Goal: Task Accomplishment & Management: Manage account settings

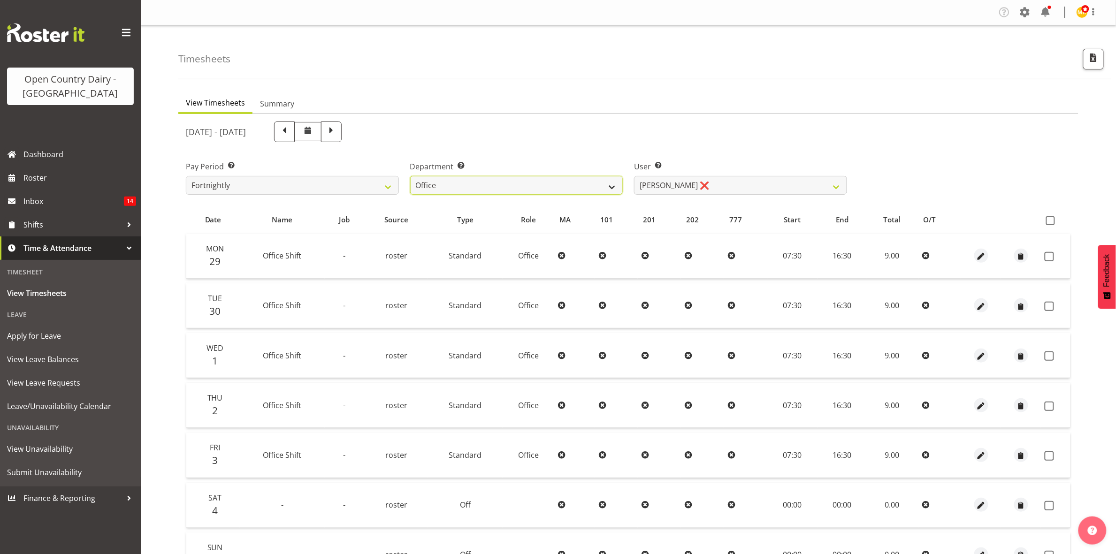
drag, startPoint x: 597, startPoint y: 187, endPoint x: 604, endPoint y: 178, distance: 11.0
click at [597, 187] on select "734 735 736 737 738 739 851 853 854 855 856 858 861 862 865 867-9032 868 869 87…" at bounding box center [516, 185] width 213 height 19
select select "927"
click at [410, 176] on select "734 735 736 737 738 739 851 853 854 855 856 858 861 862 865 867-9032 868 869 87…" at bounding box center [516, 185] width 213 height 19
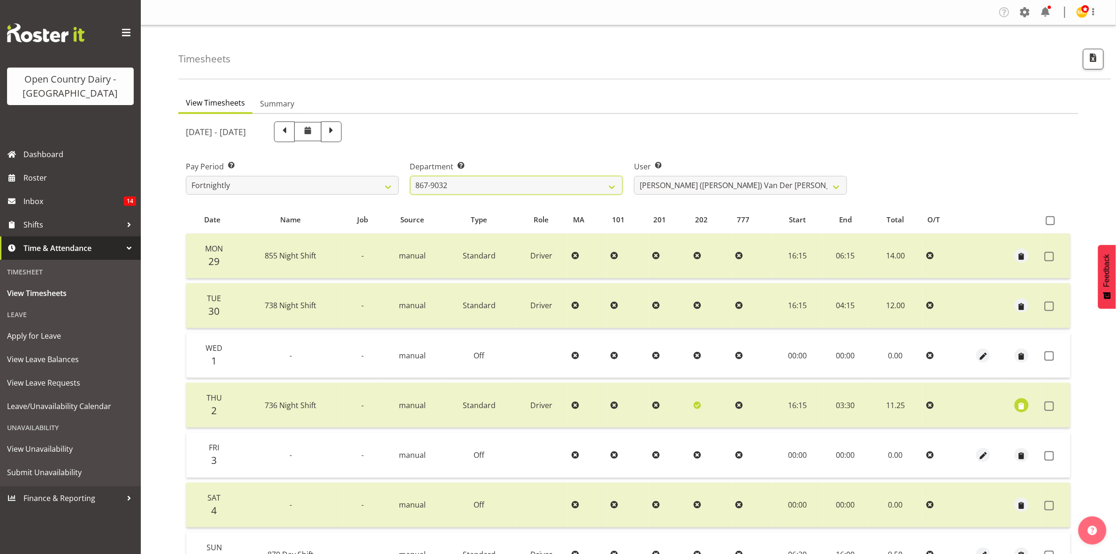
scroll to position [59, 0]
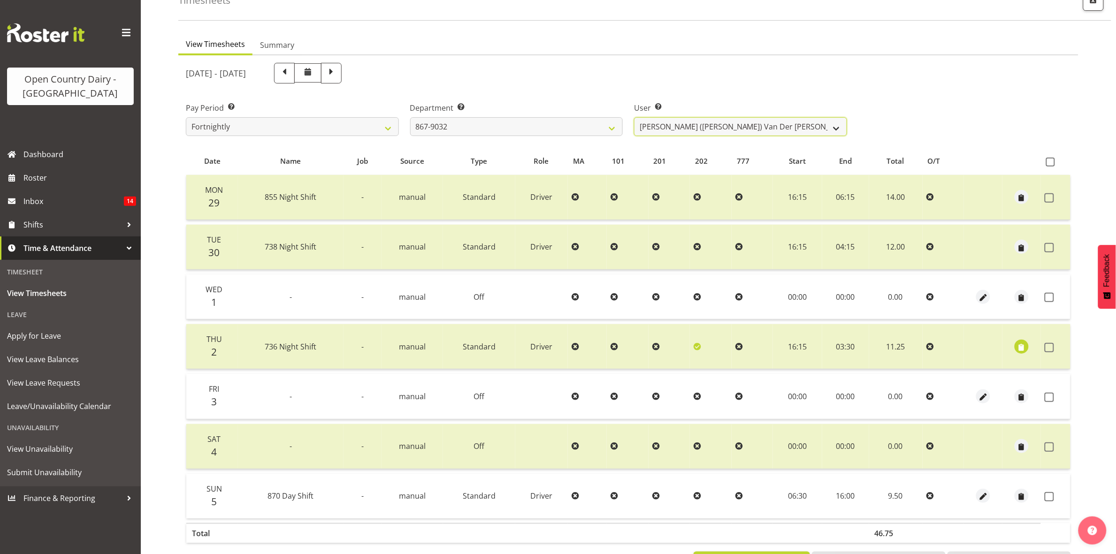
click at [717, 134] on select "Gert (Gerry) Van Der Berg ❌ Glenn Tither ❌ Jason Gough ❌ Richard Aitken ❌" at bounding box center [740, 126] width 213 height 19
select select "11799"
click at [634, 117] on select "Gert (Gerry) Van Der Berg ❌ Glenn Tither ❌ Jason Gough ❌ Richard Aitken ❌" at bounding box center [740, 126] width 213 height 19
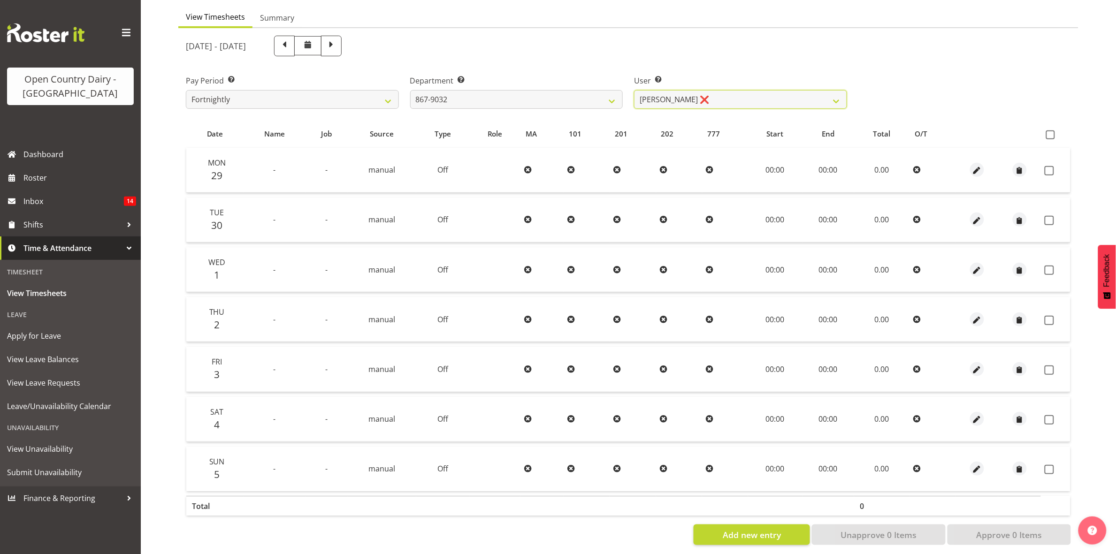
scroll to position [101, 0]
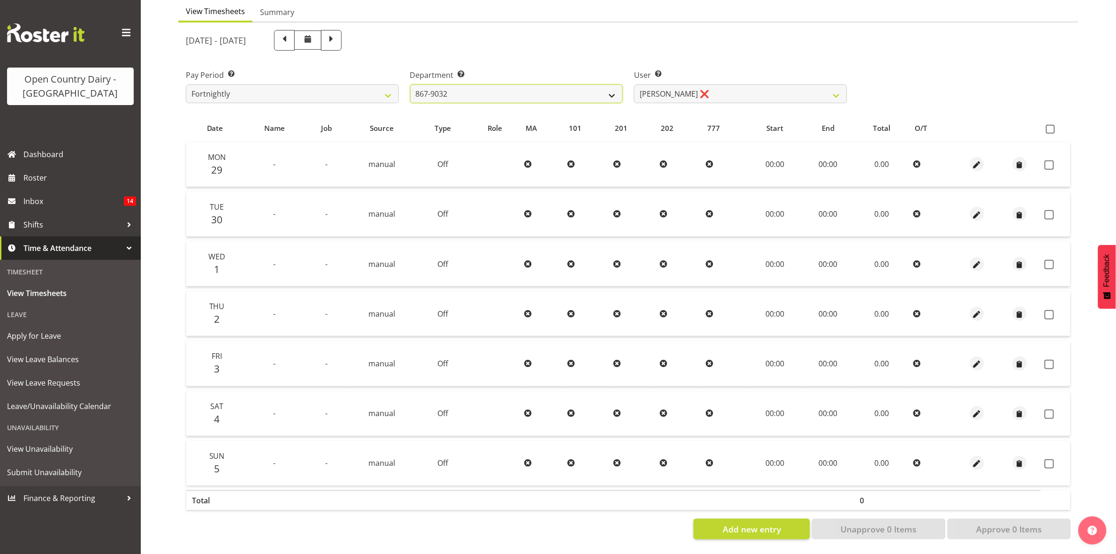
click at [517, 91] on select "734 735 736 737 738 739 851 853 854 855 856 858 861 862 865 867-9032 868 869 87…" at bounding box center [516, 94] width 213 height 19
select select "905"
click at [410, 85] on select "734 735 736 737 738 739 851 853 854 855 856 858 861 862 865 867-9032 868 869 87…" at bounding box center [516, 94] width 213 height 19
select select "11654"
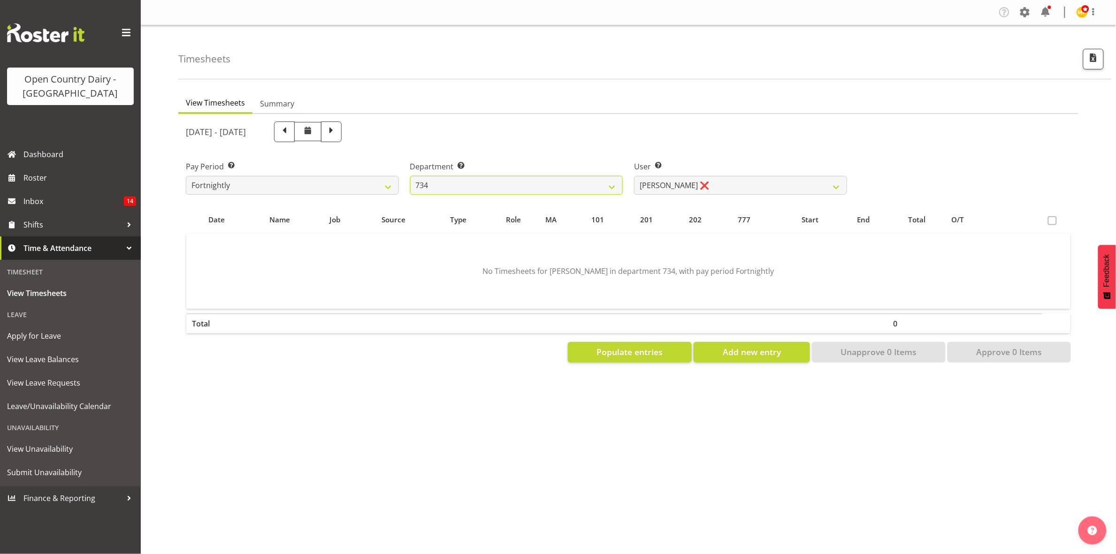
scroll to position [0, 0]
click at [658, 349] on span "Populate entries" at bounding box center [630, 352] width 66 height 12
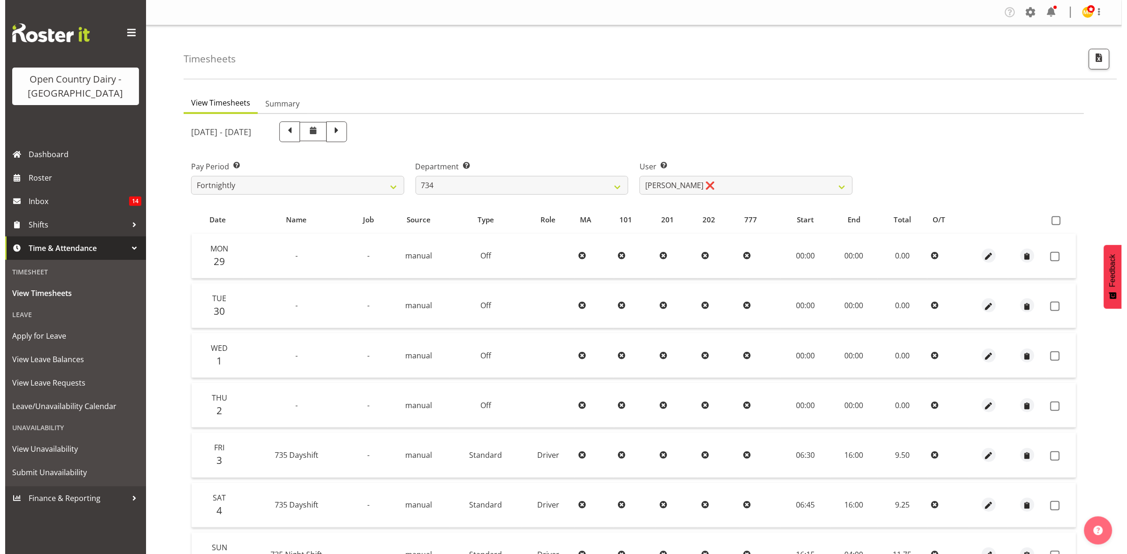
scroll to position [101, 0]
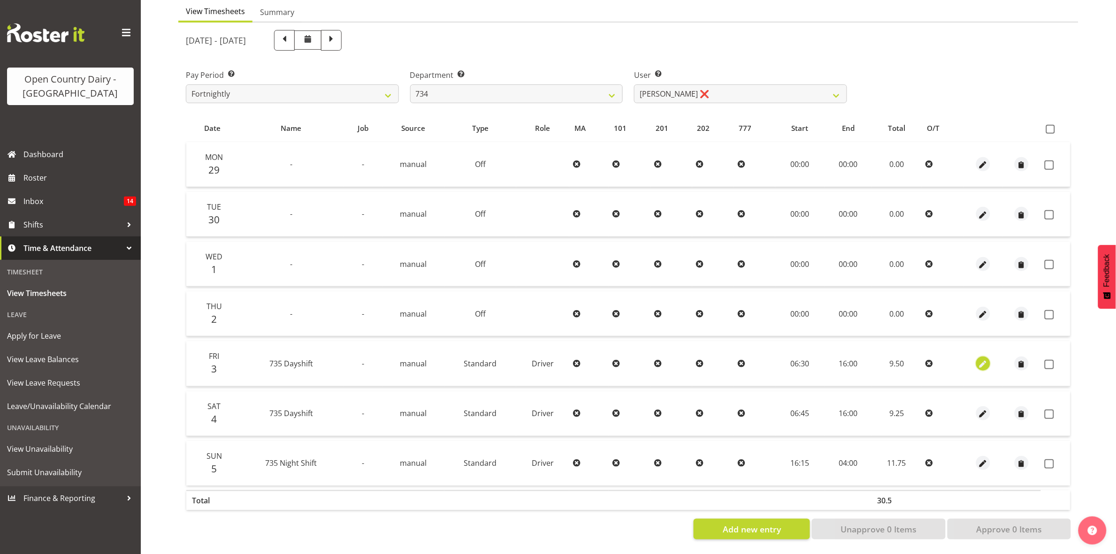
click at [985, 359] on span "button" at bounding box center [983, 364] width 11 height 11
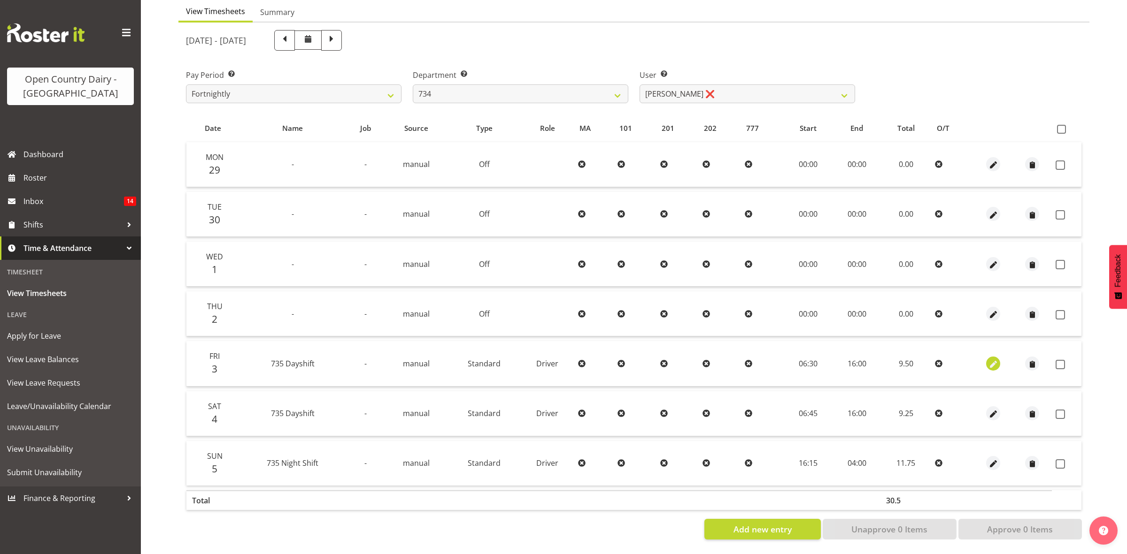
select select "Standard"
select select "909"
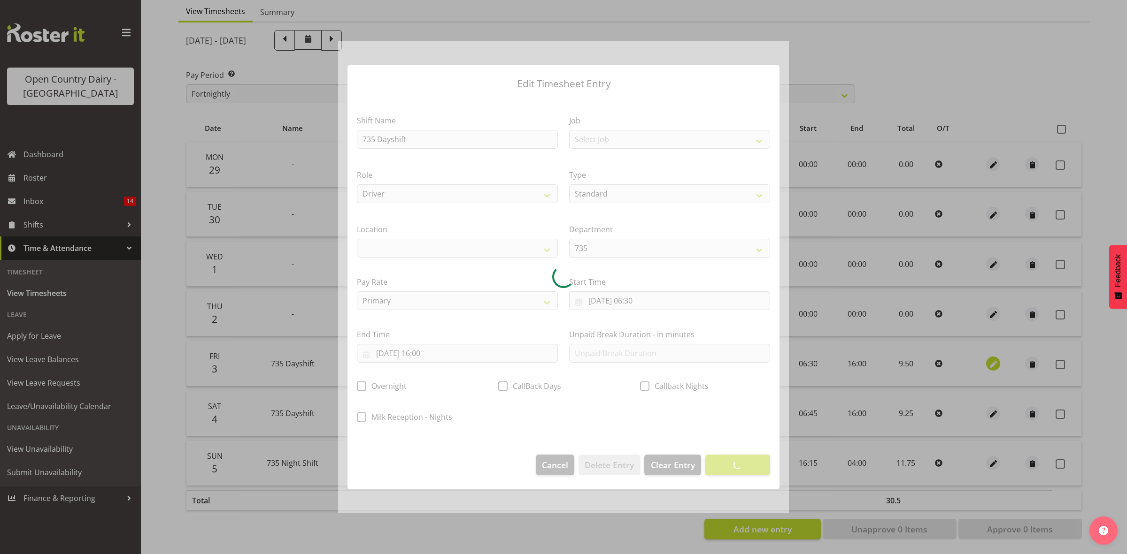
select select
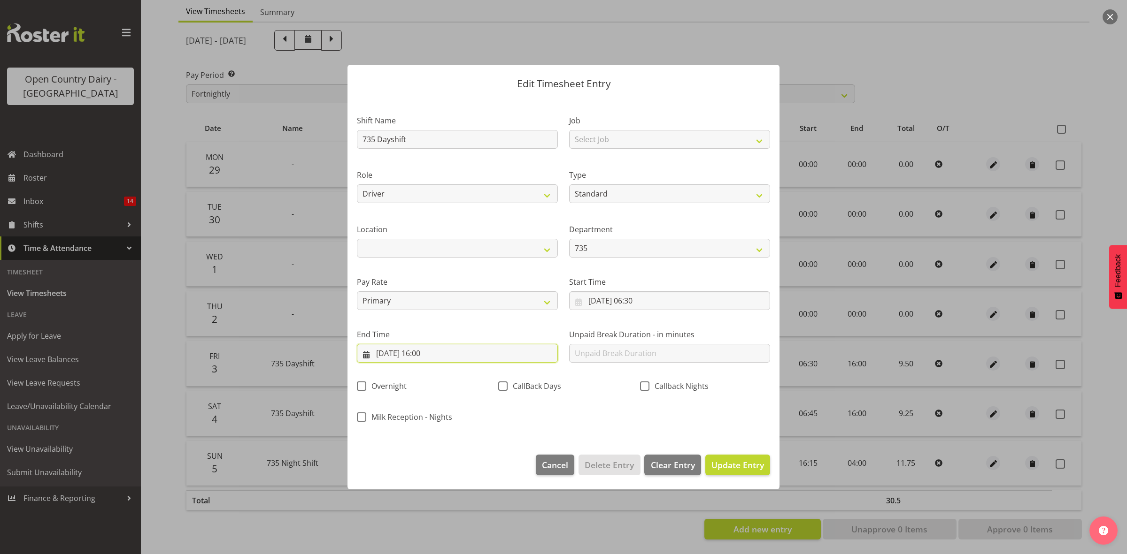
click at [447, 357] on input "03/10/2025, 16:00" at bounding box center [457, 353] width 201 height 19
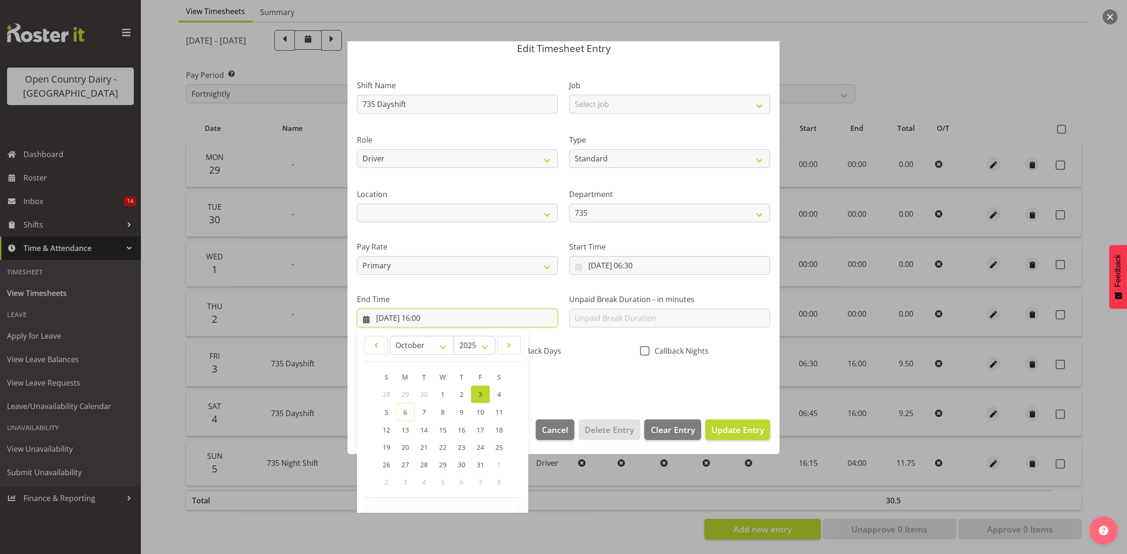
scroll to position [64, 0]
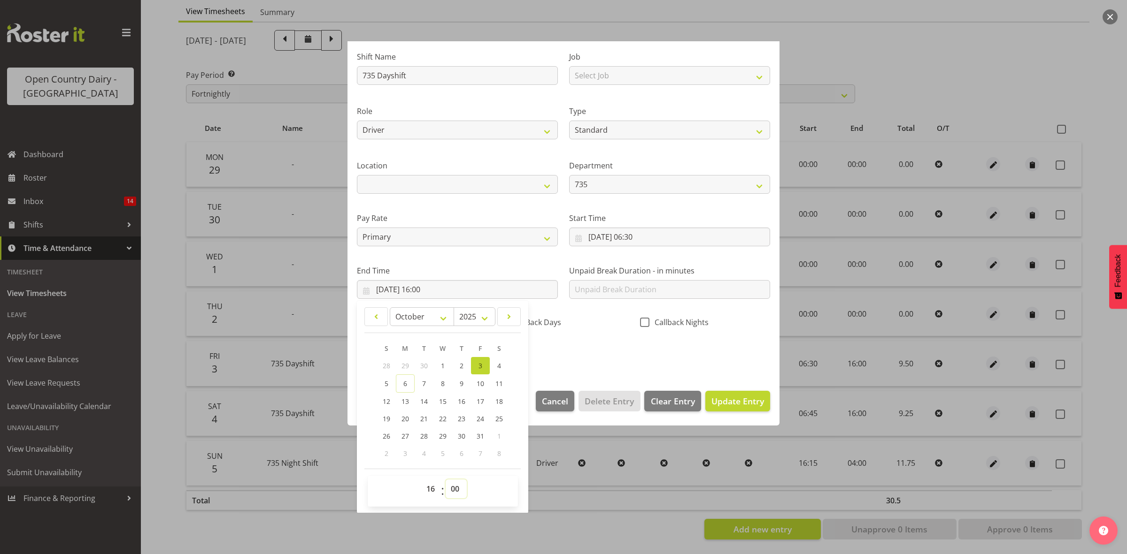
click at [462, 491] on select "00 01 02 03 04 05 06 07 08 09 10 11 12 13 14 15 16 17 18 19 20 21 22 23 24 25 2…" at bounding box center [456, 489] width 21 height 19
click at [456, 482] on select "00 01 02 03 04 05 06 07 08 09 10 11 12 13 14 15 16 17 18 19 20 21 22 23 24 25 2…" at bounding box center [456, 489] width 21 height 19
select select "15"
click at [446, 480] on select "00 01 02 03 04 05 06 07 08 09 10 11 12 13 14 15 16 17 18 19 20 21 22 23 24 25 2…" at bounding box center [456, 489] width 21 height 19
type input "03/10/2025, 16:15"
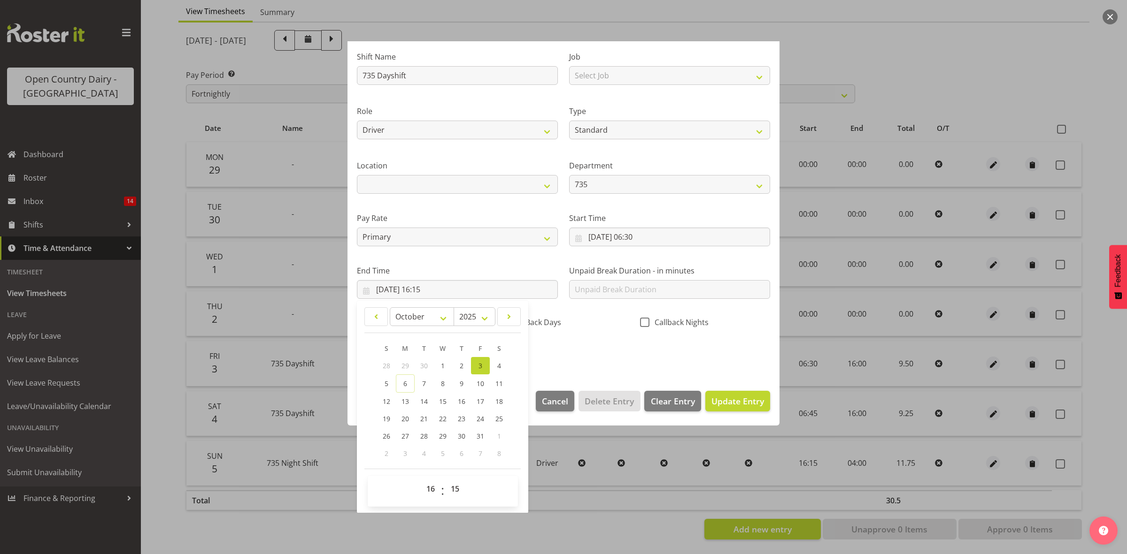
click at [581, 372] on section "Shift Name 735 Dayshift Job Select Job Connecting /unconnecting Trailers Drivin…" at bounding box center [563, 207] width 432 height 347
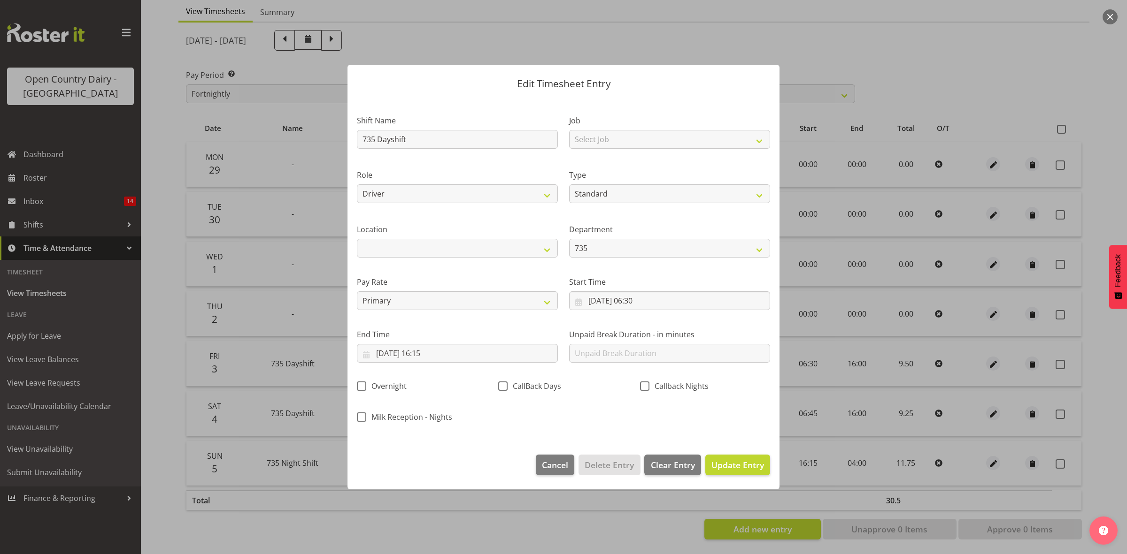
scroll to position [0, 0]
click at [733, 464] on span "Update Entry" at bounding box center [737, 465] width 53 height 11
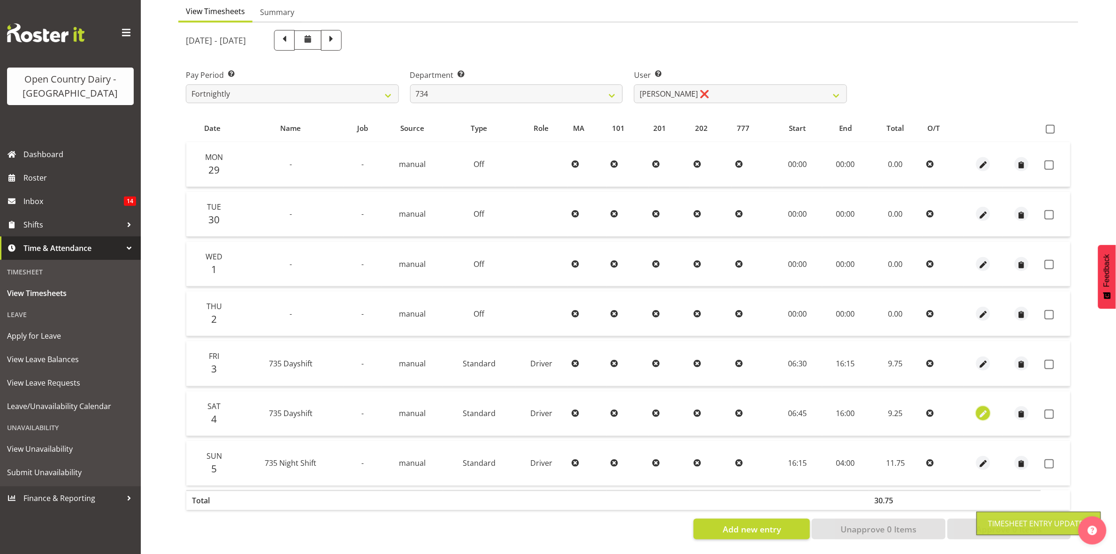
click at [981, 409] on span "button" at bounding box center [983, 414] width 11 height 11
select select "Standard"
select select "909"
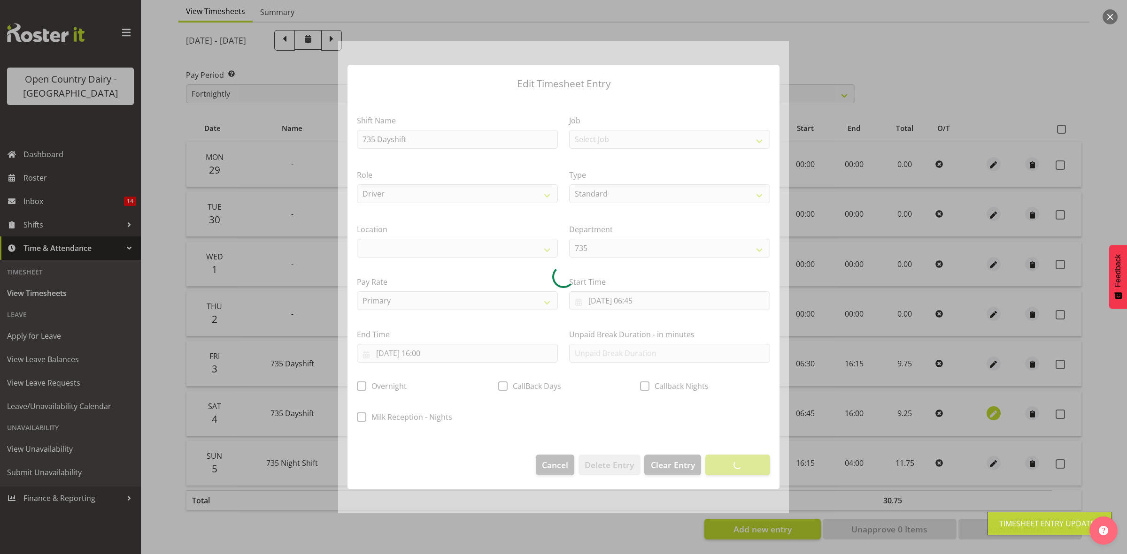
select select
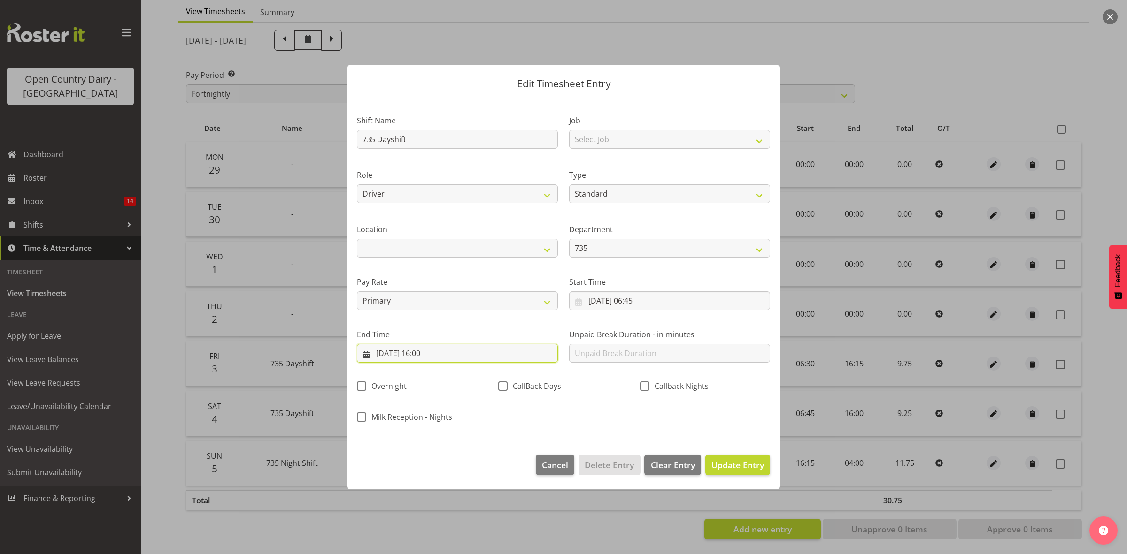
click at [435, 355] on input "04/10/2025, 16:00" at bounding box center [457, 353] width 201 height 19
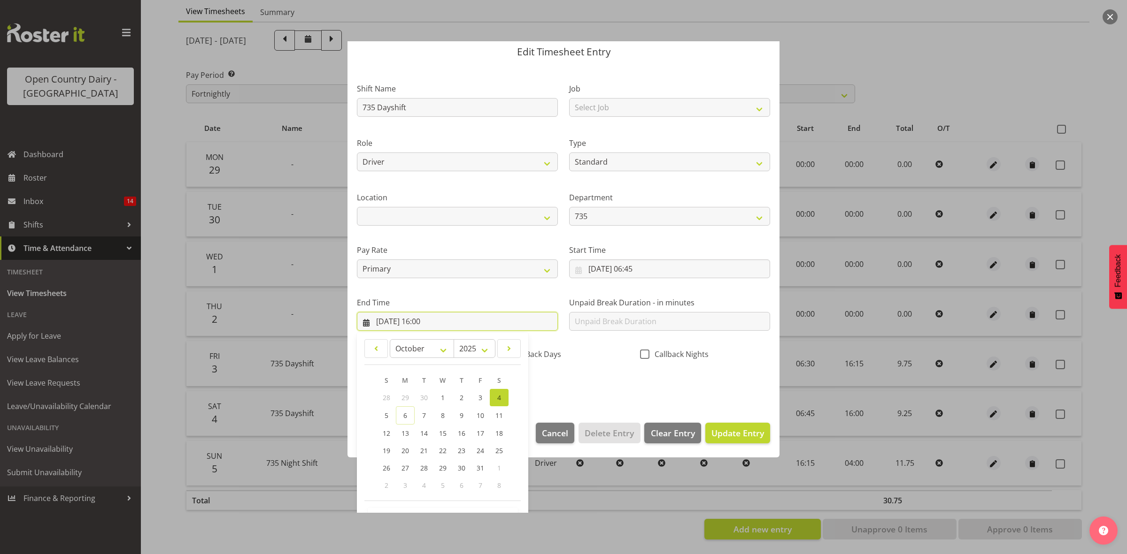
scroll to position [64, 0]
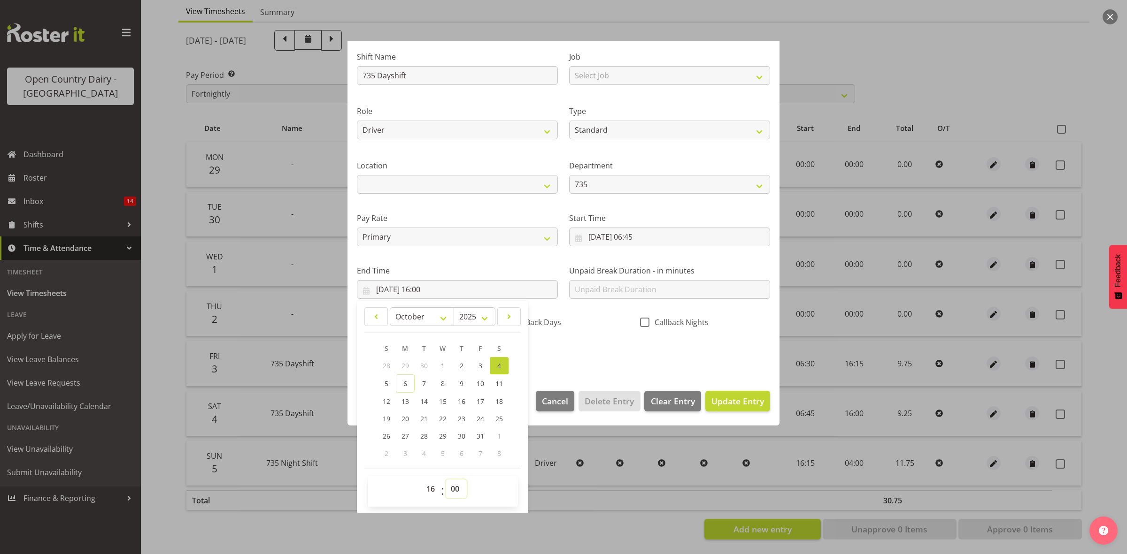
click at [461, 486] on select "00 01 02 03 04 05 06 07 08 09 10 11 12 13 14 15 16 17 18 19 20 21 22 23 24 25 2…" at bounding box center [456, 489] width 21 height 19
select select "30"
click at [446, 480] on select "00 01 02 03 04 05 06 07 08 09 10 11 12 13 14 15 16 17 18 19 20 21 22 23 24 25 2…" at bounding box center [456, 489] width 21 height 19
type input "04/10/2025, 16:30"
drag, startPoint x: 585, startPoint y: 360, endPoint x: 596, endPoint y: 360, distance: 10.8
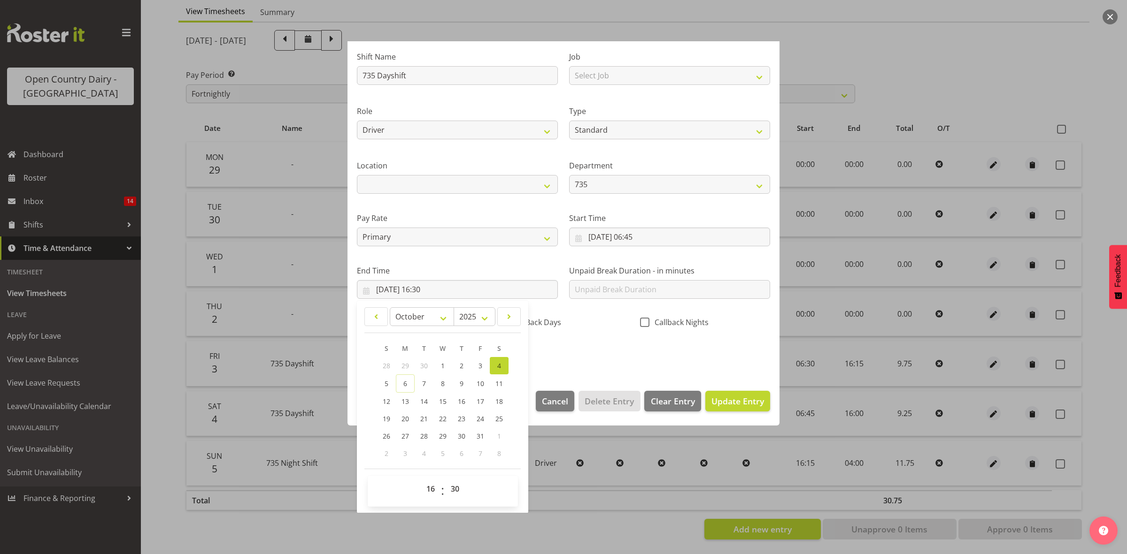
click at [587, 360] on div "Shift Name 735 Dayshift Job Select Job Connecting /unconnecting Trailers Drivin…" at bounding box center [563, 202] width 424 height 329
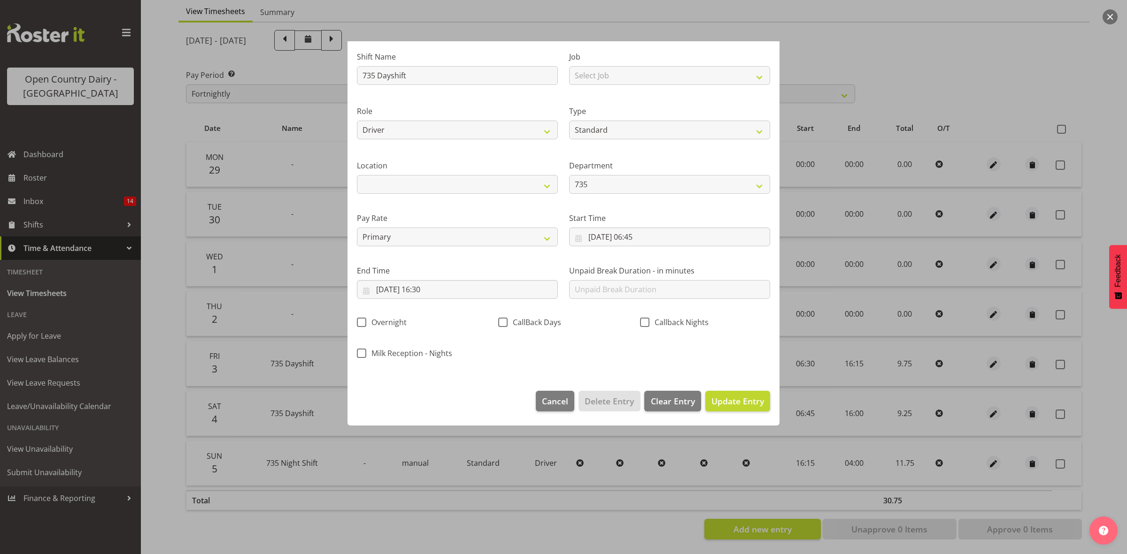
scroll to position [0, 0]
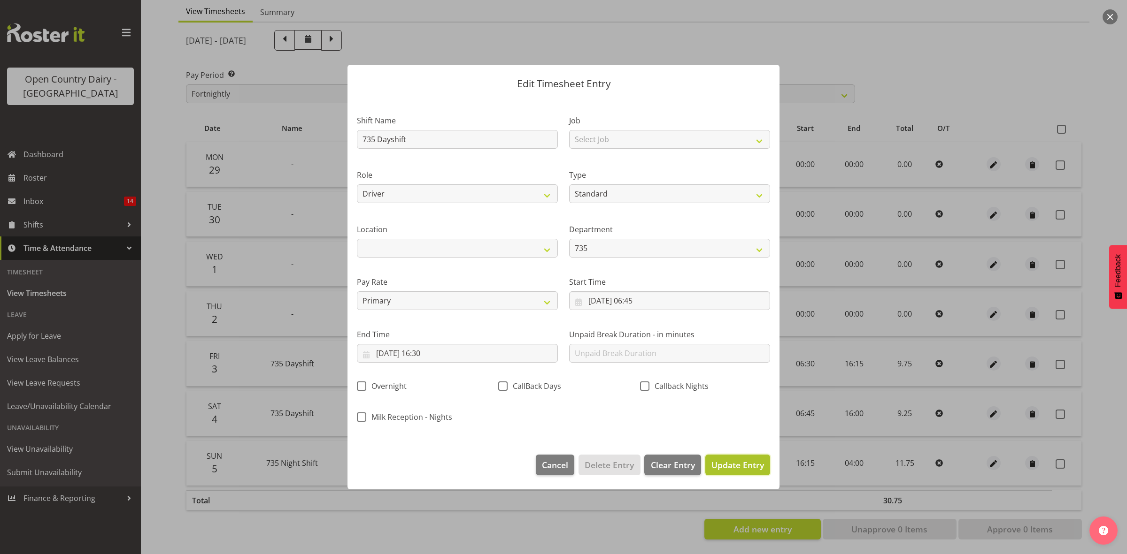
click at [740, 471] on span "Update Entry" at bounding box center [737, 465] width 53 height 12
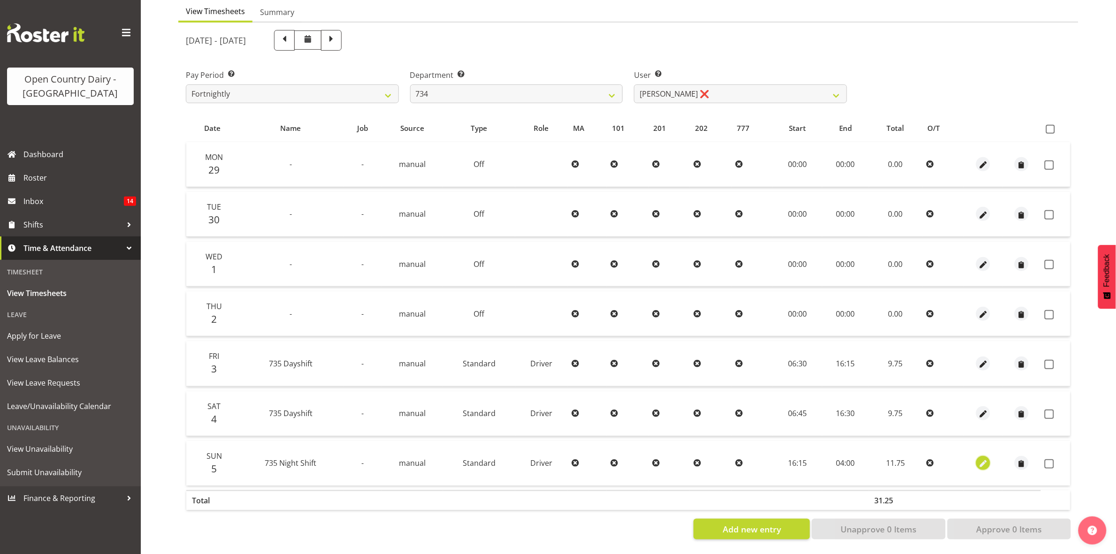
click at [989, 456] on button "button" at bounding box center [984, 463] width 14 height 14
select select "Standard"
select select "909"
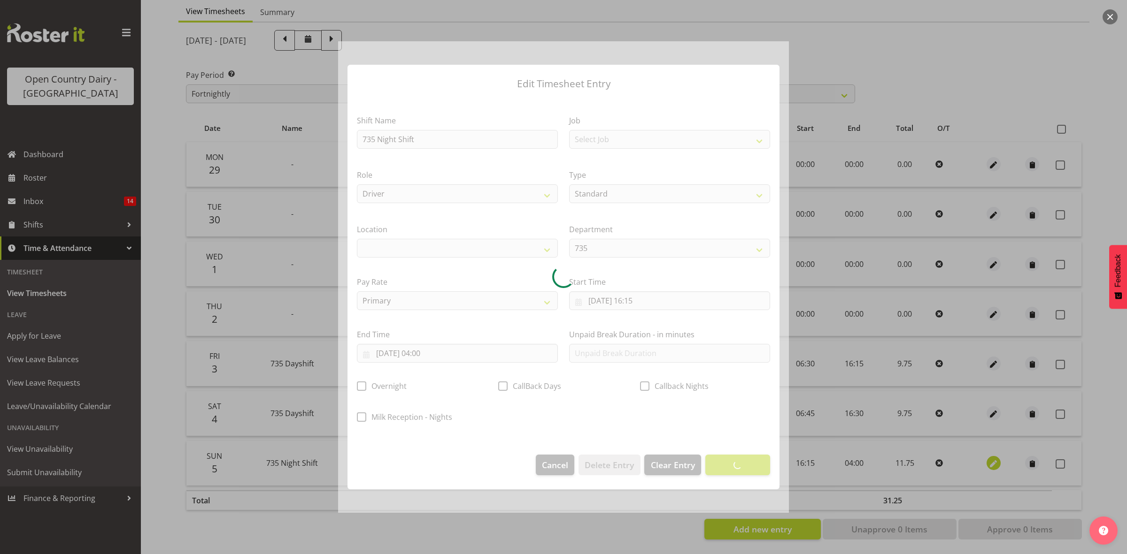
select select
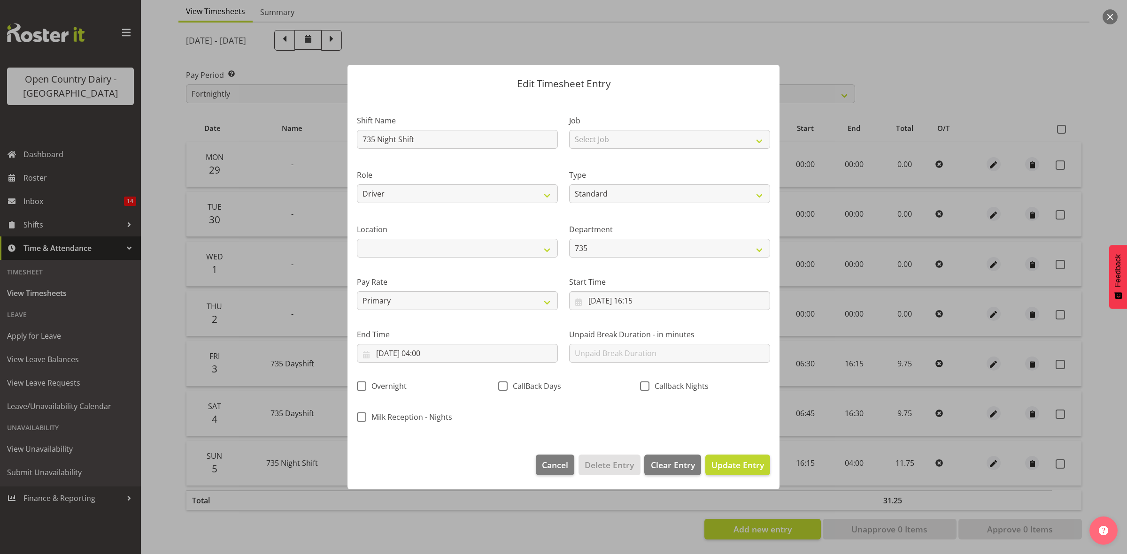
click at [483, 409] on div "Milk Reception - Nights" at bounding box center [421, 415] width 141 height 31
click at [732, 465] on span "Update Entry" at bounding box center [737, 465] width 53 height 11
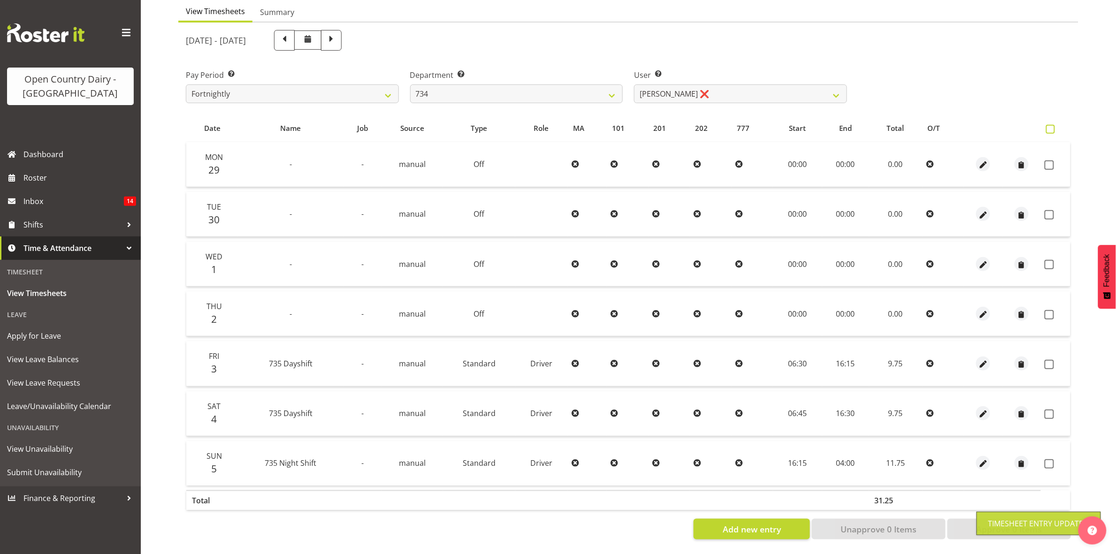
click at [1057, 125] on label at bounding box center [1054, 129] width 14 height 9
click at [1053, 126] on input "checkbox" at bounding box center [1050, 129] width 6 height 6
checkbox input "true"
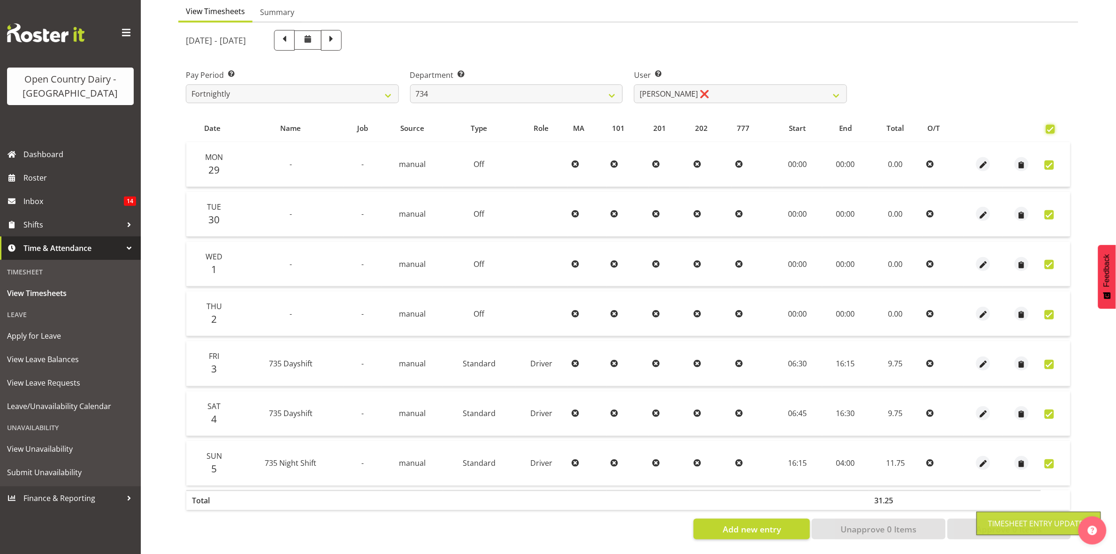
checkbox input "true"
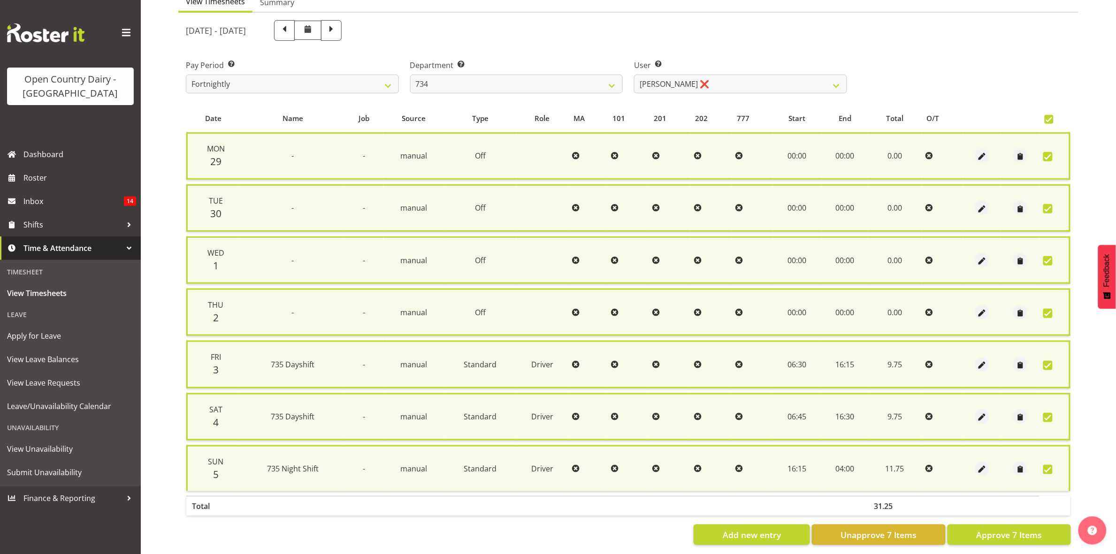
click at [1041, 463] on td at bounding box center [1055, 469] width 31 height 46
click at [1045, 466] on span at bounding box center [1048, 469] width 9 height 9
checkbox input "false"
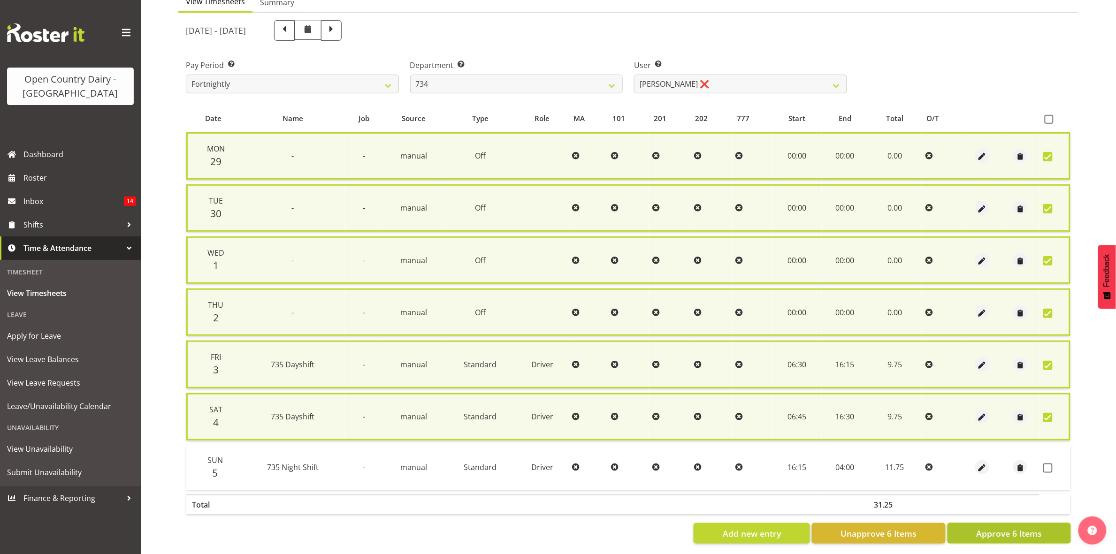
click at [1008, 528] on span "Approve 6 Items" at bounding box center [1010, 534] width 66 height 12
checkbox input "false"
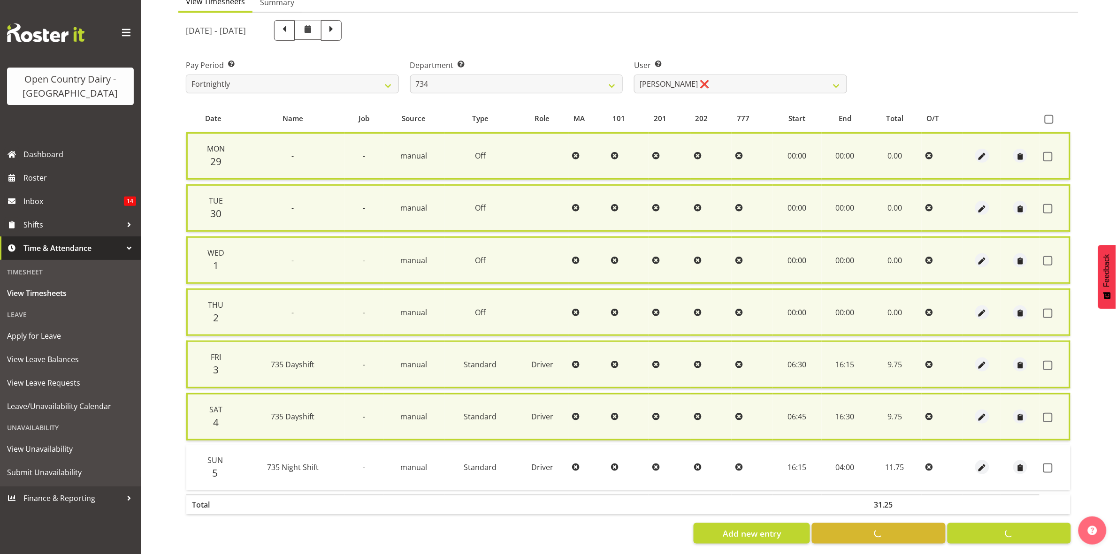
checkbox input "false"
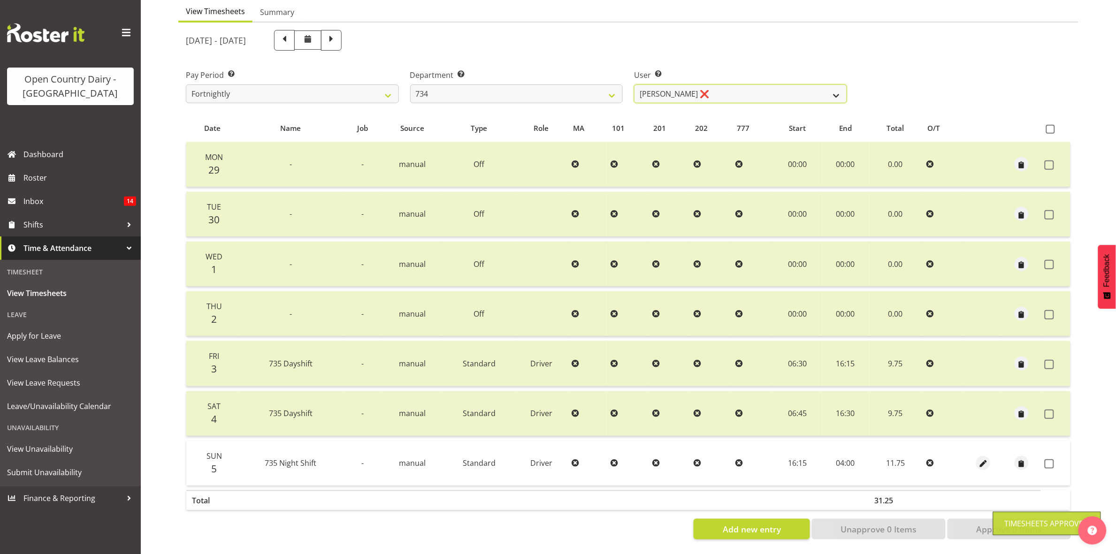
click at [678, 85] on select "Justin Spicer ❌ Ryan Thompson ❌ Tracey Chittock ❌ Zachary Shanks ❌" at bounding box center [740, 94] width 213 height 19
drag, startPoint x: 1047, startPoint y: 407, endPoint x: 1041, endPoint y: 419, distance: 13.4
click at [1047, 410] on span at bounding box center [1049, 414] width 9 height 9
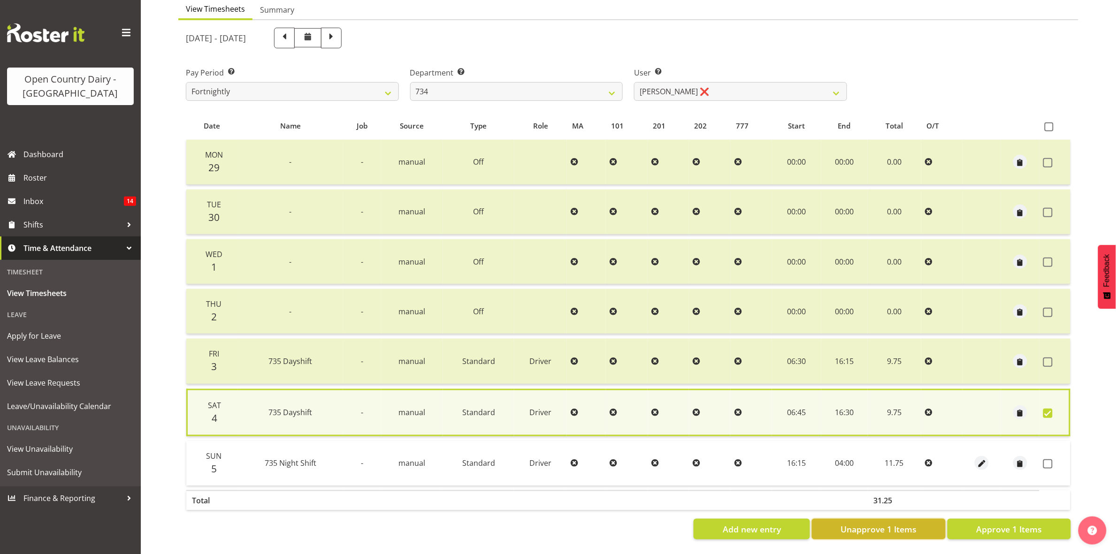
click at [924, 519] on button "Unapprove 1 Items" at bounding box center [879, 529] width 134 height 21
checkbox input "false"
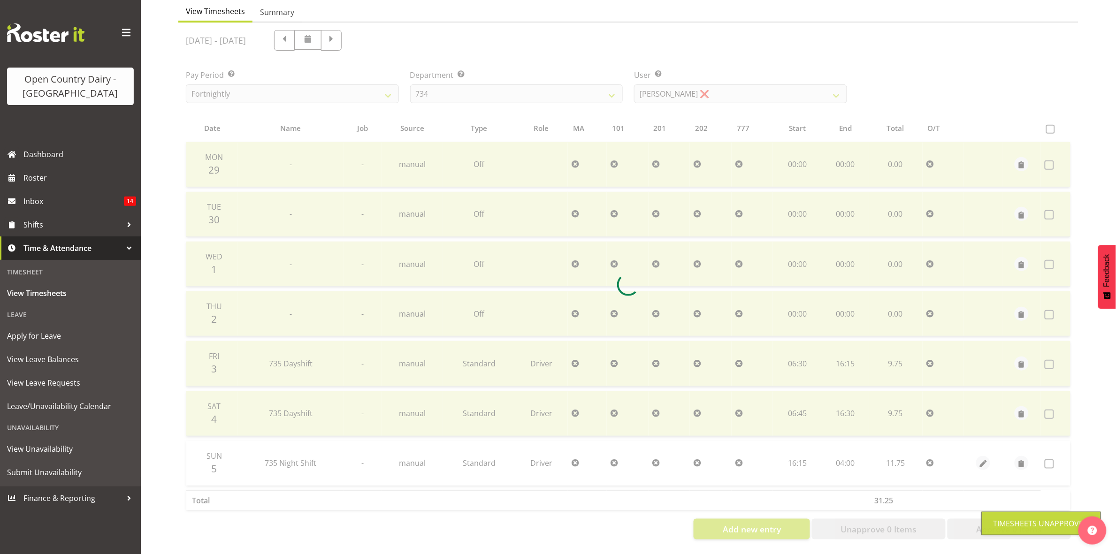
click at [989, 407] on div at bounding box center [628, 285] width 900 height 525
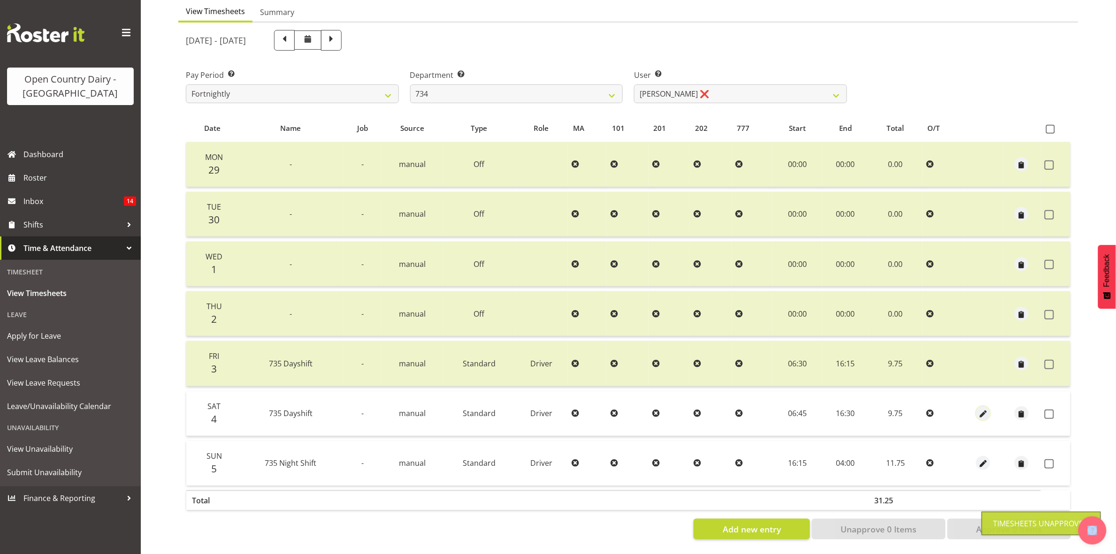
click at [989, 407] on button "button" at bounding box center [984, 414] width 14 height 14
select select "Standard"
select select "909"
select select "9"
select select "2025"
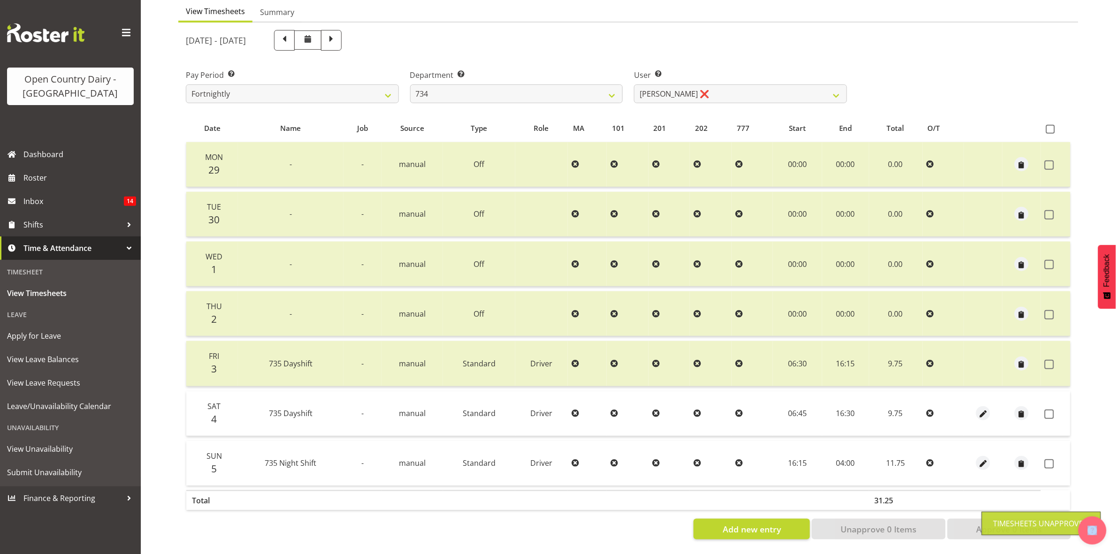
select select "16"
select select "30"
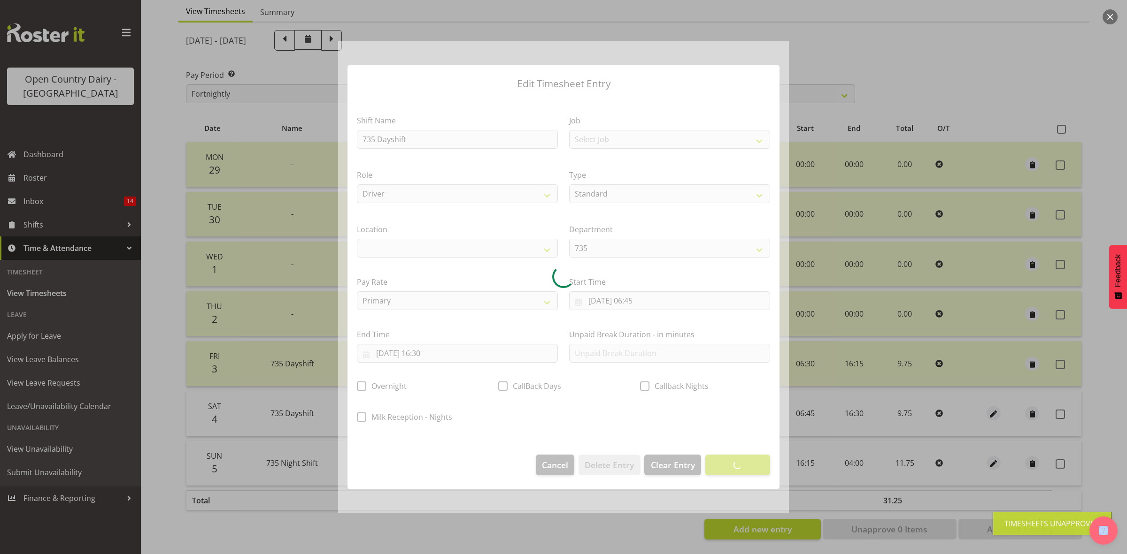
select select
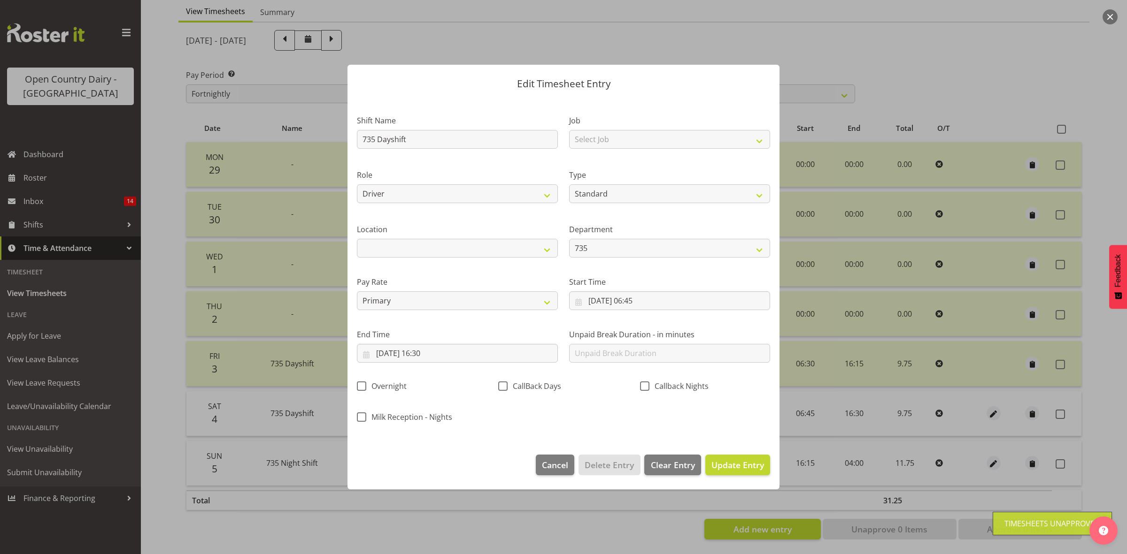
click at [433, 351] on div at bounding box center [563, 277] width 451 height 472
click at [433, 351] on section "Shift Name 735 Dayshift Job Select Job Connecting /unconnecting Trailers Drivin…" at bounding box center [563, 271] width 432 height 347
click at [433, 351] on input "04/10/2025, 16:30" at bounding box center [457, 353] width 201 height 19
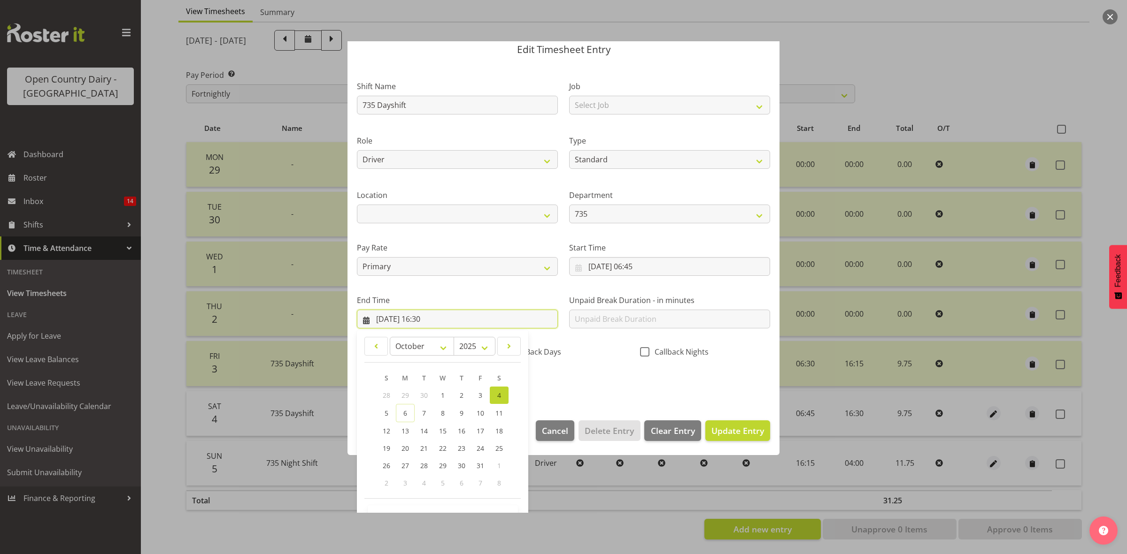
scroll to position [64, 0]
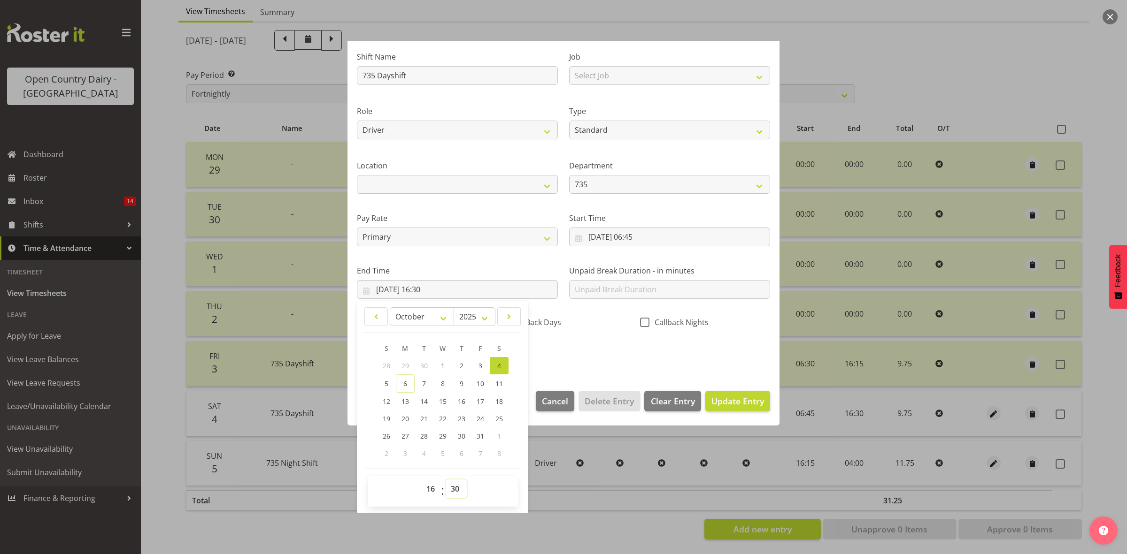
click at [453, 489] on select "00 01 02 03 04 05 06 07 08 09 10 11 12 13 14 15 16 17 18 19 20 21 22 23 24 25 2…" at bounding box center [456, 489] width 21 height 19
select select "15"
click at [446, 480] on select "00 01 02 03 04 05 06 07 08 09 10 11 12 13 14 15 16 17 18 19 20 21 22 23 24 25 2…" at bounding box center [456, 489] width 21 height 19
type input "04/10/2025, 16:15"
click at [604, 339] on div "Shift Name 735 Dayshift Job Select Job Connecting /unconnecting Trailers Drivin…" at bounding box center [563, 202] width 424 height 329
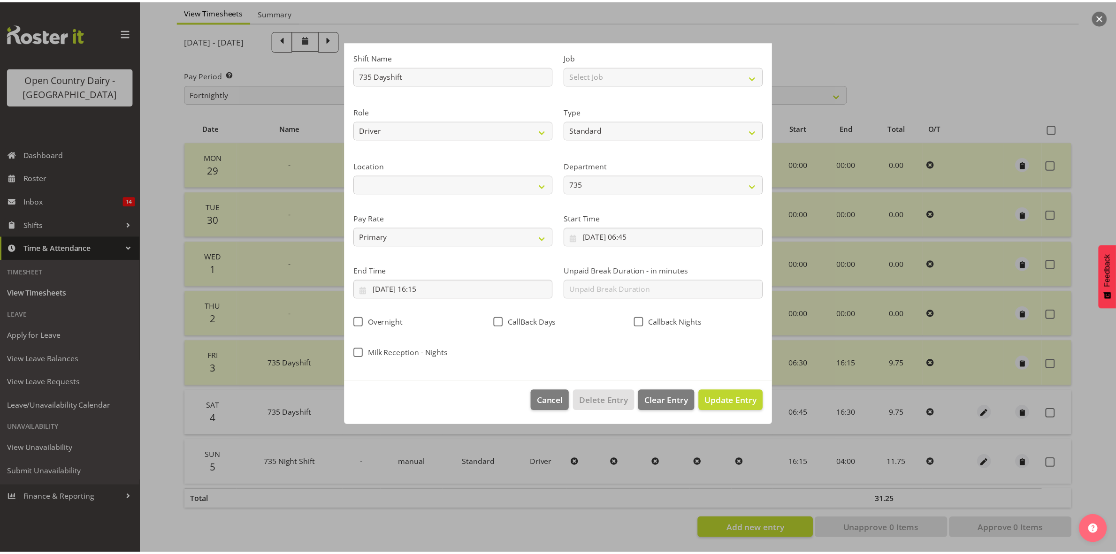
scroll to position [0, 0]
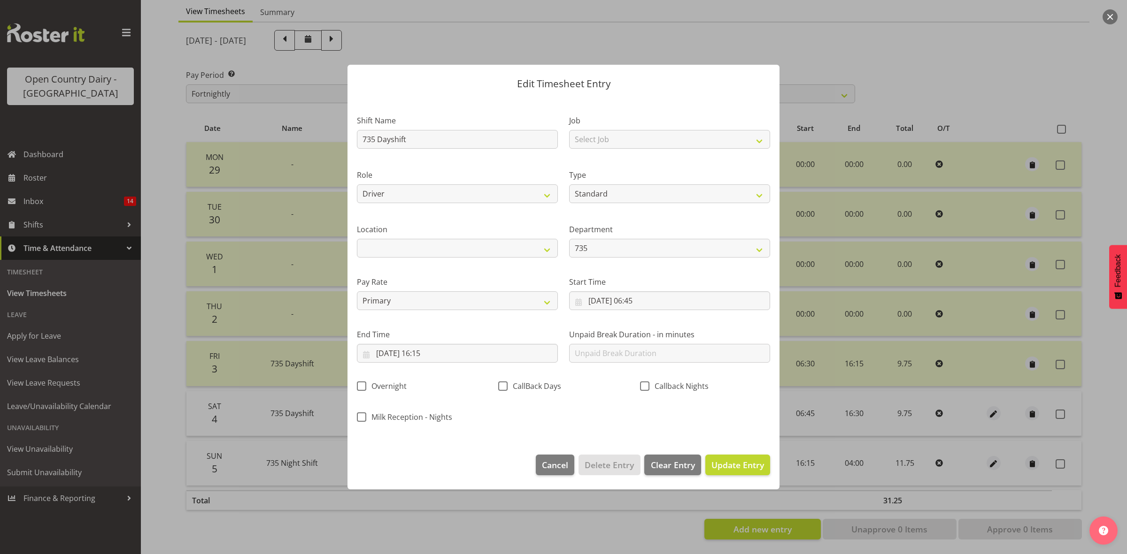
click at [733, 450] on footer "Cancel Delete Entry Clear Entry Update Entry" at bounding box center [563, 468] width 432 height 44
click at [736, 452] on footer "Cancel Delete Entry Clear Entry Update Entry" at bounding box center [563, 468] width 432 height 44
click at [749, 460] on span "Update Entry" at bounding box center [737, 465] width 53 height 11
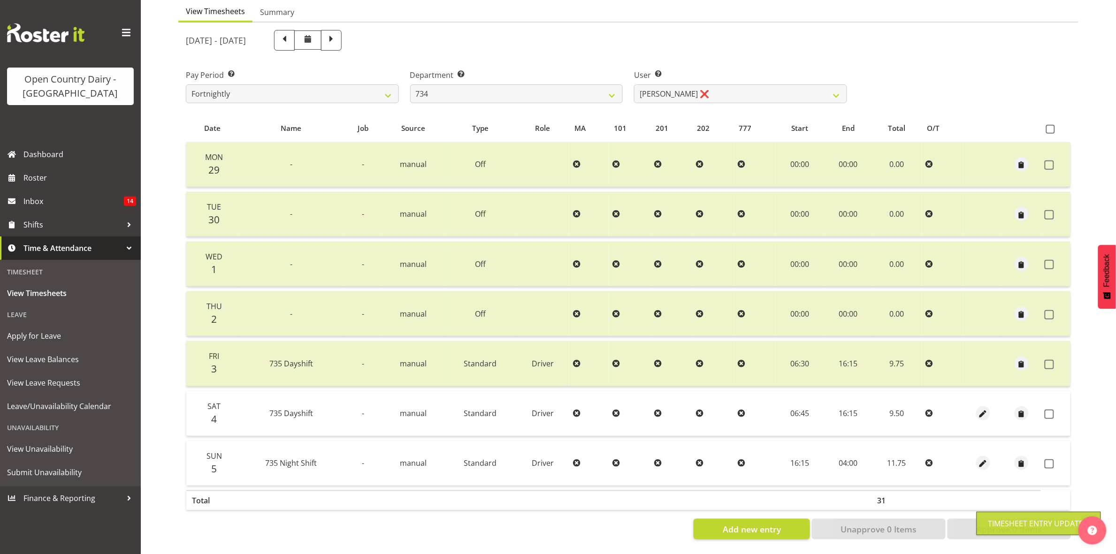
drag, startPoint x: 1048, startPoint y: 405, endPoint x: 1050, endPoint y: 431, distance: 26.4
click at [1049, 410] on span at bounding box center [1049, 414] width 9 height 9
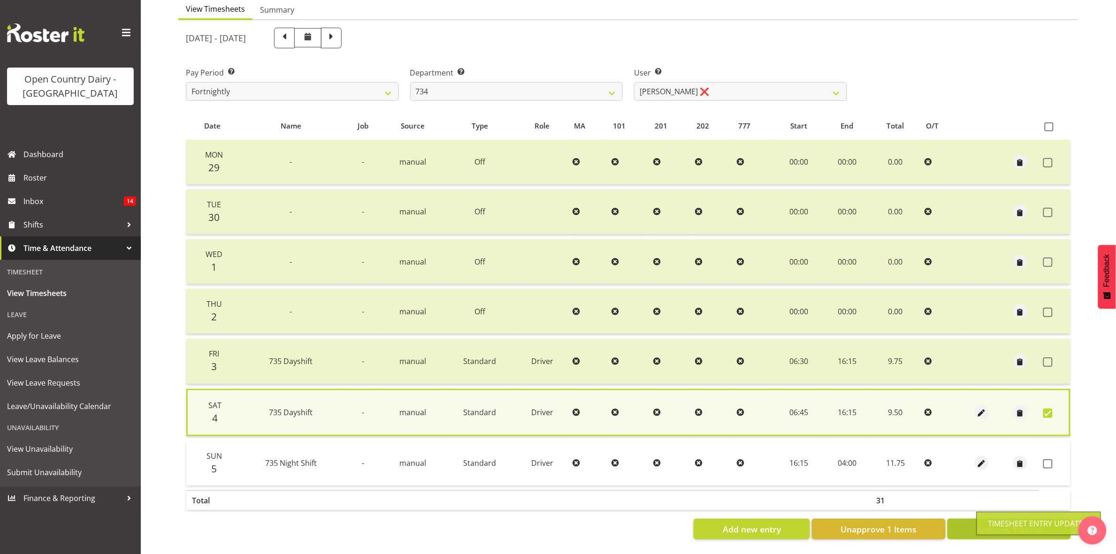
click at [976, 522] on button "Approve 1 Items" at bounding box center [1009, 529] width 123 height 21
checkbox input "false"
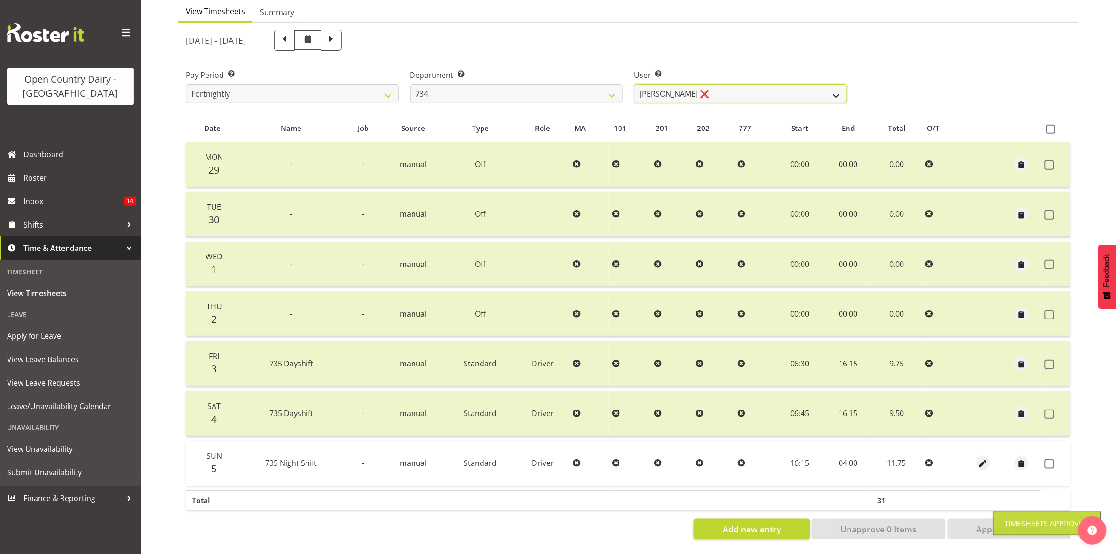
click at [661, 86] on select "Justin Spicer ❌ Ryan Thompson ❌ Tracey Chittock ❌ Zachary Shanks ❌" at bounding box center [740, 94] width 213 height 19
click at [583, 85] on select "734 735 736 737 738 739 851 853 854 855 856 858 861 862 865 867-9032 868 869 87…" at bounding box center [516, 94] width 213 height 19
select select "692"
click at [410, 85] on select "734 735 736 737 738 739 851 853 854 855 856 858 861 862 865 867-9032 868 869 87…" at bounding box center [516, 94] width 213 height 19
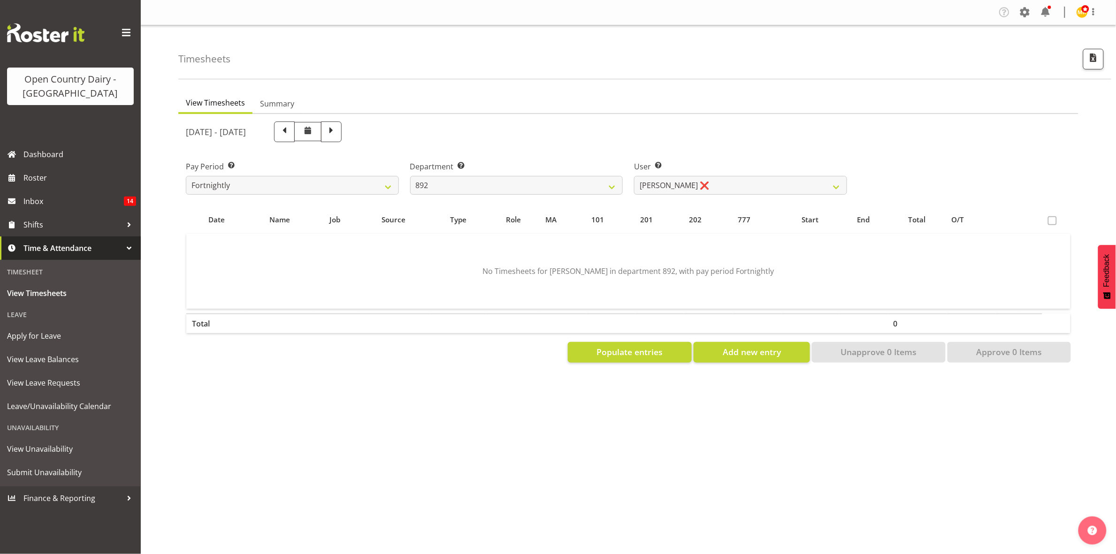
click at [700, 87] on div "View Timesheets Summary September 29th - October 5th 2025 Pay Period Select whi…" at bounding box center [647, 274] width 938 height 376
click at [703, 182] on select "Brittany Willis ❌ Danny Davies ❌ David McKenzie ❌ Josh Winship ❌ Reece Calvert ❌" at bounding box center [740, 185] width 213 height 19
click at [634, 176] on select "Brittany Willis ❌ Danny Davies ❌ David McKenzie ❌ Josh Winship ❌ Reece Calvert ❌" at bounding box center [740, 185] width 213 height 19
click at [681, 186] on select "Brittany Willis ❌ Danny Davies ❌ David McKenzie ❌ Josh Winship ❌ Reece Calvert ❌" at bounding box center [740, 185] width 213 height 19
click at [634, 176] on select "Brittany Willis ❌ Danny Davies ❌ David McKenzie ❌ Josh Winship ❌ Reece Calvert ❌" at bounding box center [740, 185] width 213 height 19
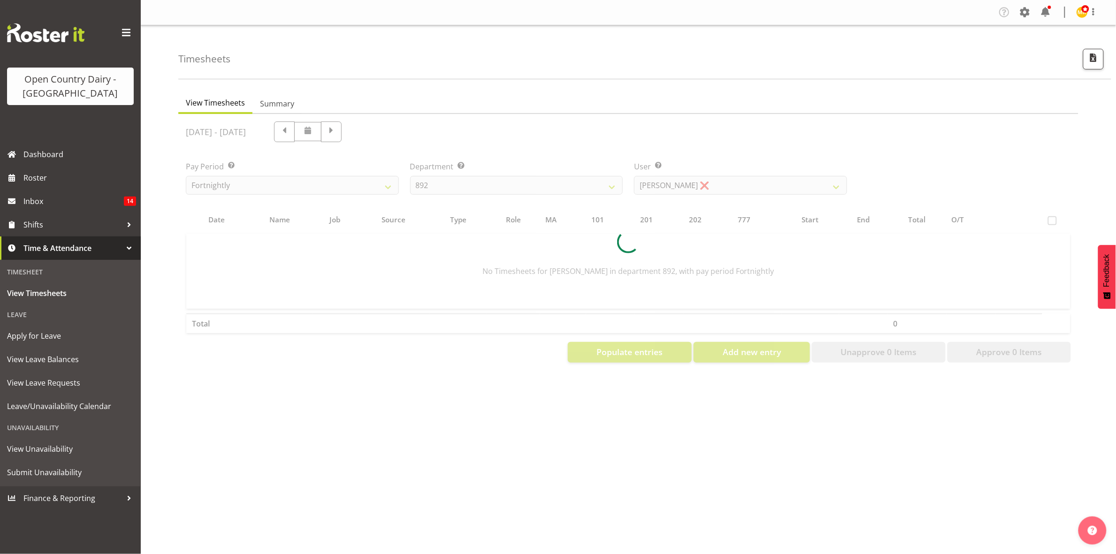
click at [682, 186] on div at bounding box center [628, 242] width 900 height 256
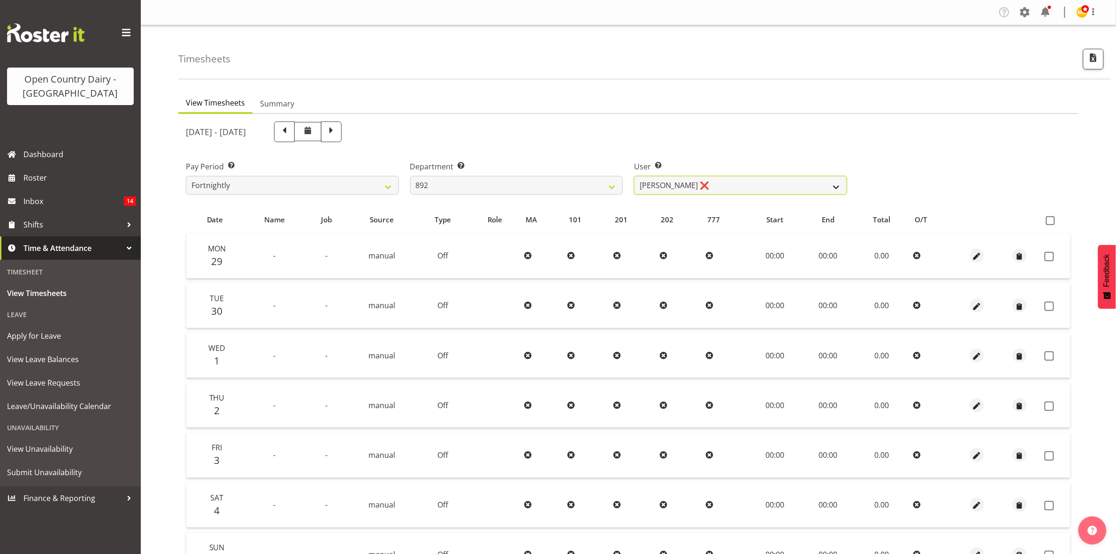
click at [682, 186] on select "Brittany Willis ❌ Danny Davies ❌ David McKenzie ❌ Josh Winship ❌ Reece Calvert ❌" at bounding box center [740, 185] width 213 height 19
select select "11650"
click at [634, 176] on select "Brittany Willis ❌ Danny Davies ❌ David McKenzie ❌ Josh Winship ❌ Reece Calvert ❌" at bounding box center [740, 185] width 213 height 19
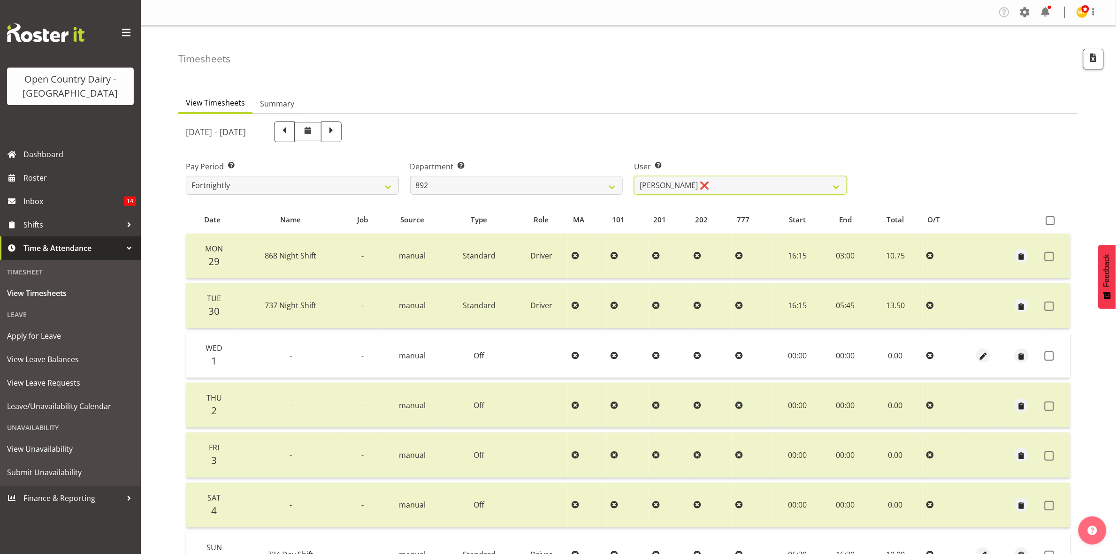
scroll to position [101, 0]
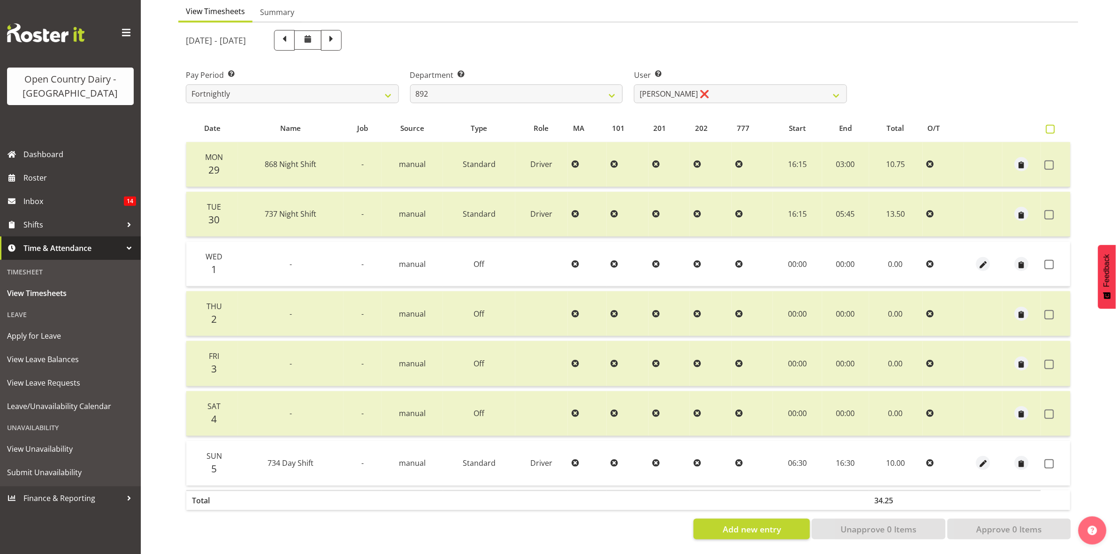
click at [1055, 125] on span at bounding box center [1051, 129] width 9 height 9
click at [1053, 126] on input "checkbox" at bounding box center [1050, 129] width 6 height 6
checkbox input "true"
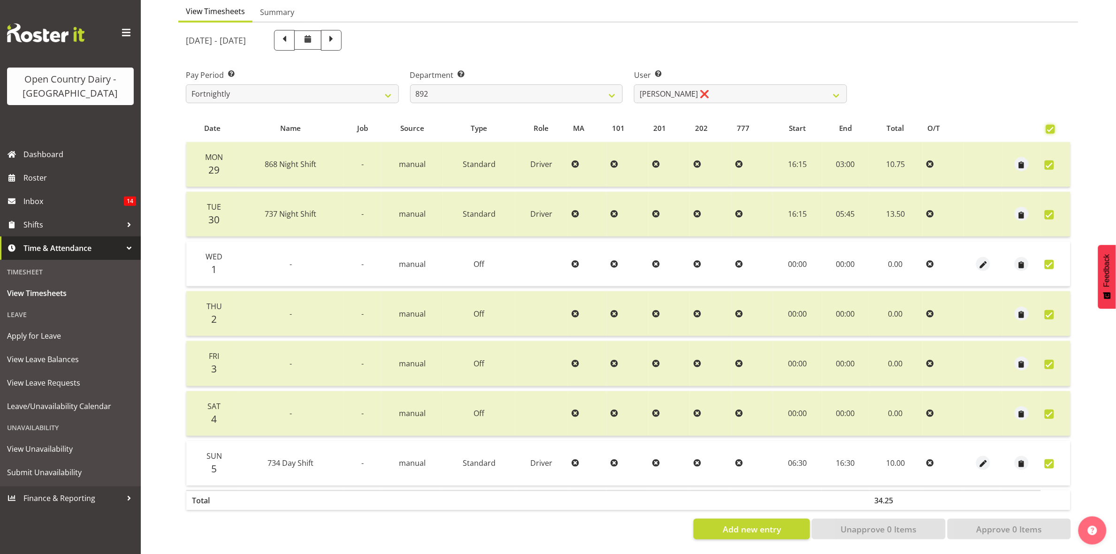
checkbox input "true"
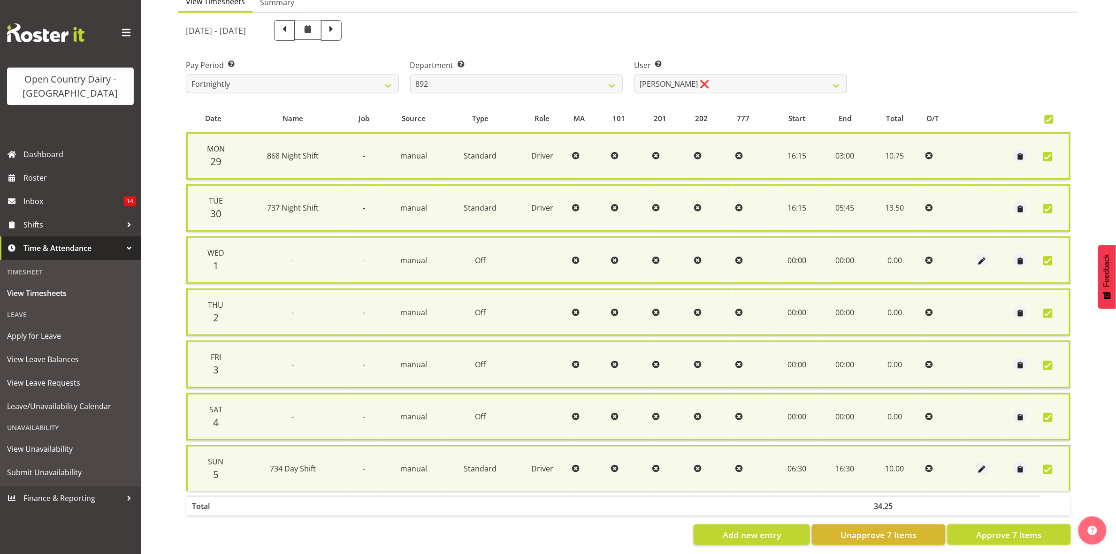
click at [1003, 529] on span "Approve 7 Items" at bounding box center [1010, 535] width 66 height 12
checkbox input "false"
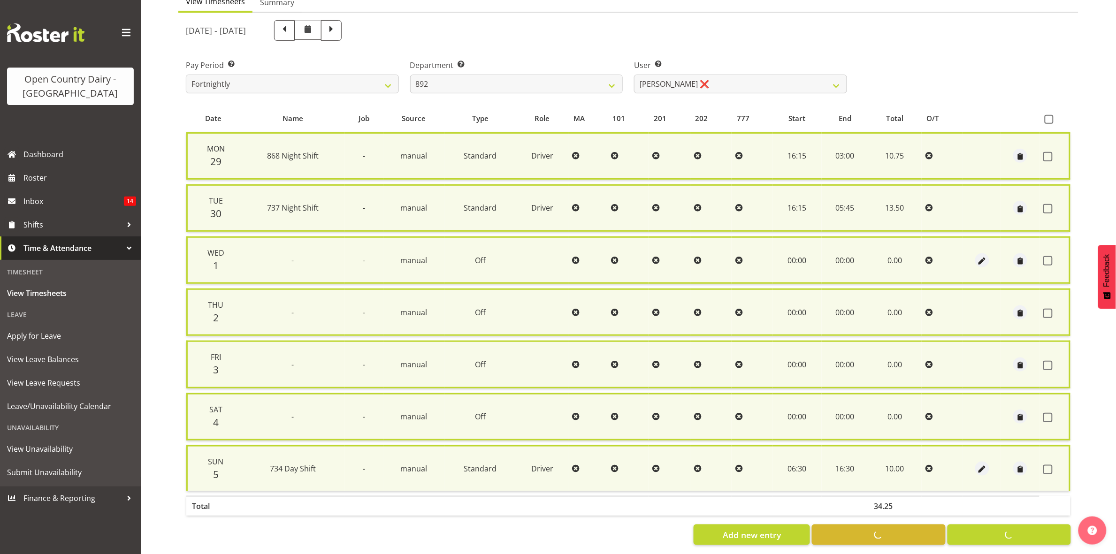
checkbox input "false"
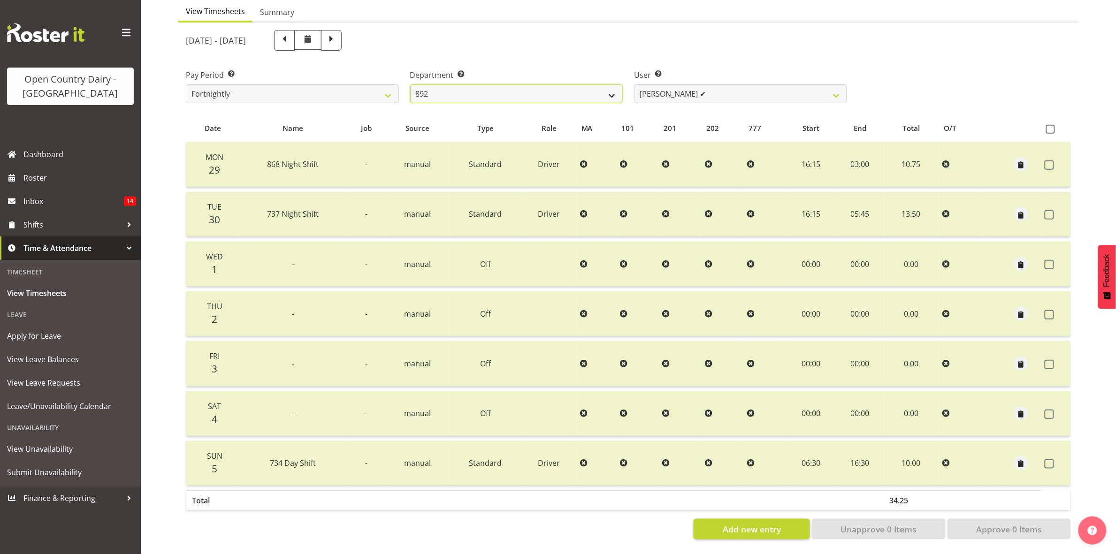
click at [518, 85] on select "734 735 736 737 738 739 851 853 854 855 856 858 861 862 865 867-9032 868 869 87…" at bounding box center [516, 94] width 213 height 19
select select "909"
click at [410, 85] on select "734 735 736 737 738 739 851 853 854 855 856 858 861 862 865 867-9032 868 869 87…" at bounding box center [516, 94] width 213 height 19
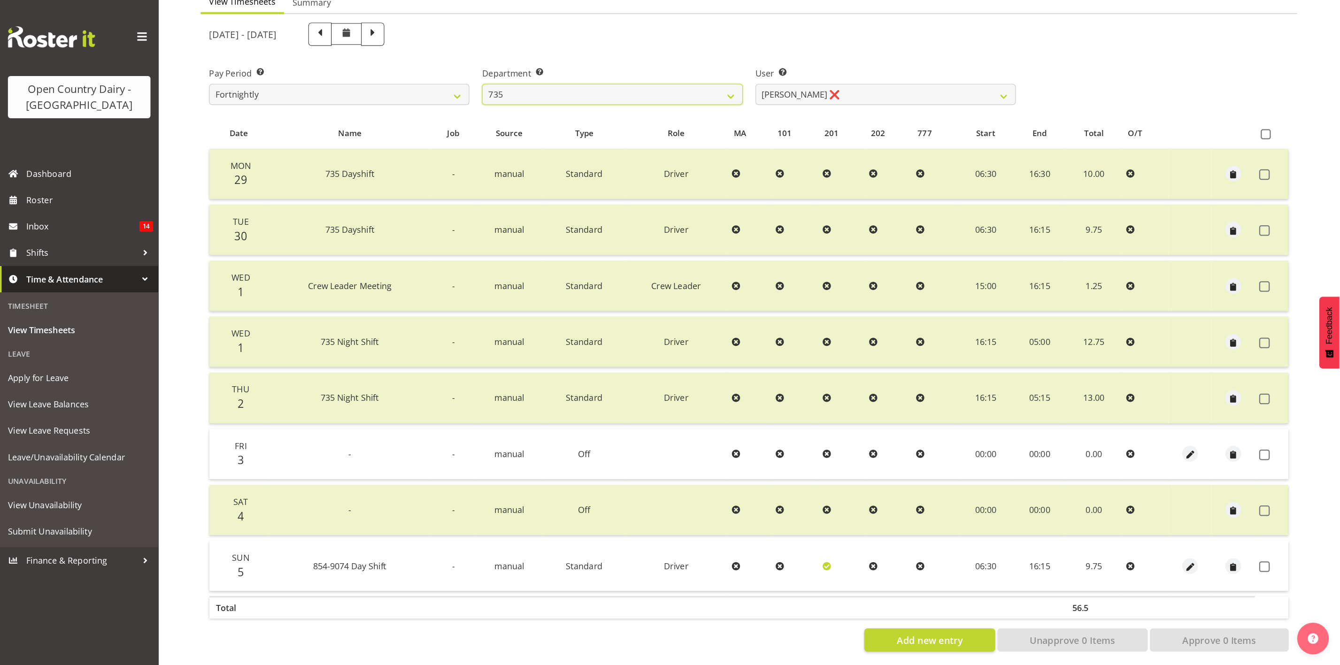
scroll to position [38, 0]
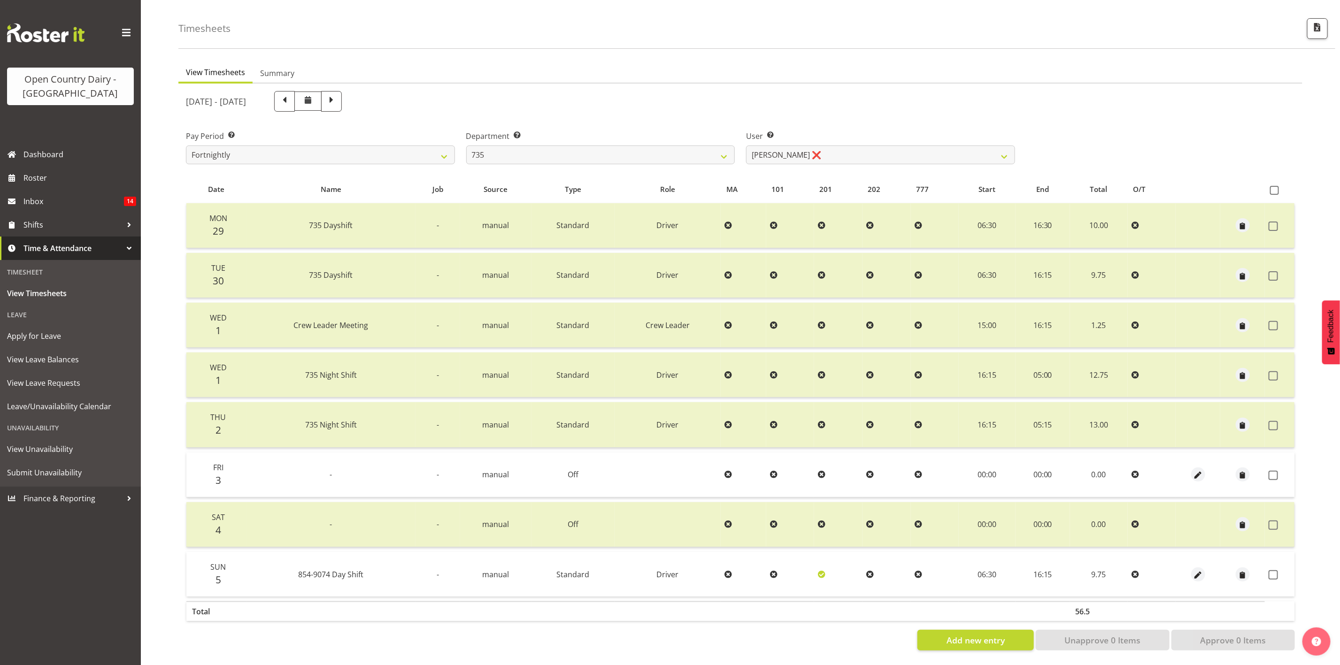
drag, startPoint x: 1122, startPoint y: 34, endPoint x: 1023, endPoint y: 89, distance: 113.5
click at [1023, 89] on div "September 29th - October 5th 2025" at bounding box center [740, 101] width 1120 height 32
click at [761, 155] on select "Brian Neas ❌ Cherie Williams ❌ Christopher Sutherland ❌ Stuart Craig ❌" at bounding box center [880, 155] width 269 height 19
select select "9865"
click at [746, 146] on select "Brian Neas ❌ Cherie Williams ❌ Christopher Sutherland ❌ Stuart Craig ❌" at bounding box center [880, 155] width 269 height 19
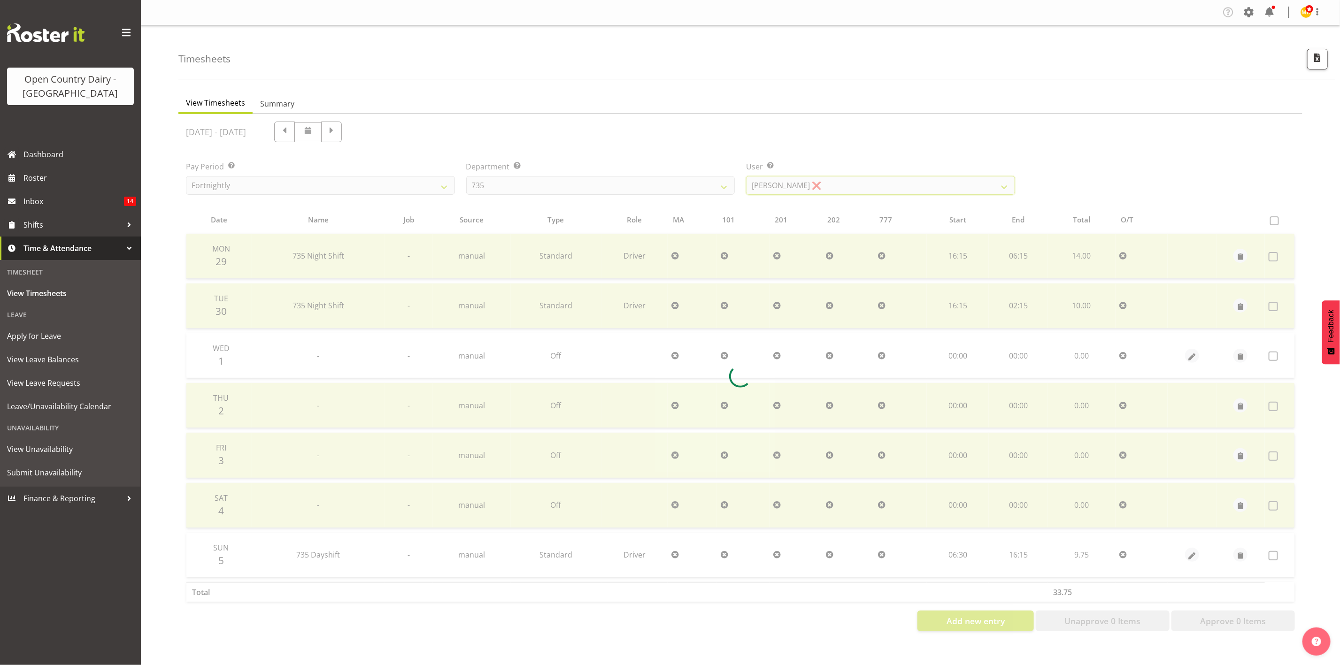
scroll to position [0, 0]
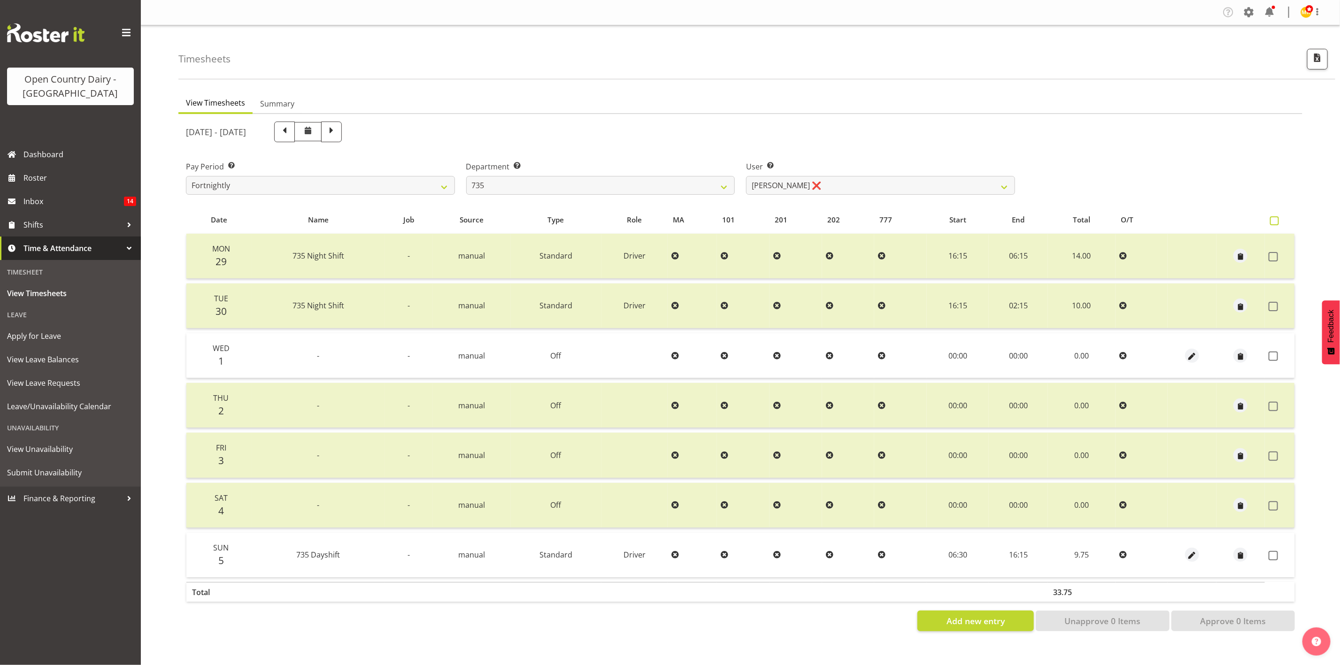
click at [1116, 222] on span at bounding box center [1274, 220] width 9 height 9
click at [1116, 222] on input "checkbox" at bounding box center [1273, 221] width 6 height 6
checkbox input "true"
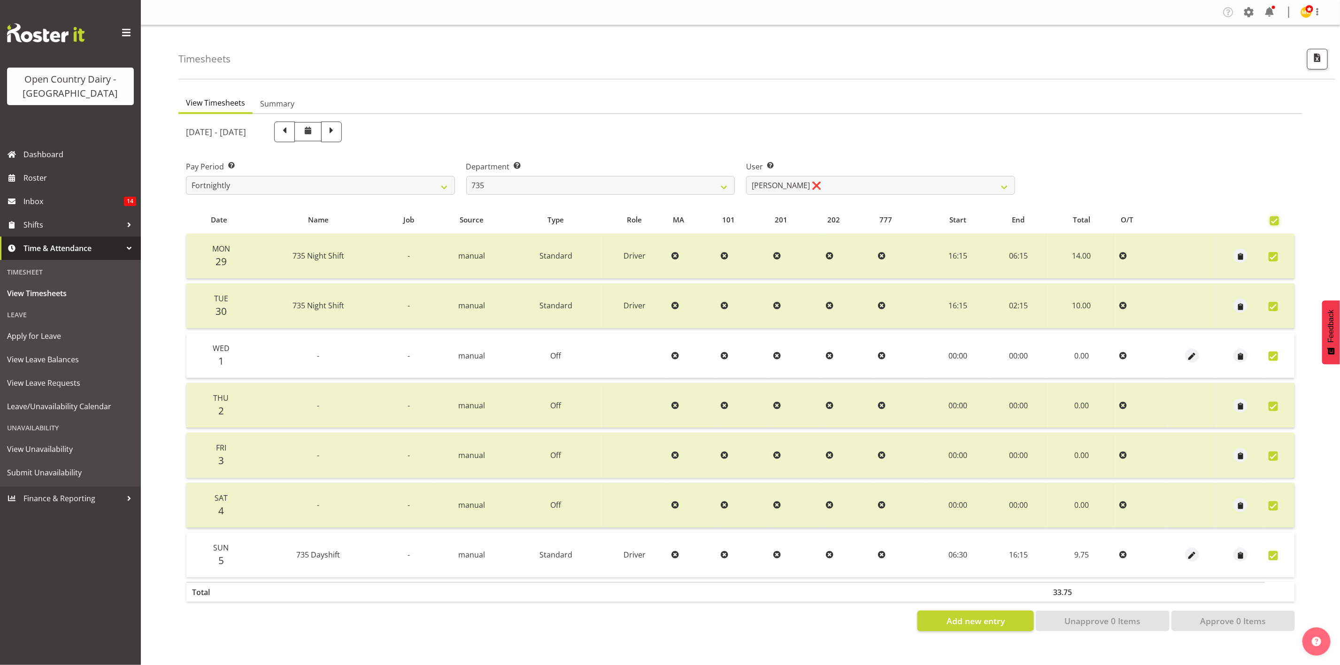
checkbox input "true"
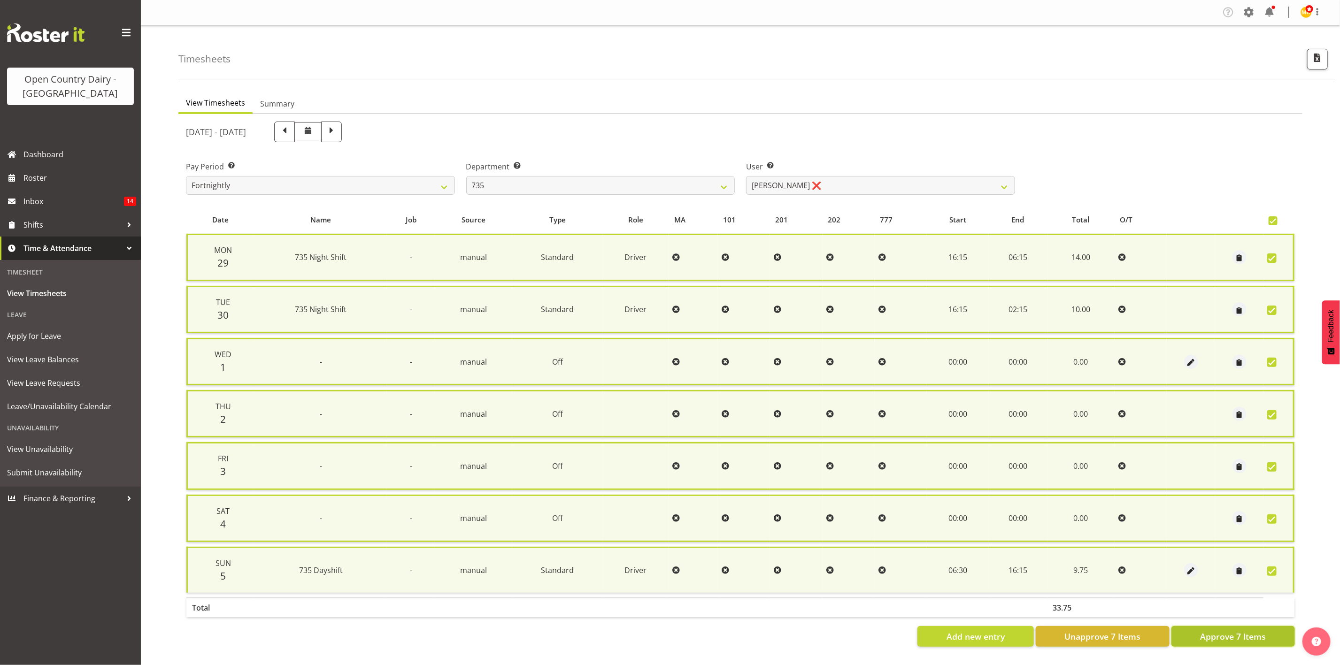
click at [1116, 554] on span "Approve 7 Items" at bounding box center [1233, 637] width 66 height 12
checkbox input "false"
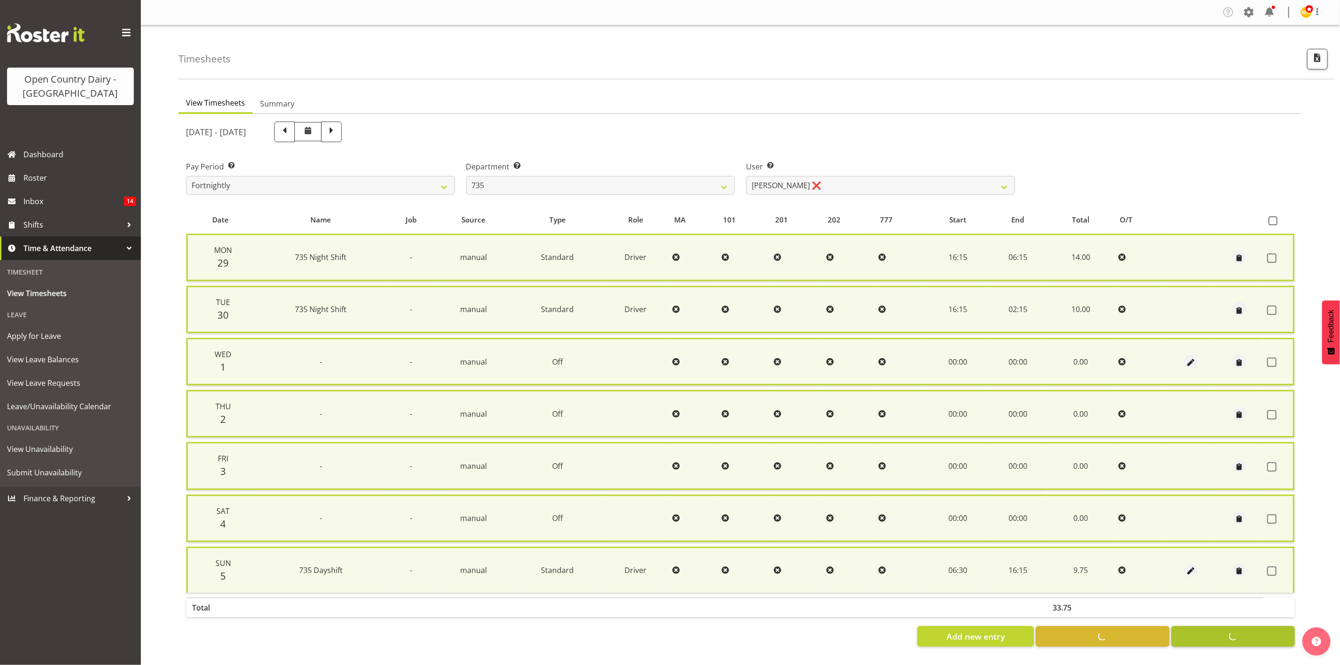
checkbox input "false"
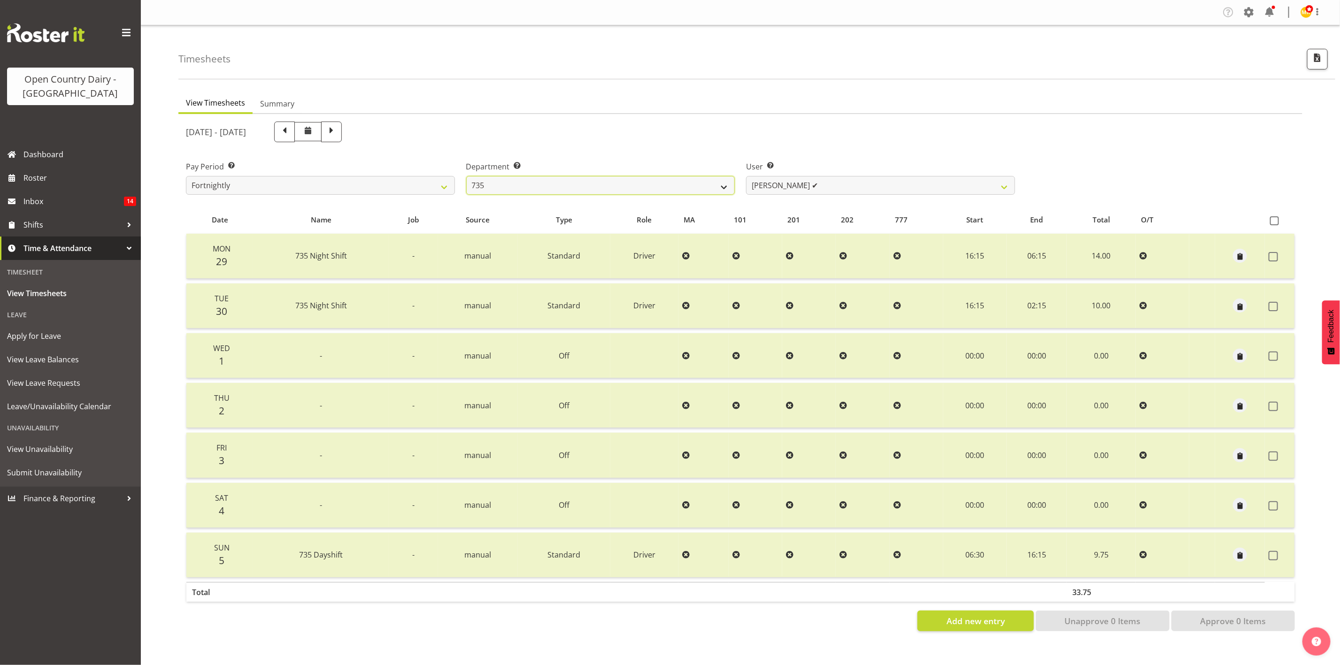
click at [716, 185] on select "734 735 736 737 738 739 851 853 854 855 856 858 861 862 865 867-9032 868 869 87…" at bounding box center [600, 185] width 269 height 19
click at [789, 184] on select "Brian Neas ❌ Cherie Williams ❌ Christopher Sutherland ✔ Stuart Craig ❌" at bounding box center [880, 185] width 269 height 19
select select "9761"
click at [746, 176] on select "Brian Neas ❌ Cherie Williams ❌ Christopher Sutherland ✔ Stuart Craig ❌" at bounding box center [880, 185] width 269 height 19
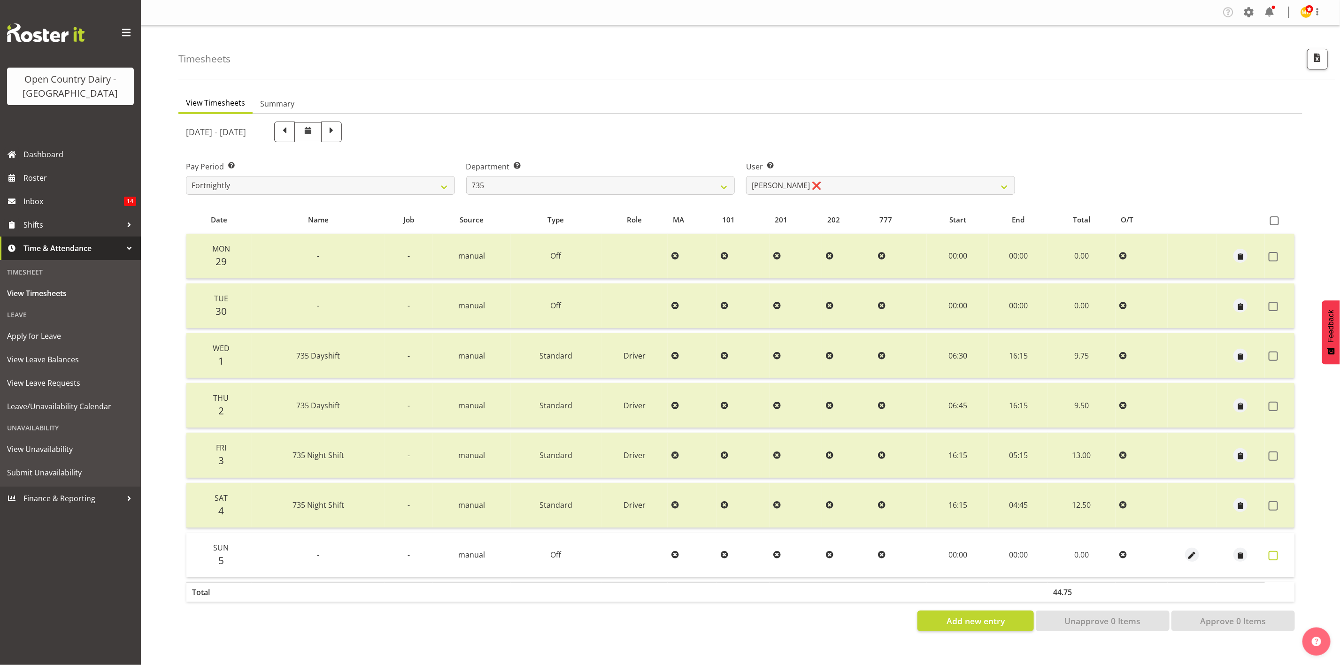
click at [1116, 552] on span at bounding box center [1273, 555] width 9 height 9
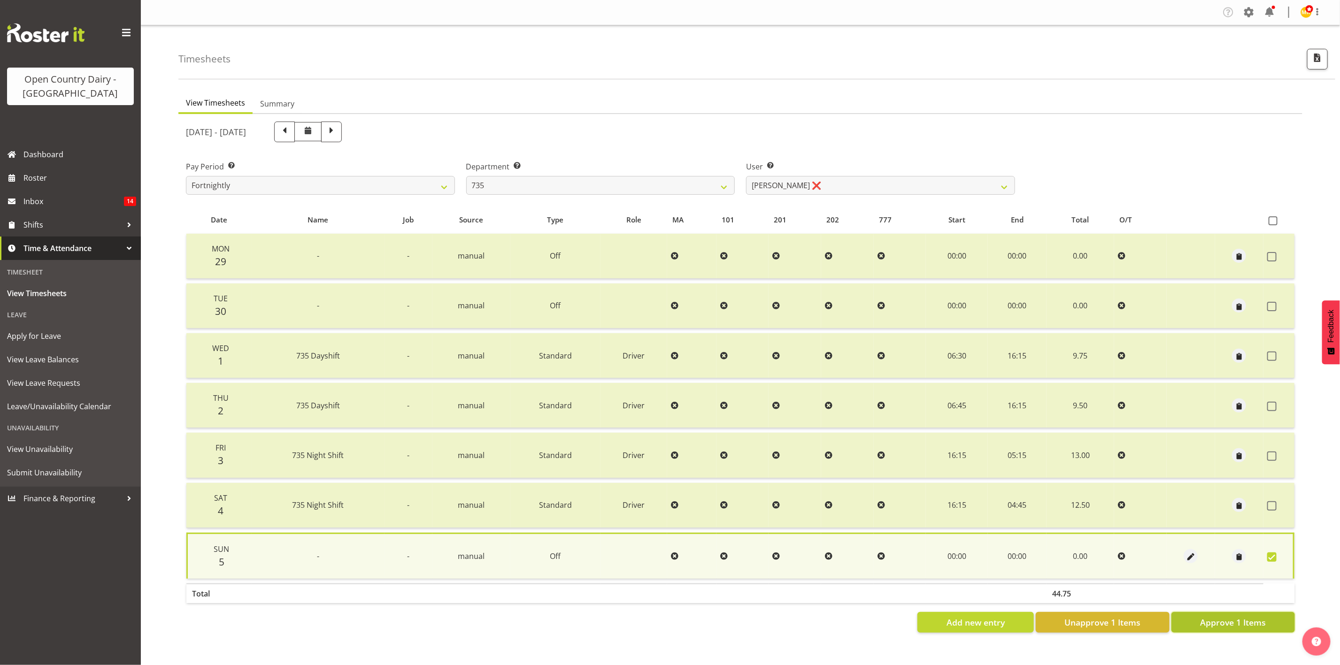
click at [1116, 554] on button "Approve 1 Items" at bounding box center [1232, 622] width 123 height 21
checkbox input "false"
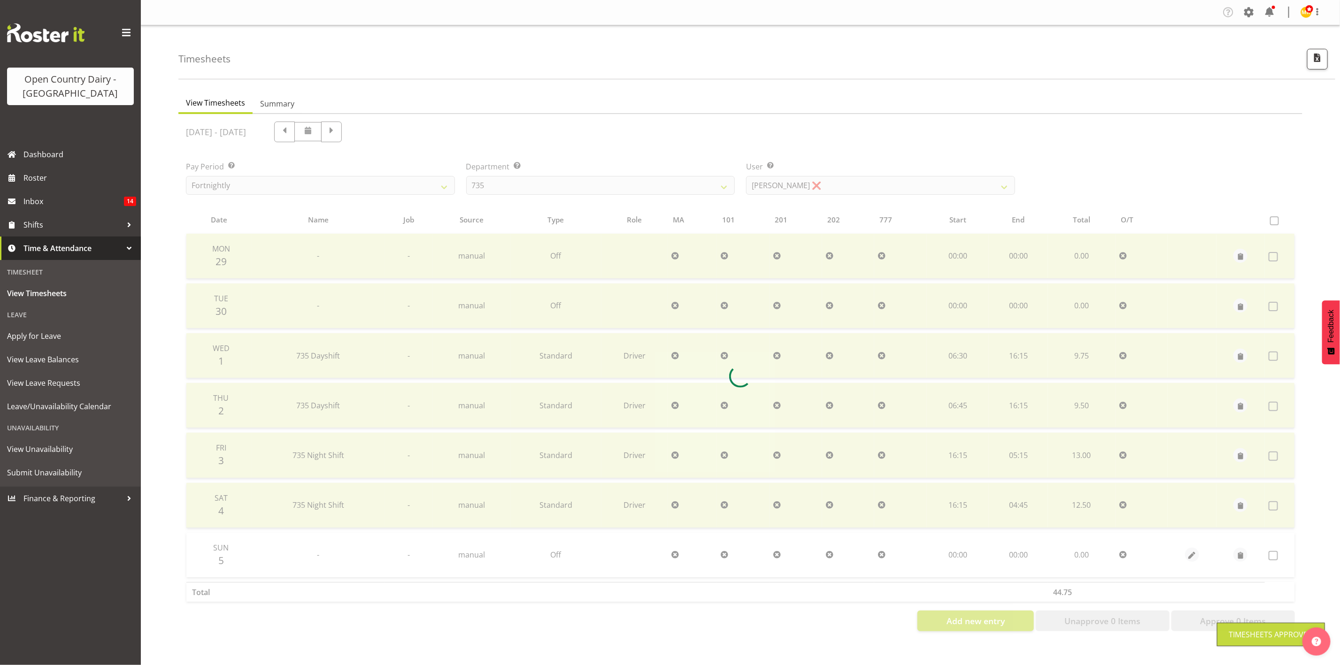
click at [808, 191] on div at bounding box center [740, 376] width 1124 height 525
click at [808, 190] on div at bounding box center [740, 376] width 1124 height 525
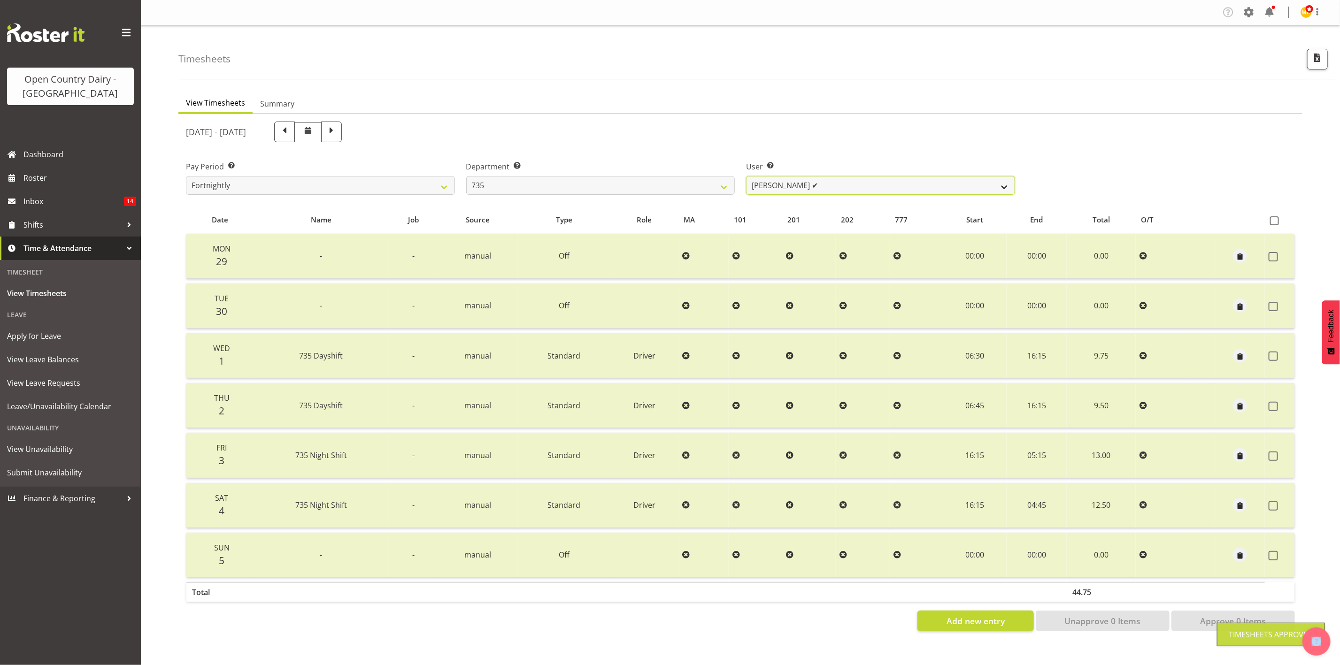
click at [807, 189] on select "Brian Neas ❌ Cherie Williams ❌ Christopher Sutherland ✔ Stuart Craig ✔" at bounding box center [880, 185] width 269 height 19
select select "7397"
click at [746, 176] on select "Brian Neas ❌ Cherie Williams ❌ Christopher Sutherland ✔ Stuart Craig ✔" at bounding box center [880, 185] width 269 height 19
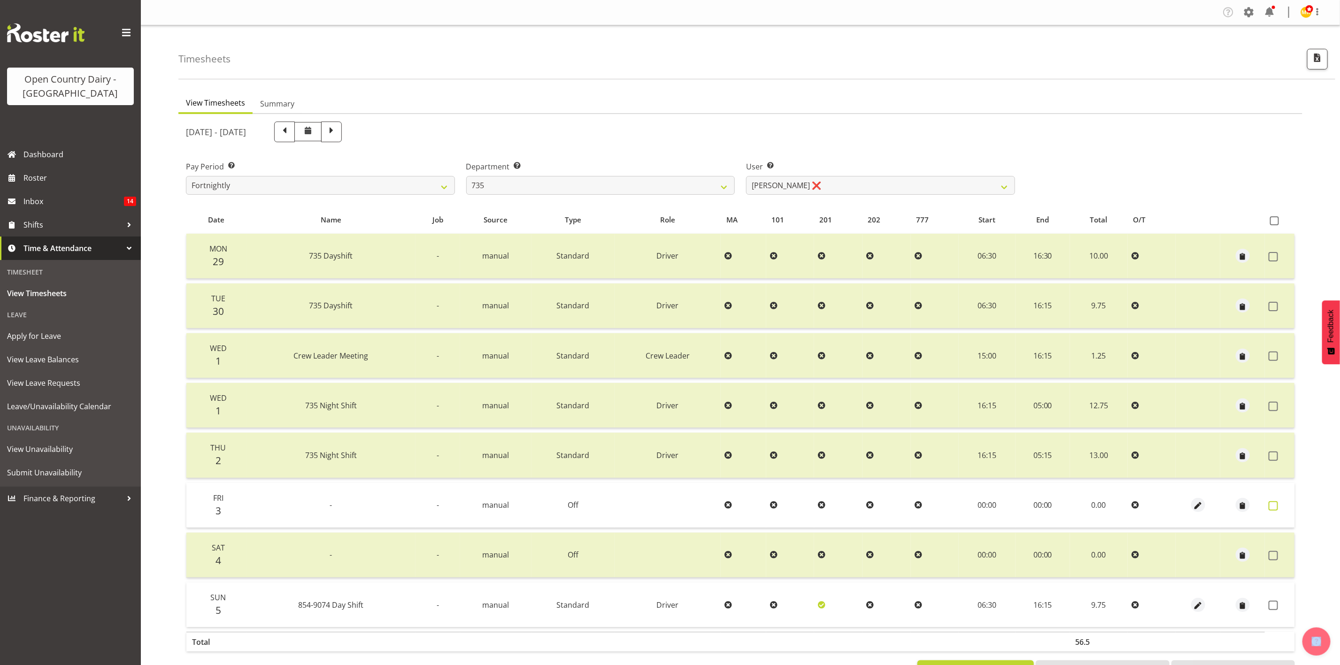
click at [1116, 501] on label at bounding box center [1276, 505] width 15 height 9
checkbox input "true"
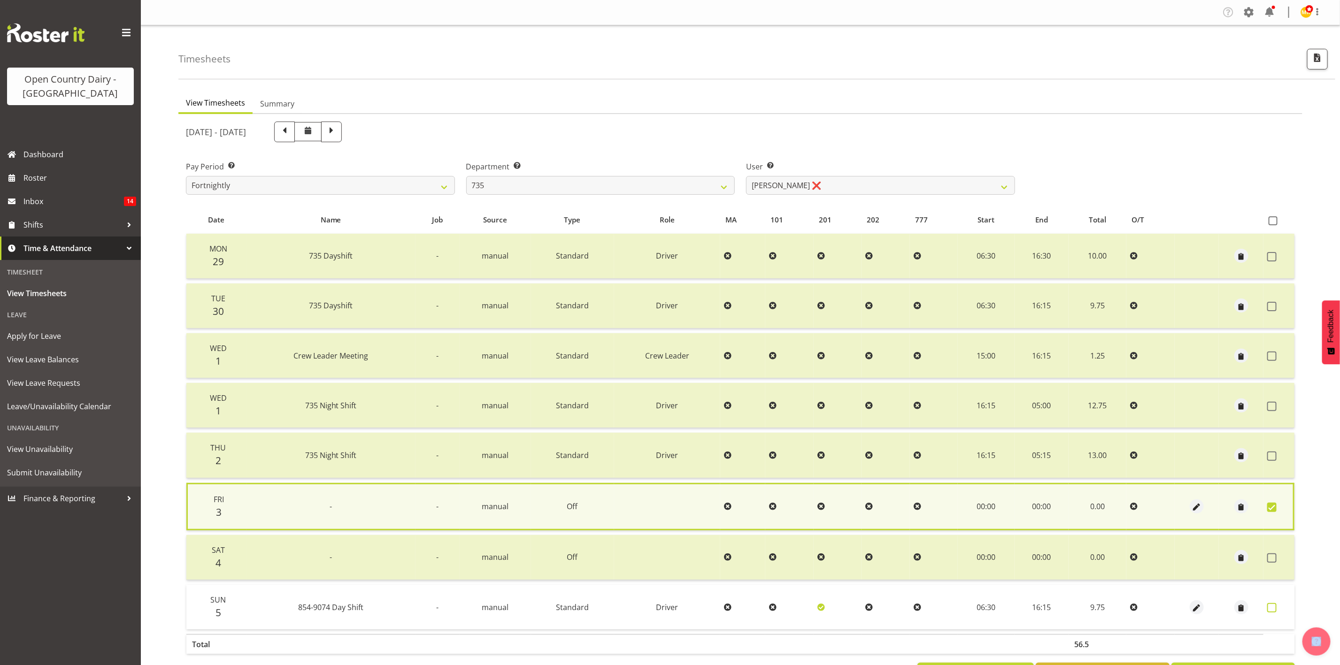
click at [1116, 554] on label at bounding box center [1274, 607] width 15 height 9
checkbox input "true"
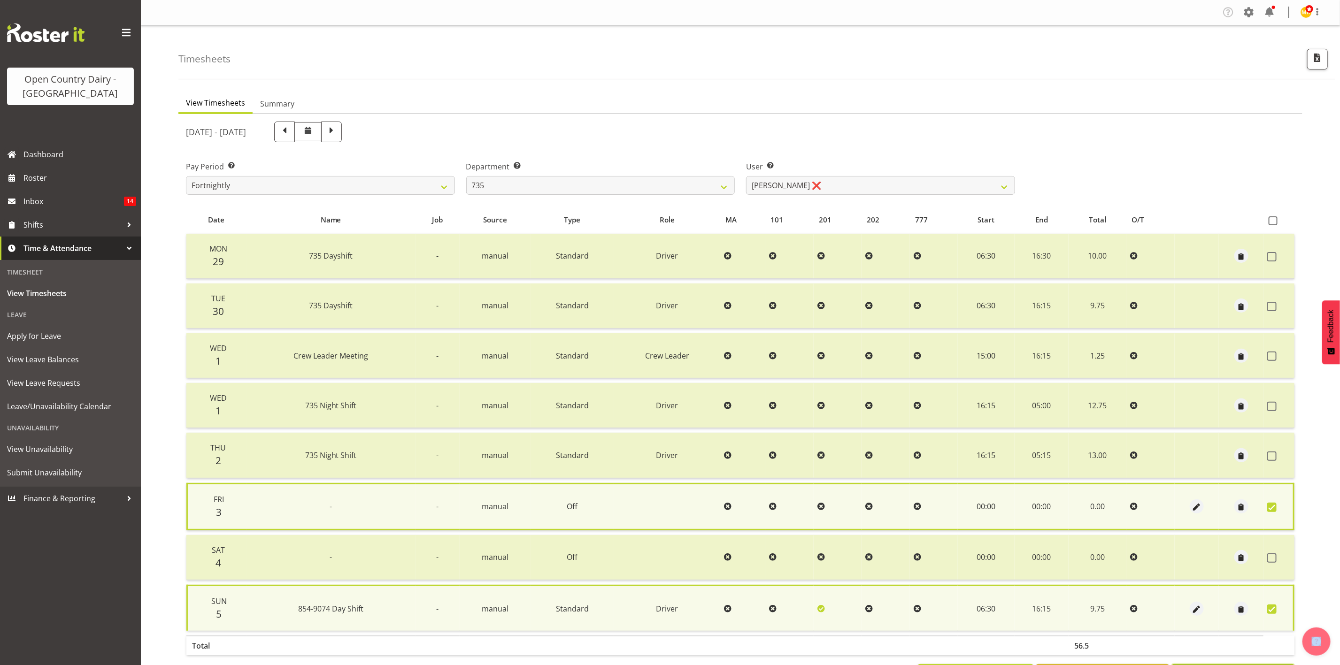
click at [1116, 554] on button "Approve 2 Items" at bounding box center [1232, 674] width 123 height 21
checkbox input "false"
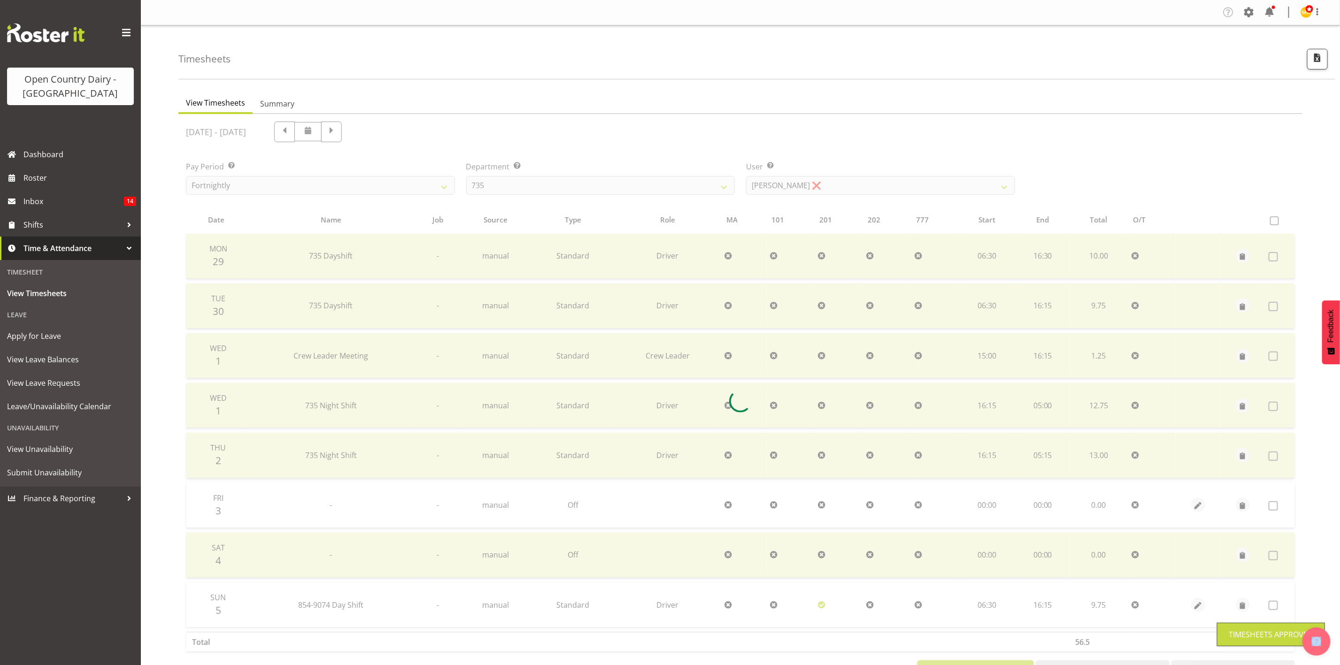
scroll to position [38, 0]
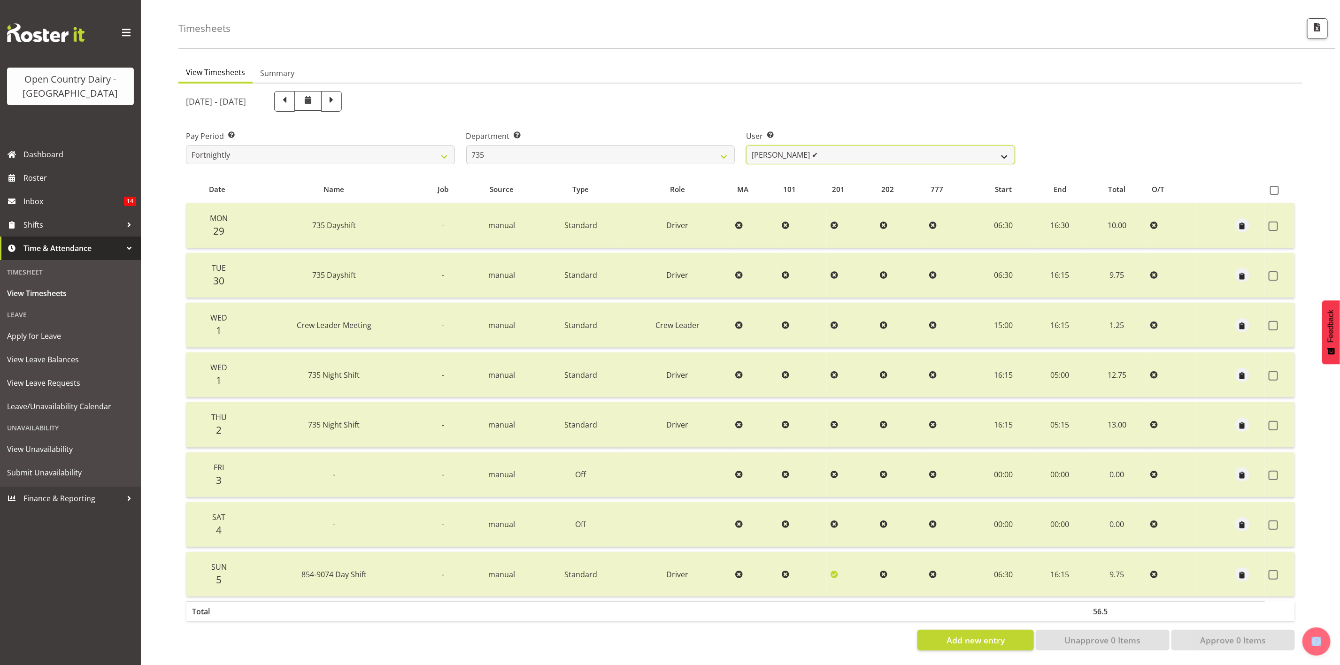
click at [780, 146] on select "Brian Neas ✔ Cherie Williams ❌ Christopher Sutherland ✔ Stuart Craig ✔" at bounding box center [880, 155] width 269 height 19
select select "10091"
click at [746, 146] on select "Brian Neas ✔ Cherie Williams ❌ Christopher Sutherland ✔ Stuart Craig ✔" at bounding box center [880, 155] width 269 height 19
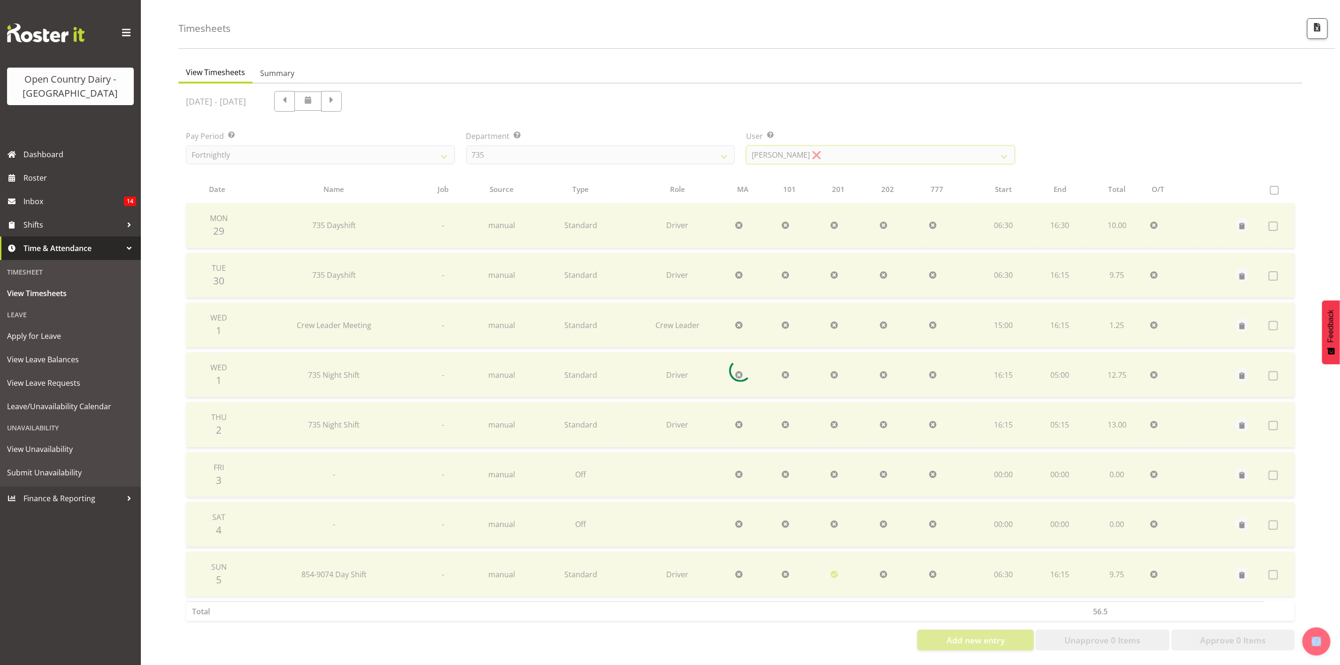
scroll to position [0, 0]
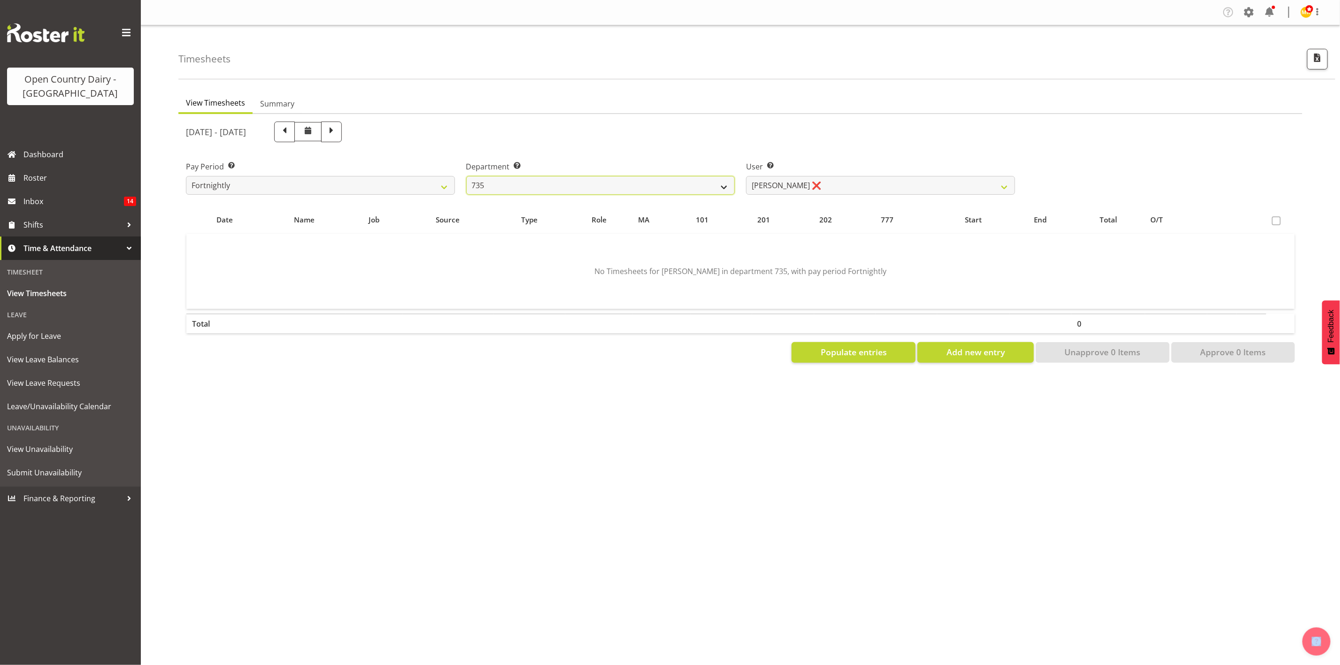
click at [637, 176] on select "734 735 736 737 738 739 851 853 854 855 856 858 861 862 865 867-9032 868 869 87…" at bounding box center [600, 185] width 269 height 19
select select "906"
click at [466, 176] on select "734 735 736 737 738 739 851 853 854 855 856 858 861 862 865 867-9032 868 869 87…" at bounding box center [600, 185] width 269 height 19
select select "9849"
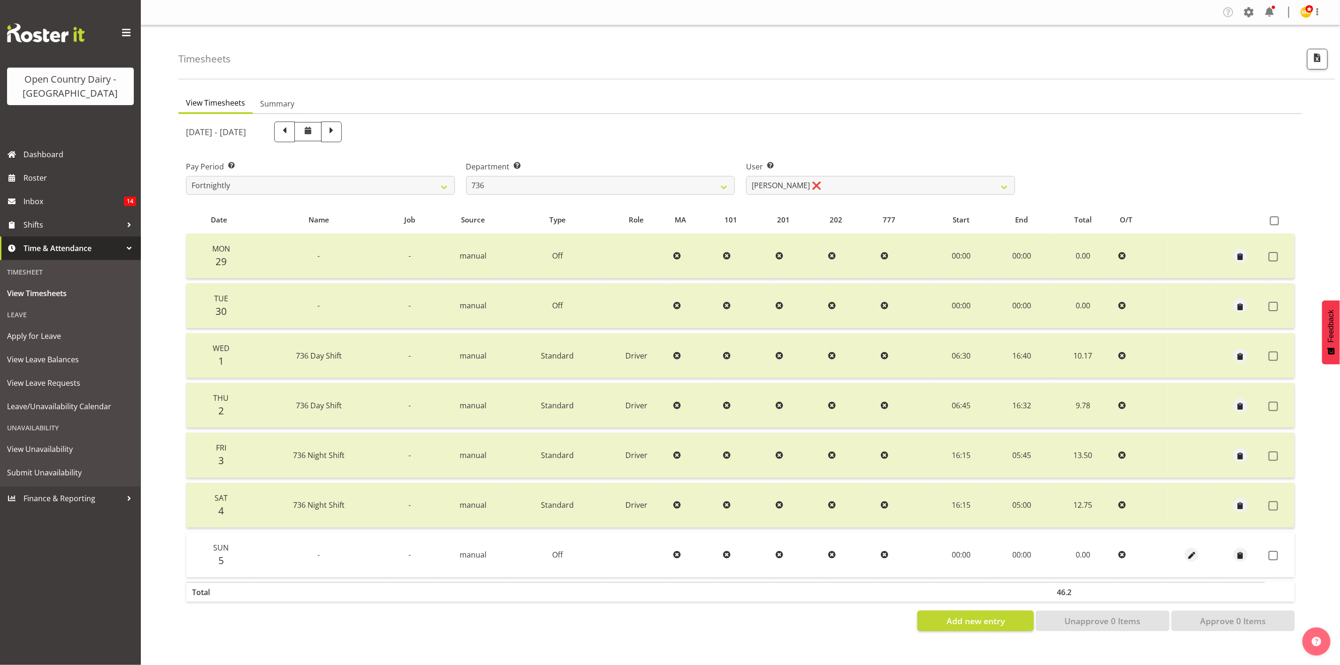
click at [1116, 554] on td at bounding box center [1280, 555] width 30 height 45
click at [1116, 554] on label at bounding box center [1276, 555] width 15 height 9
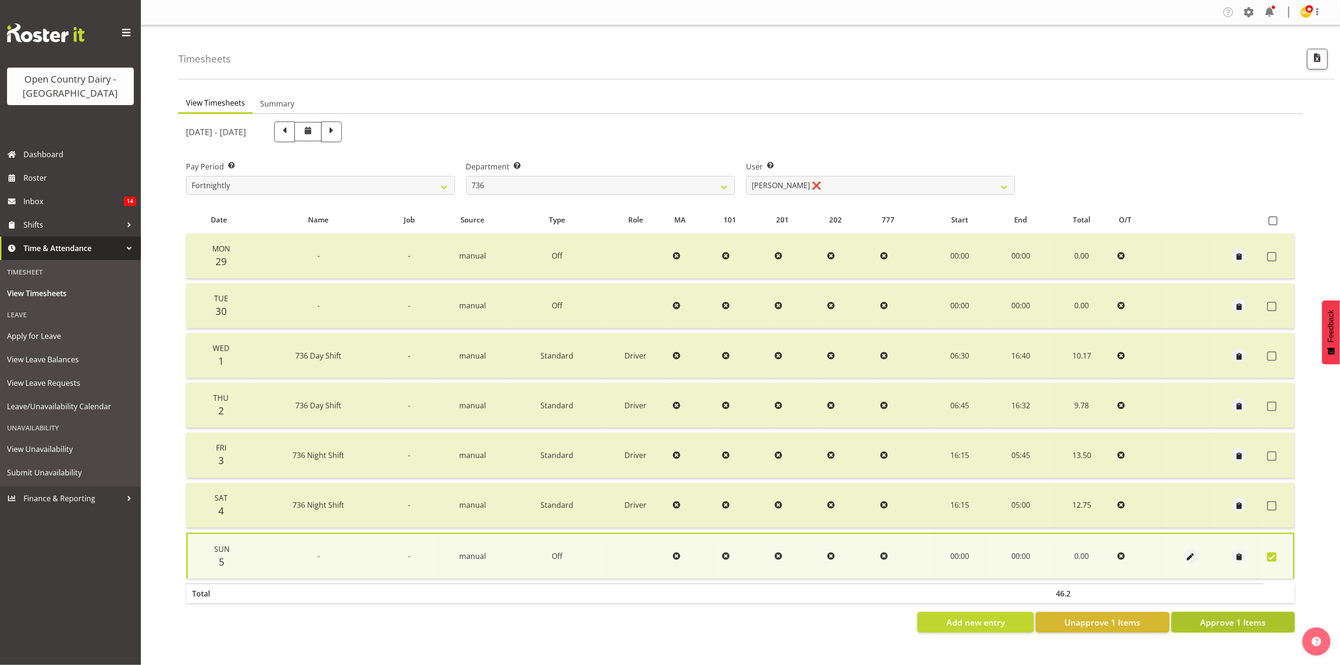
click at [1116, 554] on span "Approve 1 Items" at bounding box center [1233, 622] width 66 height 12
checkbox input "false"
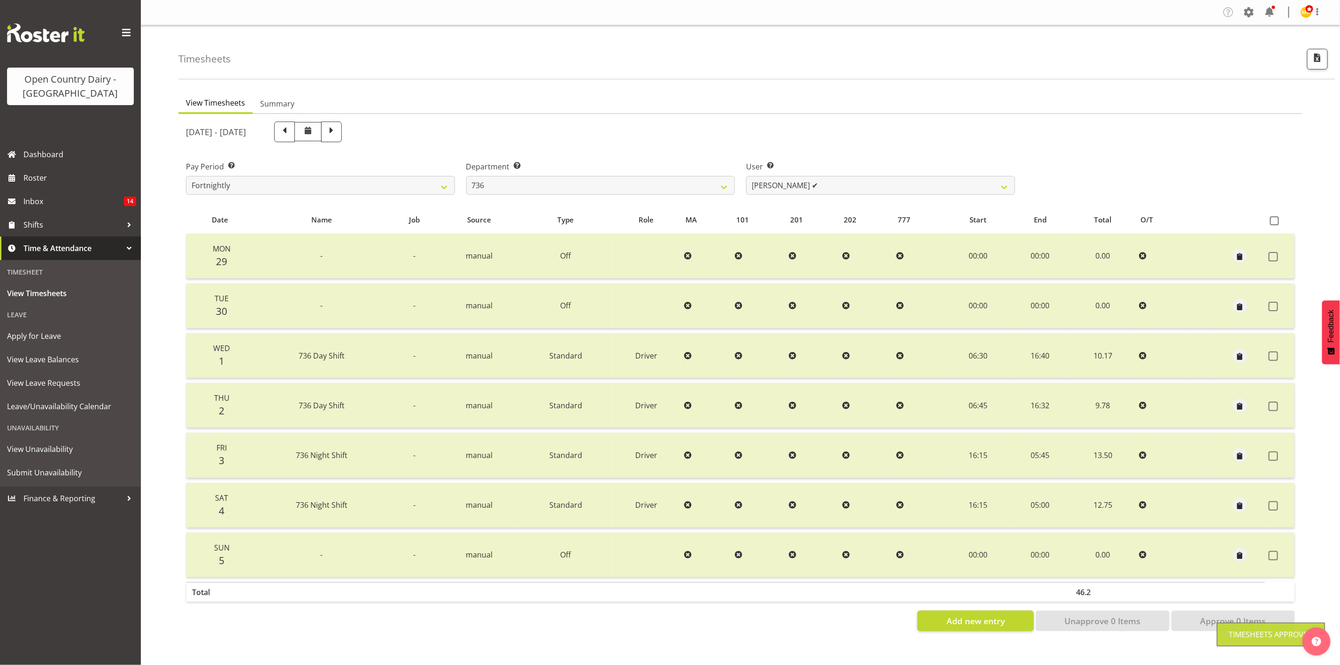
click at [775, 198] on div "User Select user. Note: This is filtered down by the previous two drop-down ite…" at bounding box center [880, 174] width 280 height 53
click at [774, 196] on div "User Select user. Note: This is filtered down by the previous two drop-down ite…" at bounding box center [880, 174] width 280 height 53
click at [782, 192] on select "Andy Van Brecht ✔ Gavin Hamilton ❌ Jamie Seaton ❌ Kerrod Ward ❌" at bounding box center [880, 185] width 269 height 19
select select "7419"
click at [746, 176] on select "Andy Van Brecht ✔ Gavin Hamilton ❌ Jamie Seaton ❌ Kerrod Ward ❌" at bounding box center [880, 185] width 269 height 19
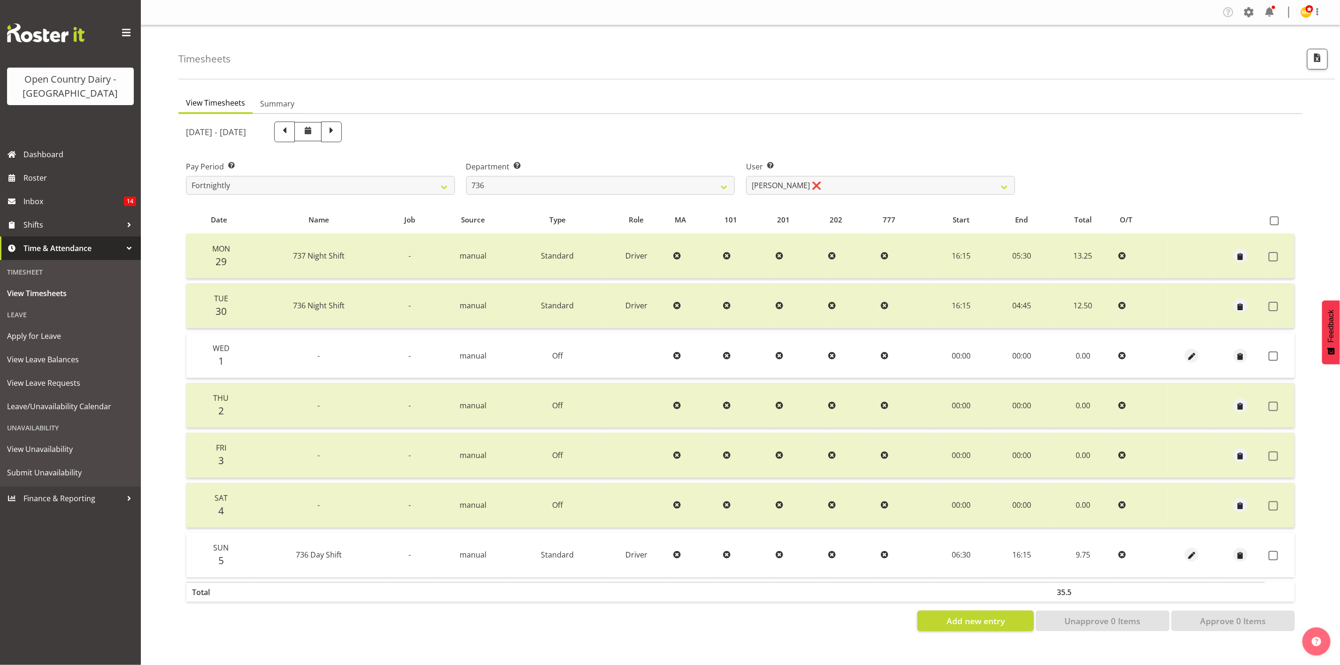
click at [1116, 353] on td at bounding box center [1280, 355] width 30 height 45
click at [1116, 360] on td at bounding box center [1280, 355] width 30 height 45
click at [1116, 354] on span at bounding box center [1273, 356] width 9 height 9
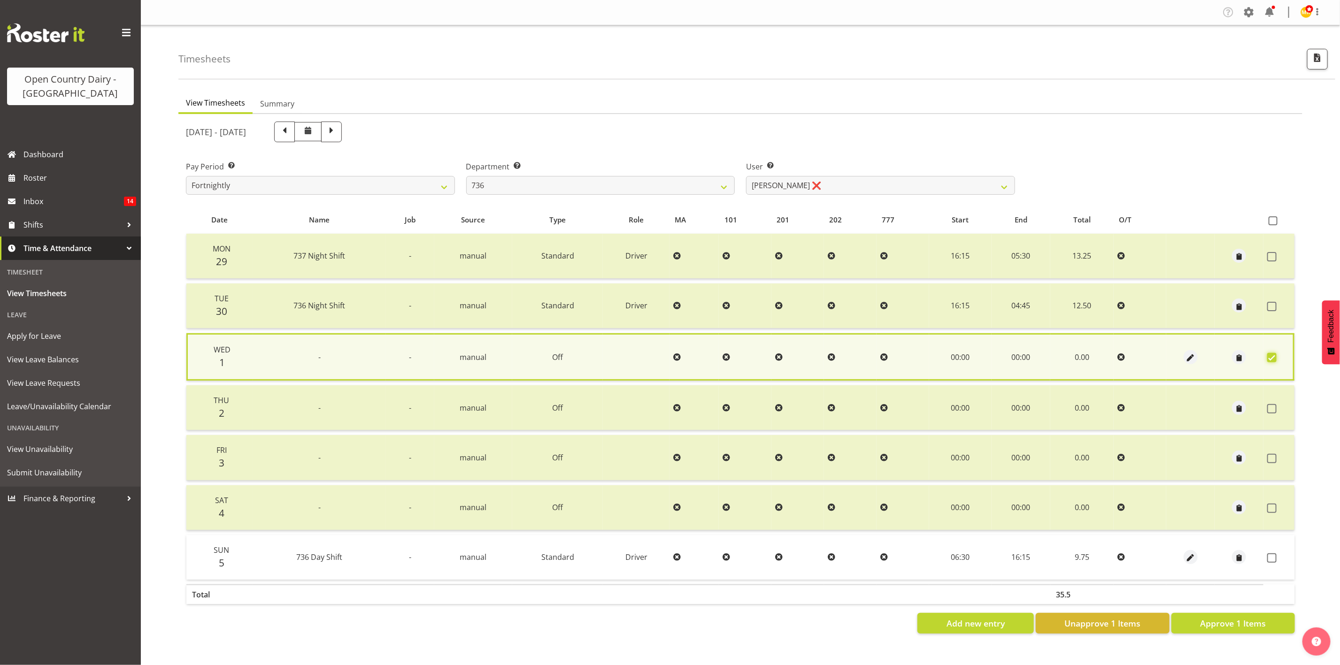
checkbox input "true"
click at [1116, 554] on span at bounding box center [1271, 558] width 9 height 9
checkbox input "true"
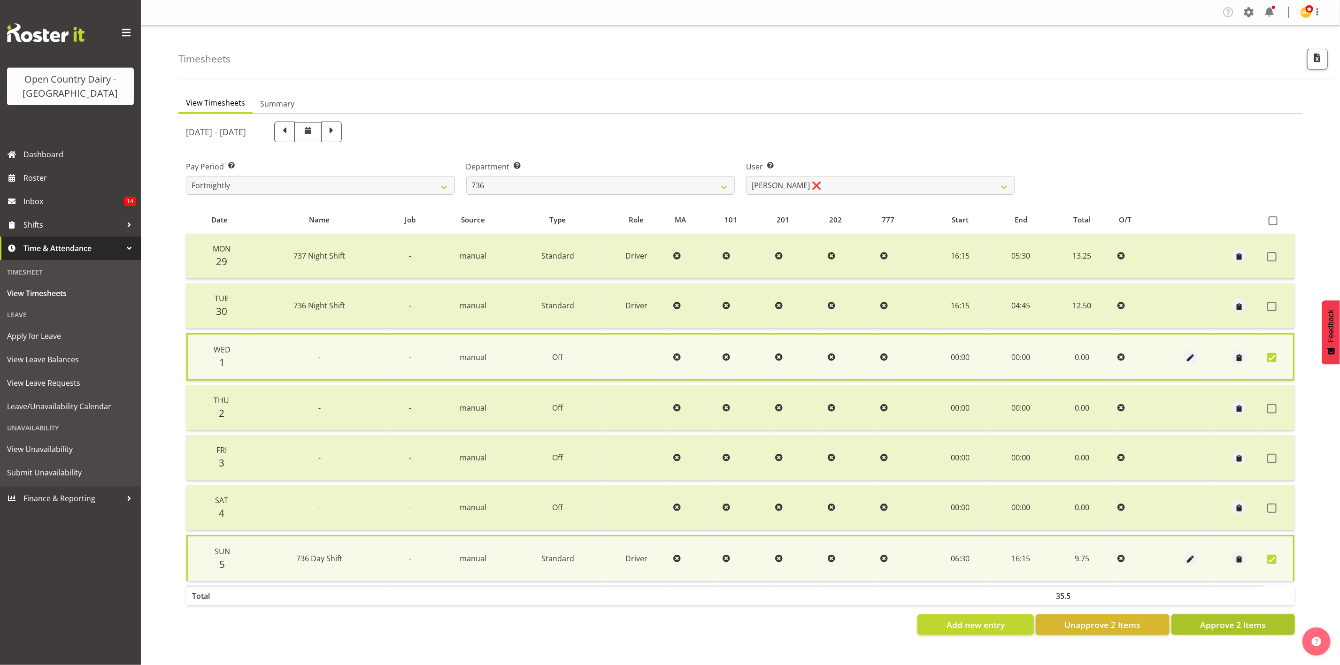
click at [1116, 554] on span "Approve 2 Items" at bounding box center [1233, 625] width 66 height 12
checkbox input "false"
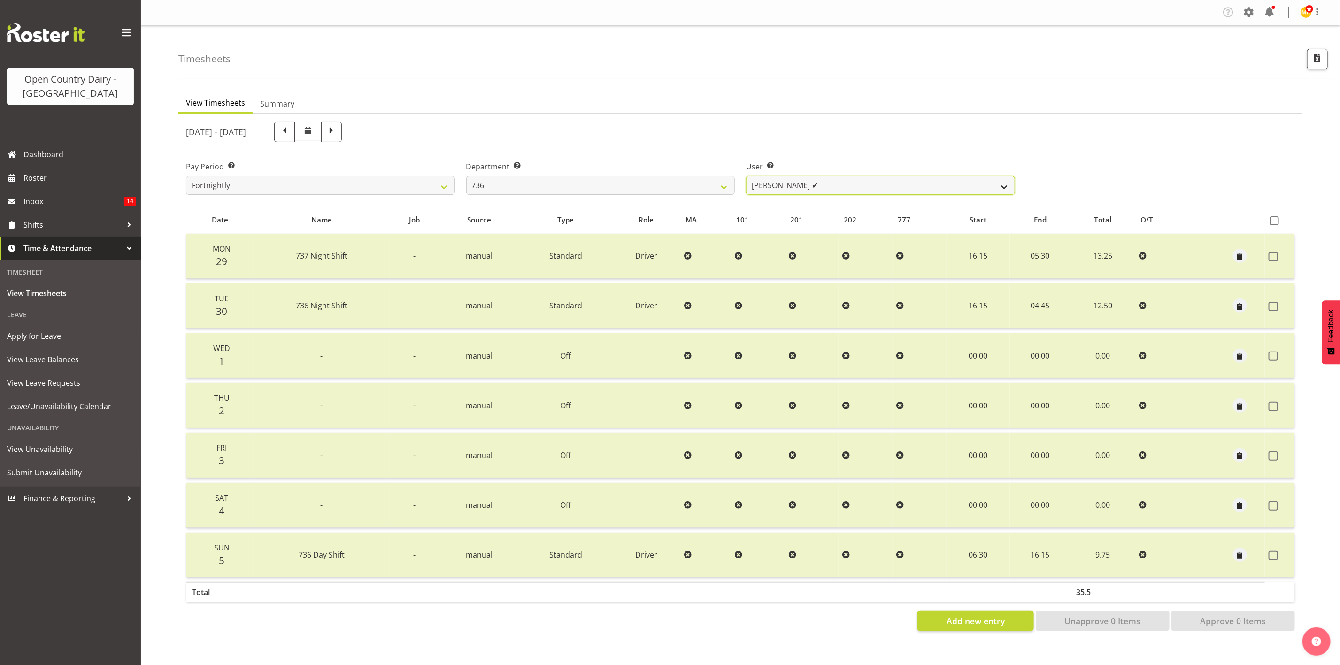
click at [865, 180] on select "Andy Van Brecht ✔ Gavin Hamilton ✔ Jamie Seaton ❌ Kerrod Ward ❌" at bounding box center [880, 185] width 269 height 19
click at [746, 176] on select "Andy Van Brecht ✔ Gavin Hamilton ✔ Jamie Seaton ❌ Kerrod Ward ❌" at bounding box center [880, 185] width 269 height 19
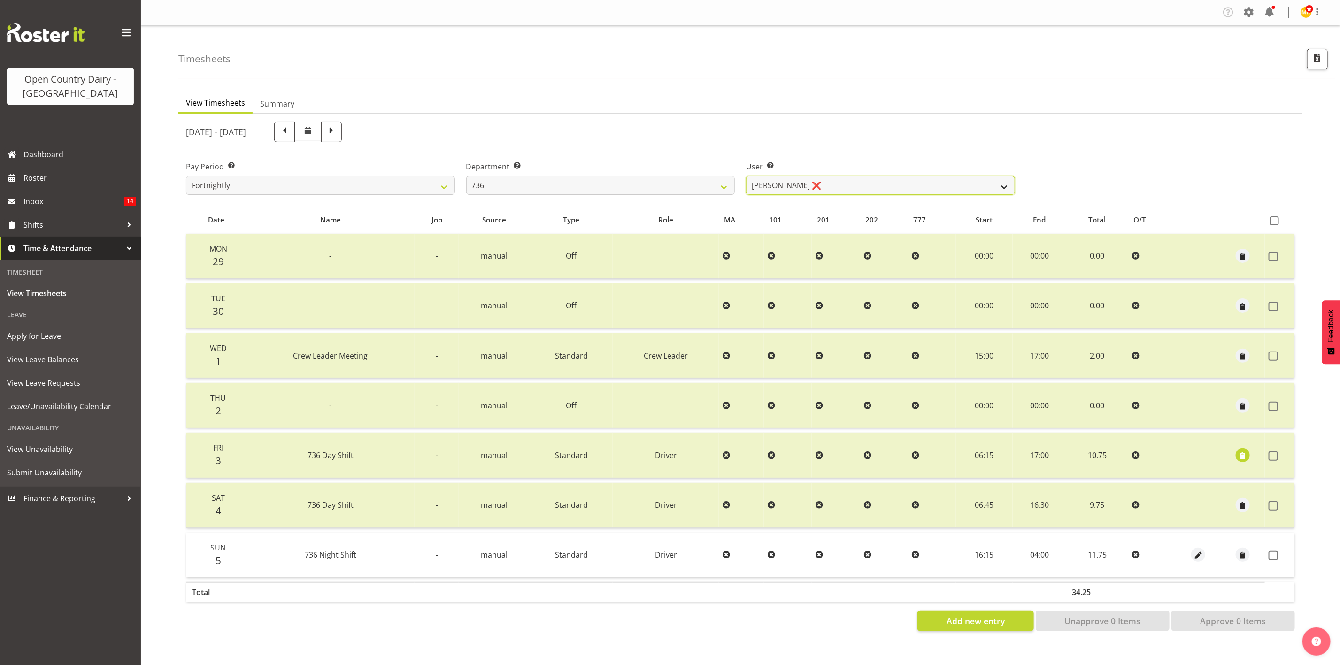
drag, startPoint x: 837, startPoint y: 182, endPoint x: 832, endPoint y: 191, distance: 9.9
click at [837, 182] on select "Andy Van Brecht ✔ Gavin Hamilton ✔ Jamie Seaton ❌ Kerrod Ward ❌" at bounding box center [880, 185] width 269 height 19
click at [746, 176] on select "Andy Van Brecht ✔ Gavin Hamilton ✔ Jamie Seaton ❌ Kerrod Ward ❌" at bounding box center [880, 185] width 269 height 19
drag, startPoint x: 813, startPoint y: 182, endPoint x: 813, endPoint y: 193, distance: 11.3
click at [813, 182] on select "Andy Van Brecht ✔ Gavin Hamilton ✔ Jamie Seaton ❌ Kerrod Ward ❌" at bounding box center [880, 185] width 269 height 19
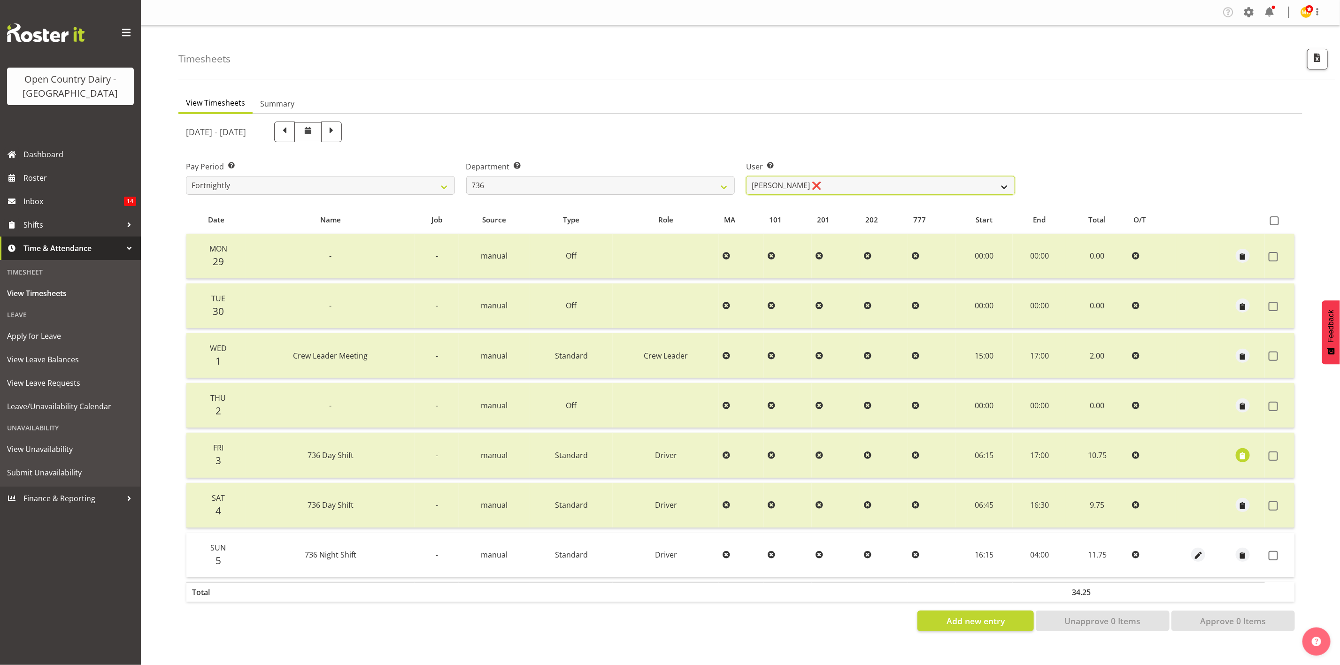
select select "11647"
click at [746, 176] on select "Andy Van Brecht ✔ Gavin Hamilton ✔ Jamie Seaton ❌ Kerrod Ward ❌" at bounding box center [880, 185] width 269 height 19
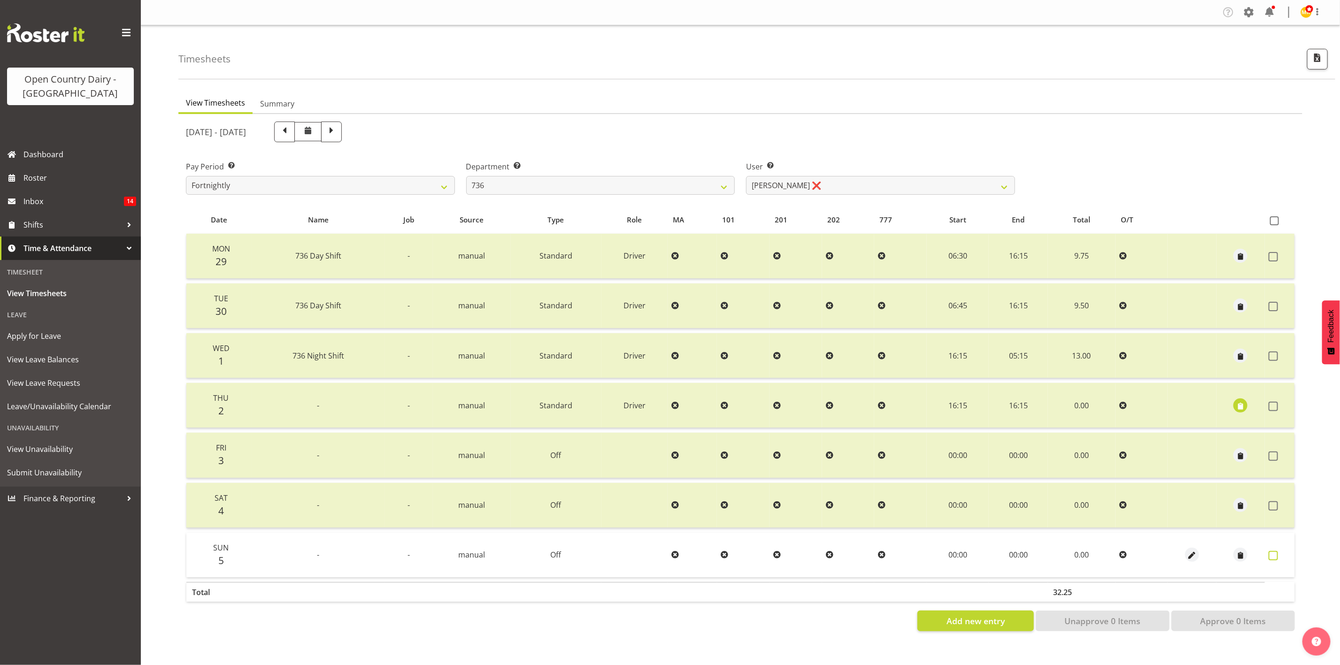
click at [1116, 551] on span at bounding box center [1273, 555] width 9 height 9
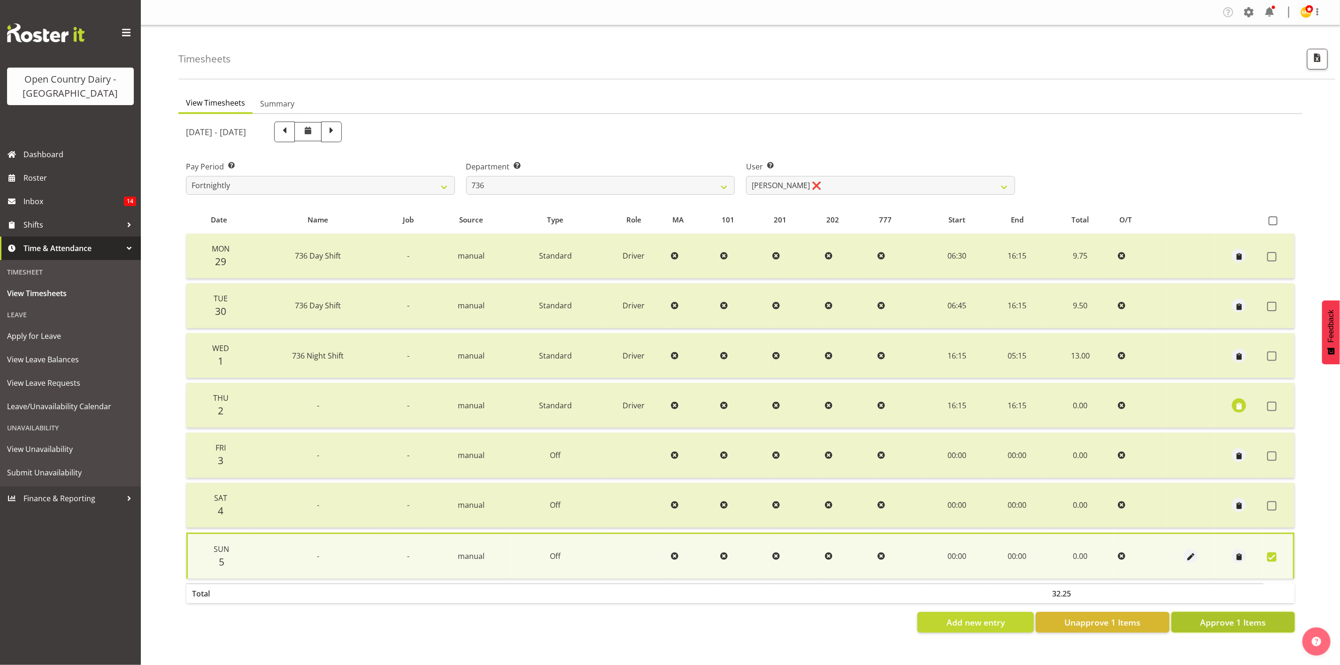
click at [1116, 554] on button "Approve 1 Items" at bounding box center [1232, 622] width 123 height 21
checkbox input "false"
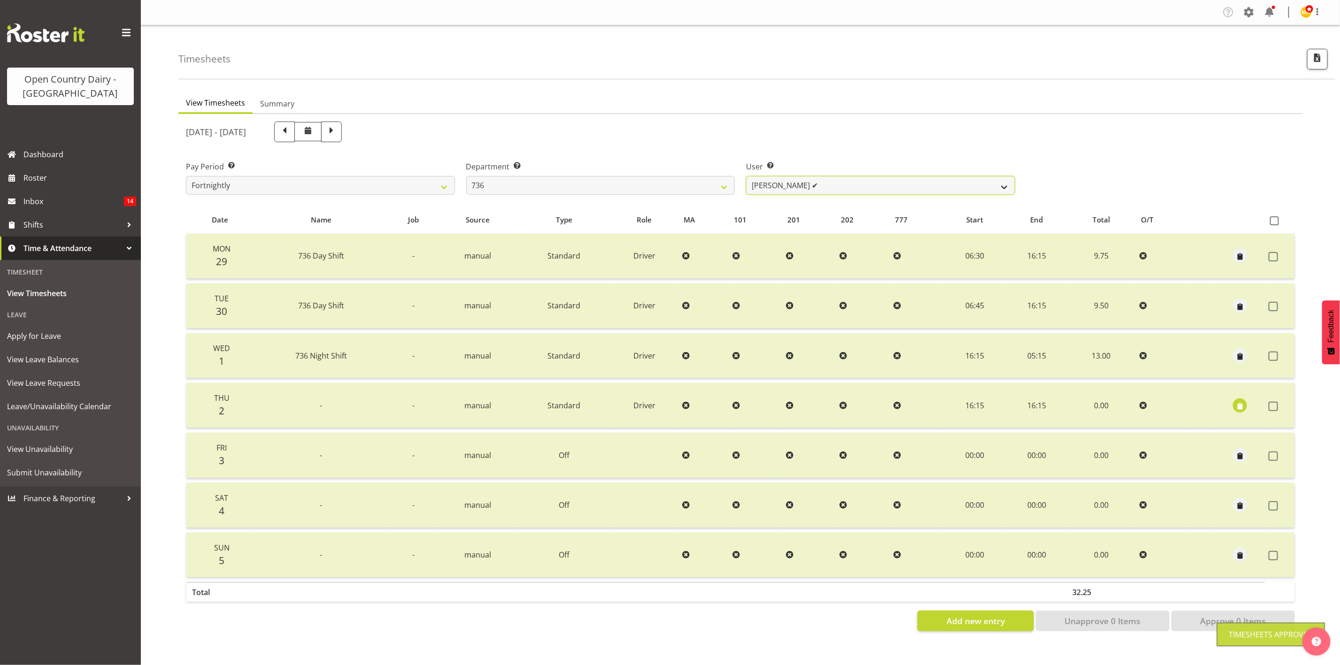
click at [899, 183] on select "Andy Van Brecht ✔ Gavin Hamilton ✔ Jamie Seaton ❌ Kerrod Ward ✔" at bounding box center [880, 185] width 269 height 19
click at [710, 185] on select "734 735 736 737 738 739 851 853 854 855 856 858 861 862 865 867-9032 868 869 87…" at bounding box center [600, 185] width 269 height 19
select select "903"
click at [466, 176] on select "734 735 736 737 738 739 851 853 854 855 856 858 861 862 865 867-9032 868 869 87…" at bounding box center [600, 185] width 269 height 19
select select "10983"
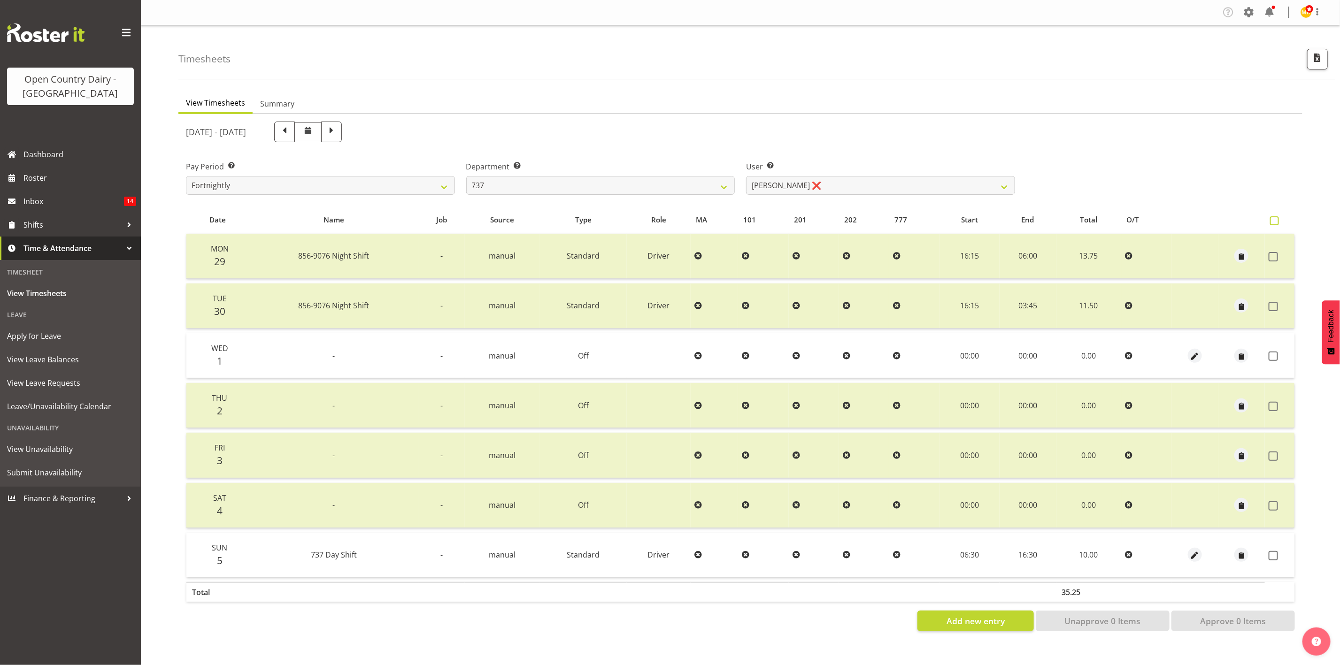
click at [1116, 216] on span at bounding box center [1274, 220] width 9 height 9
click at [1116, 218] on input "checkbox" at bounding box center [1273, 221] width 6 height 6
checkbox input "true"
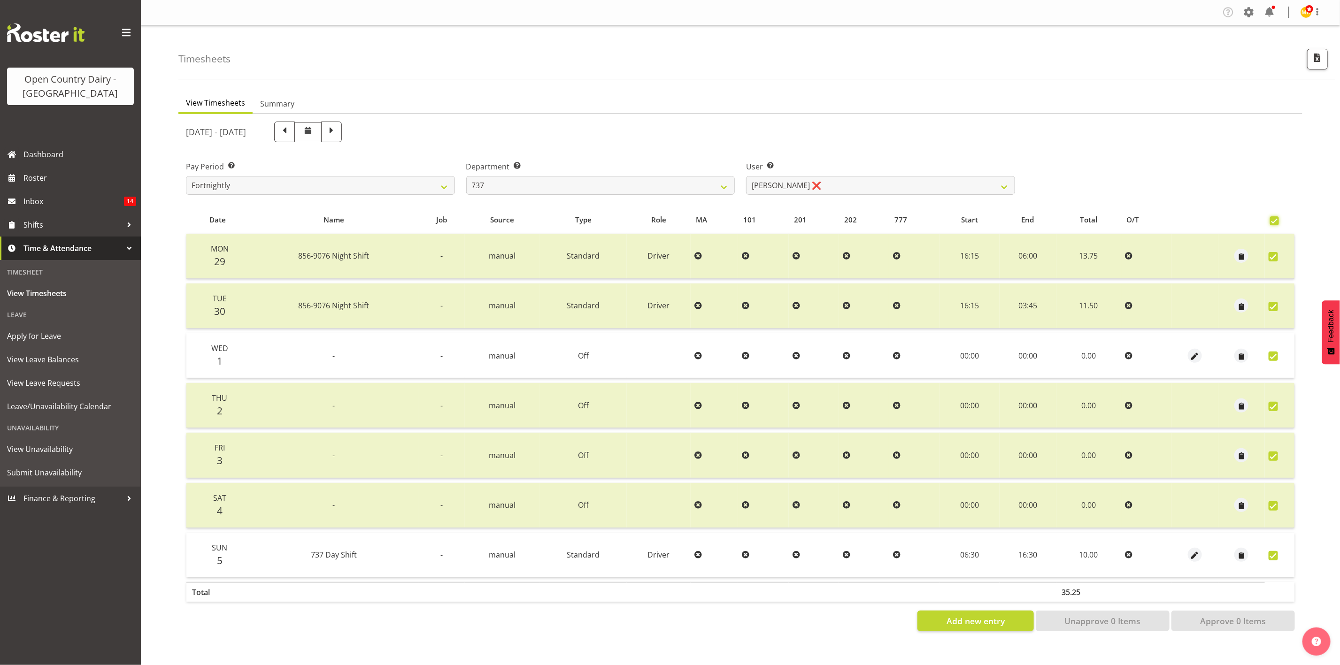
checkbox input "true"
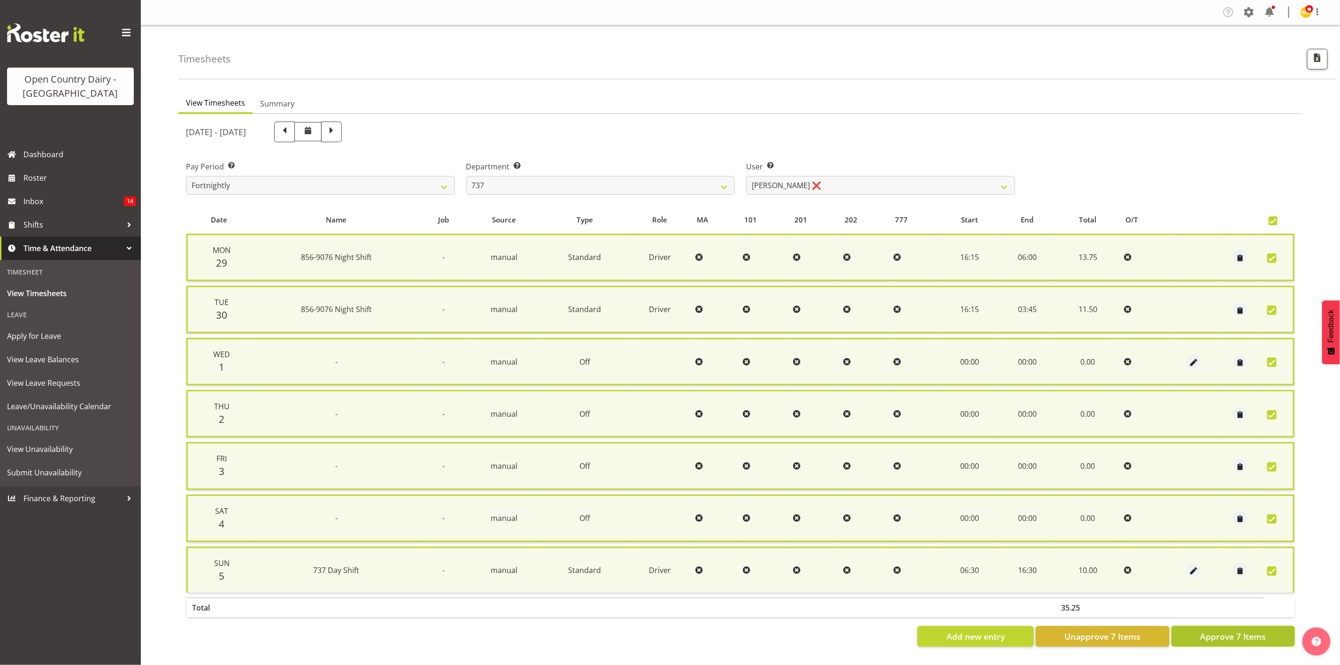
click at [1116, 554] on span "Approve 7 Items" at bounding box center [1233, 637] width 66 height 12
checkbox input "false"
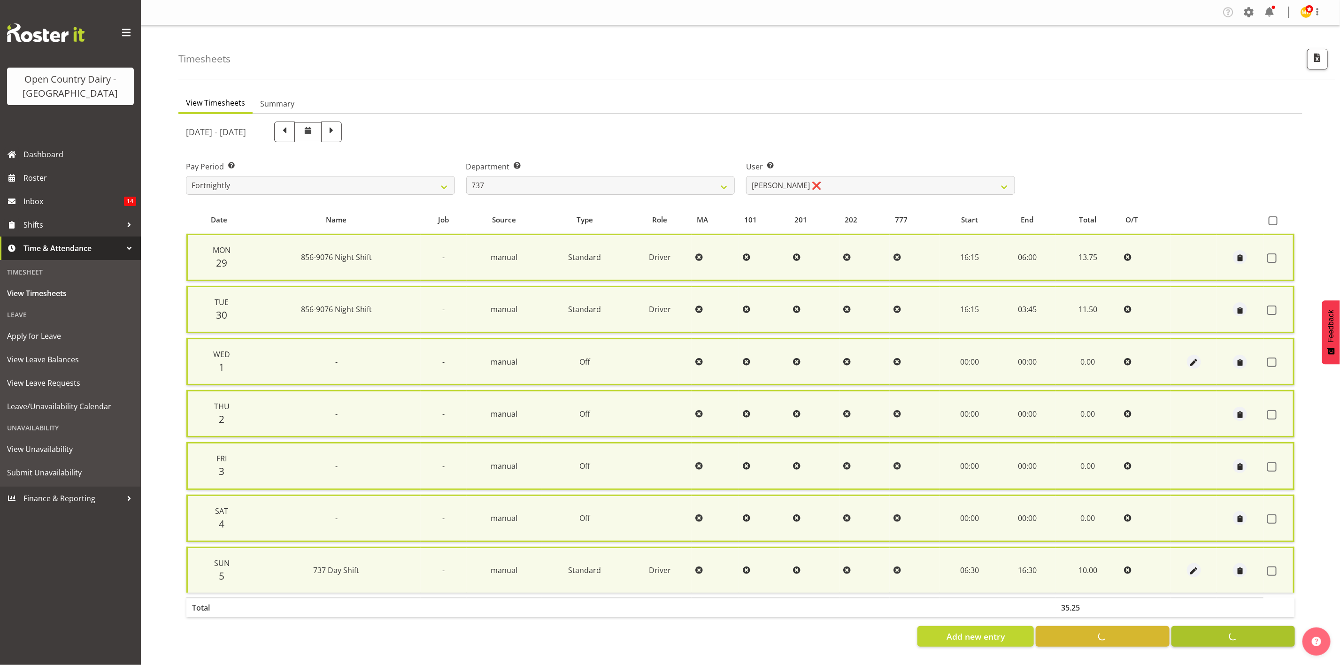
checkbox input "false"
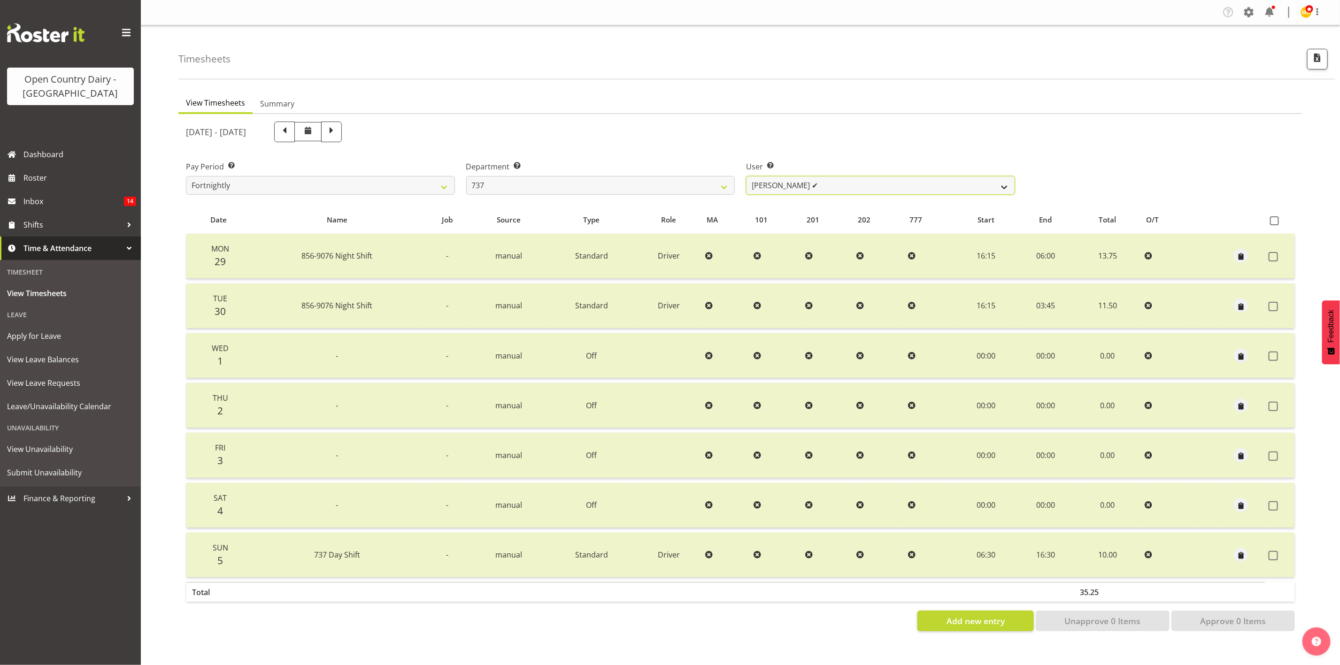
click at [769, 186] on select "Andrew Crawford ✔ Ashley Bragg ❌ Jack Townley ❌ Richard Turnbull ❌" at bounding box center [880, 185] width 269 height 19
select select "10317"
click at [746, 176] on select "Andrew Crawford ✔ Ashley Bragg ❌ Jack Townley ❌ Richard Turnbull ❌" at bounding box center [880, 185] width 269 height 19
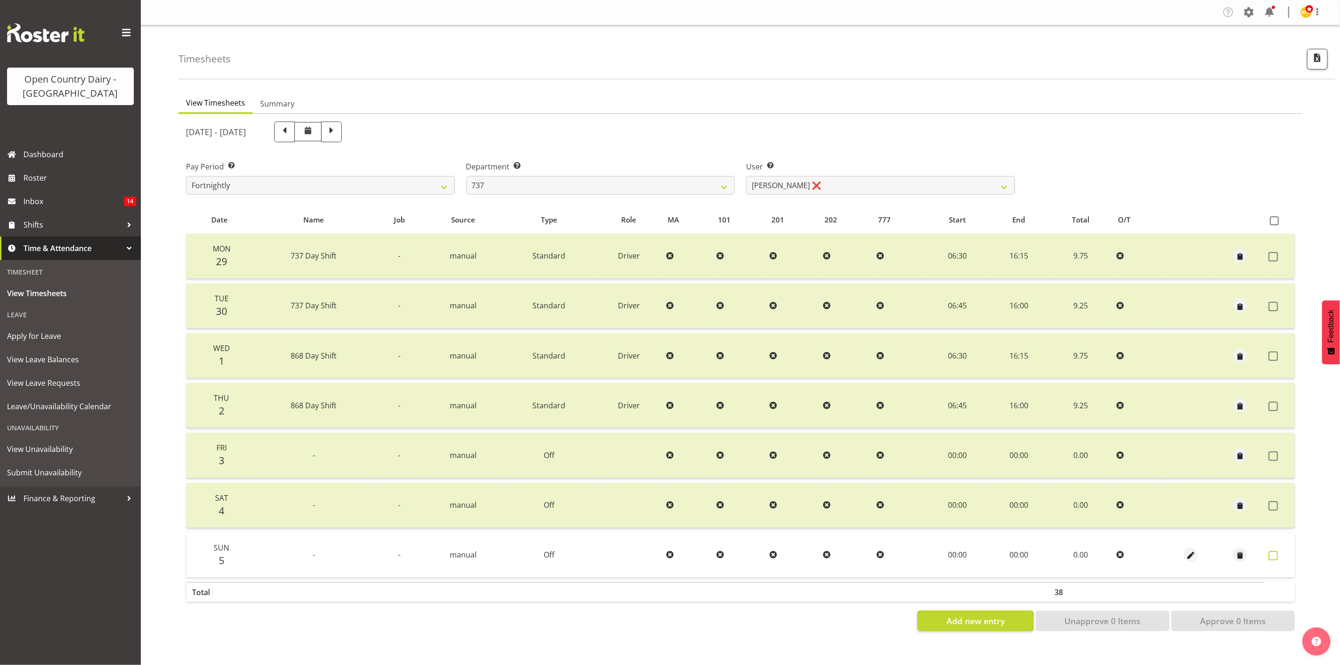
click at [1116, 551] on span at bounding box center [1273, 555] width 9 height 9
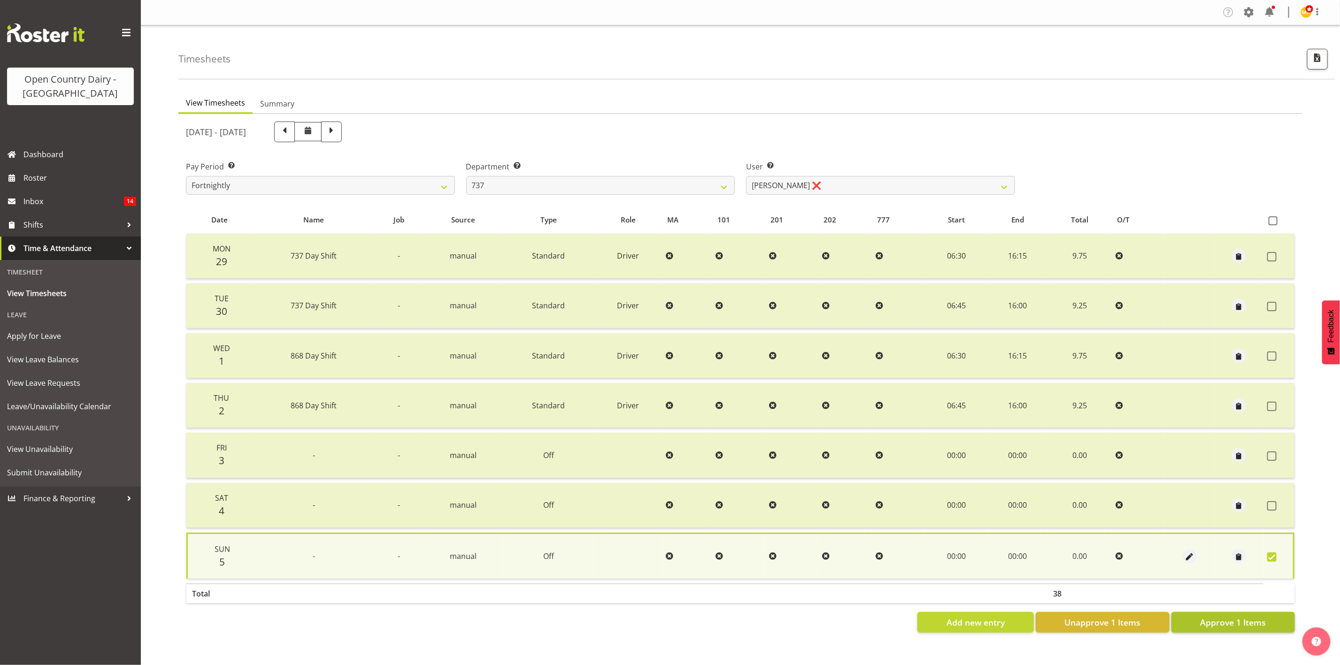
drag, startPoint x: 1260, startPoint y: 605, endPoint x: 1260, endPoint y: 616, distance: 10.8
click at [1116, 554] on div "Date Name Job Source Type Role MA 101 201 202 777 Start End Total O/T Mon 29 73…" at bounding box center [740, 419] width 1109 height 427
click at [1116, 554] on span "Approve 1 Items" at bounding box center [1233, 622] width 66 height 12
checkbox input "false"
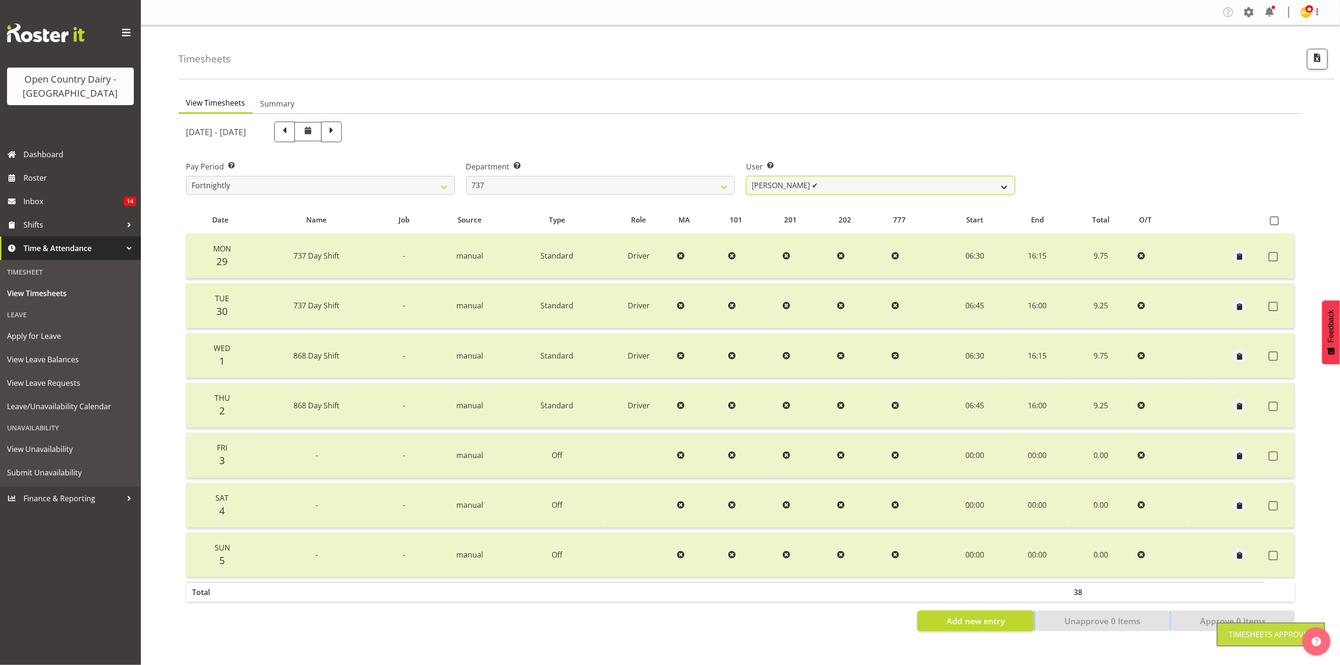
click at [823, 179] on select "Andrew Crawford ✔ Ashley Bragg ✔ Jack Townley ❌ Richard Turnbull ❌" at bounding box center [880, 185] width 269 height 19
click at [746, 176] on select "Andrew Crawford ✔ Ashley Bragg ✔ Jack Townley ❌ Richard Turnbull ❌" at bounding box center [880, 185] width 269 height 19
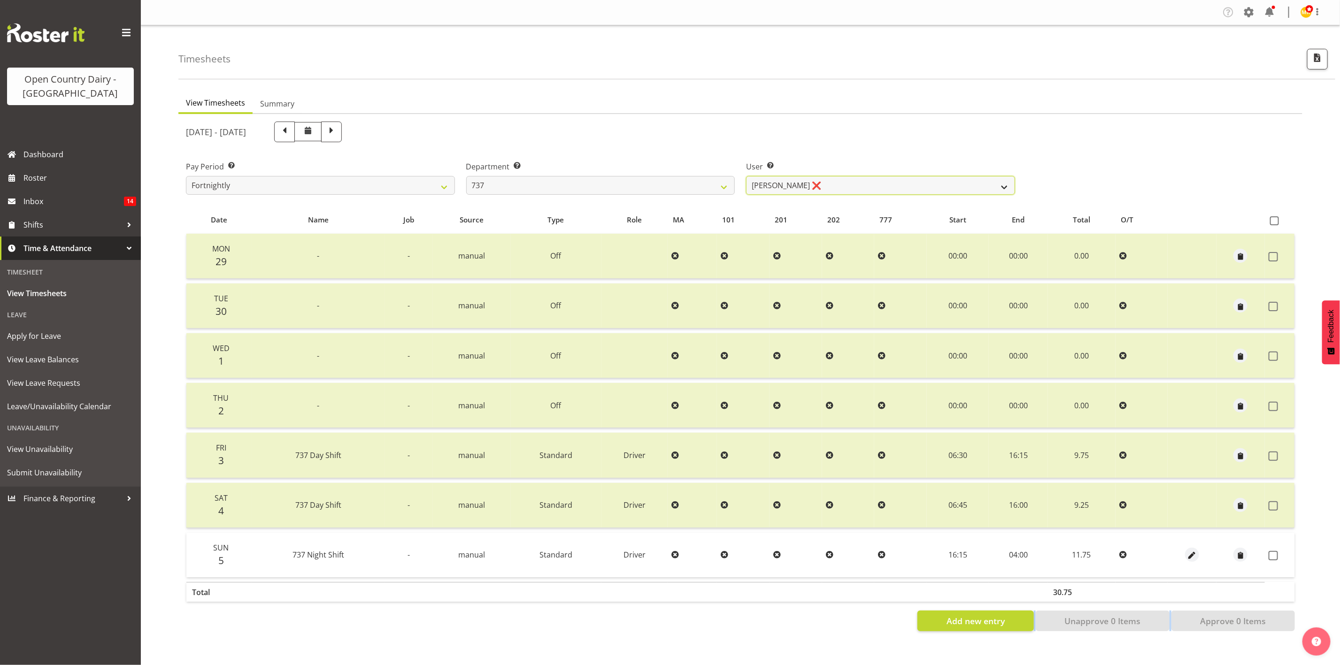
drag, startPoint x: 914, startPoint y: 182, endPoint x: 914, endPoint y: 193, distance: 11.3
click at [914, 182] on select "Andrew Crawford ✔ Ashley Bragg ✔ Jack Townley ❌ Richard Turnbull ❌" at bounding box center [880, 185] width 269 height 19
select select "10918"
click at [746, 176] on select "Andrew Crawford ✔ Ashley Bragg ✔ Jack Townley ❌ Richard Turnbull ❌" at bounding box center [880, 185] width 269 height 19
click at [1116, 554] on span at bounding box center [1273, 555] width 9 height 9
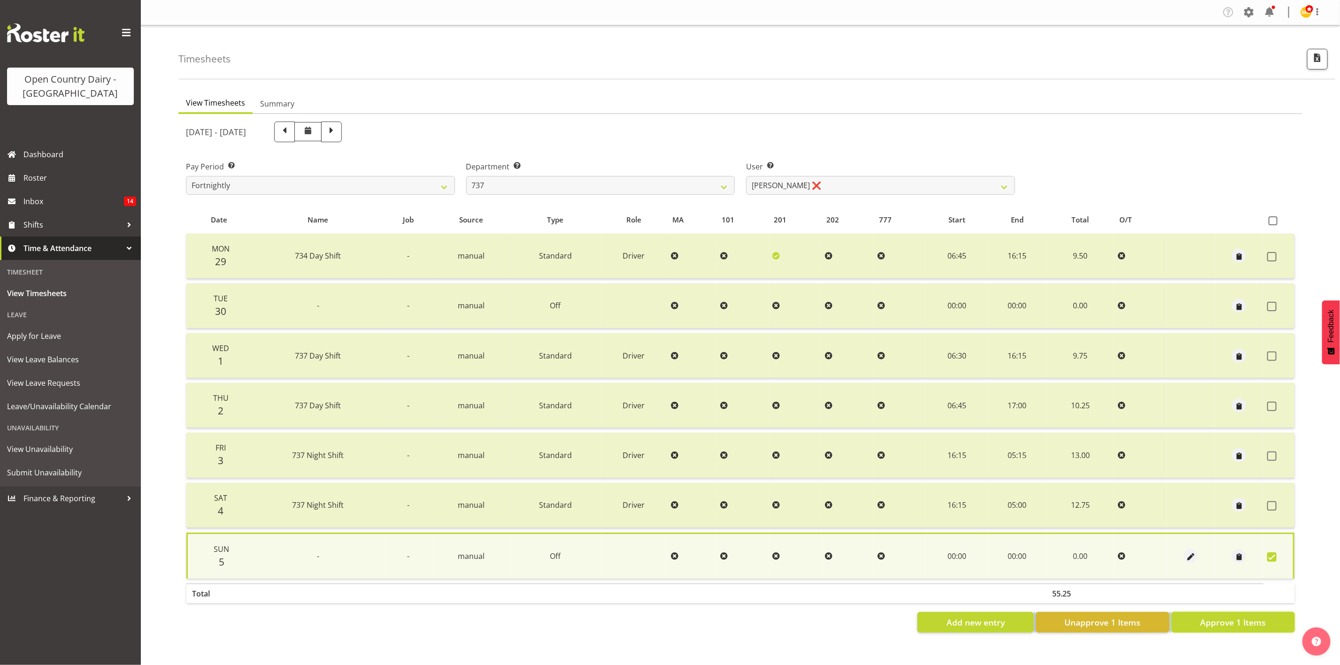
click at [1116, 554] on span "Approve 1 Items" at bounding box center [1233, 622] width 66 height 12
checkbox input "false"
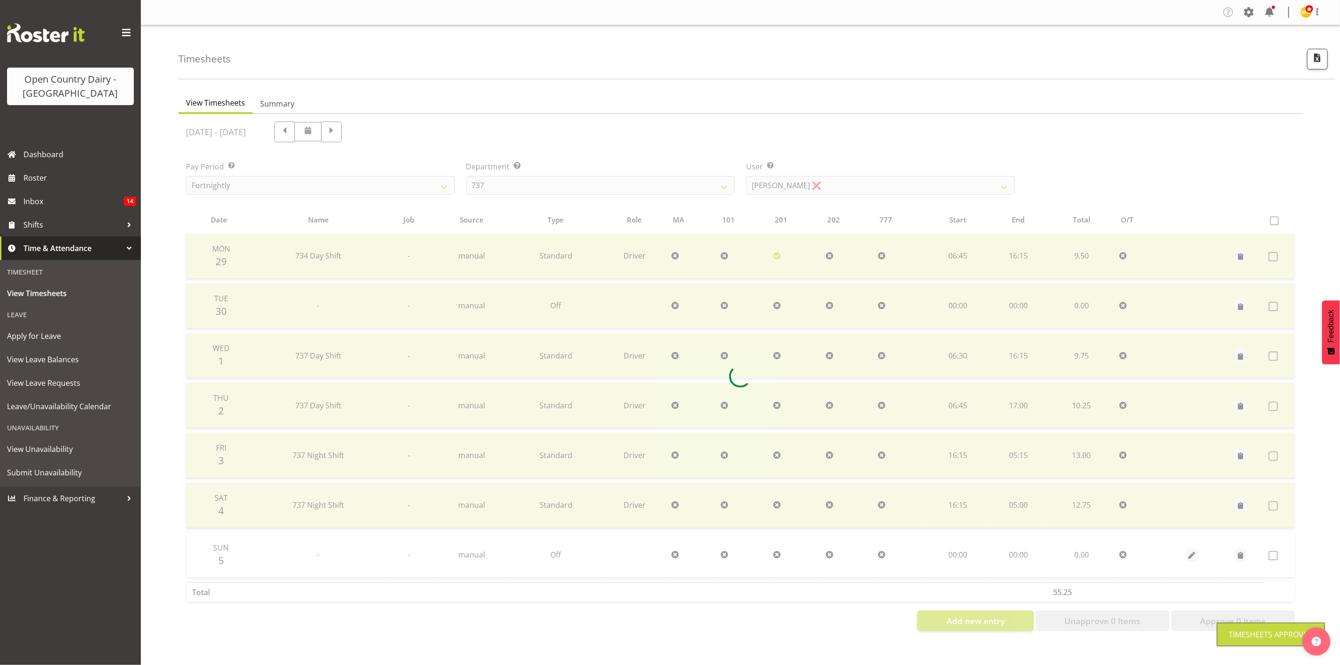
click at [674, 186] on div at bounding box center [740, 376] width 1124 height 525
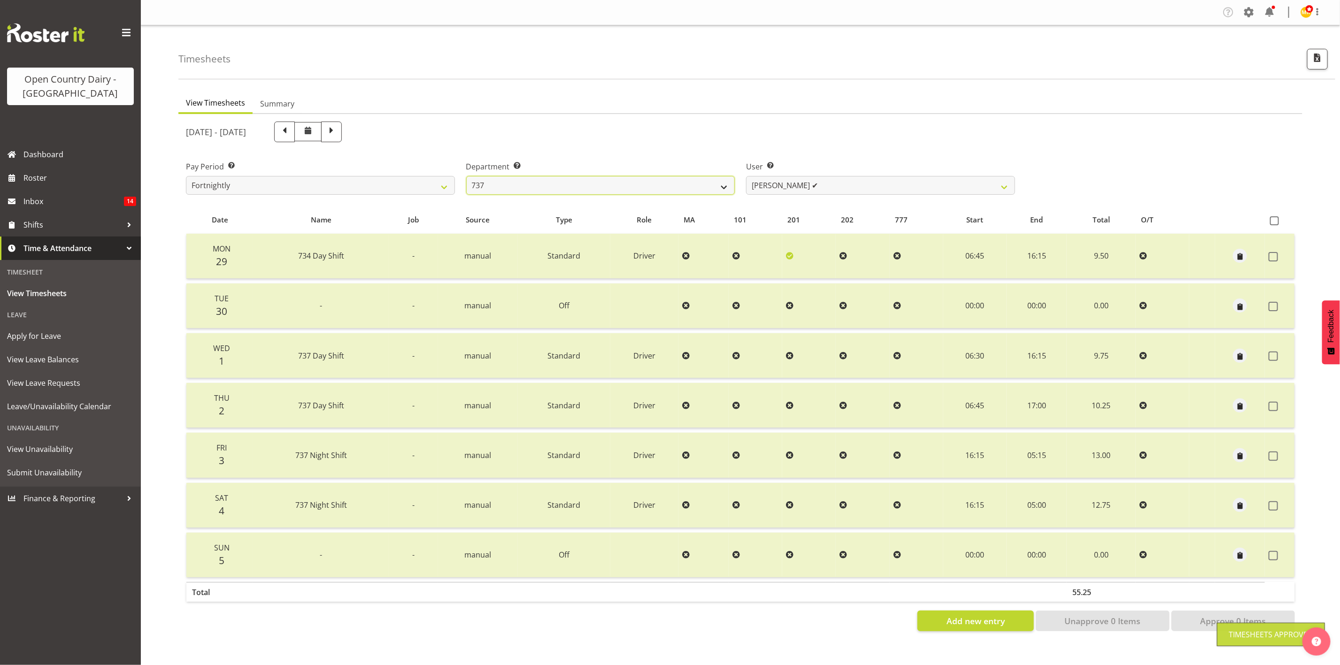
click at [674, 186] on select "734 735 736 737 738 739 851 853 854 855 856 858 861 862 865 867-9032 868 869 87…" at bounding box center [600, 185] width 269 height 19
select select "904"
click at [466, 176] on select "734 735 736 737 738 739 851 853 854 855 856 858 861 862 865 867-9032 868 869 87…" at bounding box center [600, 185] width 269 height 19
select select "10055"
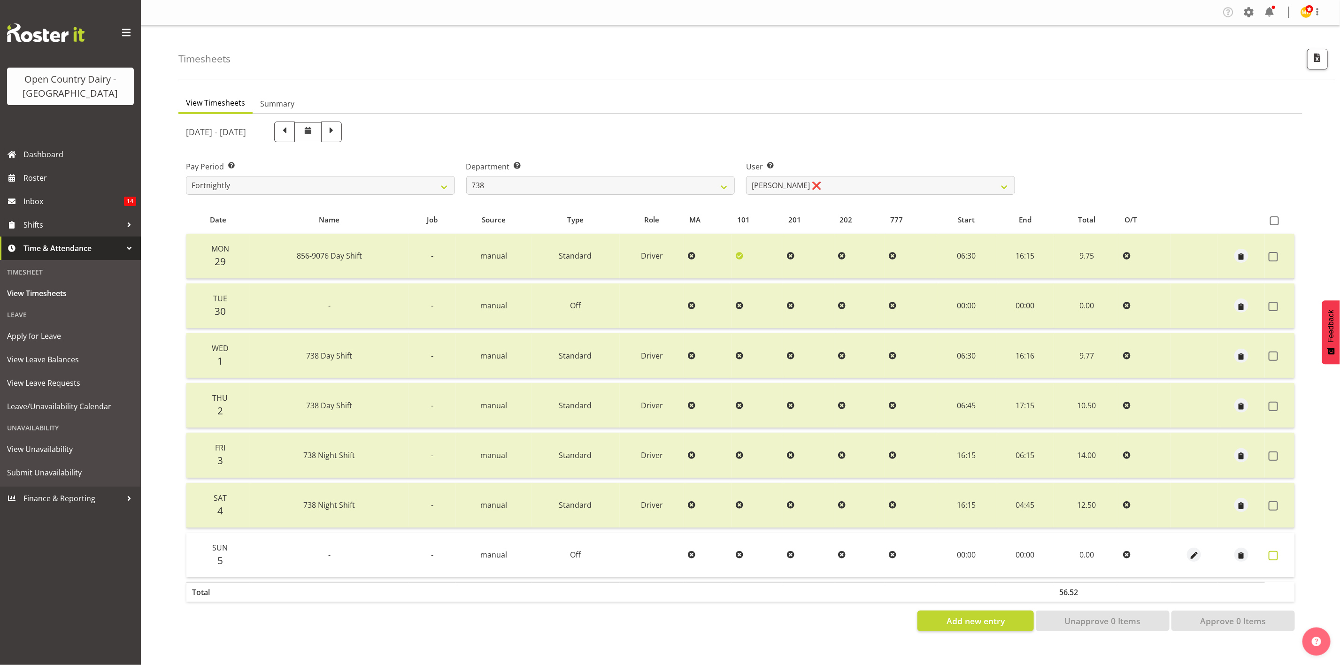
click at [1116, 554] on span at bounding box center [1273, 555] width 9 height 9
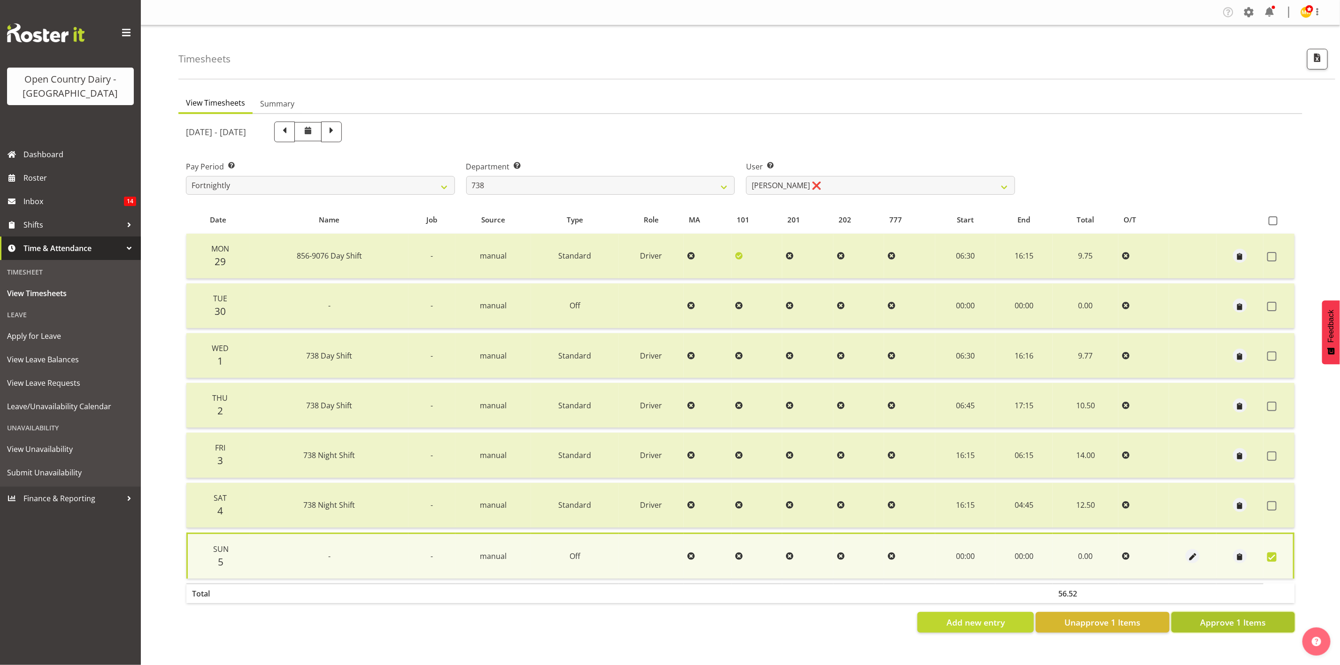
click at [1116, 554] on span "Approve 1 Items" at bounding box center [1233, 622] width 66 height 12
checkbox input "false"
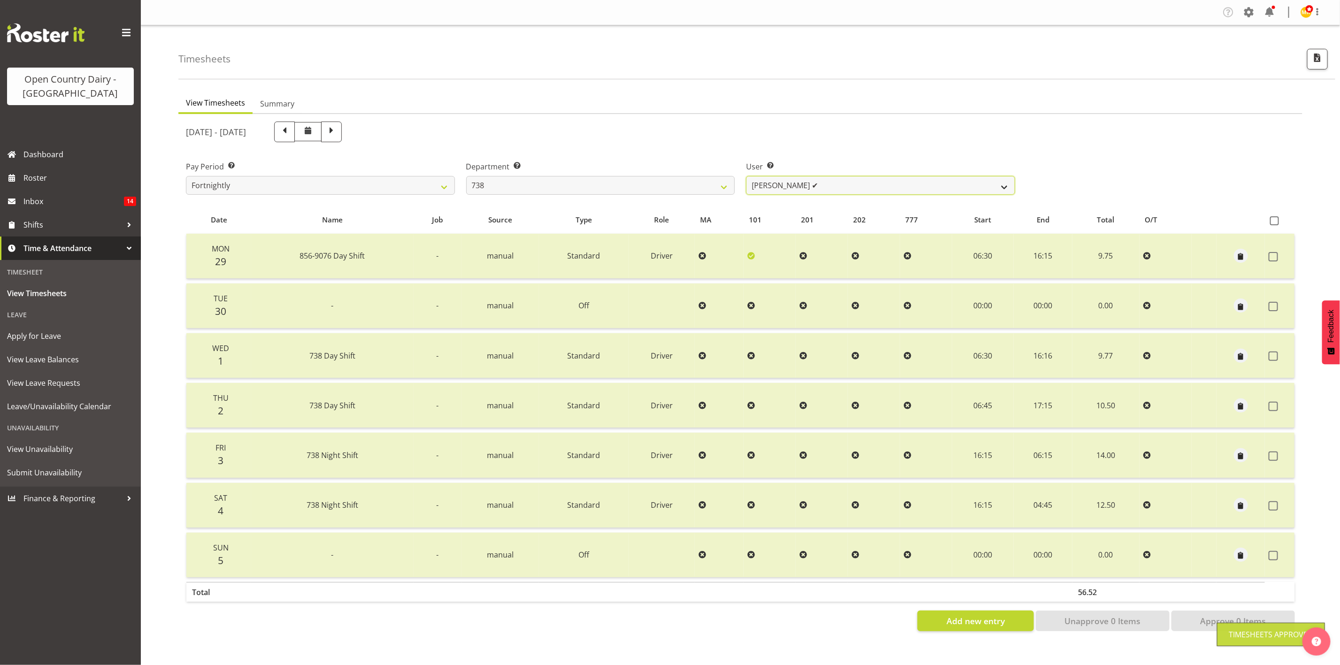
click at [817, 186] on select "Christopher Gamble ✔ Marcy Tuuta ❌ Raymond Campbell ❌ Tama Irvine ❌" at bounding box center [880, 185] width 269 height 19
select select "11703"
click at [746, 176] on select "Christopher Gamble ✔ Marcy Tuuta ❌ Raymond Campbell ❌ Tama Irvine ❌" at bounding box center [880, 185] width 269 height 19
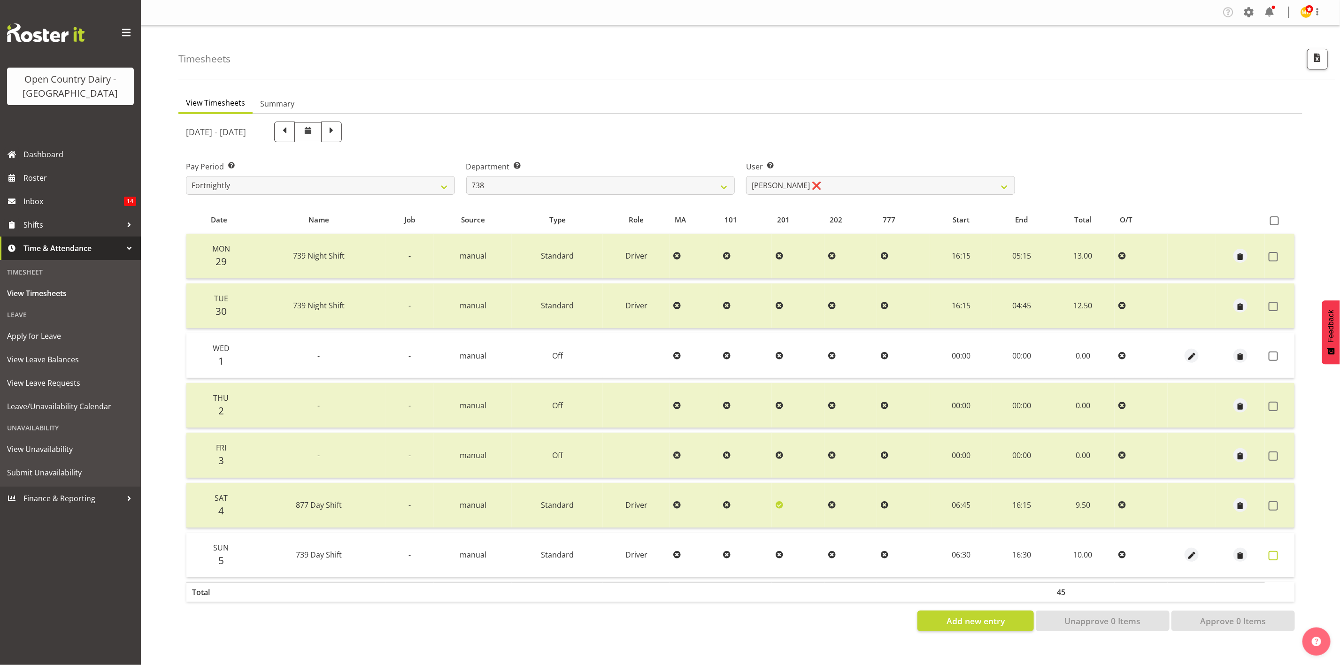
click at [1116, 552] on span at bounding box center [1273, 555] width 9 height 9
checkbox input "true"
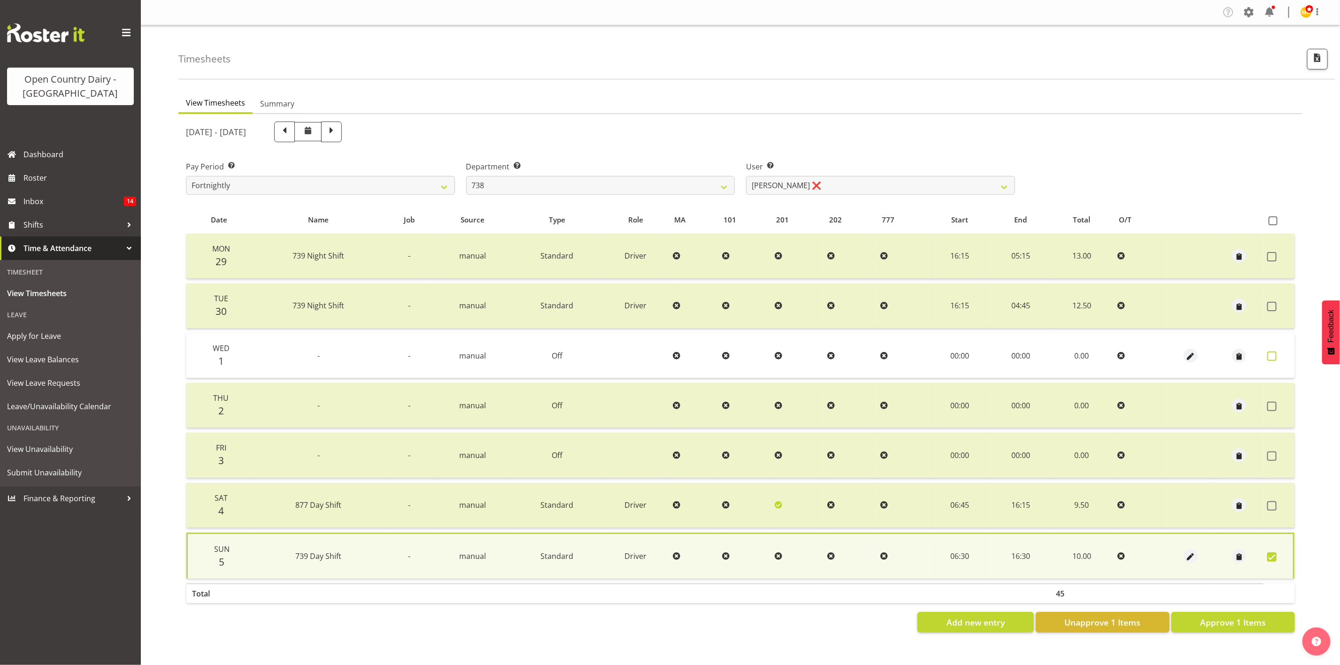
click at [1116, 354] on span at bounding box center [1271, 356] width 9 height 9
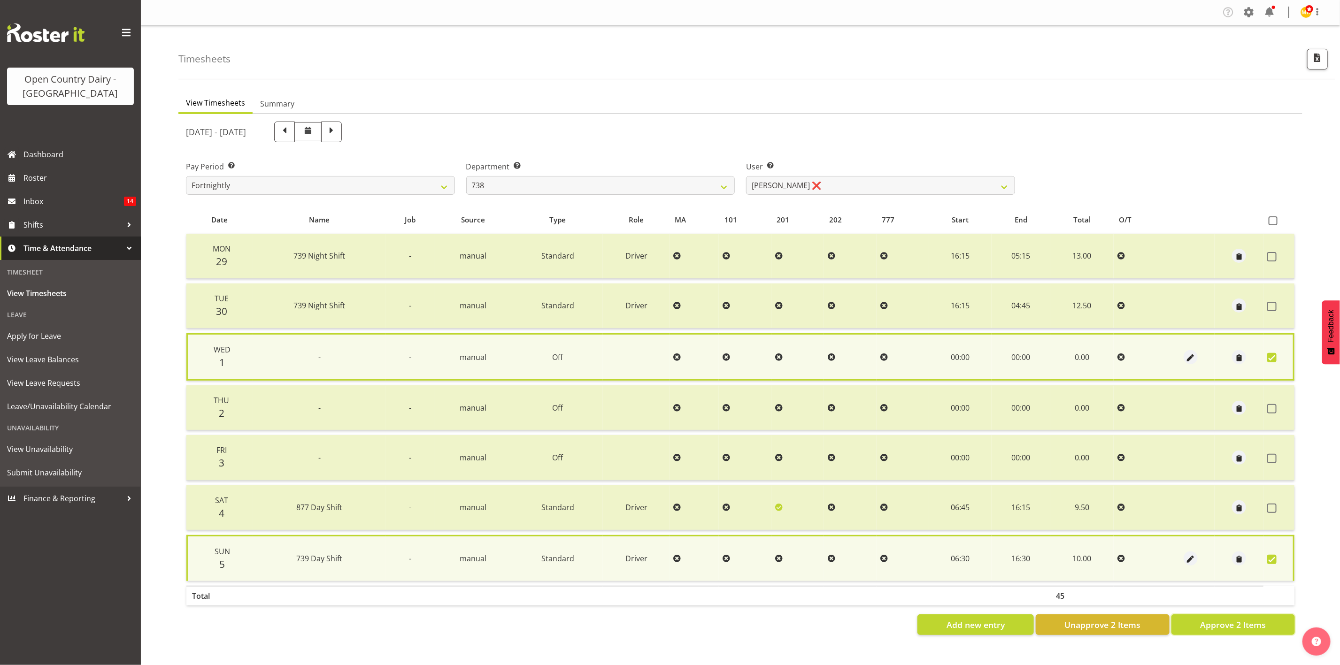
click at [1116, 554] on button "Approve 2 Items" at bounding box center [1232, 625] width 123 height 21
checkbox input "false"
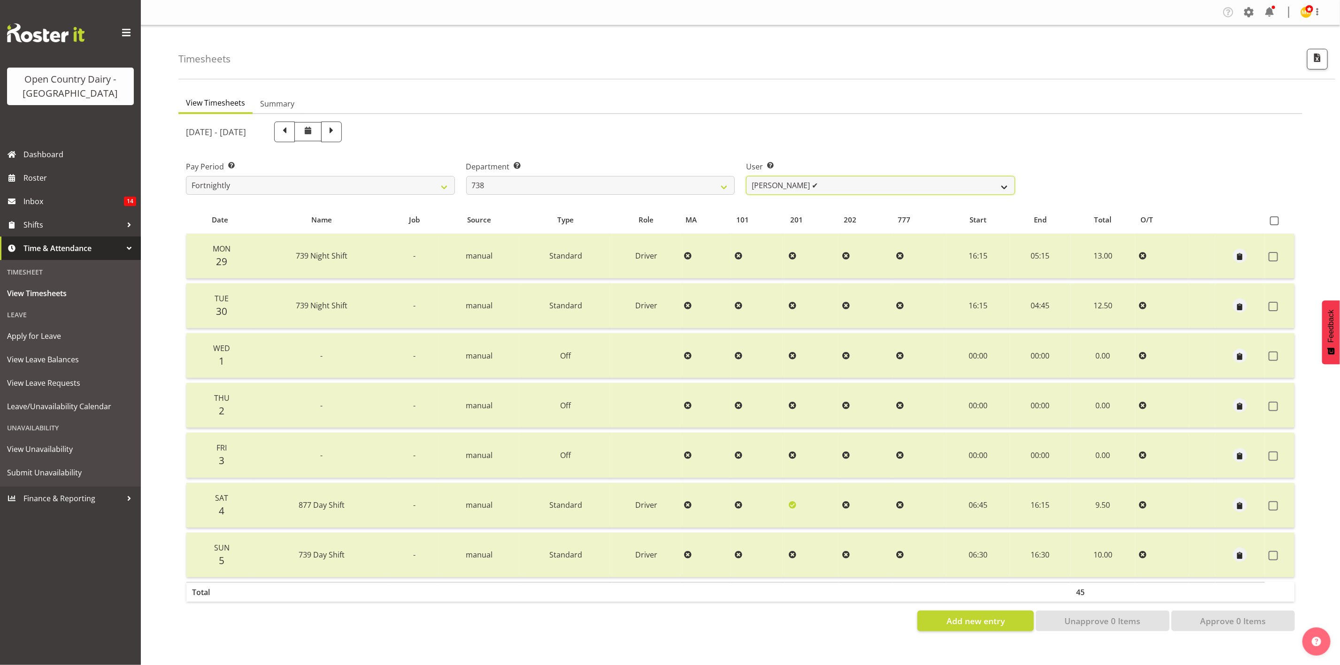
click at [847, 194] on select "Christopher Gamble ✔ Marcy Tuuta ✔ Raymond Campbell ❌ Tama Irvine ❌" at bounding box center [880, 185] width 269 height 19
select select "9020"
click at [746, 176] on select "Christopher Gamble ✔ Marcy Tuuta ✔ Raymond Campbell ❌ Tama Irvine ❌" at bounding box center [880, 185] width 269 height 19
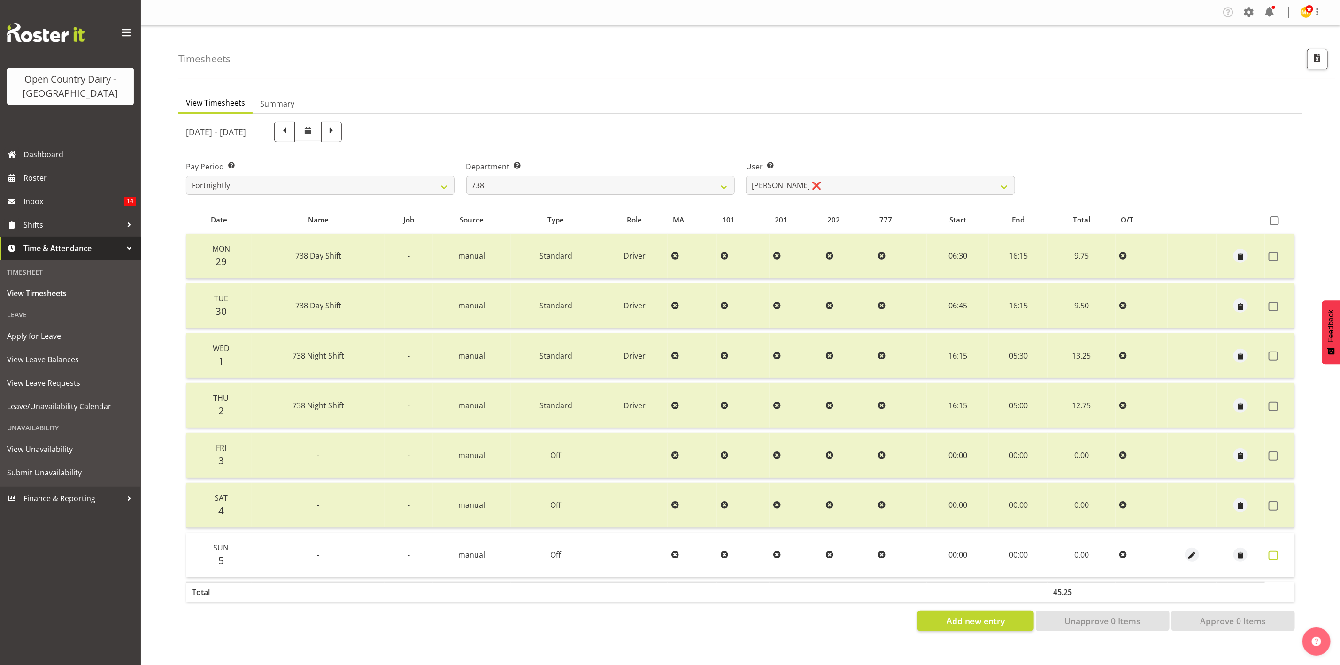
click at [1116, 554] on span at bounding box center [1273, 555] width 9 height 9
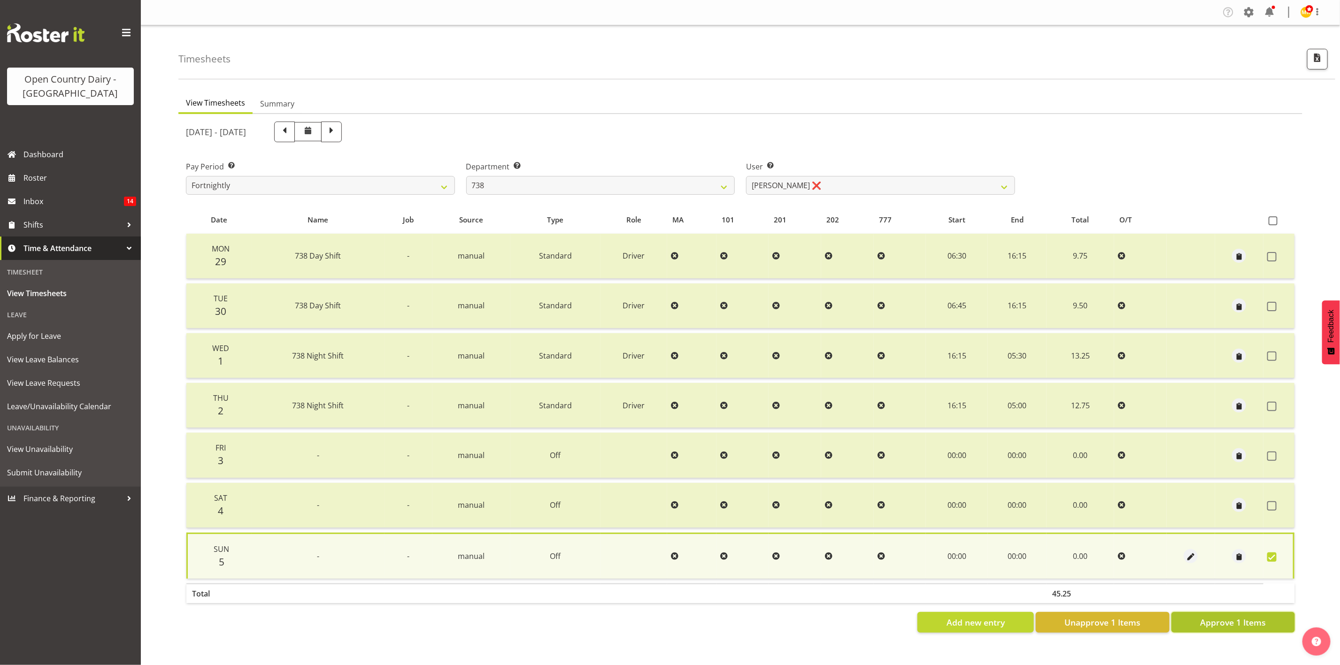
click at [1116, 554] on span "Approve 1 Items" at bounding box center [1233, 622] width 66 height 12
checkbox input "false"
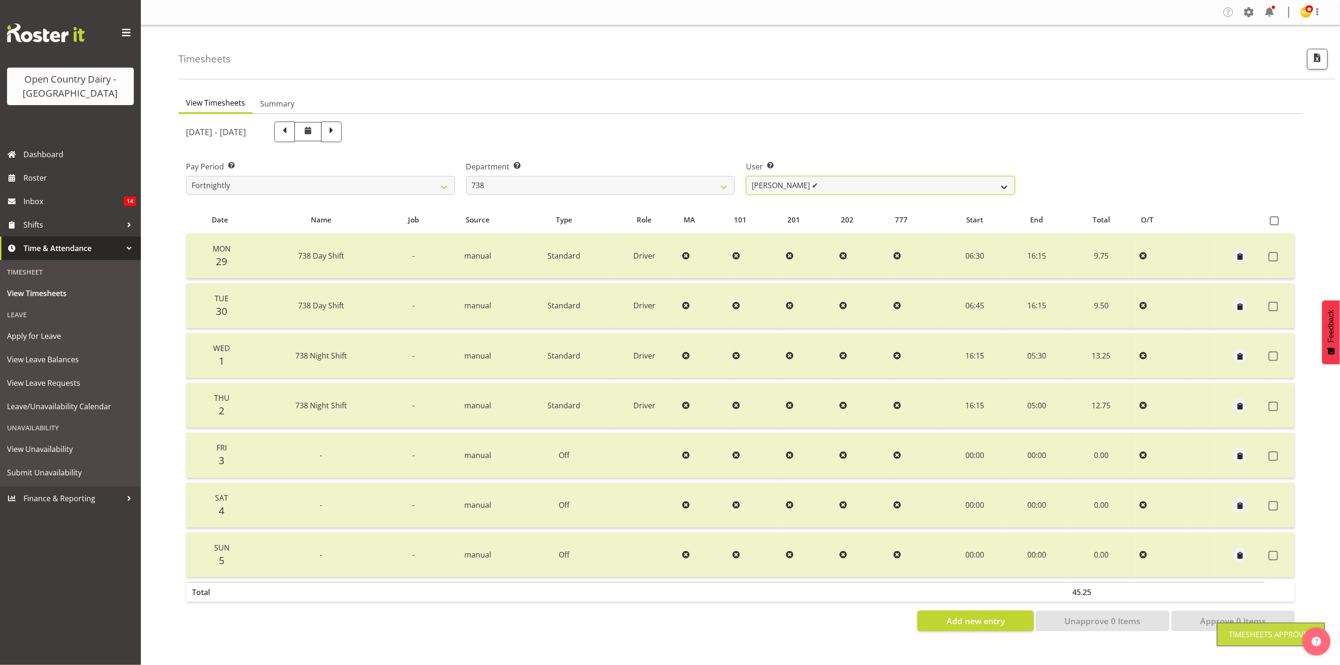
click at [827, 184] on select "Christopher Gamble ✔ Marcy Tuuta ✔ Raymond Campbell ✔ Tama Irvine ❌" at bounding box center [880, 185] width 269 height 19
click at [716, 185] on select "734 735 736 737 738 739 851 853 854 855 856 858 861 862 865 867-9032 868 869 87…" at bounding box center [600, 185] width 269 height 19
select select "902"
click at [466, 176] on select "734 735 736 737 738 739 851 853 854 855 856 858 861 862 865 867-9032 868 869 87…" at bounding box center [600, 185] width 269 height 19
select select "11649"
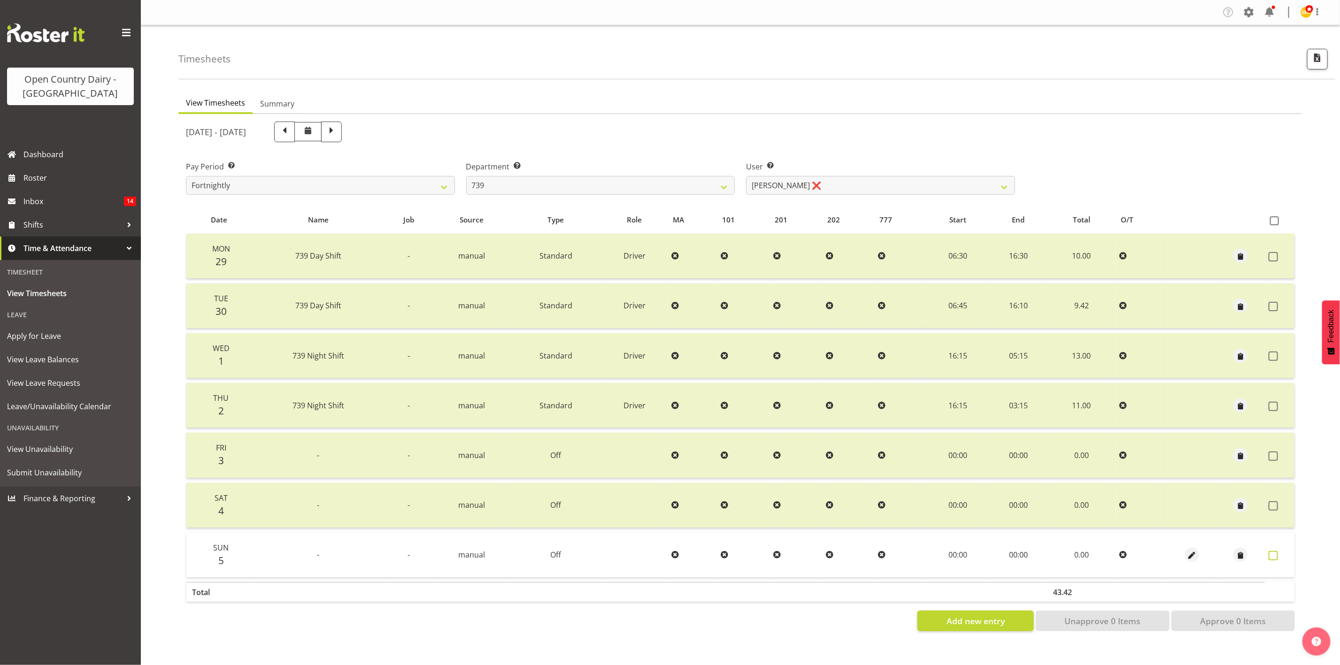
click at [1116, 554] on label at bounding box center [1276, 555] width 15 height 9
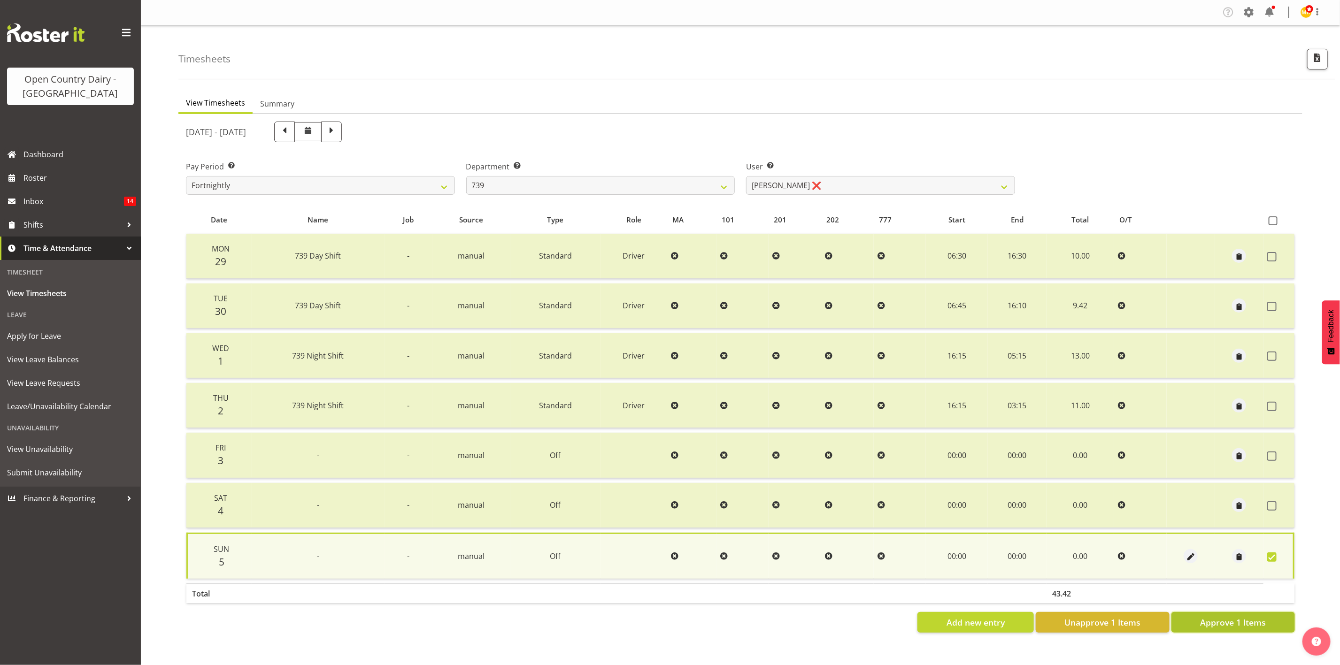
click at [1116, 554] on button "Approve 1 Items" at bounding box center [1232, 622] width 123 height 21
checkbox input "false"
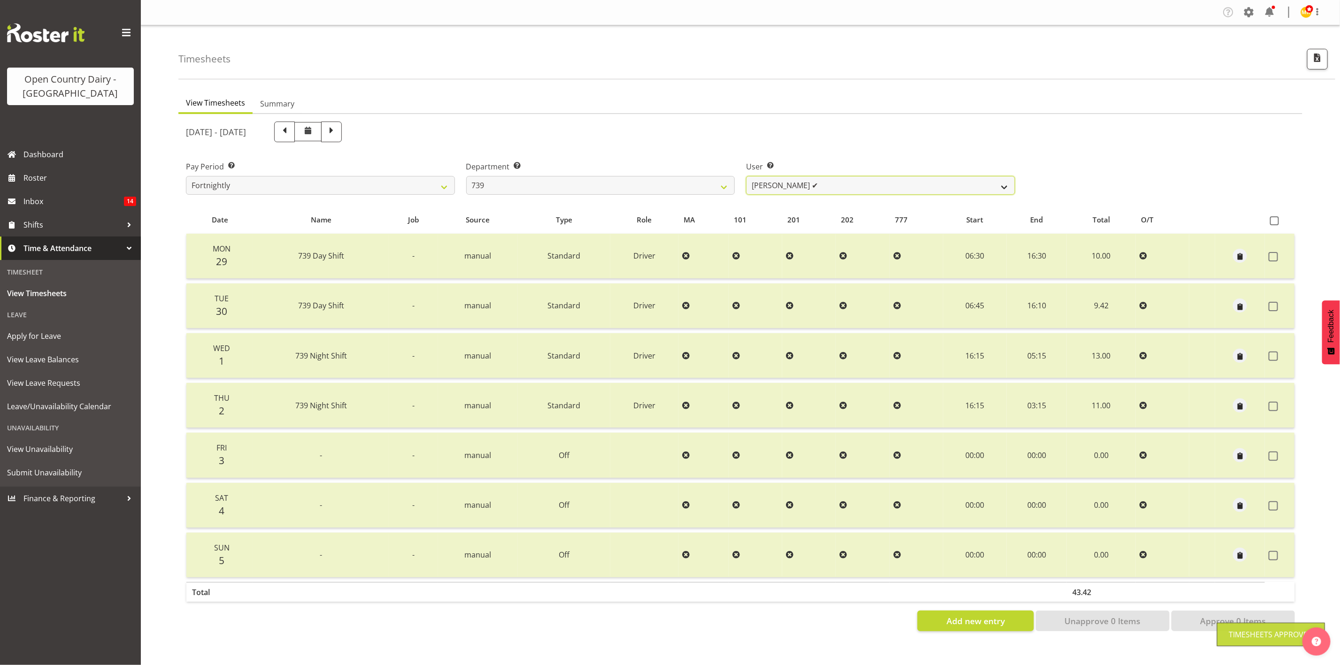
click at [779, 192] on select "Erika McNaught ✔ Rachel Fletcher ❌ Rick Murphy ❌ Tish Veint ❌" at bounding box center [880, 185] width 269 height 19
select select "7407"
click at [746, 176] on select "Erika McNaught ✔ Rachel Fletcher ❌ Rick Murphy ❌ Tish Veint ❌" at bounding box center [880, 185] width 269 height 19
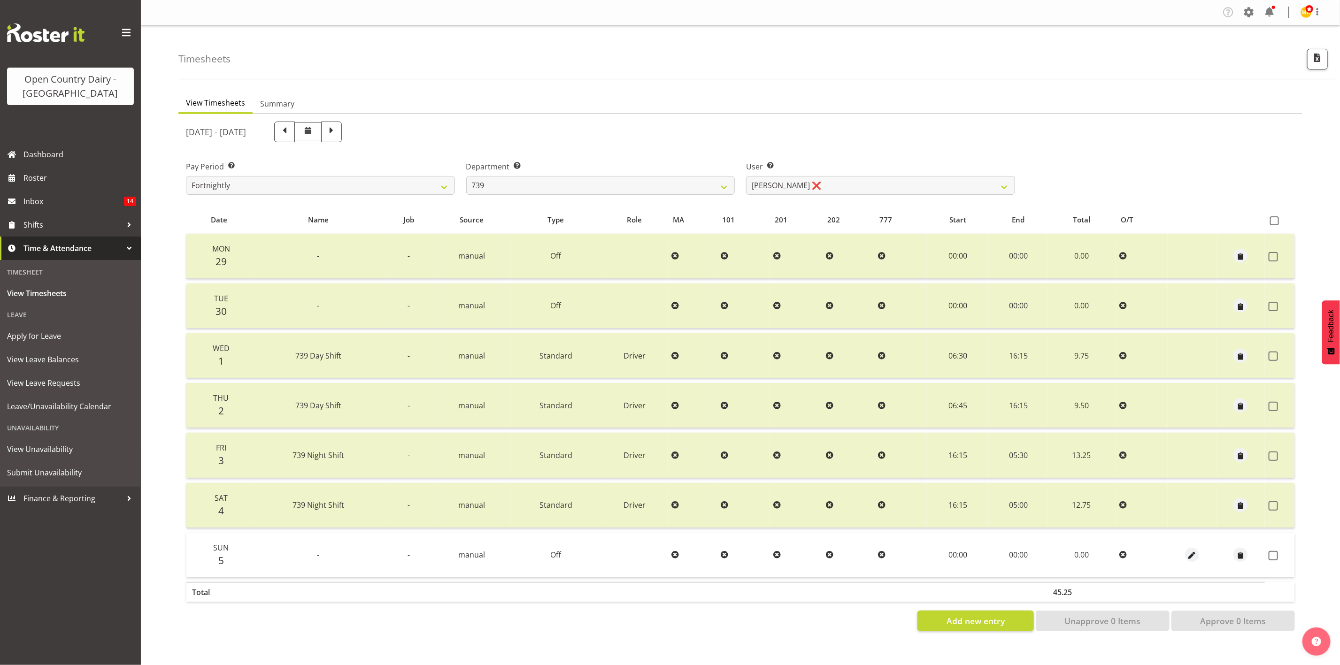
click at [1116, 554] on td at bounding box center [1280, 555] width 30 height 45
click at [1116, 554] on span at bounding box center [1273, 555] width 9 height 9
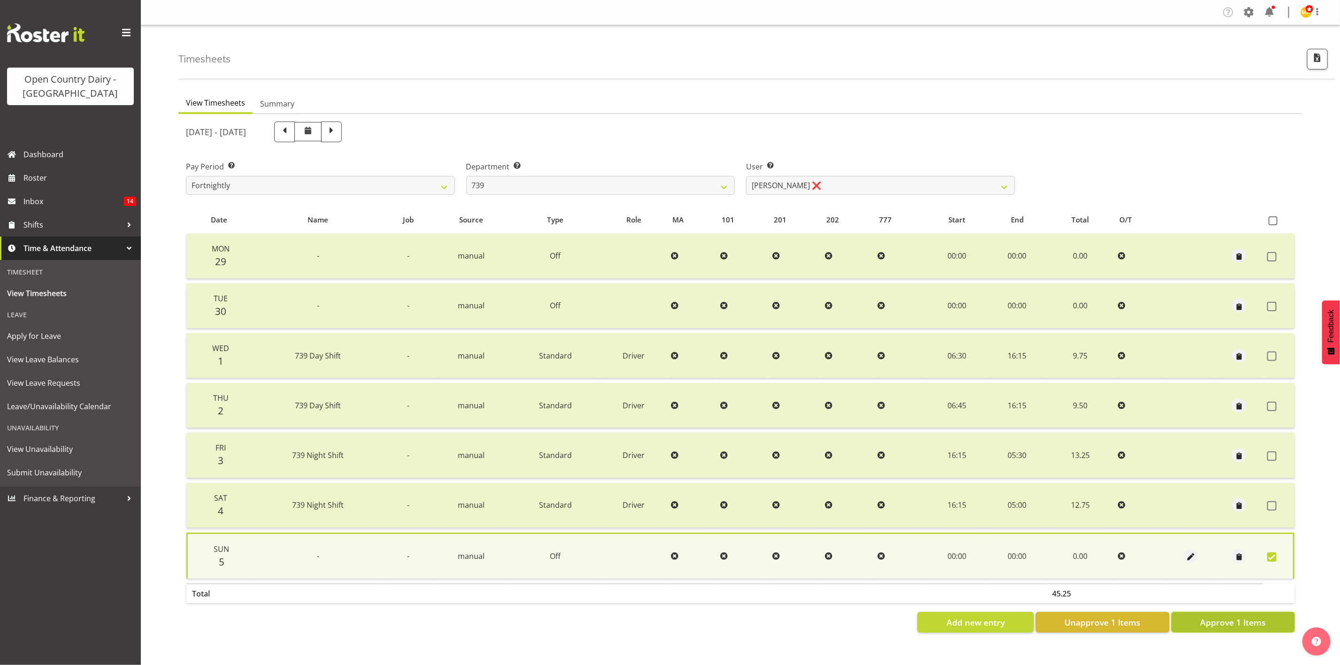
click at [1116, 554] on button "Approve 1 Items" at bounding box center [1232, 622] width 123 height 21
checkbox input "false"
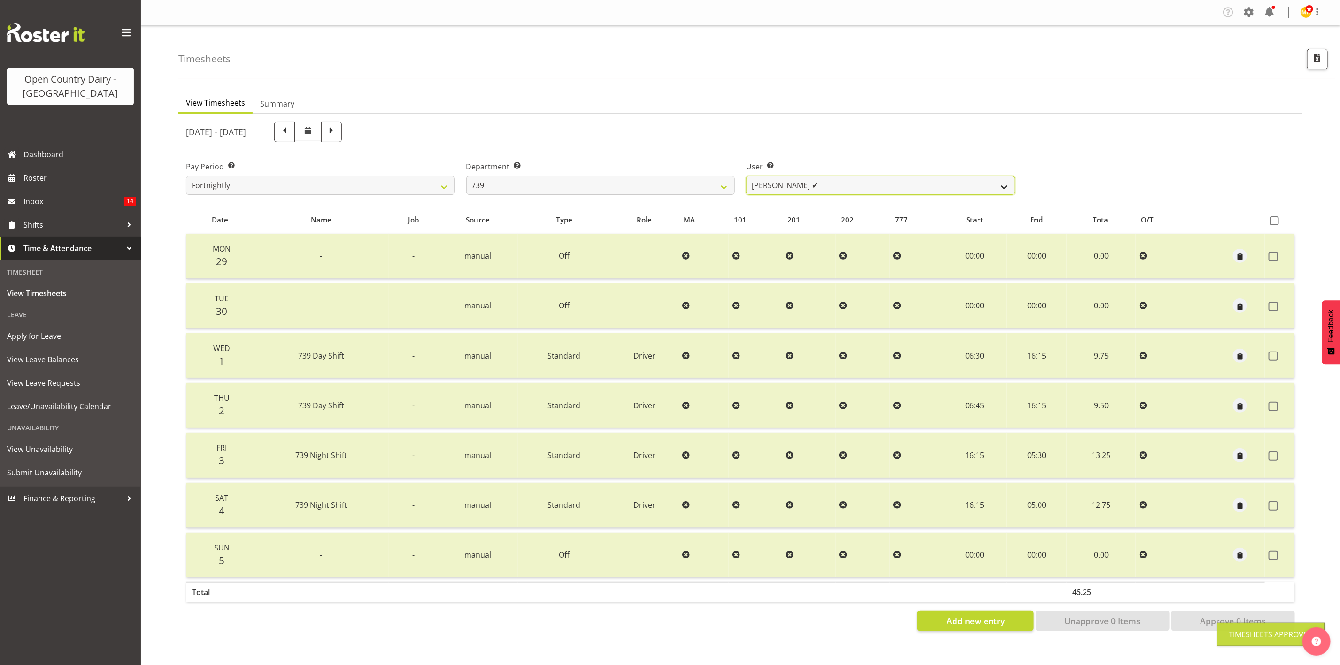
click at [771, 189] on select "Erika McNaught ✔ Rachel Fletcher ✔ Rick Murphy ❌ Tish Veint ❌" at bounding box center [880, 185] width 269 height 19
select select "11702"
click at [746, 176] on select "Erika McNaught ✔ Rachel Fletcher ✔ Rick Murphy ❌ Tish Veint ❌" at bounding box center [880, 185] width 269 height 19
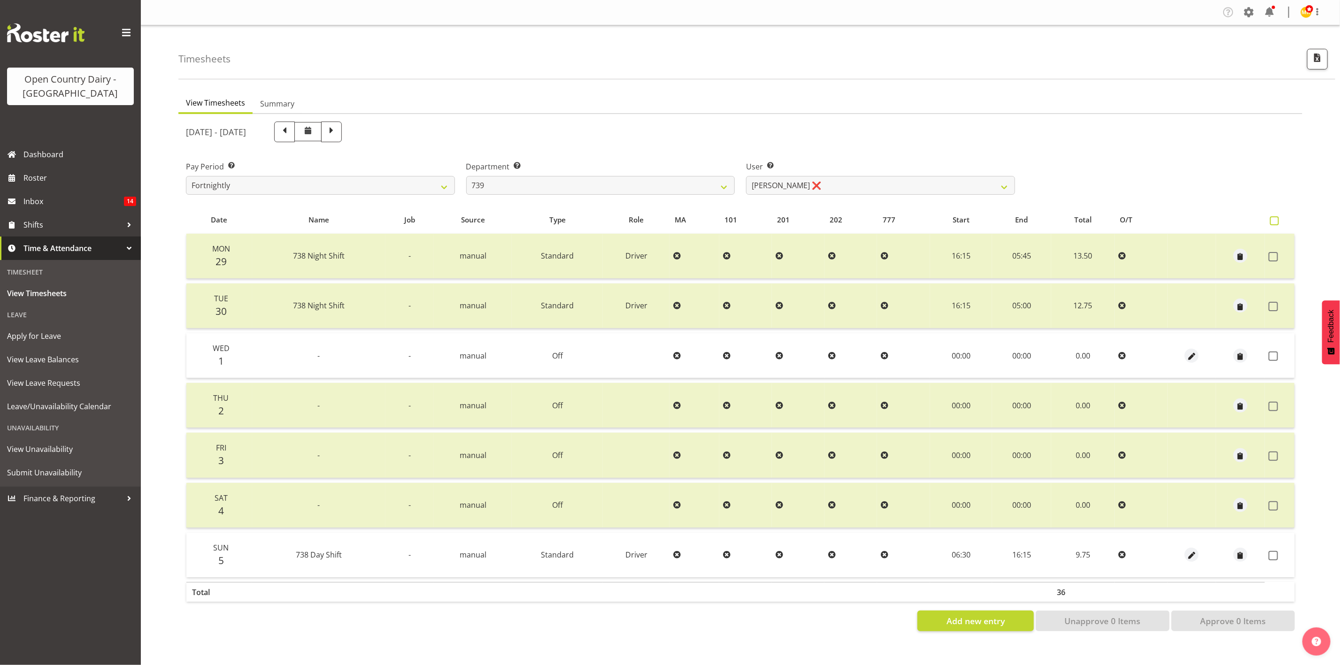
click at [1116, 216] on span at bounding box center [1274, 220] width 9 height 9
click at [1116, 218] on input "checkbox" at bounding box center [1273, 221] width 6 height 6
checkbox input "true"
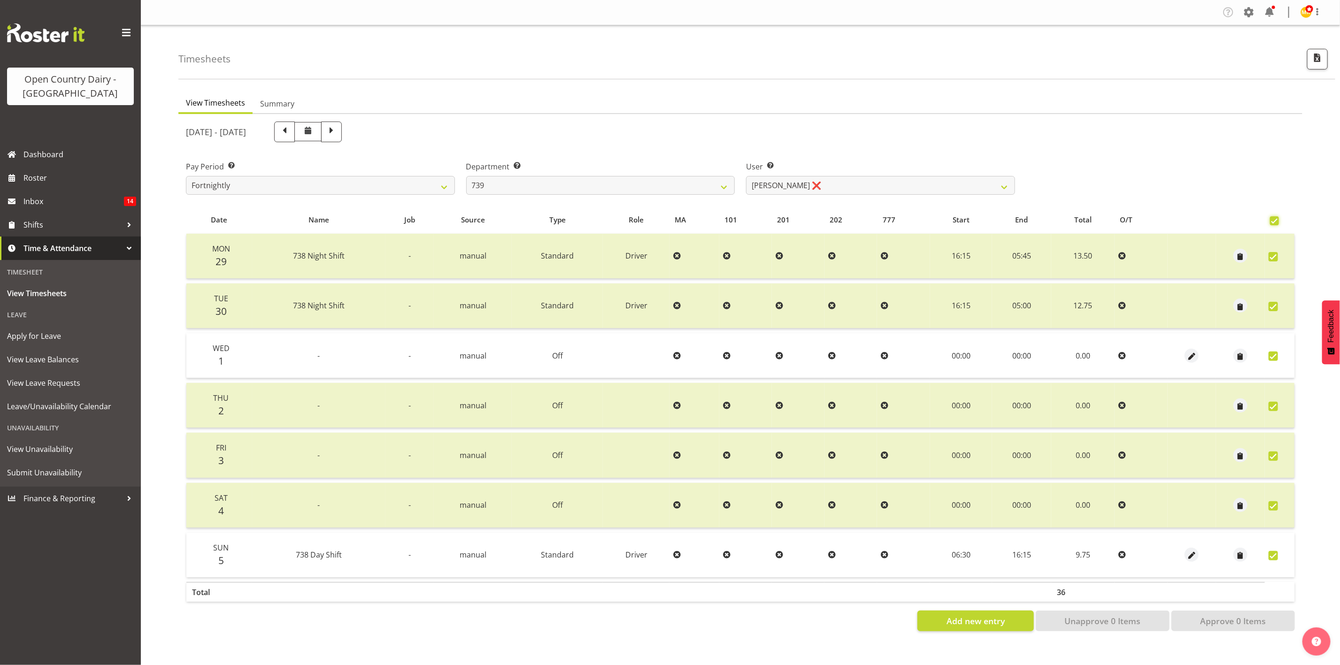
checkbox input "true"
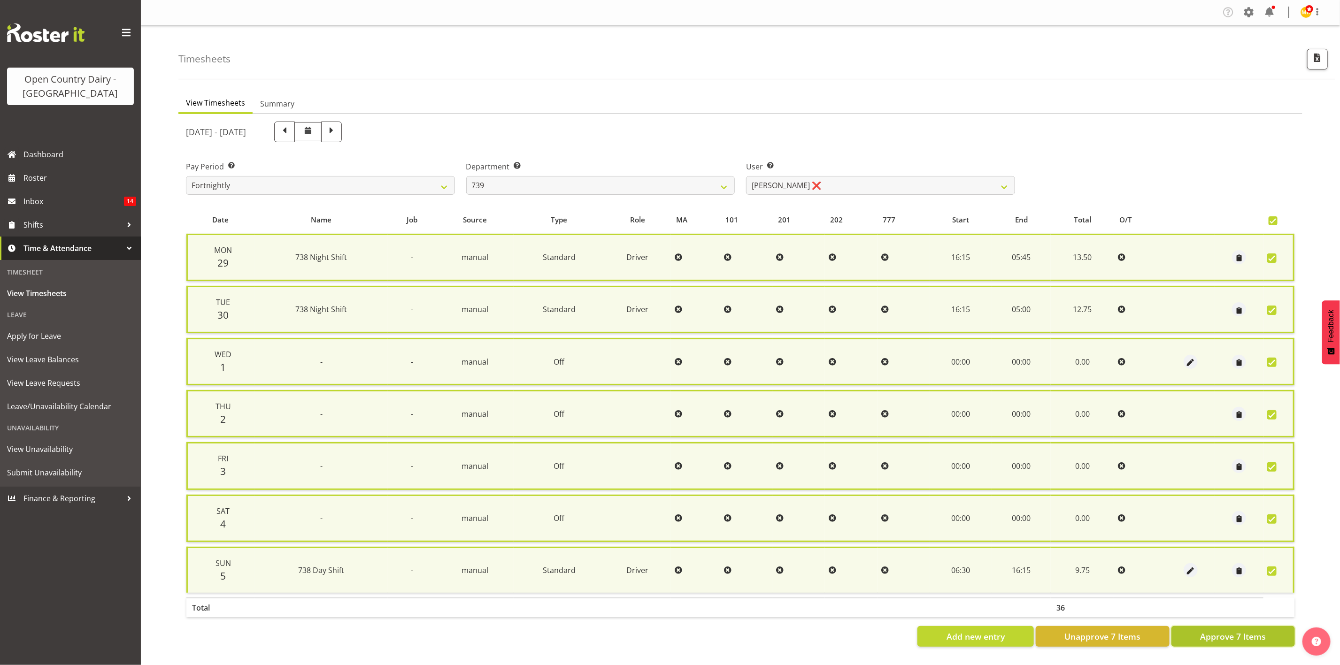
click at [1116, 554] on span "Approve 7 Items" at bounding box center [1233, 637] width 66 height 12
checkbox input "false"
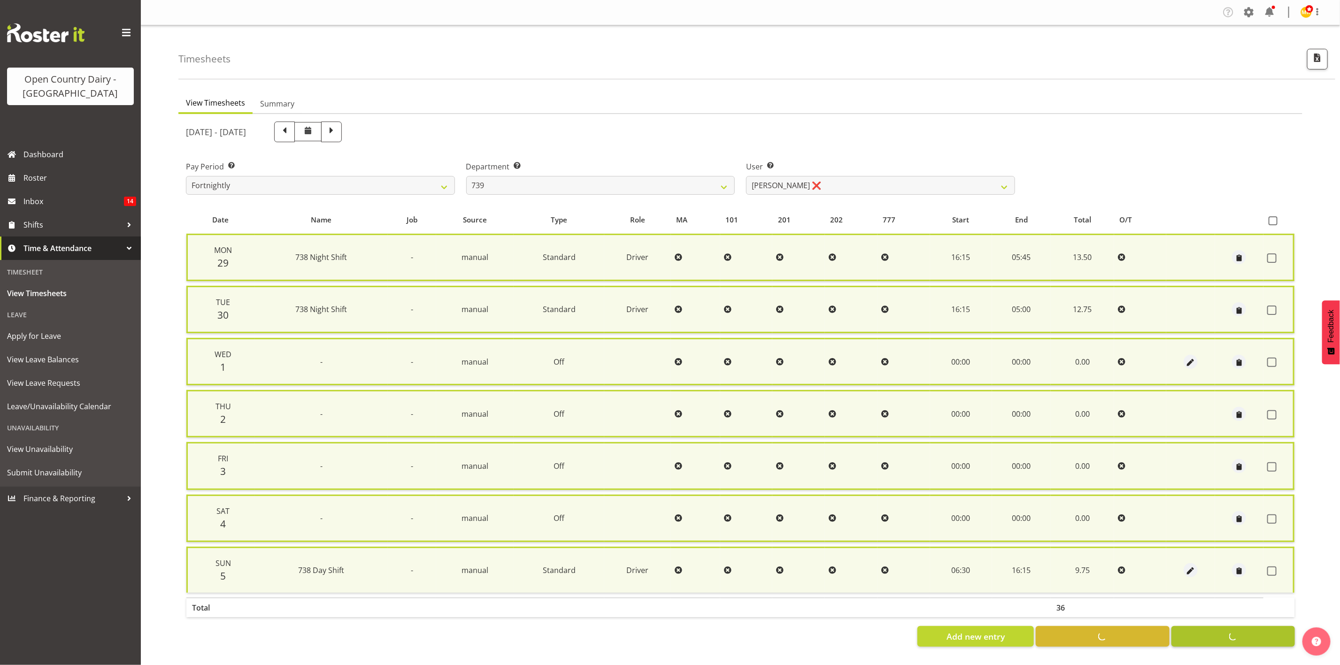
checkbox input "false"
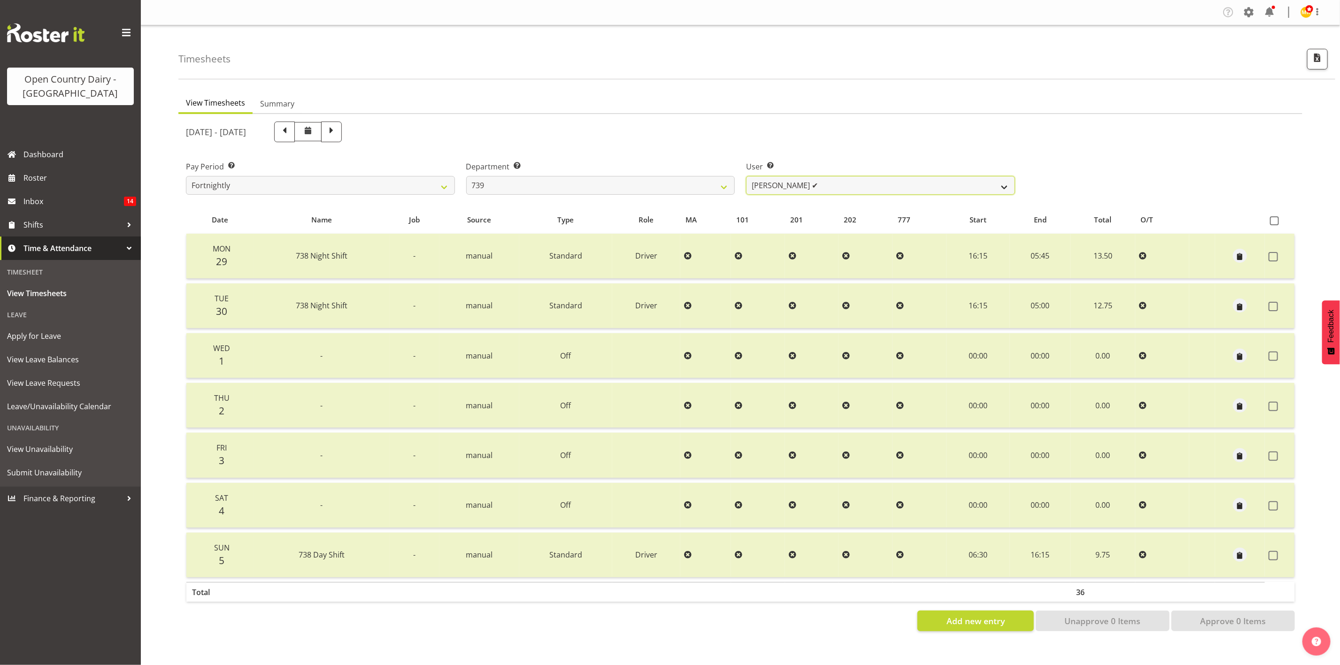
click at [806, 180] on select "Erika McNaught ✔ Rachel Fletcher ✔ Rick Murphy ✔ Tish Veint ❌" at bounding box center [880, 185] width 269 height 19
select select "9757"
click at [746, 176] on select "Erika McNaught ✔ Rachel Fletcher ✔ Rick Murphy ✔ Tish Veint ❌" at bounding box center [880, 185] width 269 height 19
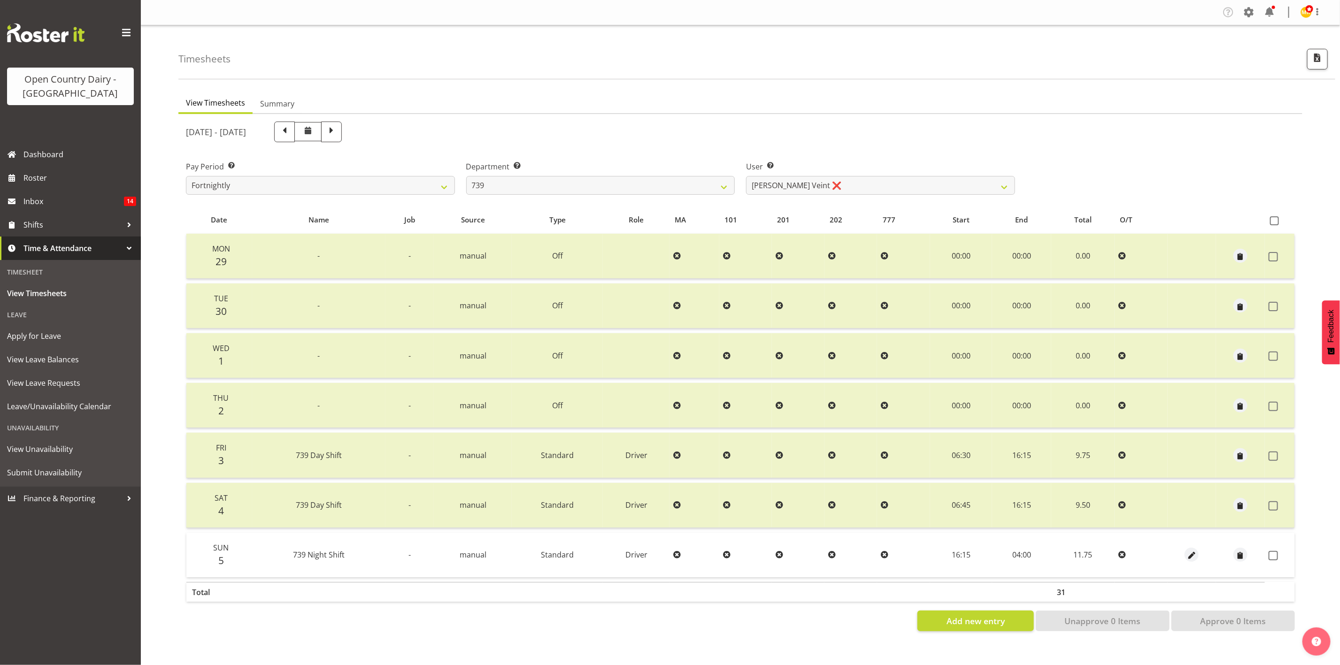
click at [675, 174] on div "Department Select which department you would like to view. 734 735 736 737 738 …" at bounding box center [600, 178] width 269 height 34
click at [675, 180] on select "734 735 736 737 738 739 851 853 854 855 856 858 861 862 865 867-9032 868 869 87…" at bounding box center [600, 185] width 269 height 19
select select "667"
click at [466, 176] on select "734 735 736 737 738 739 851 853 854 855 856 858 861 862 865 867-9032 868 869 87…" at bounding box center [600, 185] width 269 height 19
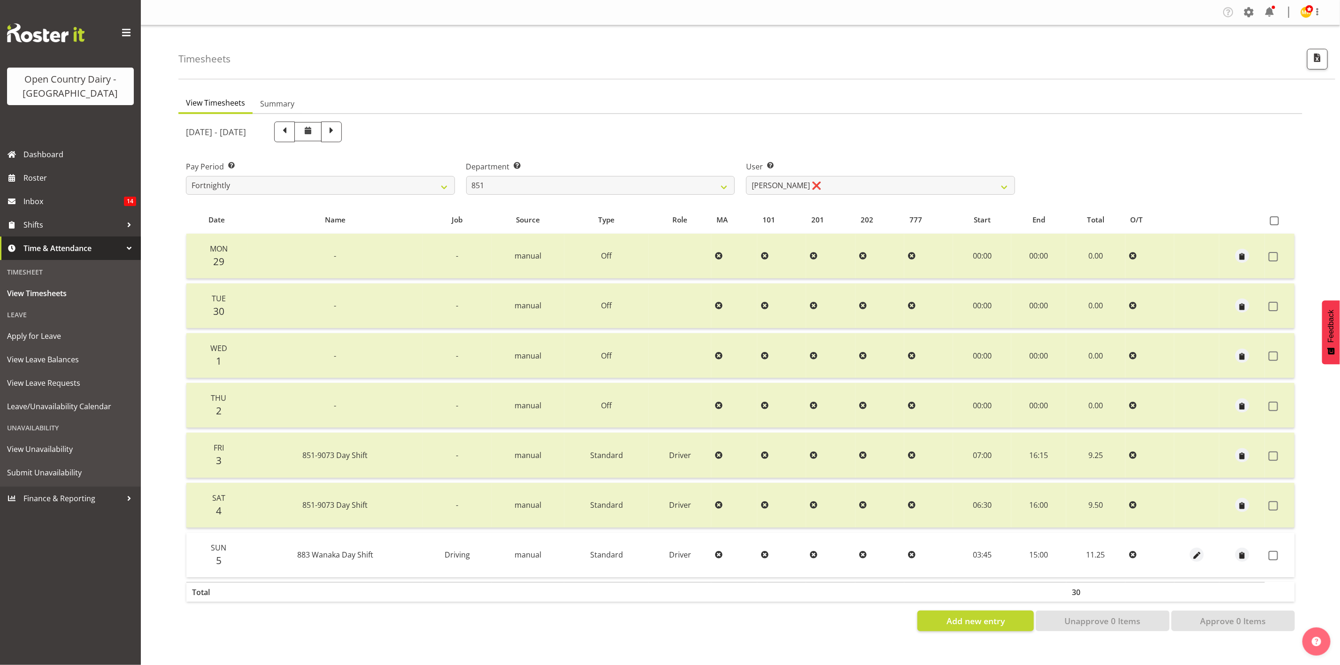
drag, startPoint x: 1276, startPoint y: 550, endPoint x: 1278, endPoint y: 579, distance: 29.6
click at [1116, 551] on span at bounding box center [1273, 555] width 9 height 9
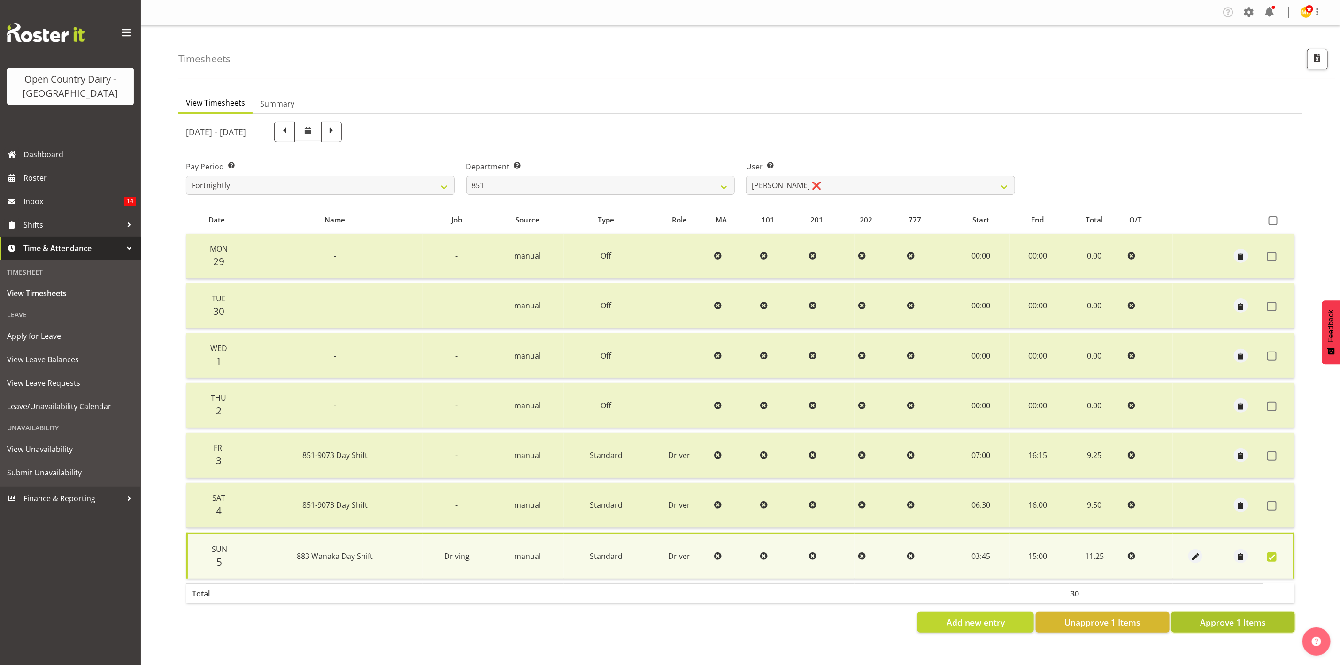
click at [1116, 554] on button "Approve 1 Items" at bounding box center [1232, 622] width 123 height 21
checkbox input "false"
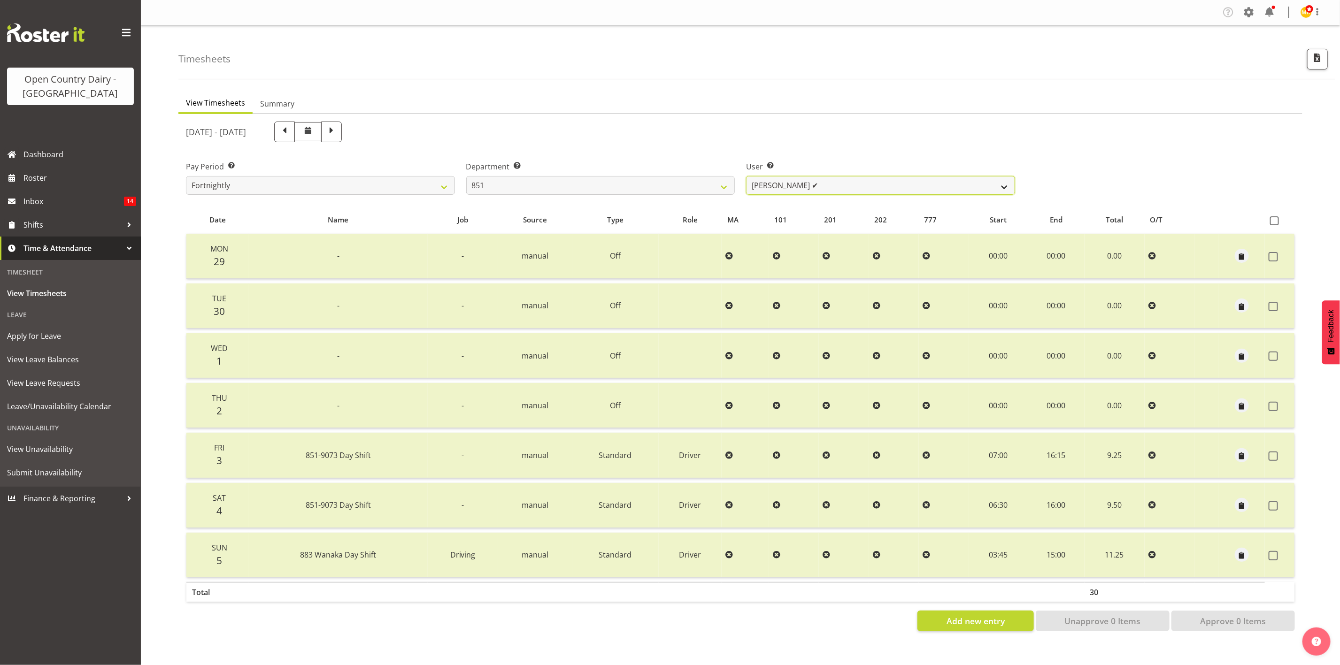
click at [768, 186] on select "Hayden Batt ✔ Martin Black ❌ Stacey Wilson ❌" at bounding box center [880, 185] width 269 height 19
click at [746, 176] on select "Hayden Batt ✔ Martin Black ❌ Stacey Wilson ❌" at bounding box center [880, 185] width 269 height 19
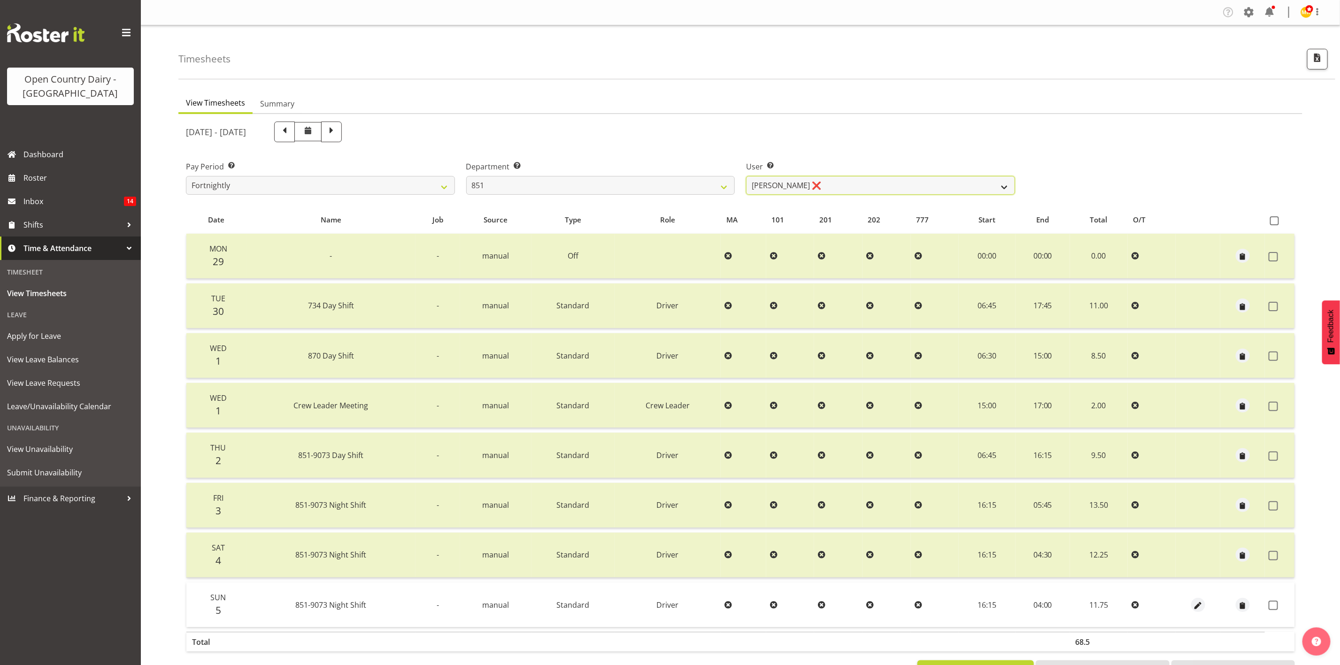
click at [798, 179] on select "Hayden Batt ✔ Martin Black ❌ Stacey Wilson ❌" at bounding box center [880, 185] width 269 height 19
select select "7437"
click at [746, 176] on select "Hayden Batt ✔ Martin Black ❌ Stacey Wilson ❌" at bounding box center [880, 185] width 269 height 19
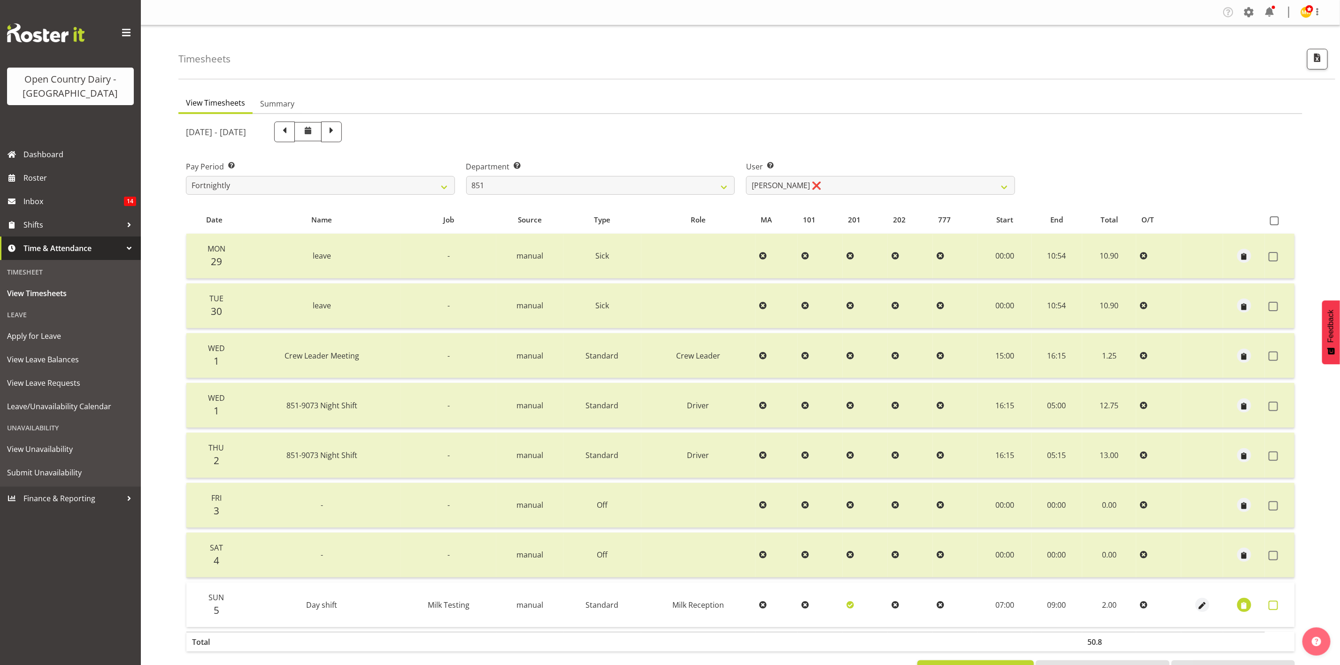
click at [1116, 554] on label at bounding box center [1276, 605] width 15 height 9
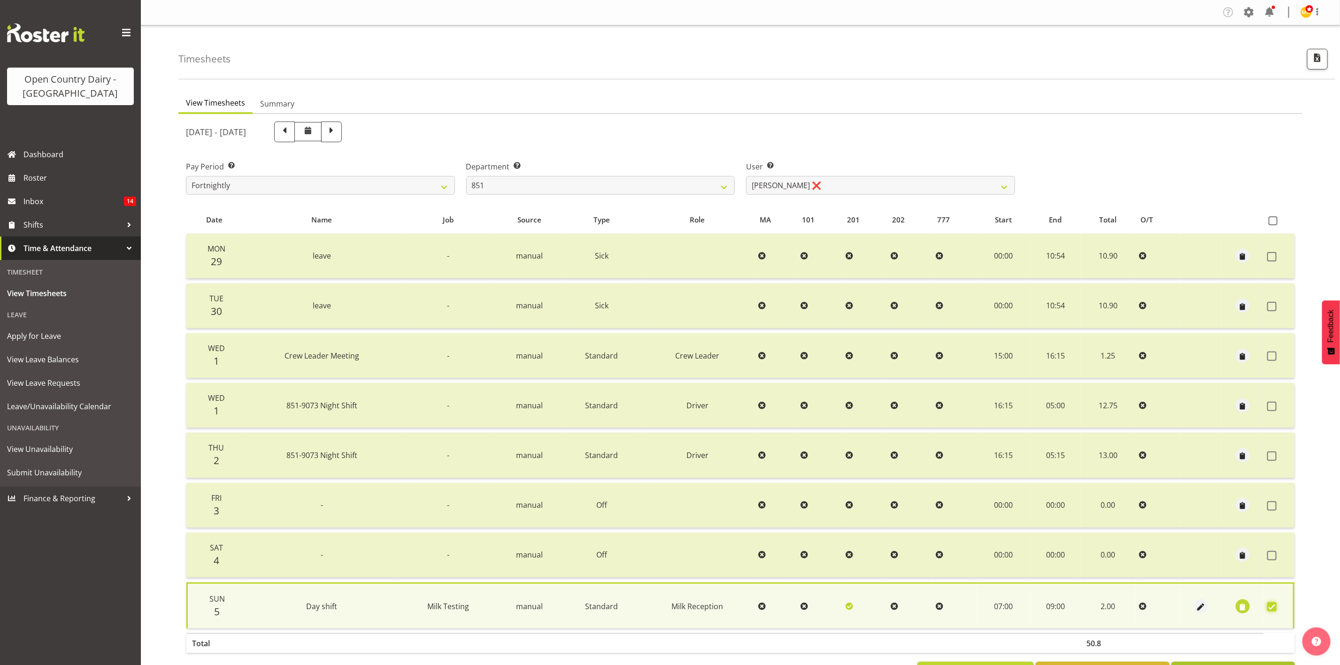
scroll to position [40, 0]
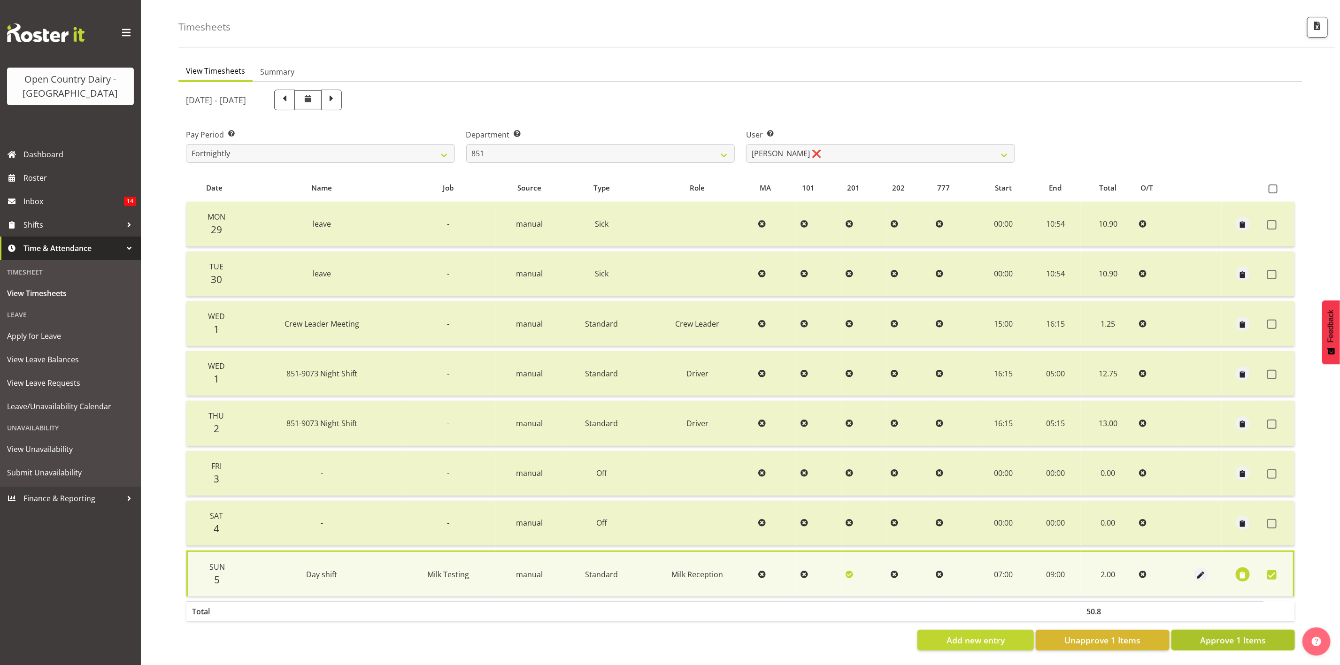
click at [1116, 554] on span "Approve 1 Items" at bounding box center [1233, 640] width 66 height 12
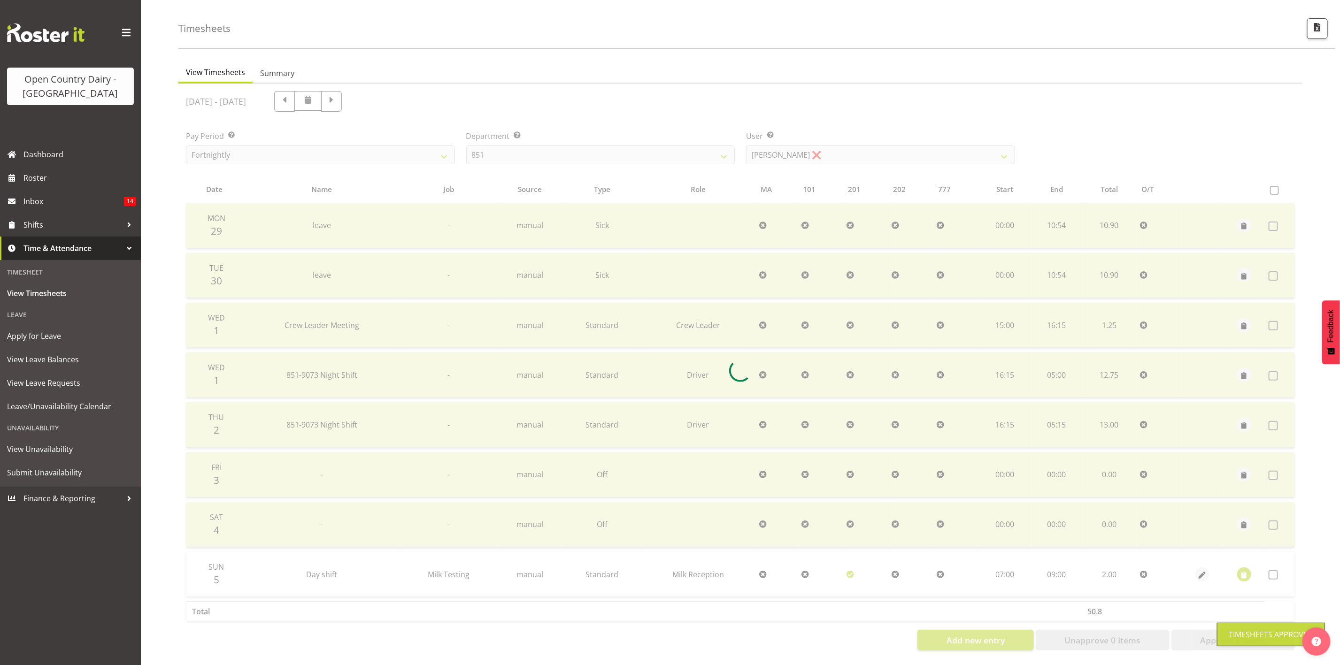
scroll to position [38, 0]
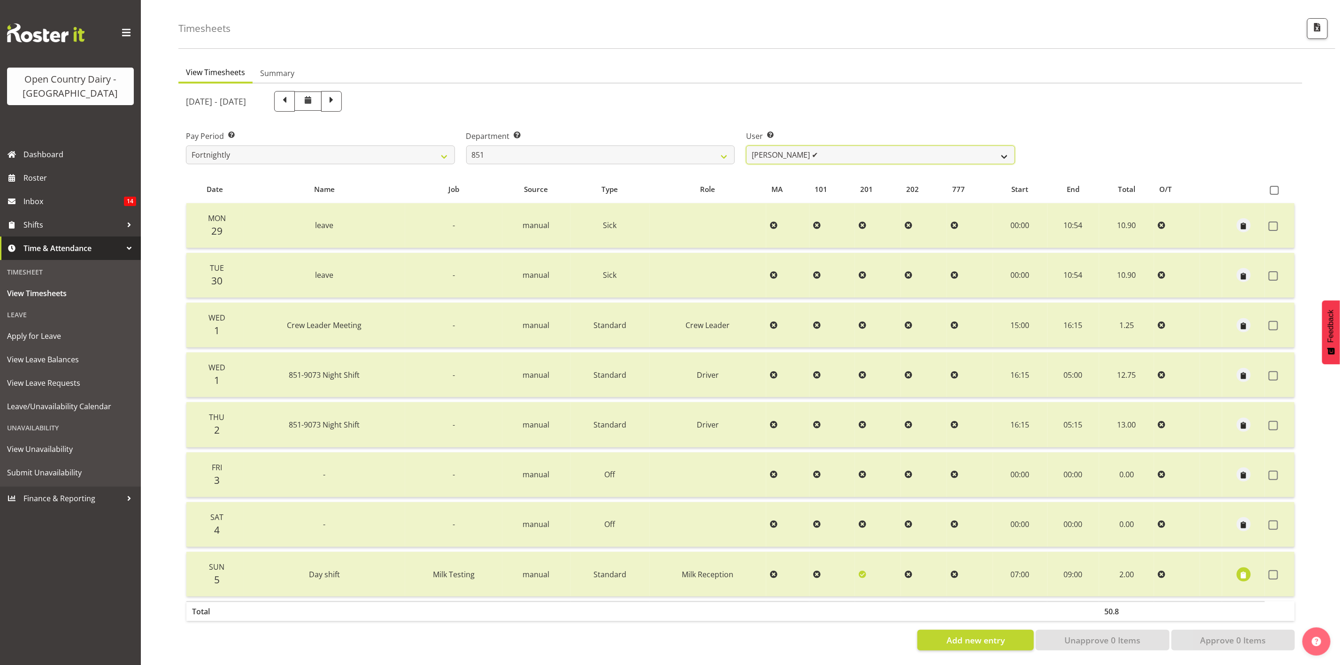
click at [861, 146] on select "Hayden Batt ✔ Martin Black ❌ Stacey Wilson ✔" at bounding box center [880, 155] width 269 height 19
click at [723, 154] on select "734 735 736 737 738 739 851 853 854 855 856 858 861 862 865 867-9032 868 869 87…" at bounding box center [600, 155] width 269 height 19
click at [1116, 554] on td at bounding box center [1280, 574] width 30 height 45
click at [1116, 554] on span at bounding box center [1273, 574] width 9 height 9
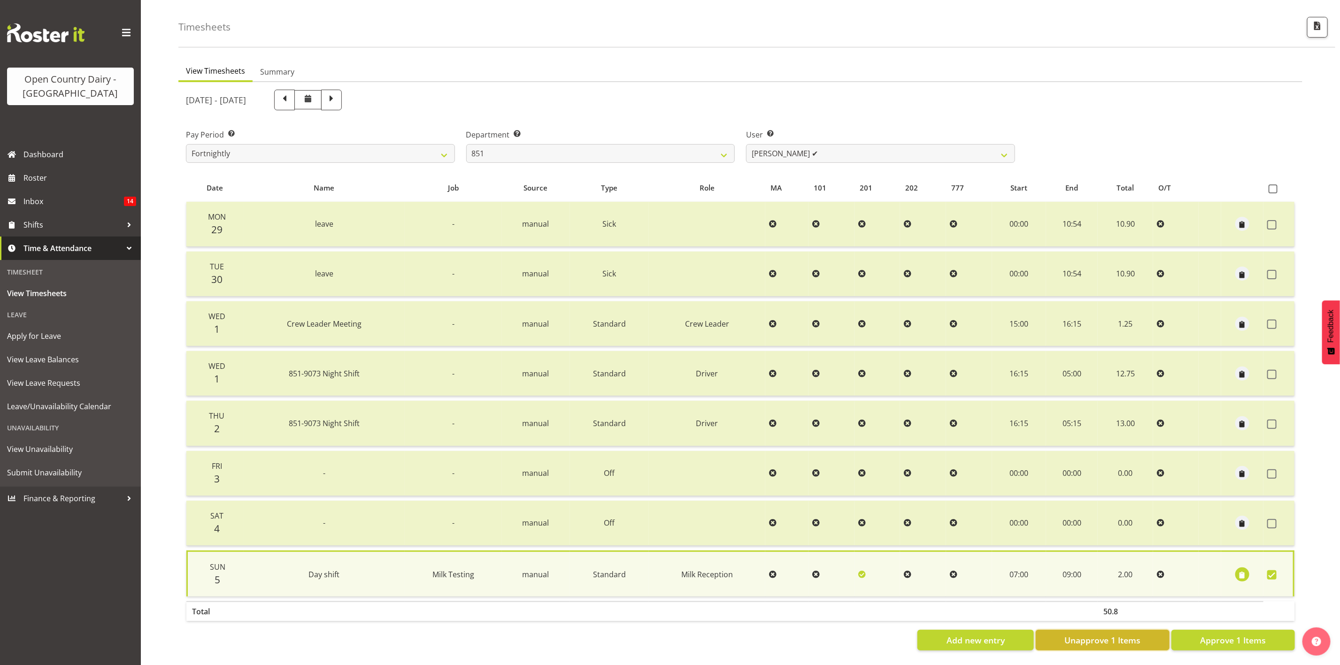
click at [1116, 554] on span "Unapprove 1 Items" at bounding box center [1102, 640] width 76 height 12
checkbox input "false"
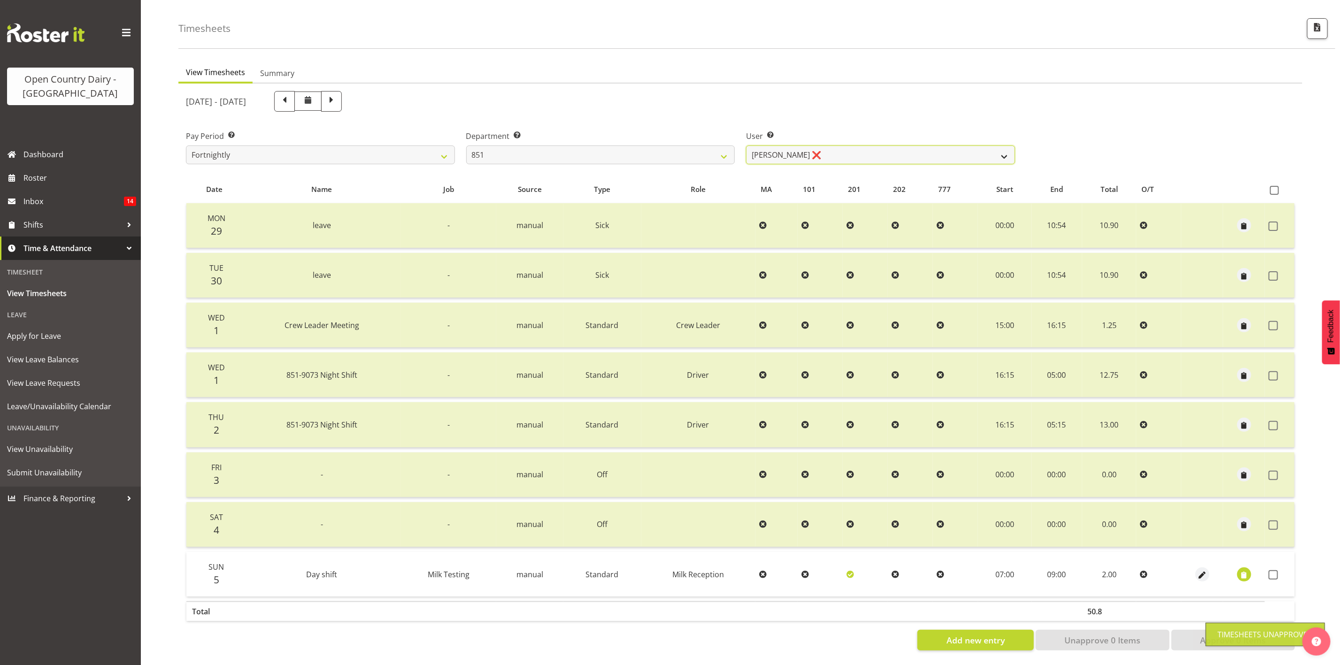
click at [832, 151] on select "Hayden Batt ✔ Martin Black ❌ Stacey Wilson ❌" at bounding box center [880, 155] width 269 height 19
click at [697, 146] on select "734 735 736 737 738 739 851 853 854 855 856 858 861 862 865 867-9032 868 869 87…" at bounding box center [600, 155] width 269 height 19
select select "669"
click at [466, 146] on select "734 735 736 737 738 739 851 853 854 855 856 858 861 862 865 867-9032 868 869 87…" at bounding box center [600, 155] width 269 height 19
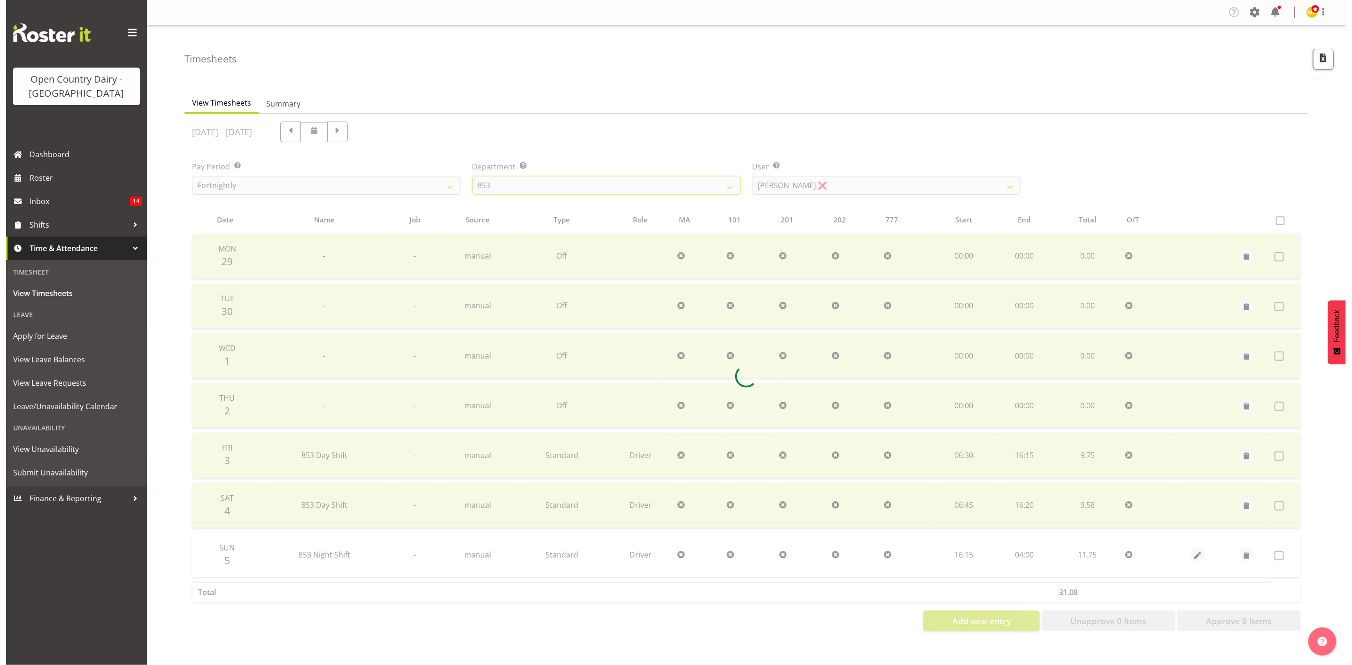
scroll to position [0, 0]
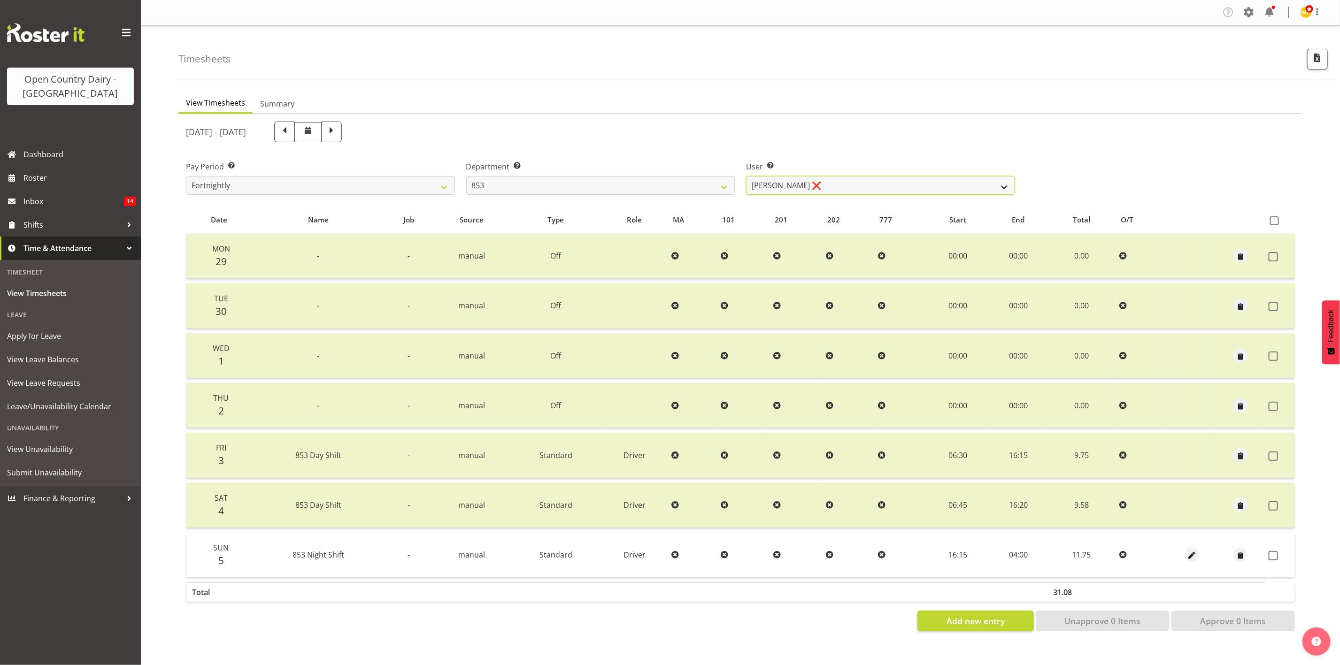
click at [812, 190] on select "Christiaan Botha ❌ Kevin Stuck ❌ Marty Powell ❌ Sean O'Neill ❌" at bounding box center [880, 185] width 269 height 19
select select "7439"
click at [746, 176] on select "Christiaan Botha ❌ Kevin Stuck ❌ Marty Powell ❌ Sean O'Neill ❌" at bounding box center [880, 185] width 269 height 19
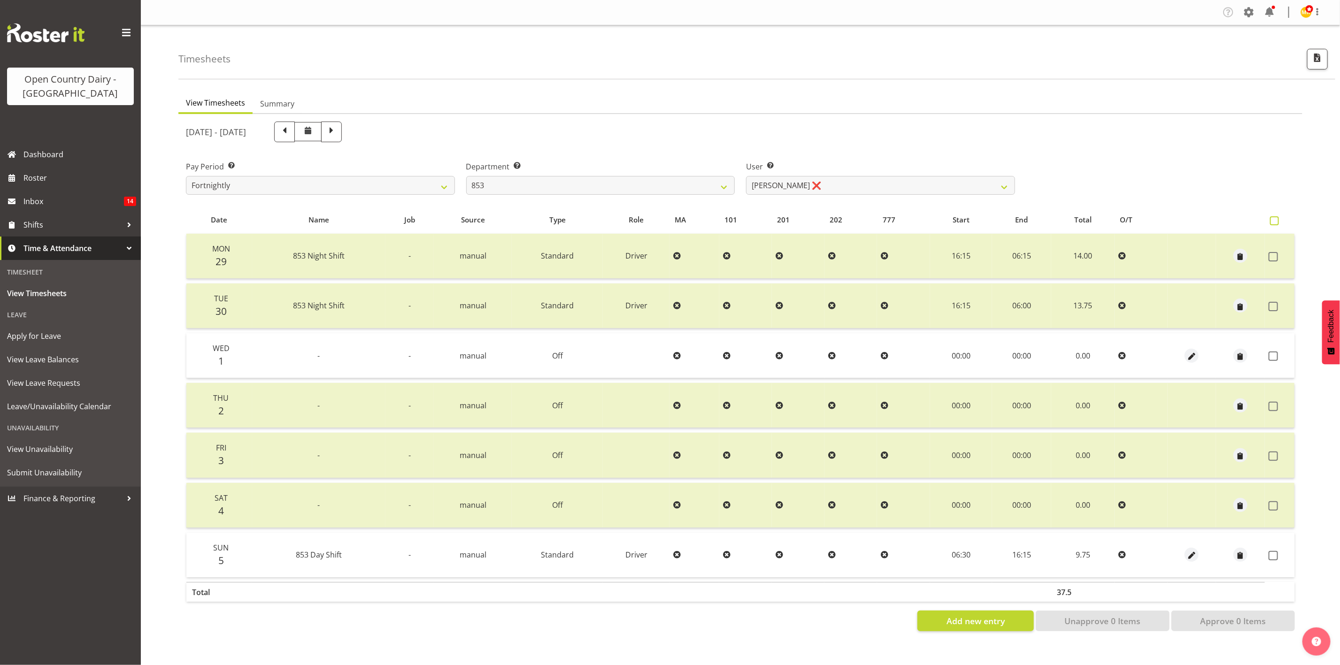
click at [1116, 223] on span at bounding box center [1274, 220] width 9 height 9
click at [1116, 223] on input "checkbox" at bounding box center [1273, 221] width 6 height 6
checkbox input "true"
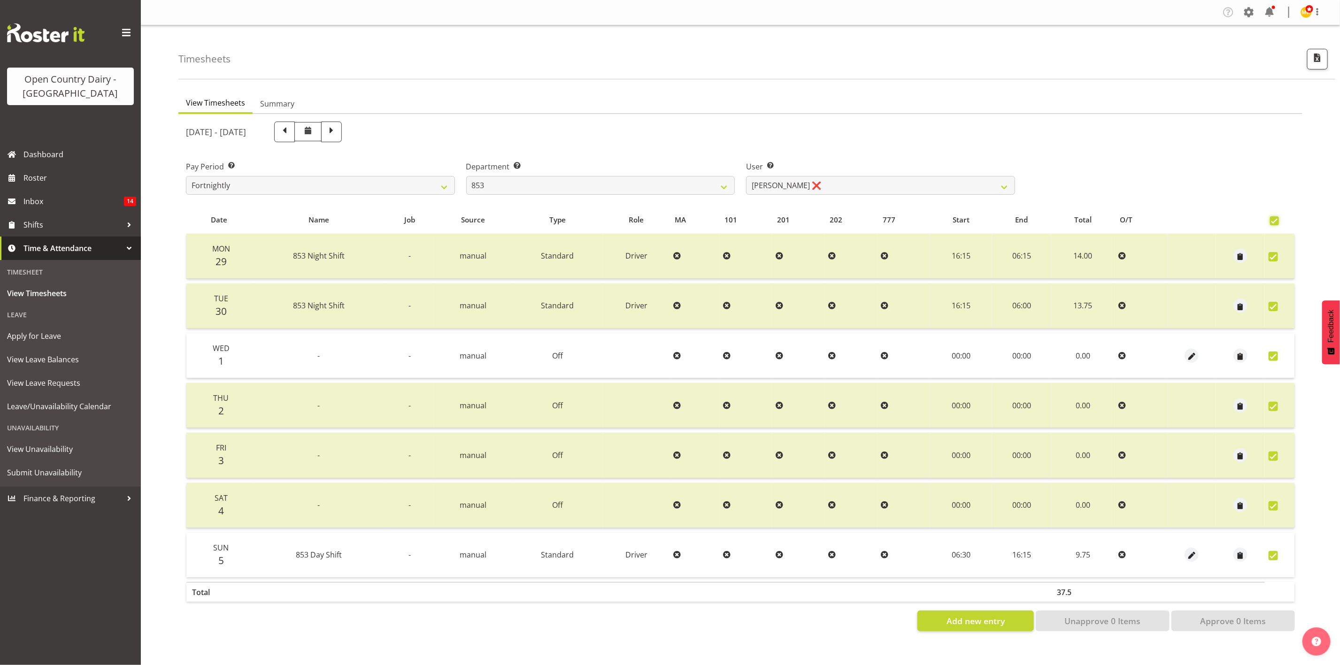
checkbox input "true"
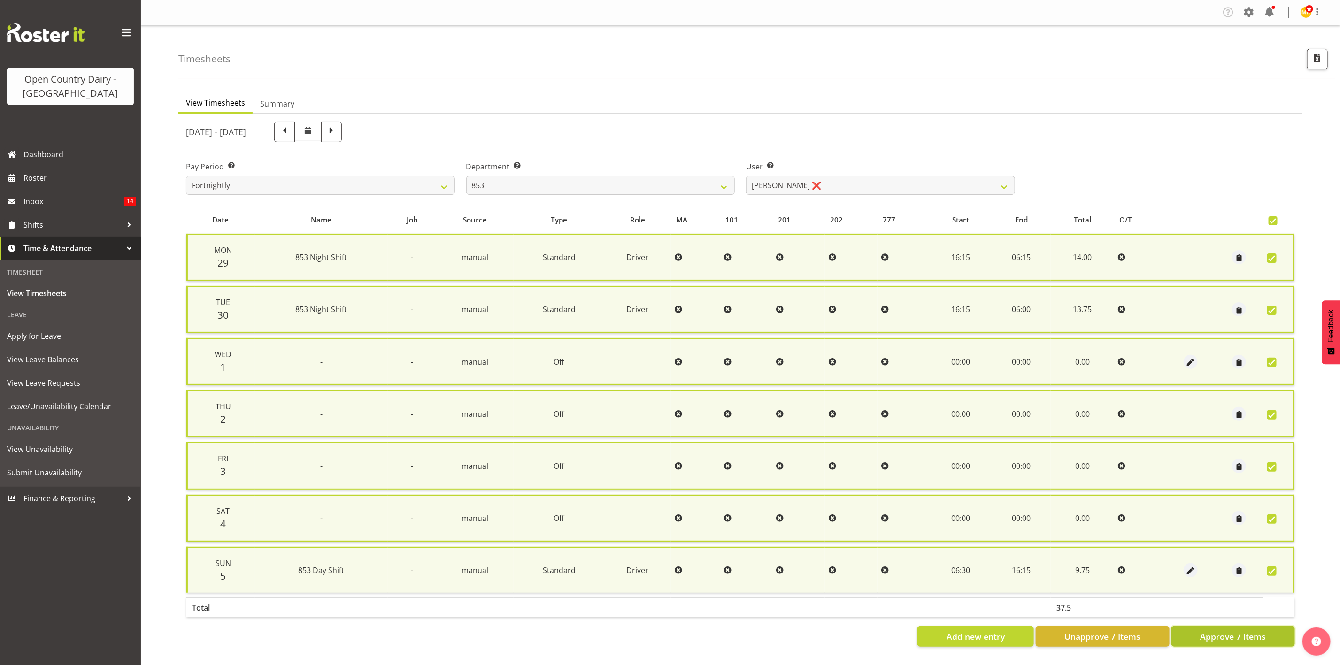
click at [1116, 554] on button "Approve 7 Items" at bounding box center [1232, 636] width 123 height 21
checkbox input "false"
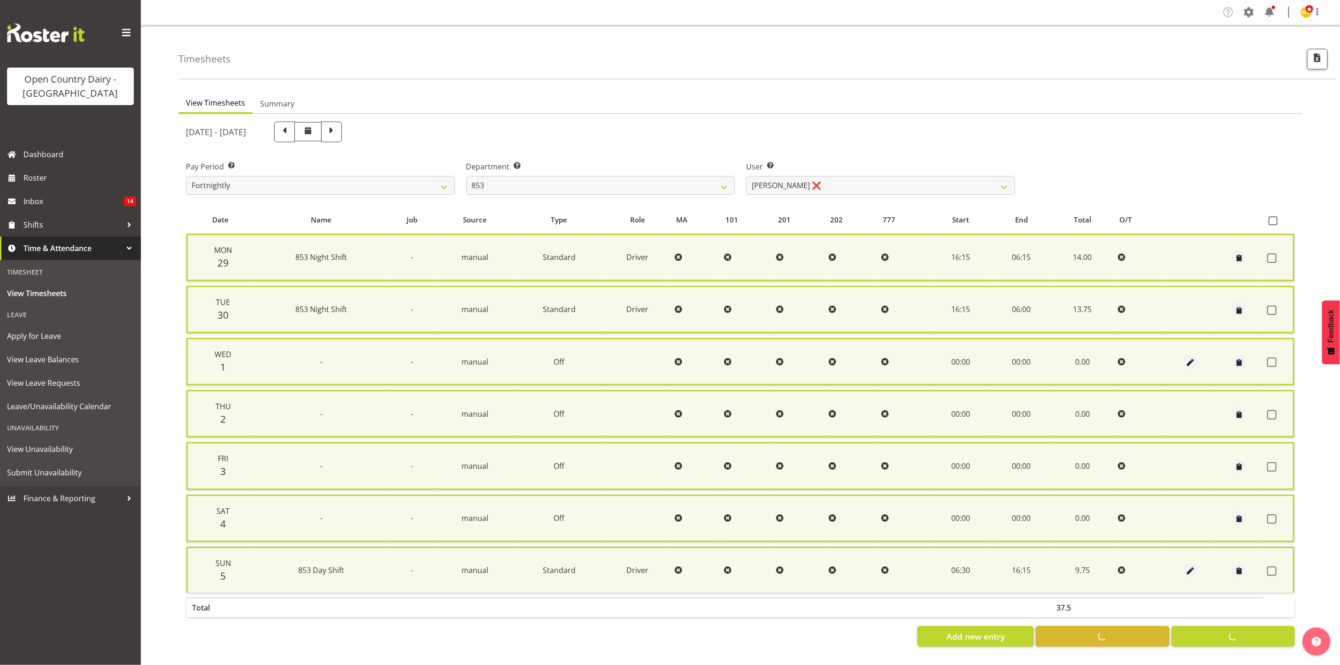
checkbox input "false"
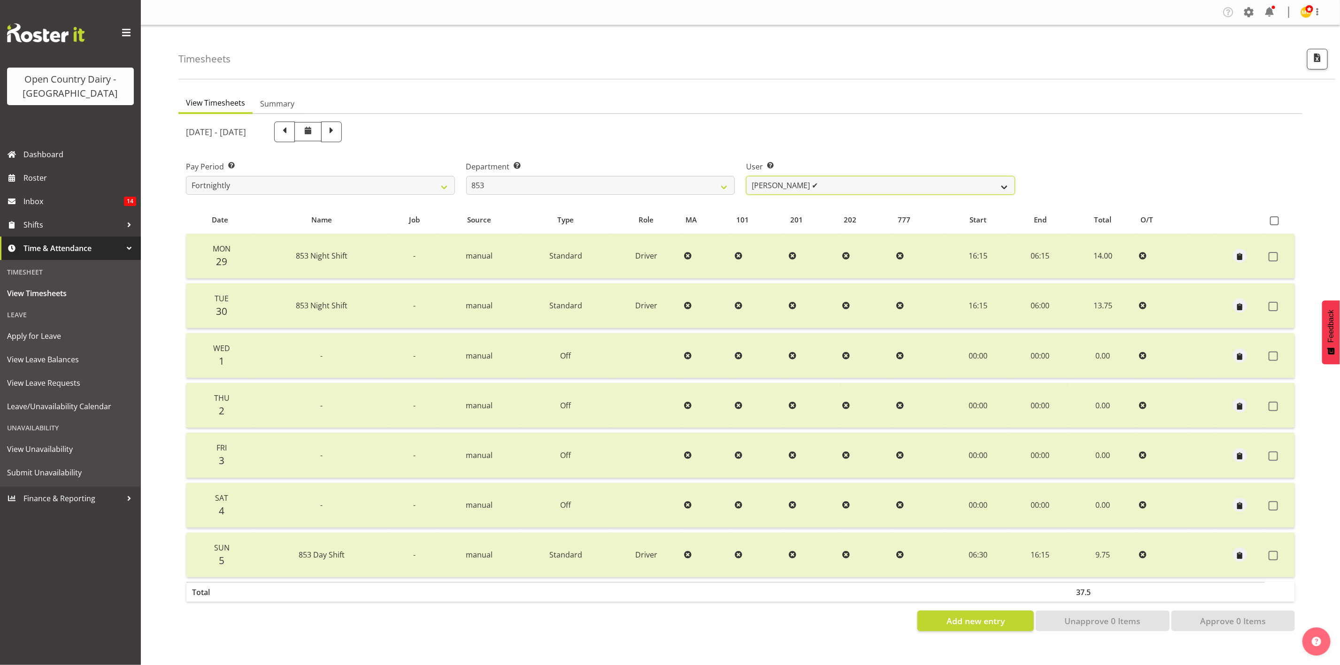
click at [762, 185] on select "Christiaan Botha ❌ Kevin Stuck ✔ Marty Powell ❌ Sean O'Neill ❌" at bounding box center [880, 185] width 269 height 19
select select "10116"
click at [746, 176] on select "Christiaan Botha ❌ Kevin Stuck ✔ Marty Powell ❌ Sean O'Neill ❌" at bounding box center [880, 185] width 269 height 19
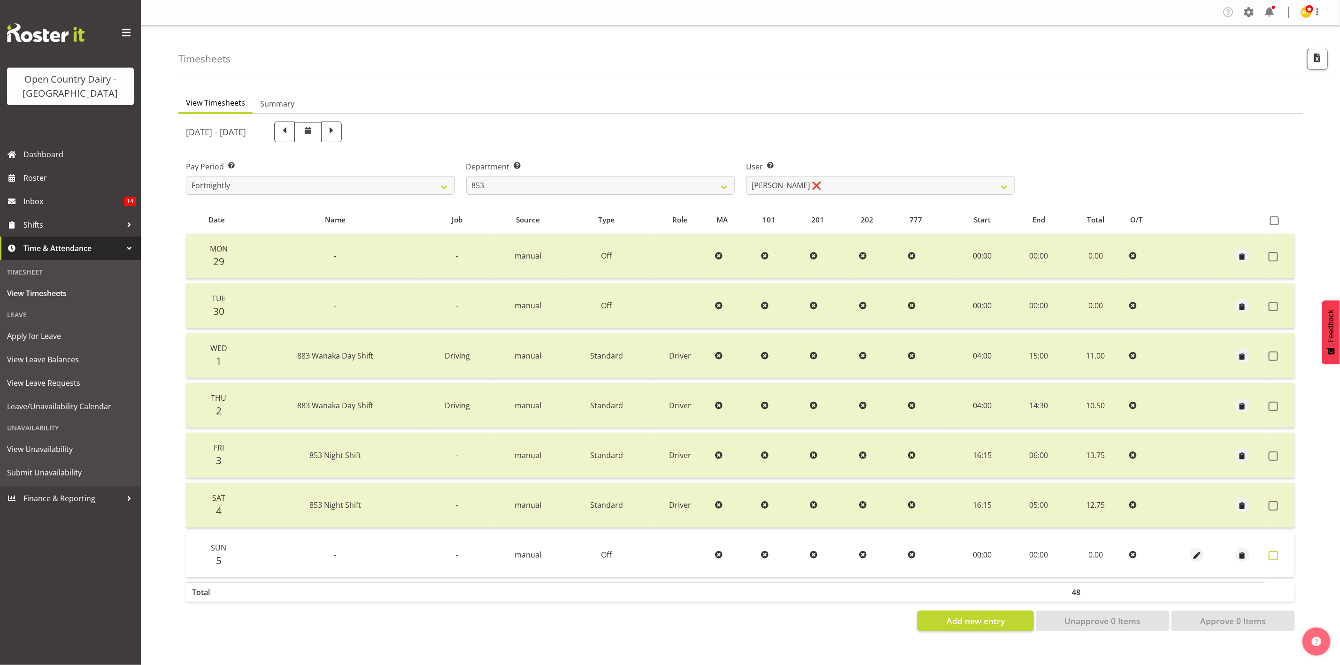
click at [1116, 554] on span at bounding box center [1273, 555] width 9 height 9
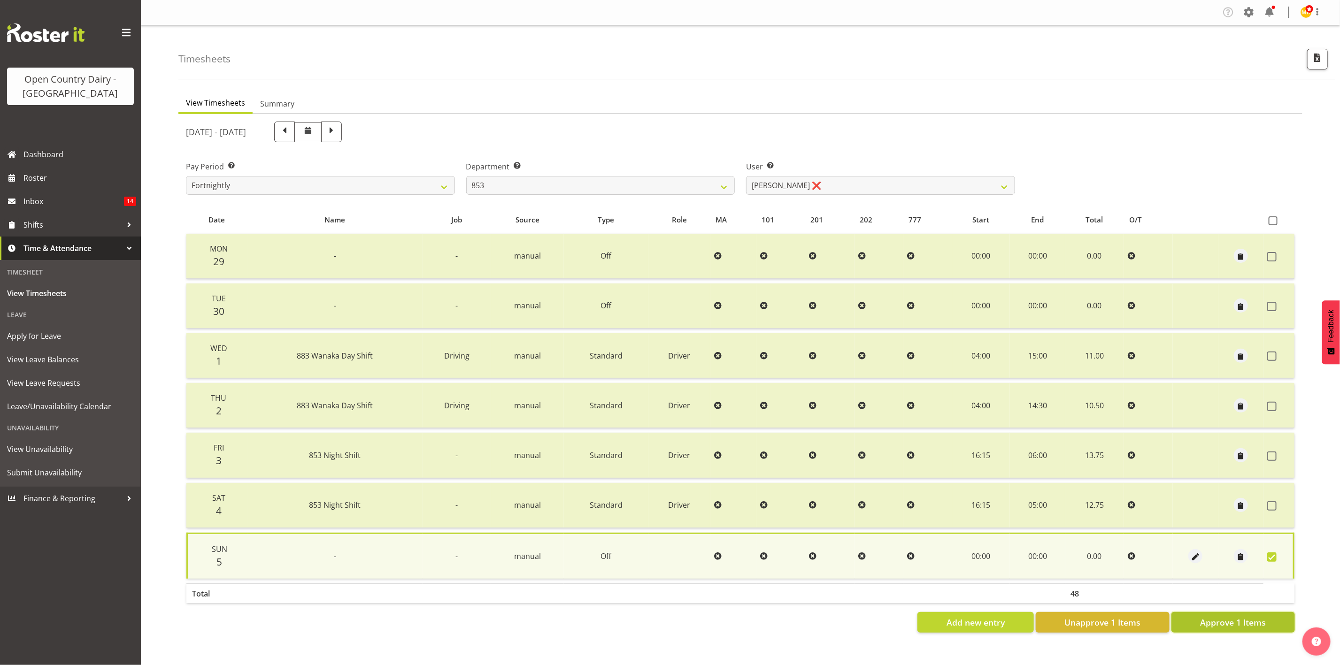
click at [1116, 554] on span "Approve 1 Items" at bounding box center [1233, 622] width 66 height 12
checkbox input "false"
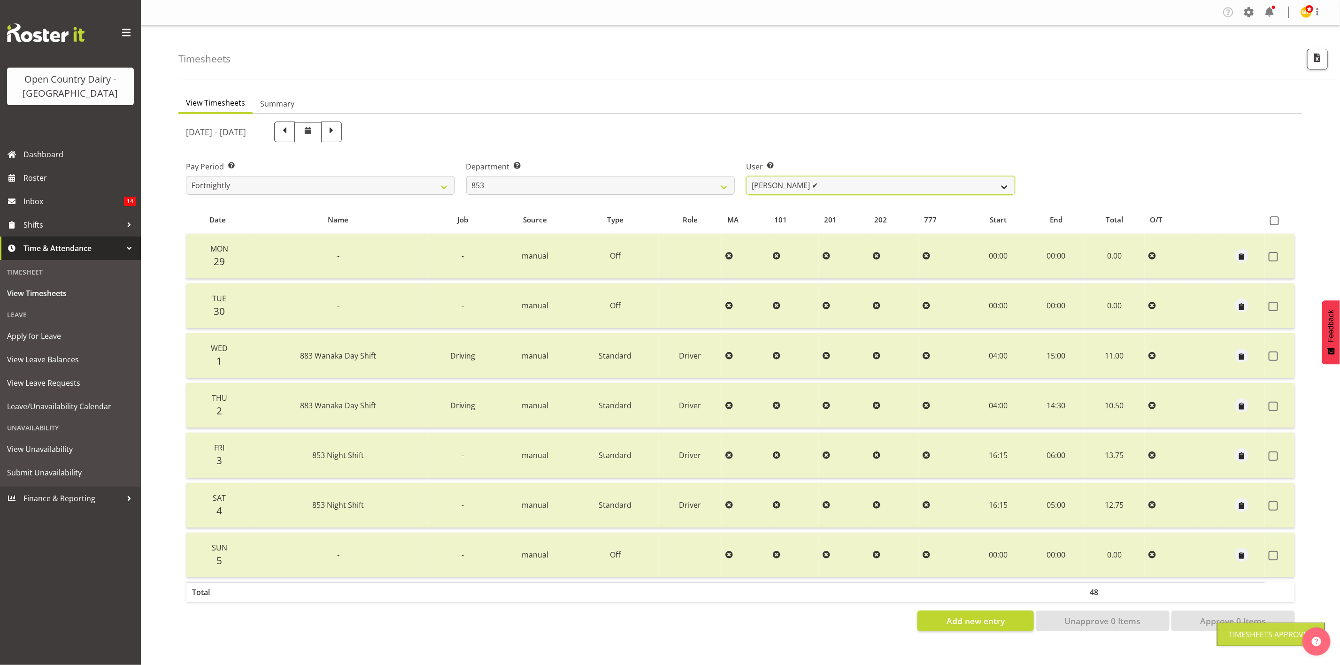
click at [862, 183] on select "Christiaan Botha ❌ Kevin Stuck ✔ Marty Powell ✔ Sean O'Neill ❌" at bounding box center [880, 185] width 269 height 19
select select "10131"
click at [746, 176] on select "Christiaan Botha ❌ Kevin Stuck ✔ Marty Powell ✔ Sean O'Neill ❌" at bounding box center [880, 185] width 269 height 19
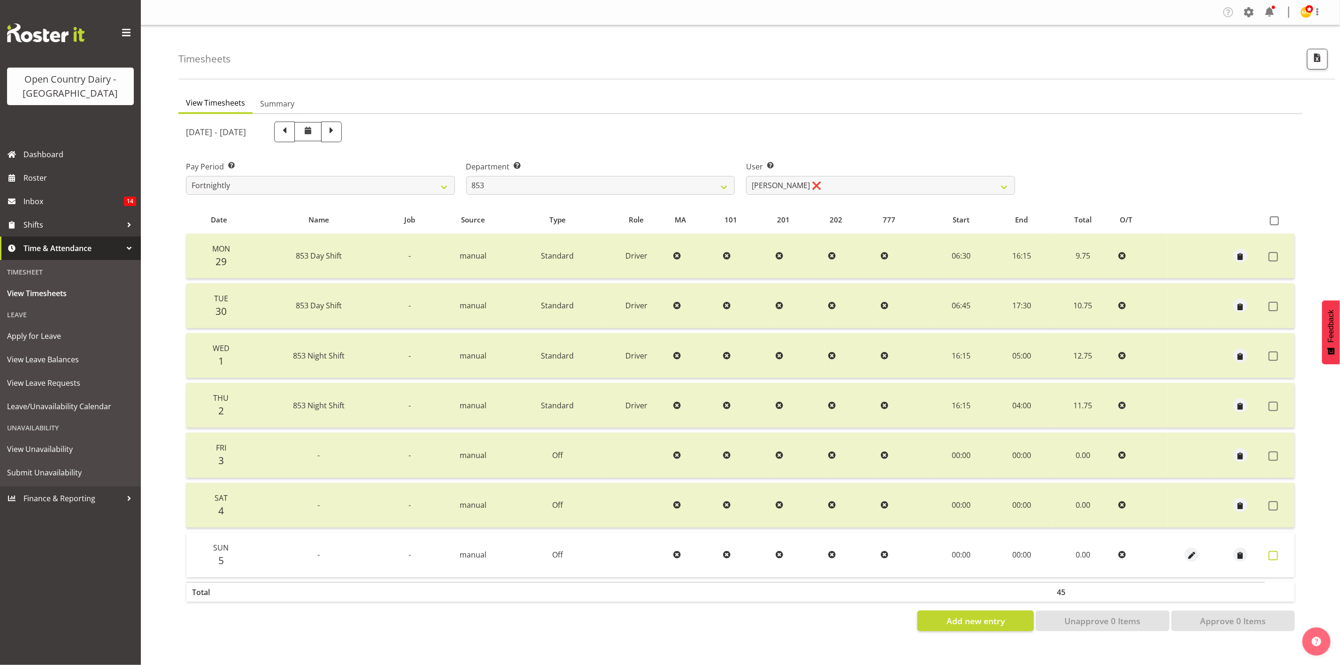
click at [1116, 554] on label at bounding box center [1276, 555] width 15 height 9
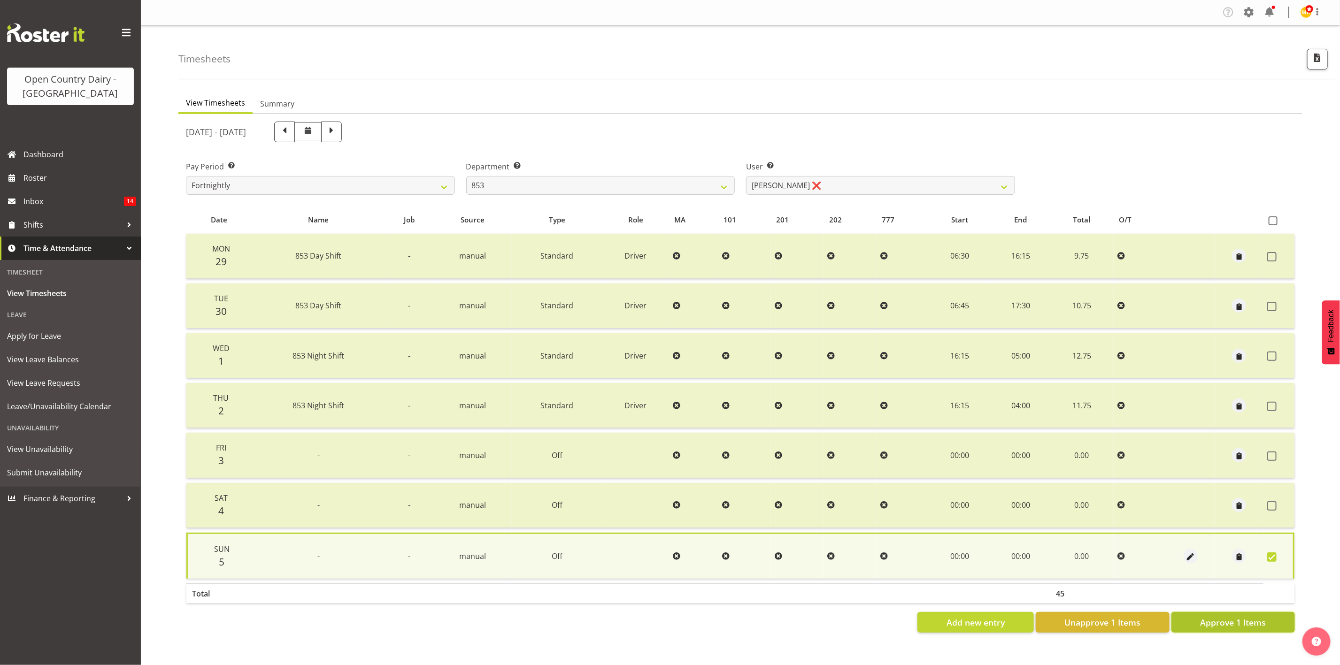
click at [1116, 554] on span "Approve 1 Items" at bounding box center [1233, 622] width 66 height 12
checkbox input "false"
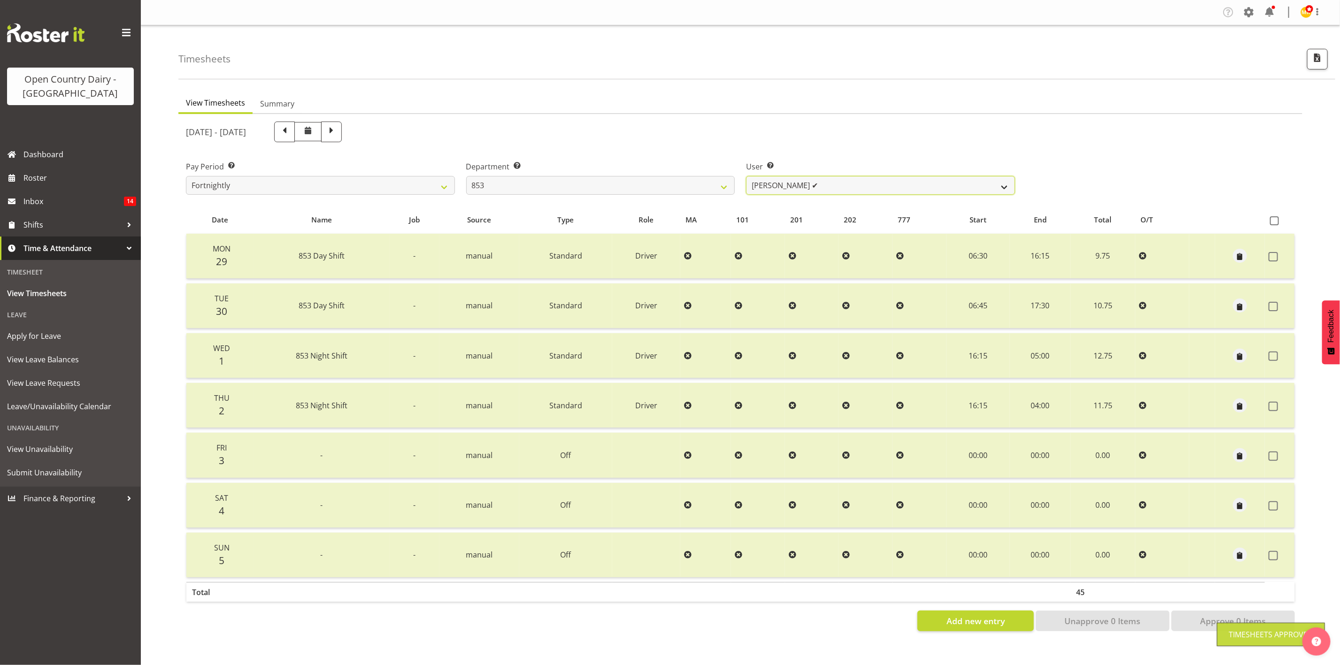
click at [755, 181] on select "Christiaan Botha ❌ Kevin Stuck ✔ Marty Powell ✔ Sean O'Neill ✔" at bounding box center [880, 185] width 269 height 19
click at [704, 188] on select "734 735 736 737 738 739 851 853 854 855 856 858 861 862 865 867-9032 868 869 87…" at bounding box center [600, 185] width 269 height 19
select select "755"
click at [466, 176] on select "734 735 736 737 738 739 851 853 854 855 856 858 861 862 865 867-9032 868 869 87…" at bounding box center [600, 185] width 269 height 19
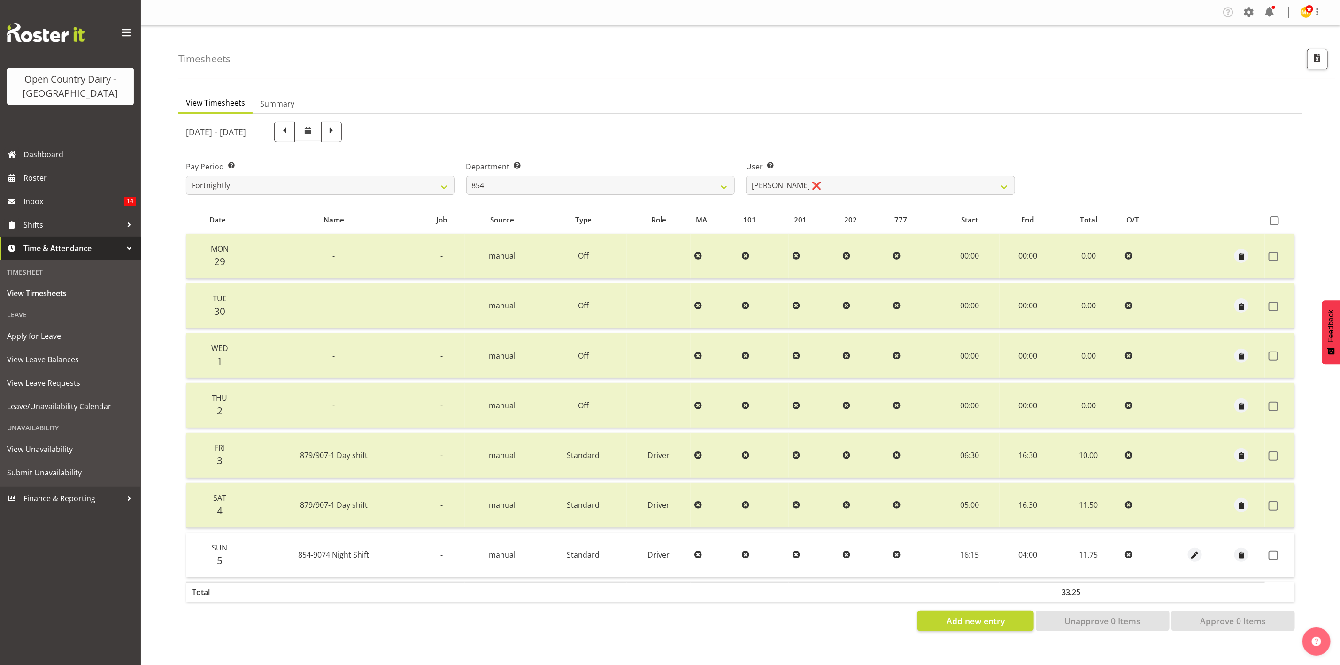
click at [877, 195] on div "User Select user. Note: This is filtered down by the previous two drop-down ite…" at bounding box center [880, 174] width 280 height 53
click at [872, 185] on select "Carl Johnstone ❌ John Rook ❌ Karl Nicol ❌ Raymond George ❌" at bounding box center [880, 185] width 269 height 19
select select "9976"
click at [746, 176] on select "Carl Johnstone ❌ John Rook ❌ Karl Nicol ❌ Raymond George ❌" at bounding box center [880, 185] width 269 height 19
click at [1116, 552] on span at bounding box center [1273, 555] width 9 height 9
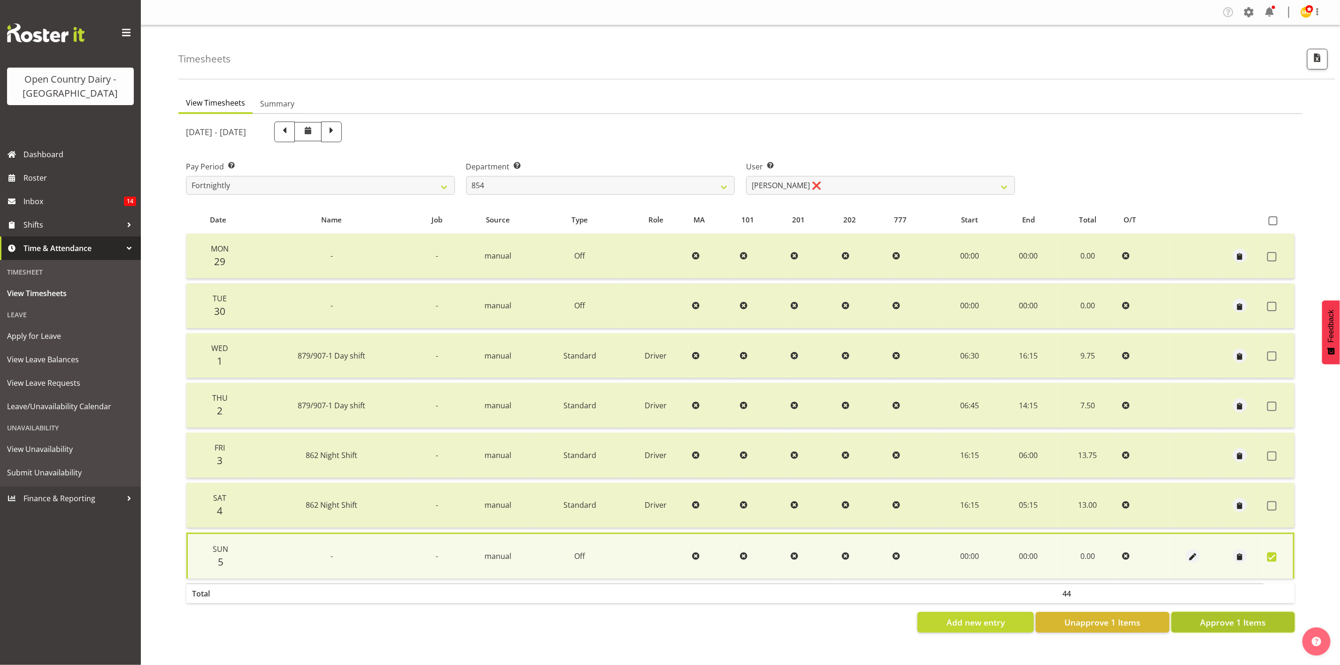
click at [1116, 554] on span "Approve 1 Items" at bounding box center [1233, 622] width 66 height 12
checkbox input "false"
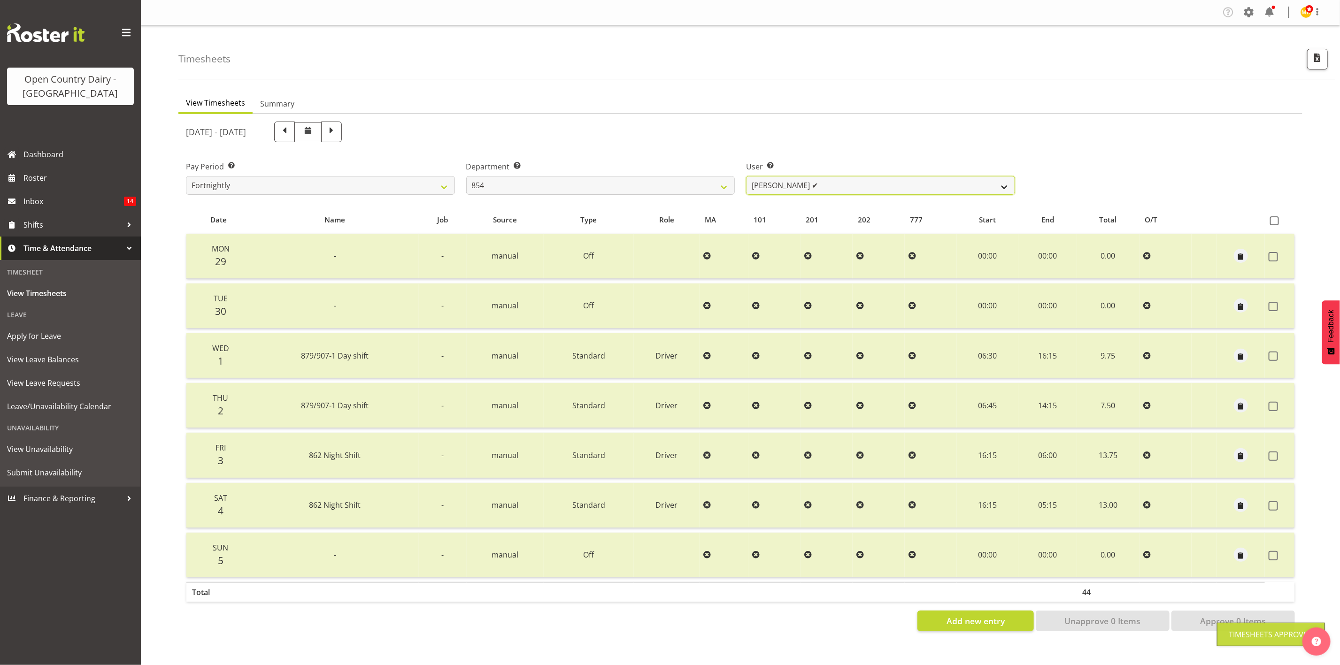
click at [837, 185] on select "Carl Johnstone ❌ John Rook ✔ Karl Nicol ❌ Raymond George ❌" at bounding box center [880, 185] width 269 height 19
select select "9851"
click at [746, 176] on select "Carl Johnstone ❌ John Rook ✔ Karl Nicol ❌ Raymond George ❌" at bounding box center [880, 185] width 269 height 19
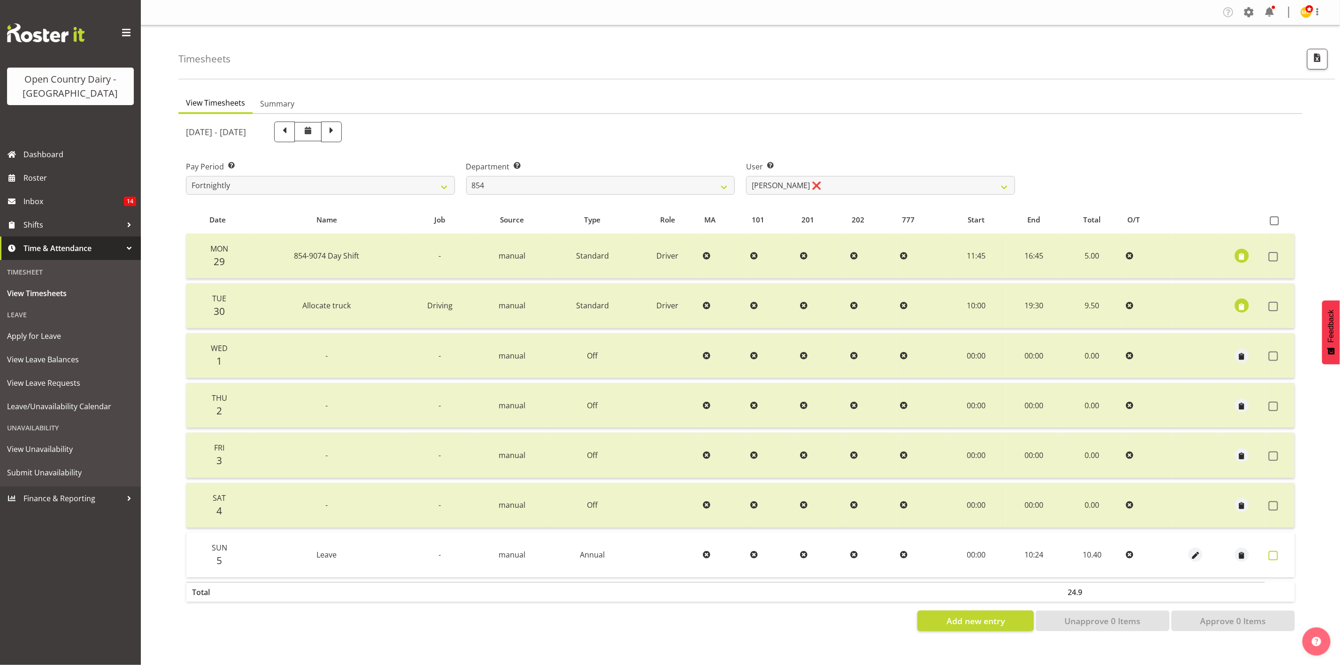
click at [1116, 554] on span at bounding box center [1273, 555] width 9 height 9
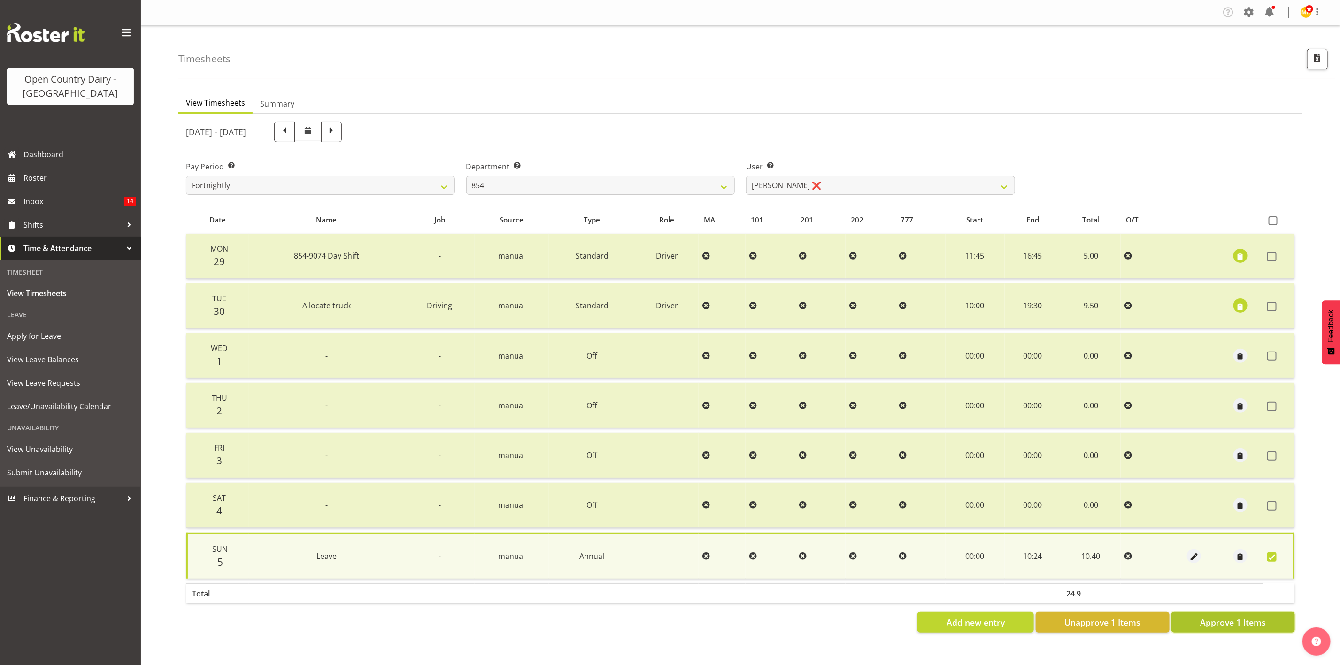
click at [1116, 554] on span "Approve 1 Items" at bounding box center [1233, 622] width 66 height 12
checkbox input "false"
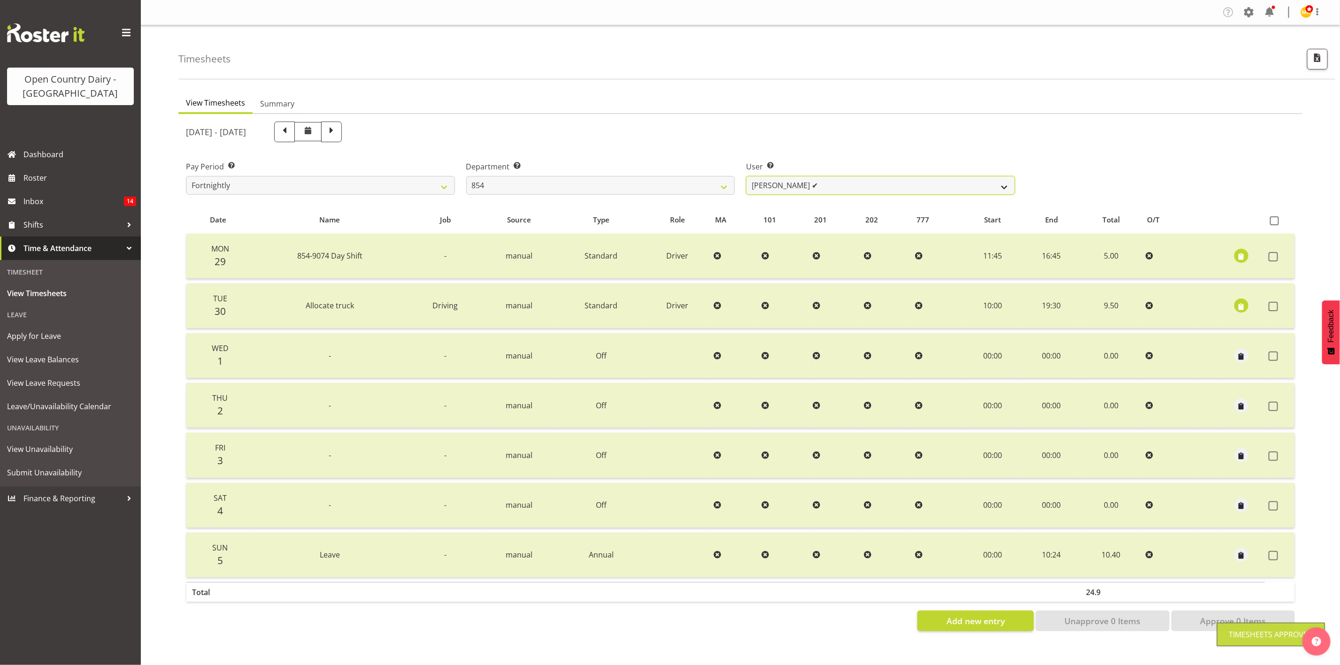
click at [782, 185] on select "Carl Johnstone ❌ John Rook ✔ Karl Nicol ✔ Raymond George ❌" at bounding box center [880, 185] width 269 height 19
select select "10054"
click at [746, 176] on select "Carl Johnstone ❌ John Rook ✔ Karl Nicol ✔ Raymond George ❌" at bounding box center [880, 185] width 269 height 19
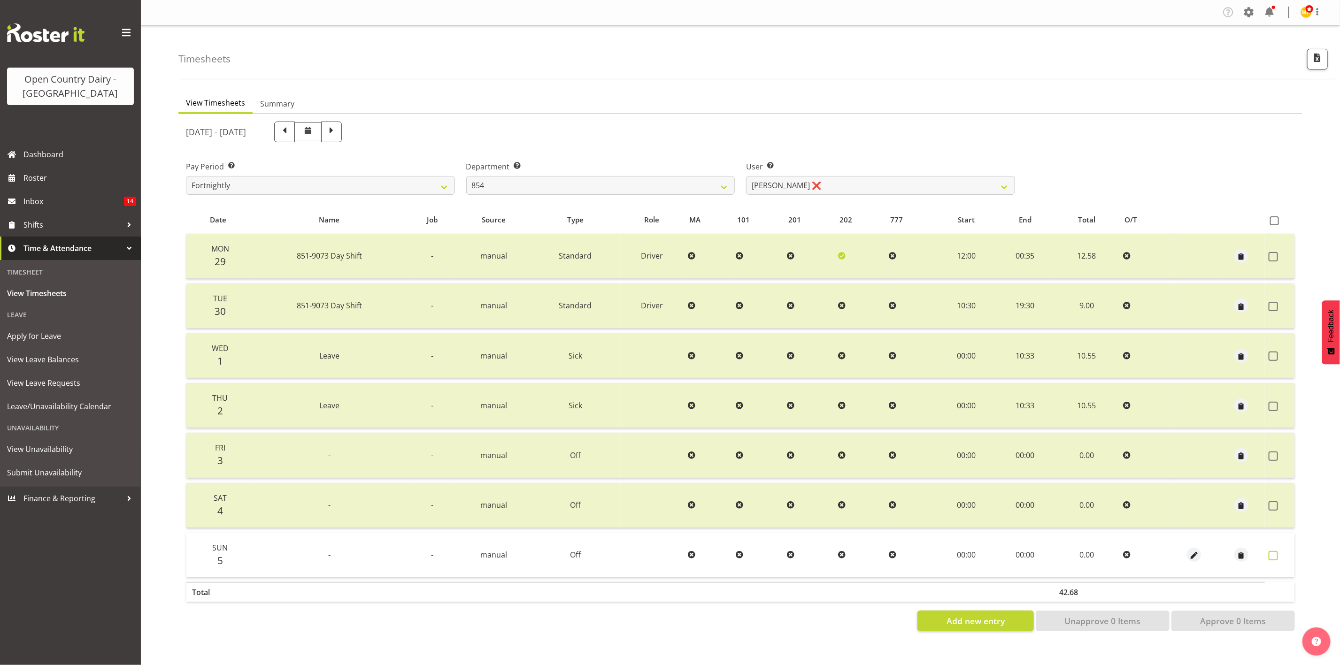
click at [1116, 551] on span at bounding box center [1273, 555] width 9 height 9
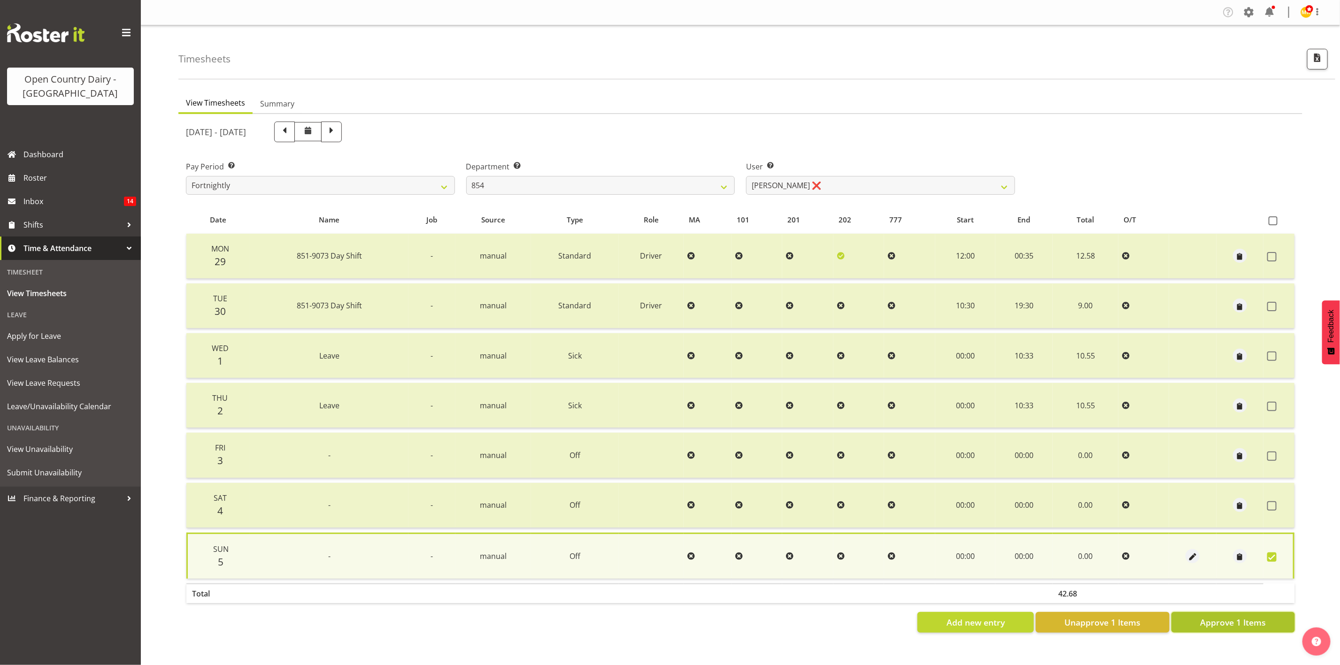
click at [1116, 554] on button "Approve 1 Items" at bounding box center [1232, 622] width 123 height 21
checkbox input "false"
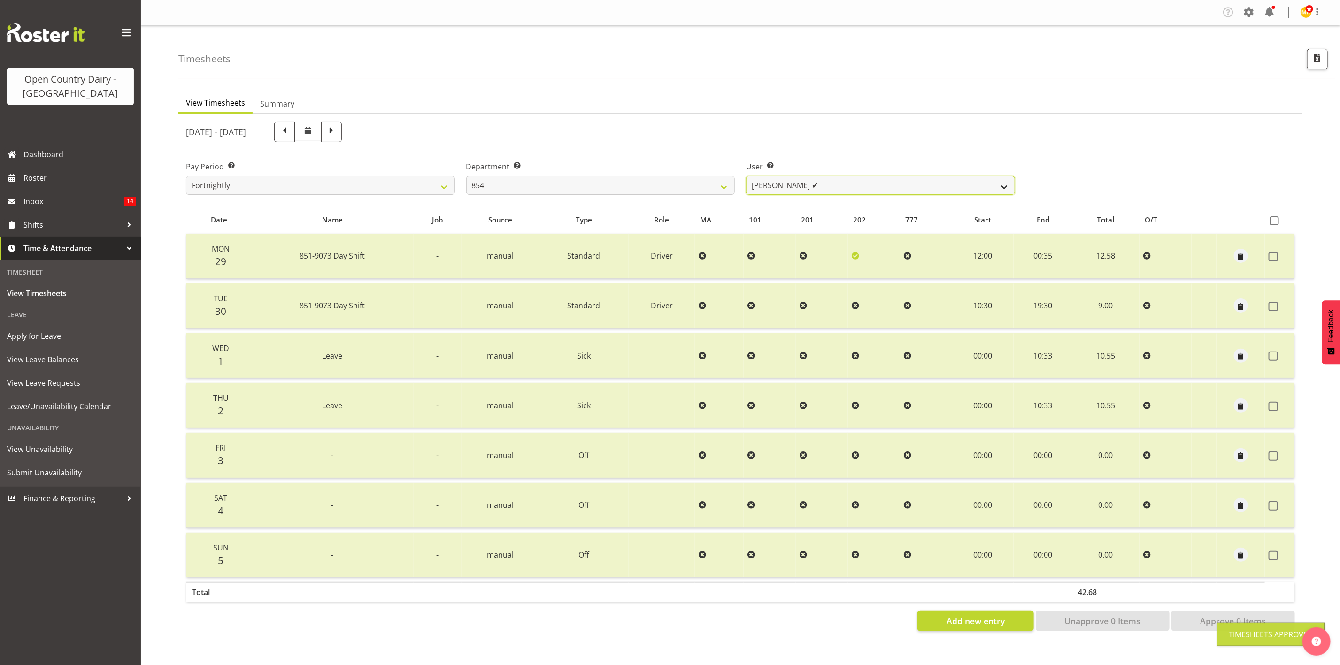
click at [777, 182] on select "Carl Johnstone ❌ John Rook ✔ Karl Nicol ✔ Raymond George ✔" at bounding box center [880, 185] width 269 height 19
click at [706, 185] on select "734 735 736 737 738 739 851 853 854 855 856 858 861 862 865 867-9032 868 869 87…" at bounding box center [600, 185] width 269 height 19
select select "668"
click at [466, 176] on select "734 735 736 737 738 739 851 853 854 855 856 858 861 862 865 867-9032 868 869 87…" at bounding box center [600, 185] width 269 height 19
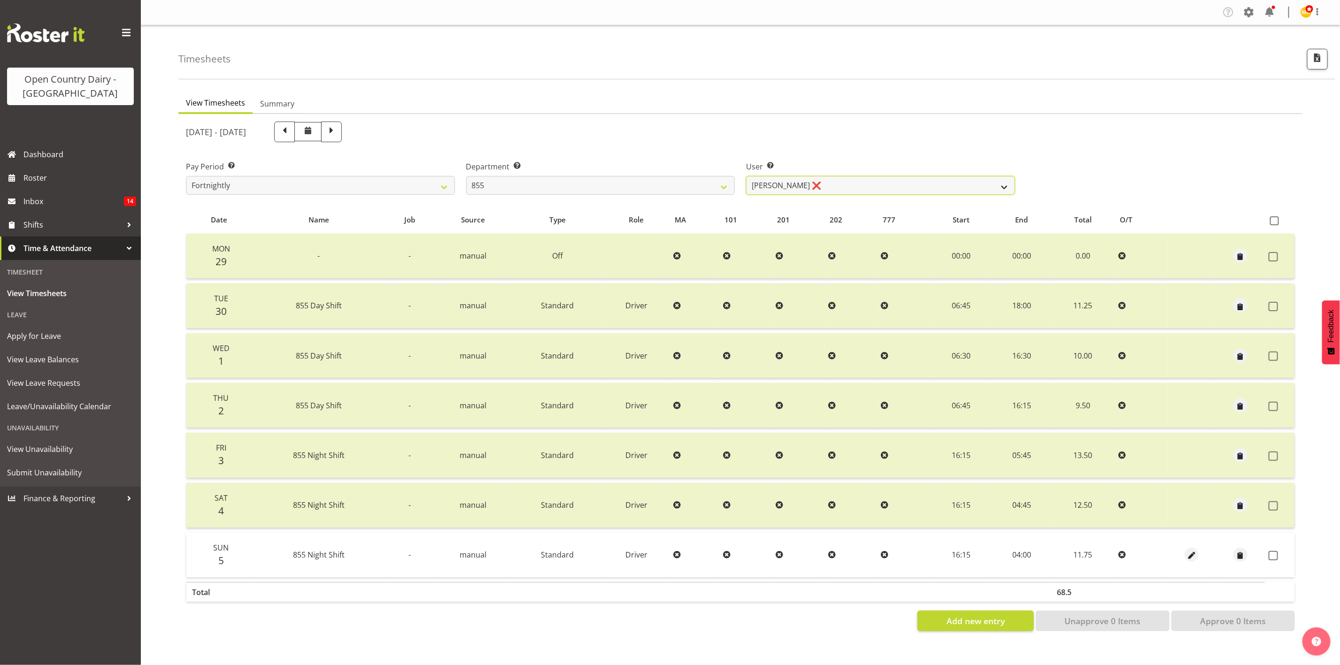
click at [941, 188] on select "Leon Harrison ❌ Nathan Vincent ❌ Wayne Jukes ❌" at bounding box center [880, 185] width 269 height 19
click at [746, 176] on select "Leon Harrison ❌ Nathan Vincent ❌ Wayne Jukes ❌" at bounding box center [880, 185] width 269 height 19
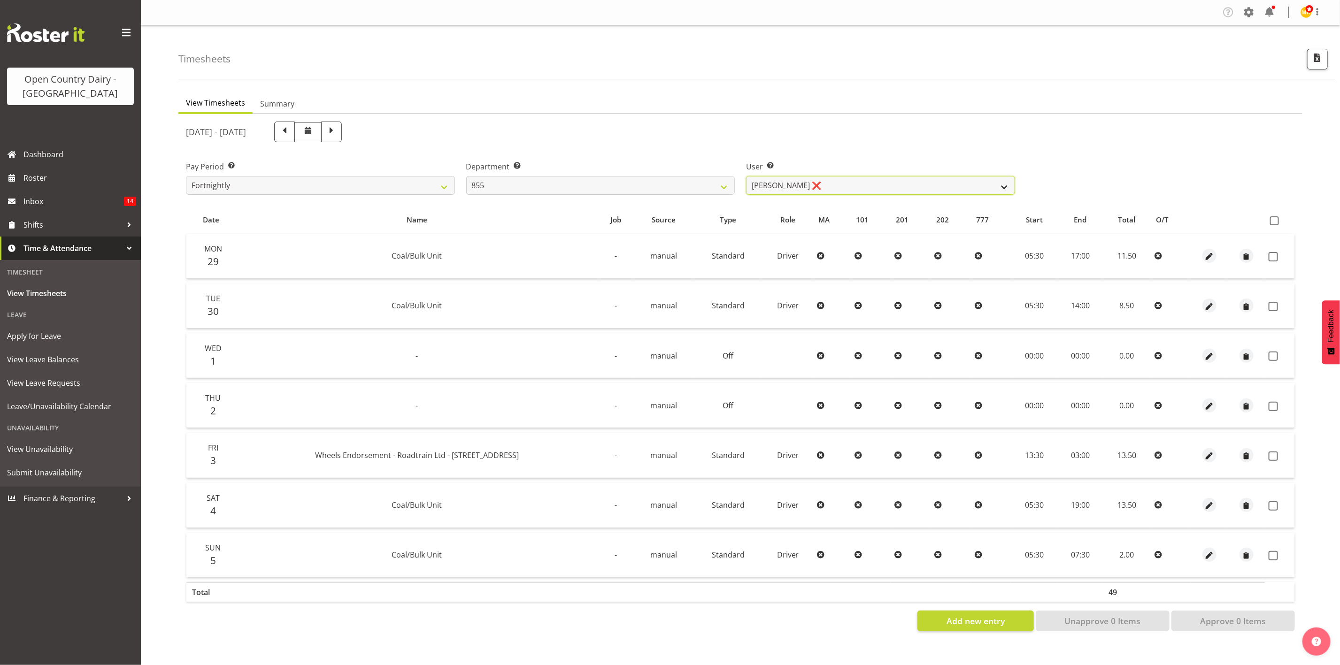
click at [939, 181] on select "Leon Harrison ❌ Nathan Vincent ❌ Wayne Jukes ❌" at bounding box center [880, 185] width 269 height 19
select select "7491"
click at [746, 176] on select "Leon Harrison ❌ Nathan Vincent ❌ Wayne Jukes ❌" at bounding box center [880, 185] width 269 height 19
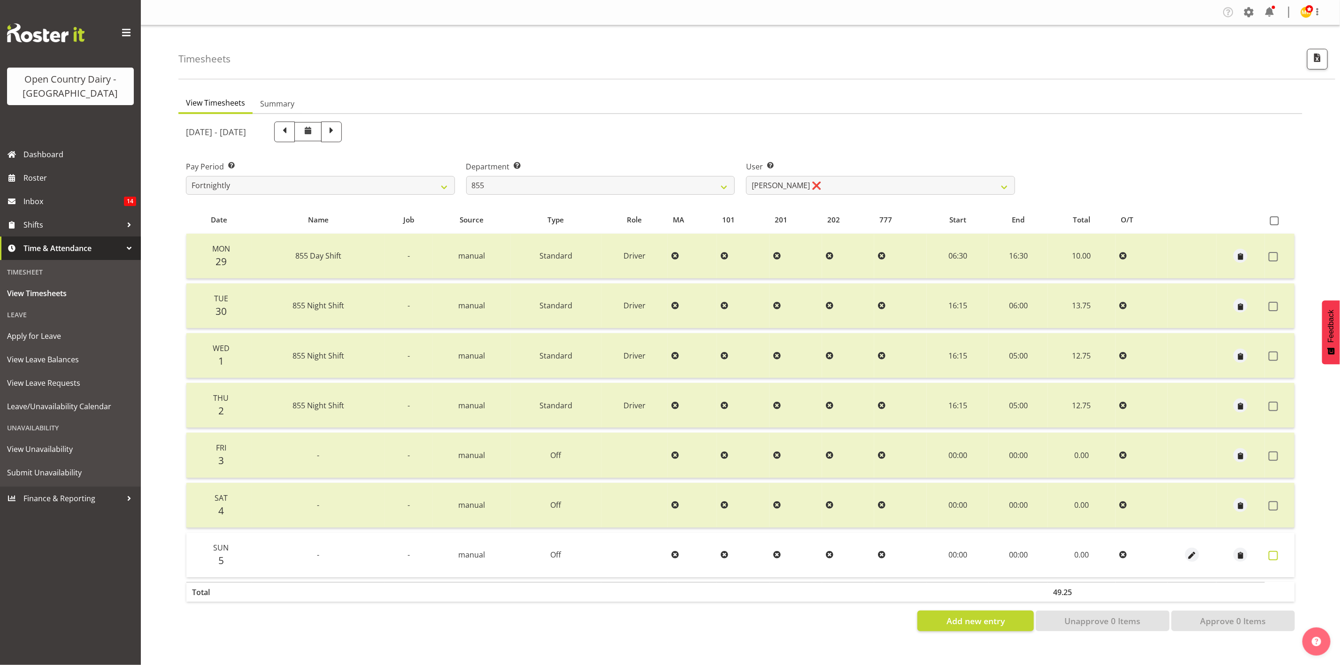
click at [1116, 554] on span at bounding box center [1273, 555] width 9 height 9
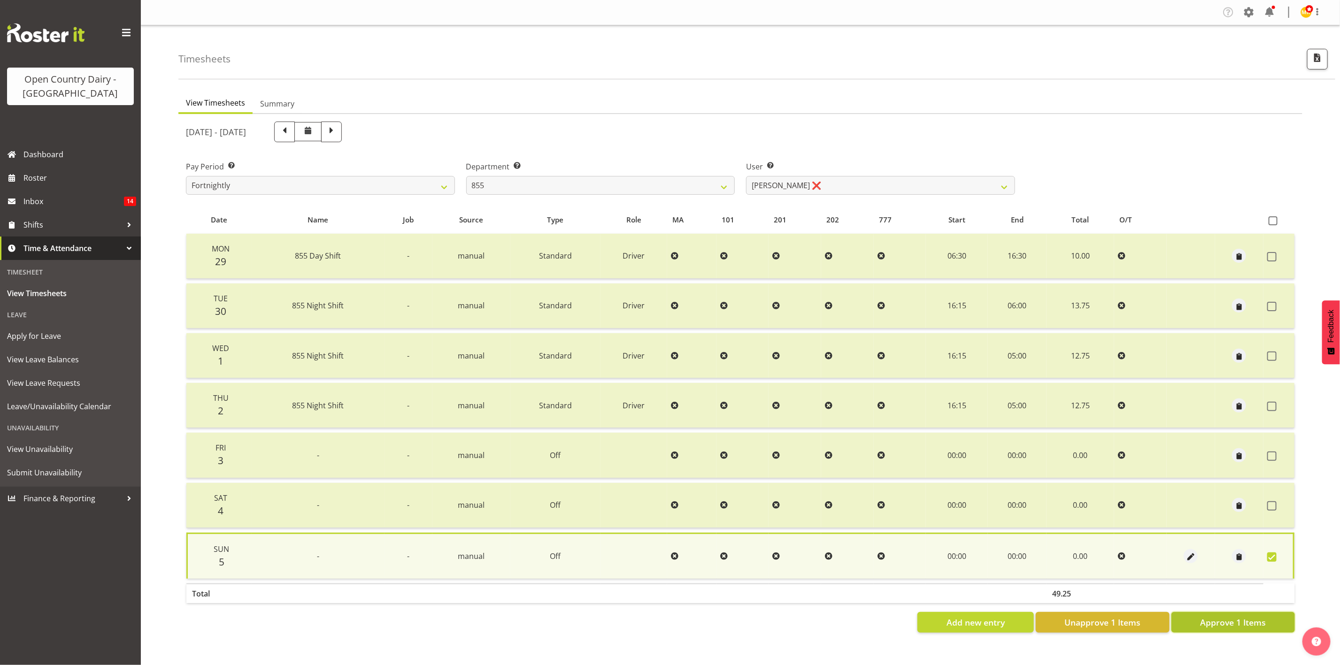
click at [1116, 554] on span "Approve 1 Items" at bounding box center [1233, 622] width 66 height 12
checkbox input "false"
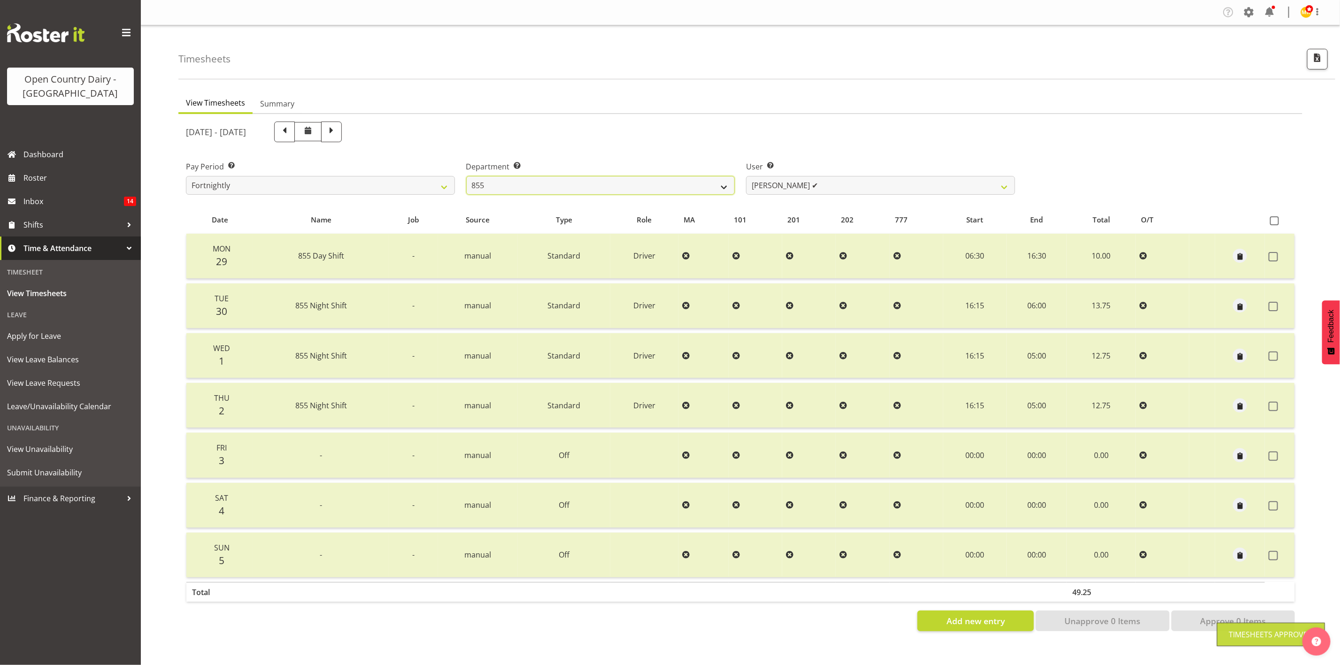
click at [661, 185] on select "734 735 736 737 738 739 851 853 854 855 856 858 861 862 865 867-9032 868 869 87…" at bounding box center [600, 185] width 269 height 19
select select "671"
click at [466, 176] on select "734 735 736 737 738 739 851 853 854 855 856 858 861 862 865 867-9032 868 869 87…" at bounding box center [600, 185] width 269 height 19
select select "7395"
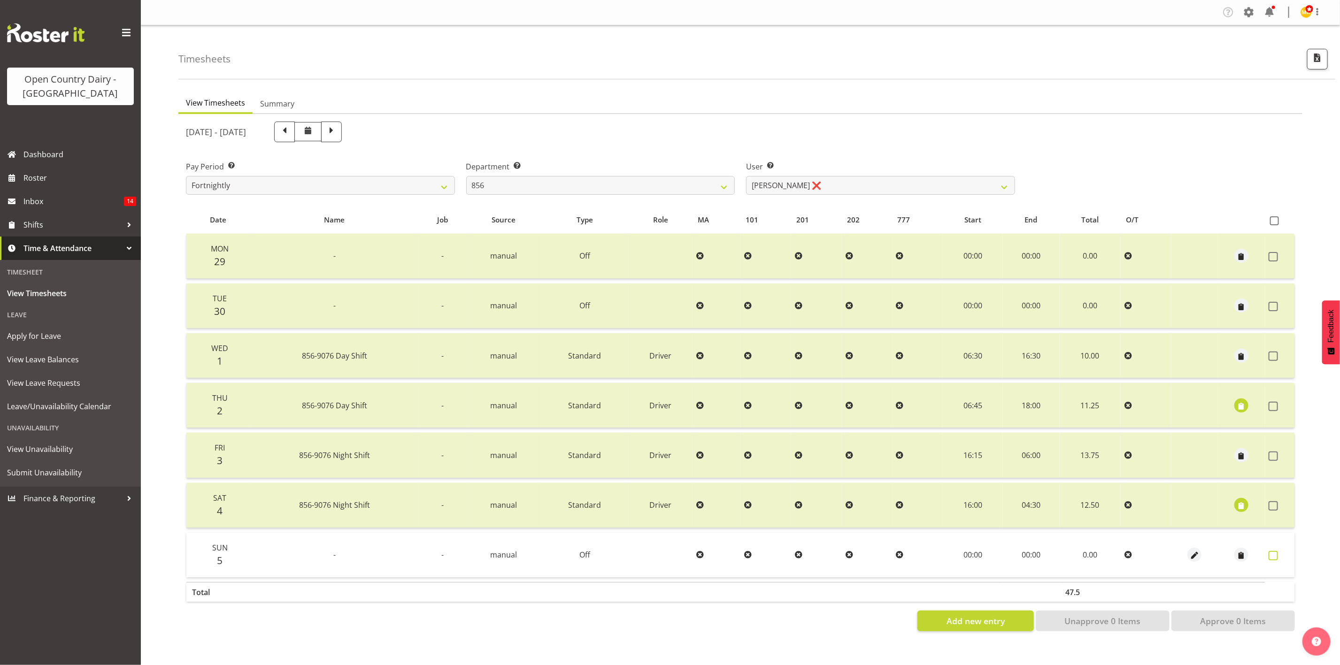
click at [1116, 554] on span at bounding box center [1273, 555] width 9 height 9
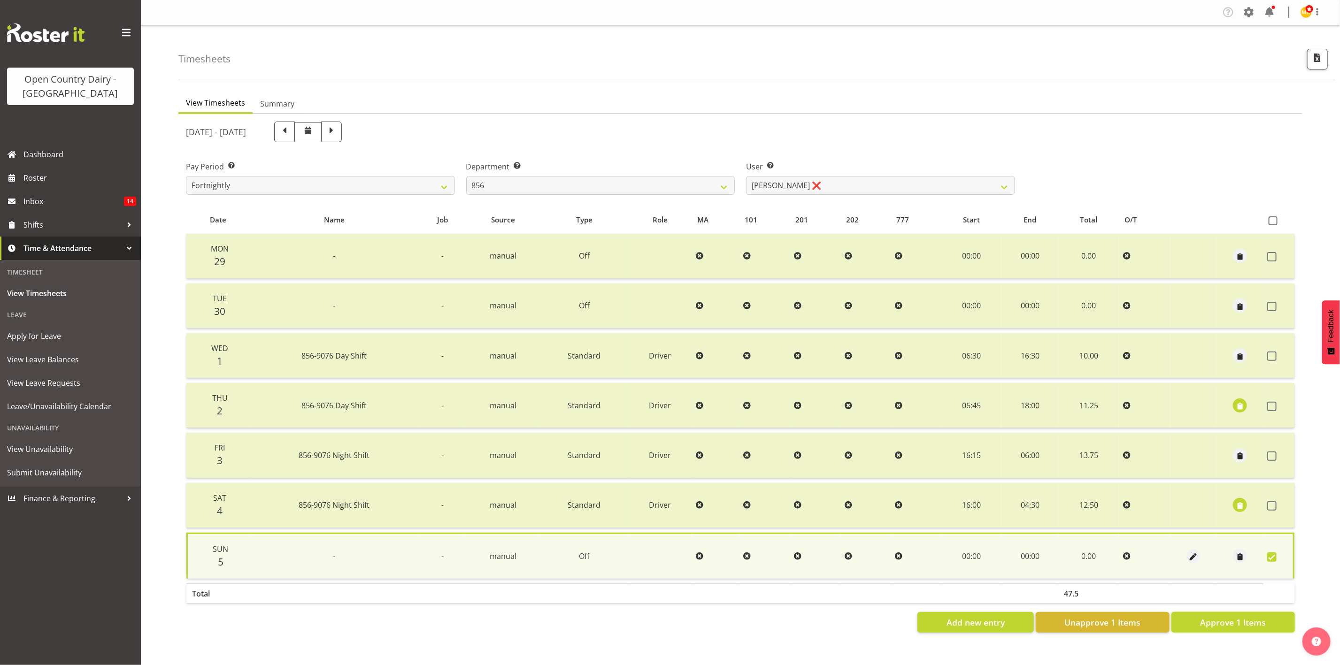
click at [1116, 554] on span "Approve 1 Items" at bounding box center [1233, 622] width 66 height 12
checkbox input "false"
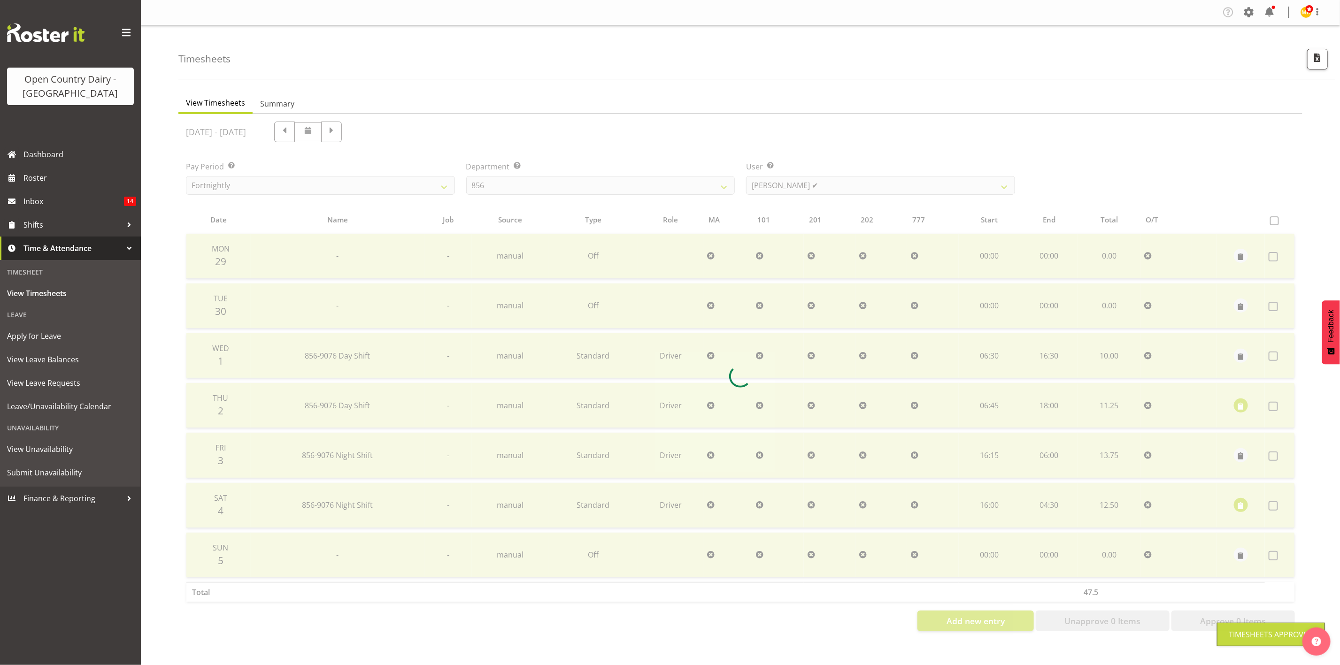
click at [768, 182] on div at bounding box center [740, 376] width 1124 height 525
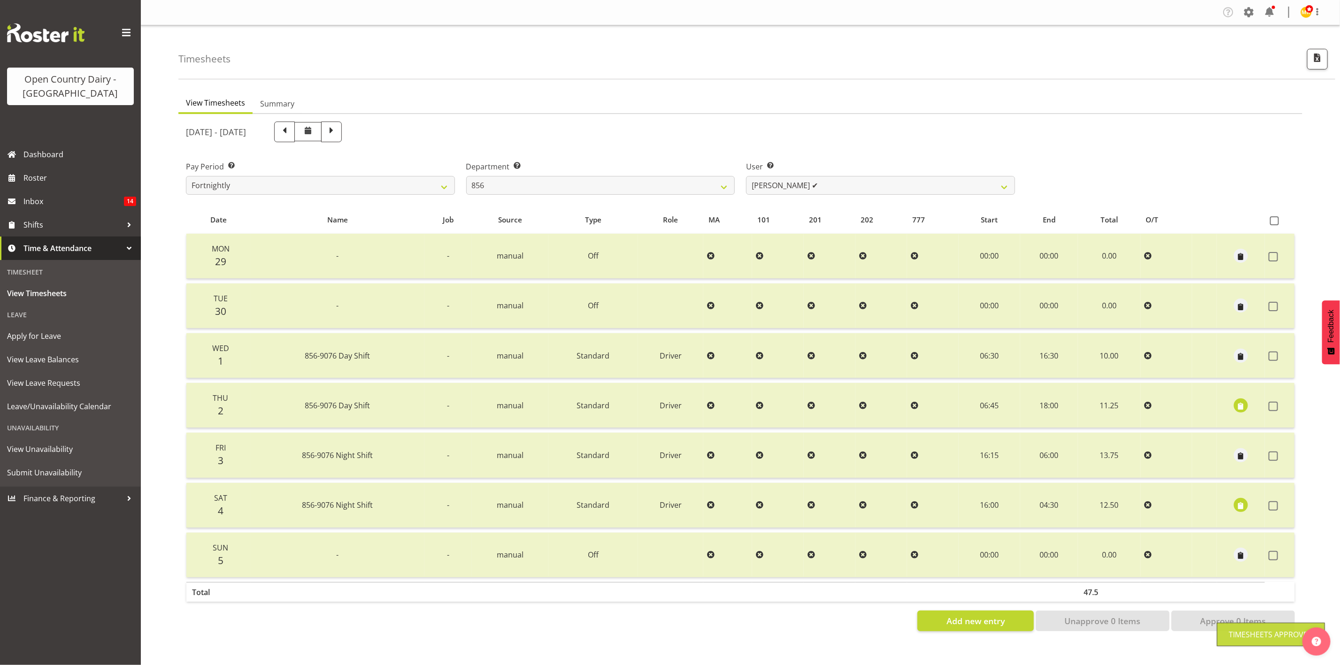
click at [785, 197] on div "User Select user. Note: This is filtered down by the previous two drop-down ite…" at bounding box center [880, 174] width 280 height 53
click at [785, 190] on select "Bradley Parkhill ✔ James Matheson ❌ Jason Vercoe ❌ Tony Lee ❌" at bounding box center [880, 185] width 269 height 19
select select "10196"
click at [746, 176] on select "Bradley Parkhill ✔ James Matheson ❌ Jason Vercoe ❌ Tony Lee ❌" at bounding box center [880, 185] width 269 height 19
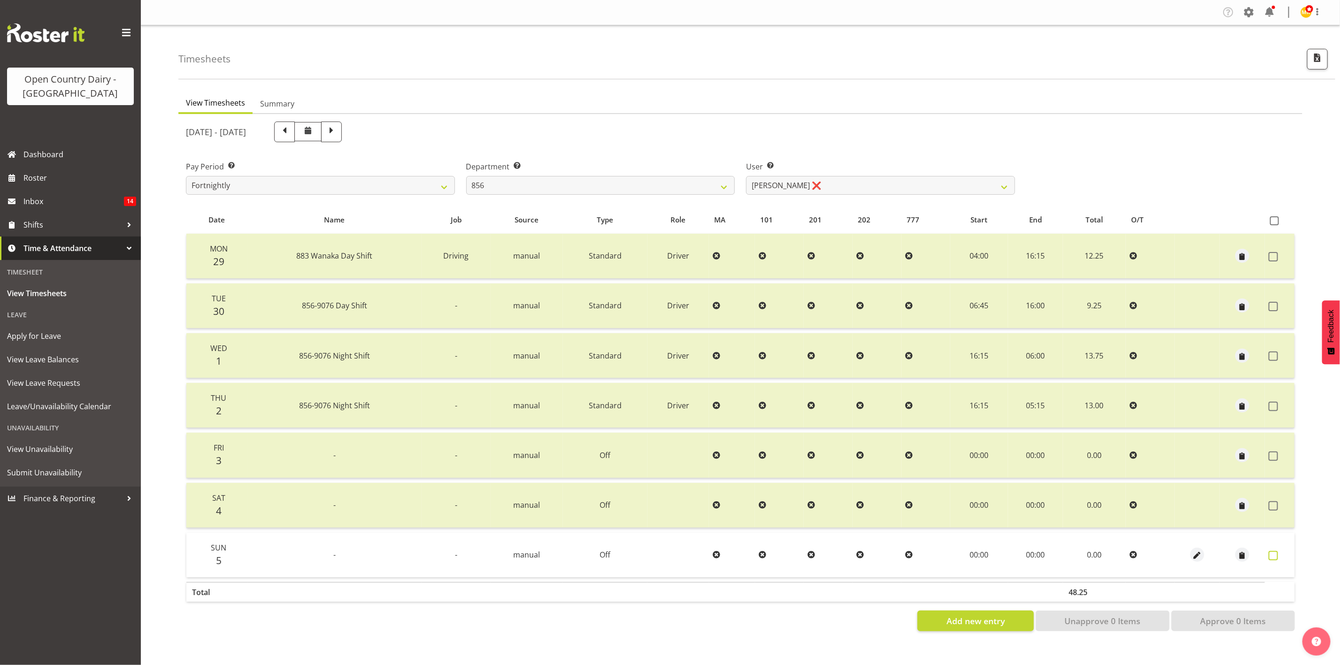
click at [1116, 554] on span at bounding box center [1273, 555] width 9 height 9
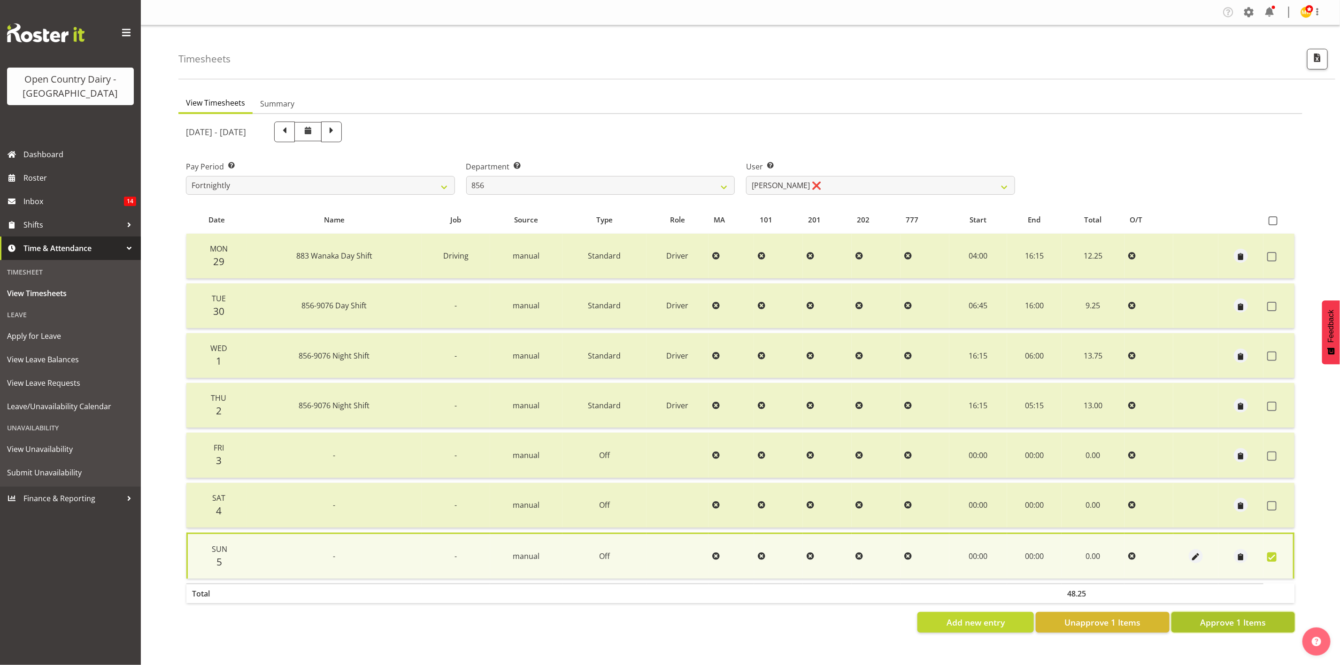
click at [1116, 554] on span "Approve 1 Items" at bounding box center [1233, 622] width 66 height 12
checkbox input "false"
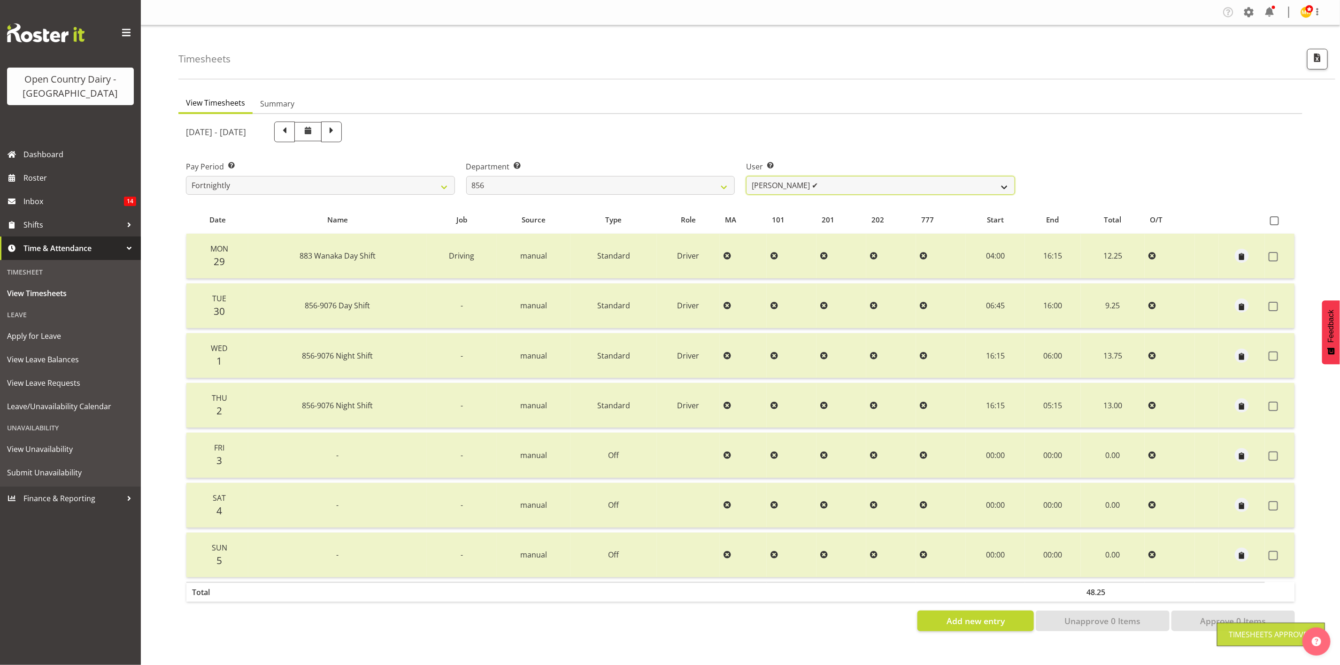
click at [848, 185] on select "Bradley Parkhill ✔ James Matheson ✔ Jason Vercoe ❌ Tony Lee ❌" at bounding box center [880, 185] width 269 height 19
select select "7435"
click at [746, 176] on select "Bradley Parkhill ✔ James Matheson ✔ Jason Vercoe ❌ Tony Lee ❌" at bounding box center [880, 185] width 269 height 19
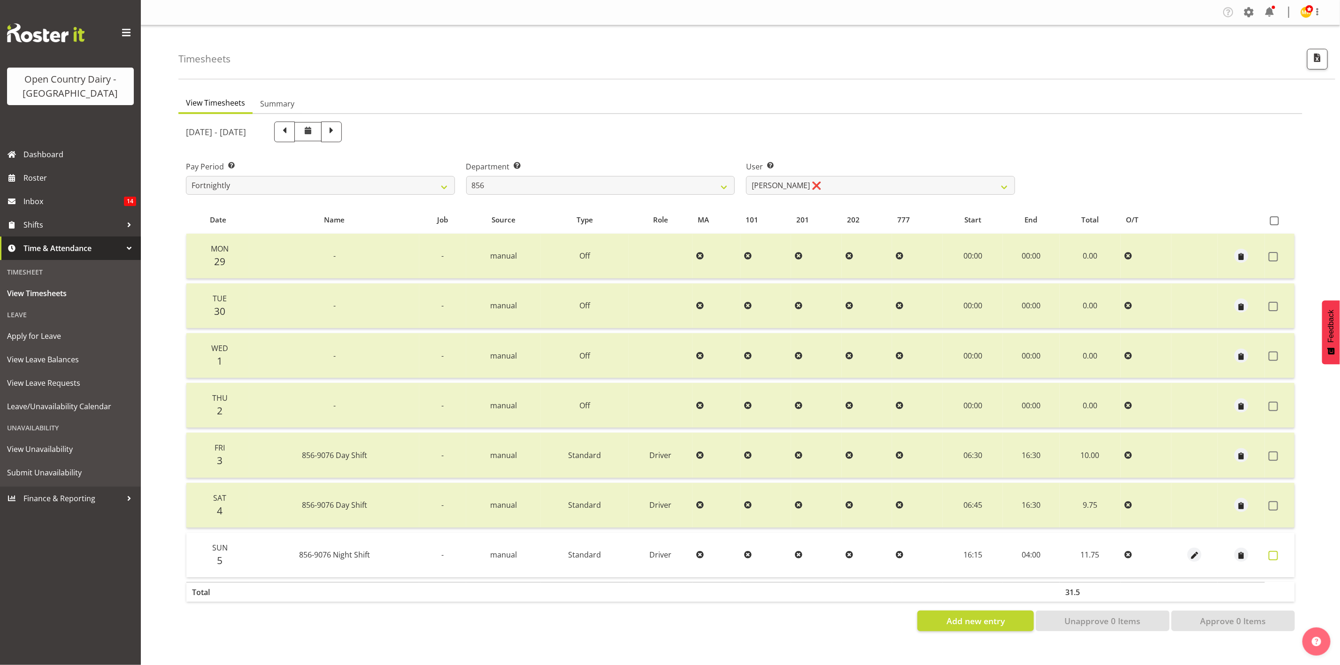
click at [1116, 551] on span at bounding box center [1273, 555] width 9 height 9
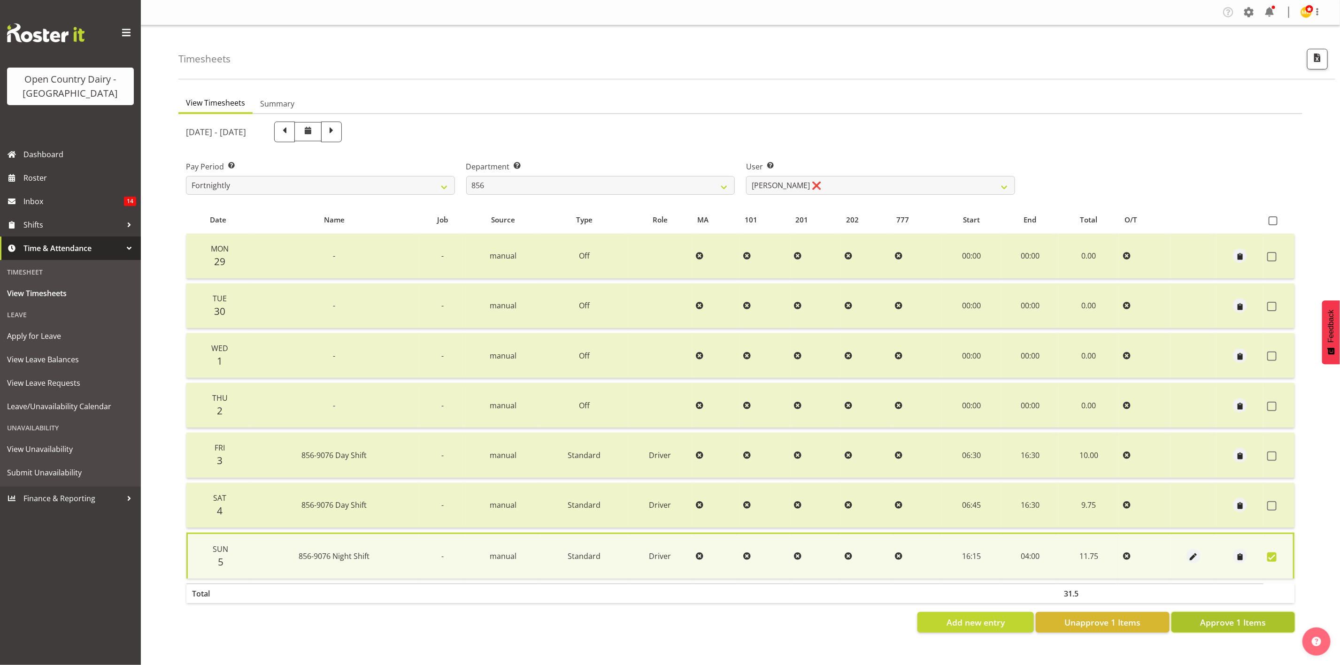
click at [1116, 554] on span "Approve 1 Items" at bounding box center [1233, 622] width 66 height 12
checkbox input "false"
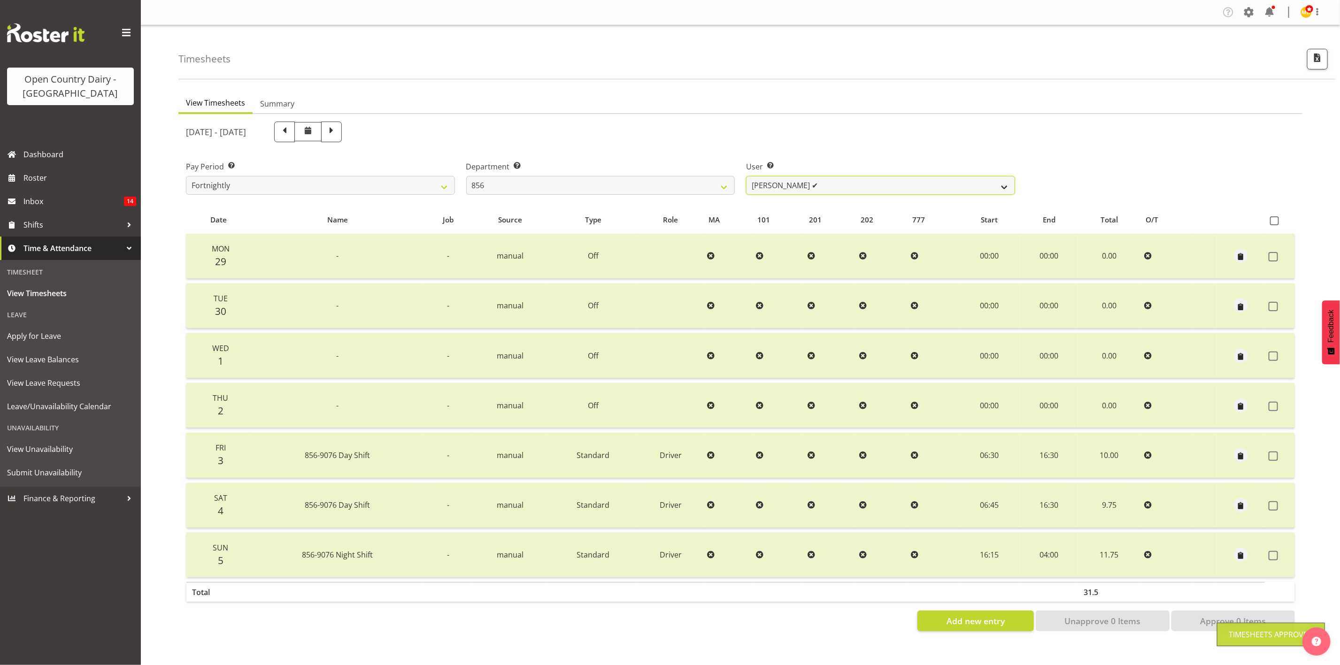
click at [891, 189] on select "Bradley Parkhill ✔ James Matheson ✔ Jason Vercoe ✔ Tony Lee ❌" at bounding box center [880, 185] width 269 height 19
select select "8441"
click at [746, 176] on select "Bradley Parkhill ✔ James Matheson ✔ Jason Vercoe ✔ Tony Lee ❌" at bounding box center [880, 185] width 269 height 19
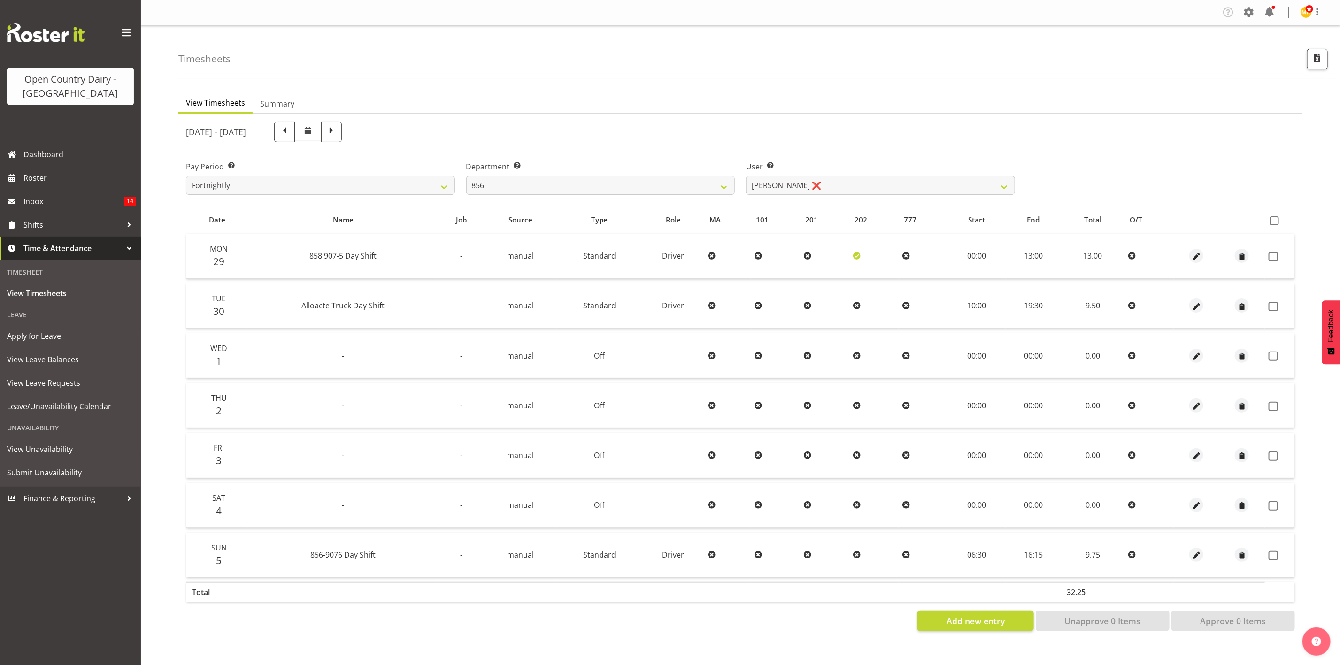
click at [1116, 226] on th at bounding box center [1280, 220] width 30 height 18
click at [1116, 215] on th at bounding box center [1280, 220] width 30 height 18
click at [1116, 551] on span at bounding box center [1273, 555] width 9 height 9
checkbox input "true"
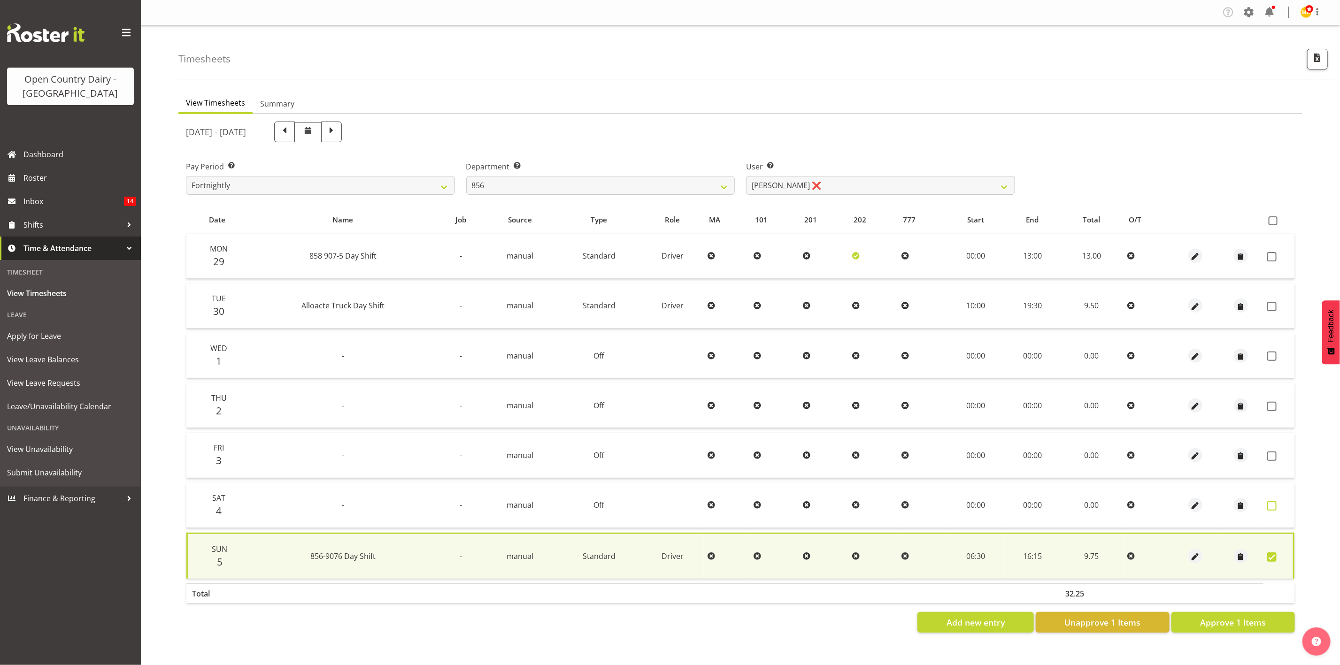
click at [1116, 505] on span at bounding box center [1271, 505] width 9 height 9
checkbox input "true"
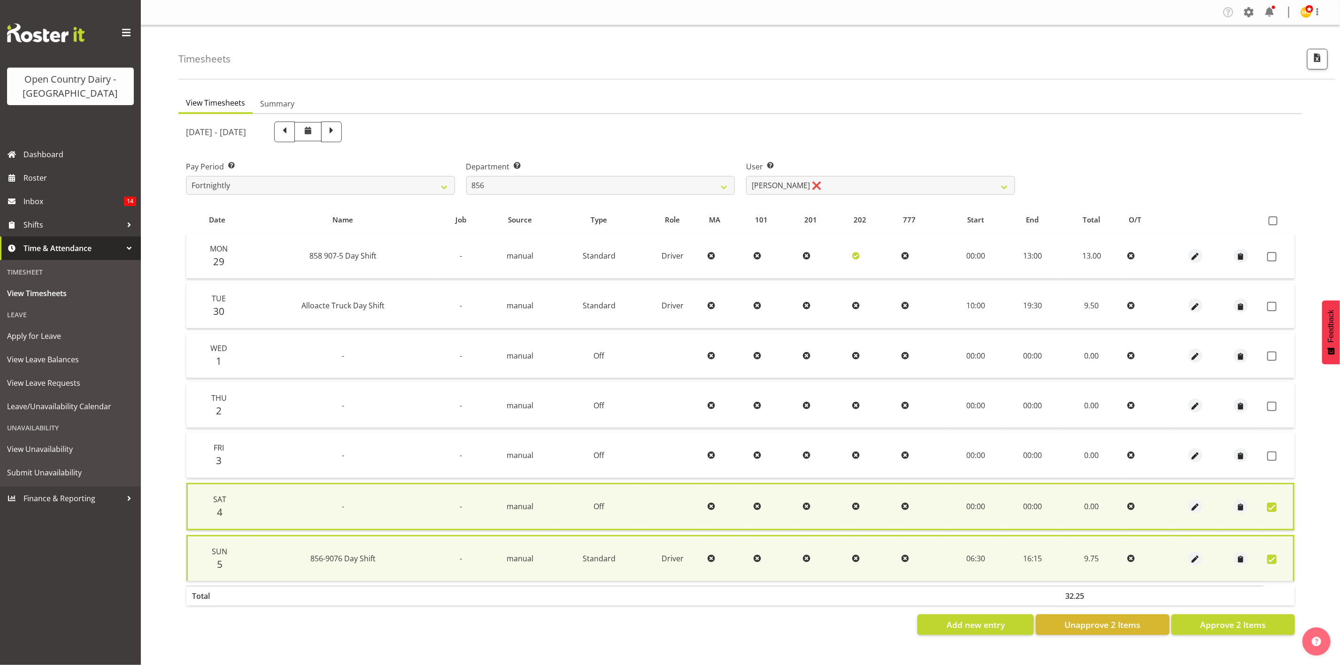
click at [1116, 465] on td at bounding box center [1278, 455] width 31 height 45
click at [1116, 216] on span at bounding box center [1273, 220] width 9 height 9
click at [1116, 218] on input "checkbox" at bounding box center [1272, 221] width 6 height 6
checkbox input "true"
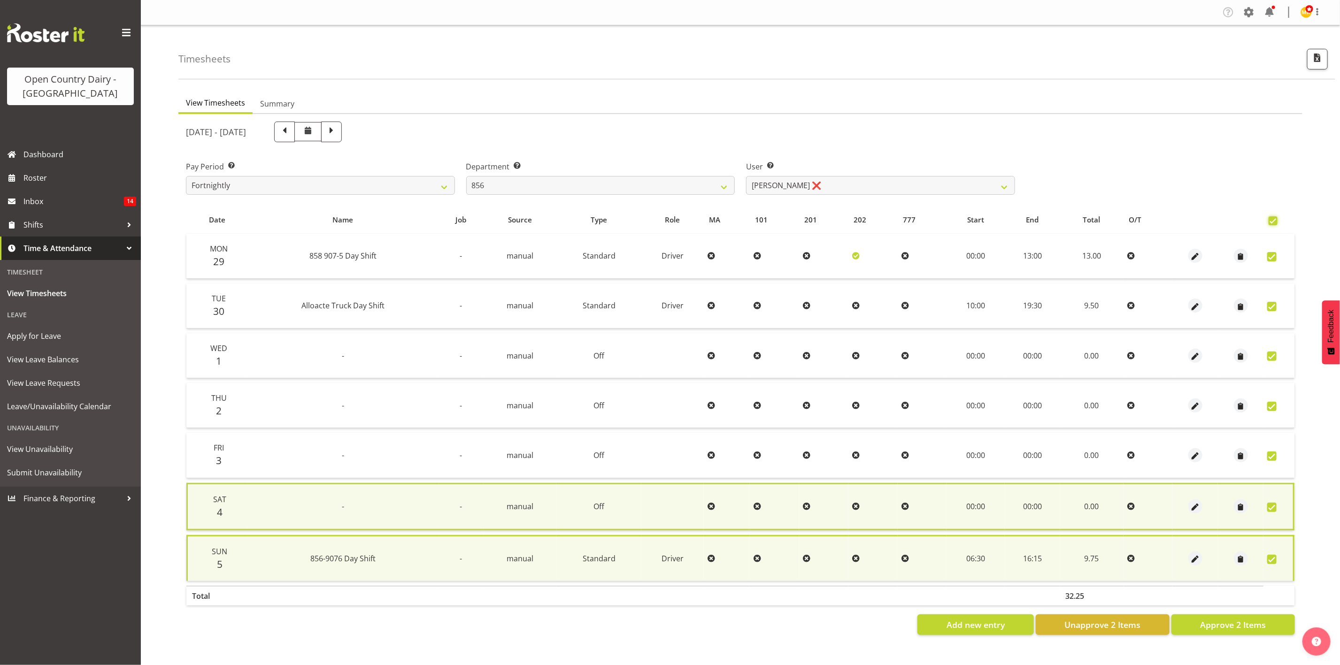
checkbox input "true"
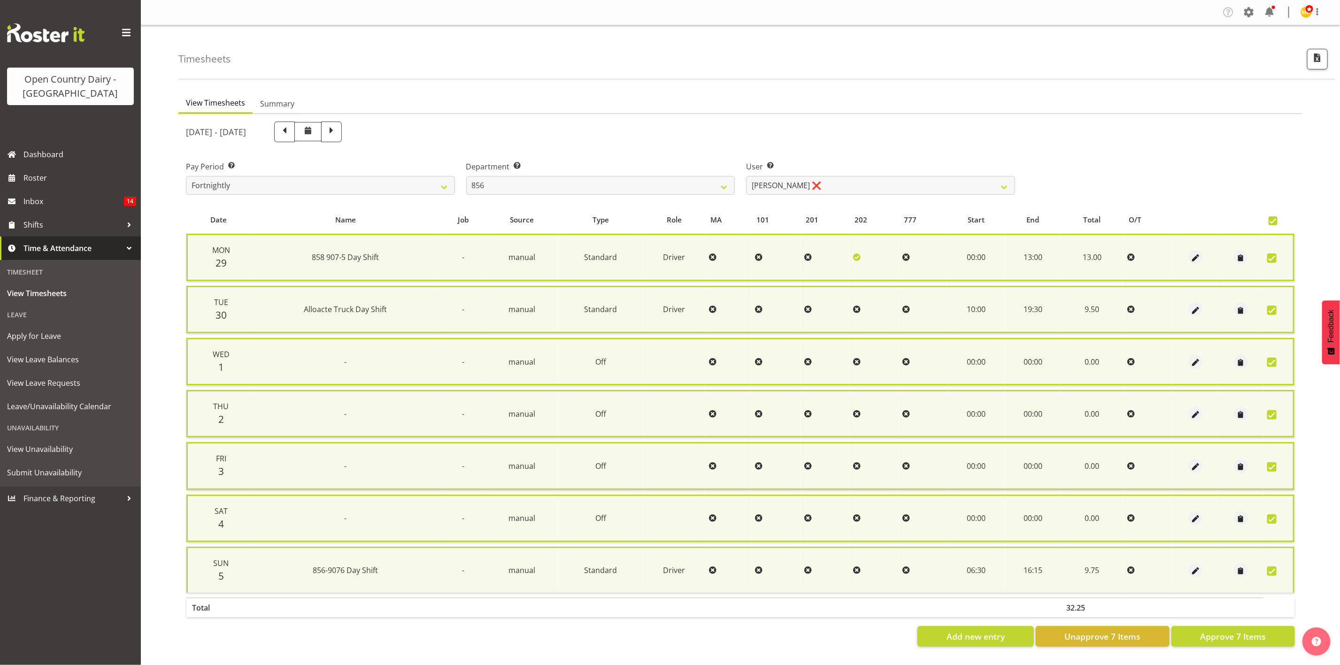
click at [1116, 554] on section "[DATE] - [DATE] Pay Period Select which pay period you would like to view. Fort…" at bounding box center [740, 384] width 1124 height 540
click at [1116, 554] on span "Approve 7 Items" at bounding box center [1233, 637] width 66 height 12
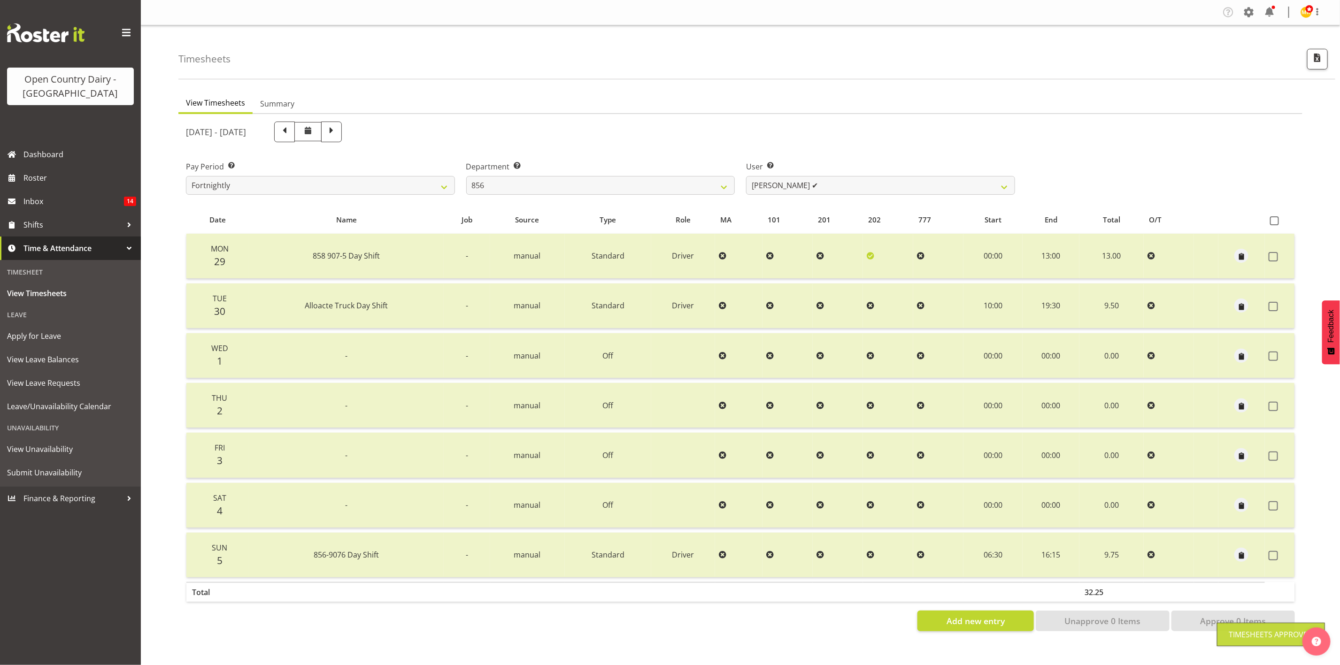
click at [903, 195] on div "User Select user. Note: This is filtered down by the previous two drop-down ite…" at bounding box center [880, 174] width 280 height 53
click at [893, 189] on select "Bradley Parkhill ✔ James Matheson ✔ Jason Vercoe ✔ Tony Lee ✔" at bounding box center [880, 185] width 269 height 19
click at [746, 176] on select "Bradley Parkhill ✔ James Matheson ✔ Jason Vercoe ✔ Tony Lee ✔" at bounding box center [880, 185] width 269 height 19
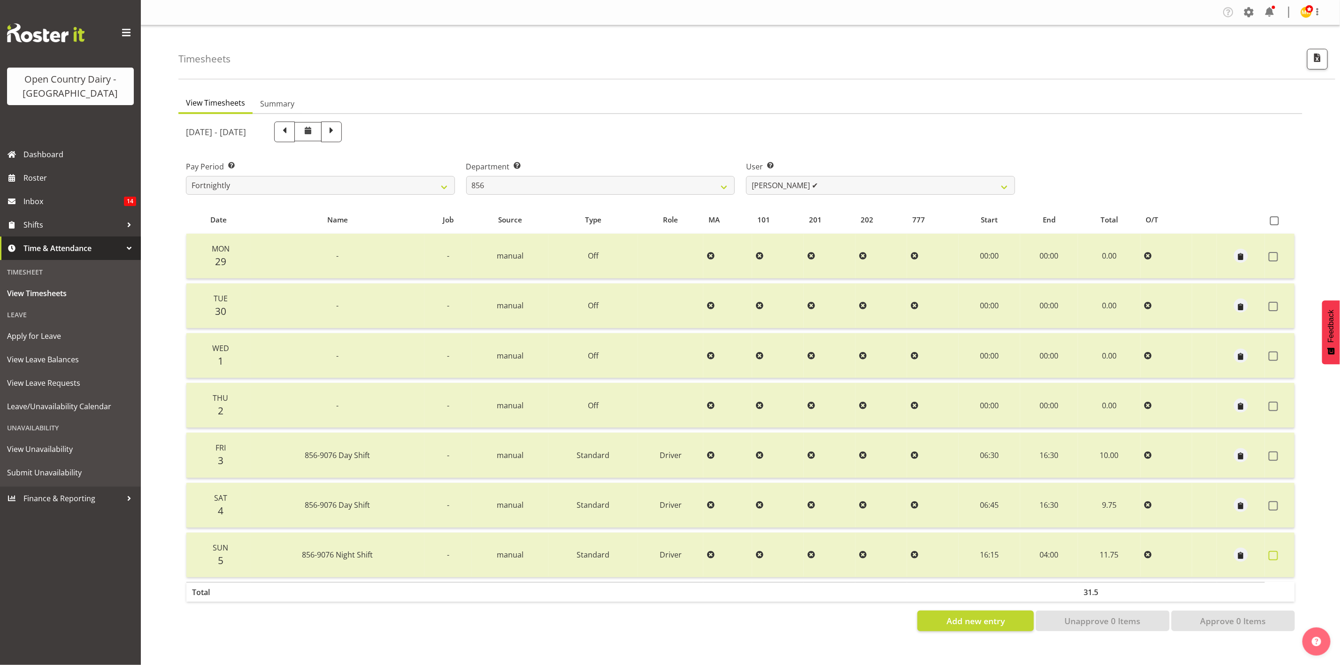
click at [1116, 554] on span at bounding box center [1273, 555] width 9 height 9
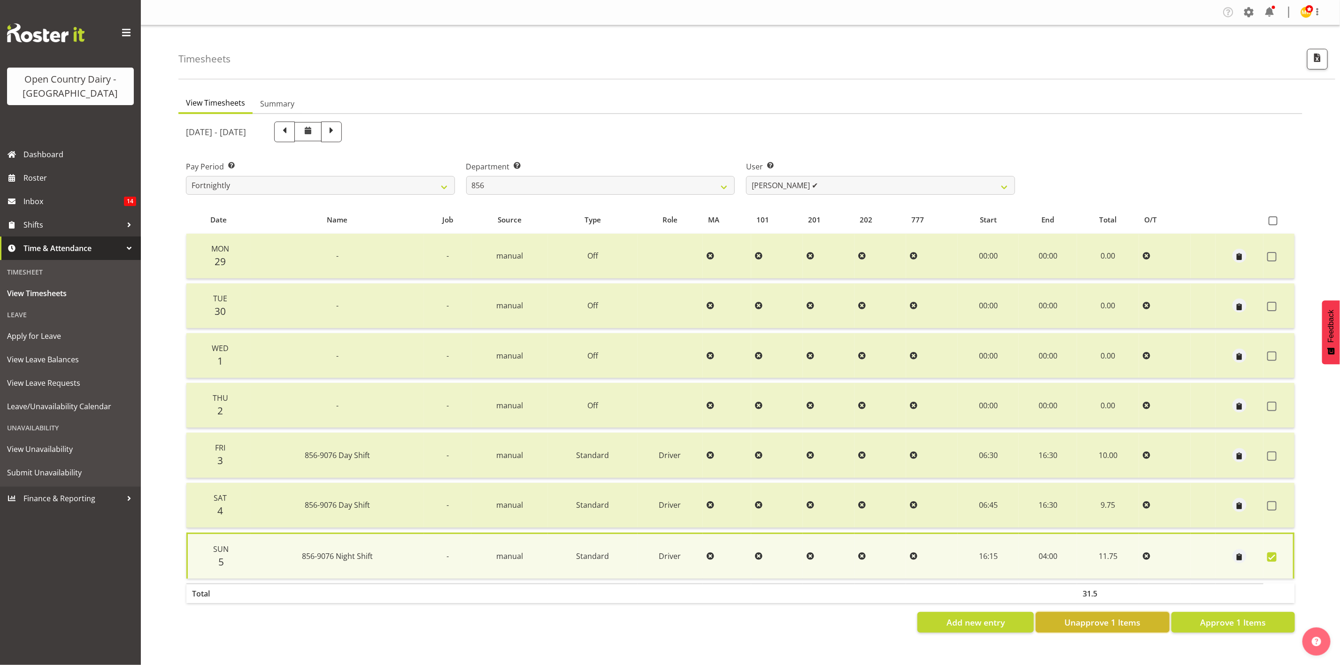
click at [1047, 554] on button "Unapprove 1 Items" at bounding box center [1103, 622] width 134 height 21
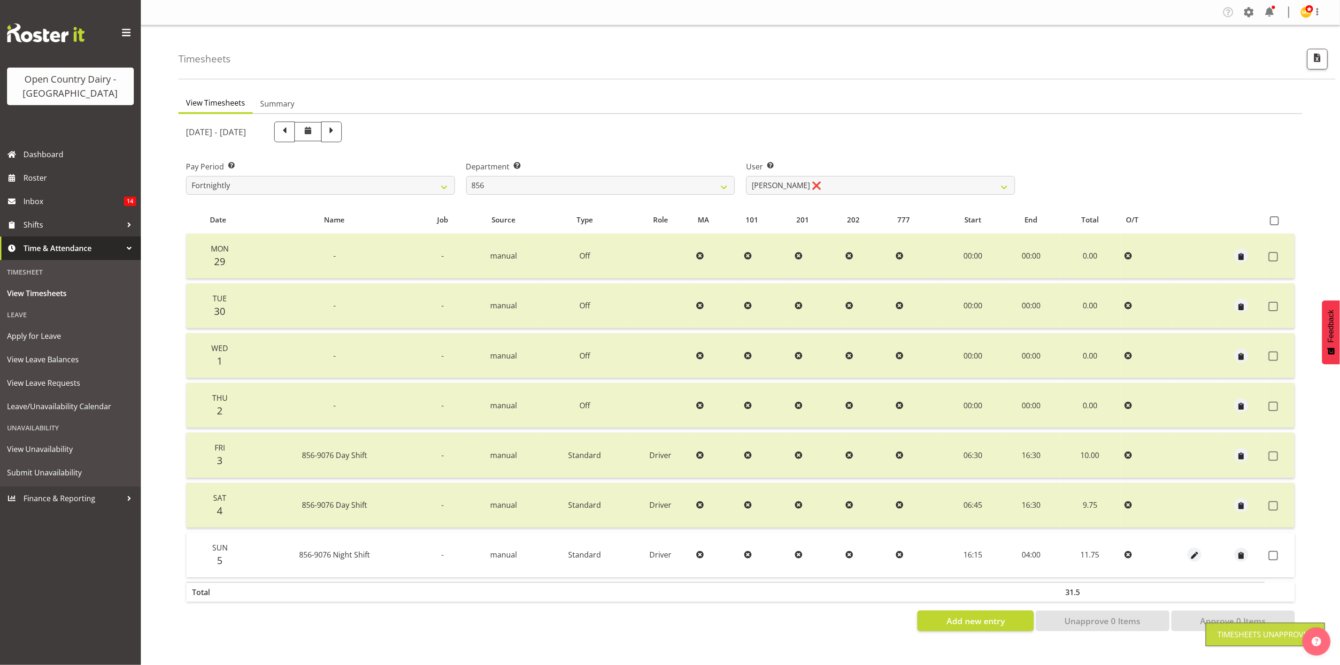
click at [751, 175] on div "User Select user. Note: This is filtered down by the previous two drop-down ite…" at bounding box center [880, 178] width 269 height 34
click at [668, 185] on select "734 735 736 737 738 739 851 853 854 855 856 858 861 862 865 867-9032 868 869 87…" at bounding box center [600, 185] width 269 height 19
click at [466, 176] on select "734 735 736 737 738 739 851 853 854 855 856 858 861 862 865 867-9032 868 869 87…" at bounding box center [600, 185] width 269 height 19
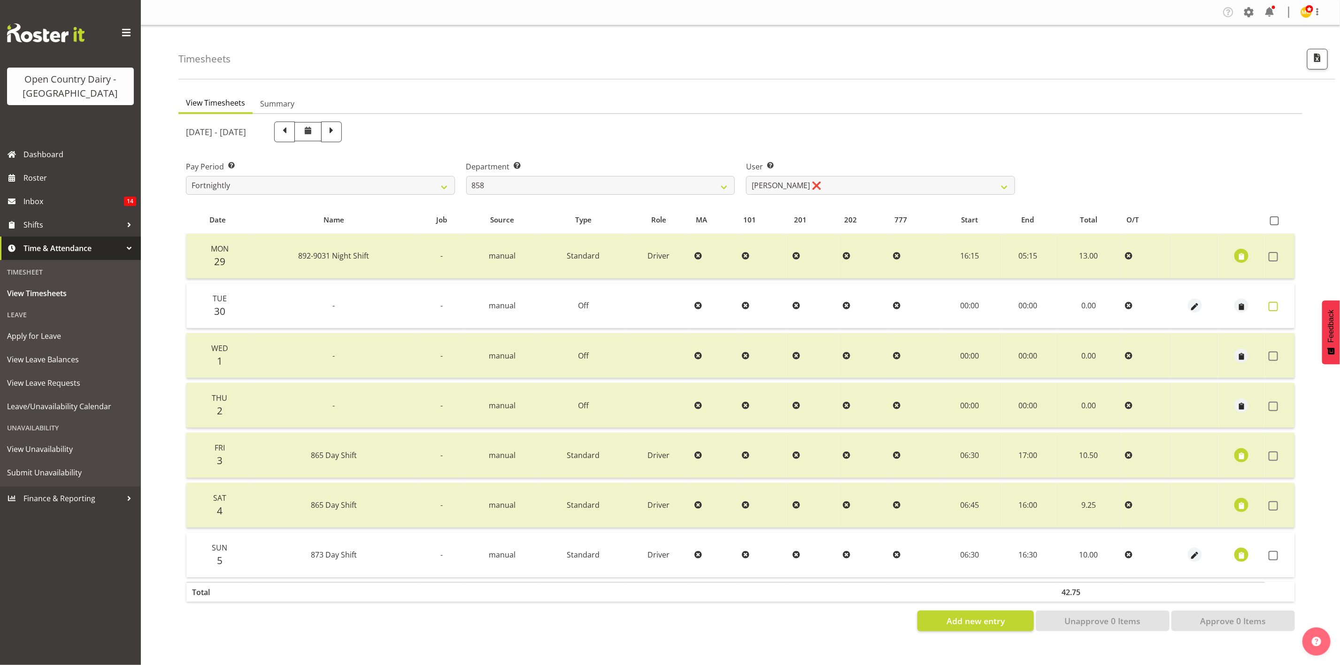
click at [1116, 306] on label at bounding box center [1276, 306] width 15 height 9
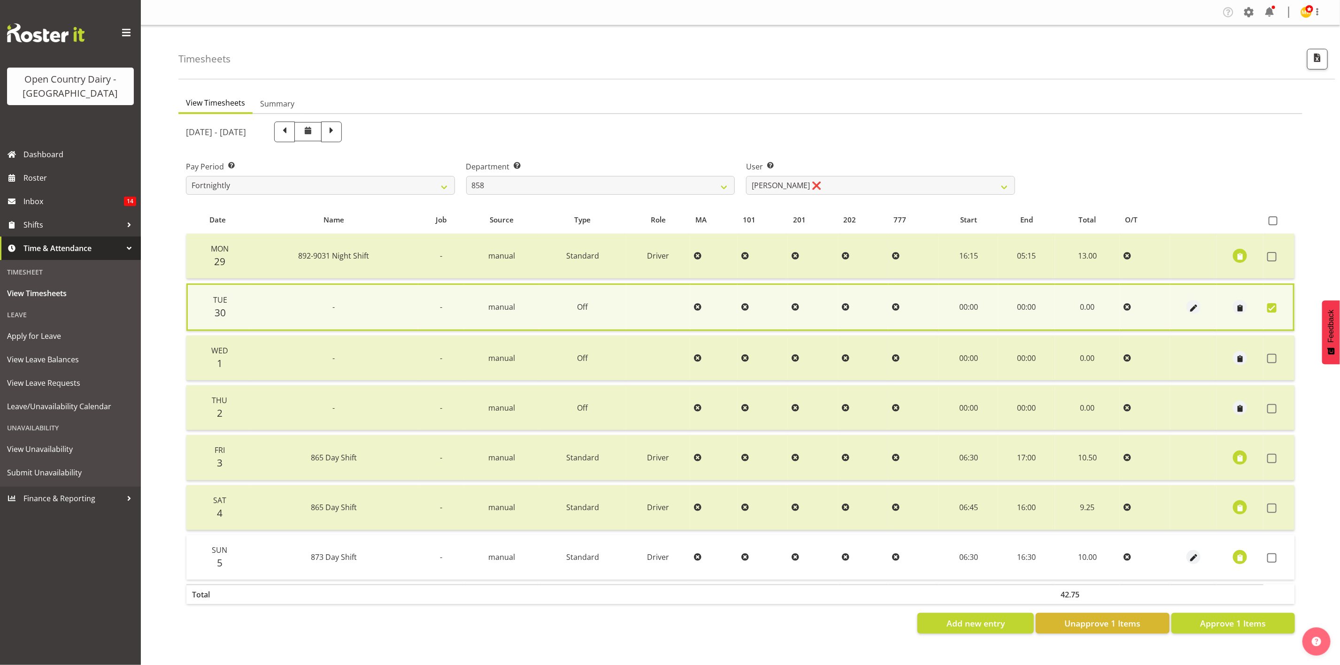
click at [1116, 554] on td at bounding box center [1278, 557] width 31 height 45
click at [1116, 554] on span at bounding box center [1271, 558] width 9 height 9
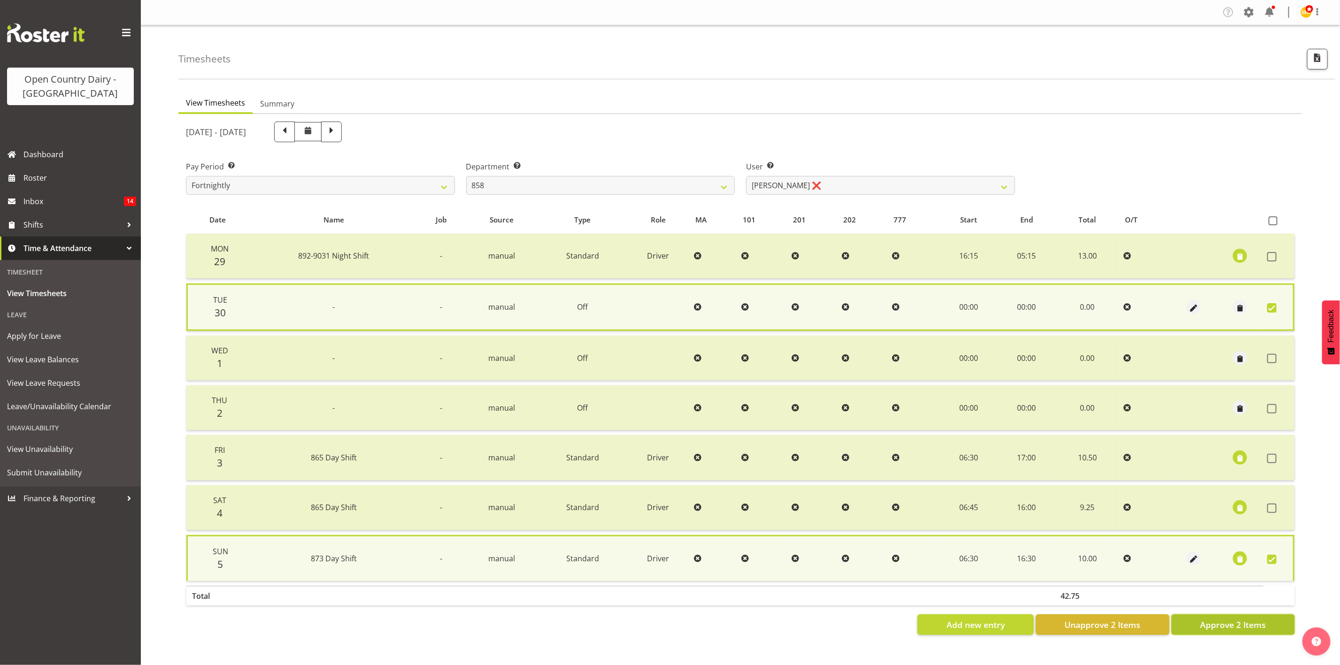
click at [1116, 554] on span "Approve 2 Items" at bounding box center [1233, 625] width 66 height 12
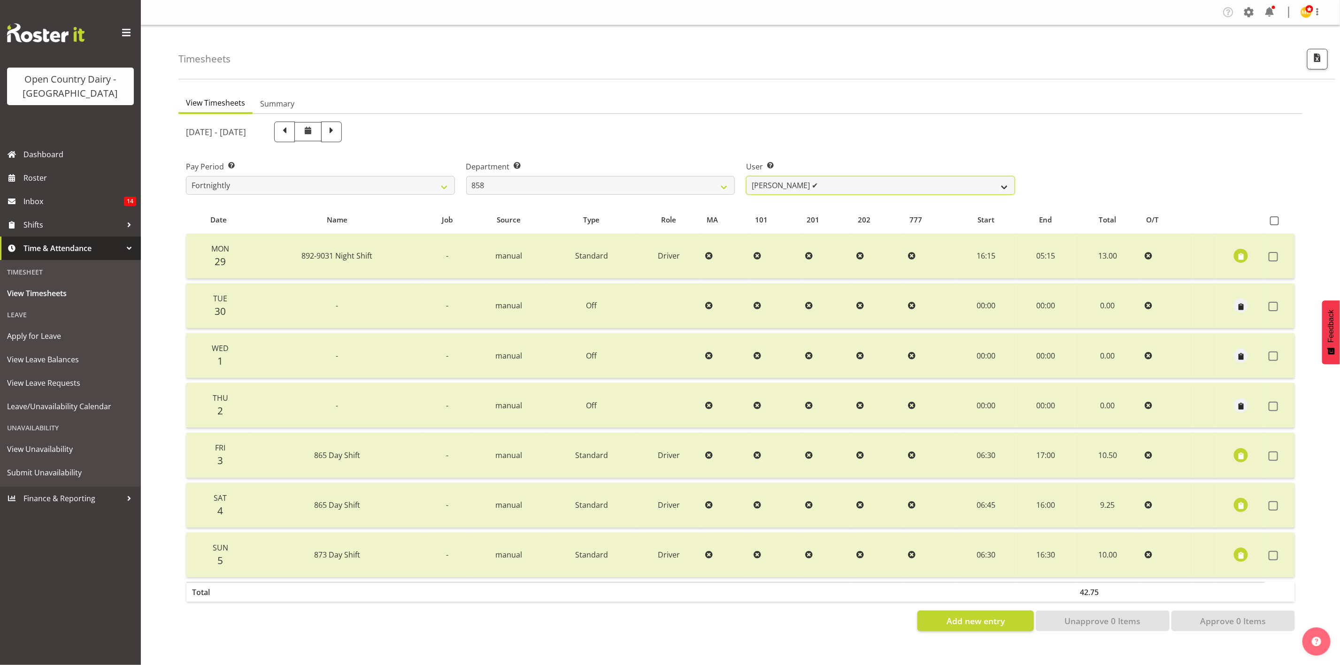
click at [972, 182] on select "Anthony Shaw ✔ Liam Bellman ❌ Neil Peters ❌" at bounding box center [880, 185] width 269 height 19
click at [746, 176] on select "Anthony Shaw ✔ Liam Bellman ❌ Neil Peters ❌" at bounding box center [880, 185] width 269 height 19
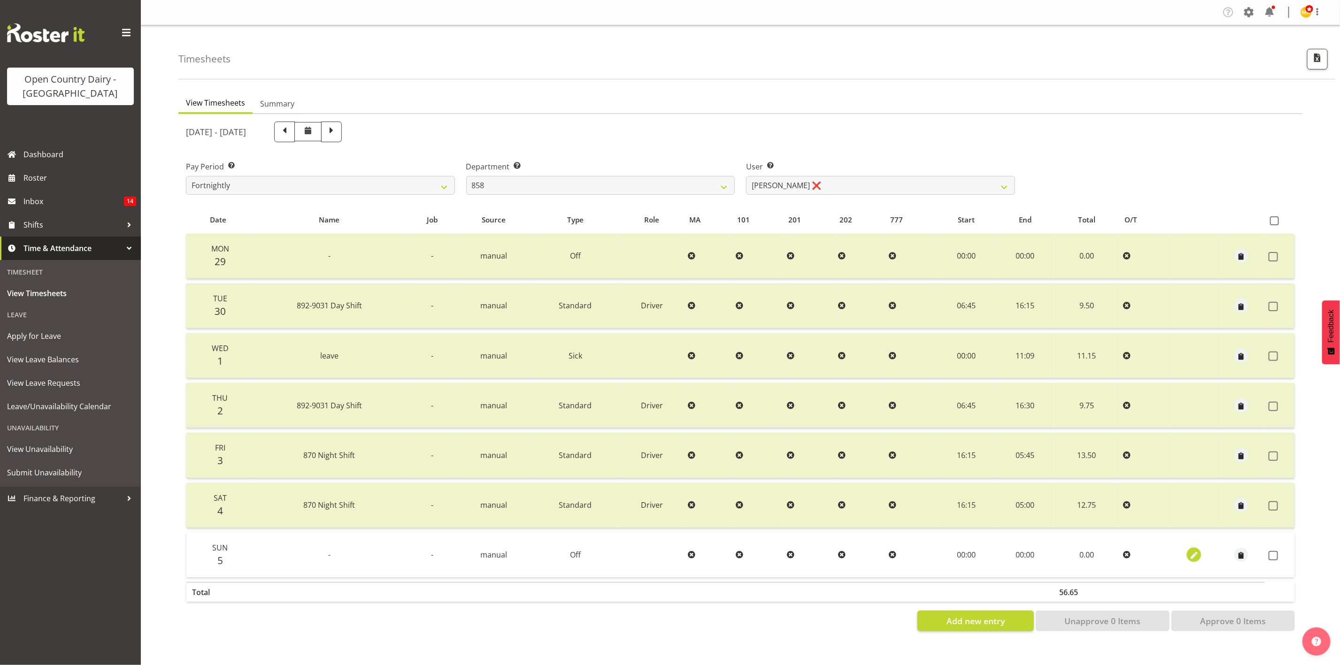
click at [1116, 554] on span "button" at bounding box center [1194, 556] width 11 height 11
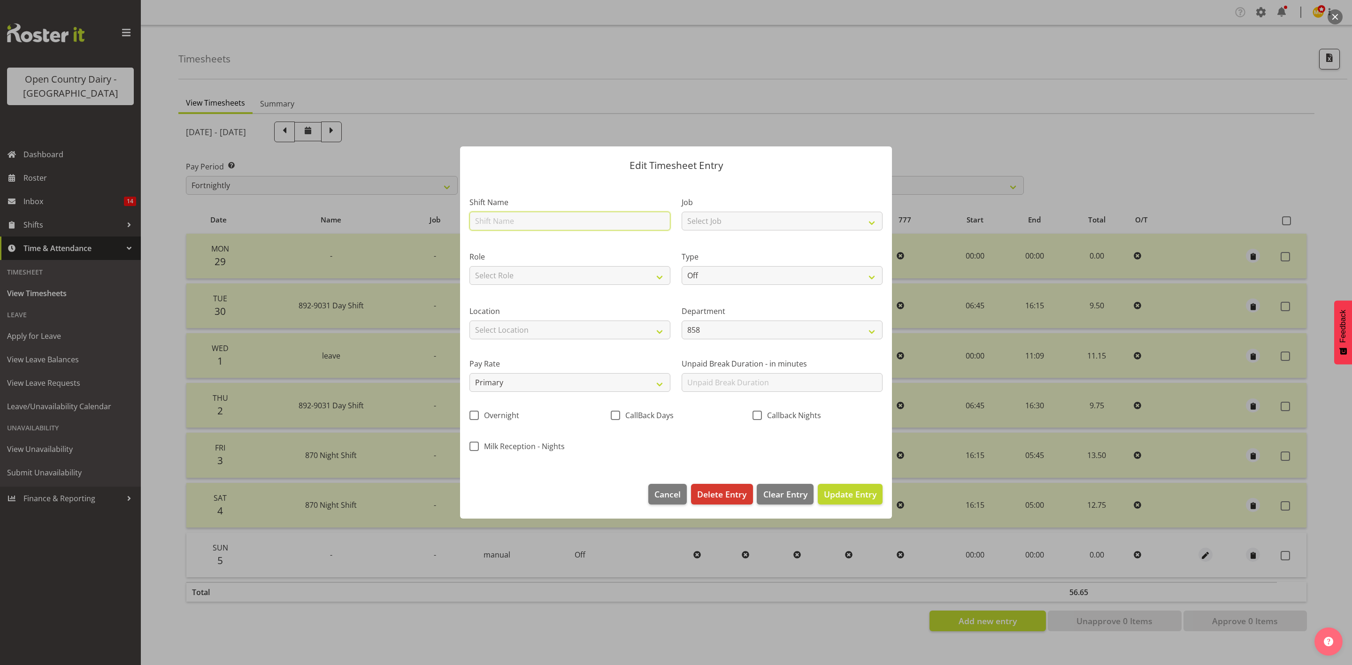
click at [572, 224] on input "text" at bounding box center [569, 221] width 201 height 19
click at [695, 227] on select "Select Job Connecting /unconnecting Trailers Driving Meeting Milk Testing" at bounding box center [782, 221] width 201 height 19
click at [682, 212] on select "Select Job Connecting /unconnecting Trailers Driving Meeting Milk Testing" at bounding box center [782, 221] width 201 height 19
click at [575, 275] on select "Select Role Driver Driver Buddy Driver Assessor Dayshift Driver Assessor Nights…" at bounding box center [569, 275] width 201 height 19
click at [469, 266] on select "Select Role Driver Driver Buddy Driver Assessor Dayshift Driver Assessor Nights…" at bounding box center [569, 275] width 201 height 19
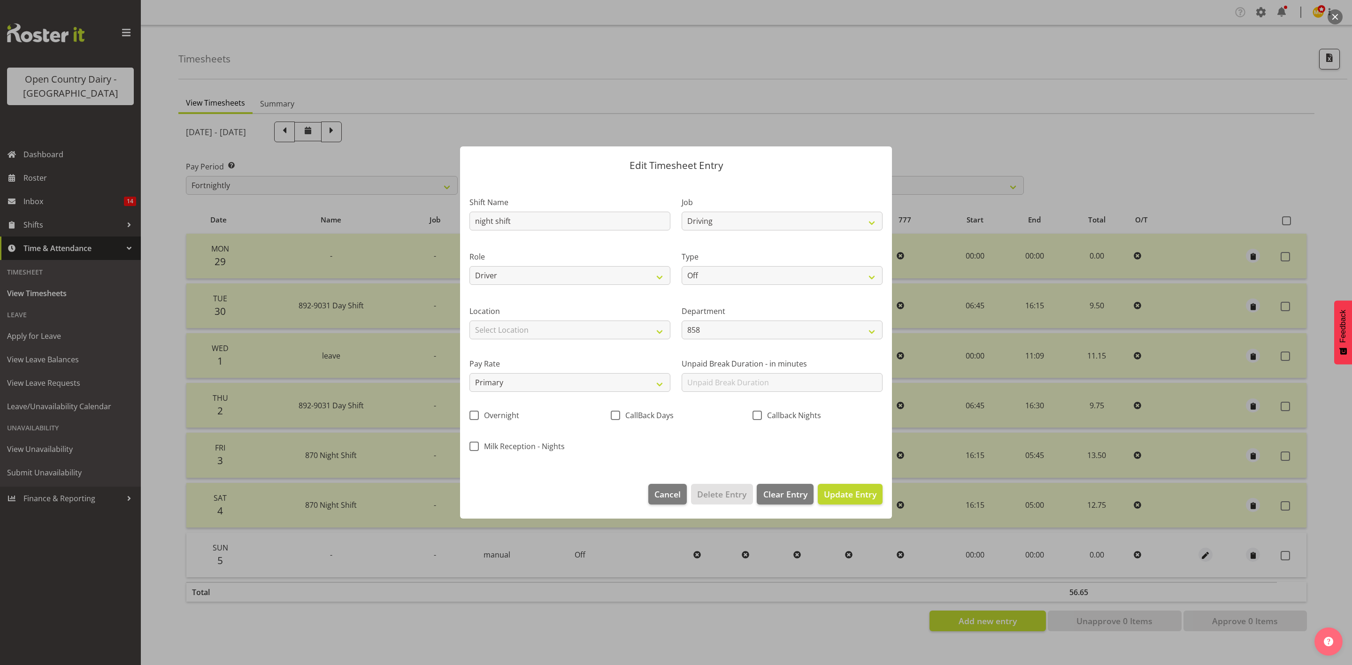
click at [678, 275] on div "Type Off Standard Public Holiday Public Holiday (Worked) Day In Lieu Annual Lea…" at bounding box center [782, 265] width 212 height 54
click at [693, 277] on select "Off Standard Public Holiday Public Holiday (Worked) Day In Lieu Annual Leave Si…" at bounding box center [782, 275] width 201 height 19
click at [682, 266] on select "Off Standard Public Holiday Public Holiday (Worked) Day In Lieu Annual Leave Si…" at bounding box center [782, 275] width 201 height 19
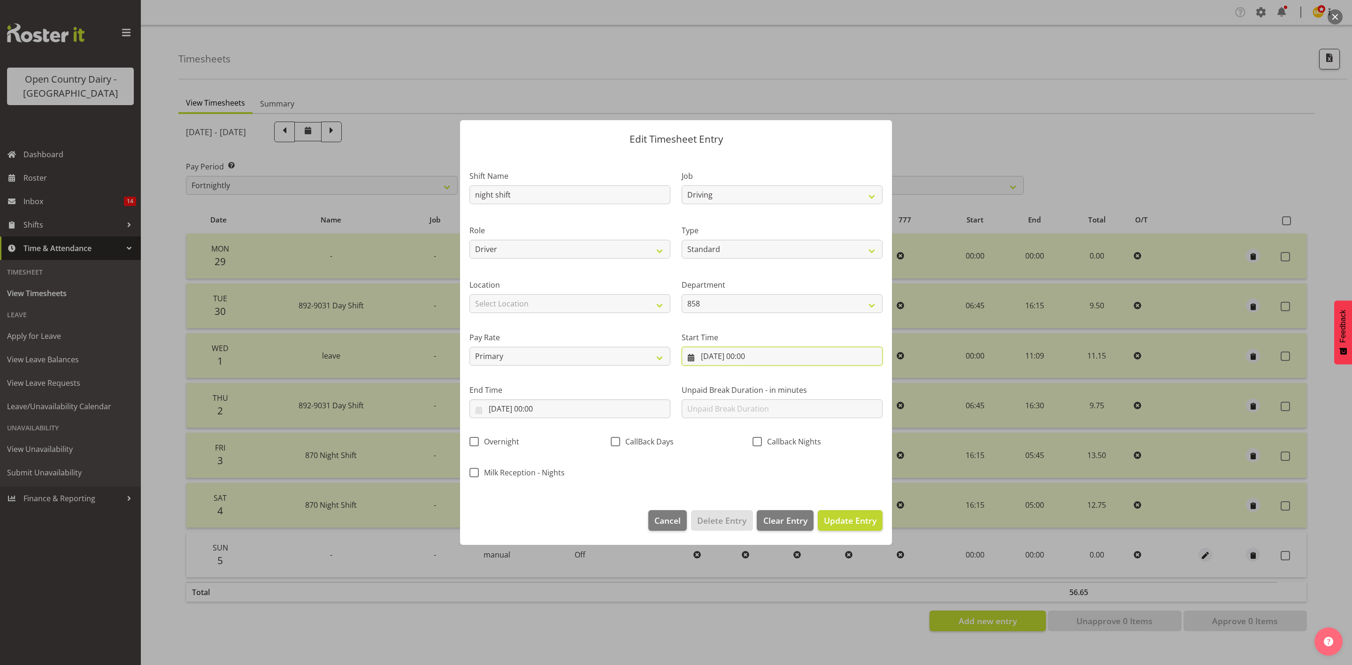
click at [726, 357] on input "05/10/2025, 00:00" at bounding box center [782, 356] width 201 height 19
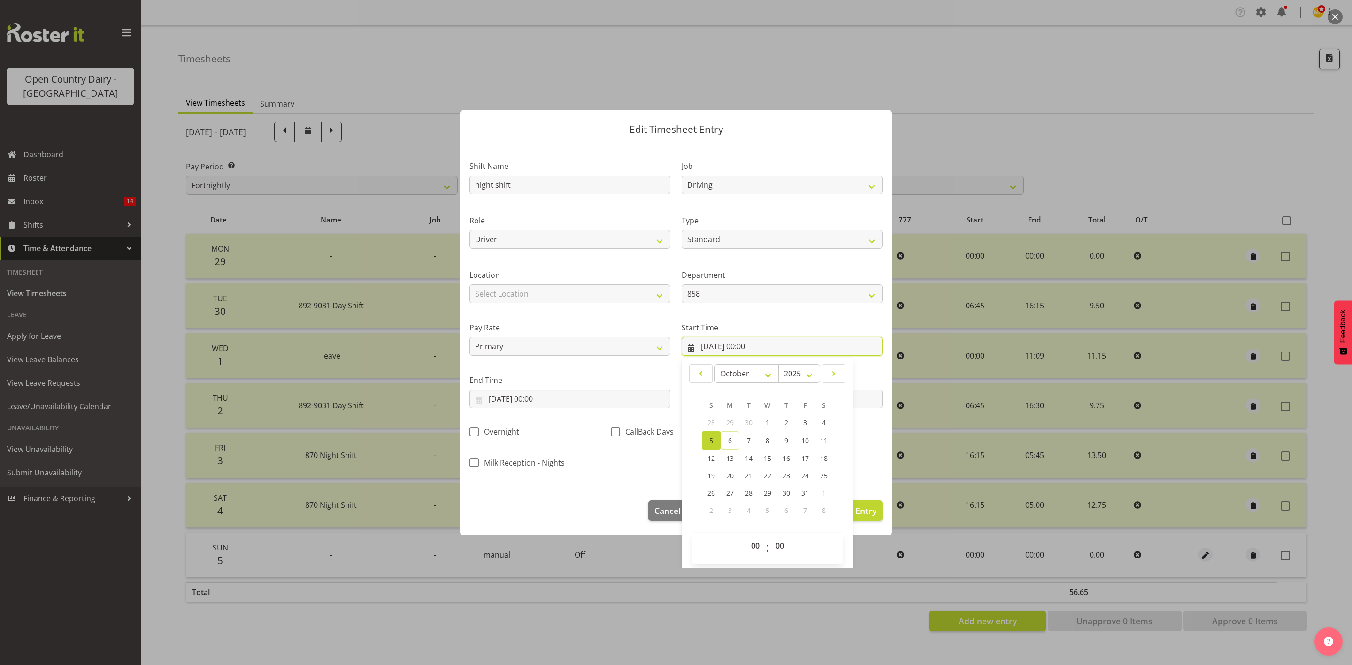
scroll to position [12, 0]
drag, startPoint x: 745, startPoint y: 537, endPoint x: 754, endPoint y: 523, distance: 16.7
click at [746, 537] on select "00 01 02 03 04 05 06 07 08 09 10 11 12 13 14 15 16 17 18 19 20 21 22 23" at bounding box center [756, 544] width 21 height 19
click at [747, 543] on select "00 01 02 03 04 05 06 07 08 09 10 11 12 13 14 15 16 17 18 19 20 21 22 23" at bounding box center [756, 544] width 21 height 19
click at [746, 535] on select "00 01 02 03 04 05 06 07 08 09 10 11 12 13 14 15 16 17 18 19 20 21 22 23" at bounding box center [756, 544] width 21 height 19
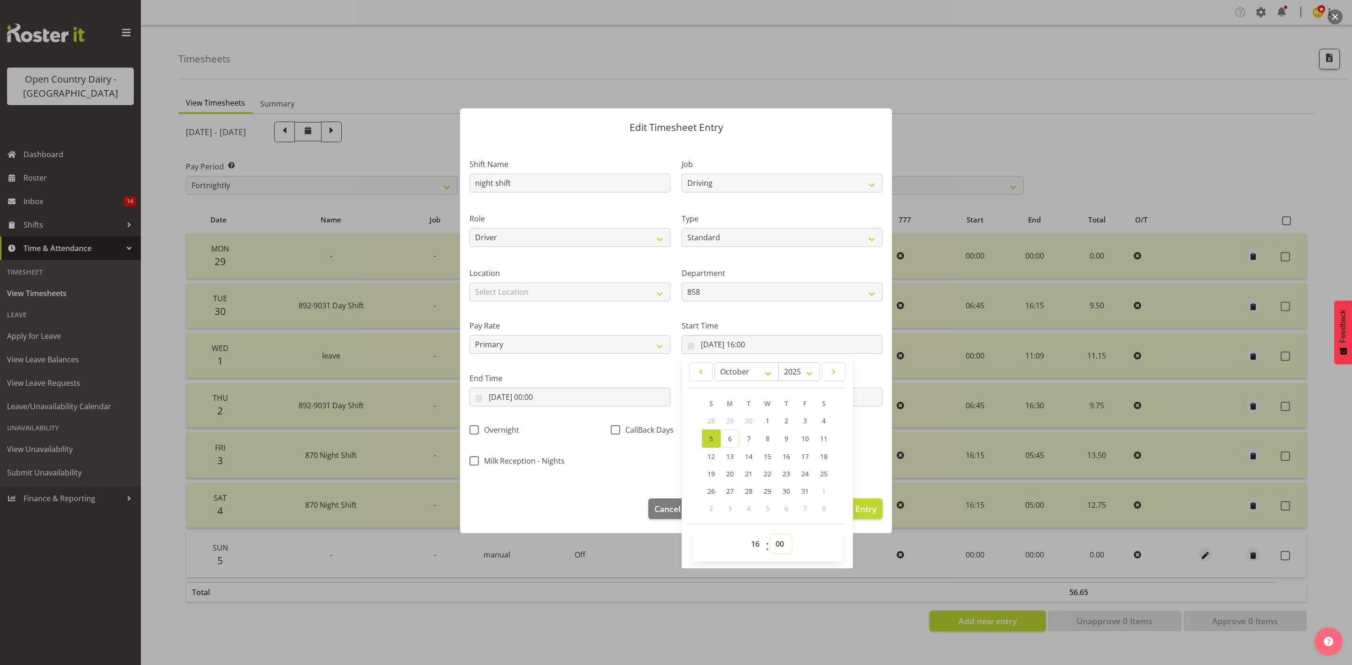
click at [772, 542] on select "00 01 02 03 04 05 06 07 08 09 10 11 12 13 14 15 16 17 18 19 20 21 22 23 24 25 2…" at bounding box center [780, 544] width 21 height 19
click at [770, 535] on select "00 01 02 03 04 05 06 07 08 09 10 11 12 13 14 15 16 17 18 19 20 21 22 23 24 25 2…" at bounding box center [780, 544] width 21 height 19
click at [505, 397] on input "05/10/2025, 00:00" at bounding box center [569, 397] width 201 height 19
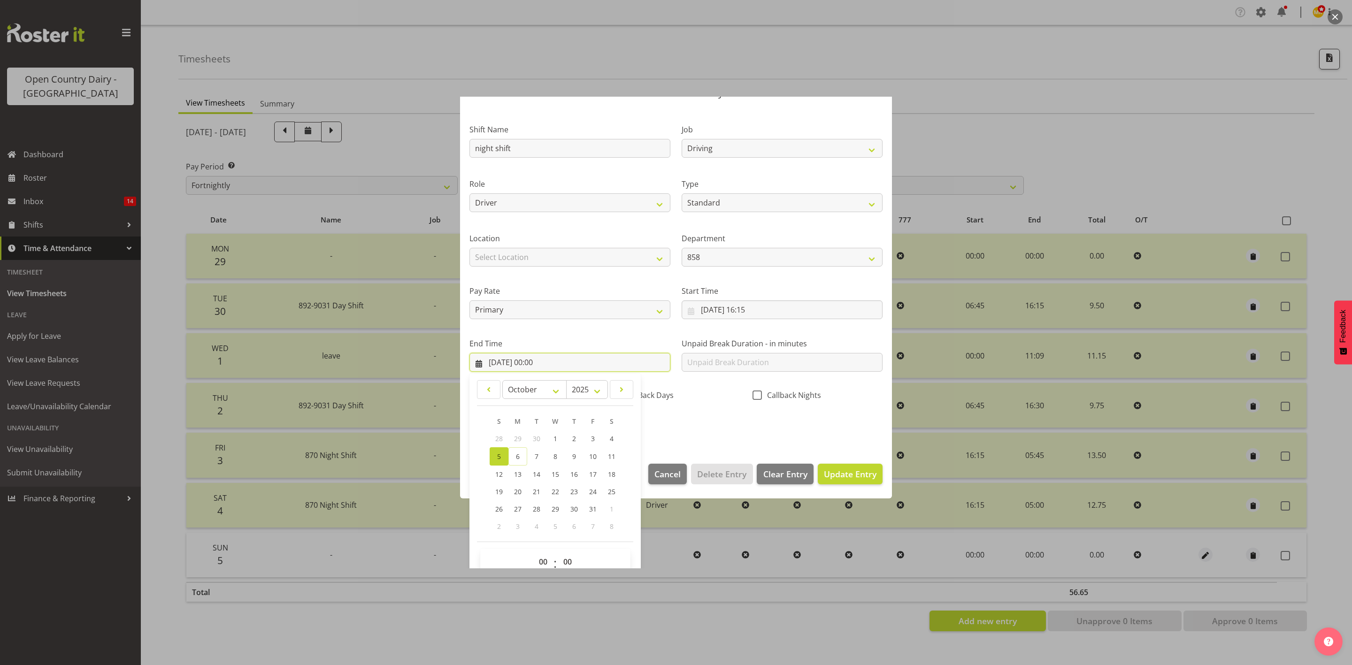
scroll to position [65, 0]
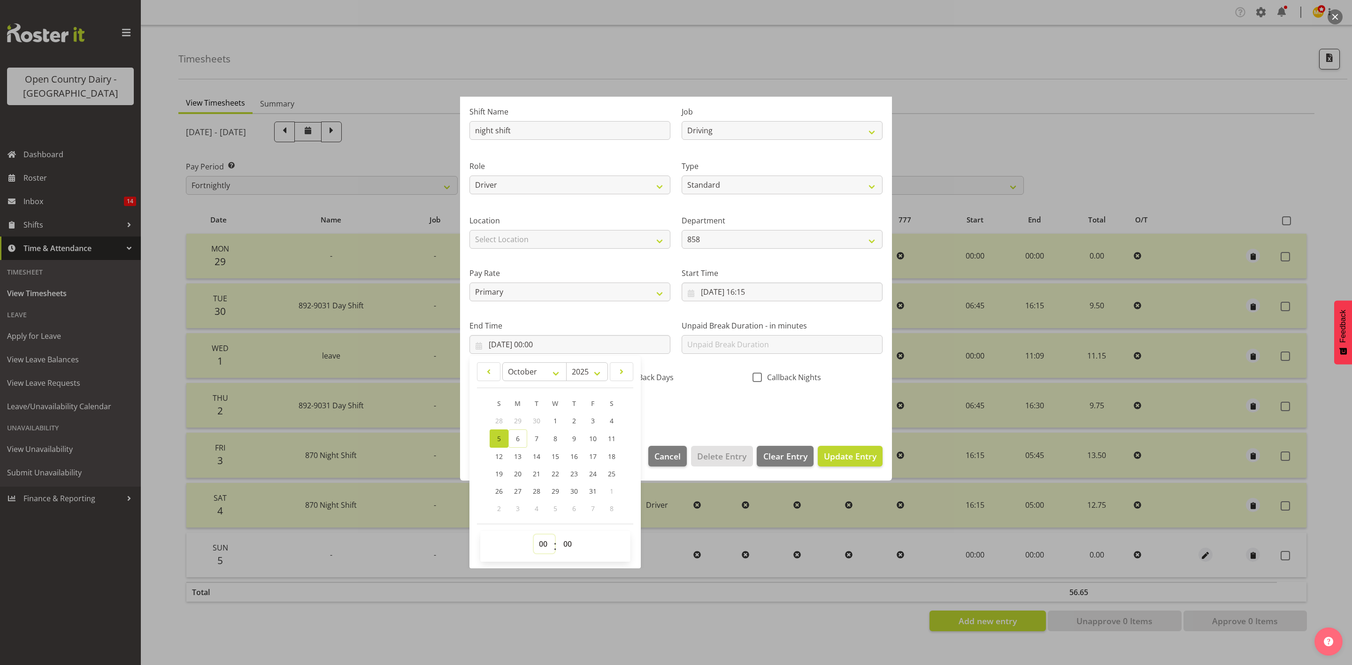
click at [537, 540] on select "00 01 02 03 04 05 06 07 08 09 10 11 12 13 14 15 16 17 18 19 20 21 22 23" at bounding box center [544, 544] width 21 height 19
click at [534, 535] on select "00 01 02 03 04 05 06 07 08 09 10 11 12 13 14 15 16 17 18 19 20 21 22 23" at bounding box center [544, 544] width 21 height 19
click at [570, 544] on select "00 01 02 03 04 05 06 07 08 09 10 11 12 13 14 15 16 17 18 19 20 21 22 23 24 25 2…" at bounding box center [568, 544] width 21 height 19
click at [559, 535] on select "00 01 02 03 04 05 06 07 08 09 10 11 12 13 14 15 16 17 18 19 20 21 22 23 24 25 2…" at bounding box center [568, 544] width 21 height 19
click at [672, 410] on div "Shift Name night shift Job Connecting /unconnecting Trailers Driving Meeting Mi…" at bounding box center [676, 257] width 424 height 329
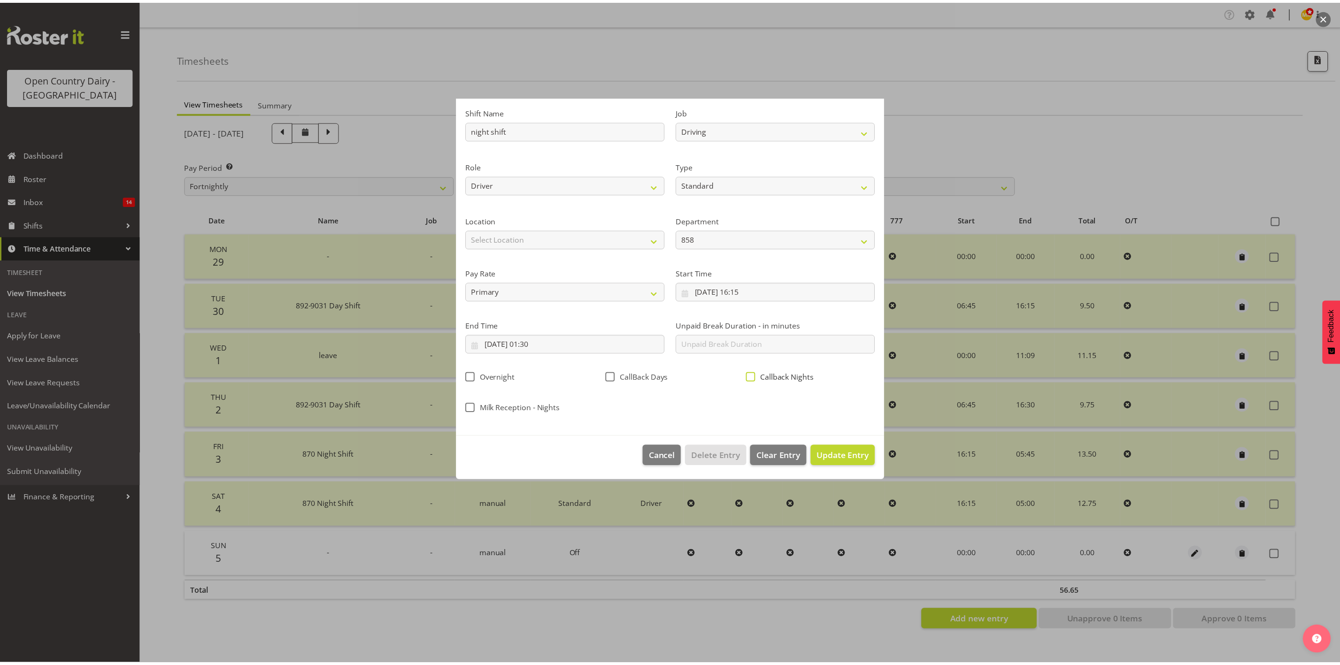
scroll to position [0, 0]
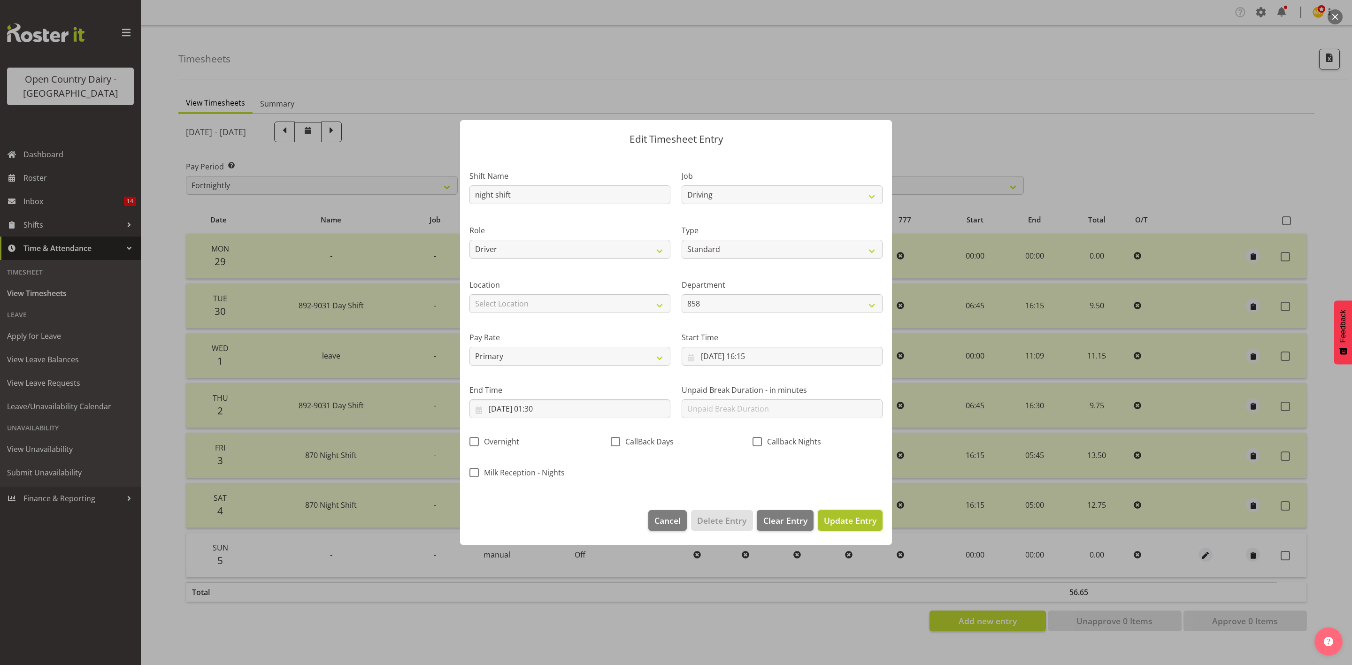
click at [864, 516] on span "Update Entry" at bounding box center [850, 520] width 53 height 11
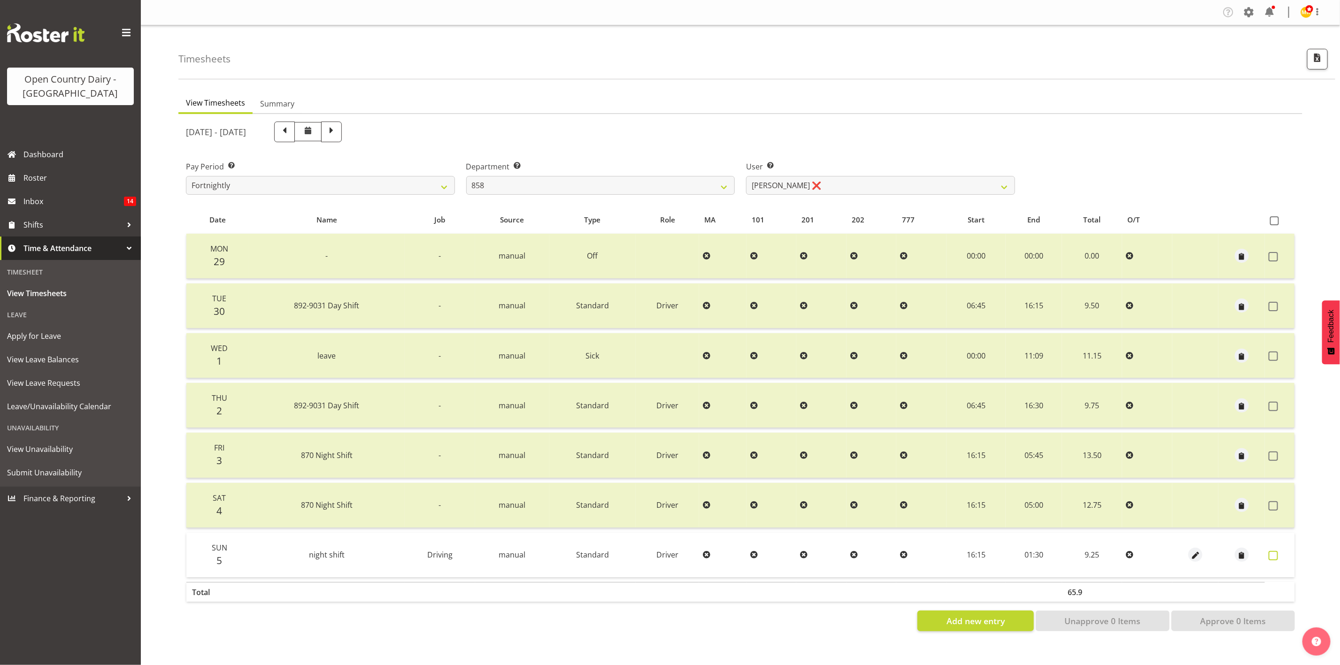
click at [1116, 552] on span at bounding box center [1273, 555] width 9 height 9
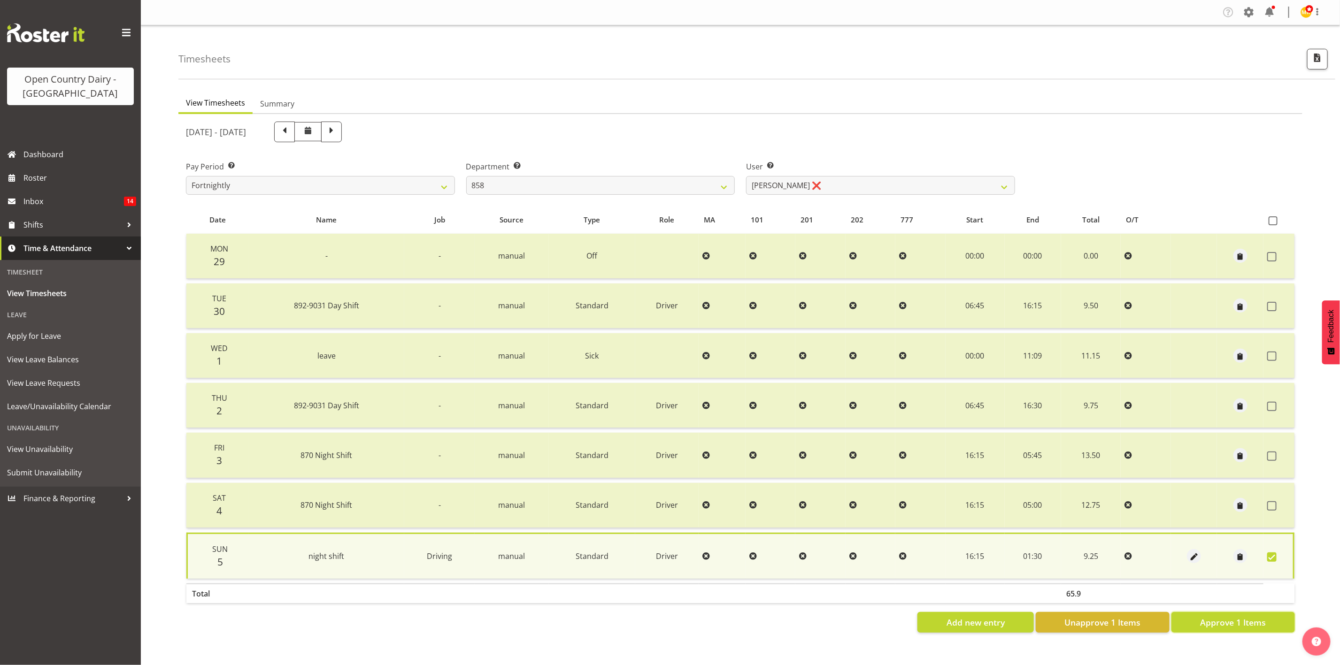
click at [1116, 554] on span "Approve 1 Items" at bounding box center [1233, 622] width 66 height 12
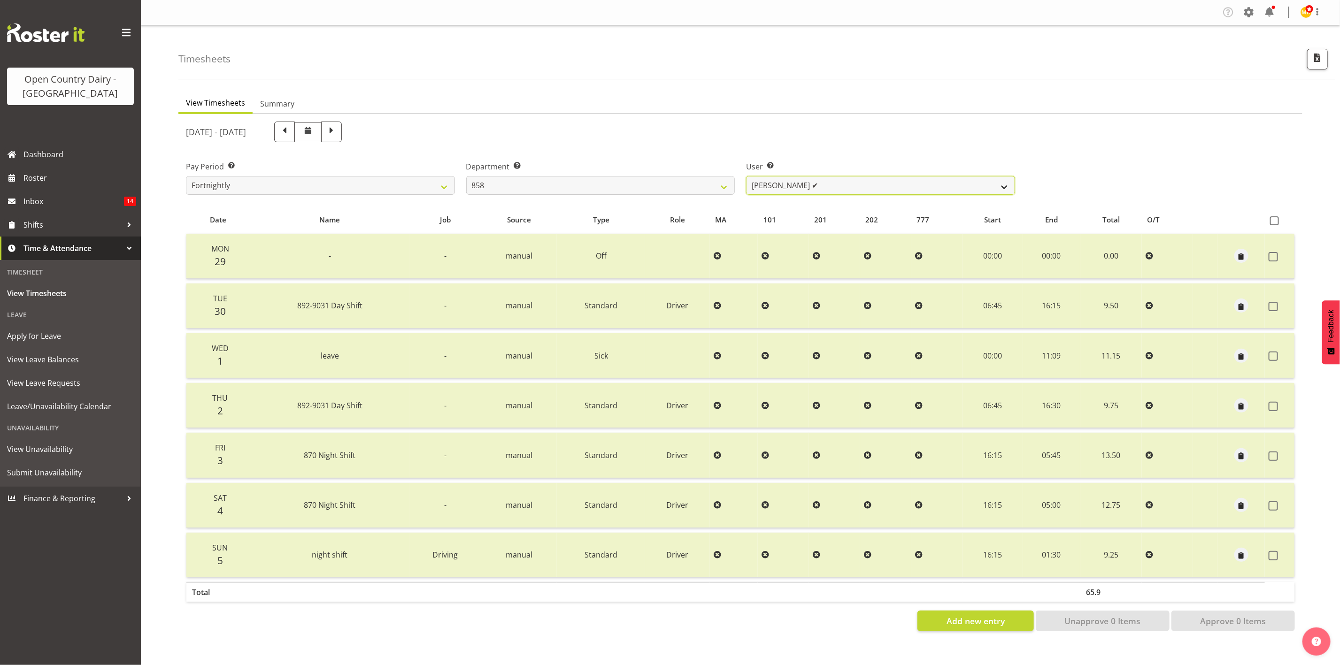
click at [788, 178] on select "Anthony Shaw ✔ Liam Bellman ✔ Neil Peters ❌" at bounding box center [880, 185] width 269 height 19
click at [745, 177] on div "User Select user. Note: This is filtered down by the previous two drop-down ite…" at bounding box center [880, 174] width 280 height 53
click at [700, 176] on select "734 735 736 737 738 739 851 853 854 855 856 858 861 862 865 867-9032 868 869 87…" at bounding box center [600, 185] width 269 height 19
click at [846, 192] on select "Anthony Shaw ✔ Liam Bellman ✔ Neil Peters ❌" at bounding box center [880, 185] width 269 height 19
click at [746, 176] on select "Anthony Shaw ✔ Liam Bellman ✔ Neil Peters ❌" at bounding box center [880, 185] width 269 height 19
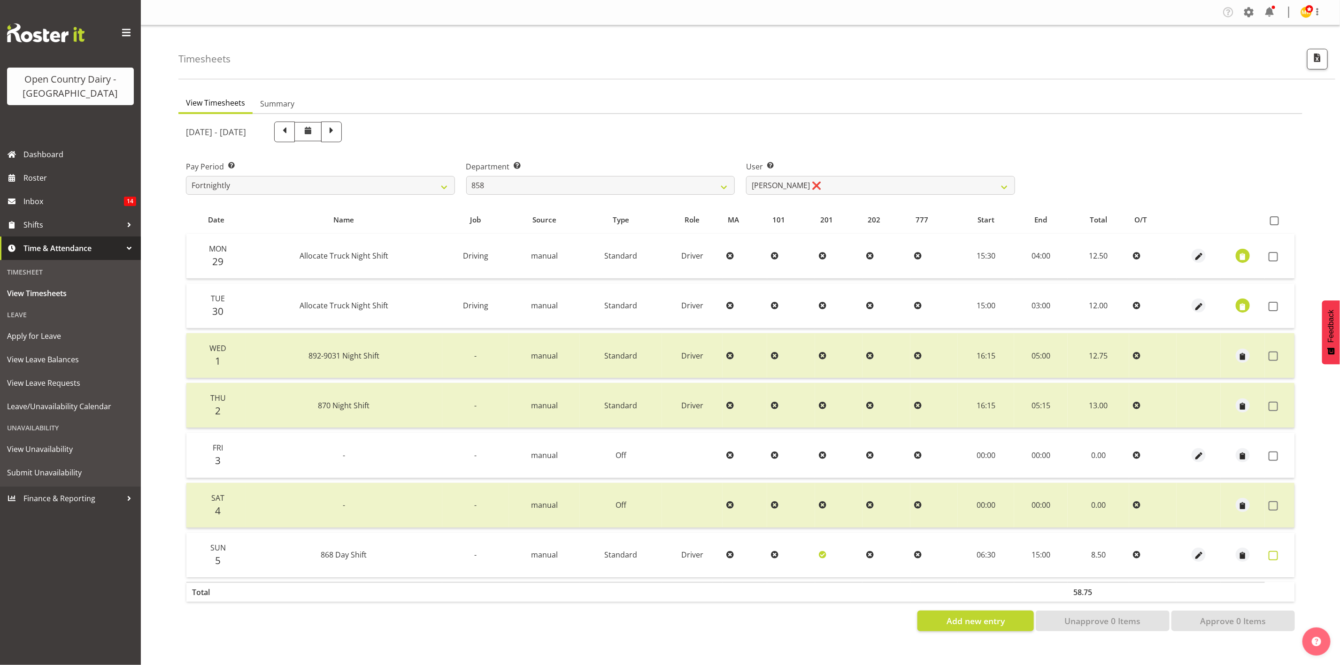
click at [1116, 551] on span at bounding box center [1273, 555] width 9 height 9
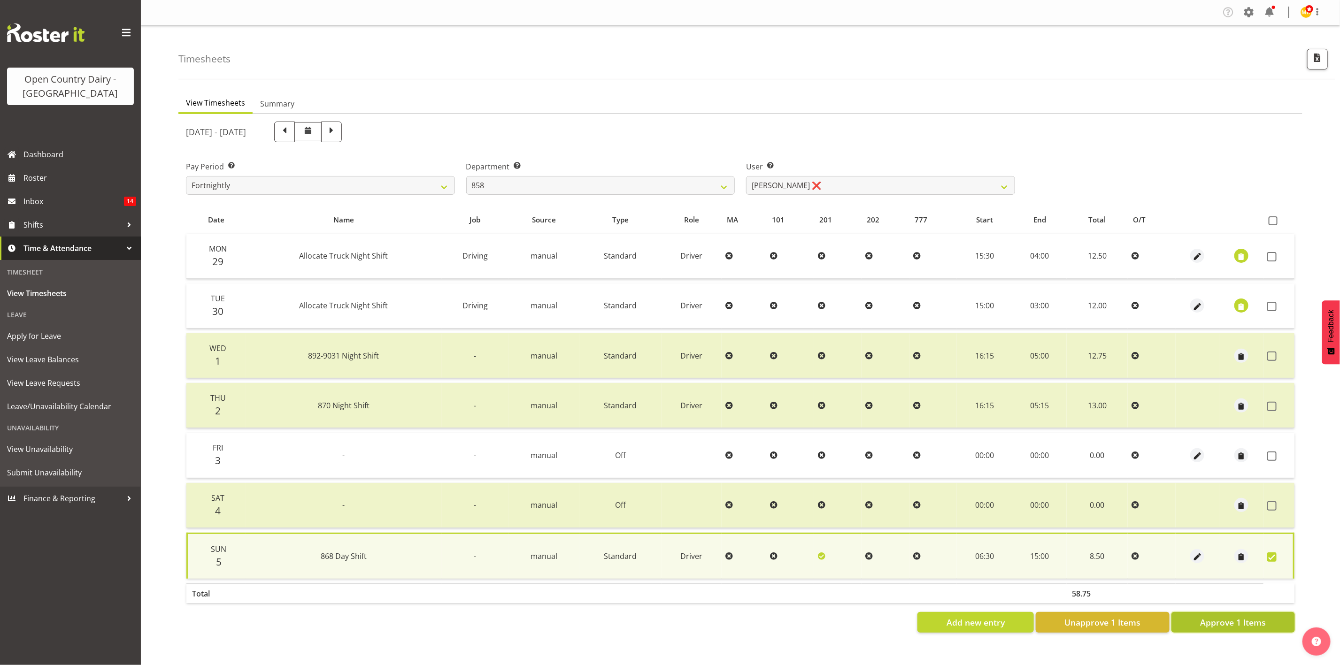
click at [1116, 554] on span "Approve 1 Items" at bounding box center [1233, 622] width 66 height 12
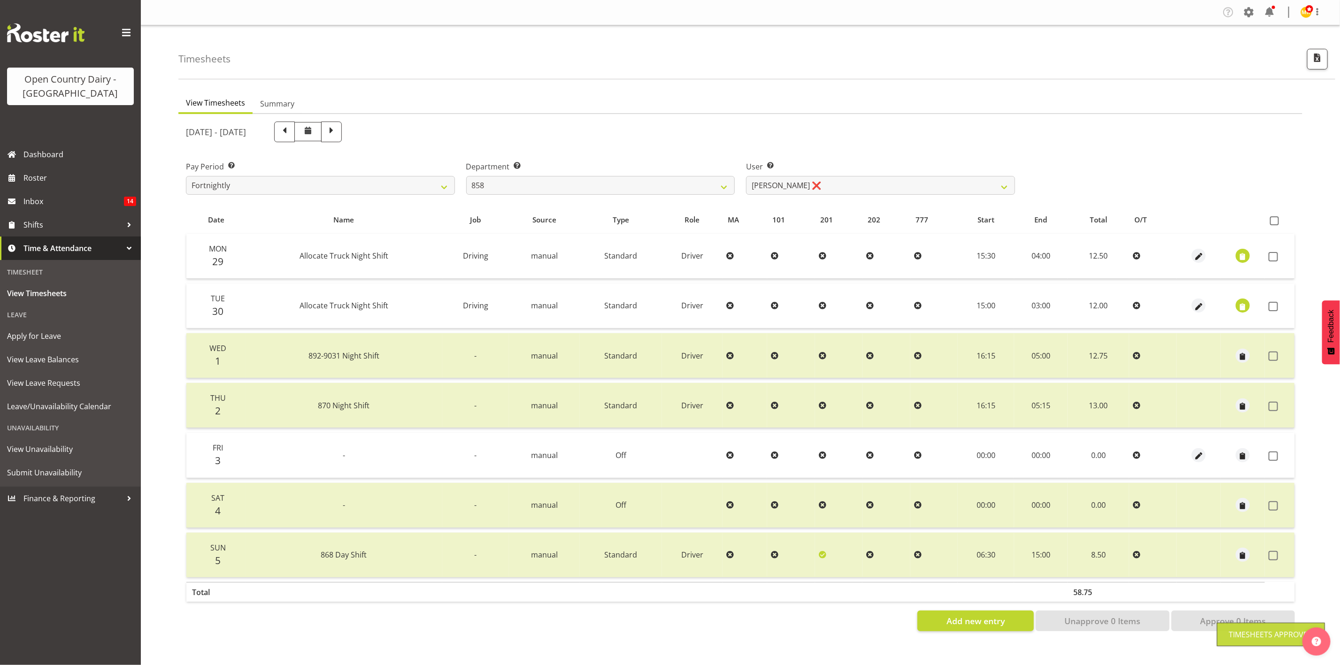
click at [1116, 454] on span at bounding box center [1273, 456] width 9 height 9
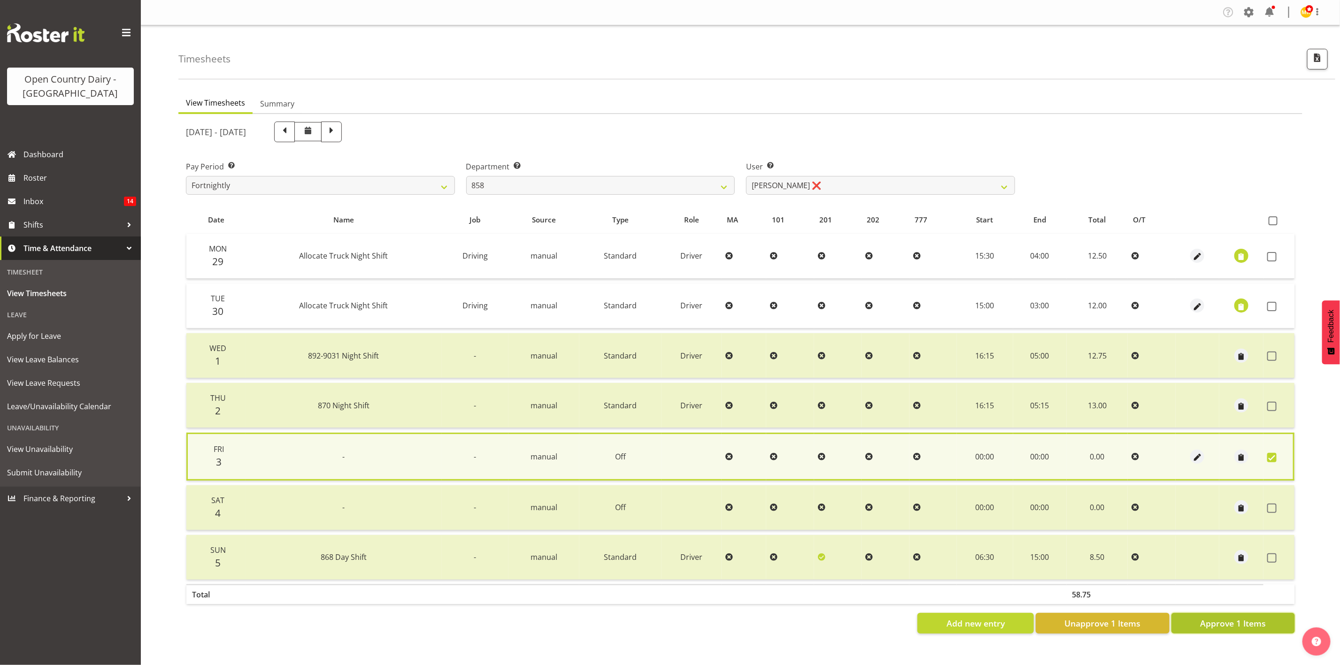
click at [1116, 554] on span "Approve 1 Items" at bounding box center [1233, 623] width 66 height 12
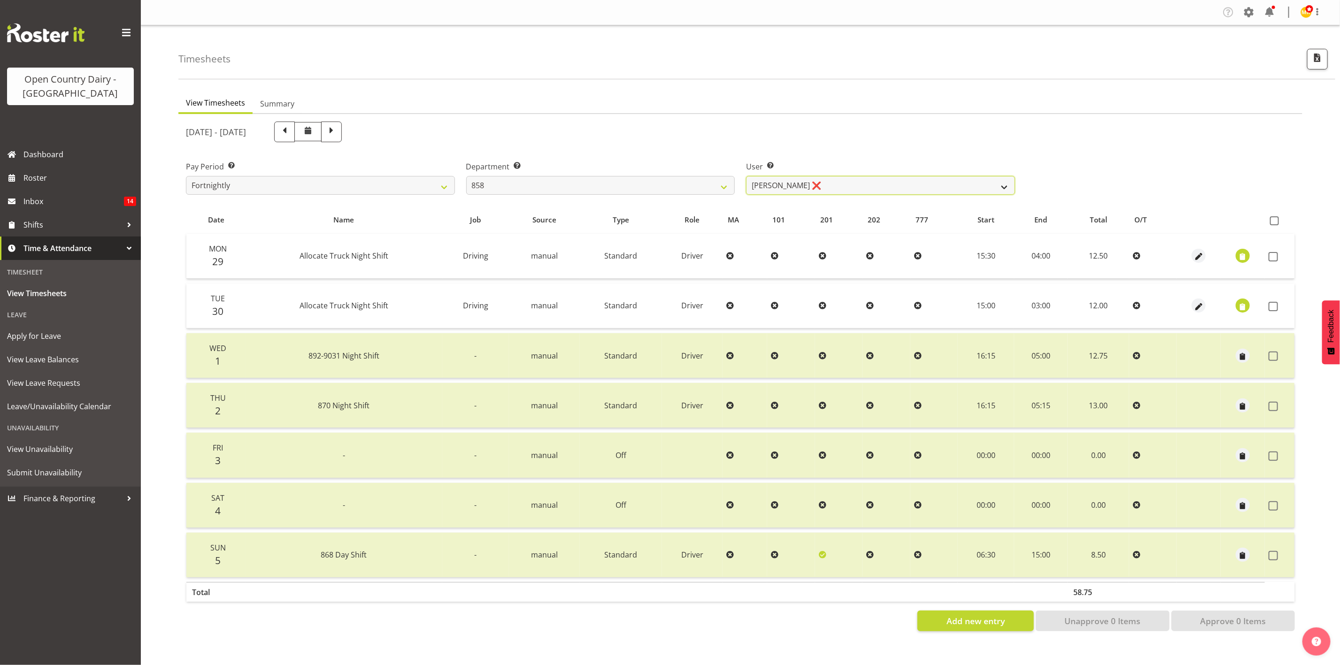
click at [787, 185] on select "Anthony Shaw ✔ Liam Bellman ✔ Neil Peters ❌" at bounding box center [880, 185] width 269 height 19
click at [637, 168] on label "Department Select which department you would like to view." at bounding box center [600, 166] width 269 height 11
click at [648, 183] on select "734 735 736 737 738 739 851 853 854 855 856 858 861 862 865 867-9032 868 869 87…" at bounding box center [600, 185] width 269 height 19
click at [466, 176] on select "734 735 736 737 738 739 851 853 854 855 856 858 861 862 865 867-9032 868 869 87…" at bounding box center [600, 185] width 269 height 19
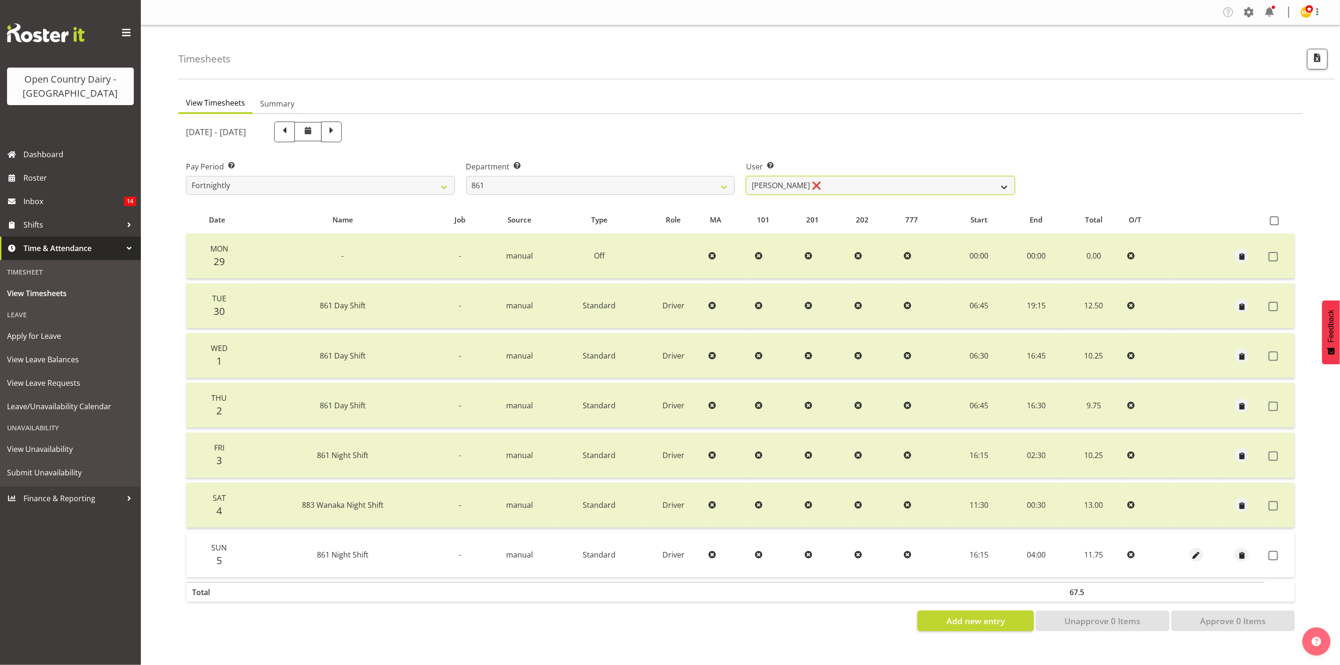
drag, startPoint x: 797, startPoint y: 186, endPoint x: 799, endPoint y: 192, distance: 5.9
click at [797, 186] on select "Barry McIntosh ❌ Matthew Welland ❌ Philip Peek ❌" at bounding box center [880, 185] width 269 height 19
click at [746, 176] on select "Barry McIntosh ❌ Matthew Welland ❌ Philip Peek ❌" at bounding box center [880, 185] width 269 height 19
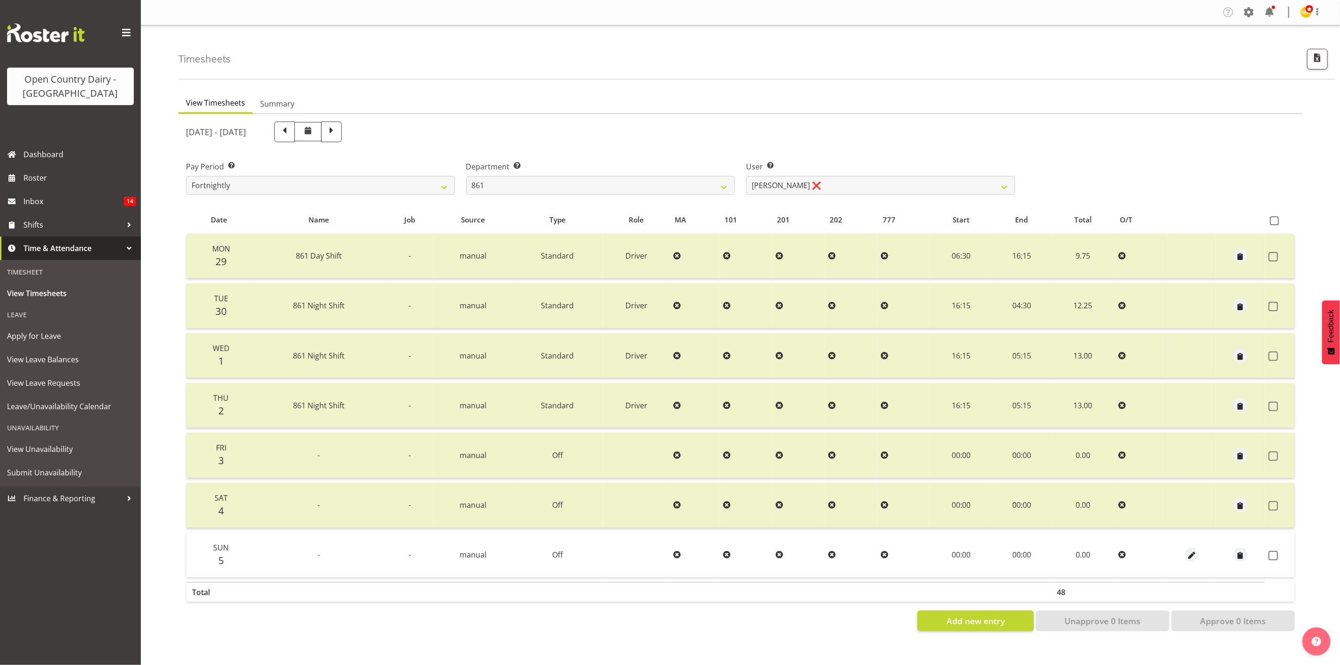
click at [1116, 546] on td at bounding box center [1280, 555] width 30 height 45
click at [1116, 548] on td at bounding box center [1280, 555] width 30 height 45
click at [1116, 551] on span at bounding box center [1273, 555] width 9 height 9
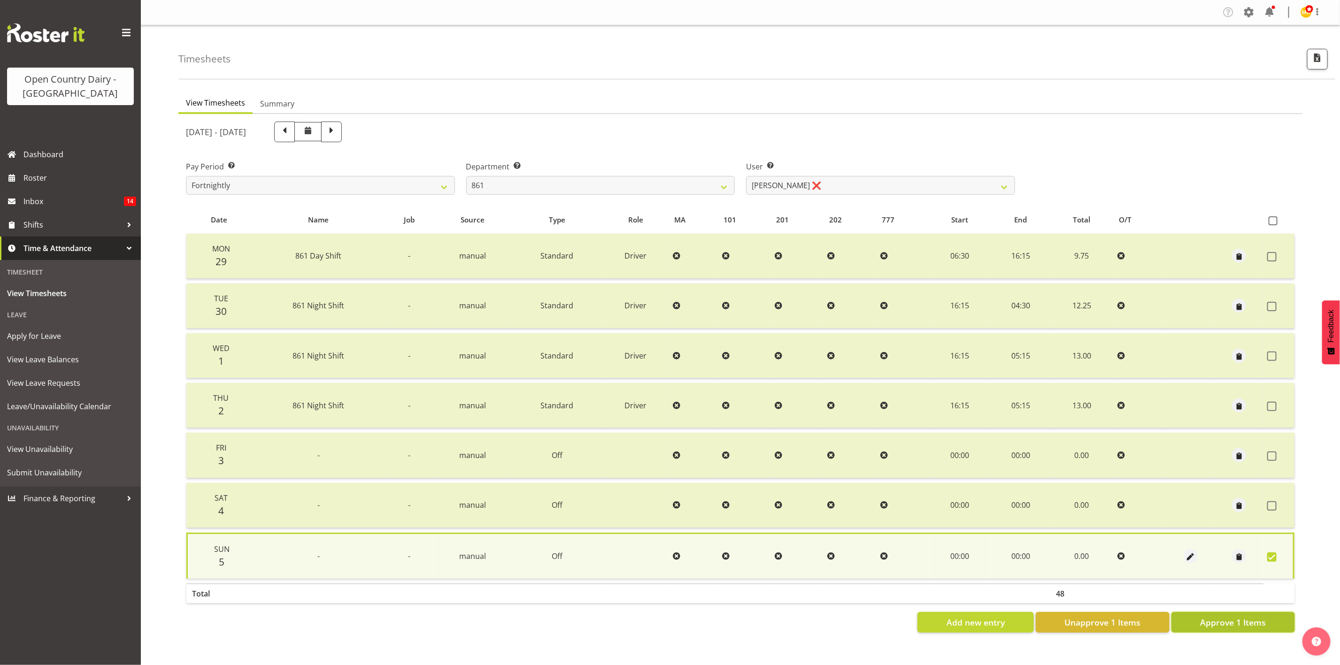
click at [1116, 554] on span "Approve 1 Items" at bounding box center [1233, 622] width 66 height 12
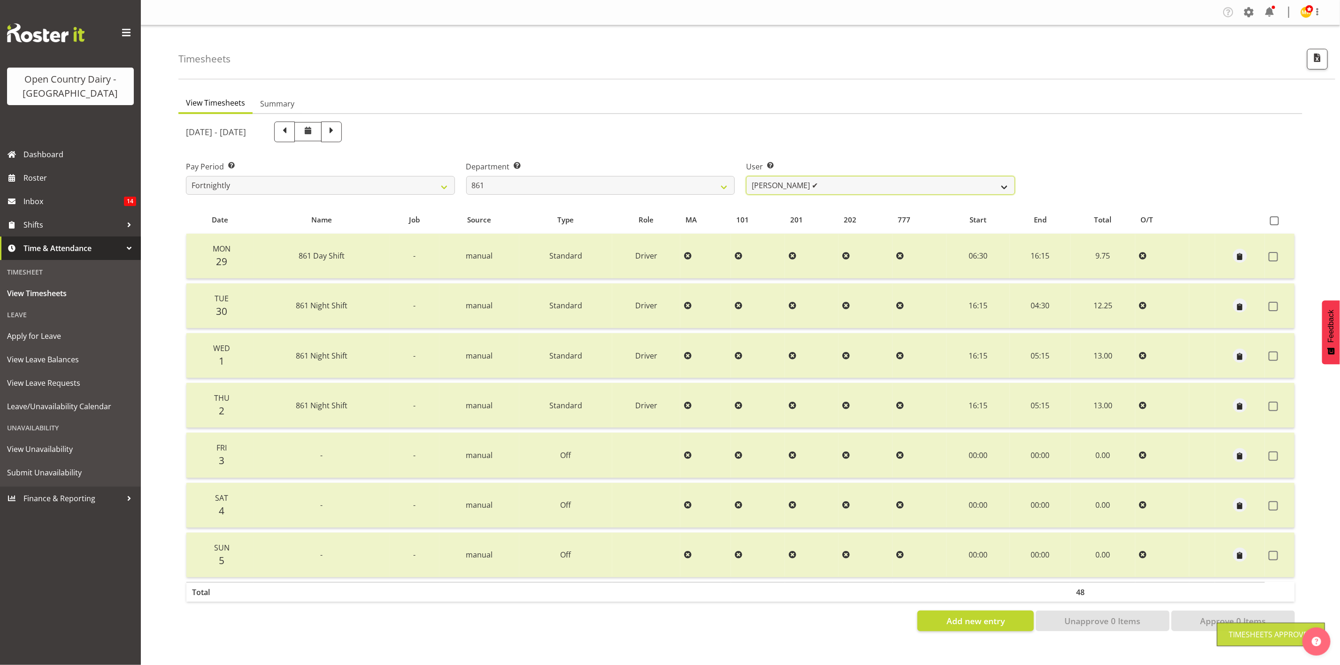
click at [914, 183] on select "Barry McIntosh ❌ Matthew Welland ✔ Philip Peek ❌" at bounding box center [880, 185] width 269 height 19
click at [746, 176] on select "Barry McIntosh ❌ Matthew Welland ✔ Philip Peek ❌" at bounding box center [880, 185] width 269 height 19
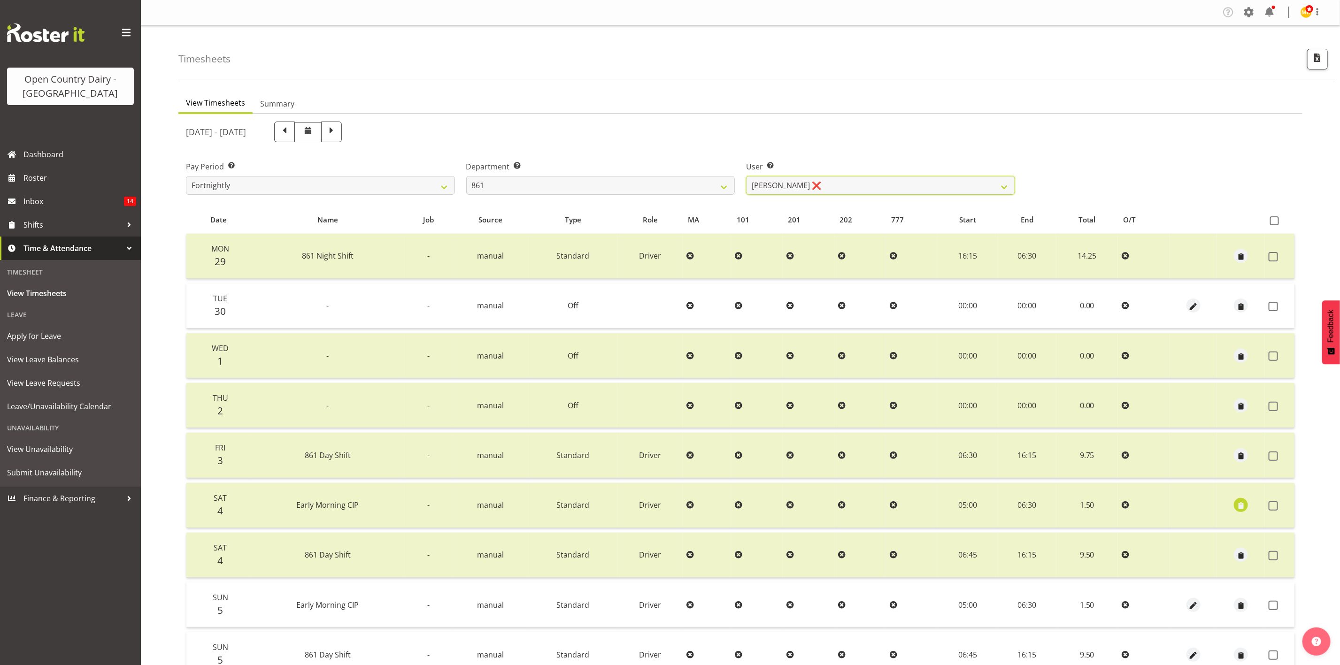
scroll to position [88, 0]
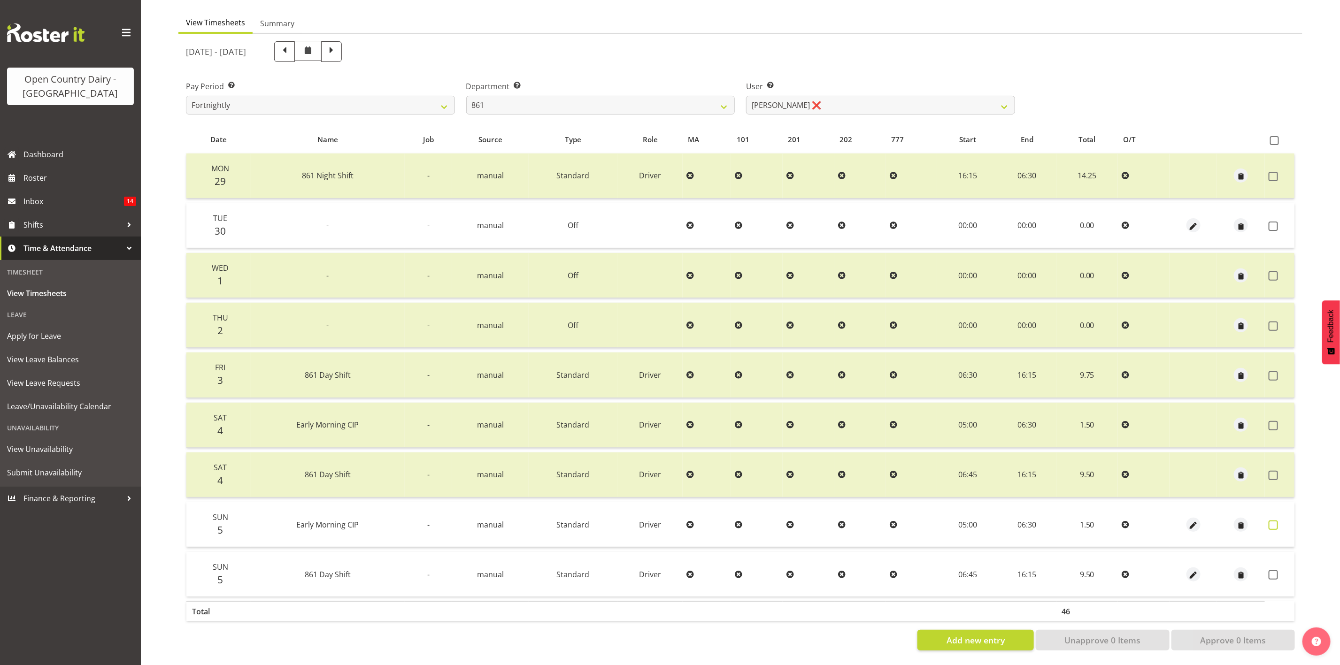
click at [1116, 521] on span at bounding box center [1273, 525] width 9 height 9
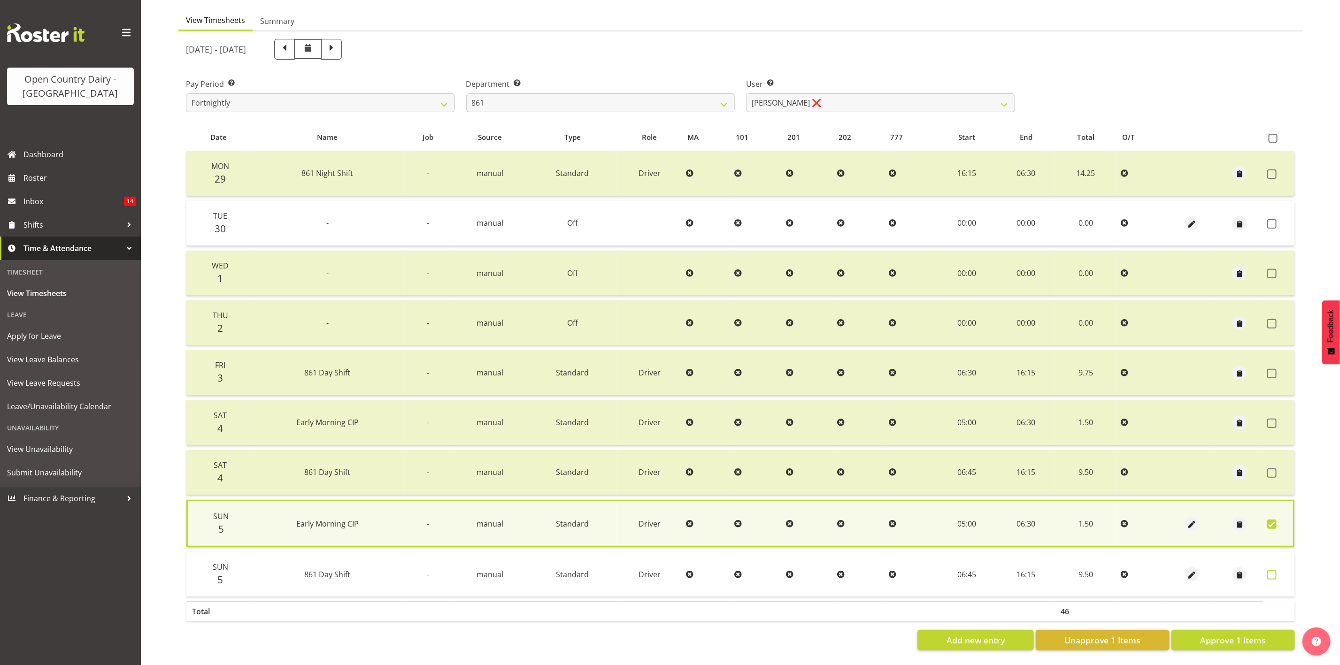
click at [1116, 554] on span at bounding box center [1271, 574] width 9 height 9
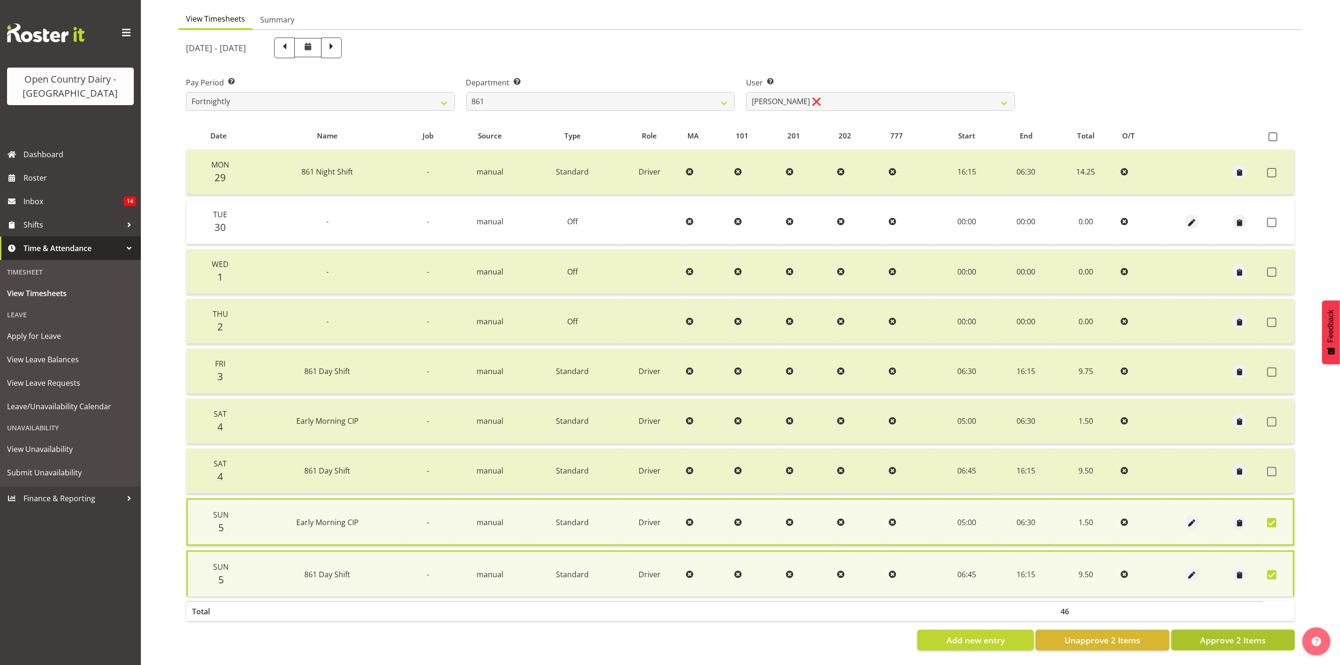
click at [1116, 554] on span "Approve 2 Items" at bounding box center [1233, 640] width 66 height 12
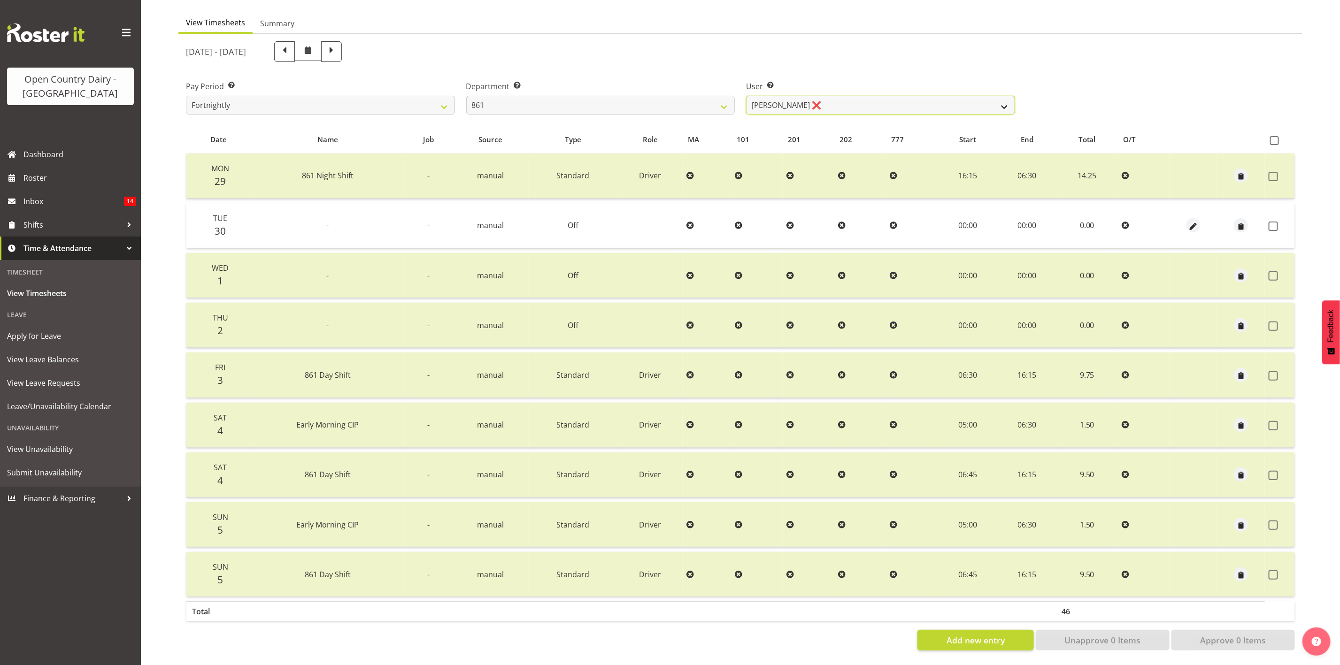
click at [765, 99] on select "Barry McIntosh ❌ Matthew Welland ✔ Philip Peek ❌" at bounding box center [880, 105] width 269 height 19
click at [692, 96] on select "734 735 736 737 738 739 851 853 854 855 856 858 861 862 865 867-9032 868 869 87…" at bounding box center [600, 105] width 269 height 19
click at [1116, 222] on span at bounding box center [1273, 226] width 9 height 9
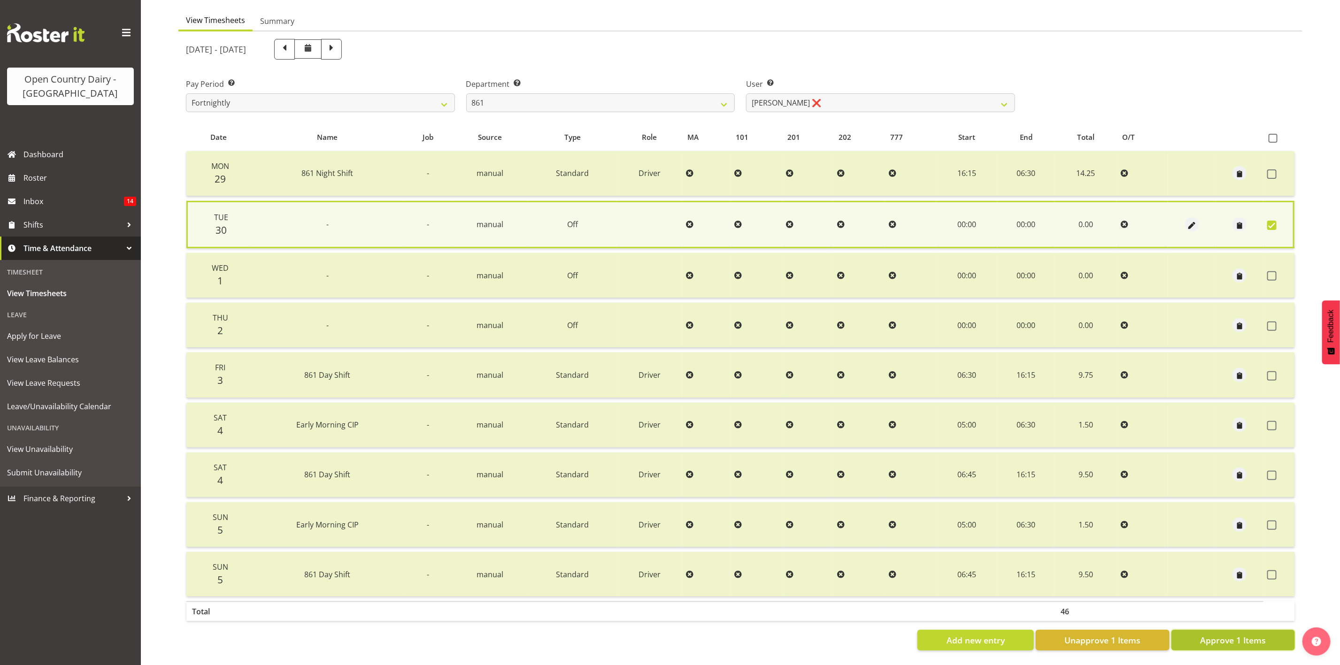
click at [1116, 554] on span "Approve 1 Items" at bounding box center [1233, 640] width 66 height 12
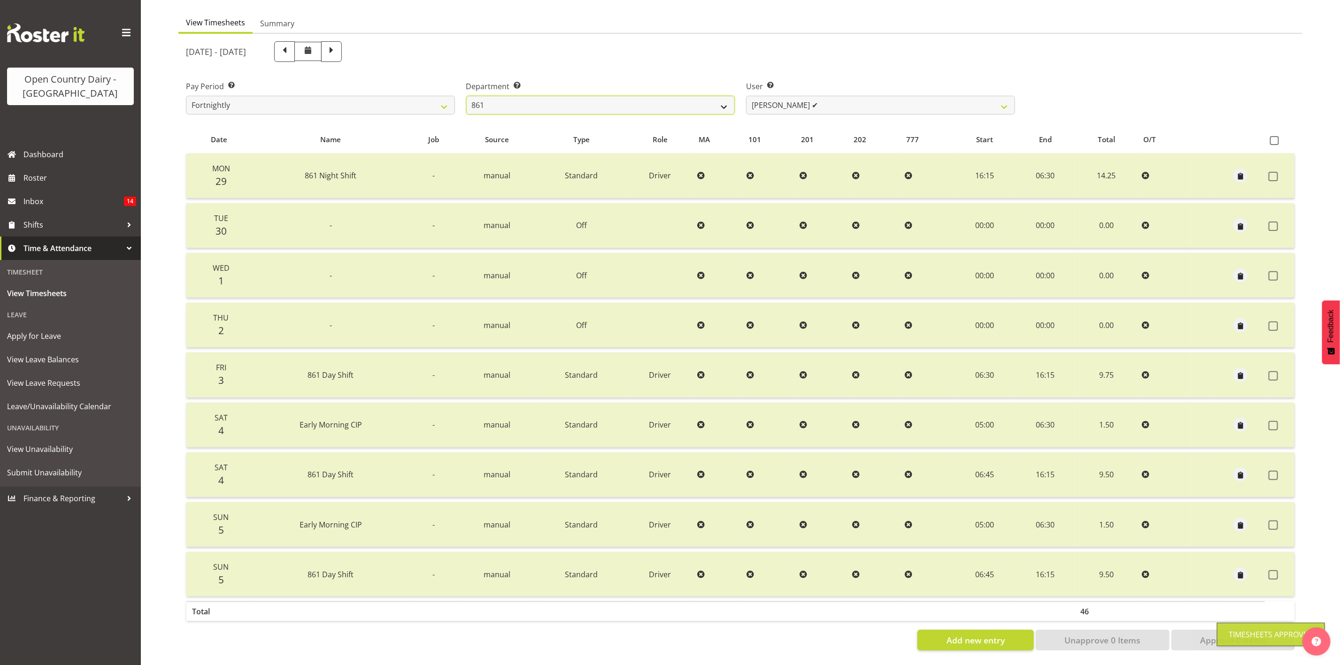
click at [668, 96] on select "734 735 736 737 738 739 851 853 854 855 856 858 861 862 865 867-9032 868 869 87…" at bounding box center [600, 105] width 269 height 19
click at [466, 96] on select "734 735 736 737 738 739 851 853 854 855 856 858 861 862 865 867-9032 868 869 87…" at bounding box center [600, 105] width 269 height 19
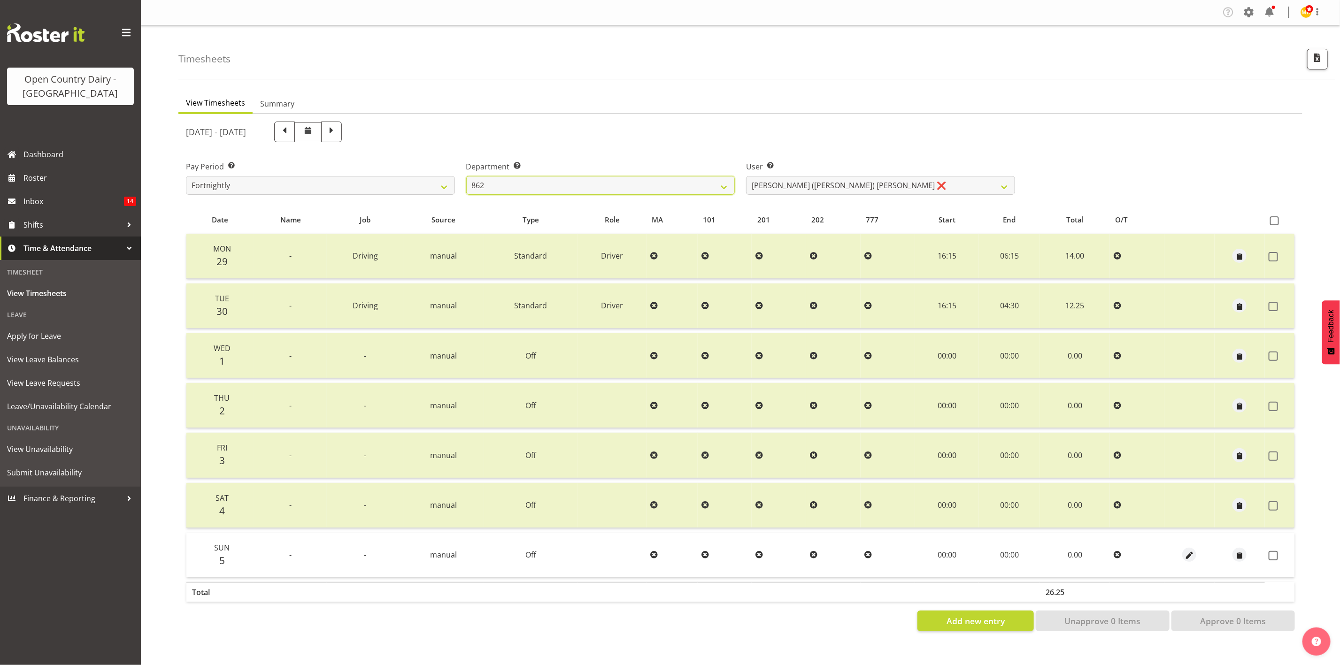
scroll to position [0, 0]
click at [1116, 551] on label at bounding box center [1276, 555] width 15 height 9
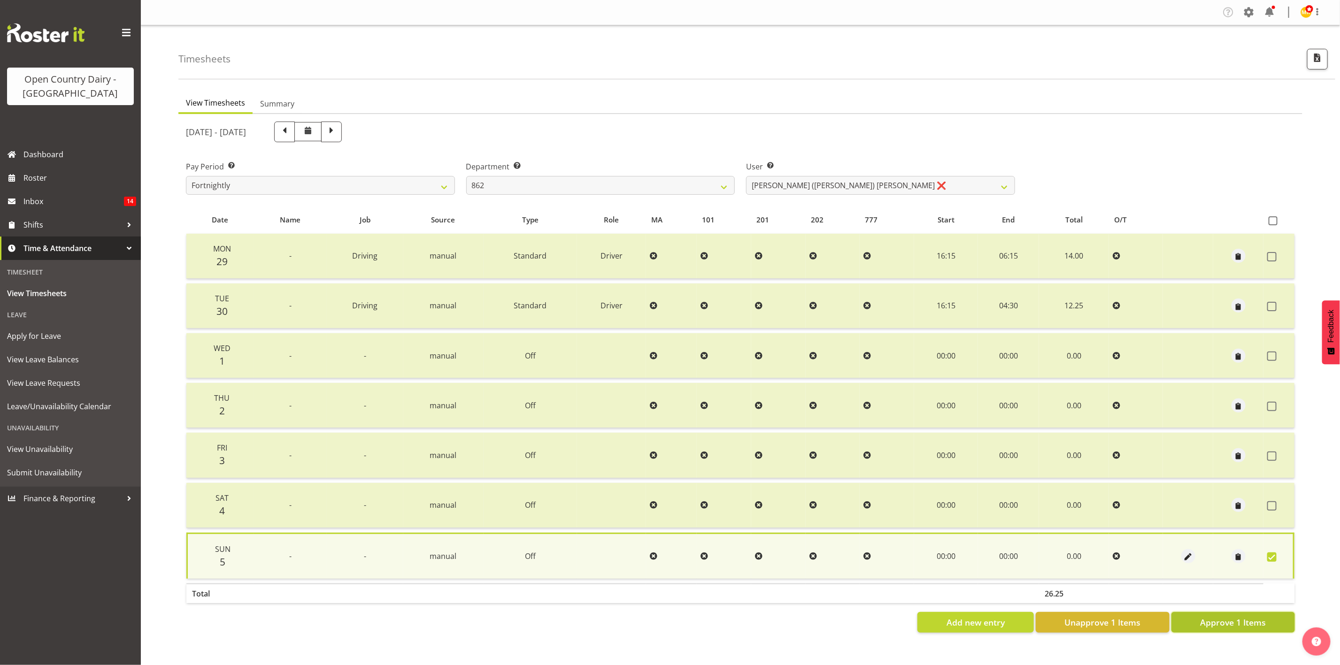
click at [1116, 554] on button "Approve 1 Items" at bounding box center [1232, 622] width 123 height 21
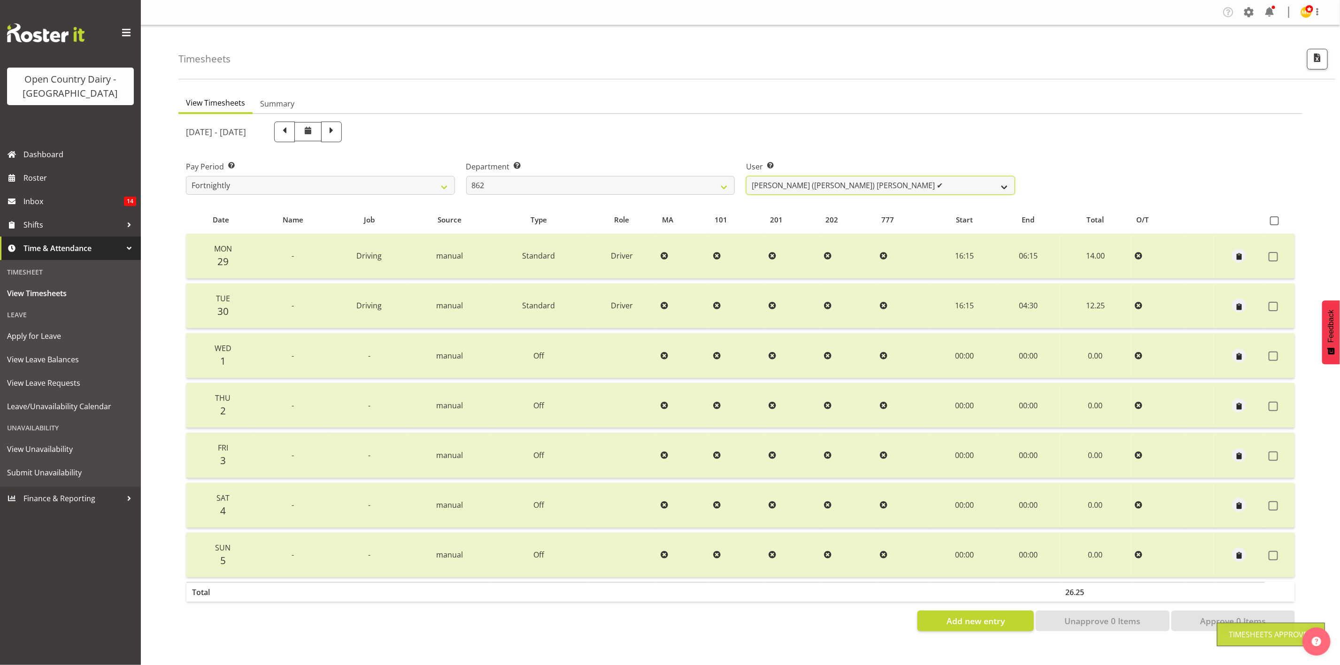
click at [835, 185] on select "Bennie (David) Smith ✔ Colin Schwarz ❌ Forbes O'Reilly ❌ Tracy Inder ❌" at bounding box center [880, 185] width 269 height 19
click at [746, 176] on select "Bennie (David) Smith ✔ Colin Schwarz ❌ Forbes O'Reilly ❌ Tracy Inder ❌" at bounding box center [880, 185] width 269 height 19
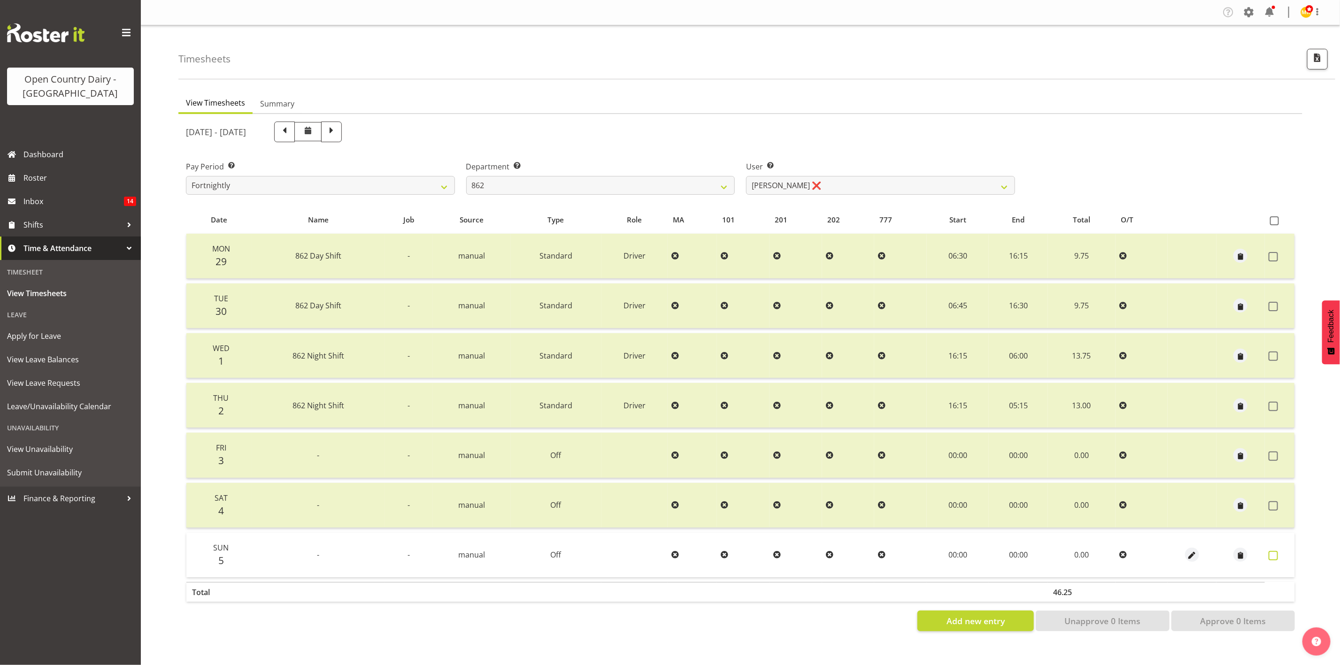
click at [1116, 554] on span at bounding box center [1273, 555] width 9 height 9
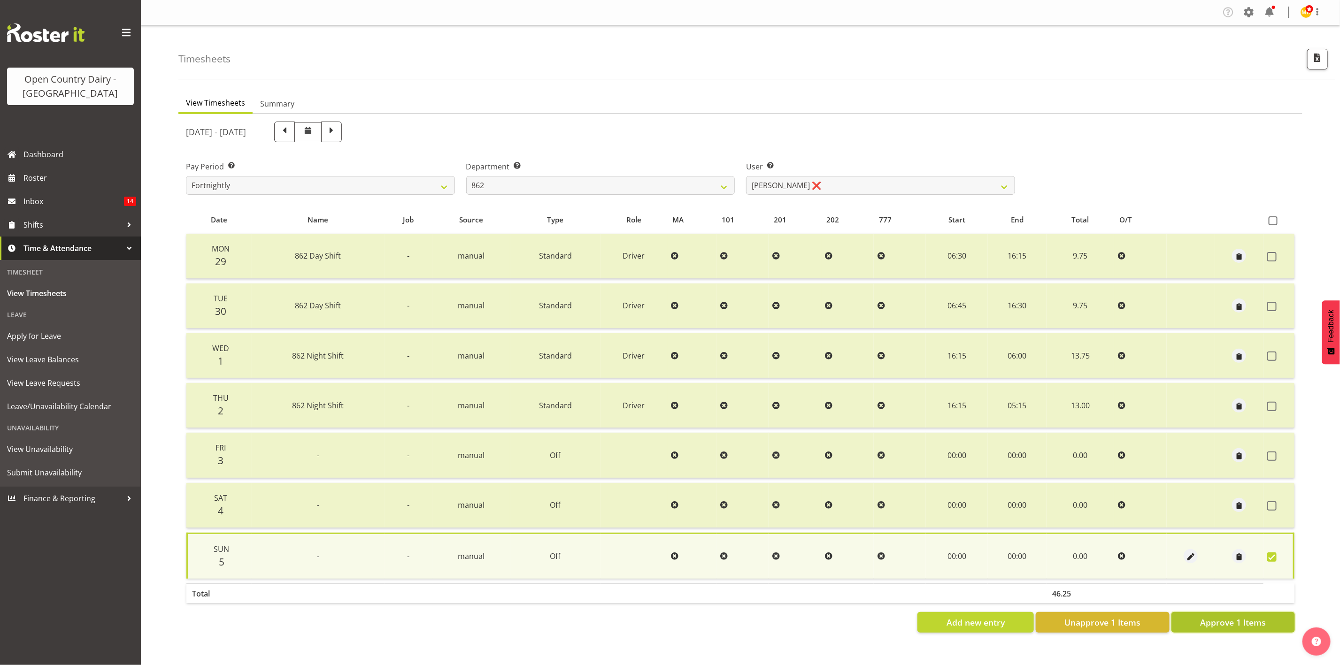
click at [1116, 554] on button "Approve 1 Items" at bounding box center [1232, 622] width 123 height 21
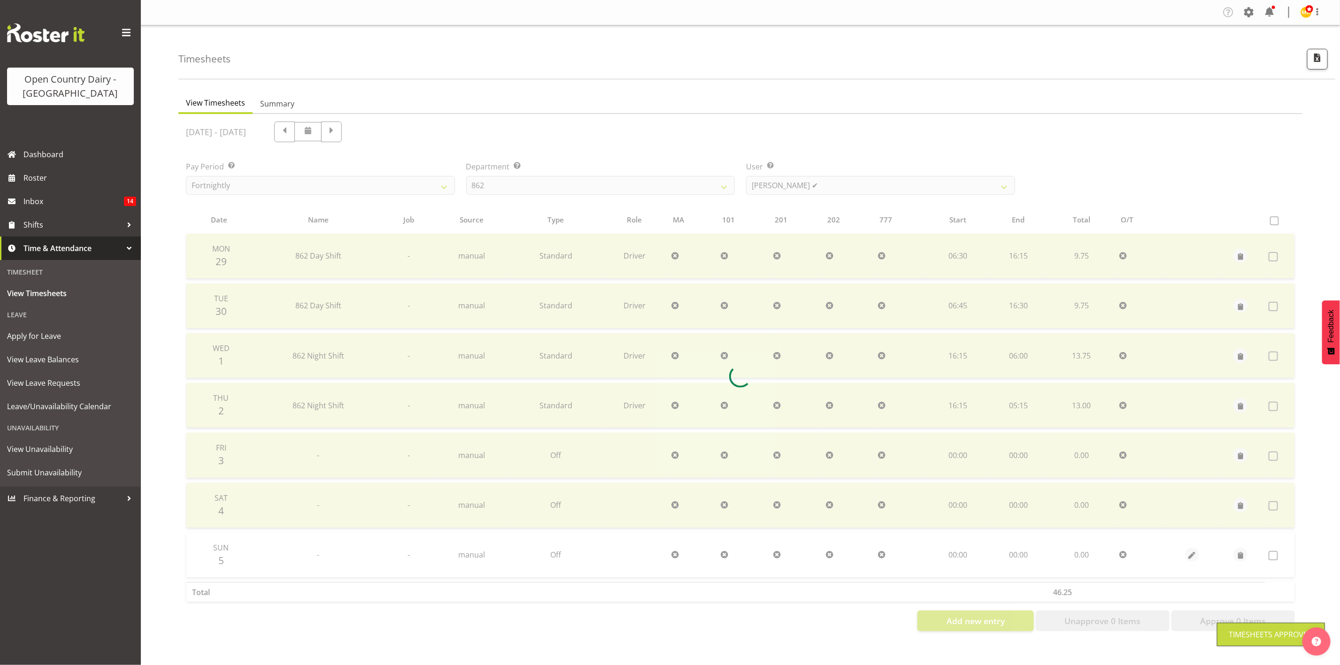
click at [782, 183] on div at bounding box center [740, 376] width 1124 height 525
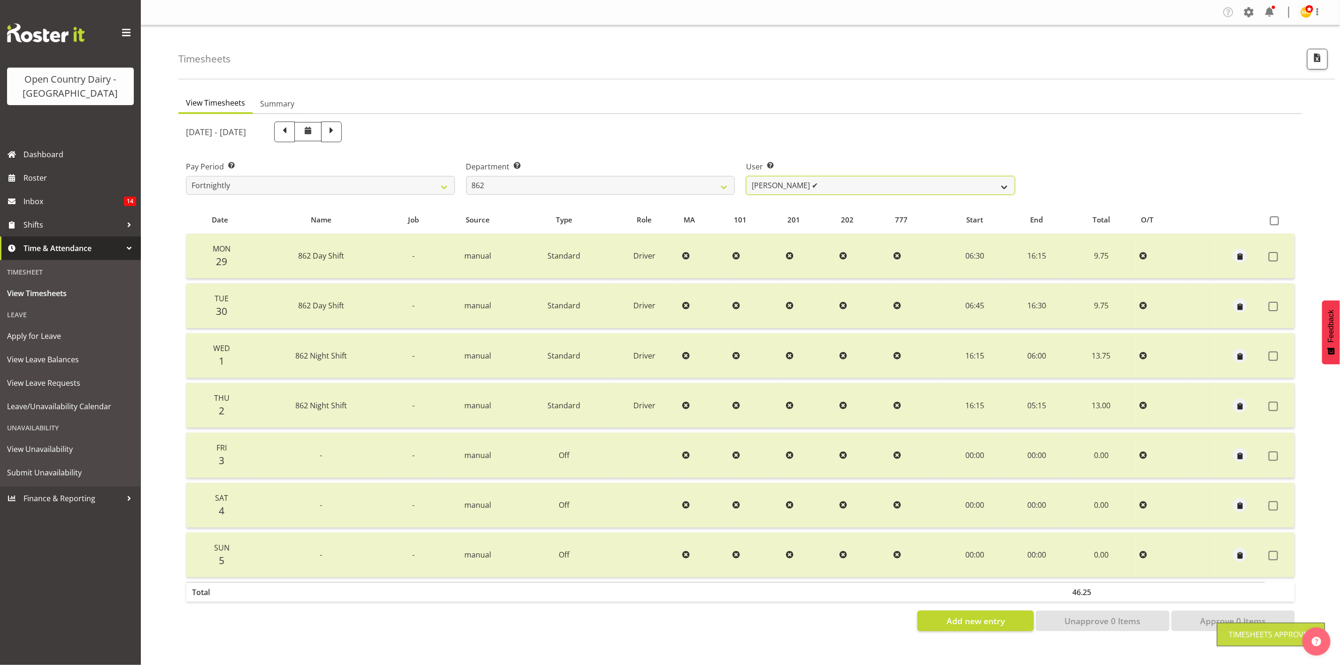
click at [783, 188] on select "Bennie (David) Smith ✔ Colin Schwarz ✔ Forbes O'Reilly ❌ Tracy Inder ❌" at bounding box center [880, 185] width 269 height 19
click at [746, 176] on select "Bennie (David) Smith ✔ Colin Schwarz ✔ Forbes O'Reilly ❌ Tracy Inder ❌" at bounding box center [880, 185] width 269 height 19
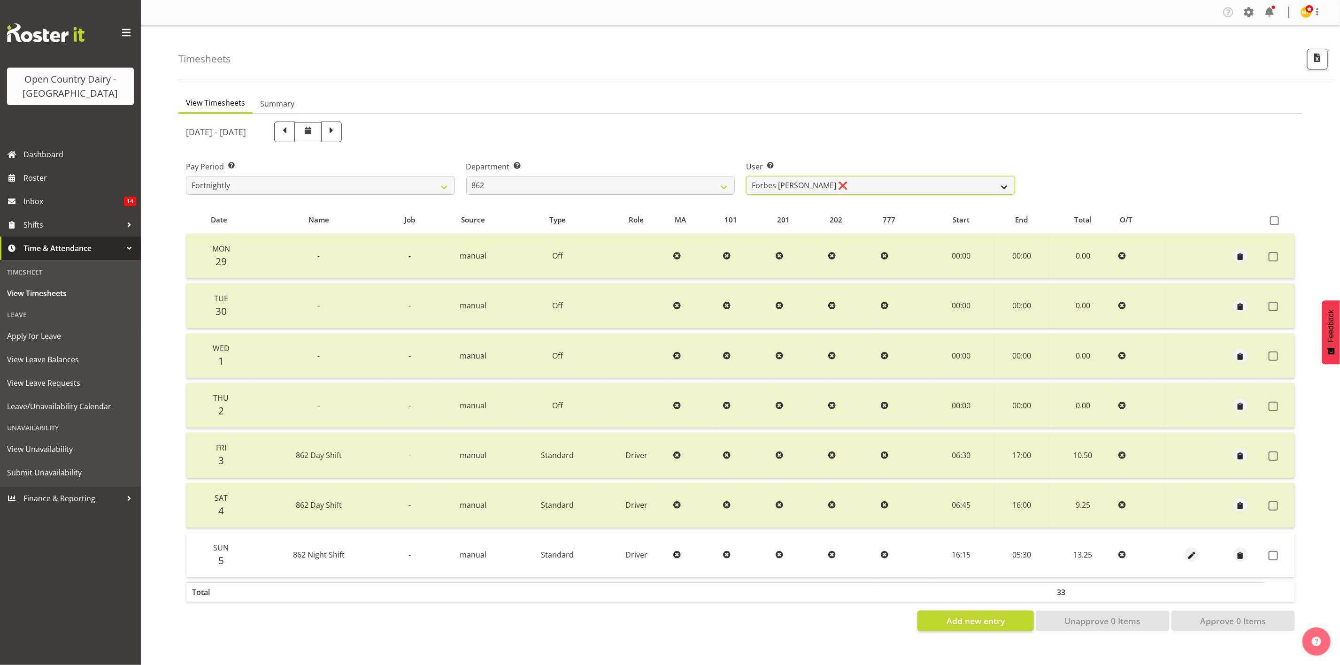
click at [779, 186] on select "Bennie (David) Smith ✔ Colin Schwarz ✔ Forbes O'Reilly ❌ Tracy Inder ❌" at bounding box center [880, 185] width 269 height 19
click at [746, 176] on select "Bennie (David) Smith ✔ Colin Schwarz ✔ Forbes O'Reilly ❌ Tracy Inder ❌" at bounding box center [880, 185] width 269 height 19
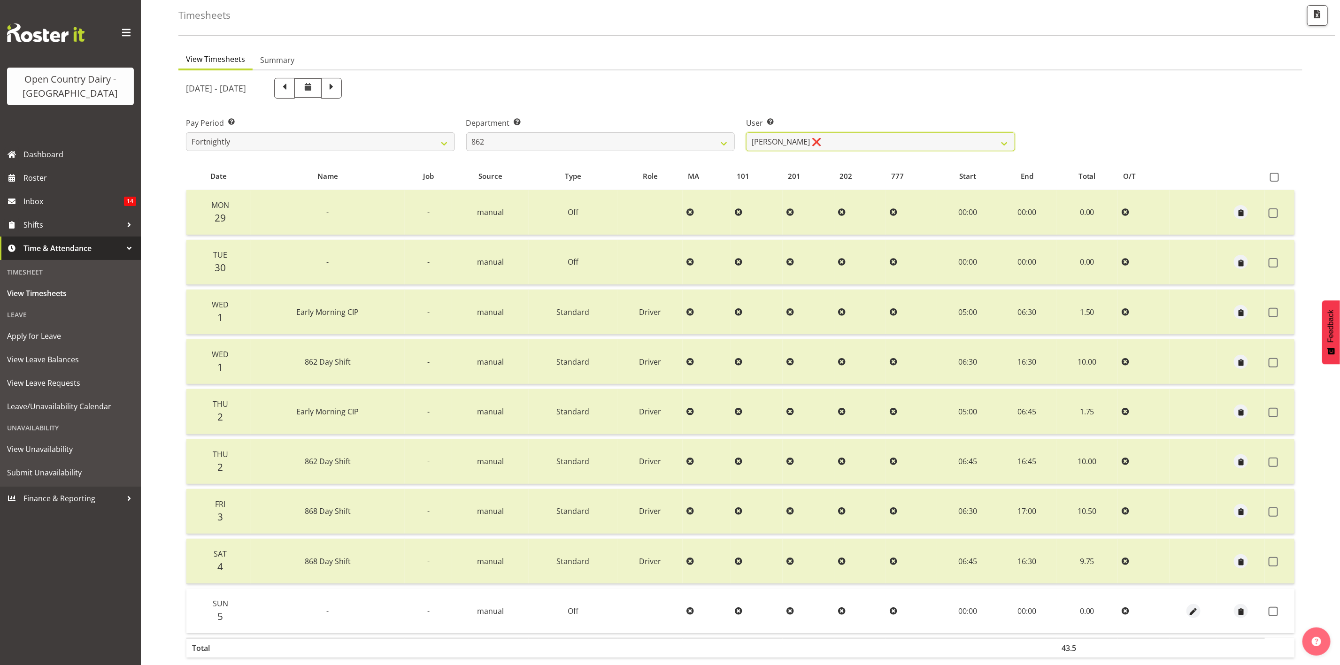
scroll to position [88, 0]
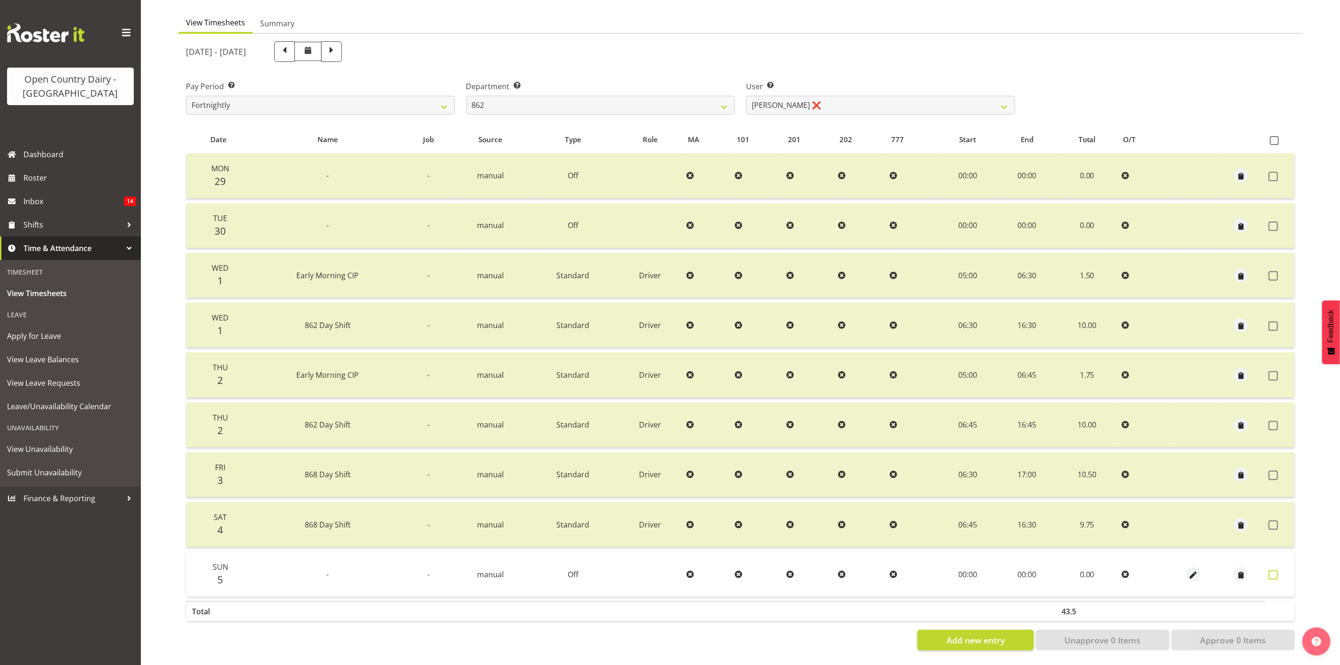
click at [1116, 554] on span at bounding box center [1273, 574] width 9 height 9
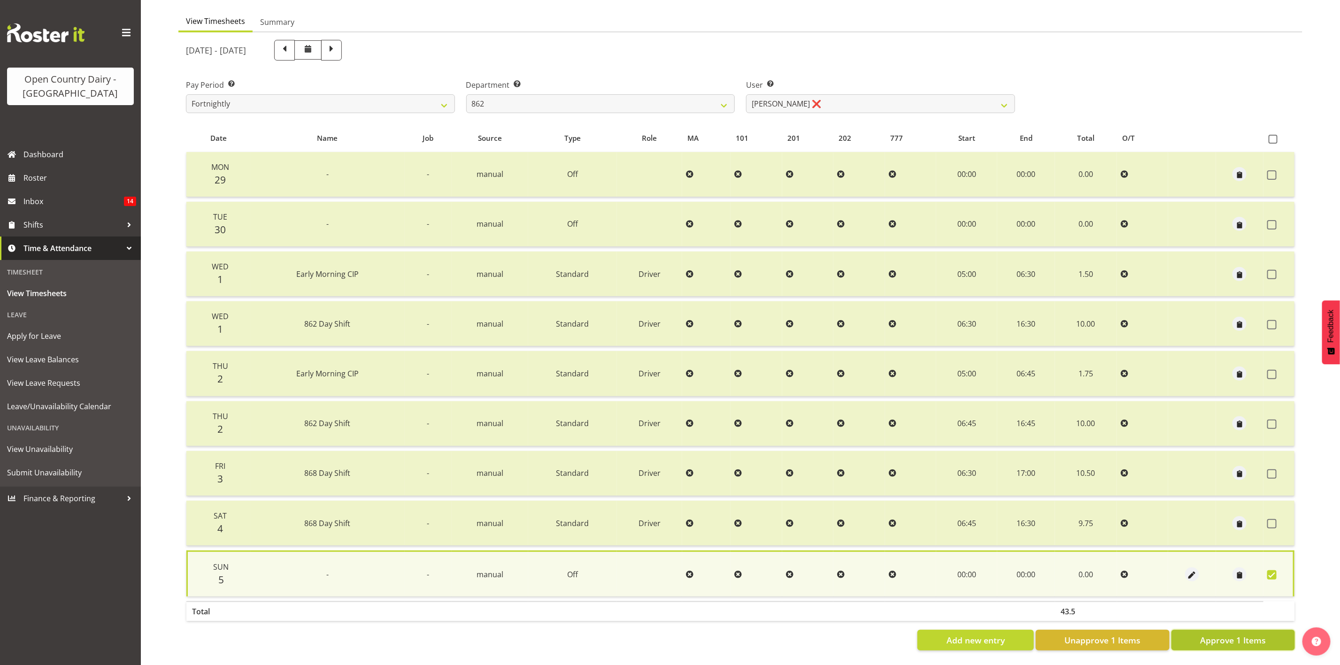
click at [1116, 554] on button "Approve 1 Items" at bounding box center [1232, 640] width 123 height 21
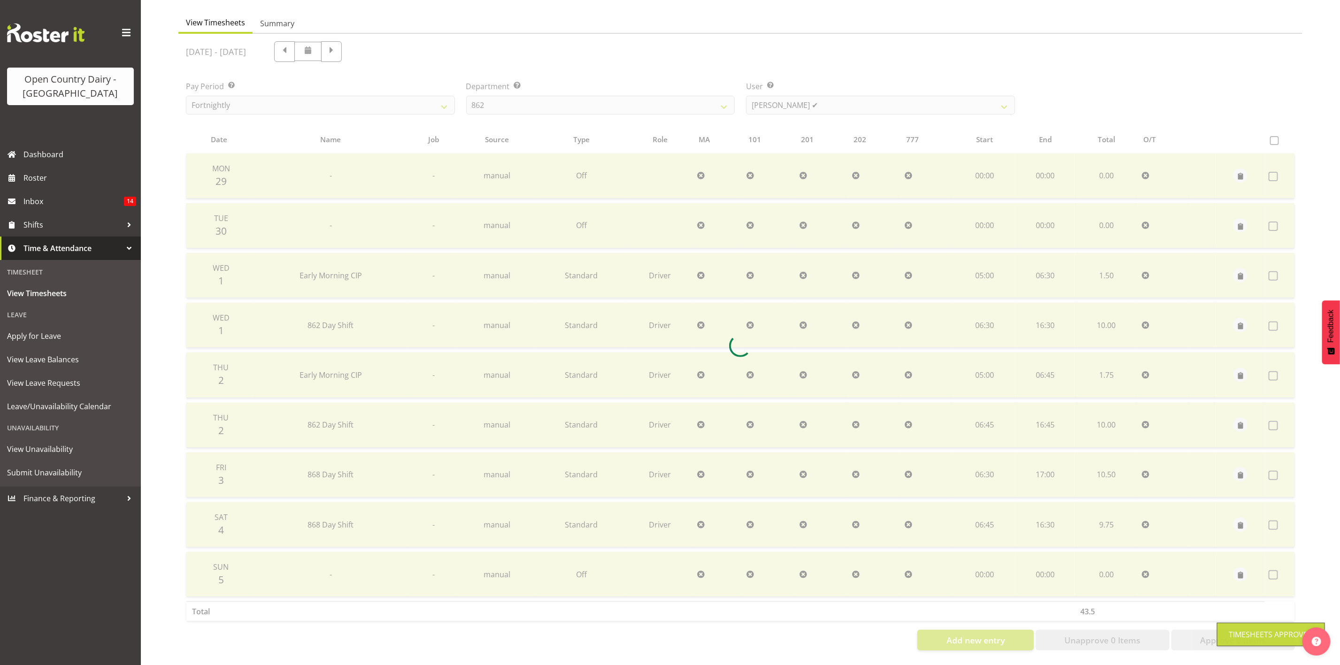
click at [817, 96] on div at bounding box center [740, 346] width 1124 height 625
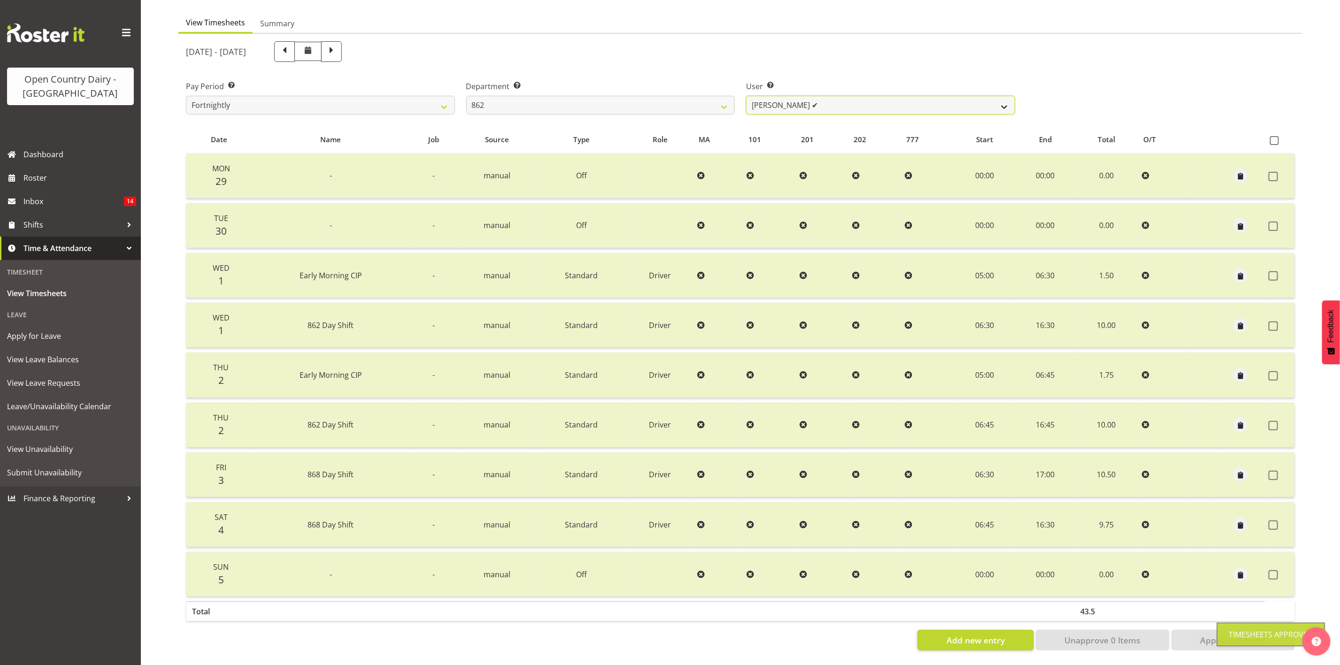
drag, startPoint x: 784, startPoint y: 100, endPoint x: 772, endPoint y: 99, distance: 11.4
click at [784, 100] on select "Bennie (David) Smith ✔ Colin Schwarz ✔ Forbes O'Reilly ❌ Tracy Inder ✔" at bounding box center [880, 105] width 269 height 19
click at [716, 96] on select "734 735 736 737 738 739 851 853 854 855 856 858 861 862 865 867-9032 868 869 87…" at bounding box center [600, 105] width 269 height 19
click at [466, 96] on select "734 735 736 737 738 739 851 853 854 855 856 858 861 862 865 867-9032 868 869 87…" at bounding box center [600, 105] width 269 height 19
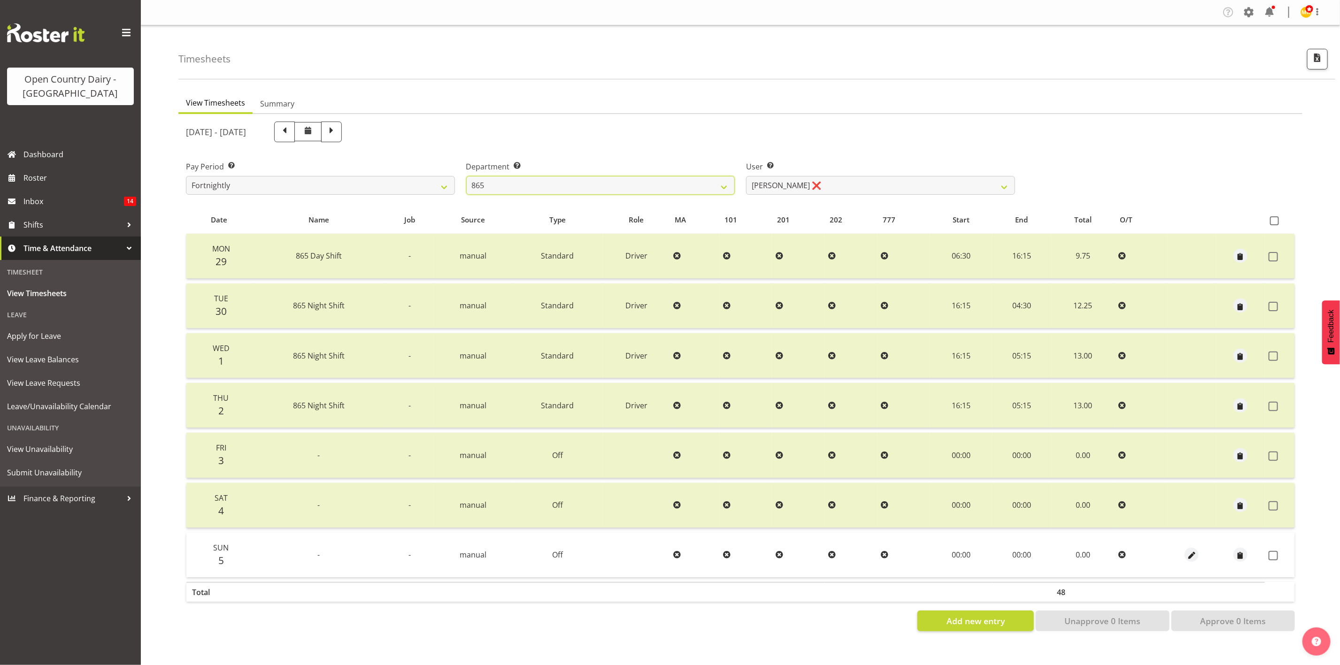
scroll to position [0, 0]
click at [1116, 554] on span at bounding box center [1273, 555] width 9 height 9
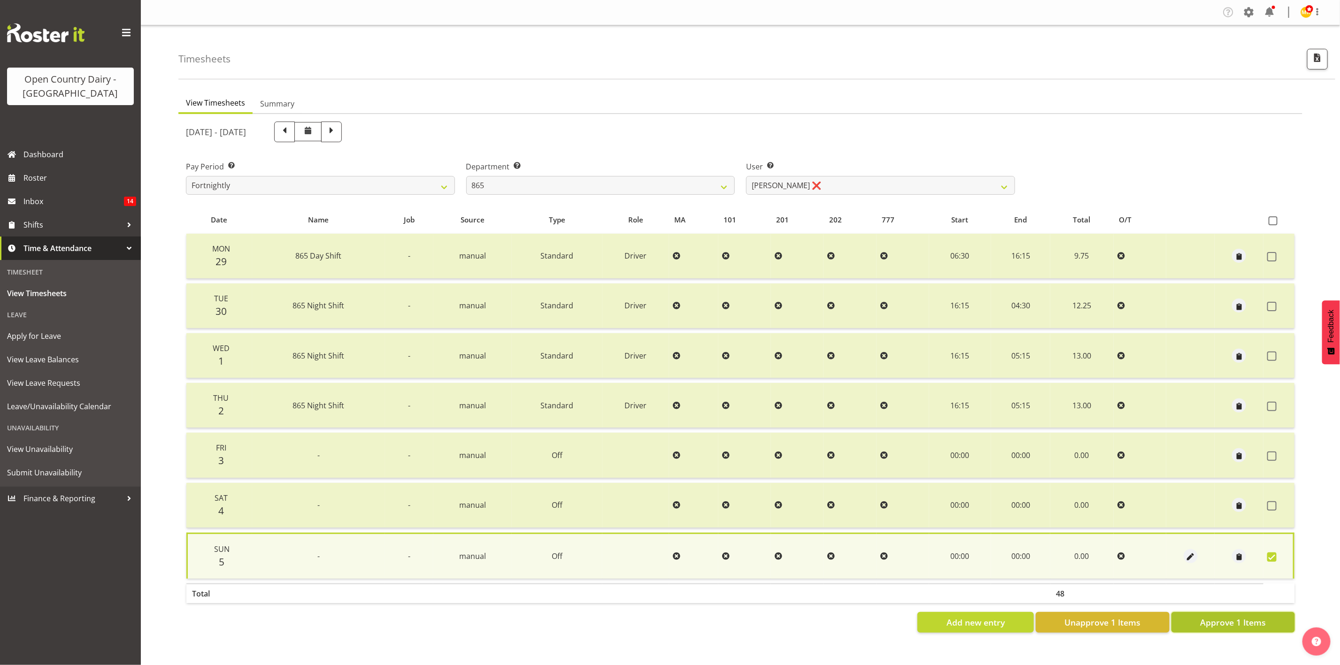
click at [1116, 554] on button "Approve 1 Items" at bounding box center [1232, 622] width 123 height 21
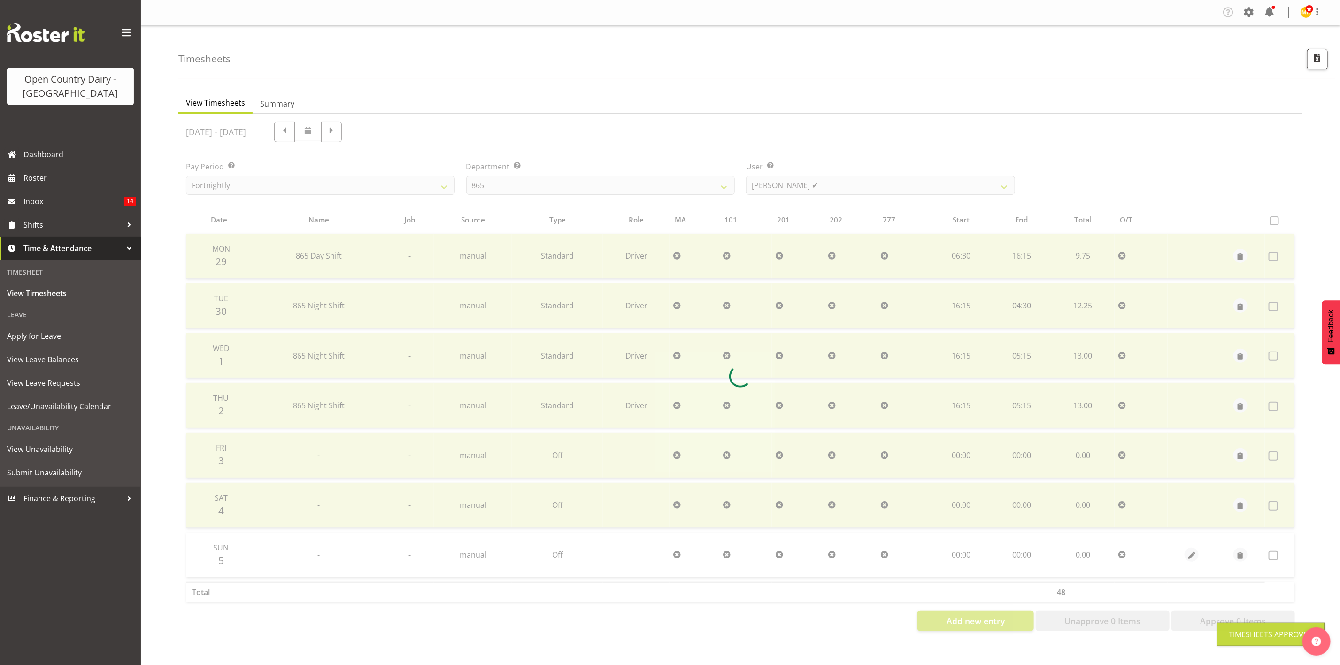
click at [837, 182] on div at bounding box center [740, 376] width 1124 height 525
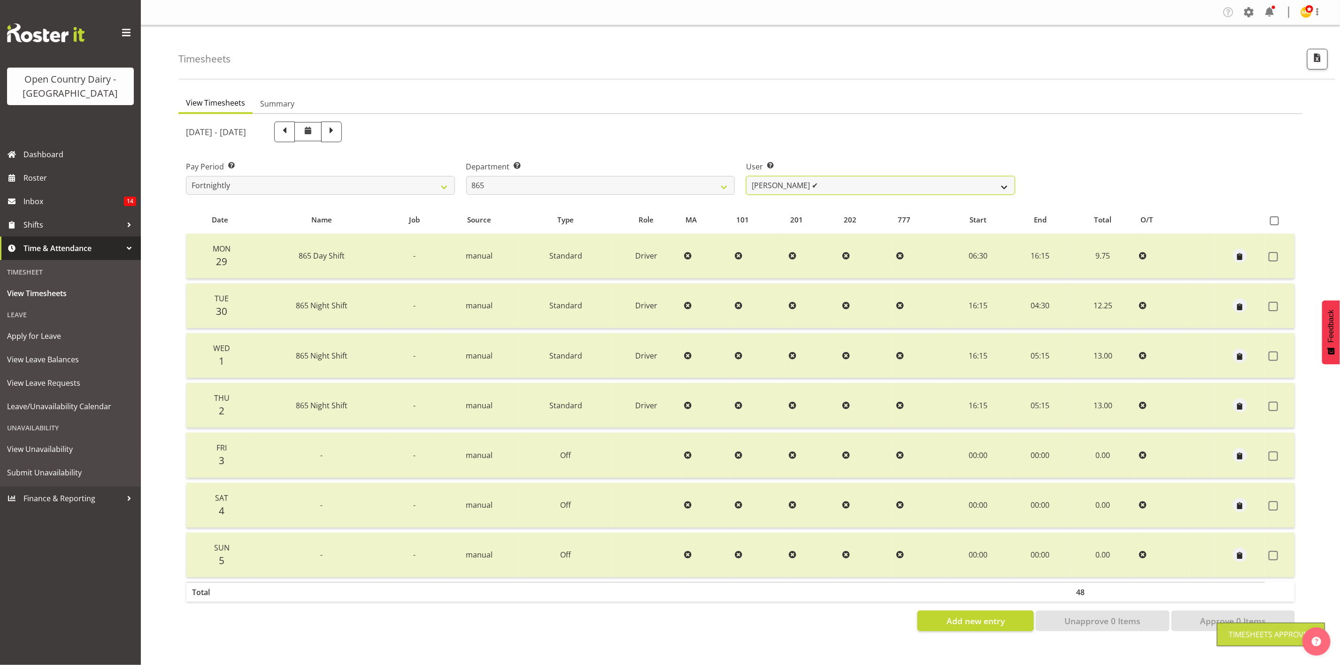
click at [837, 182] on select "Flavio Ferraz ✔ George Courtney ❌ Steffan Kennard ❌" at bounding box center [880, 185] width 269 height 19
click at [746, 176] on select "Flavio Ferraz ✔ George Courtney ❌ Steffan Kennard ❌" at bounding box center [880, 185] width 269 height 19
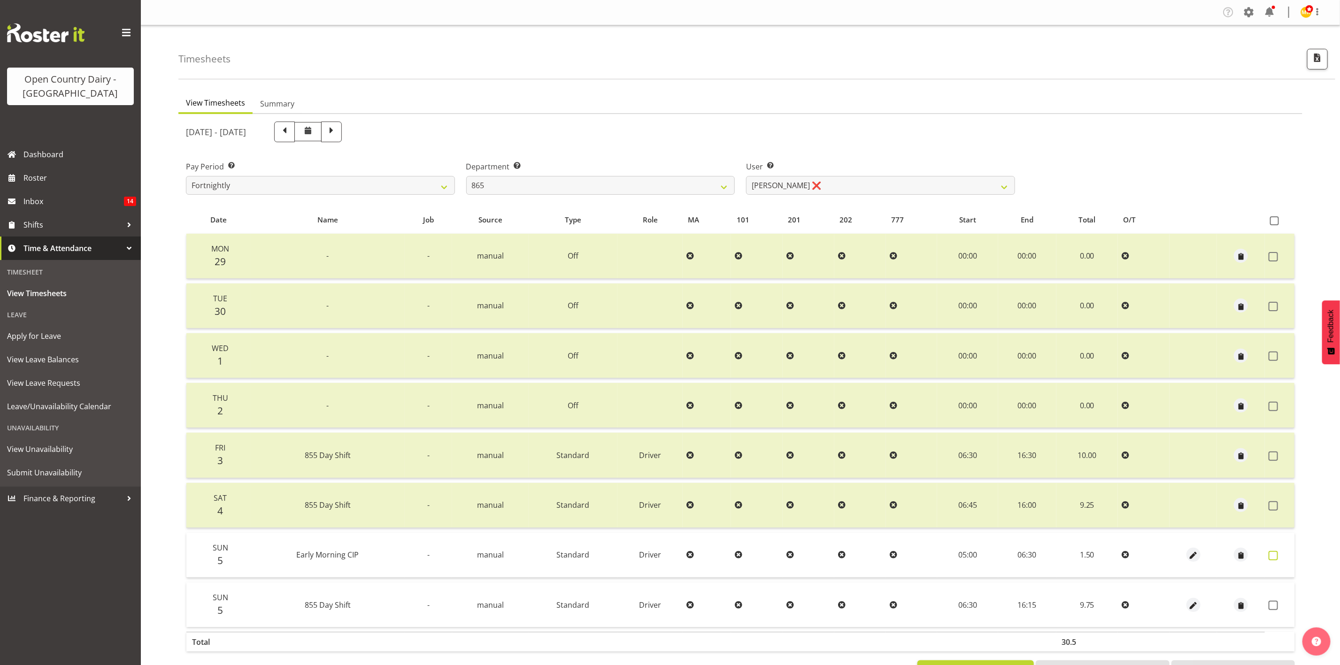
click at [1116, 554] on span at bounding box center [1273, 555] width 9 height 9
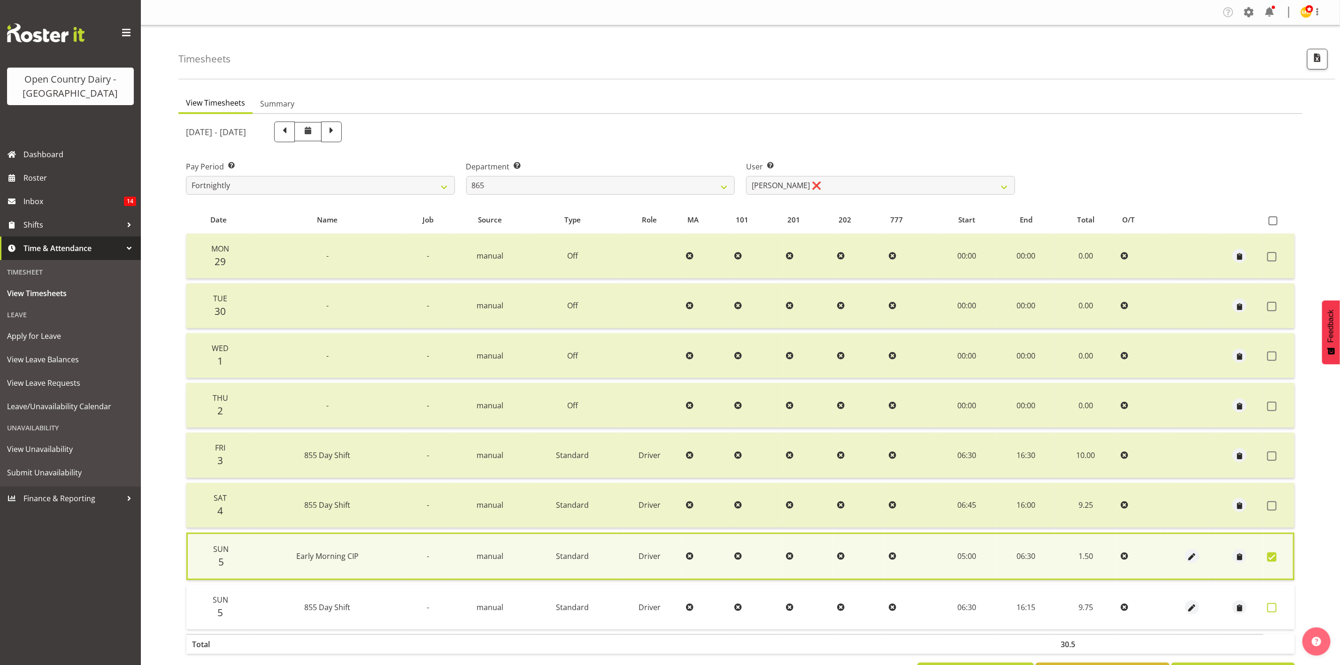
click at [1116, 554] on span at bounding box center [1271, 607] width 9 height 9
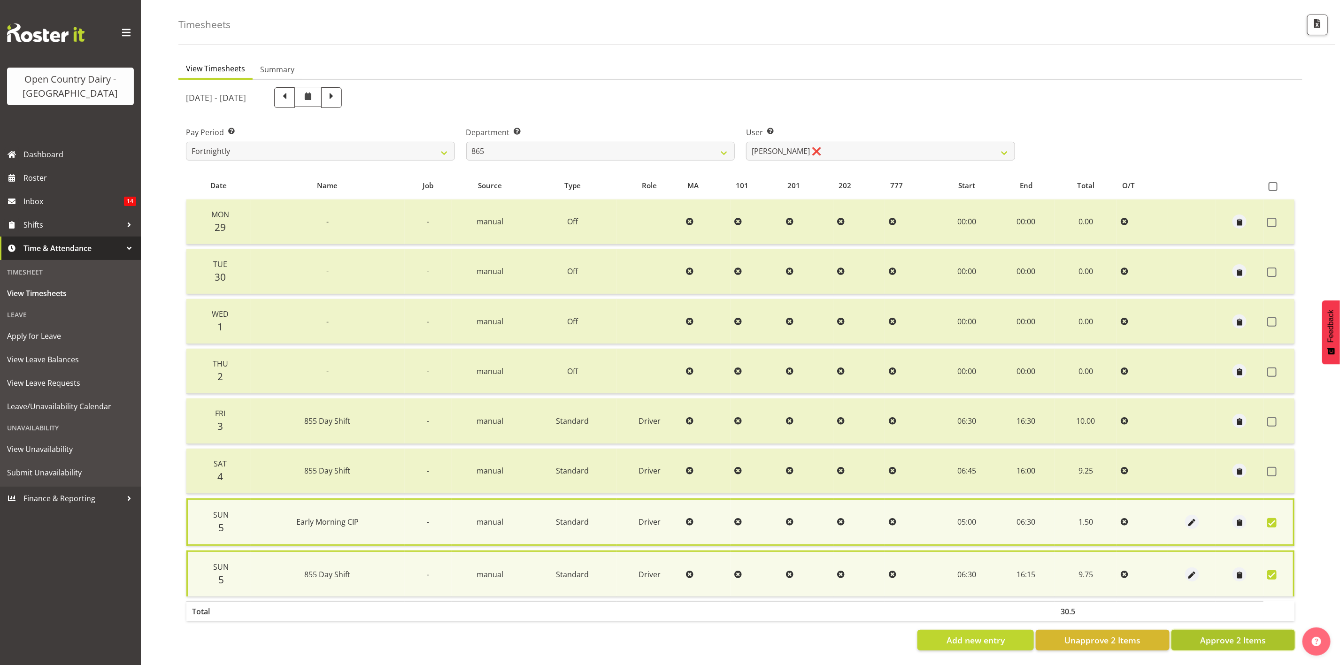
click at [1116, 554] on span "Approve 2 Items" at bounding box center [1233, 640] width 66 height 12
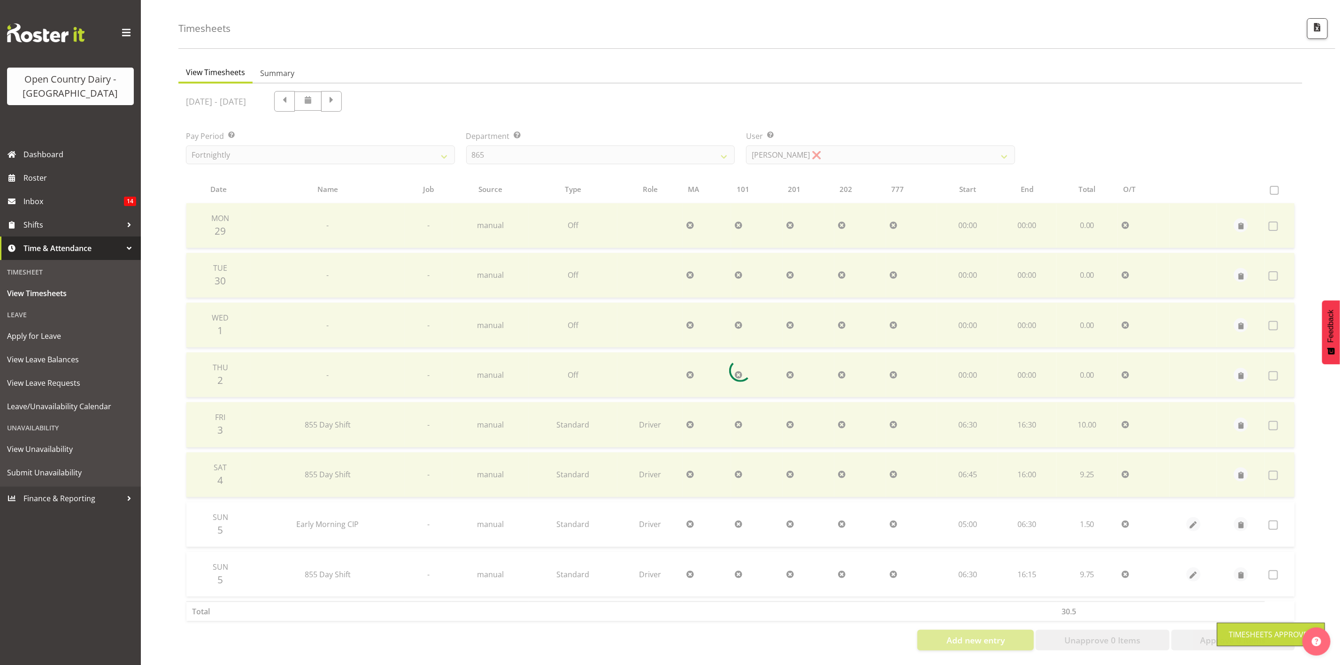
scroll to position [38, 0]
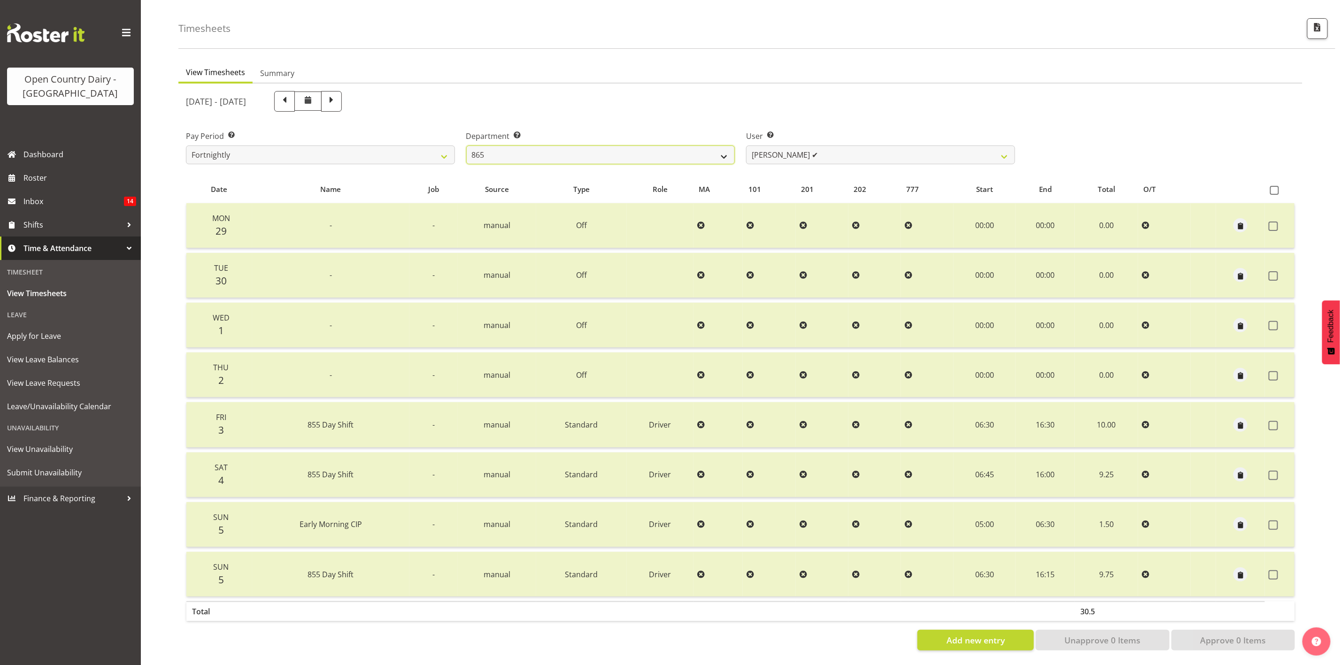
click at [719, 146] on select "734 735 736 737 738 739 851 853 854 855 856 858 861 862 865 867-9032 868 869 87…" at bounding box center [600, 155] width 269 height 19
click at [466, 146] on select "734 735 736 737 738 739 851 853 854 855 856 858 861 862 865 867-9032 868 869 87…" at bounding box center [600, 155] width 269 height 19
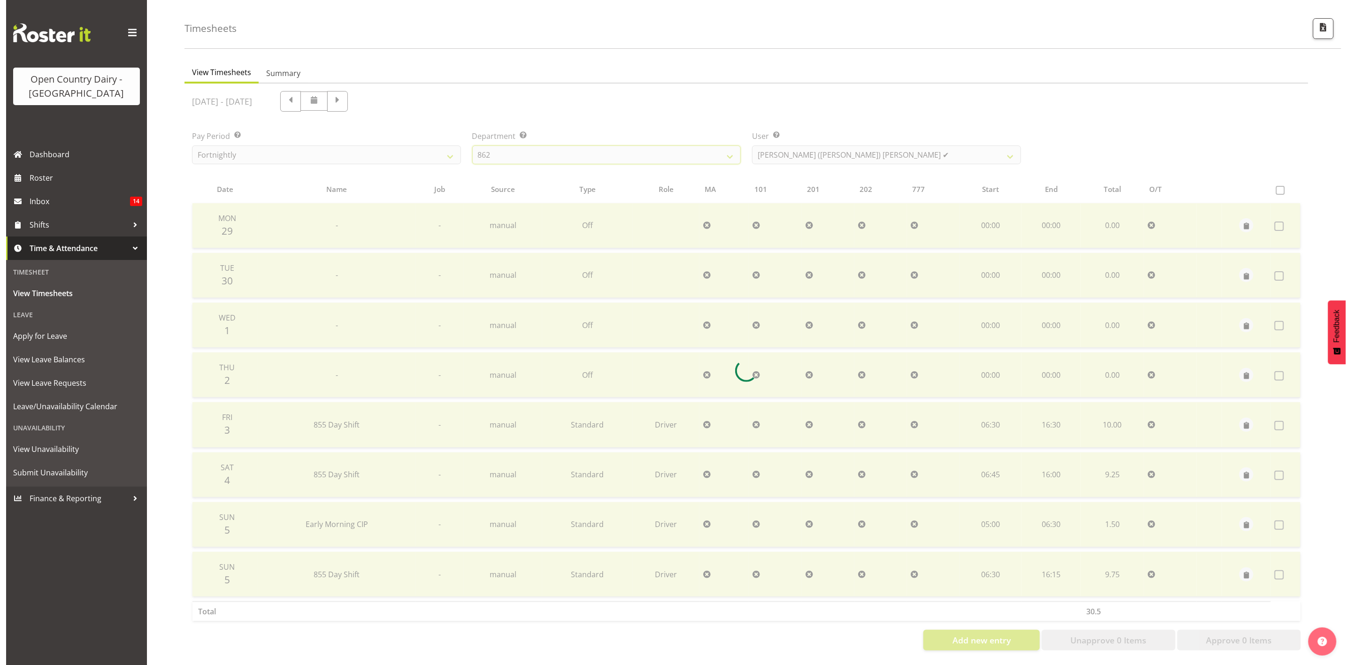
scroll to position [0, 0]
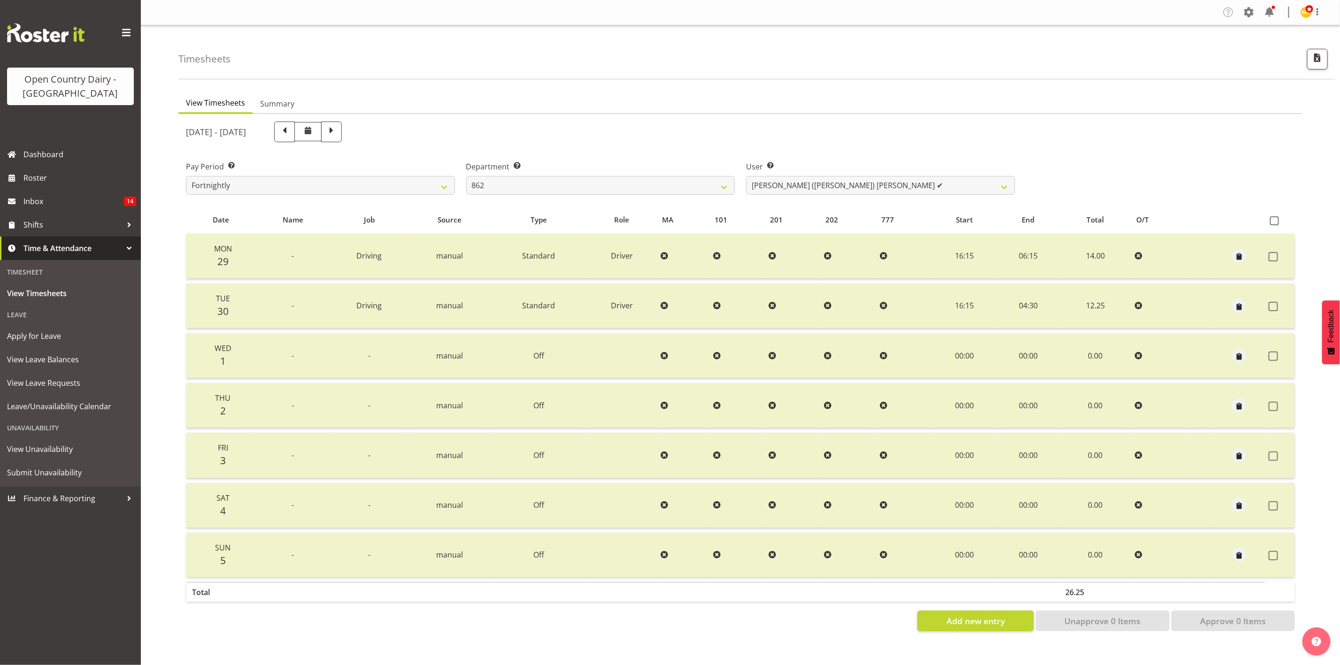
click at [740, 182] on div "User Select user. Note: This is filtered down by the previous two drop-down ite…" at bounding box center [880, 174] width 280 height 53
click at [721, 196] on div "Department Select which department you would like to view. 734 735 736 737 738 …" at bounding box center [601, 174] width 280 height 53
click at [726, 186] on select "734 735 736 737 738 739 851 853 854 855 856 858 861 862 865 867-9032 868 869 87…" at bounding box center [600, 185] width 269 height 19
click at [466, 176] on select "734 735 736 737 738 739 851 853 854 855 856 858 861 862 865 867-9032 868 869 87…" at bounding box center [600, 185] width 269 height 19
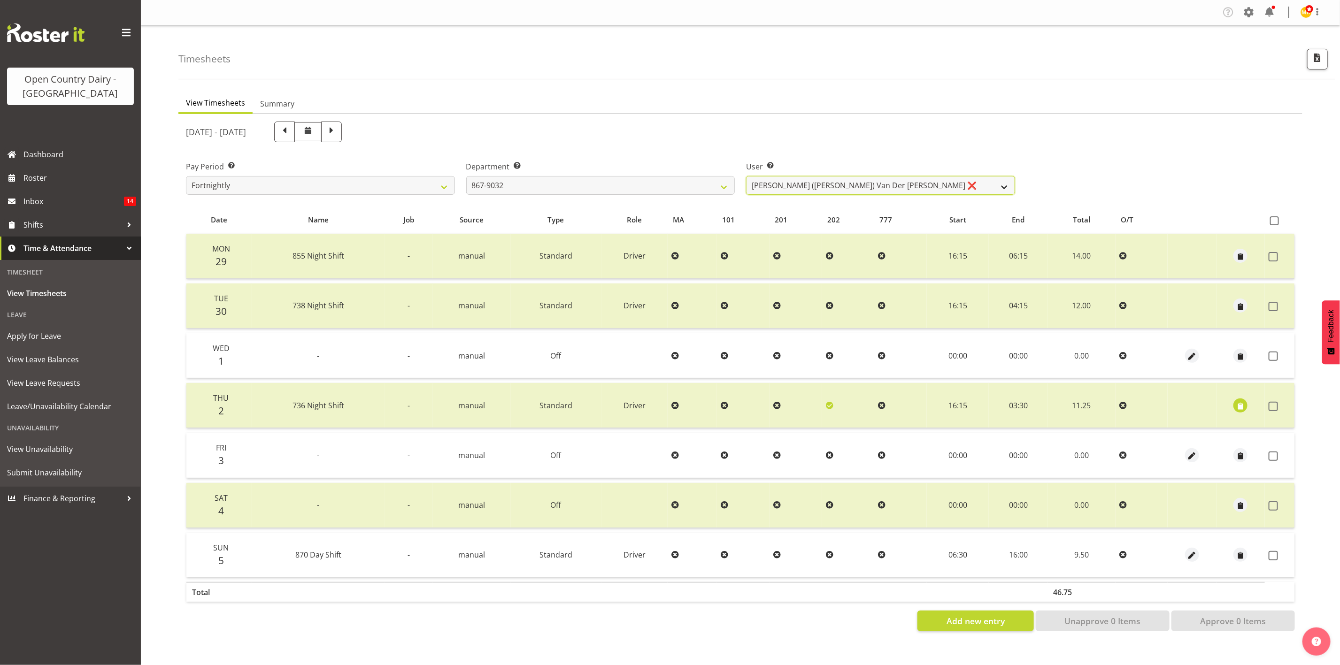
click at [788, 185] on select "Gert (Gerry) Van Der Berg ❌ Glenn Tither ❌ Jason Gough ❌ Richard Aitken ❌" at bounding box center [880, 185] width 269 height 19
drag, startPoint x: 1277, startPoint y: 554, endPoint x: 1270, endPoint y: 524, distance: 30.4
click at [1116, 554] on span at bounding box center [1273, 555] width 9 height 9
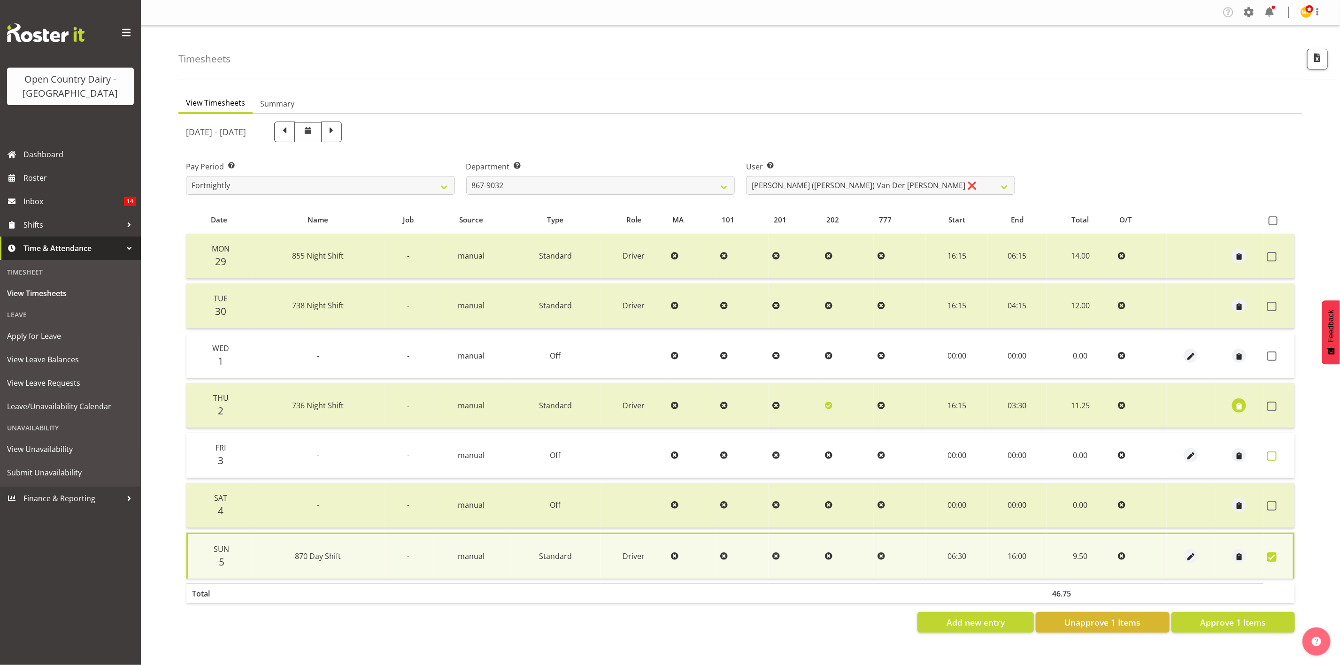
click at [1116, 455] on span at bounding box center [1271, 456] width 9 height 9
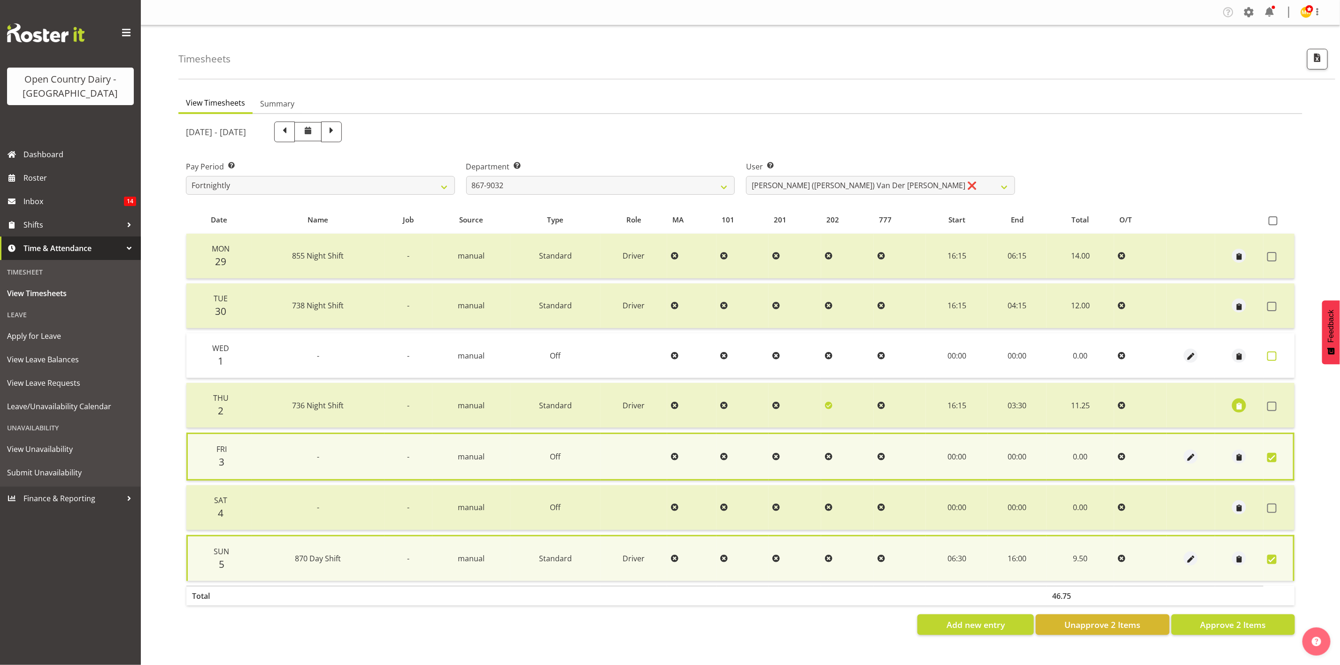
click at [1116, 352] on span at bounding box center [1271, 356] width 9 height 9
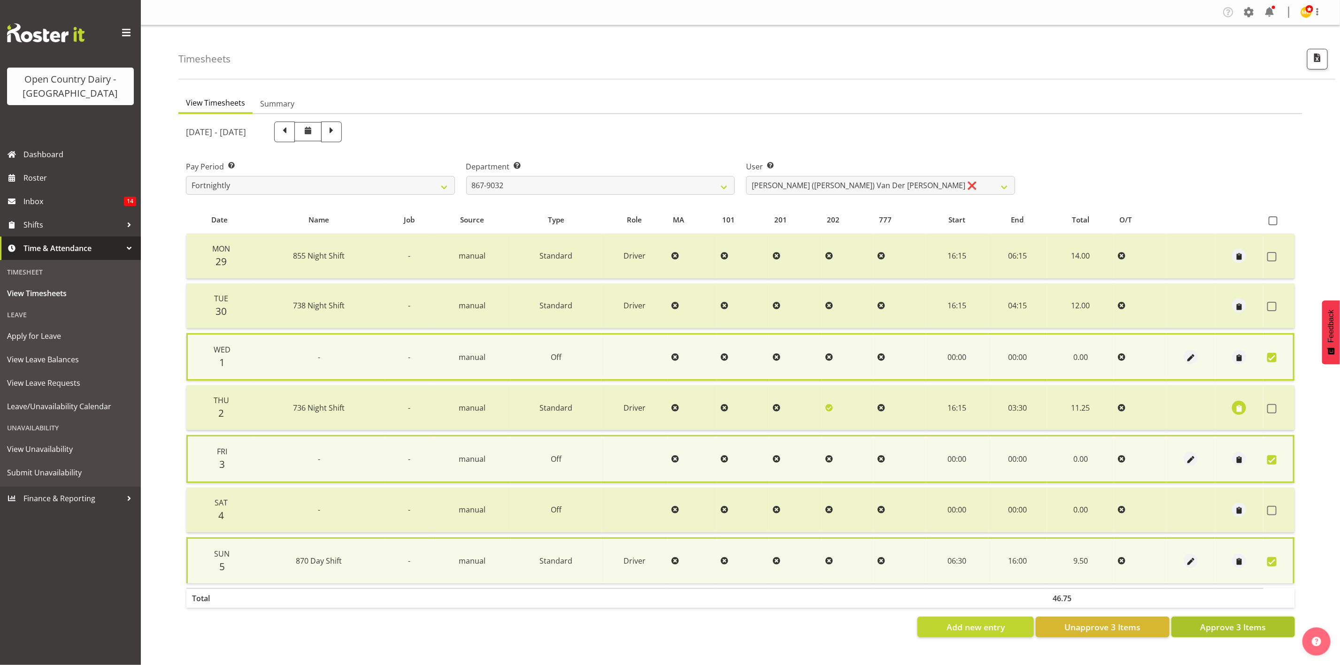
click at [1116, 554] on span "Approve 3 Items" at bounding box center [1233, 627] width 66 height 12
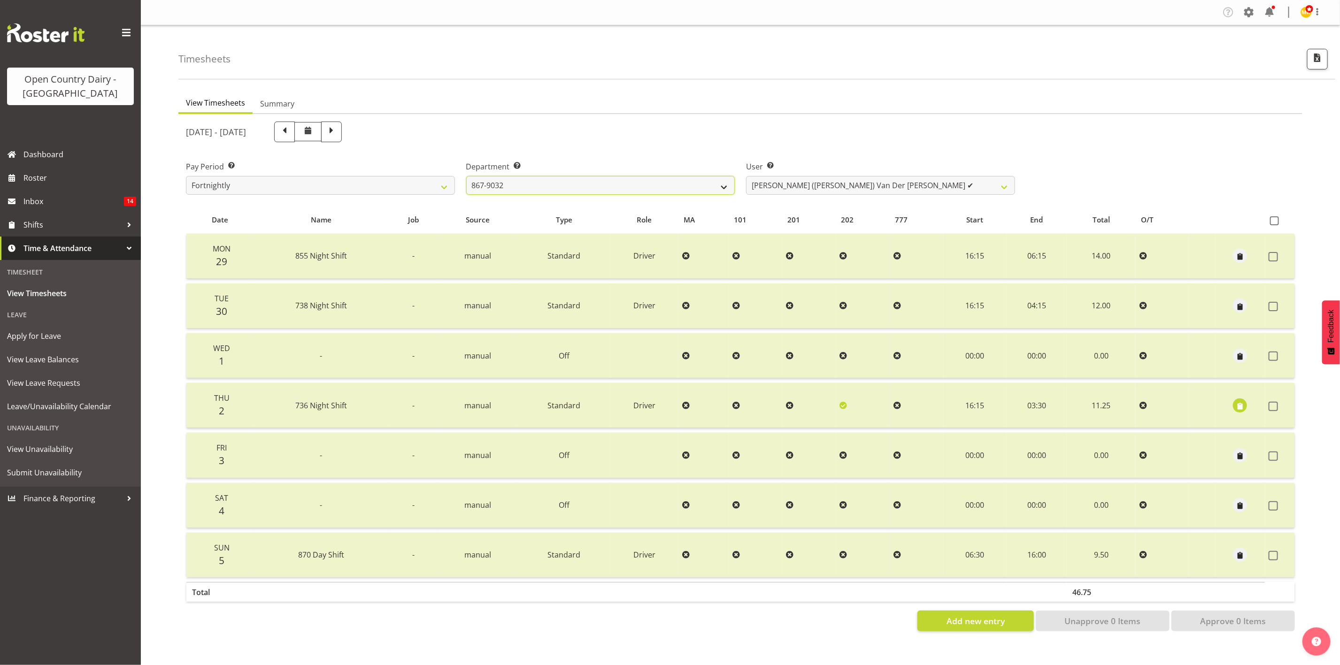
click at [575, 192] on select "734 735 736 737 738 739 851 853 854 855 856 858 861 862 865 867-9032 868 869 87…" at bounding box center [600, 185] width 269 height 19
click at [466, 176] on select "734 735 736 737 738 739 851 853 854 855 856 858 861 862 865 867-9032 868 869 87…" at bounding box center [600, 185] width 269 height 19
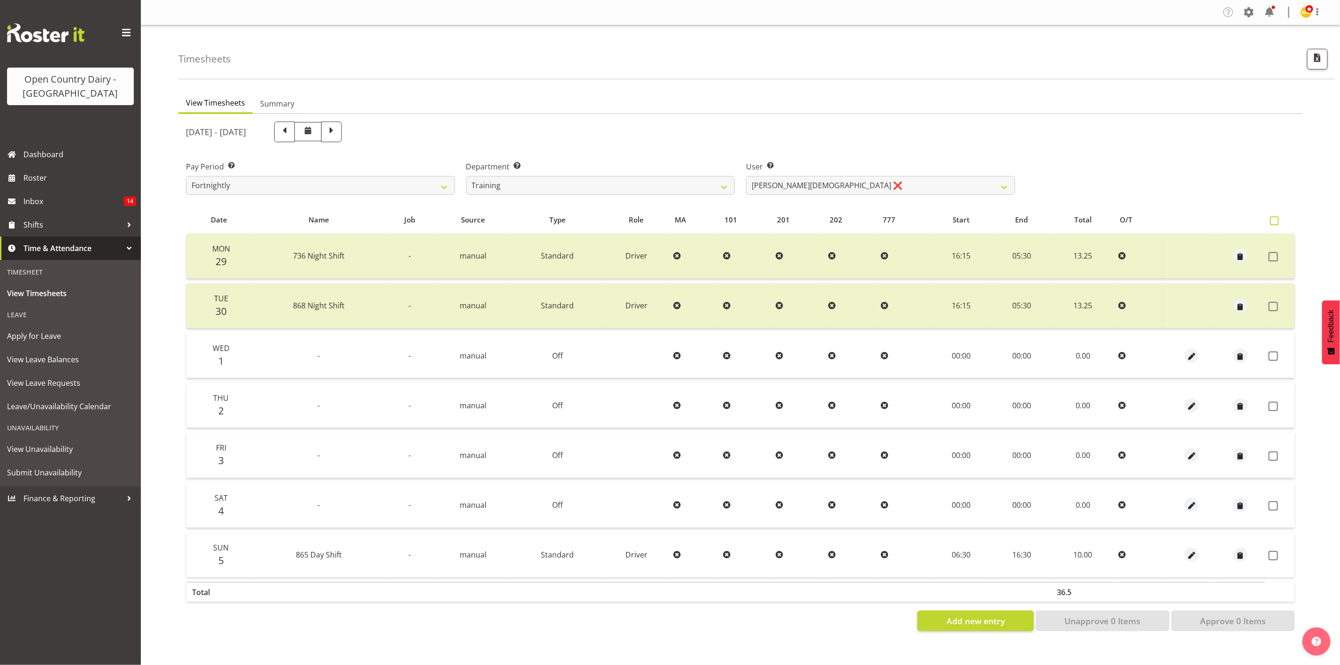
click at [1116, 220] on span at bounding box center [1274, 220] width 9 height 9
click at [1116, 220] on input "checkbox" at bounding box center [1273, 221] width 6 height 6
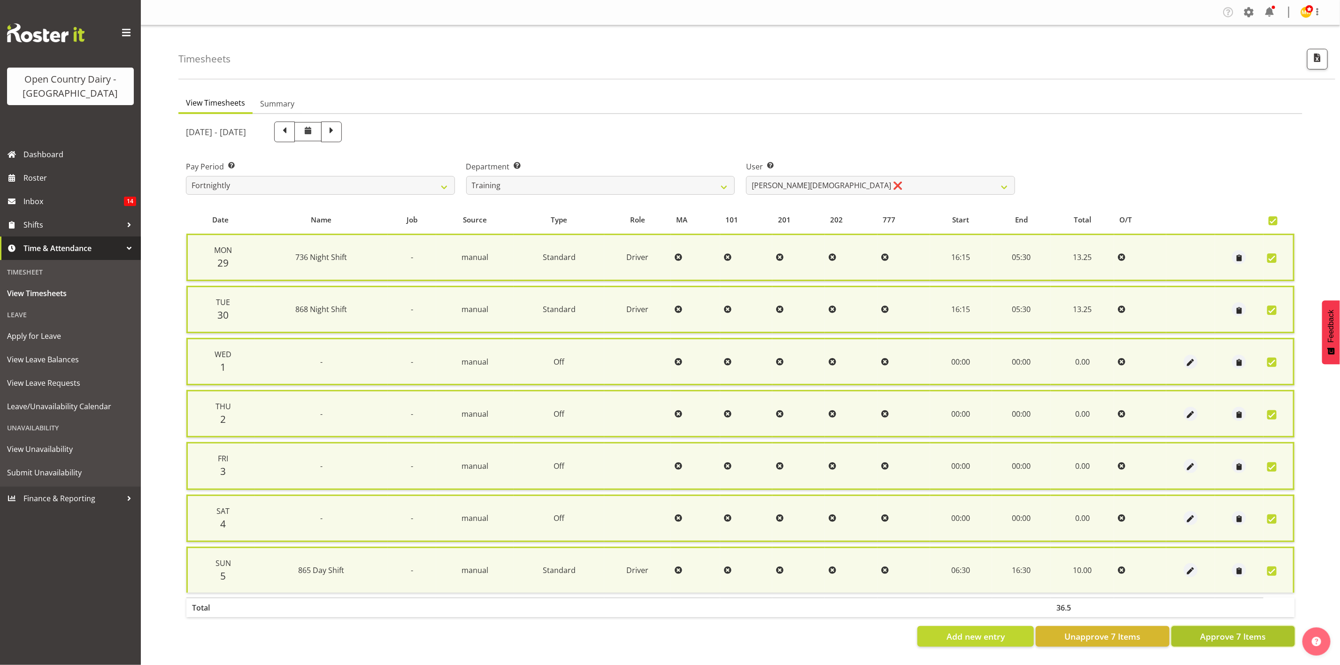
click at [1116, 554] on span "Approve 7 Items" at bounding box center [1233, 637] width 66 height 12
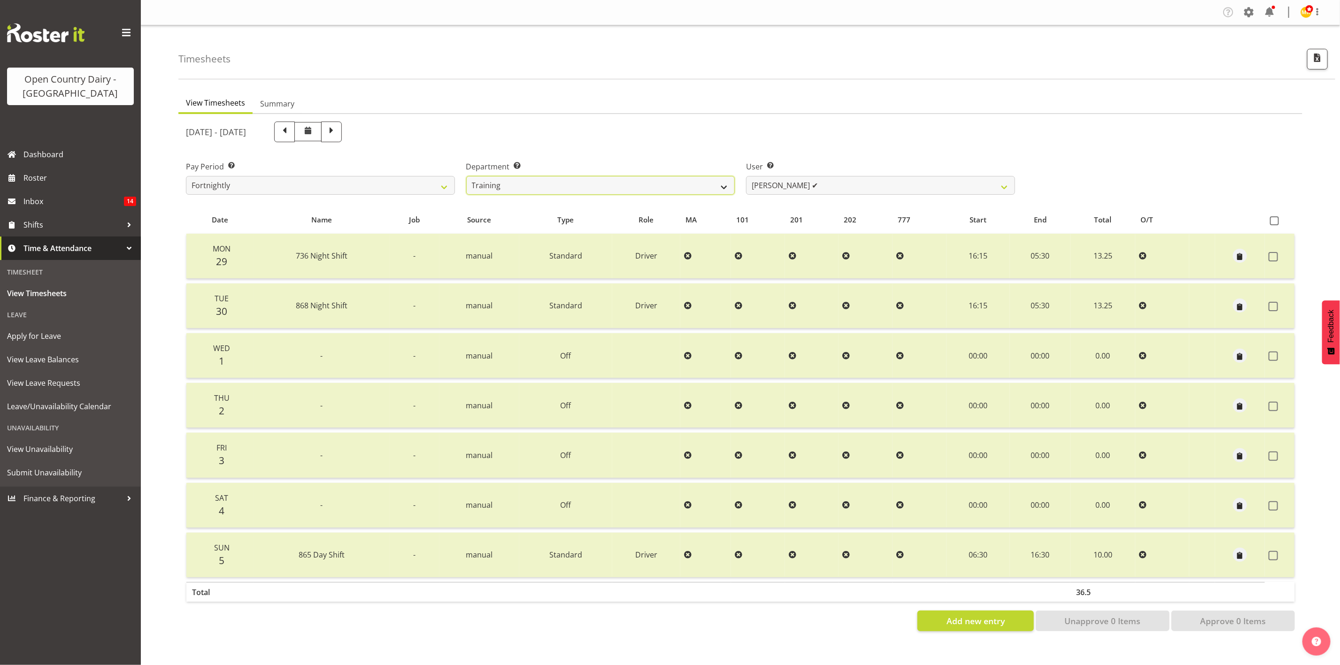
click at [633, 185] on select "734 735 736 737 738 739 851 853 854 855 856 858 861 862 865 867-9032 868 869 87…" at bounding box center [600, 185] width 269 height 19
click at [466, 176] on select "734 735 736 737 738 739 851 853 854 855 856 858 861 862 865 867-9032 868 869 87…" at bounding box center [600, 185] width 269 height 19
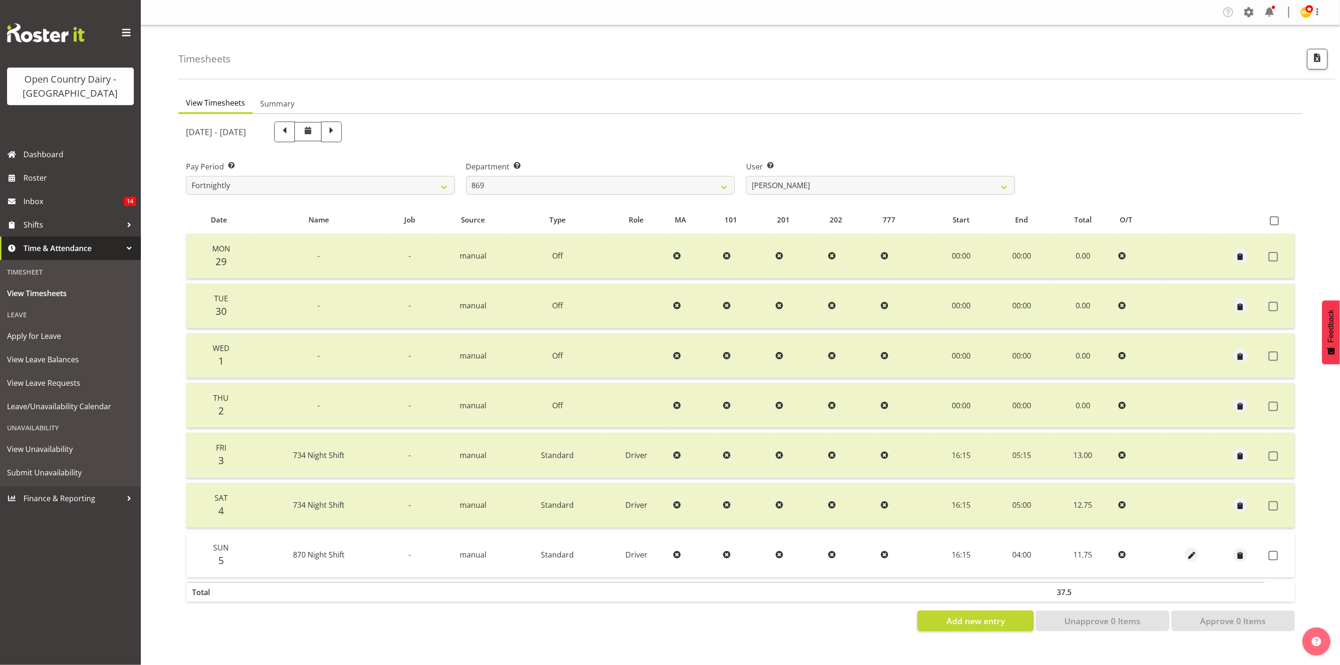
click at [861, 196] on div "User Select user. Note: This is filtered down by the previous two drop-down ite…" at bounding box center [880, 174] width 280 height 53
click at [860, 186] on select "Barry O'Donnell ❌ Barry Johnston ❌ Jason Soper ❌ Peter Wieczorek ❌" at bounding box center [880, 185] width 269 height 19
click at [746, 176] on select "Barry O'Donnell ❌ Barry Johnston ❌ Jason Soper ❌ Peter Wieczorek ❌" at bounding box center [880, 185] width 269 height 19
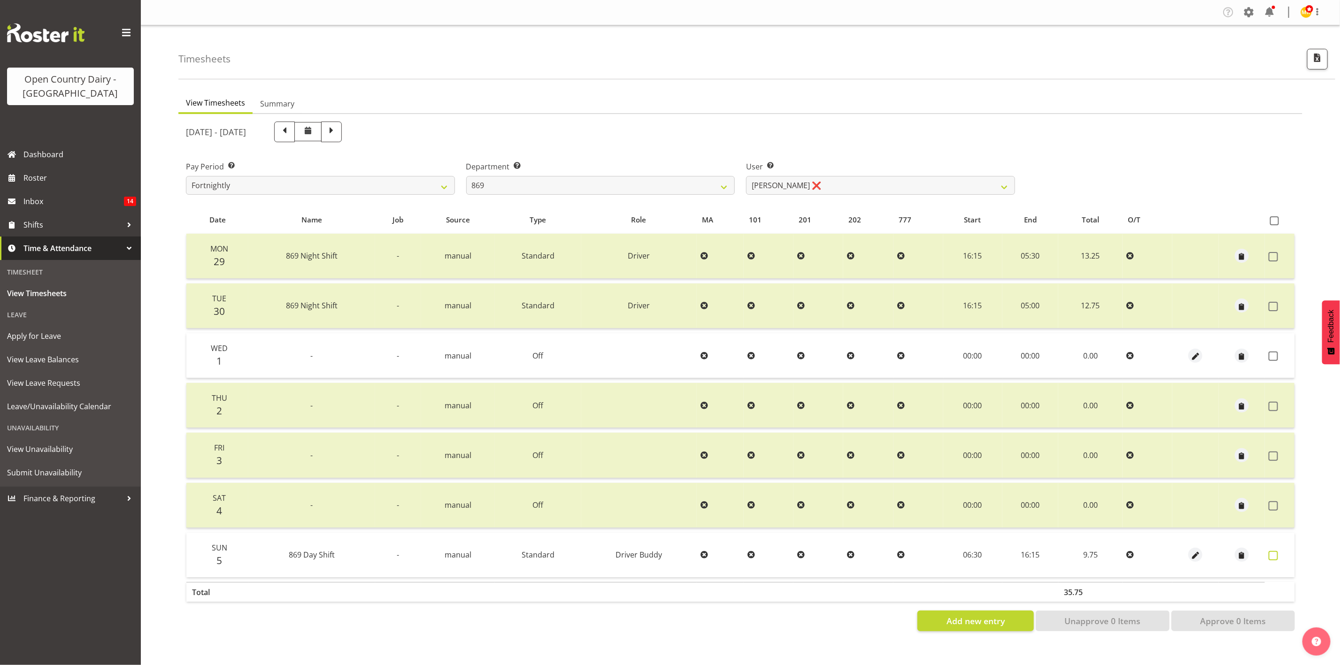
click at [1116, 554] on label at bounding box center [1276, 555] width 15 height 9
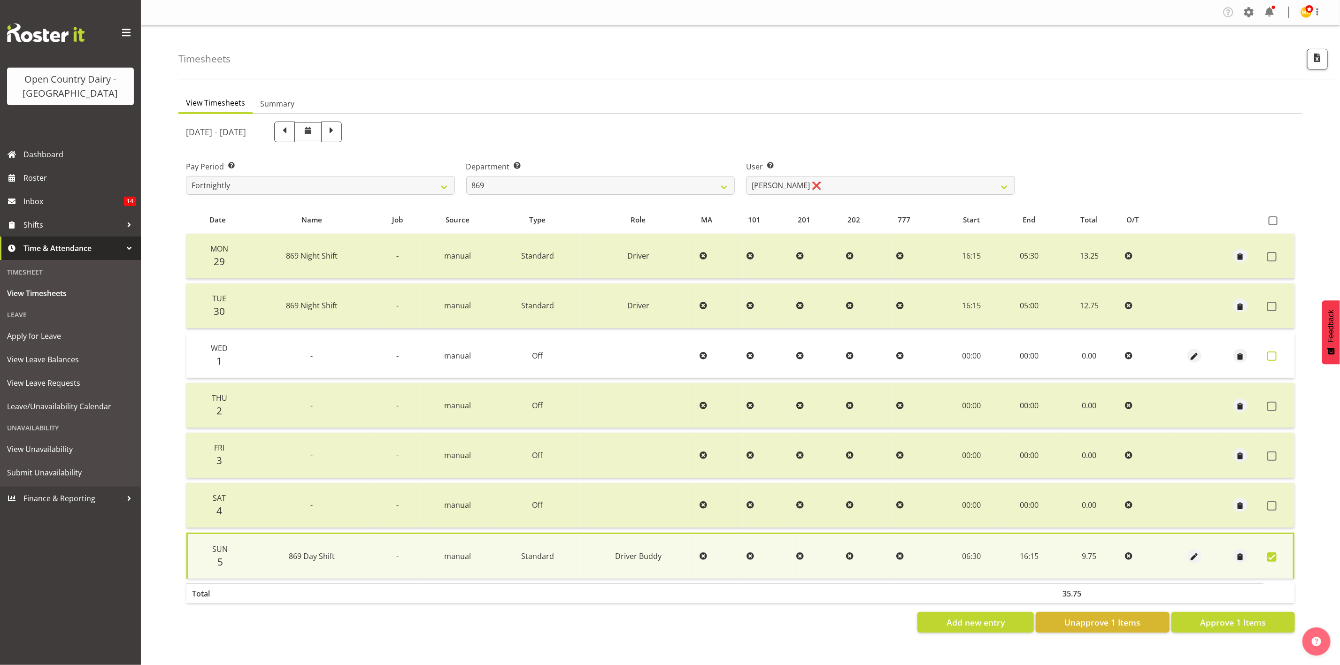
click at [1116, 359] on span at bounding box center [1271, 356] width 9 height 9
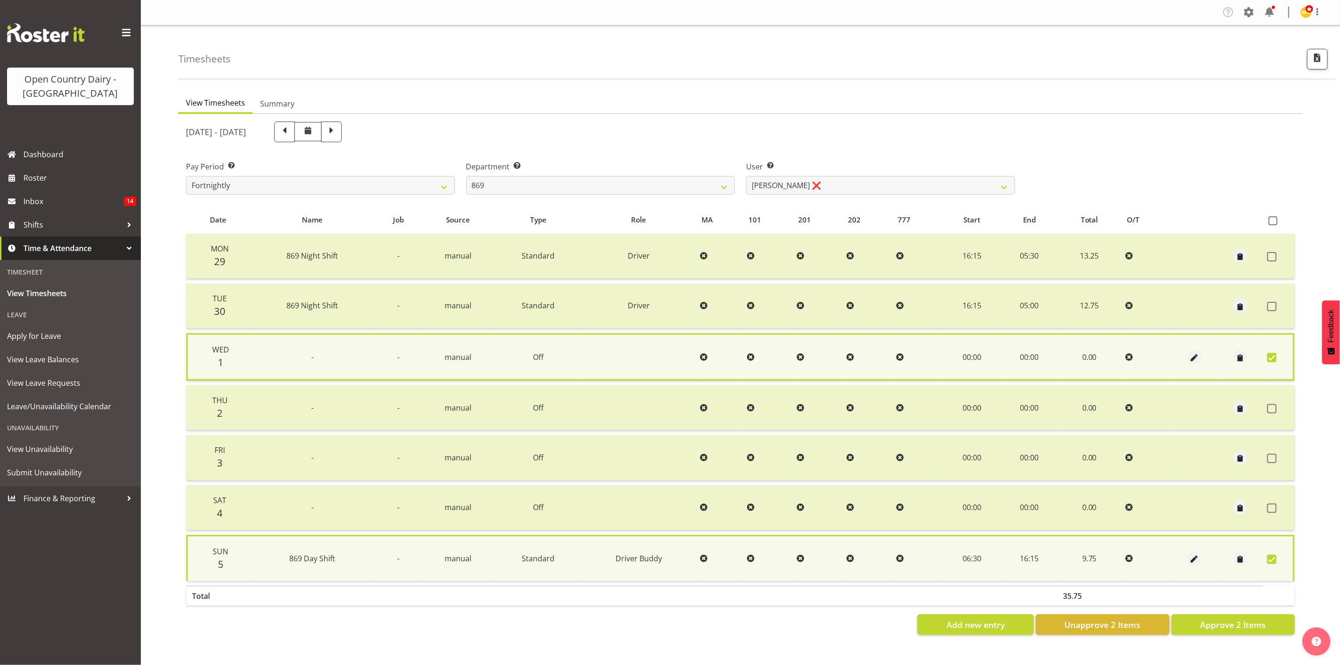
click at [1116, 554] on section "September 29th - October 5th 2025 Pay Period Select which pay period you would …" at bounding box center [740, 378] width 1124 height 529
click at [1116, 554] on span "Approve 2 Items" at bounding box center [1233, 625] width 66 height 12
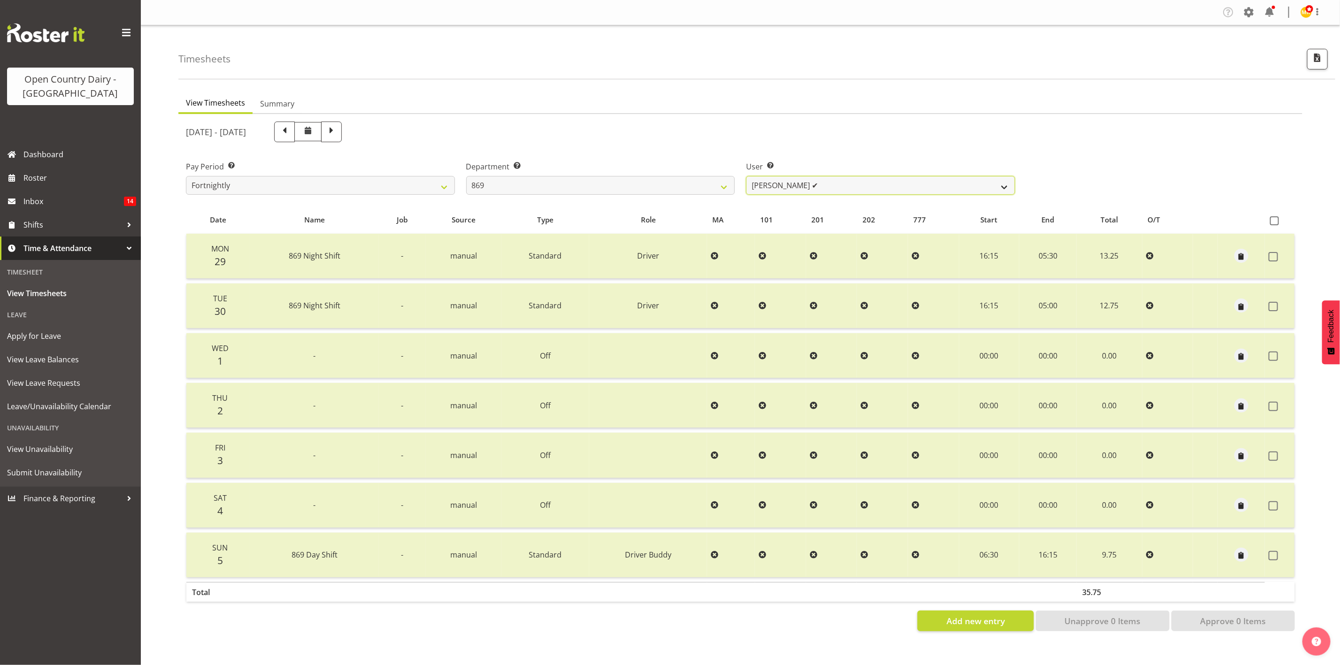
click at [893, 183] on select "Barry O'Donnell ❌ Barry Johnston ❌ Jason Soper ❌ Peter Wieczorek ✔" at bounding box center [880, 185] width 269 height 19
drag, startPoint x: 685, startPoint y: 169, endPoint x: 683, endPoint y: 184, distance: 14.7
click at [684, 181] on div "Department Select which department you would like to view. 734 735 736 737 738 …" at bounding box center [600, 178] width 269 height 34
click at [683, 184] on select "734 735 736 737 738 739 851 853 854 855 856 858 861 862 865 867-9032 868 869 87…" at bounding box center [600, 185] width 269 height 19
click at [466, 176] on select "734 735 736 737 738 739 851 853 854 855 856 858 861 862 865 867-9032 868 869 87…" at bounding box center [600, 185] width 269 height 19
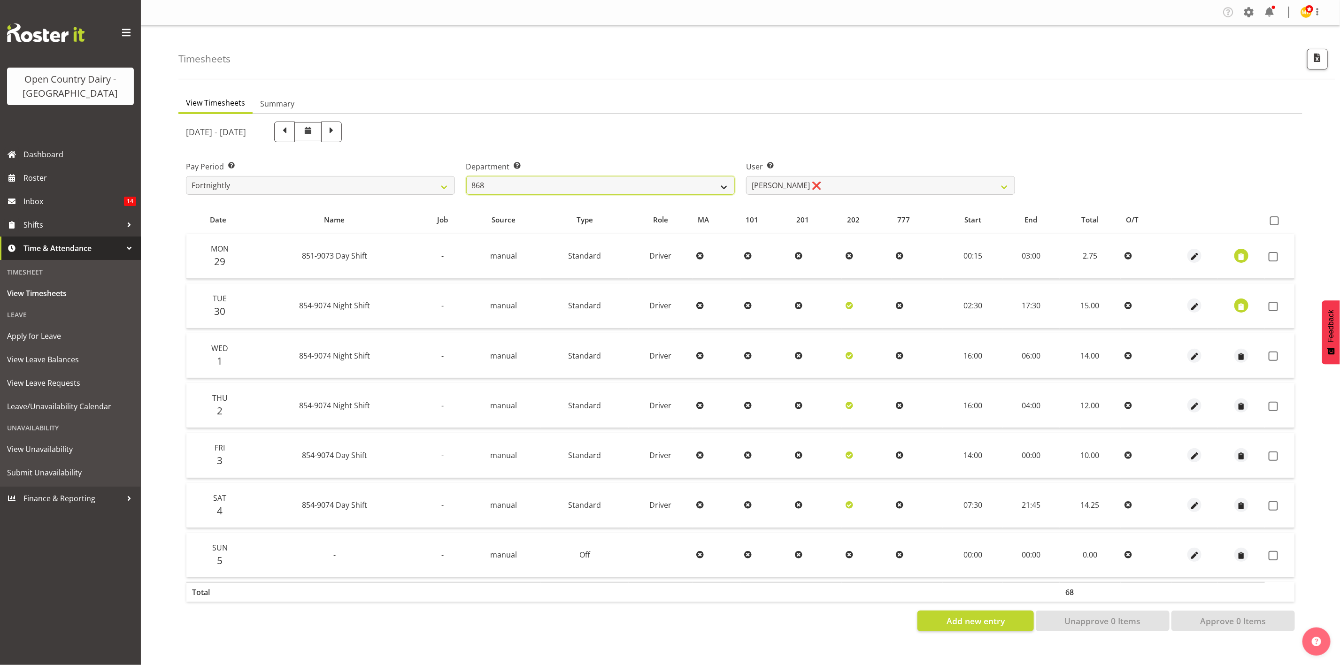
click at [597, 186] on select "734 735 736 737 738 739 851 853 854 855 856 858 861 862 865 867-9032 868 869 87…" at bounding box center [600, 185] width 269 height 19
click at [466, 176] on select "734 735 736 737 738 739 851 853 854 855 856 858 861 862 865 867-9032 868 869 87…" at bounding box center [600, 185] width 269 height 19
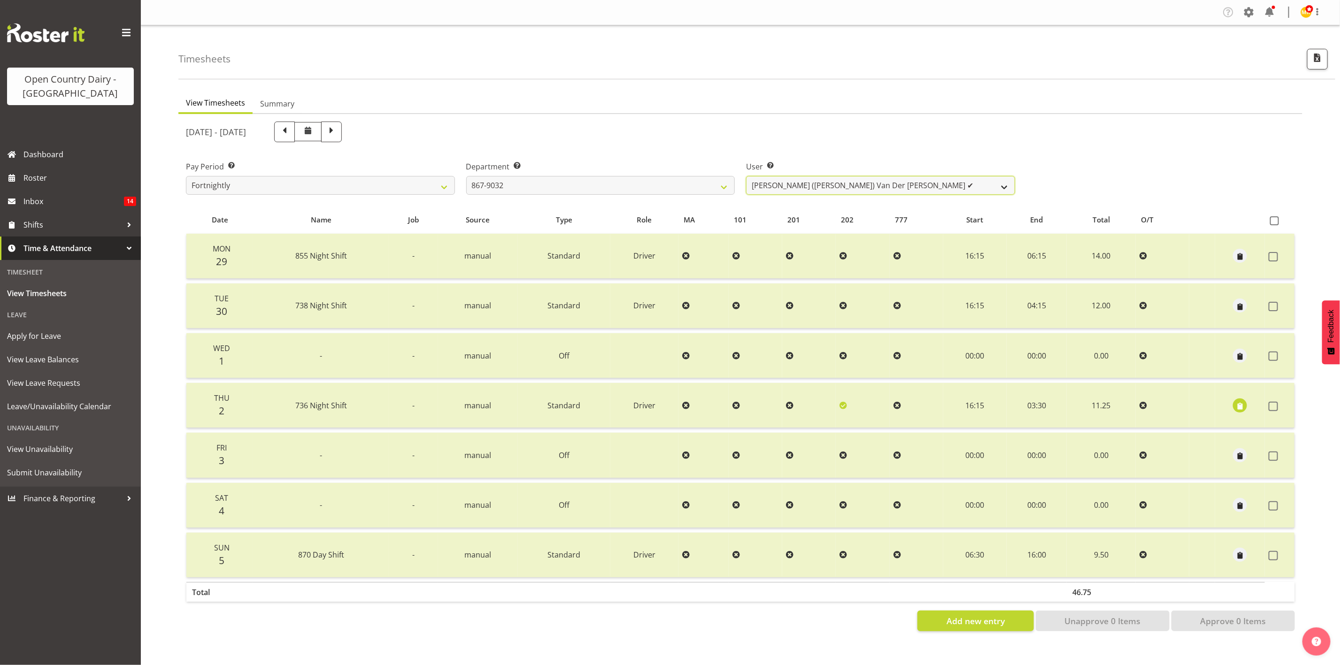
click at [971, 188] on select "Gert (Gerry) Van Der Berg ✔ Glenn Tither ❌ Jason Gough ❌ Richard Aitken ❌" at bounding box center [880, 185] width 269 height 19
click at [746, 176] on select "Gert (Gerry) Van Der Berg ✔ Glenn Tither ❌ Jason Gough ❌ Richard Aitken ❌" at bounding box center [880, 185] width 269 height 19
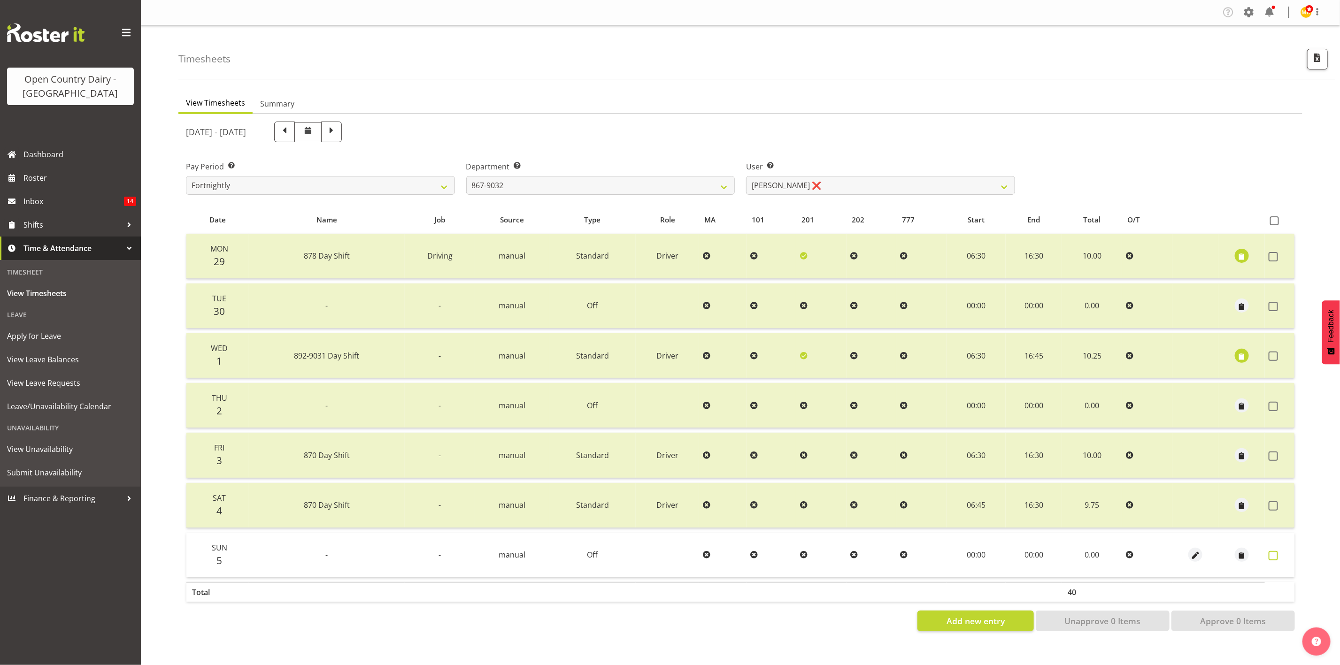
click at [1116, 551] on label at bounding box center [1276, 555] width 15 height 9
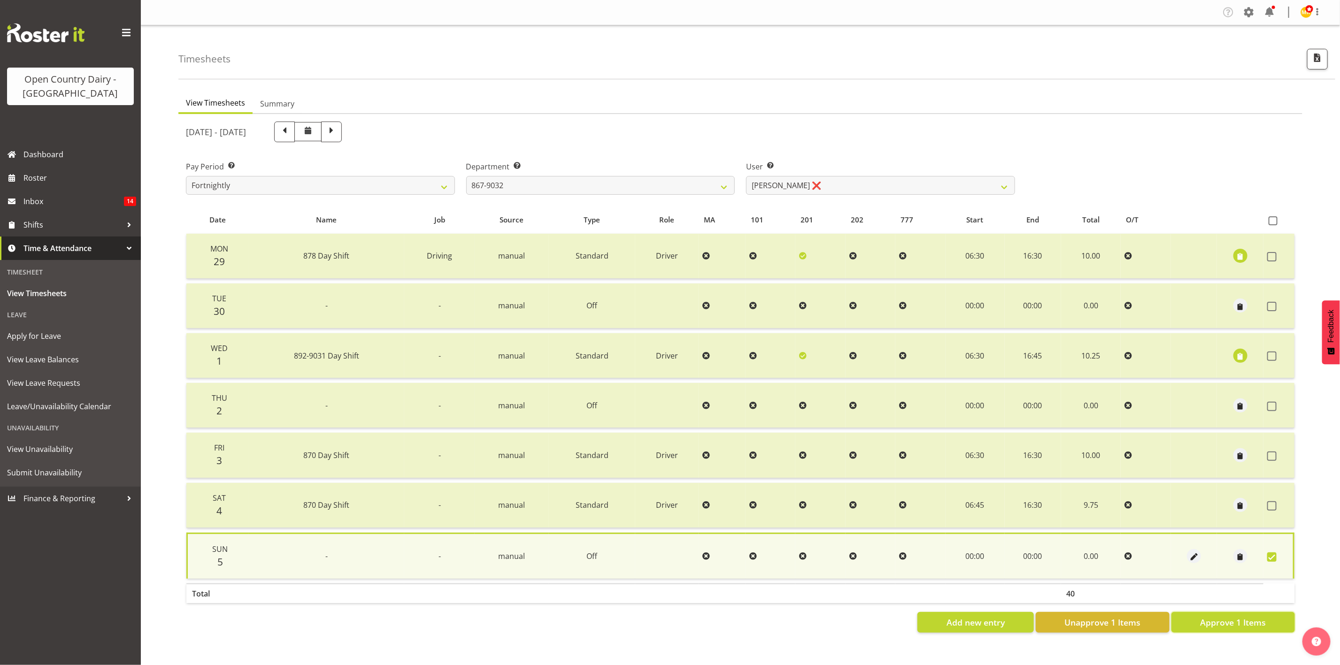
drag, startPoint x: 1262, startPoint y: 614, endPoint x: 1262, endPoint y: 594, distance: 19.7
click at [1116, 554] on span "Approve 1 Items" at bounding box center [1233, 622] width 66 height 12
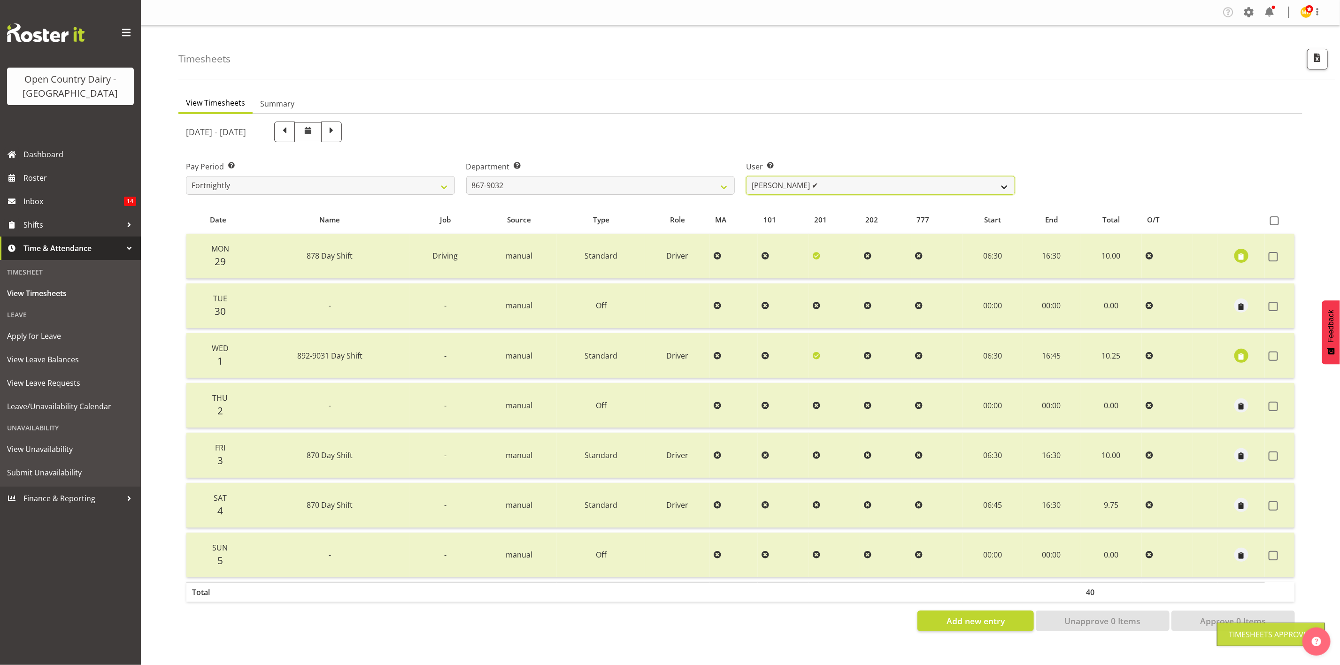
click at [862, 180] on select "Gert (Gerry) Van Der Berg ✔ Glenn Tither ✔ Jason Gough ❌ Richard Aitken ❌" at bounding box center [880, 185] width 269 height 19
click at [746, 176] on select "Gert (Gerry) Van Der Berg ✔ Glenn Tither ✔ Jason Gough ❌ Richard Aitken ❌" at bounding box center [880, 185] width 269 height 19
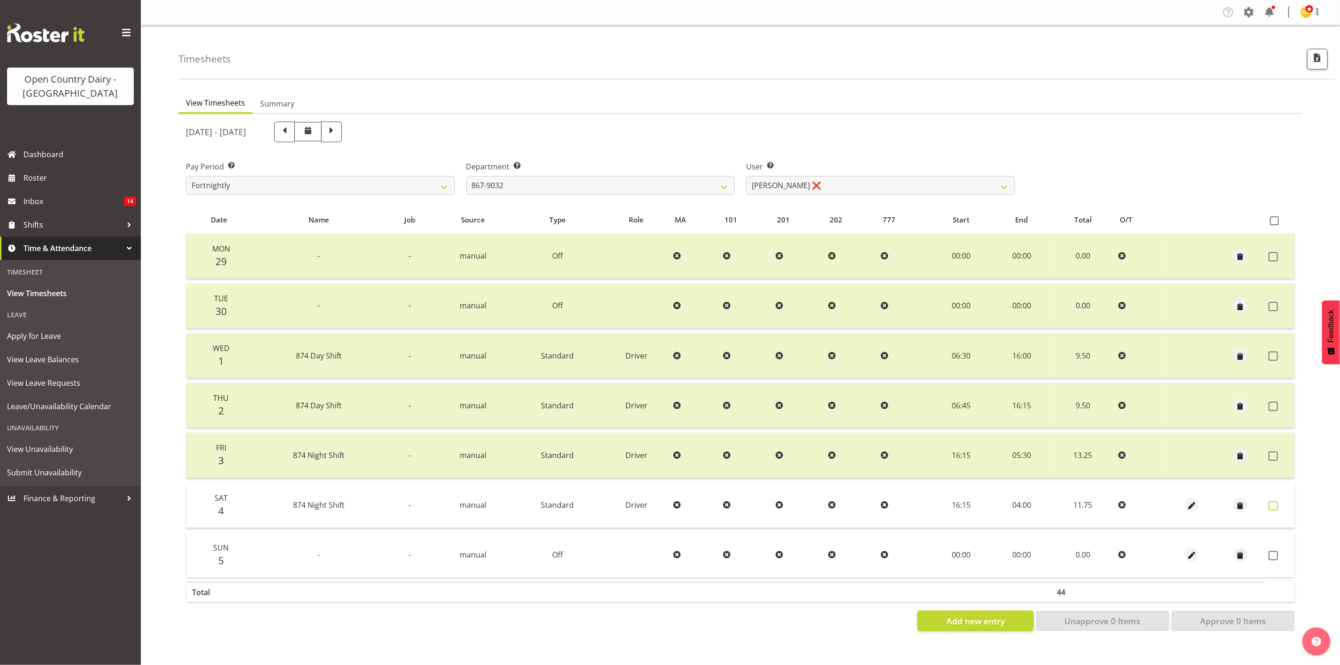
click at [1116, 508] on label at bounding box center [1276, 505] width 15 height 9
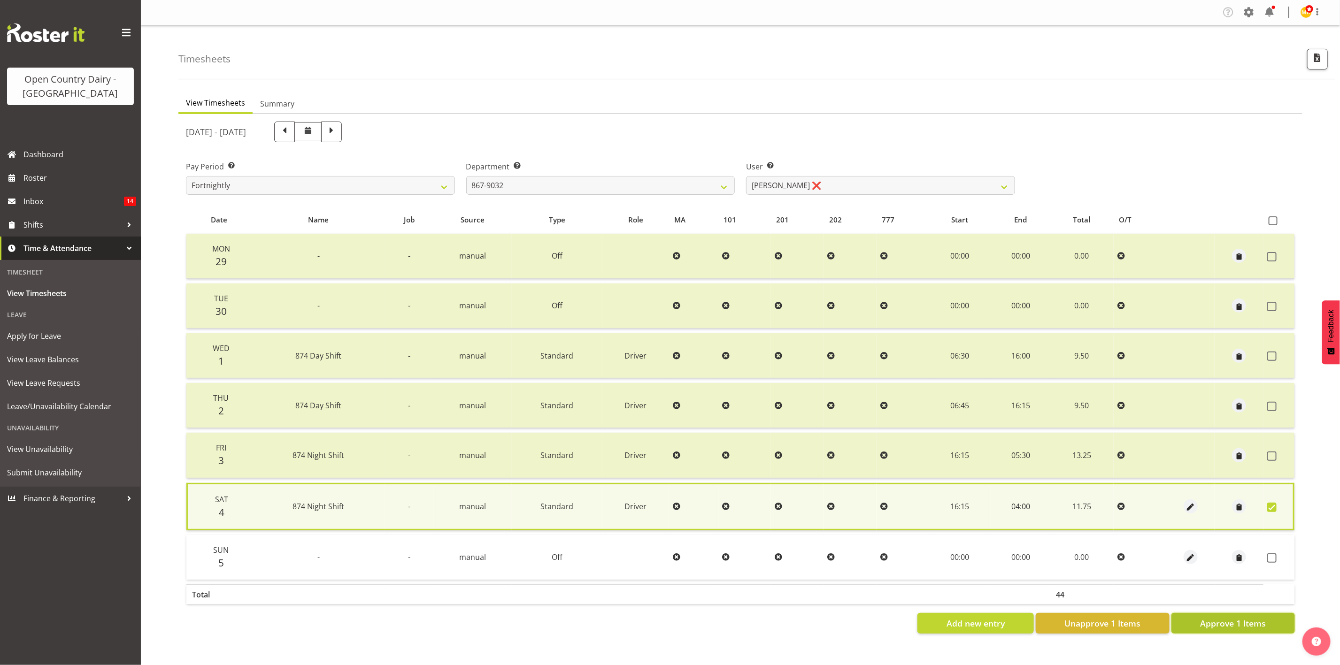
click at [1116, 554] on span "Approve 1 Items" at bounding box center [1233, 623] width 66 height 12
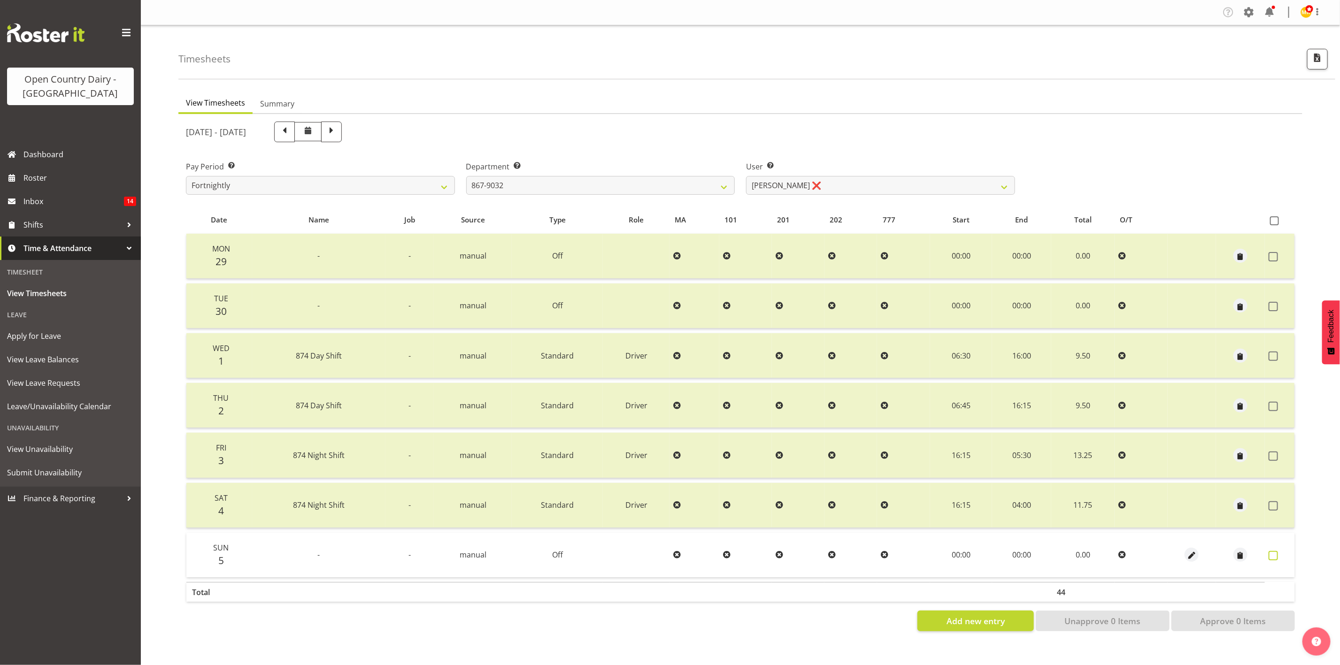
click at [1116, 554] on label at bounding box center [1276, 555] width 15 height 9
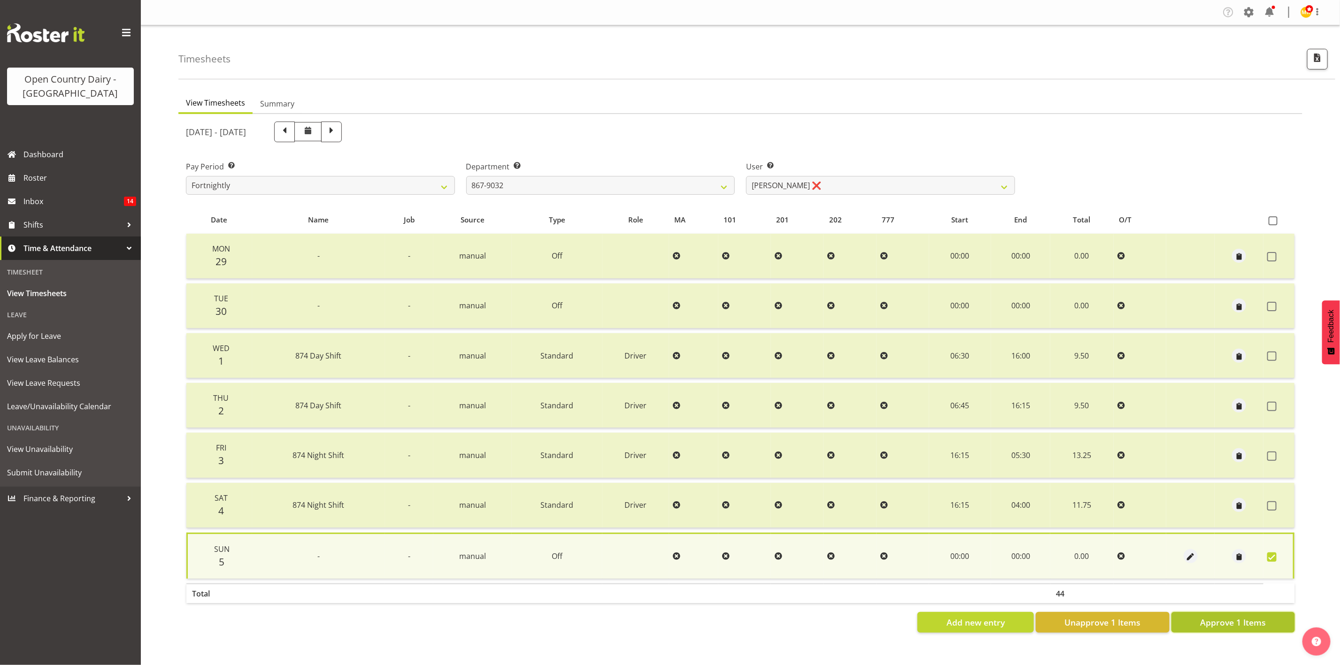
click at [1116, 554] on button "Approve 1 Items" at bounding box center [1232, 622] width 123 height 21
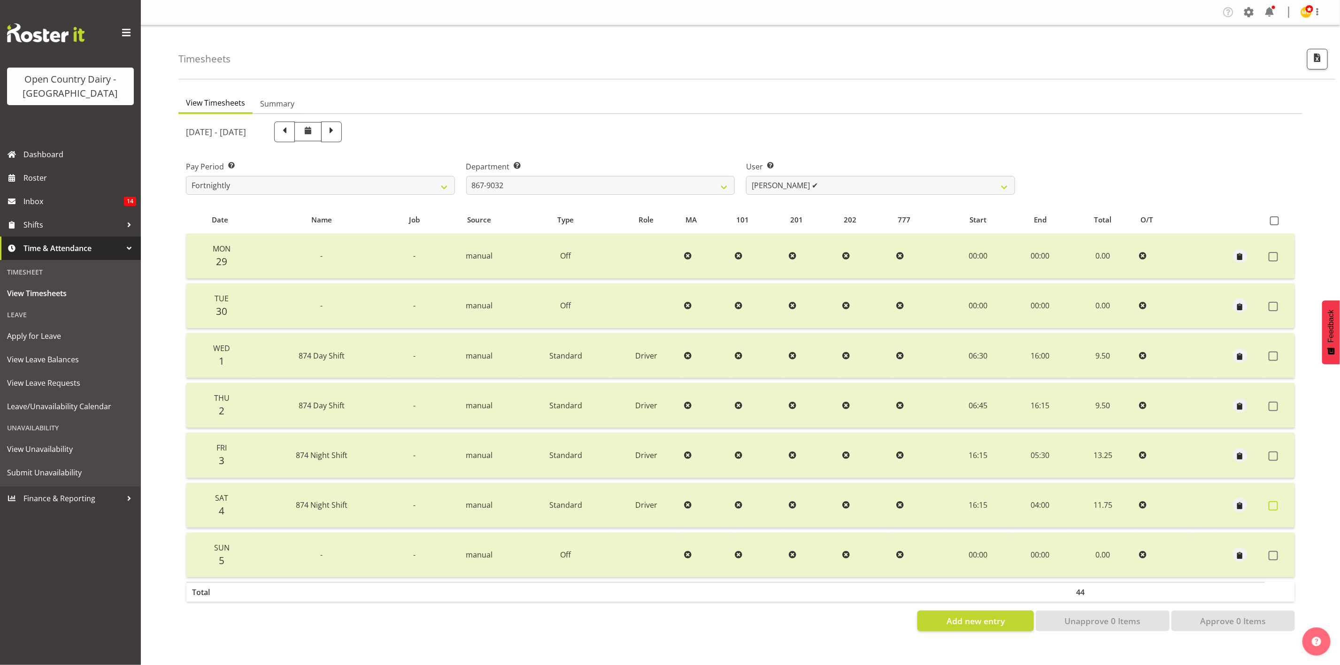
click at [1116, 501] on span at bounding box center [1273, 505] width 9 height 9
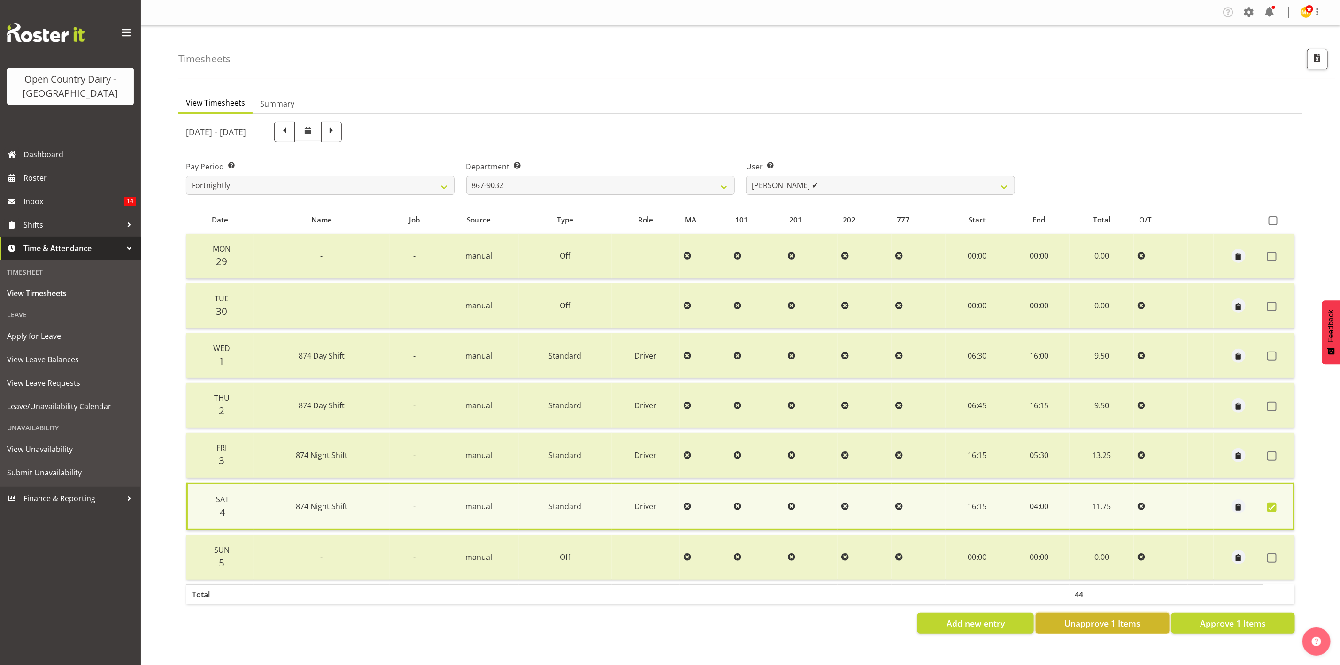
click at [1116, 554] on span "Unapprove 1 Items" at bounding box center [1102, 623] width 76 height 12
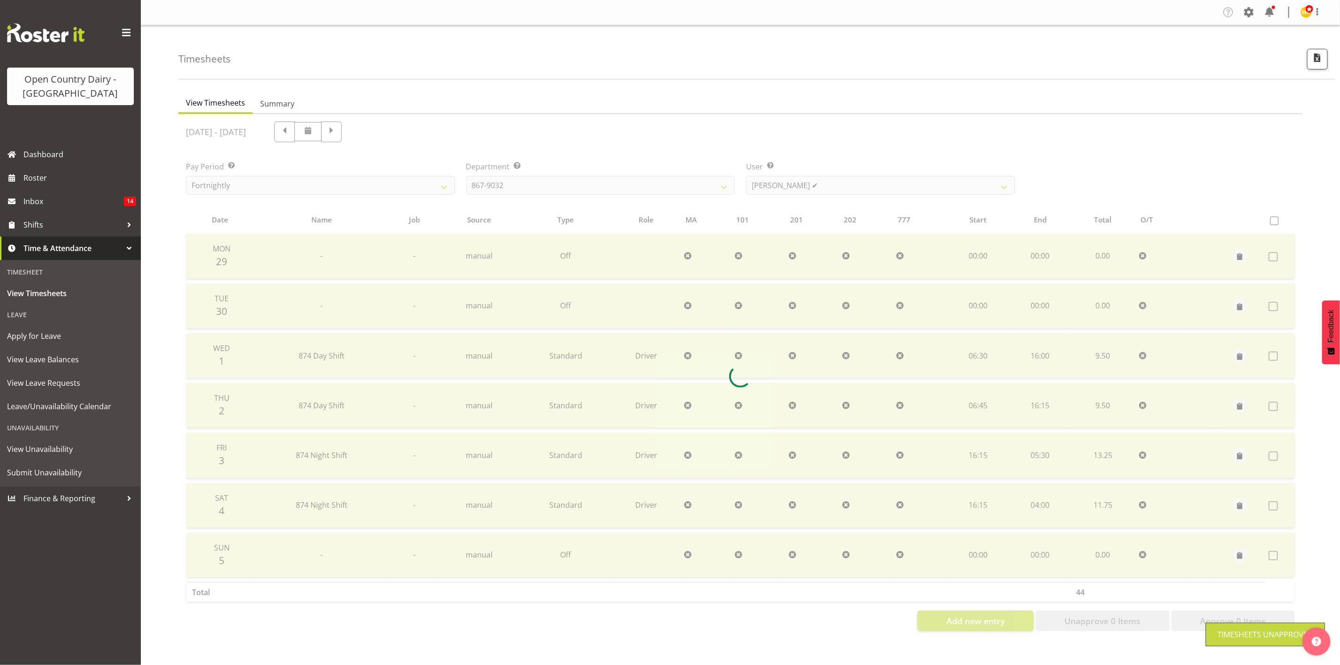
click at [1116, 510] on div at bounding box center [740, 376] width 1124 height 525
click at [1116, 503] on div at bounding box center [740, 376] width 1124 height 525
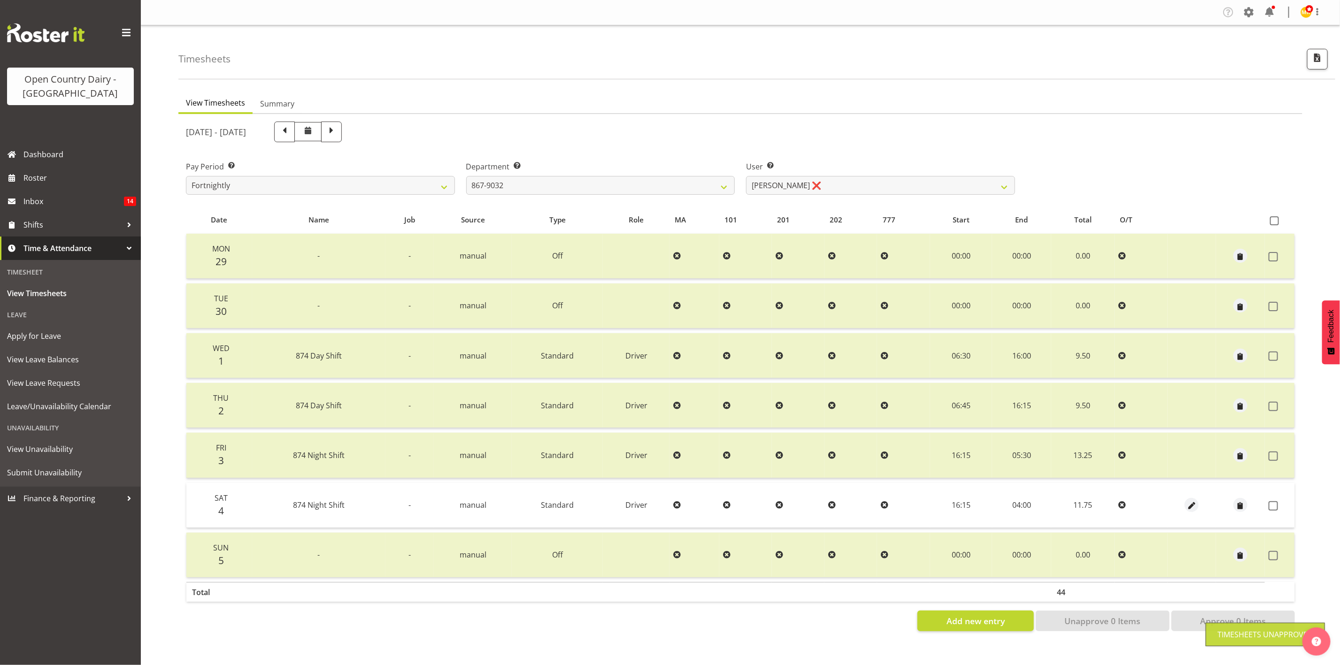
click at [1116, 503] on span "button" at bounding box center [1191, 506] width 11 height 11
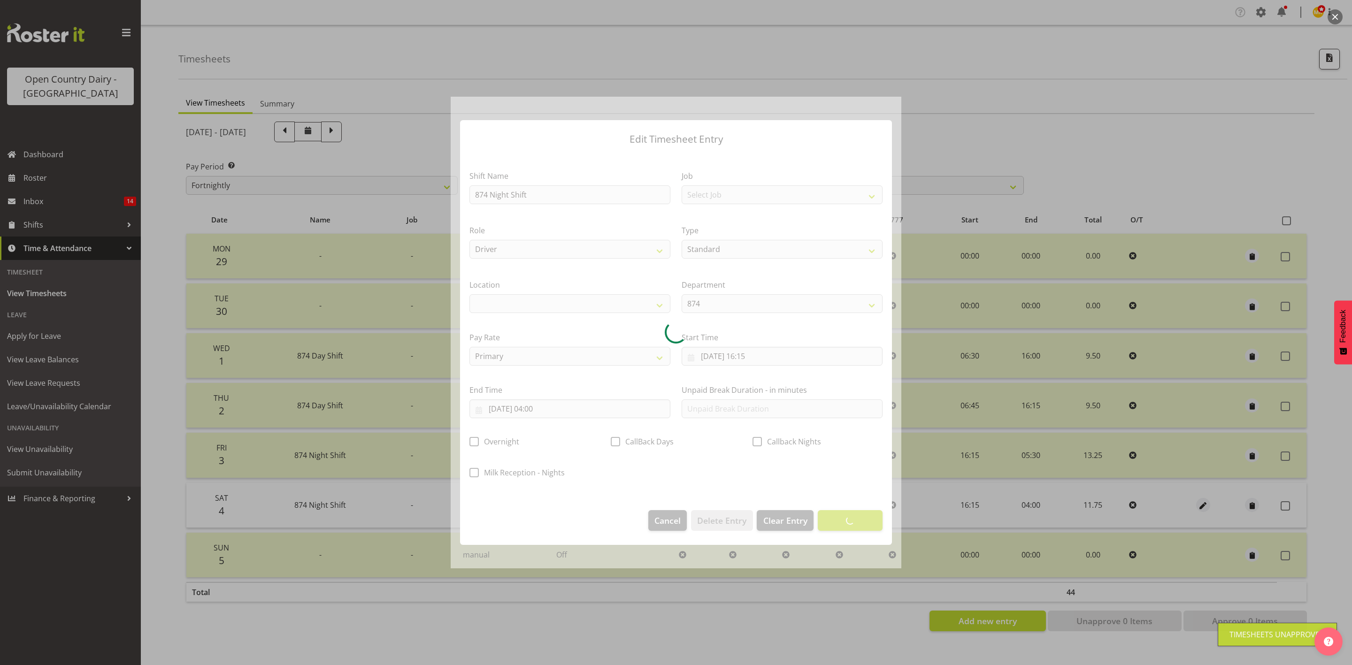
click at [523, 411] on div at bounding box center [676, 333] width 451 height 472
click at [539, 413] on div at bounding box center [676, 333] width 451 height 472
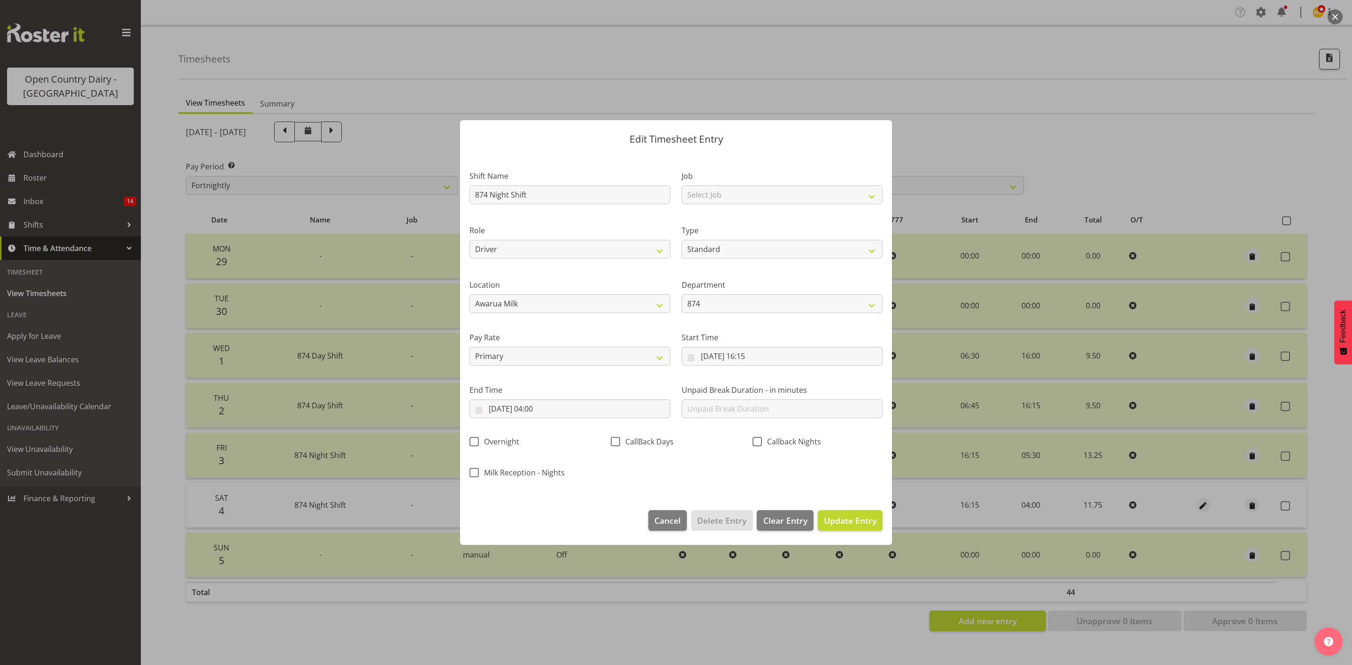
click at [539, 413] on div at bounding box center [676, 333] width 451 height 472
click at [539, 413] on input "05/10/2025, 04:00" at bounding box center [569, 409] width 201 height 19
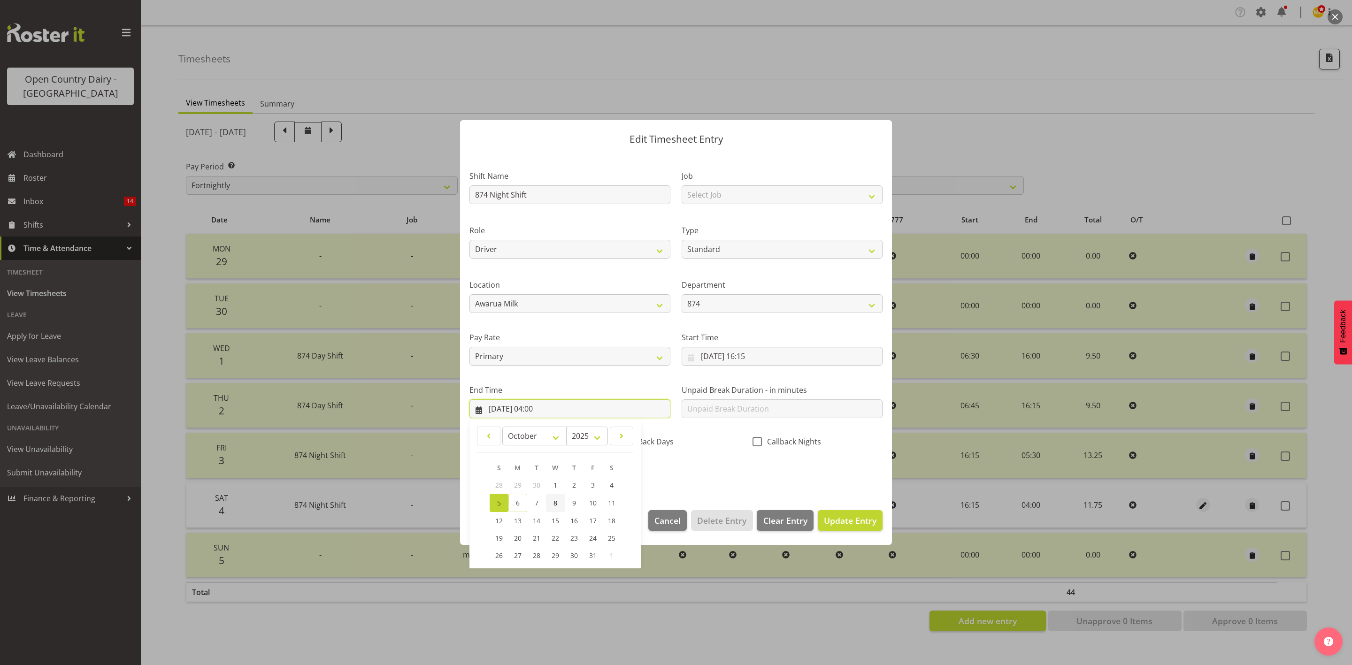
scroll to position [65, 0]
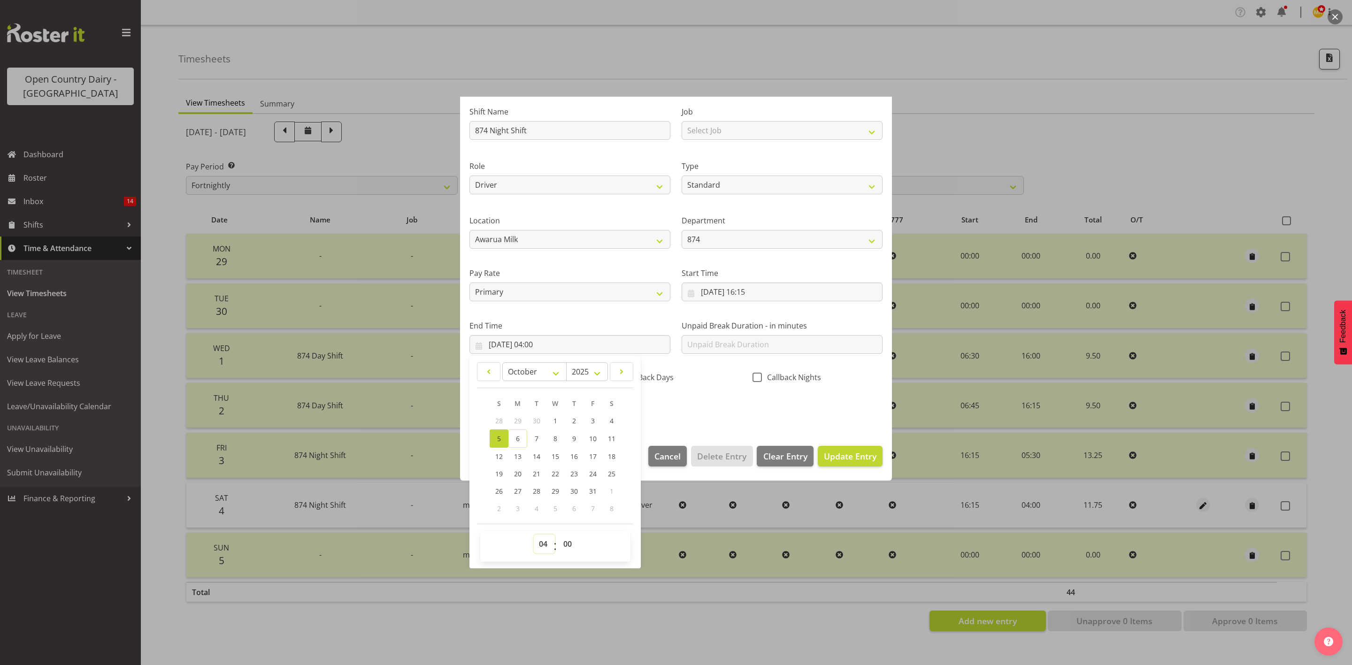
click at [546, 540] on select "00 01 02 03 04 05 06 07 08 09 10 11 12 13 14 15 16 17 18 19 20 21 22 23" at bounding box center [544, 544] width 21 height 19
click at [534, 535] on select "00 01 02 03 04 05 06 07 08 09 10 11 12 13 14 15 16 17 18 19 20 21 22 23" at bounding box center [544, 544] width 21 height 19
click at [720, 388] on div "CallBack Days" at bounding box center [675, 375] width 141 height 31
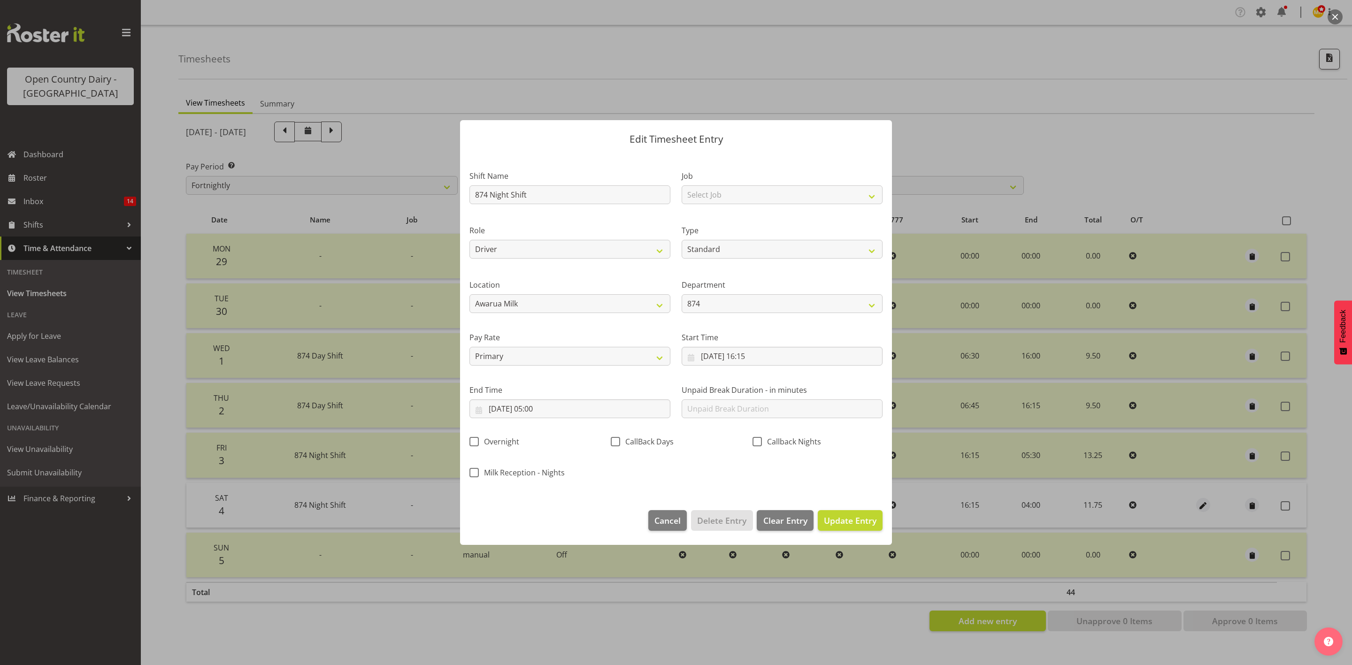
scroll to position [0, 0]
click at [867, 523] on span "Update Entry" at bounding box center [850, 520] width 53 height 11
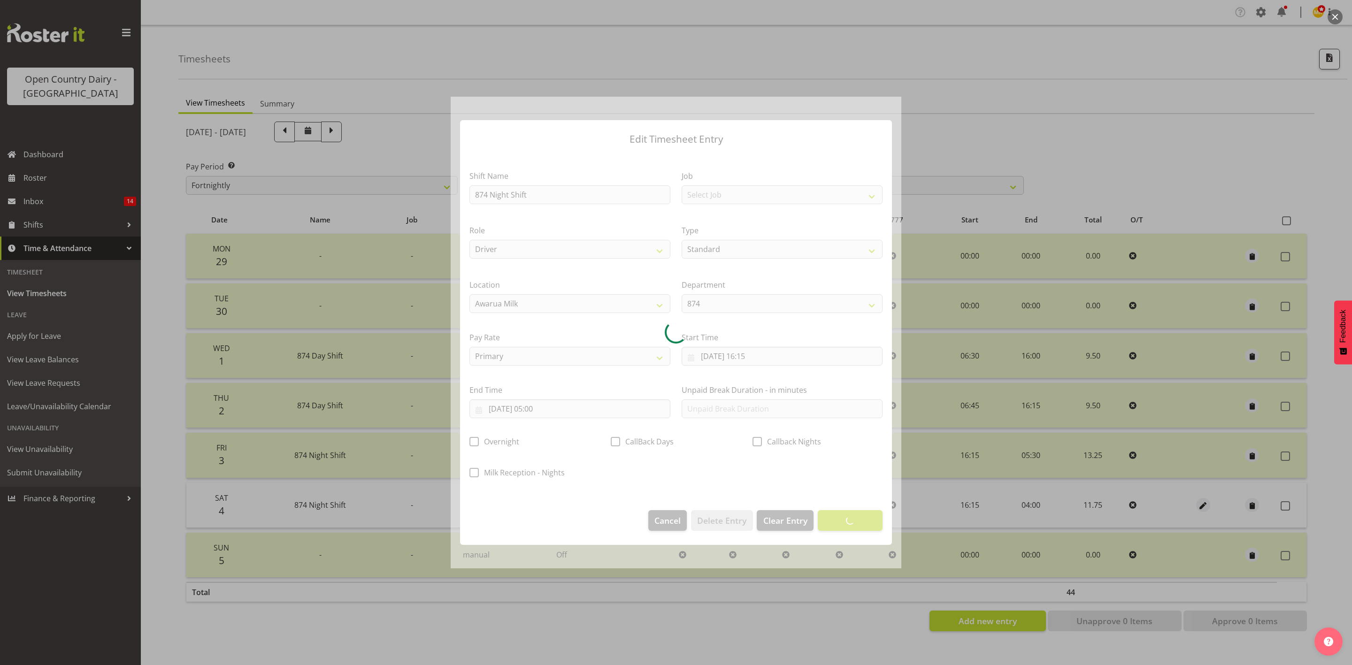
click at [978, 160] on div at bounding box center [676, 332] width 1352 height 665
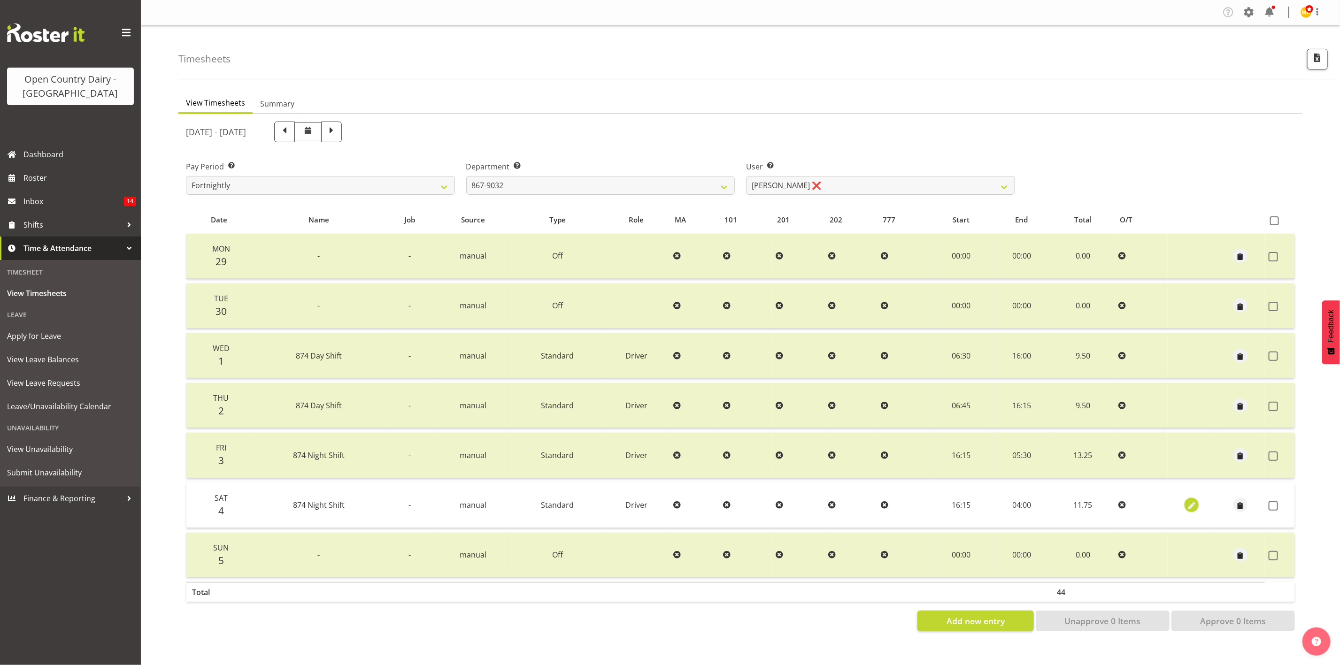
click at [1116, 507] on span "button" at bounding box center [1191, 506] width 11 height 11
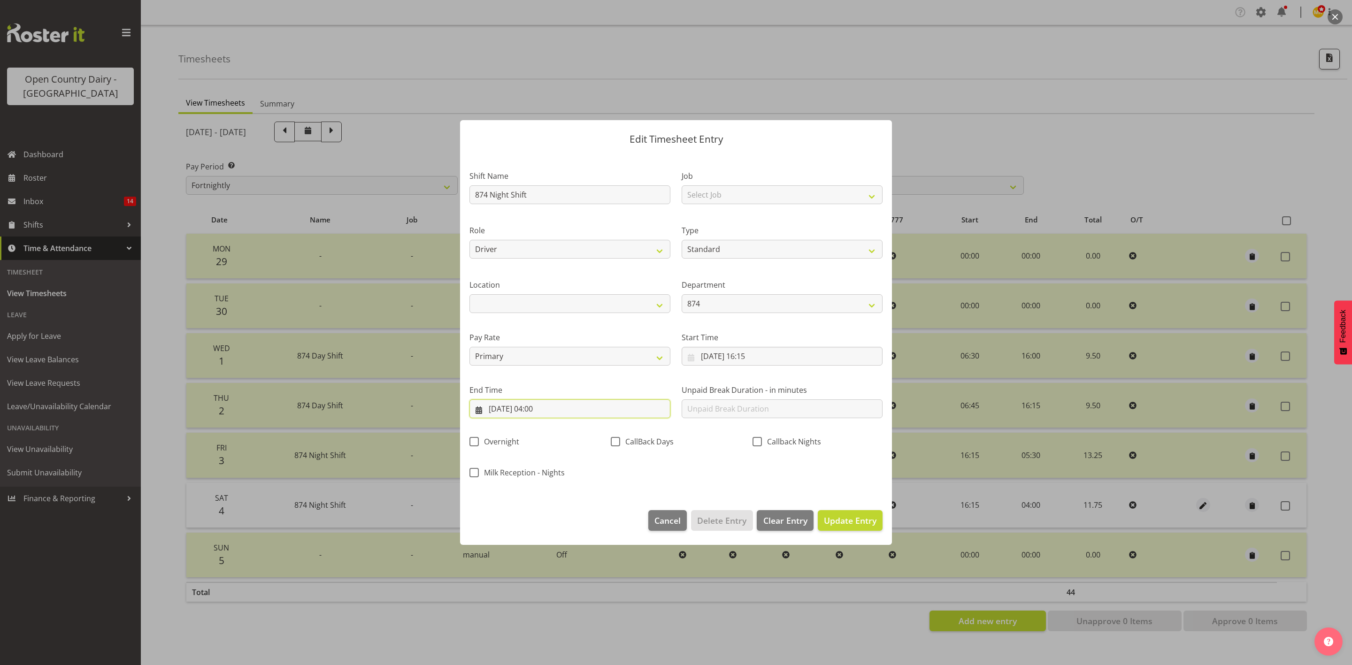
click at [554, 409] on input "05/10/2025, 04:00" at bounding box center [569, 409] width 201 height 19
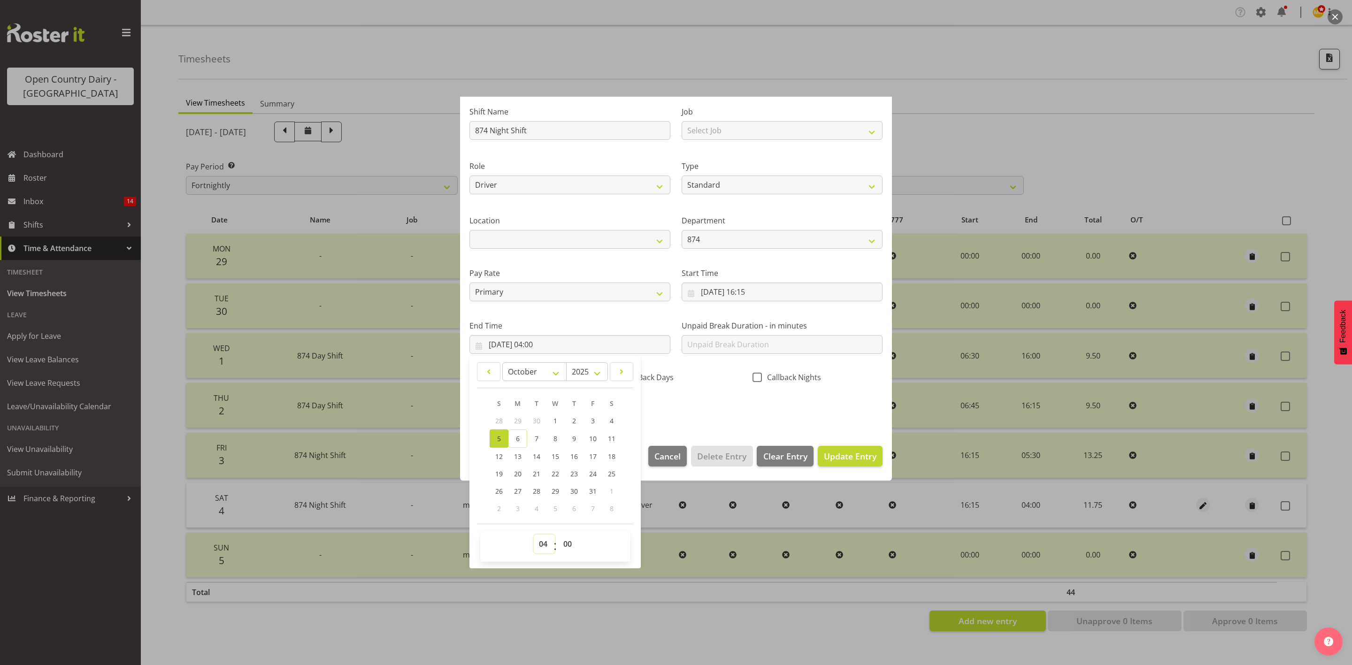
click at [543, 549] on select "00 01 02 03 04 05 06 07 08 09 10 11 12 13 14 15 16 17 18 19 20 21 22 23" at bounding box center [544, 544] width 21 height 19
click at [534, 535] on select "00 01 02 03 04 05 06 07 08 09 10 11 12 13 14 15 16 17 18 19 20 21 22 23" at bounding box center [544, 544] width 21 height 19
click at [690, 390] on div "CallBack Days" at bounding box center [675, 375] width 141 height 31
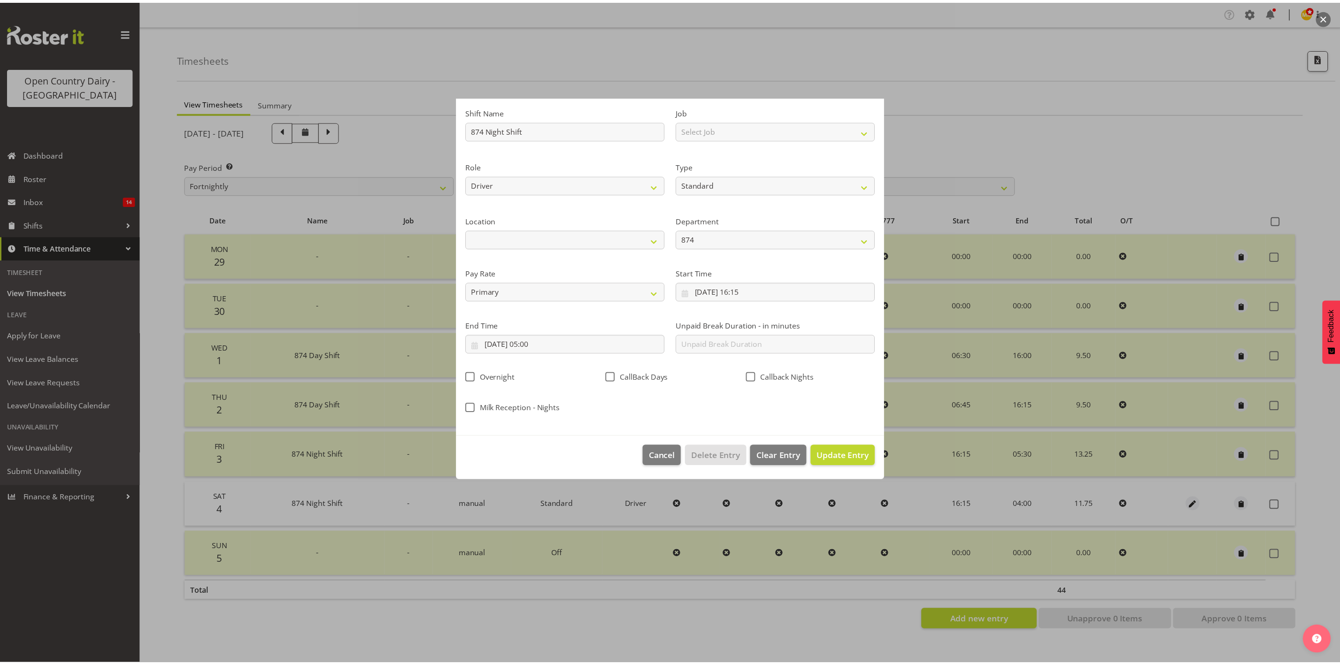
scroll to position [0, 0]
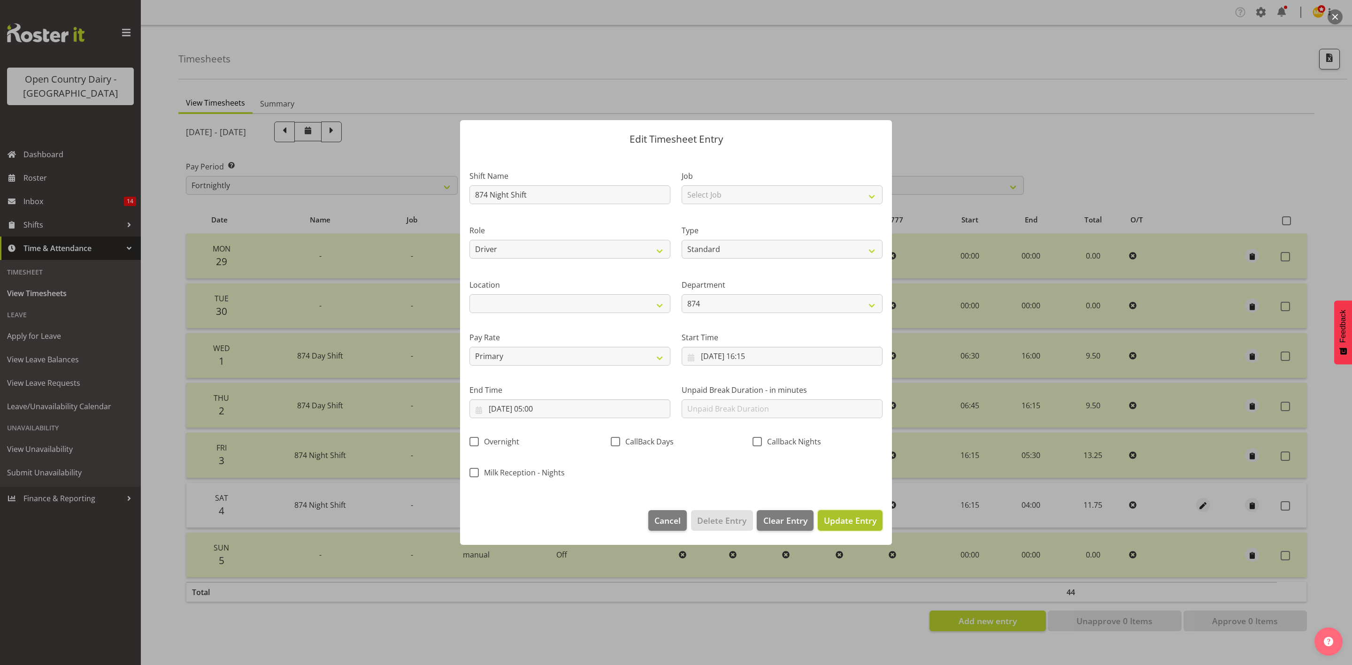
click at [848, 516] on span "Update Entry" at bounding box center [850, 520] width 53 height 11
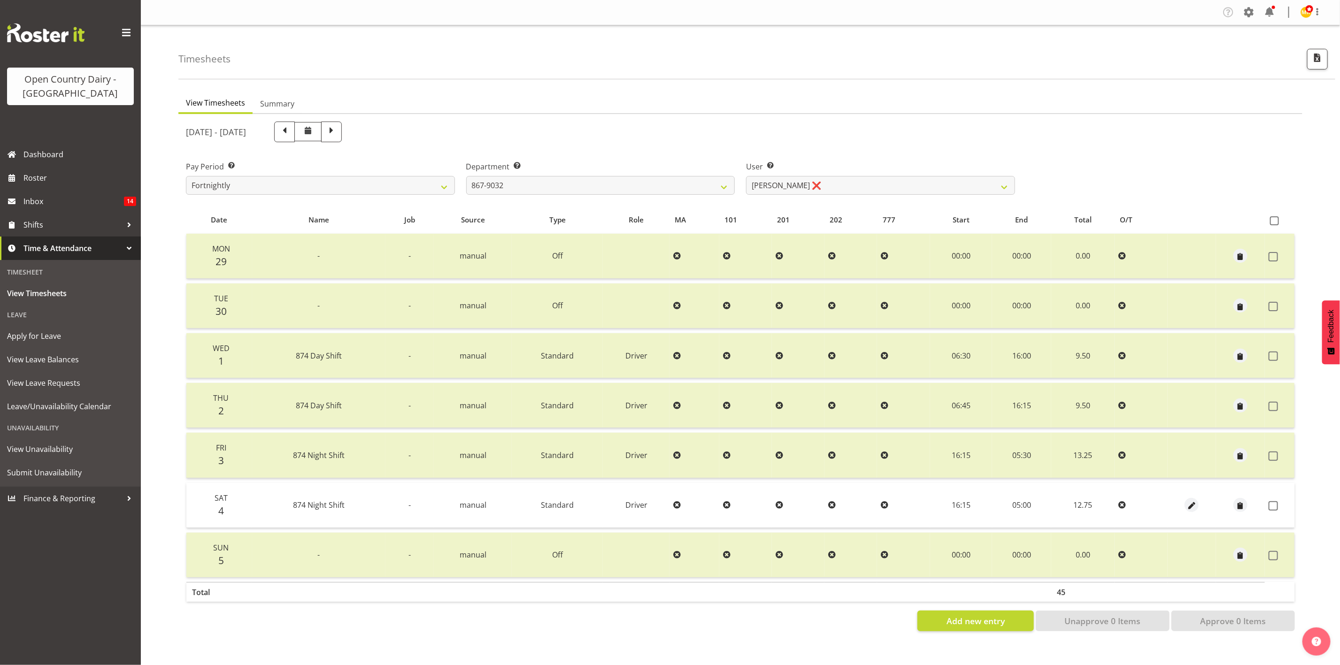
click at [1116, 499] on td at bounding box center [1280, 505] width 30 height 45
click at [1116, 506] on span at bounding box center [1273, 505] width 9 height 9
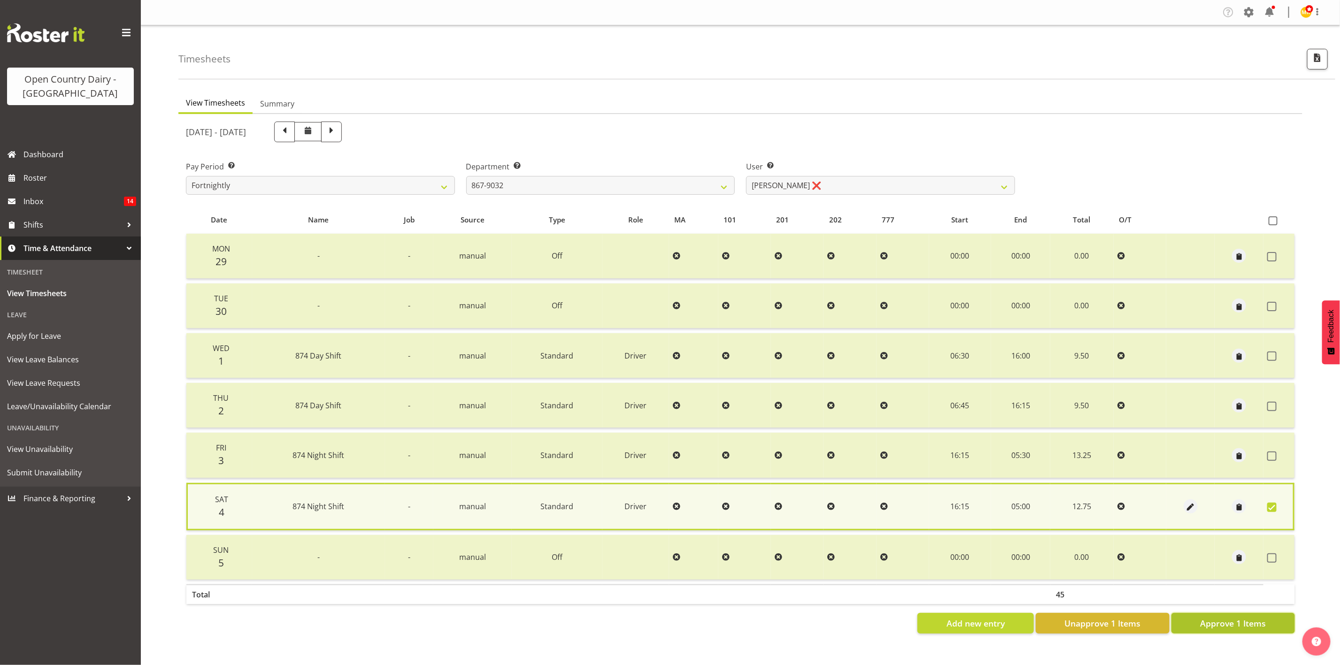
click at [1116, 554] on span "Approve 1 Items" at bounding box center [1233, 623] width 66 height 12
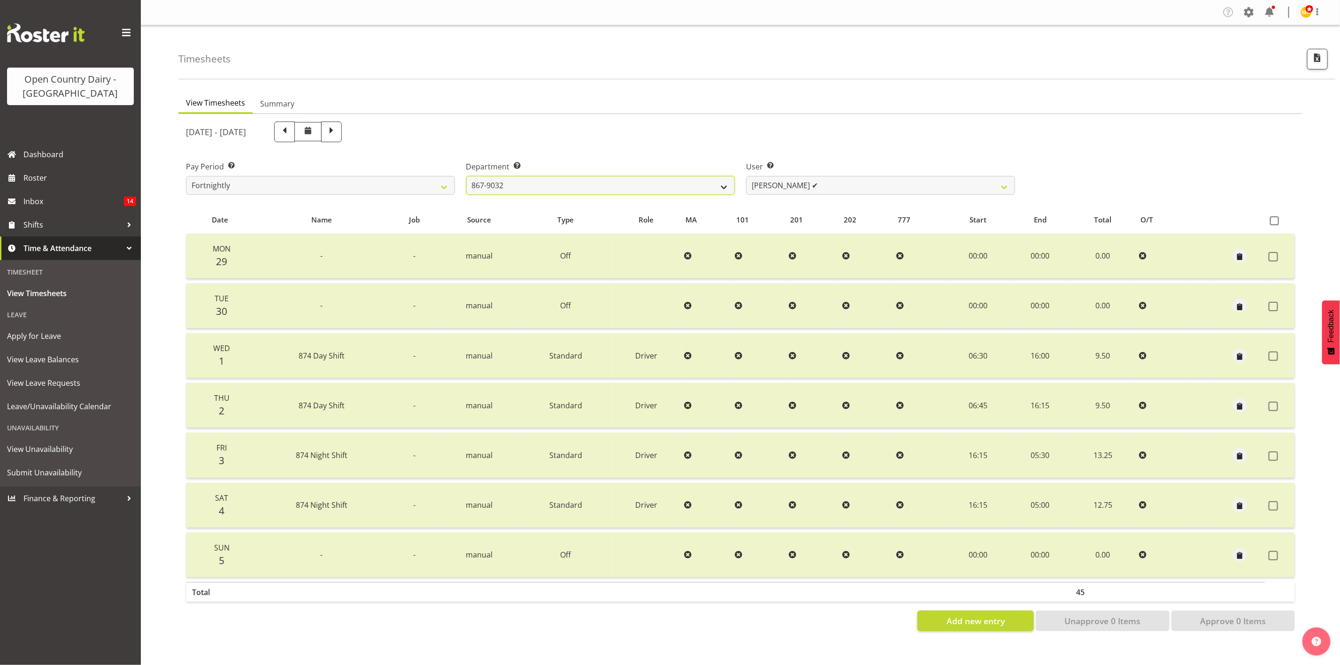
click at [705, 186] on select "734 735 736 737 738 739 851 853 854 855 856 858 861 862 865 867-9032 868 869 87…" at bounding box center [600, 185] width 269 height 19
click at [466, 176] on select "734 735 736 737 738 739 851 853 854 855 856 858 861 862 865 867-9032 868 869 87…" at bounding box center [600, 185] width 269 height 19
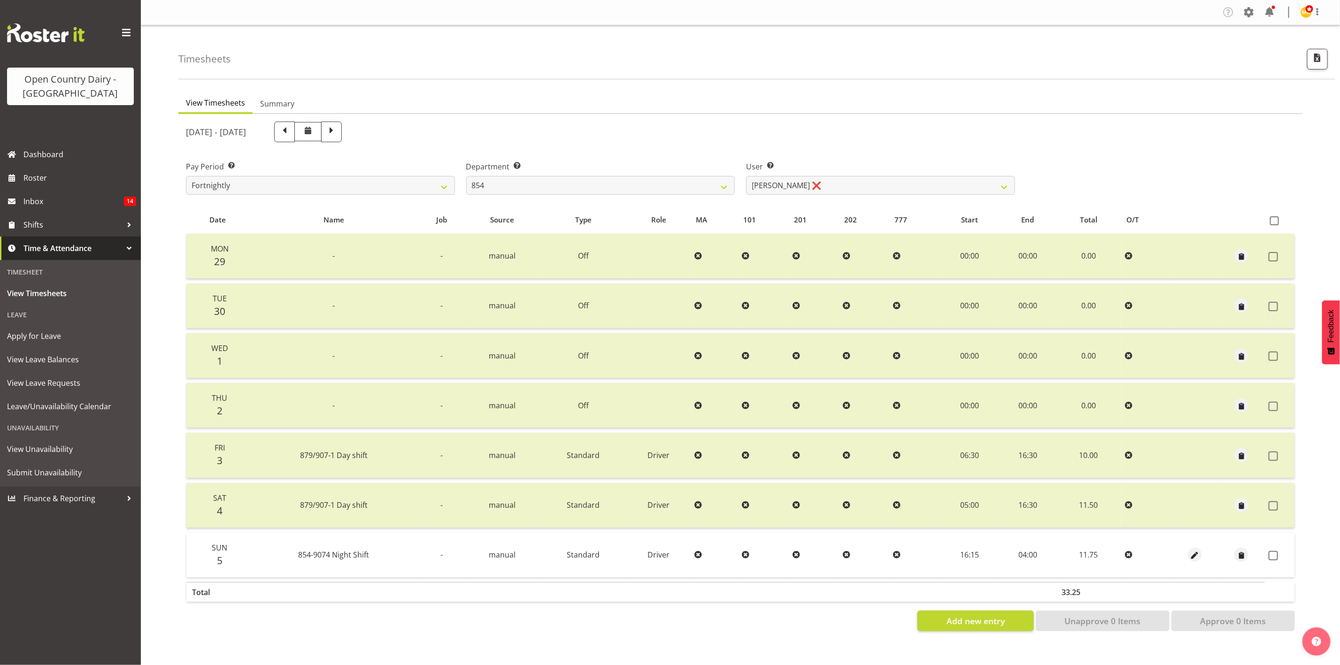
click at [579, 198] on div "Department Select which department you would like to view. 734 735 736 737 738 …" at bounding box center [601, 174] width 280 height 53
click at [580, 186] on select "734 735 736 737 738 739 851 853 854 855 856 858 861 862 865 867-9032 868 869 87…" at bounding box center [600, 185] width 269 height 19
click at [466, 176] on select "734 735 736 737 738 739 851 853 854 855 856 858 861 862 865 867-9032 868 869 87…" at bounding box center [600, 185] width 269 height 19
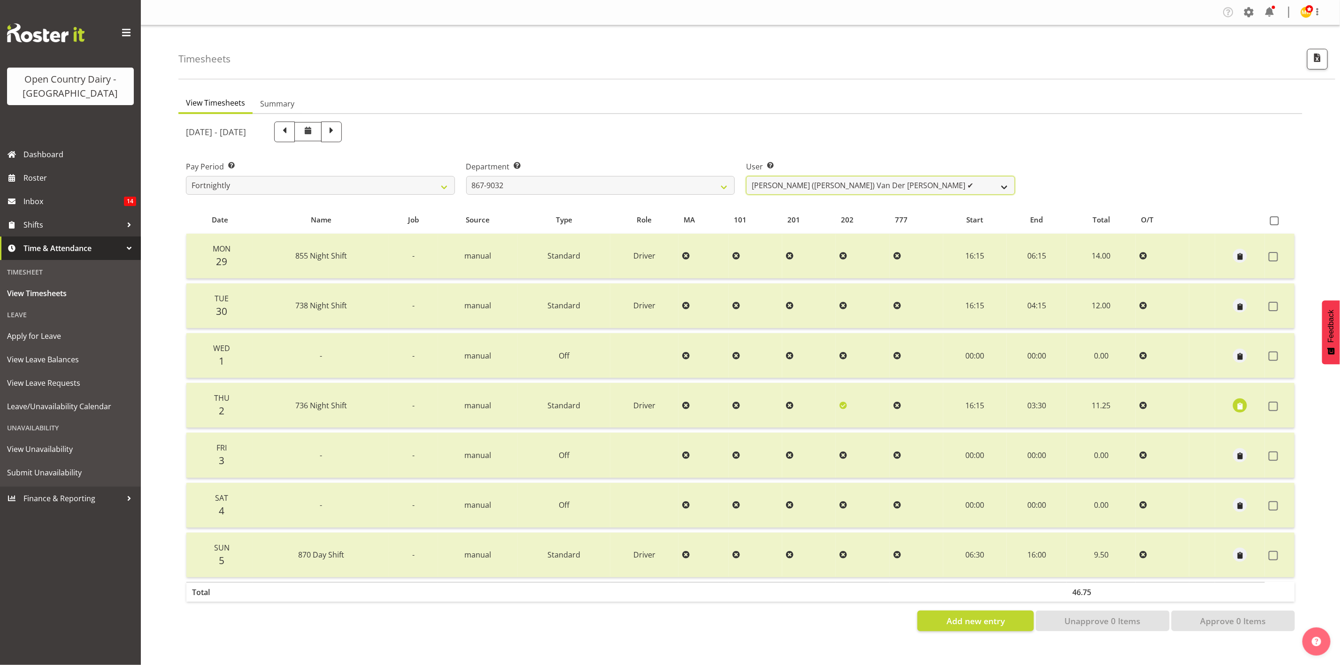
click at [814, 186] on select "Gert (Gerry) Van Der Berg ✔ Glenn Tither ✔ Jason Gough ✔ Richard Aitken ❌" at bounding box center [880, 185] width 269 height 19
click at [746, 176] on select "Gert (Gerry) Van Der Berg ✔ Glenn Tither ✔ Jason Gough ✔ Richard Aitken ❌" at bounding box center [880, 185] width 269 height 19
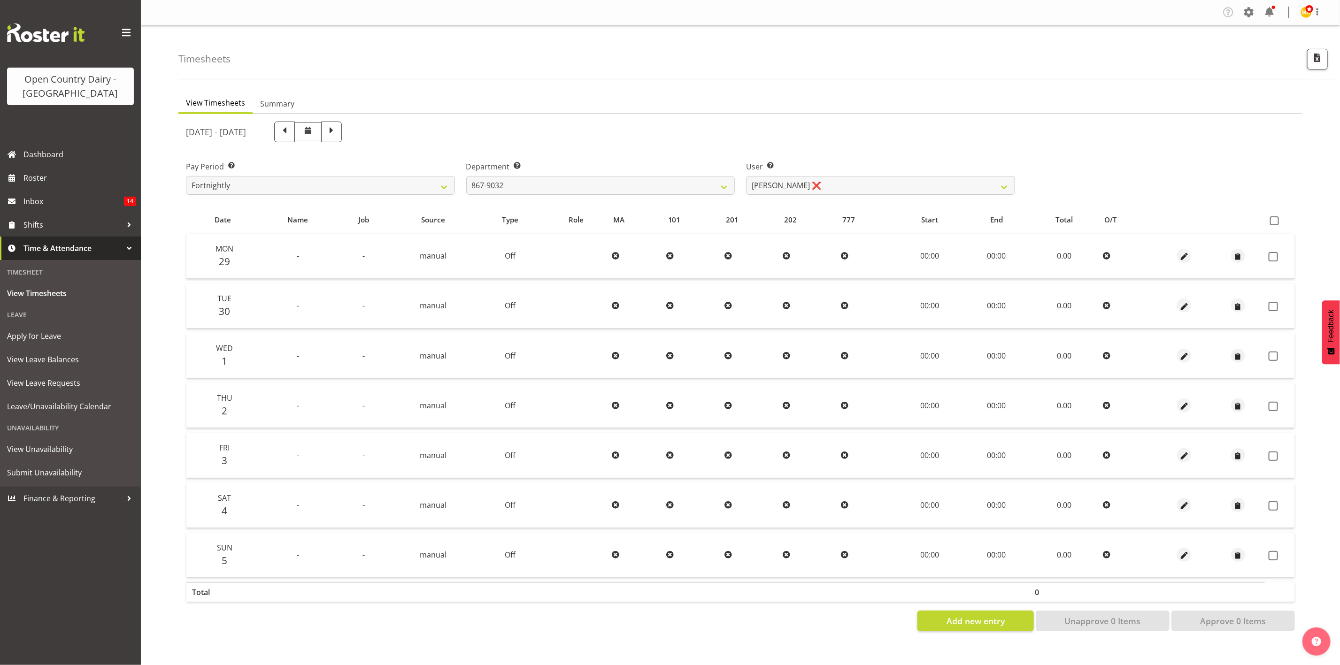
click at [841, 554] on div "Add new entry Unapprove 0 Items Approve 0 Items" at bounding box center [740, 621] width 1109 height 21
drag, startPoint x: 841, startPoint y: 623, endPoint x: 860, endPoint y: 587, distance: 40.3
click at [841, 554] on div "Add new entry Unapprove 0 Items Approve 0 Items" at bounding box center [740, 621] width 1109 height 21
click at [654, 189] on select "734 735 736 737 738 739 851 853 854 855 856 858 861 862 865 867-9032 868 869 87…" at bounding box center [600, 185] width 269 height 19
click at [466, 176] on select "734 735 736 737 738 739 851 853 854 855 856 858 861 862 865 867-9032 868 869 87…" at bounding box center [600, 185] width 269 height 19
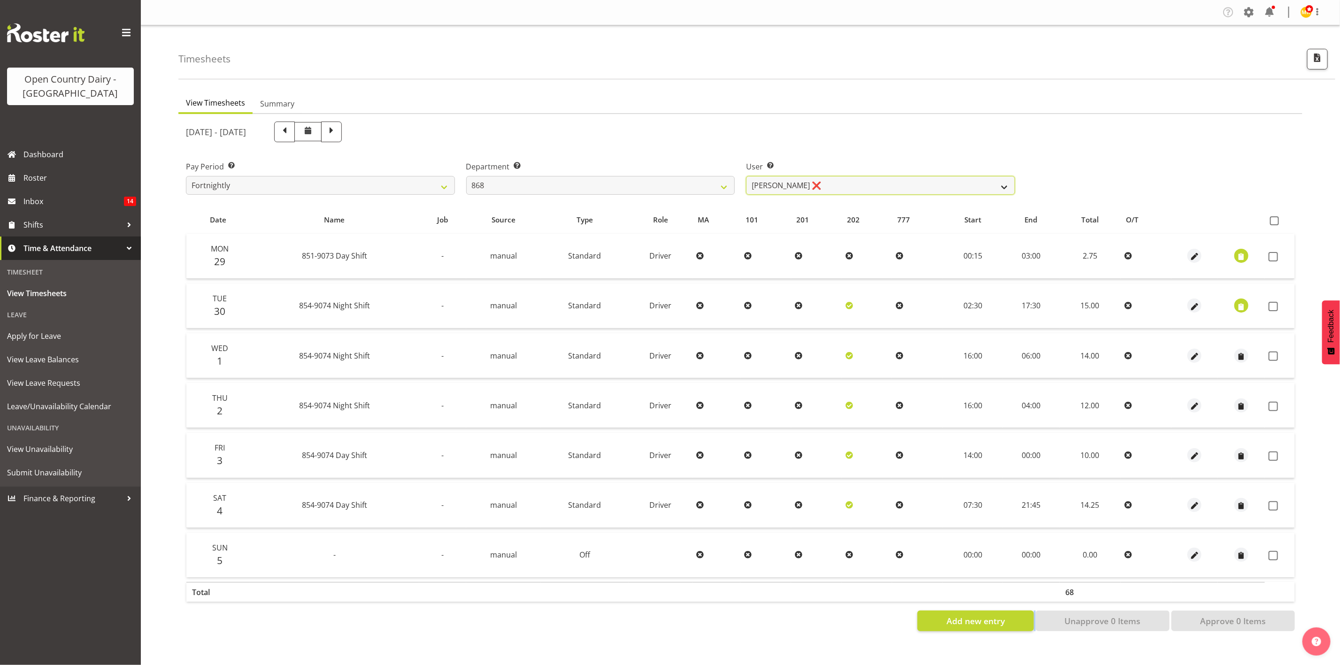
click at [836, 179] on select "Alan Rolton ❌ Cassidy Williams ❌ Christopher McIver ❌ Darin Ayling ❌" at bounding box center [880, 185] width 269 height 19
click at [746, 176] on select "Alan Rolton ❌ Cassidy Williams ❌ Christopher McIver ❌ Darin Ayling ❌" at bounding box center [880, 185] width 269 height 19
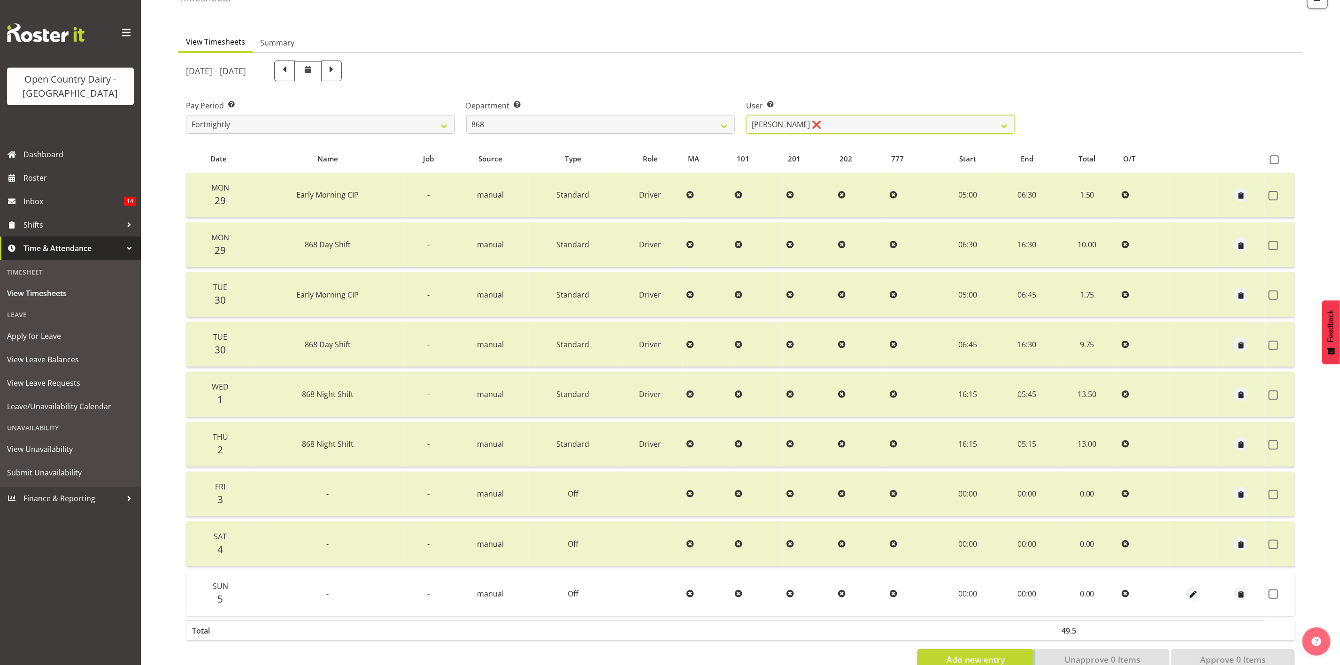
scroll to position [88, 0]
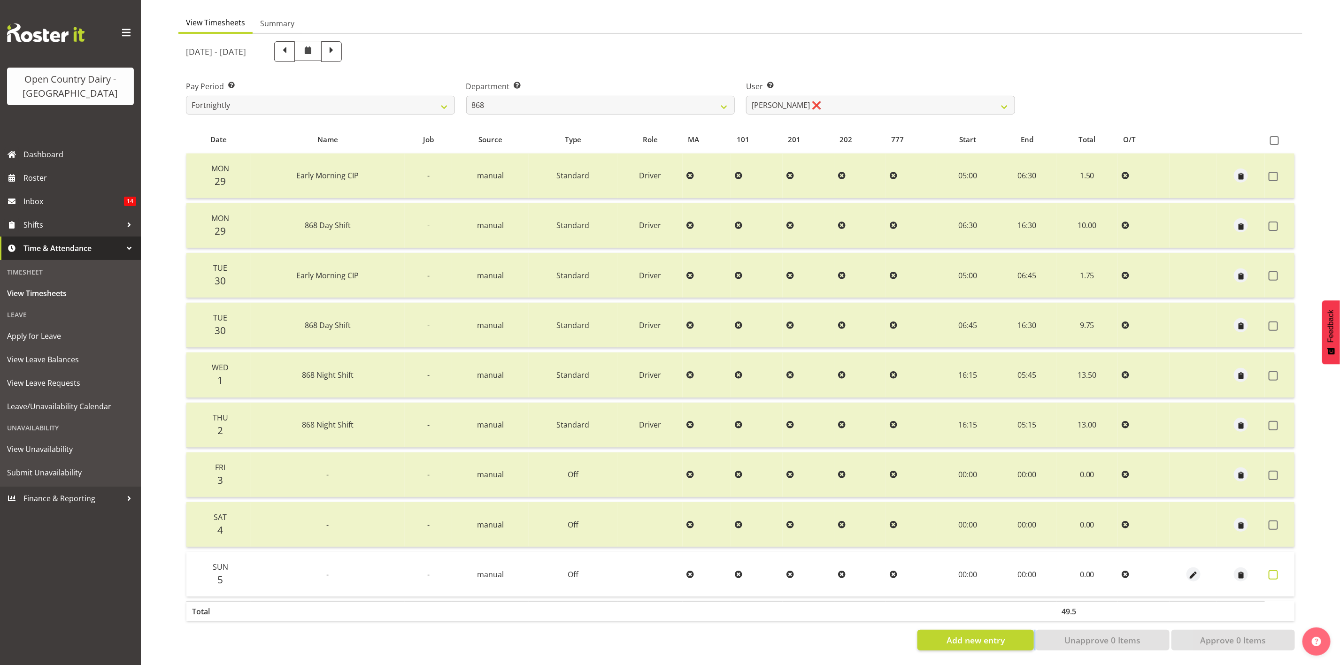
click at [1116, 554] on span at bounding box center [1273, 574] width 9 height 9
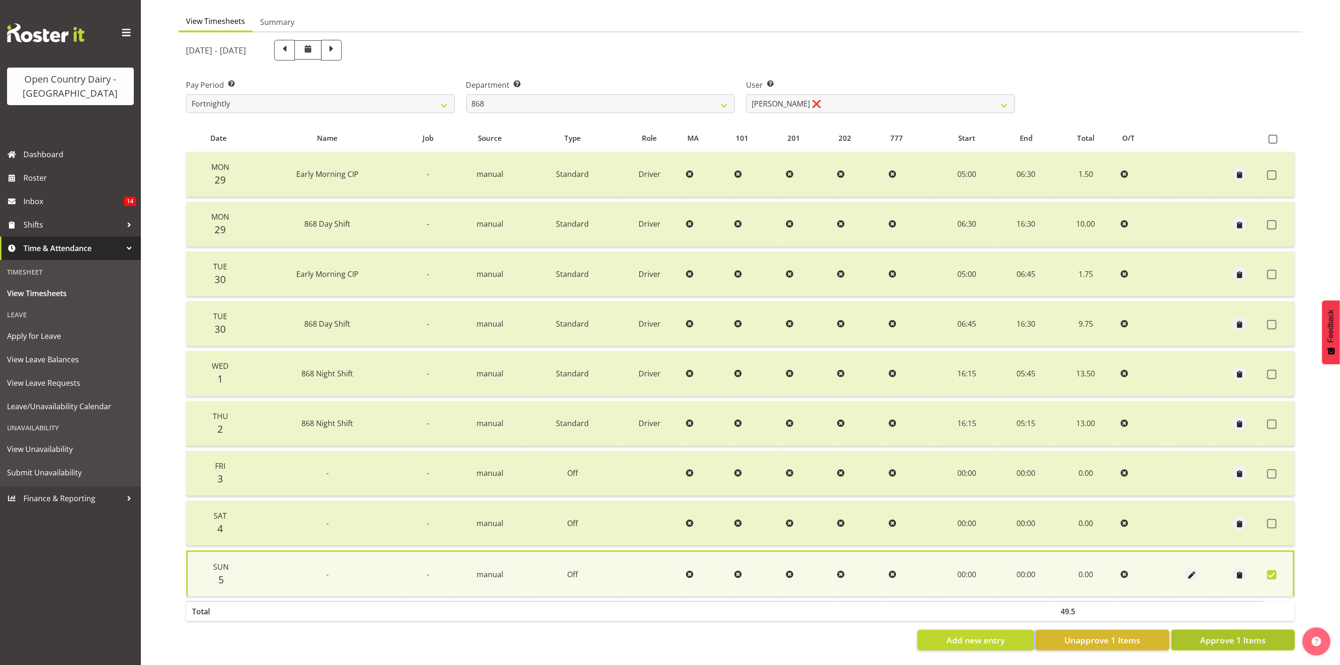
click at [1116, 554] on button "Approve 1 Items" at bounding box center [1232, 640] width 123 height 21
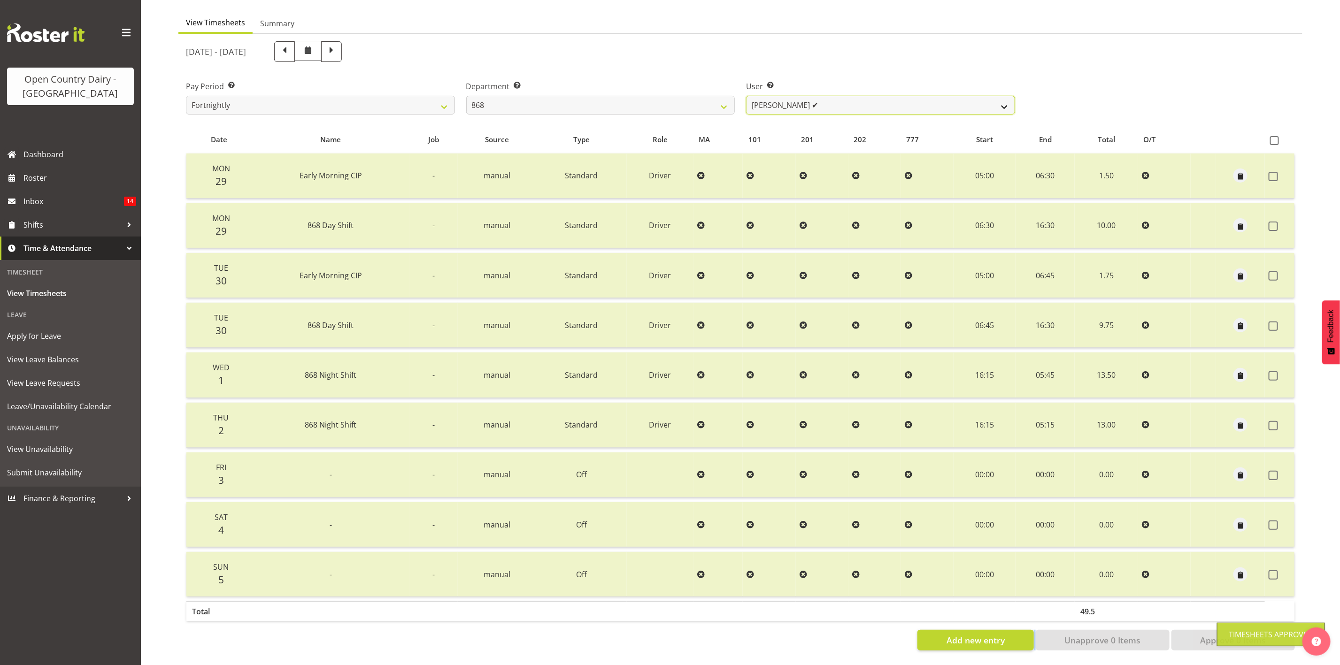
click at [807, 96] on select "Alan Rolton ❌ Cassidy Williams ✔ Christopher McIver ❌ Darin Ayling ❌" at bounding box center [880, 105] width 269 height 19
click at [746, 96] on select "Alan Rolton ❌ Cassidy Williams ✔ Christopher McIver ❌ Darin Ayling ❌" at bounding box center [880, 105] width 269 height 19
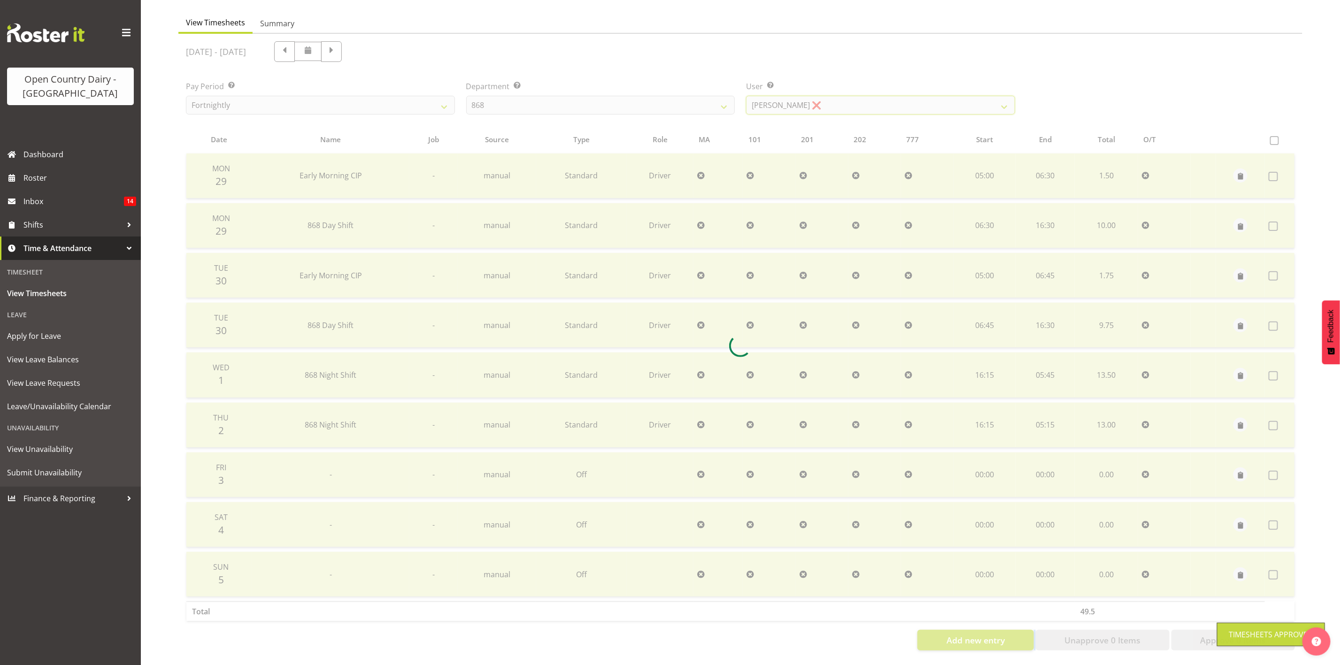
scroll to position [0, 0]
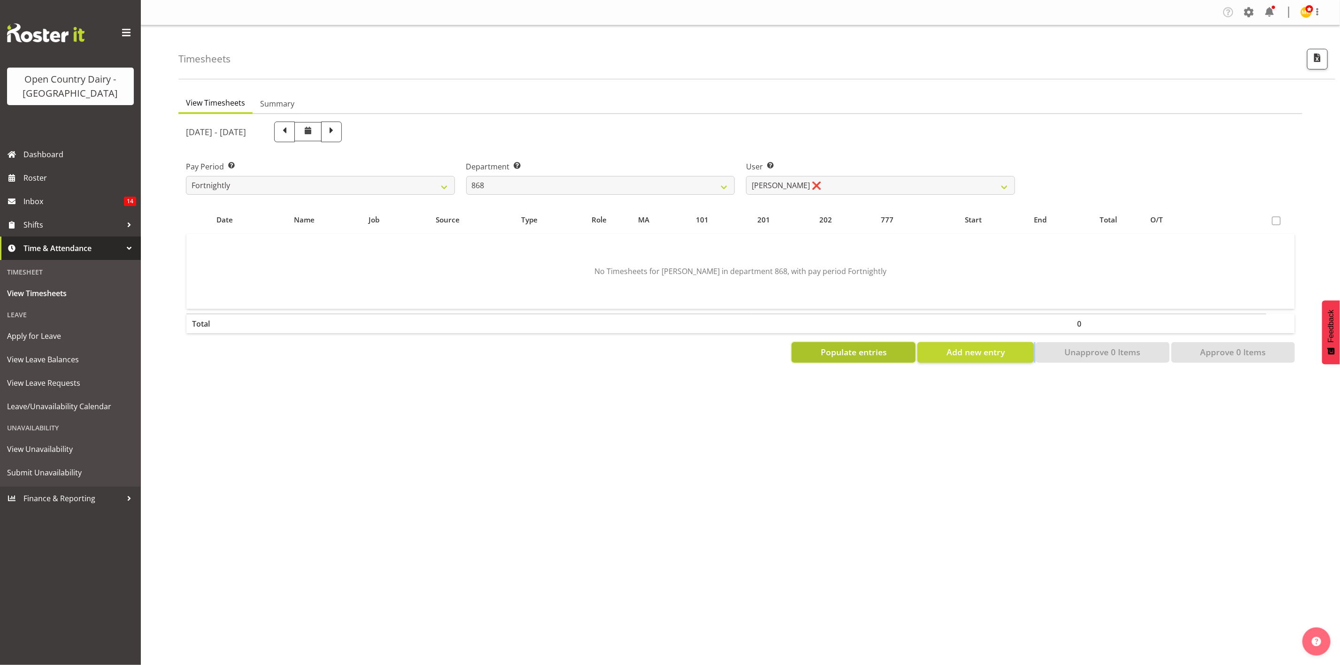
click at [844, 354] on span "Populate entries" at bounding box center [854, 352] width 66 height 12
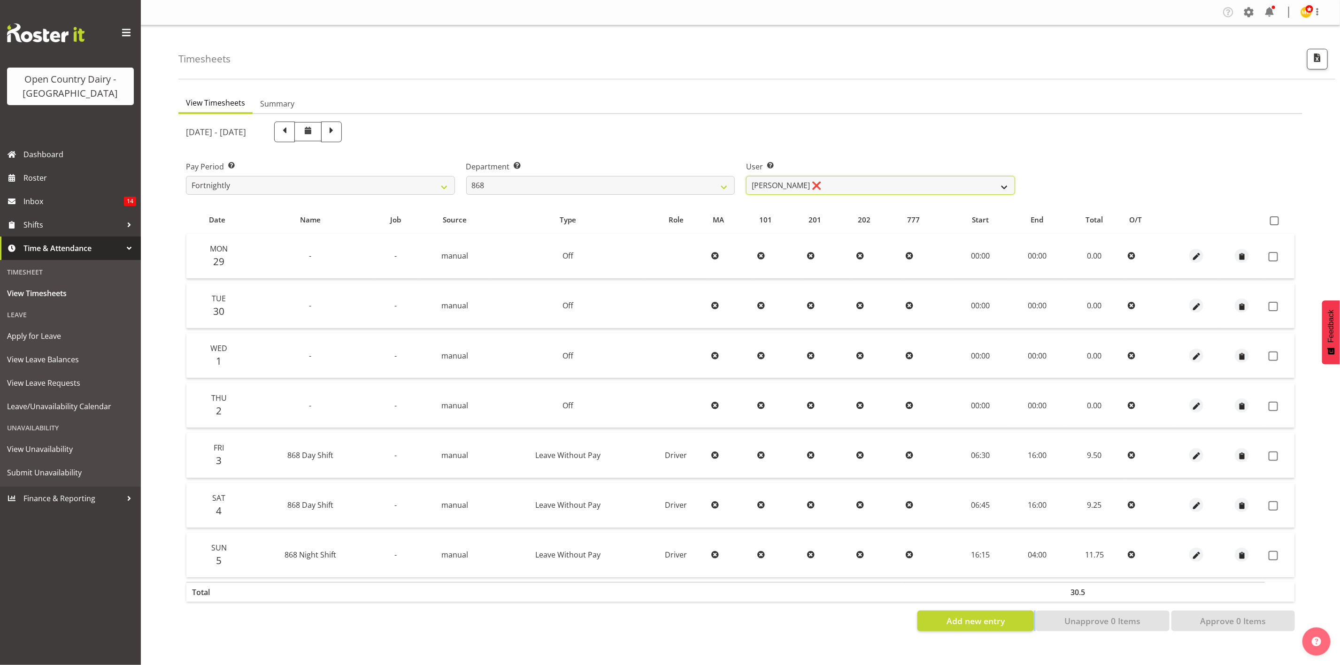
click at [915, 189] on select "Alan Rolton ❌ Cassidy Williams ✔ Christopher McIver ❌ Darin Ayling ❌" at bounding box center [880, 185] width 269 height 19
click at [746, 176] on select "Alan Rolton ❌ Cassidy Williams ✔ Christopher McIver ❌ Darin Ayling ❌" at bounding box center [880, 185] width 269 height 19
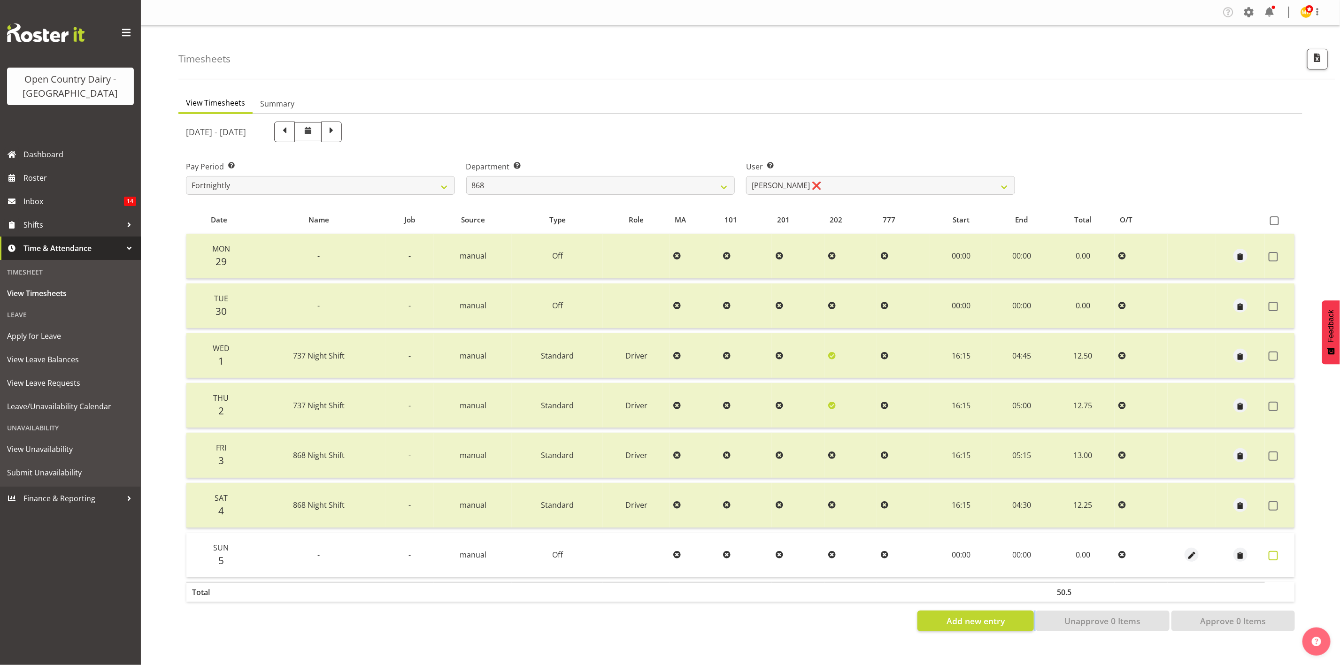
click at [1116, 552] on label at bounding box center [1276, 555] width 15 height 9
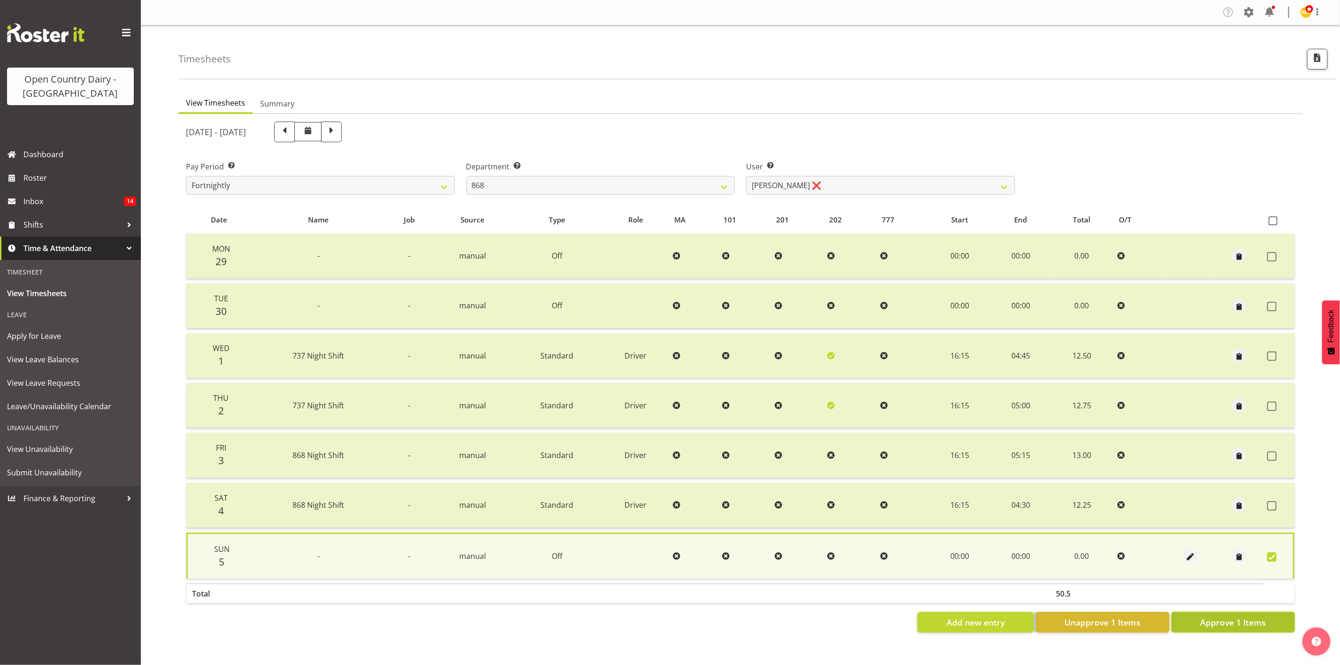
click at [1116, 554] on span "Approve 1 Items" at bounding box center [1233, 622] width 66 height 12
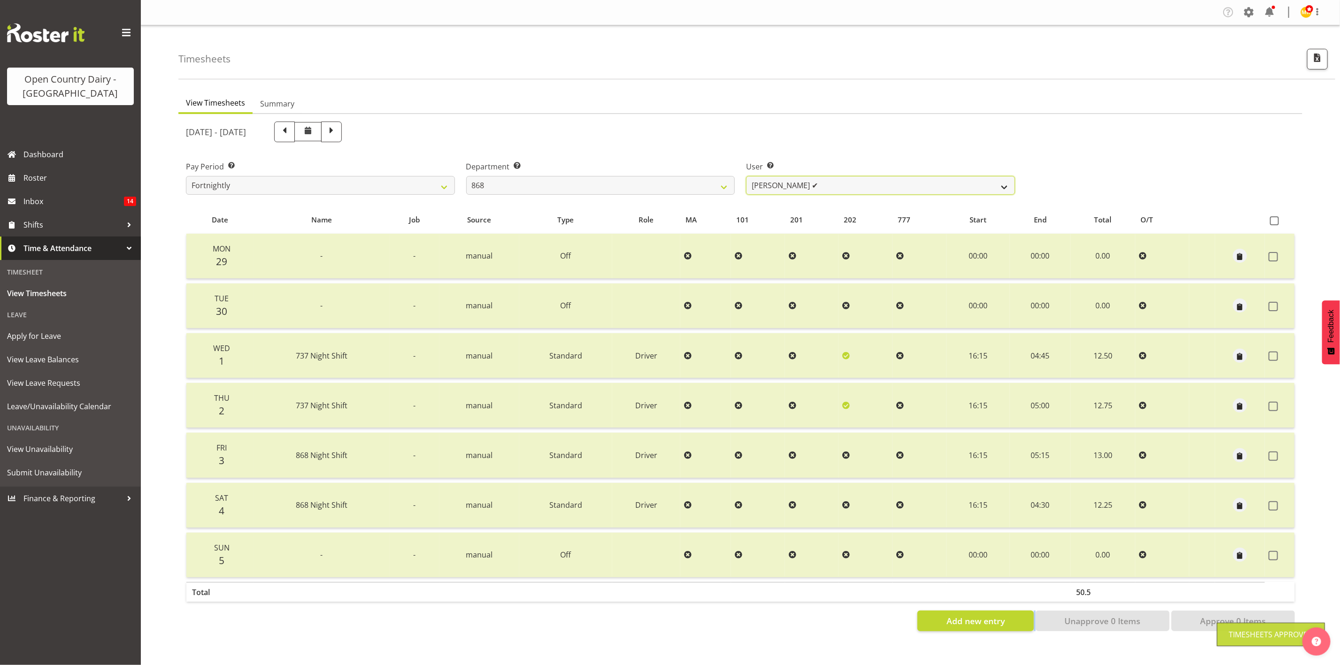
click at [871, 179] on select "Alan Rolton ❌ Cassidy Williams ✔ Christopher McIver ❌ Darin Ayling ✔" at bounding box center [880, 185] width 269 height 19
click at [656, 177] on select "734 735 736 737 738 739 851 853 854 855 856 858 861 862 865 867-9032 868 869 87…" at bounding box center [600, 185] width 269 height 19
click at [466, 176] on select "734 735 736 737 738 739 851 853 854 855 856 858 861 862 865 867-9032 868 869 87…" at bounding box center [600, 185] width 269 height 19
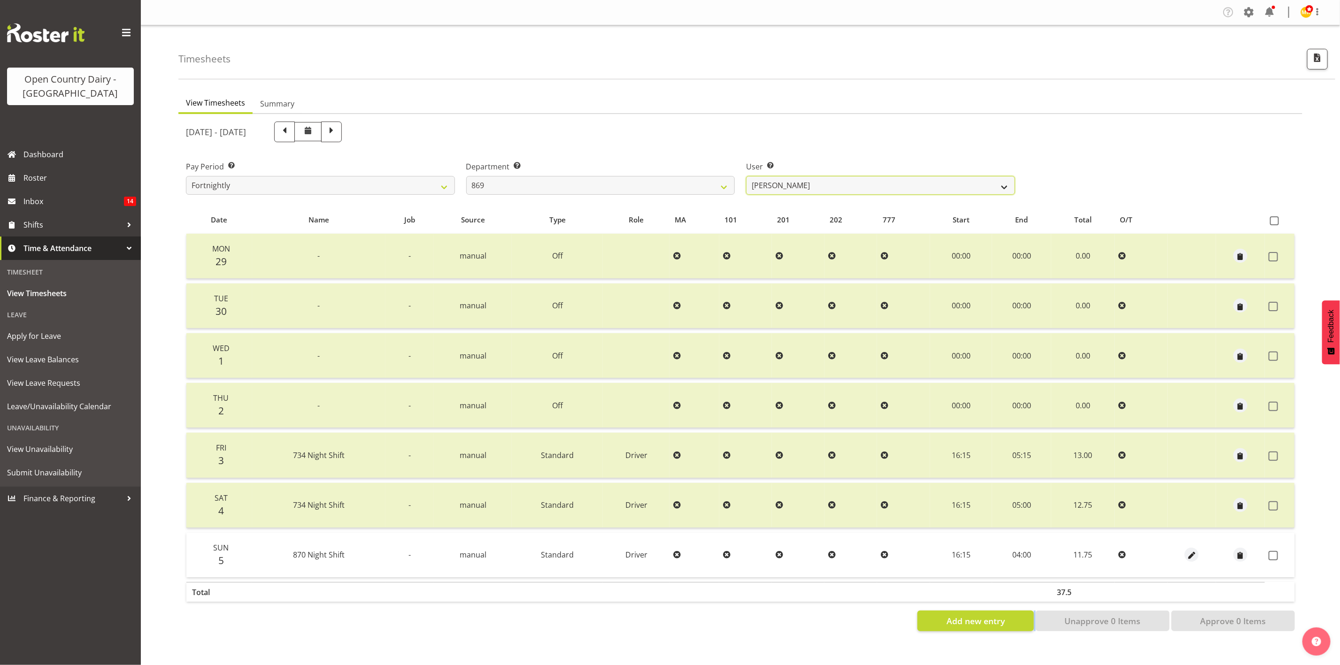
drag, startPoint x: 893, startPoint y: 179, endPoint x: 889, endPoint y: 186, distance: 8.1
click at [893, 179] on select "Barry O'Donnell ❌ Barry Johnston ❌ Jason Soper ❌ Peter Wieczorek ✔" at bounding box center [880, 185] width 269 height 19
click at [746, 176] on select "Barry O'Donnell ❌ Barry Johnston ❌ Jason Soper ❌ Peter Wieczorek ✔" at bounding box center [880, 185] width 269 height 19
click at [1116, 554] on td at bounding box center [1280, 555] width 30 height 45
click at [1116, 553] on span at bounding box center [1273, 555] width 9 height 9
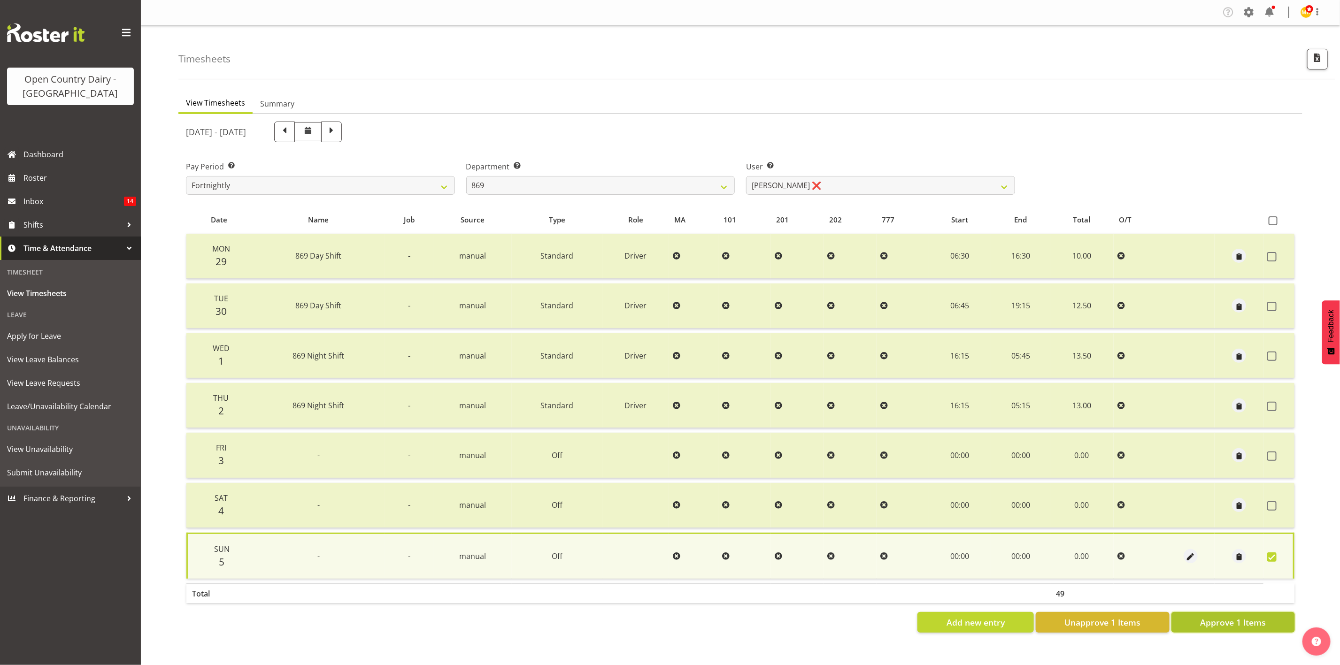
click at [1116, 554] on span "Approve 1 Items" at bounding box center [1233, 622] width 66 height 12
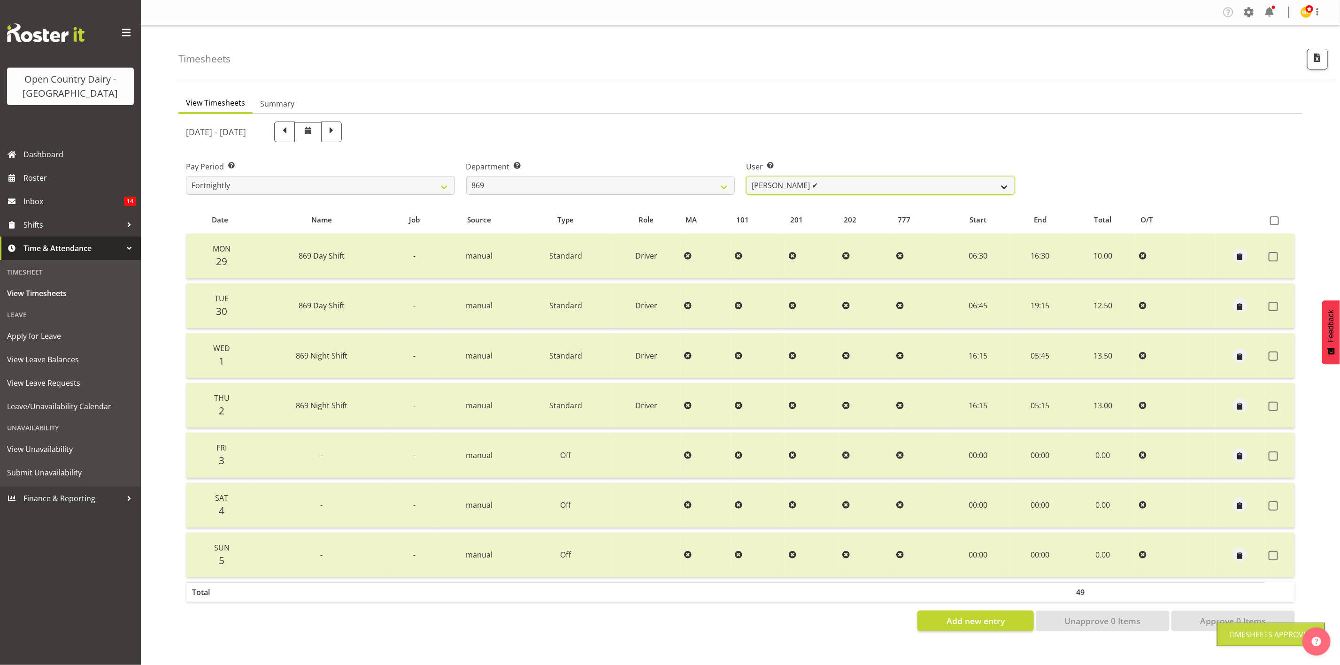
click at [803, 186] on select "Barry O'Donnell ❌ Barry Johnston ✔ Jason Soper ❌ Peter Wieczorek ✔" at bounding box center [880, 185] width 269 height 19
click at [746, 176] on select "Barry O'Donnell ❌ Barry Johnston ✔ Jason Soper ❌ Peter Wieczorek ✔" at bounding box center [880, 185] width 269 height 19
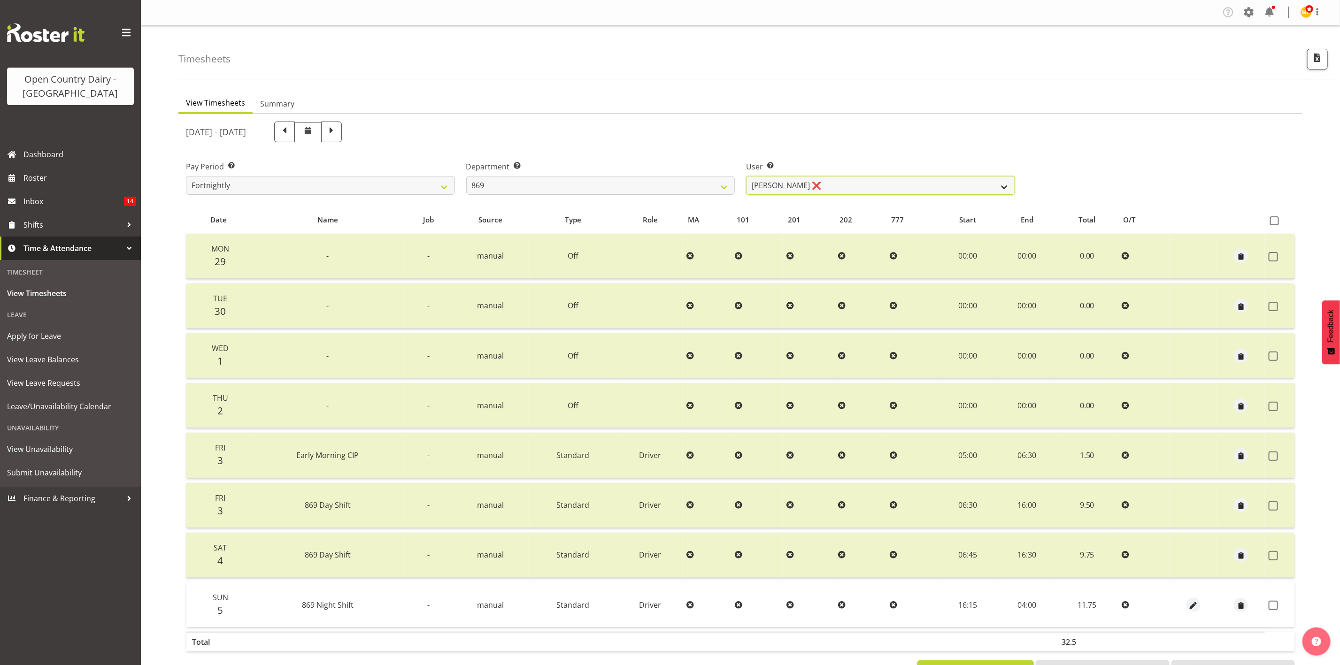
click at [814, 183] on select "Barry O'Donnell ❌ Barry Johnston ✔ Jason Soper ❌ Peter Wieczorek ✔" at bounding box center [880, 185] width 269 height 19
click at [686, 177] on select "734 735 736 737 738 739 851 853 854 855 856 858 861 862 865 867-9032 868 869 87…" at bounding box center [600, 185] width 269 height 19
click at [466, 176] on select "734 735 736 737 738 739 851 853 854 855 856 858 861 862 865 867-9032 868 869 87…" at bounding box center [600, 185] width 269 height 19
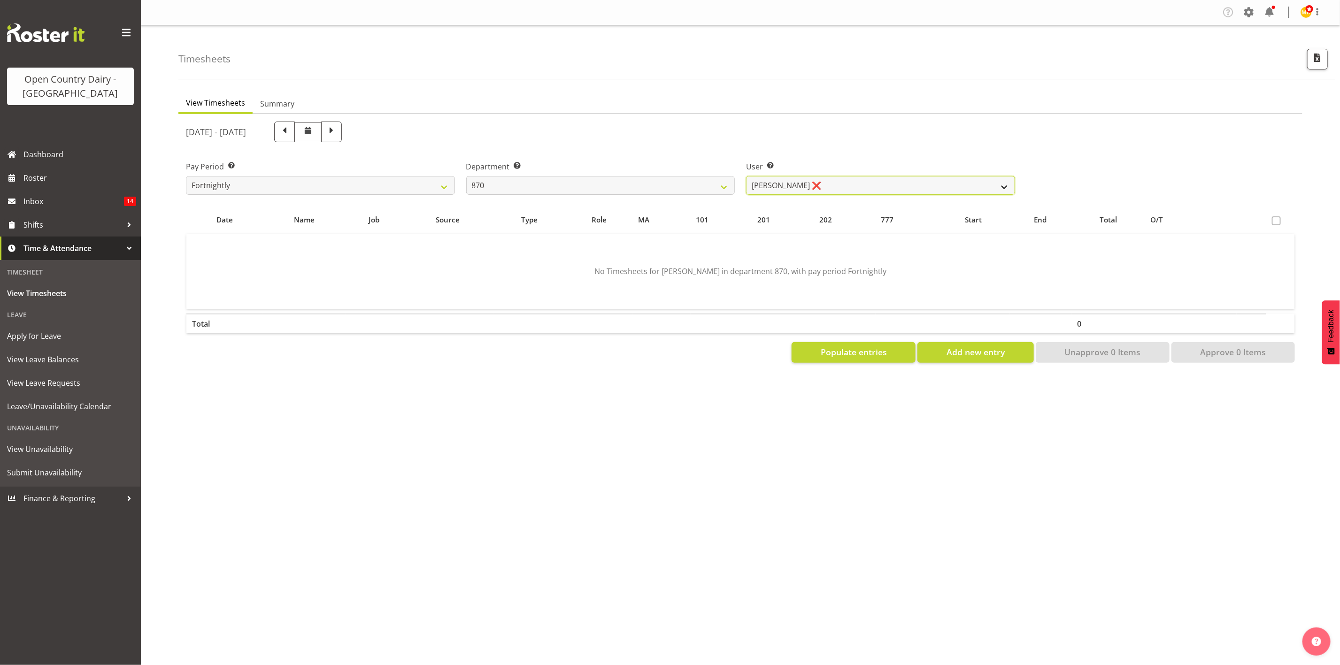
drag, startPoint x: 873, startPoint y: 183, endPoint x: 871, endPoint y: 192, distance: 9.2
click at [873, 183] on select "Andy Haywood ❌ David Young ❌ Stewart Matheson ❌" at bounding box center [880, 185] width 269 height 19
click at [746, 176] on select "Andy Haywood ❌ David Young ❌ Stewart Matheson ❌" at bounding box center [880, 185] width 269 height 19
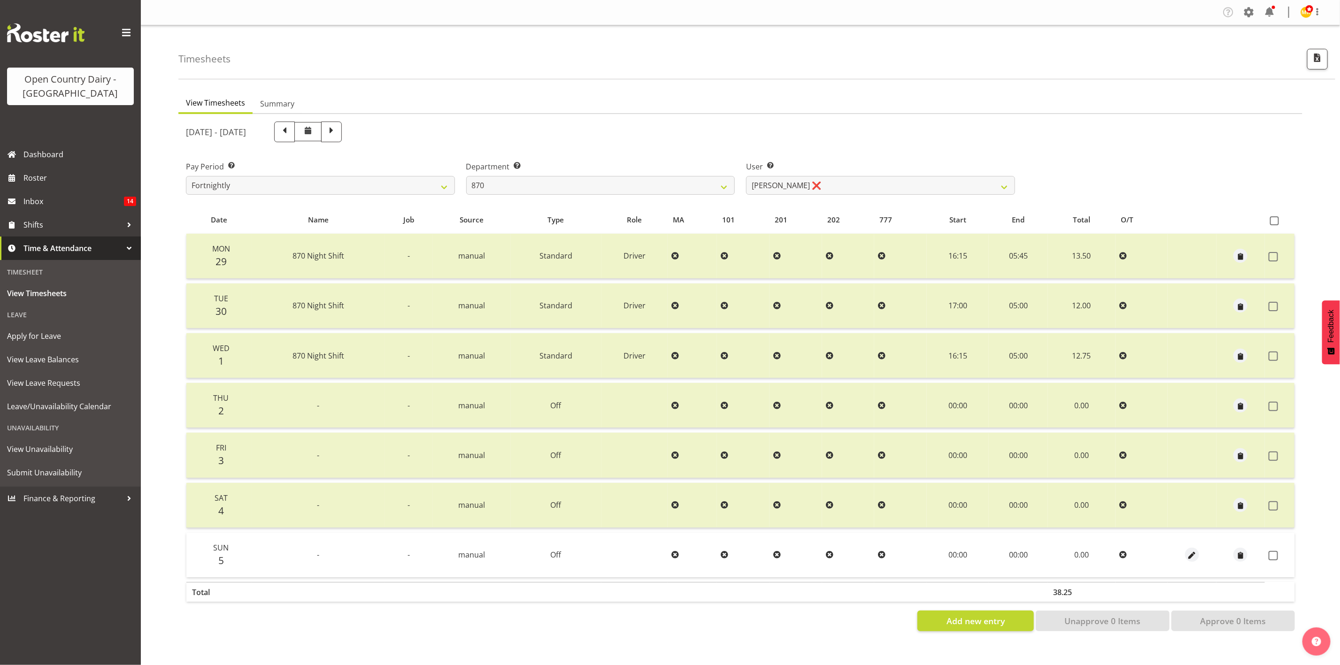
click at [1116, 547] on td at bounding box center [1280, 555] width 30 height 45
click at [1116, 553] on span at bounding box center [1273, 555] width 9 height 9
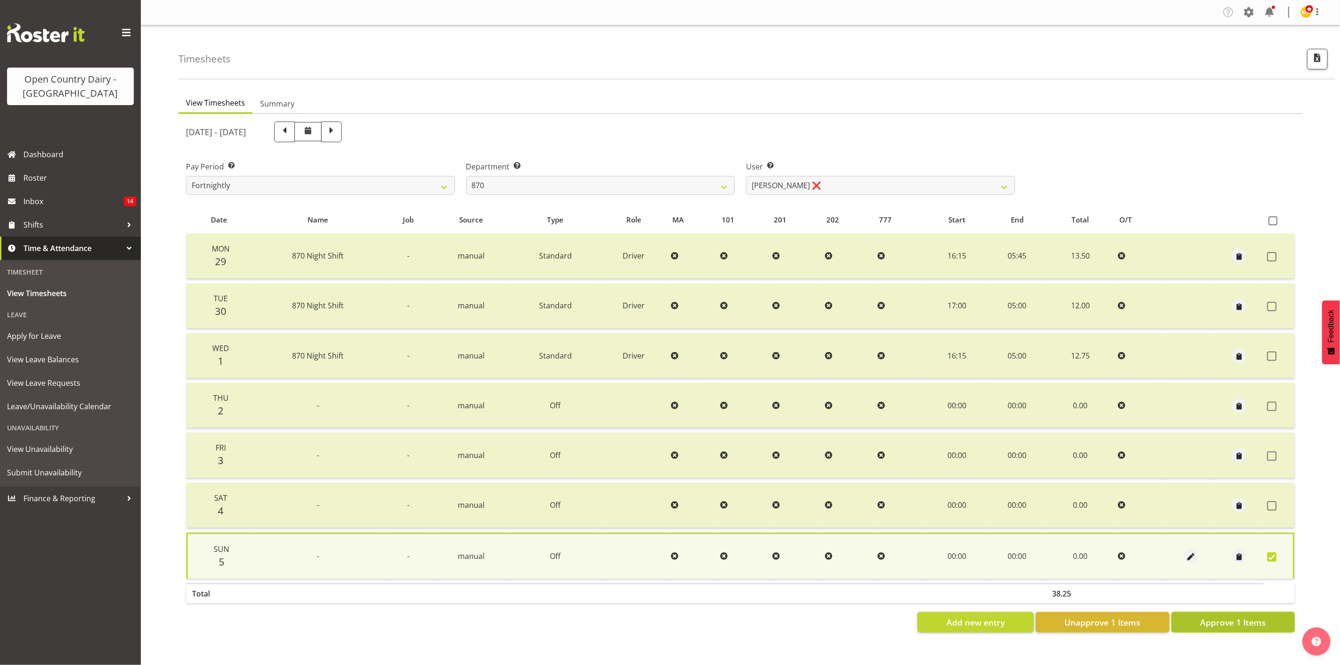
click at [1116, 554] on span "Approve 1 Items" at bounding box center [1233, 622] width 66 height 12
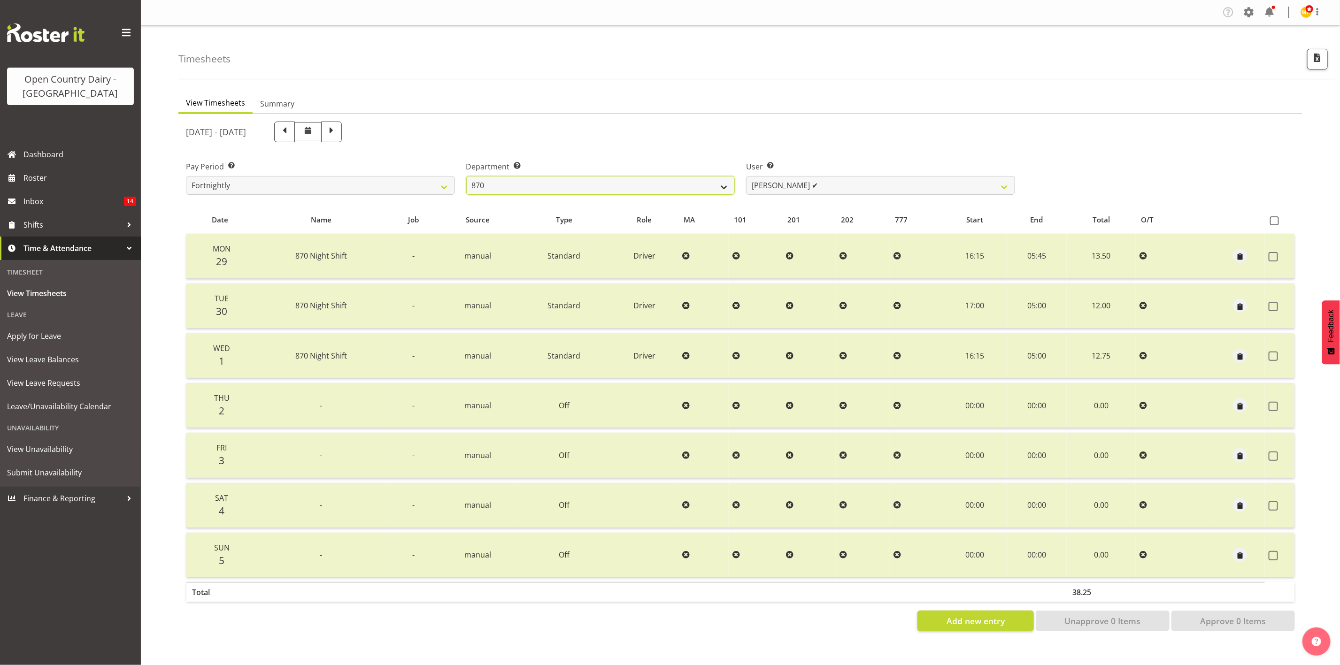
click at [724, 191] on select "734 735 736 737 738 739 851 853 854 855 856 858 861 862 865 867-9032 868 869 87…" at bounding box center [600, 185] width 269 height 19
click at [466, 176] on select "734 735 736 737 738 739 851 853 854 855 856 858 861 862 865 867-9032 868 869 87…" at bounding box center [600, 185] width 269 height 19
click at [674, 192] on select "734 735 736 737 738 739 851 853 854 855 856 858 861 862 865 867-9032 868 869 87…" at bounding box center [600, 185] width 269 height 19
click at [466, 176] on select "734 735 736 737 738 739 851 853 854 855 856 858 861 862 865 867-9032 868 869 87…" at bounding box center [600, 185] width 269 height 19
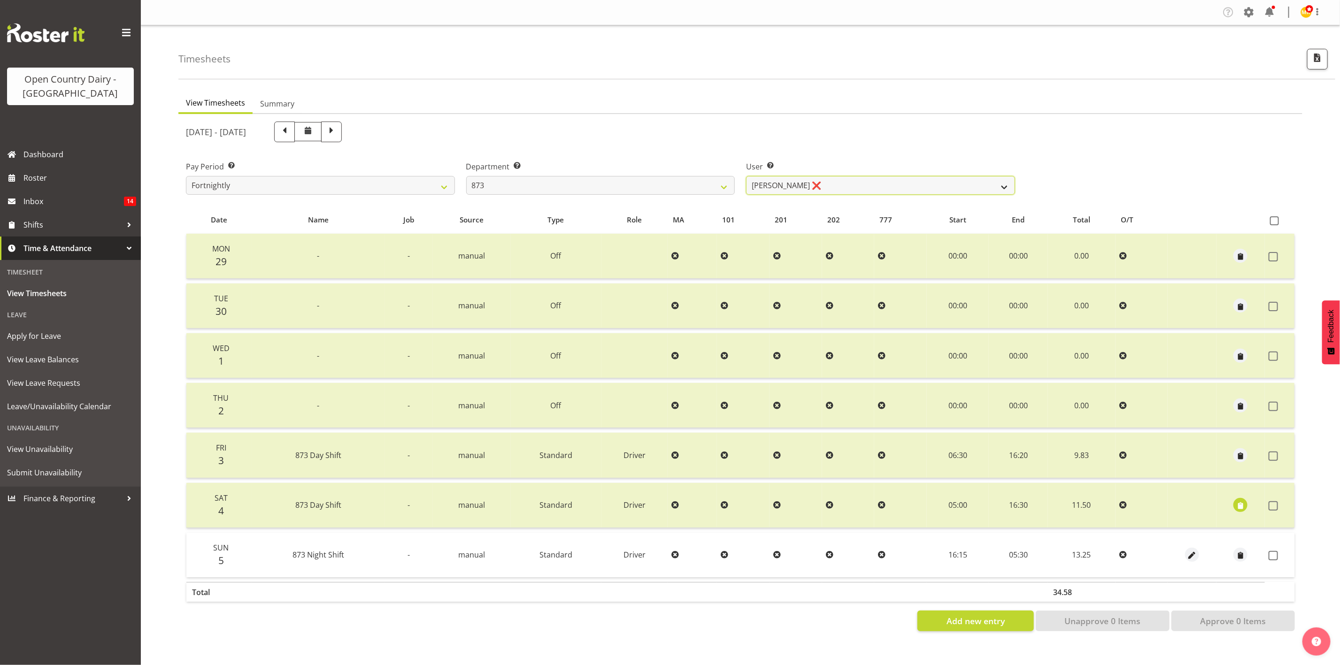
click at [824, 193] on select "Andrew Henderson ❌ Ricky Popham ❌ Stacy MacAskill ❌ Trish Nicol ❌" at bounding box center [880, 185] width 269 height 19
click at [746, 176] on select "Andrew Henderson ❌ Ricky Popham ❌ Stacy MacAskill ❌ Trish Nicol ❌" at bounding box center [880, 185] width 269 height 19
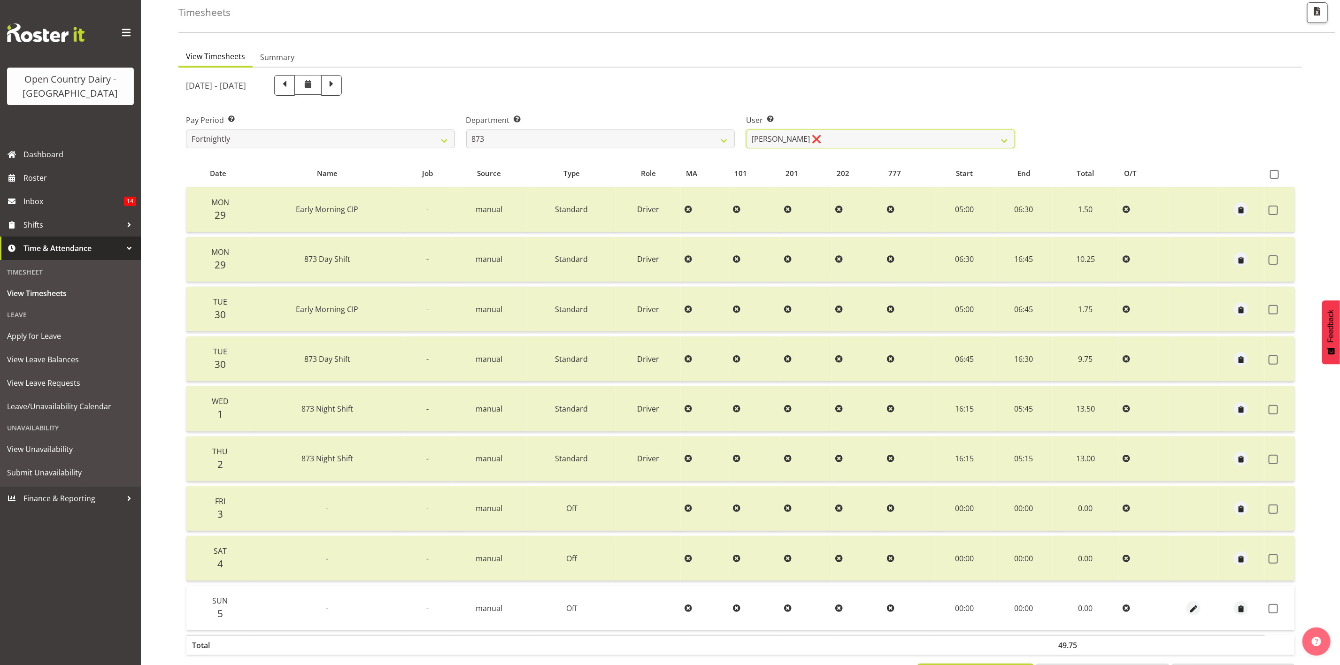
scroll to position [70, 0]
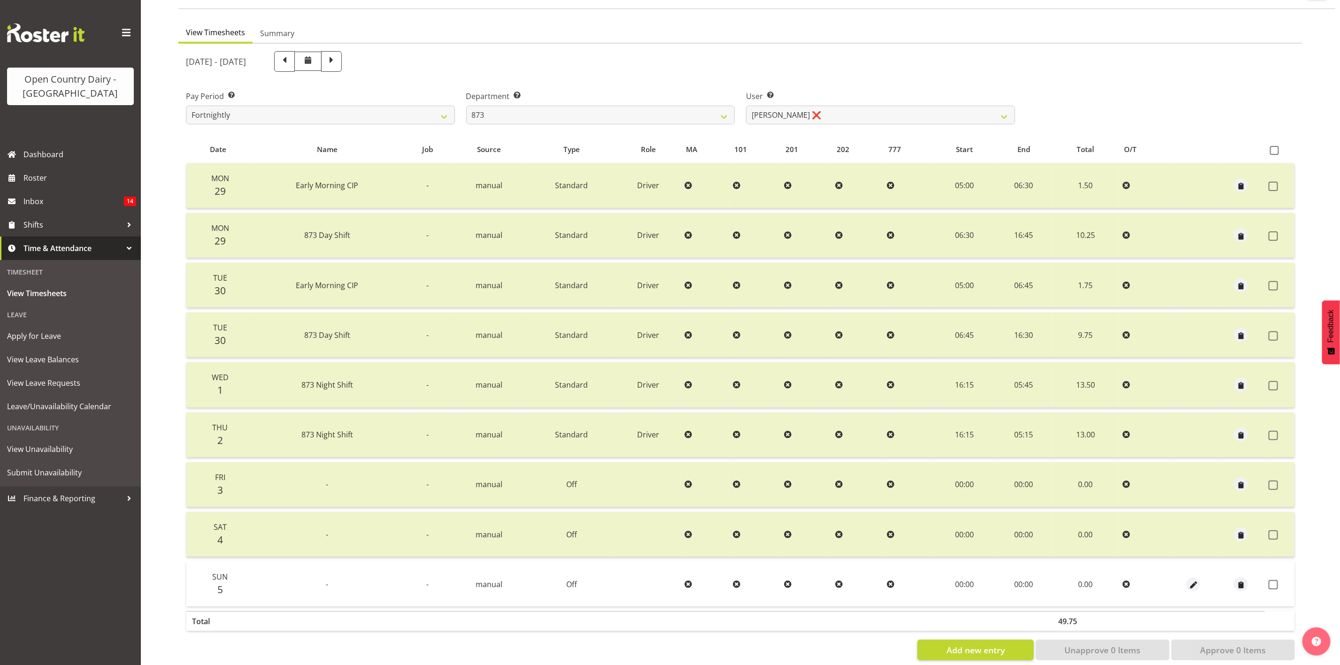
click at [1116, 554] on td at bounding box center [1280, 584] width 30 height 45
click at [1116, 554] on span at bounding box center [1273, 584] width 9 height 9
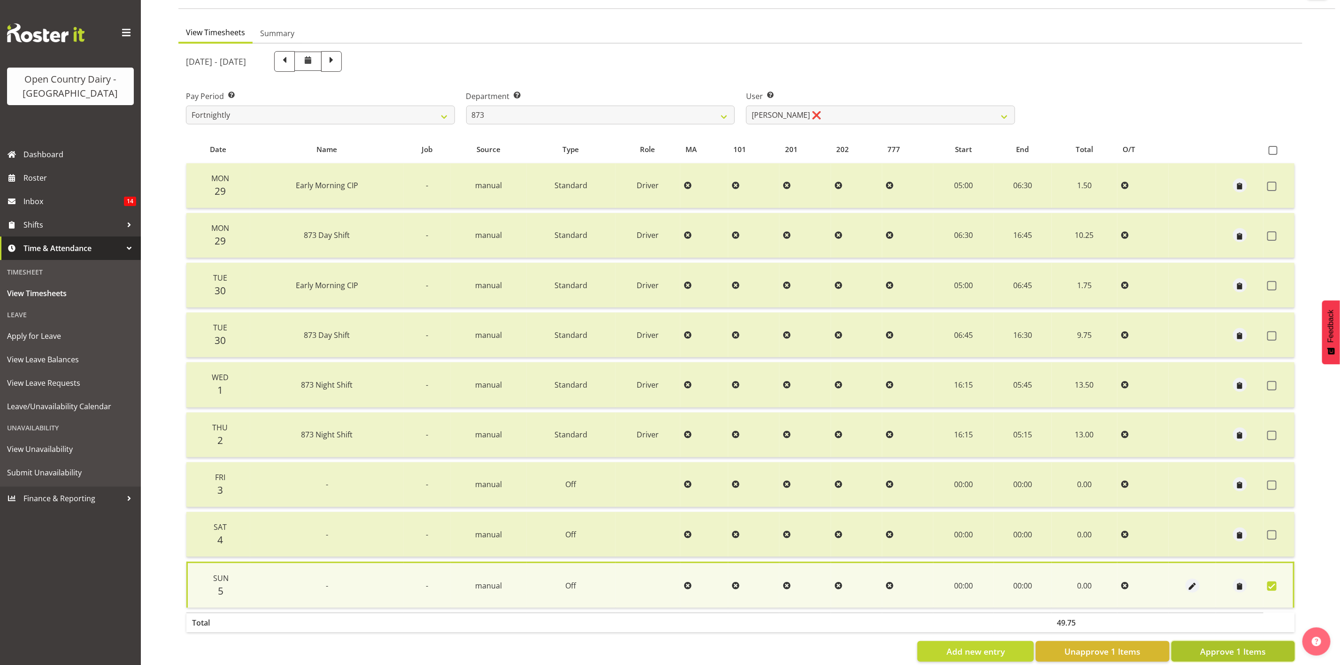
click at [1116, 554] on button "Approve 1 Items" at bounding box center [1232, 651] width 123 height 21
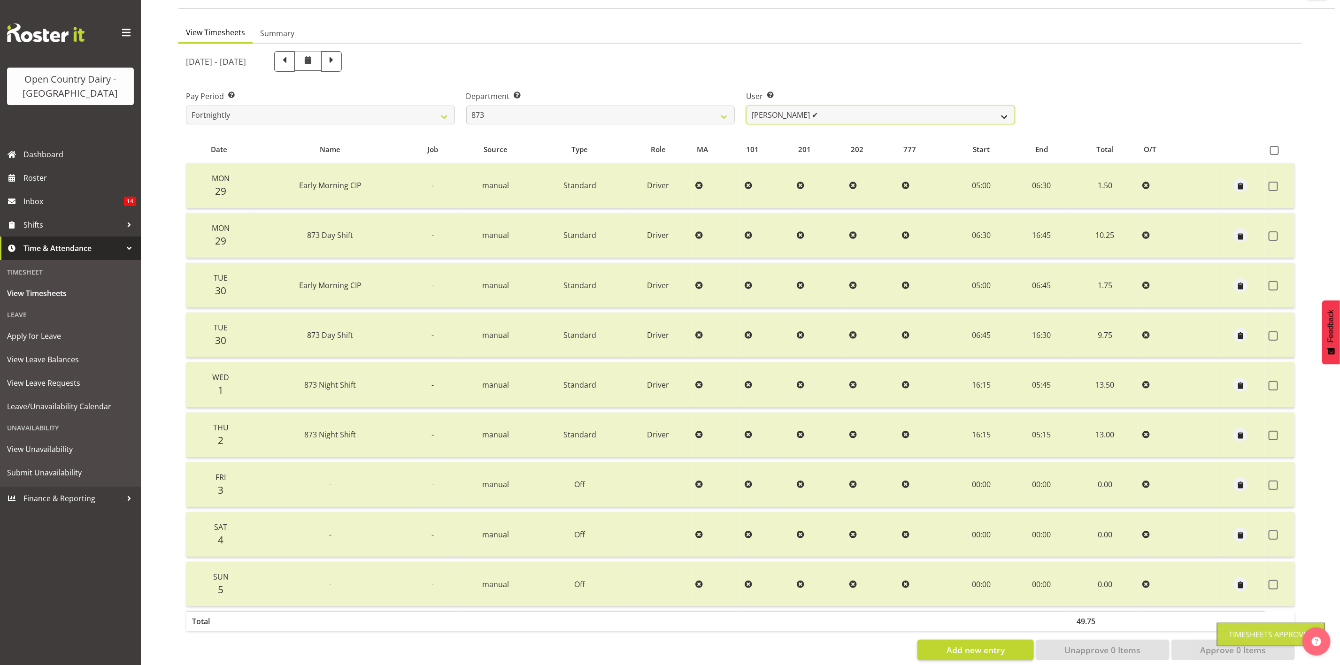
click at [809, 115] on select "Andrew Henderson ❌ Ricky Popham ✔ Stacy MacAskill ❌ Trish Nicol ❌" at bounding box center [880, 115] width 269 height 19
click at [746, 106] on select "Andrew Henderson ❌ Ricky Popham ✔ Stacy MacAskill ❌ Trish Nicol ❌" at bounding box center [880, 115] width 269 height 19
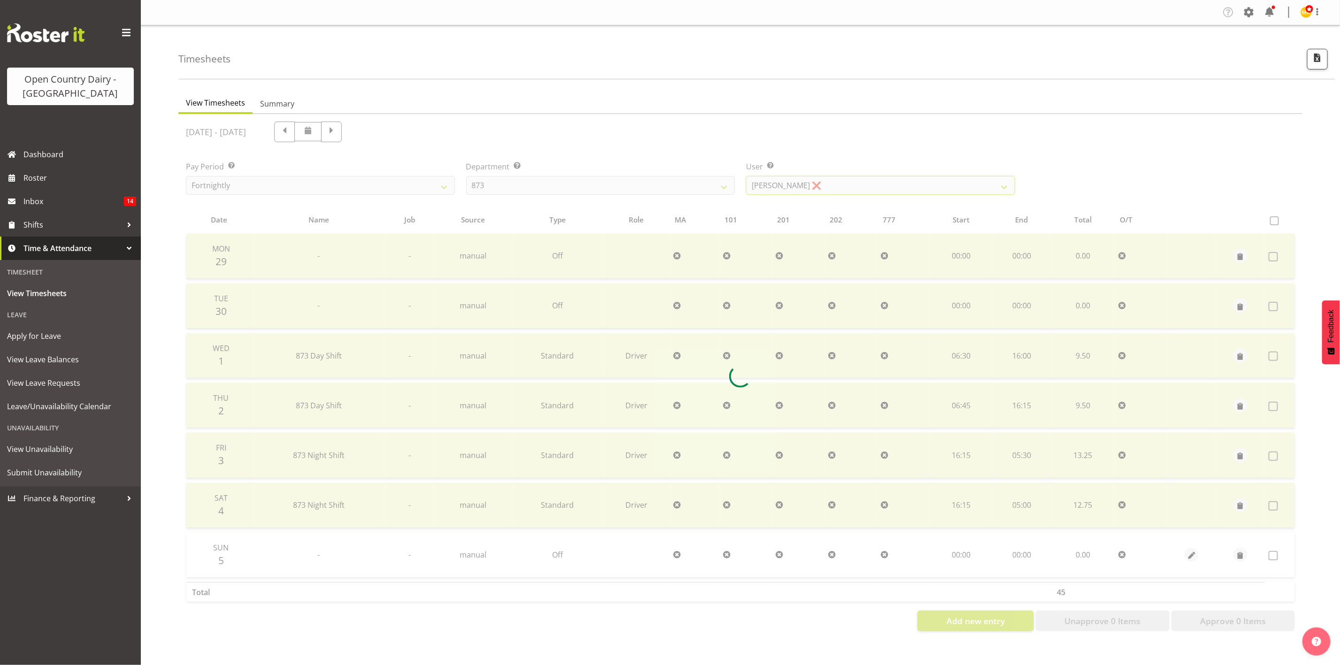
scroll to position [0, 0]
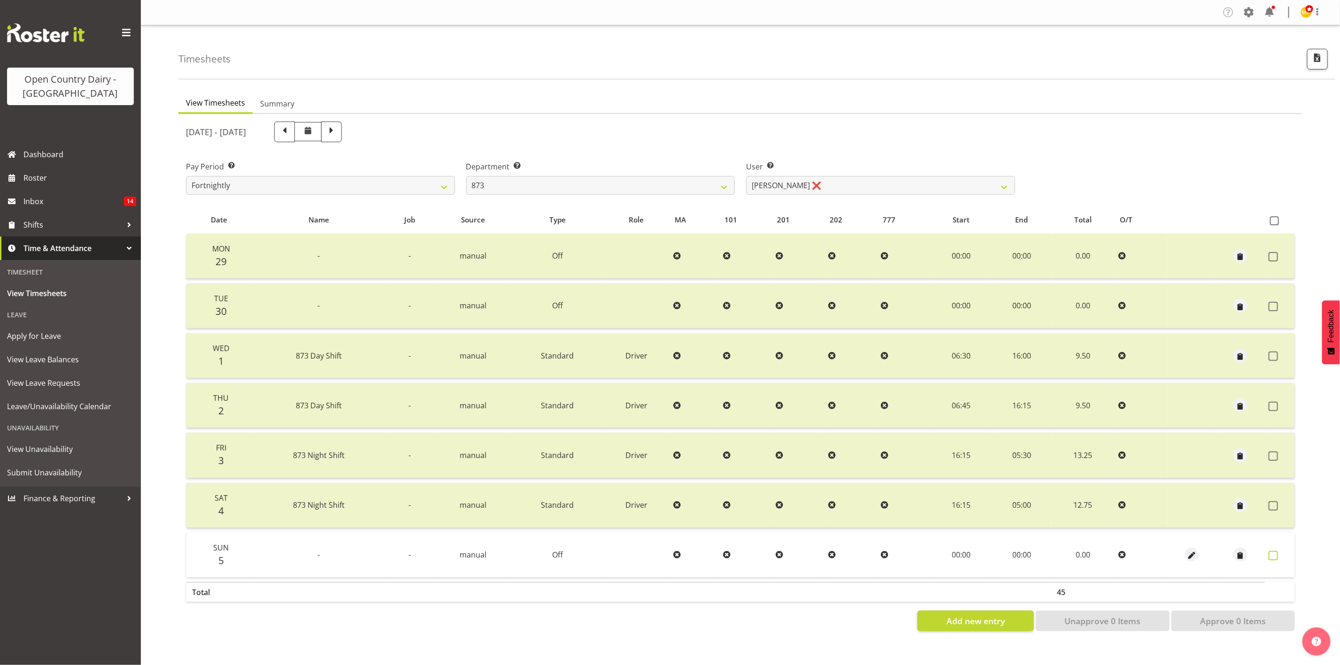
click at [1116, 551] on span at bounding box center [1273, 555] width 9 height 9
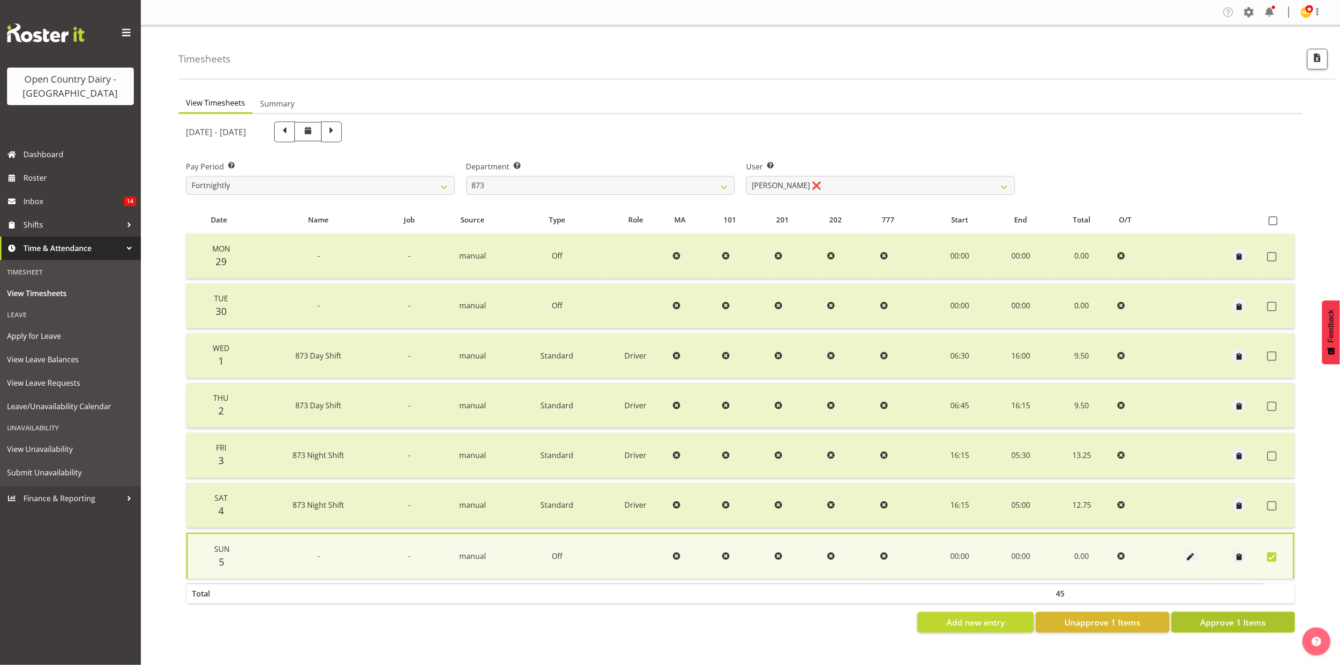
click at [1116, 554] on span "Approve 1 Items" at bounding box center [1233, 622] width 66 height 12
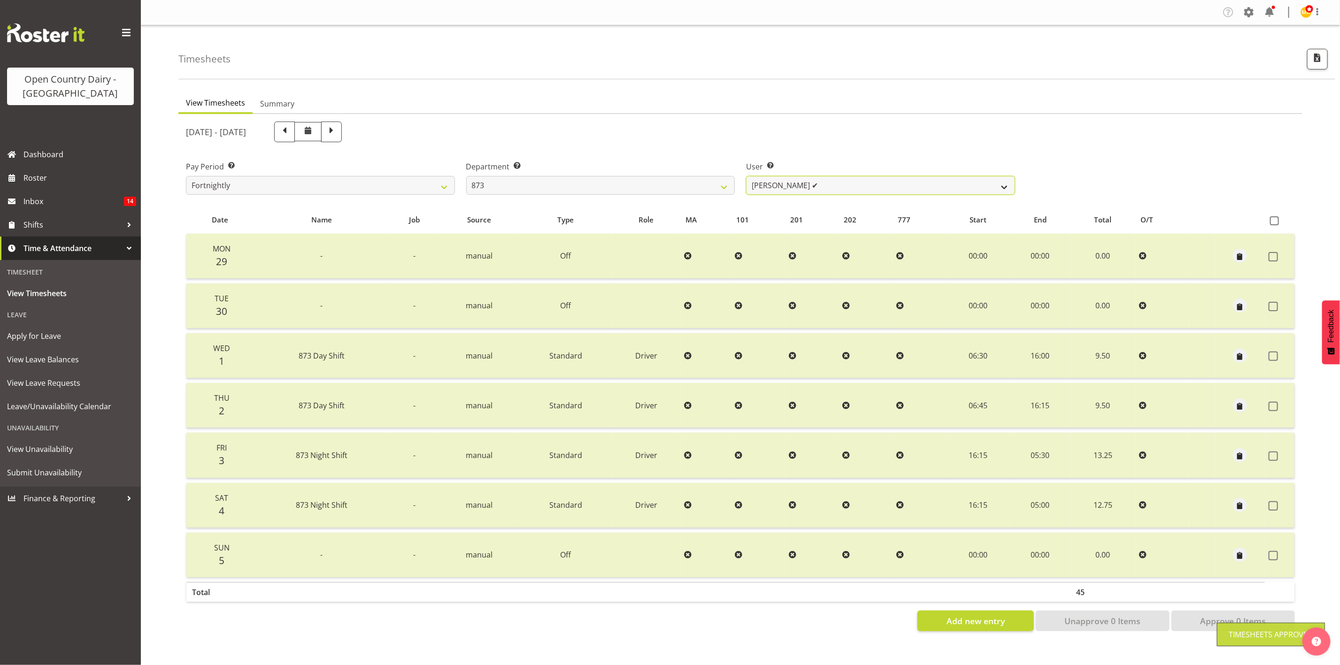
click at [879, 189] on select "Andrew Henderson ❌ Ricky Popham ✔ Stacy MacAskill ✔ Trish Nicol ❌" at bounding box center [880, 185] width 269 height 19
click at [746, 176] on select "Andrew Henderson ❌ Ricky Popham ✔ Stacy MacAskill ✔ Trish Nicol ❌" at bounding box center [880, 185] width 269 height 19
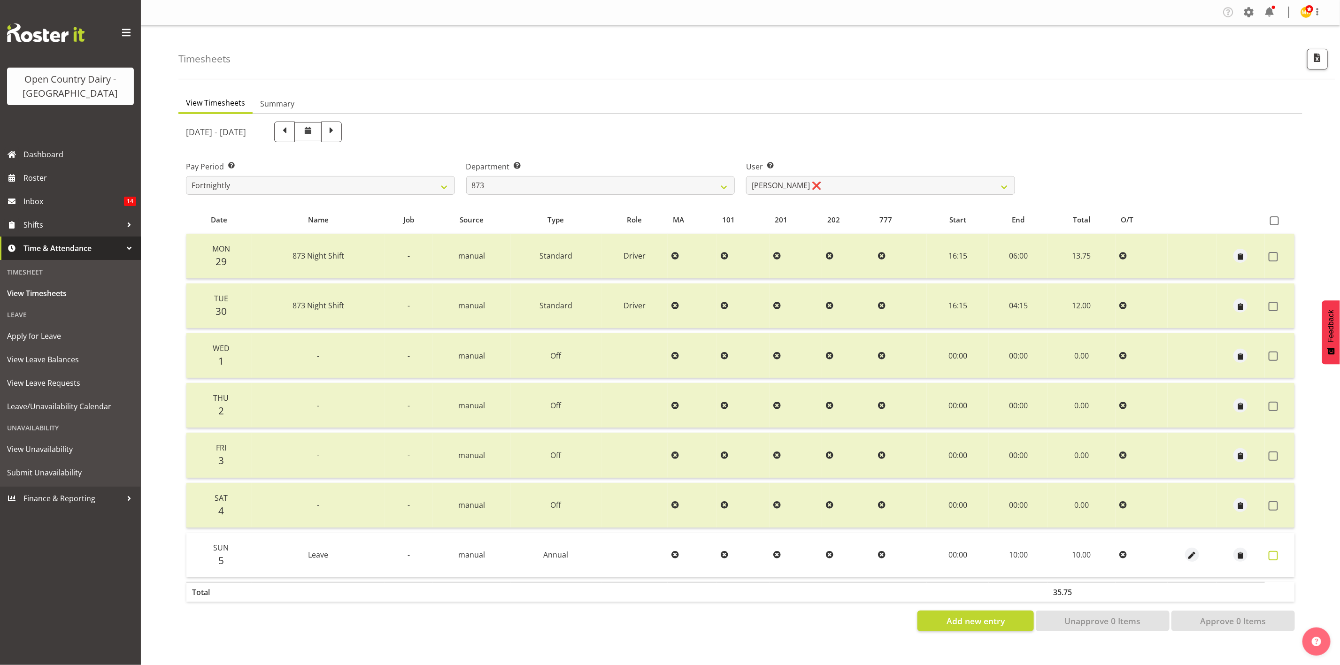
click at [1116, 552] on label at bounding box center [1276, 555] width 15 height 9
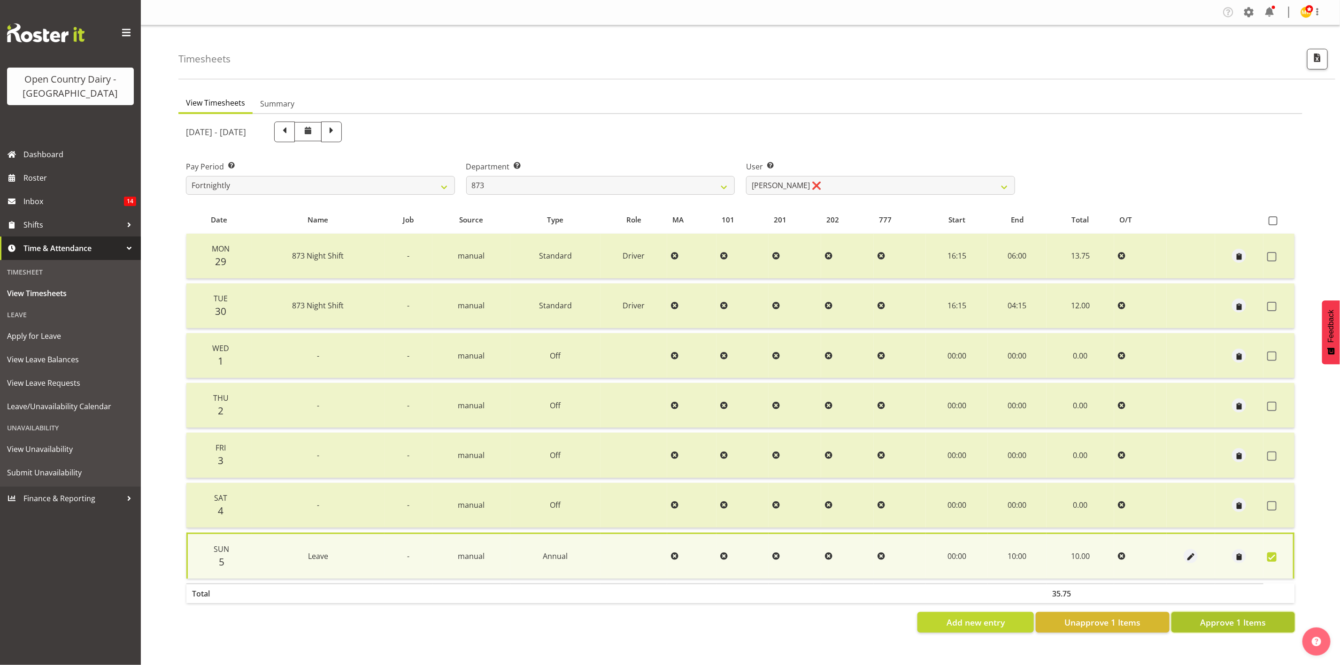
click at [1116, 554] on span "Approve 1 Items" at bounding box center [1233, 622] width 66 height 12
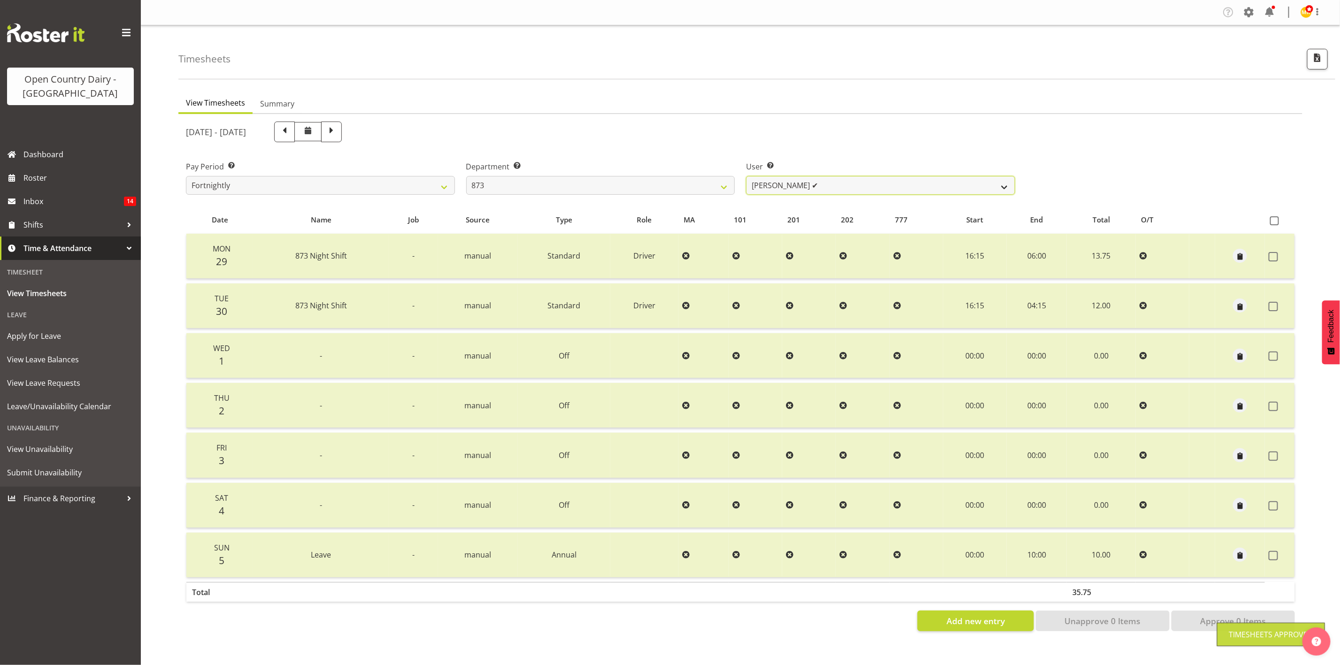
click at [808, 180] on select "Andrew Henderson ❌ Ricky Popham ✔ Stacy MacAskill ✔ Trish Nicol ✔" at bounding box center [880, 185] width 269 height 19
click at [677, 179] on select "734 735 736 737 738 739 851 853 854 855 856 858 861 862 865 867-9032 868 869 87…" at bounding box center [600, 185] width 269 height 19
click at [466, 176] on select "734 735 736 737 738 739 851 853 854 855 856 858 861 862 865 867-9032 868 869 87…" at bounding box center [600, 185] width 269 height 19
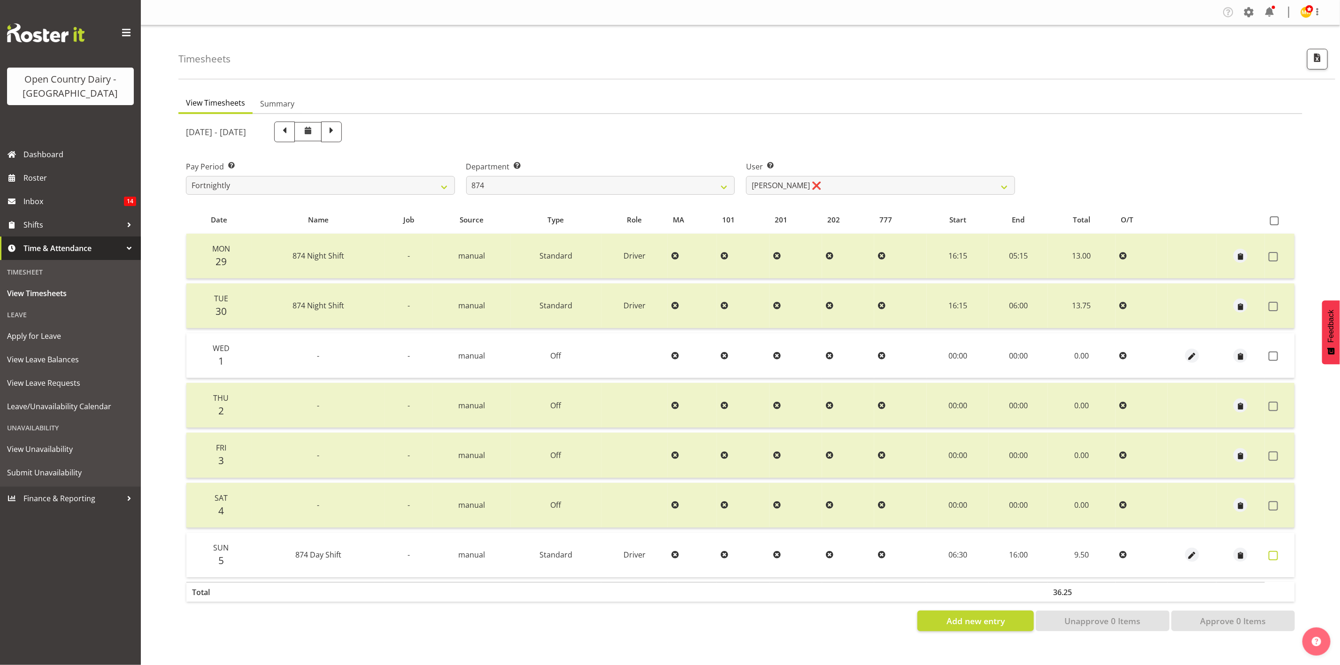
click at [1116, 551] on span at bounding box center [1273, 555] width 9 height 9
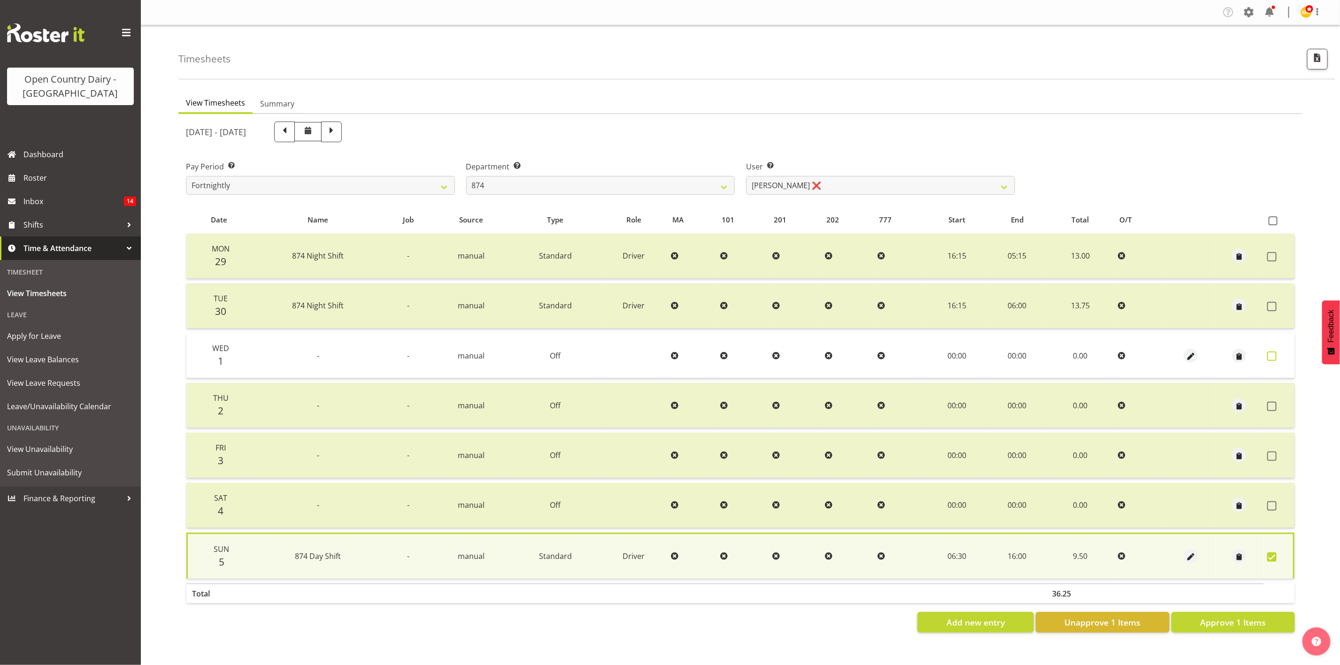
click at [1116, 354] on span at bounding box center [1271, 356] width 9 height 9
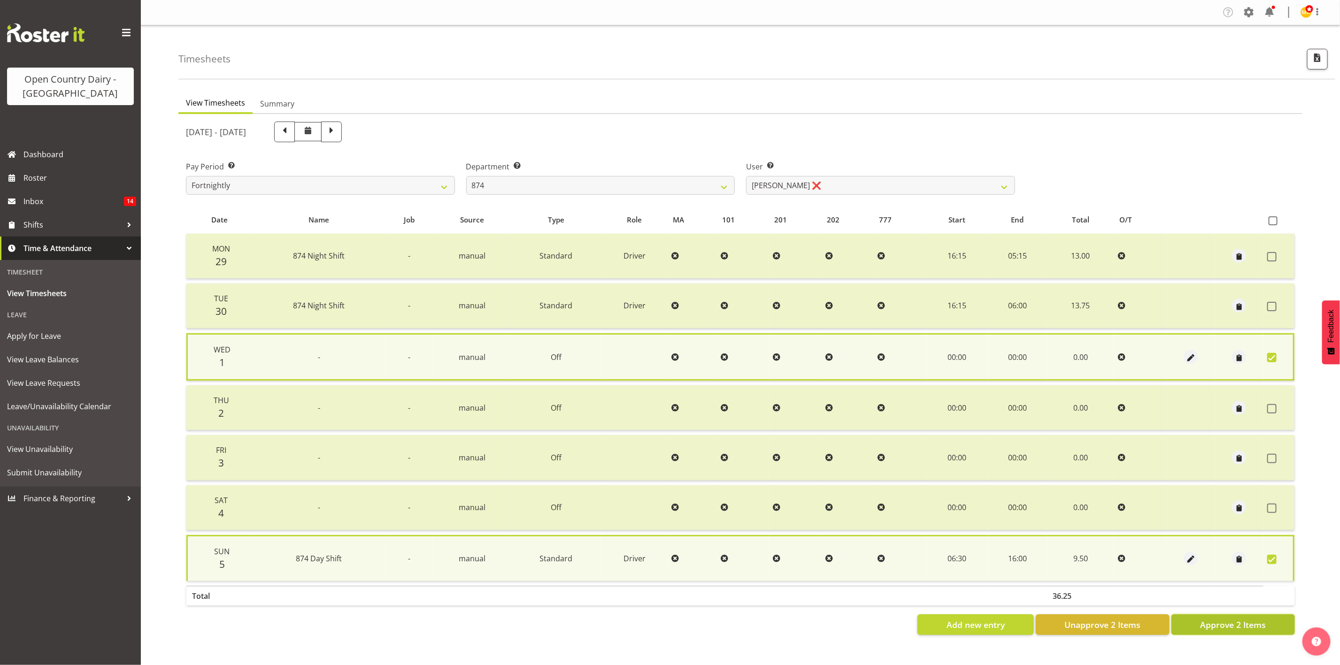
click at [1116, 554] on span "Approve 2 Items" at bounding box center [1233, 625] width 66 height 12
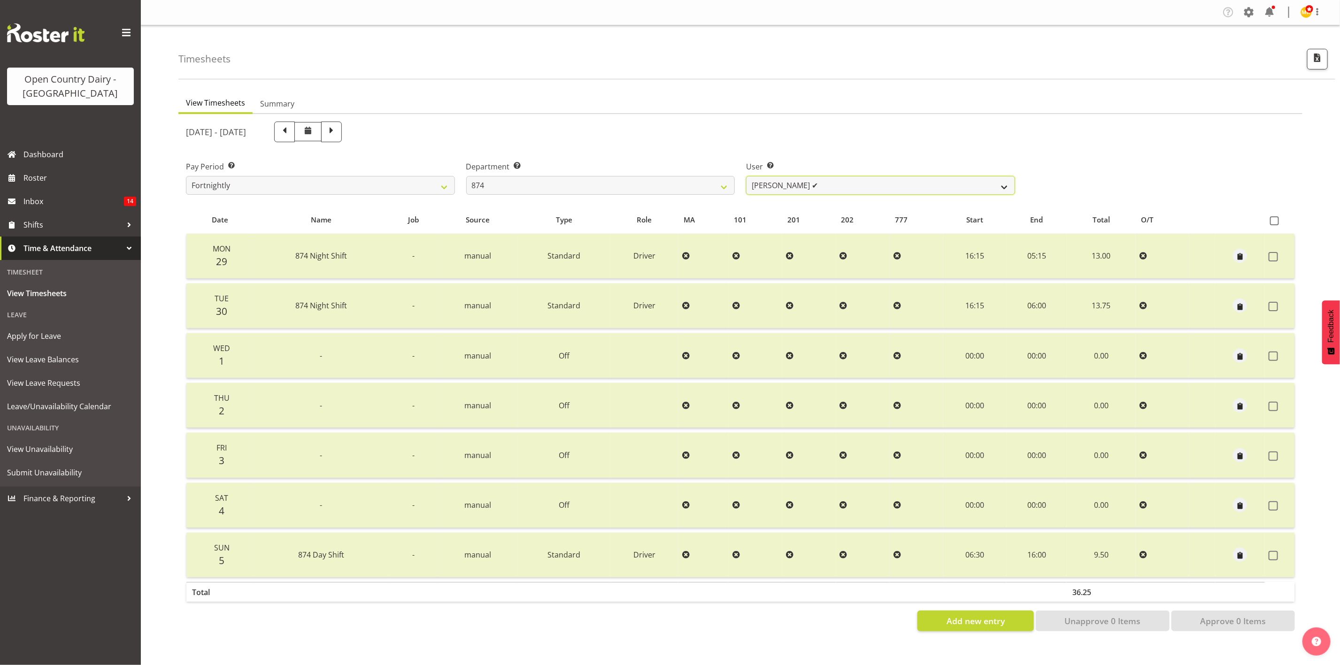
click at [799, 188] on select "Annette Parker ✔ Christopher McRae ❌ Patrick Stenton ❌ Rachel Carpenter ❌" at bounding box center [880, 185] width 269 height 19
click at [746, 176] on select "Annette Parker ✔ Christopher McRae ❌ Patrick Stenton ❌ Rachel Carpenter ❌" at bounding box center [880, 185] width 269 height 19
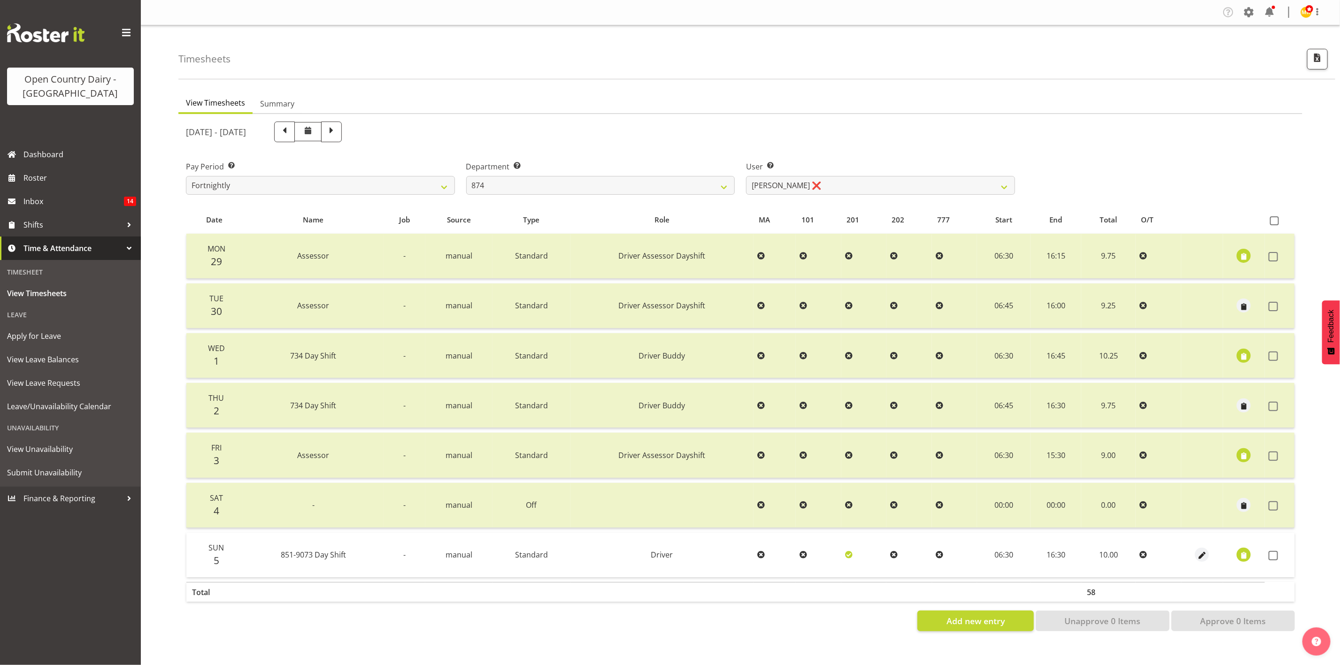
click at [1116, 551] on td at bounding box center [1280, 555] width 30 height 45
click at [1116, 554] on span at bounding box center [1273, 555] width 9 height 9
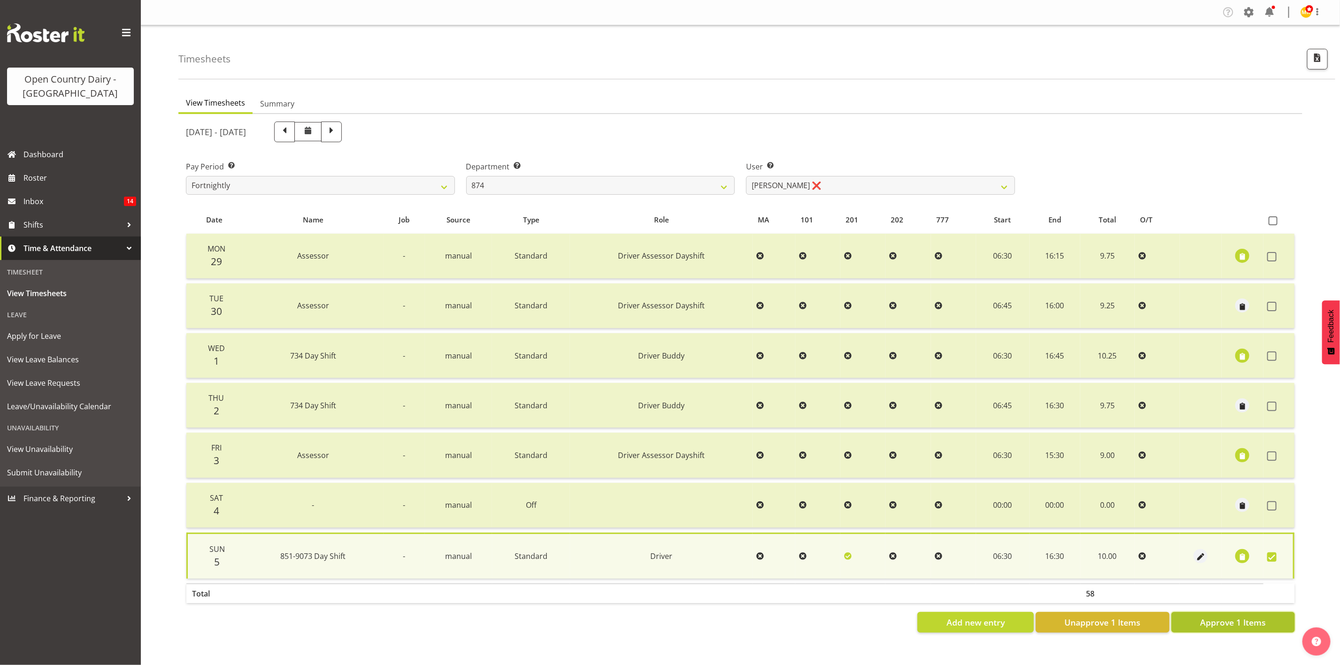
click at [1116, 554] on span "Approve 1 Items" at bounding box center [1233, 622] width 66 height 12
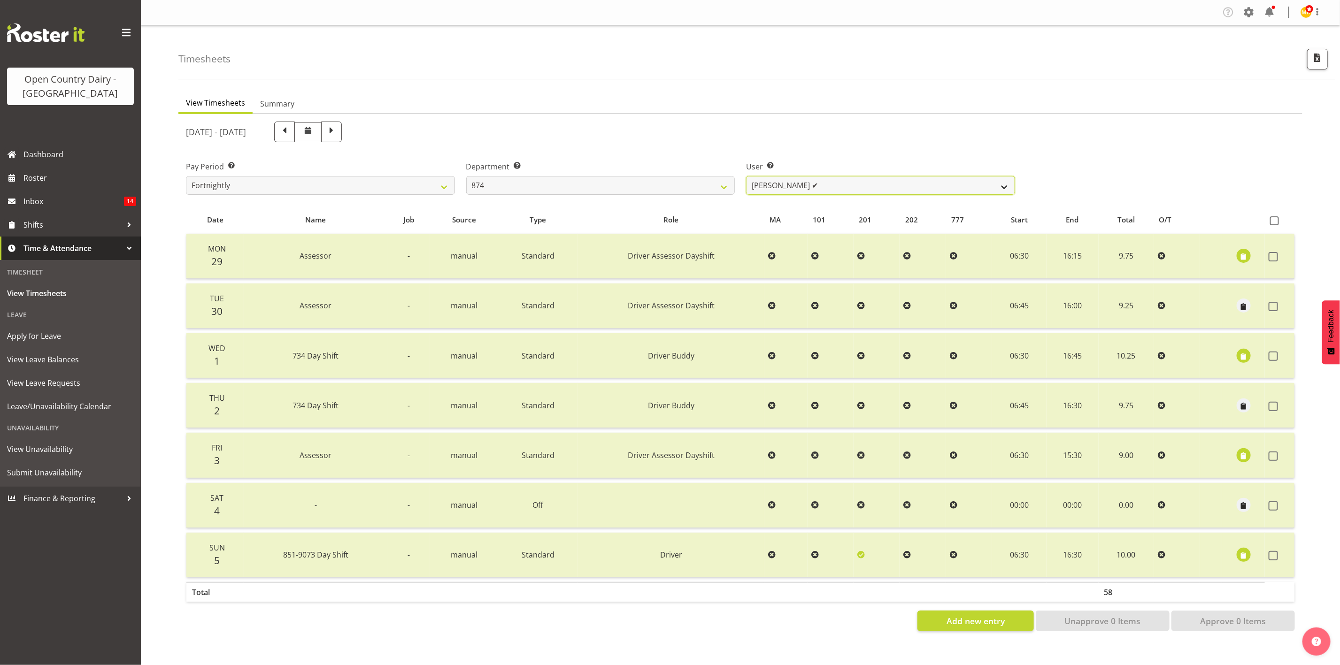
click at [909, 193] on select "Annette Parker ✔ Christopher McRae ✔ Patrick Stenton ❌ Rachel Carpenter ❌" at bounding box center [880, 185] width 269 height 19
click at [746, 176] on select "Annette Parker ✔ Christopher McRae ✔ Patrick Stenton ❌ Rachel Carpenter ❌" at bounding box center [880, 185] width 269 height 19
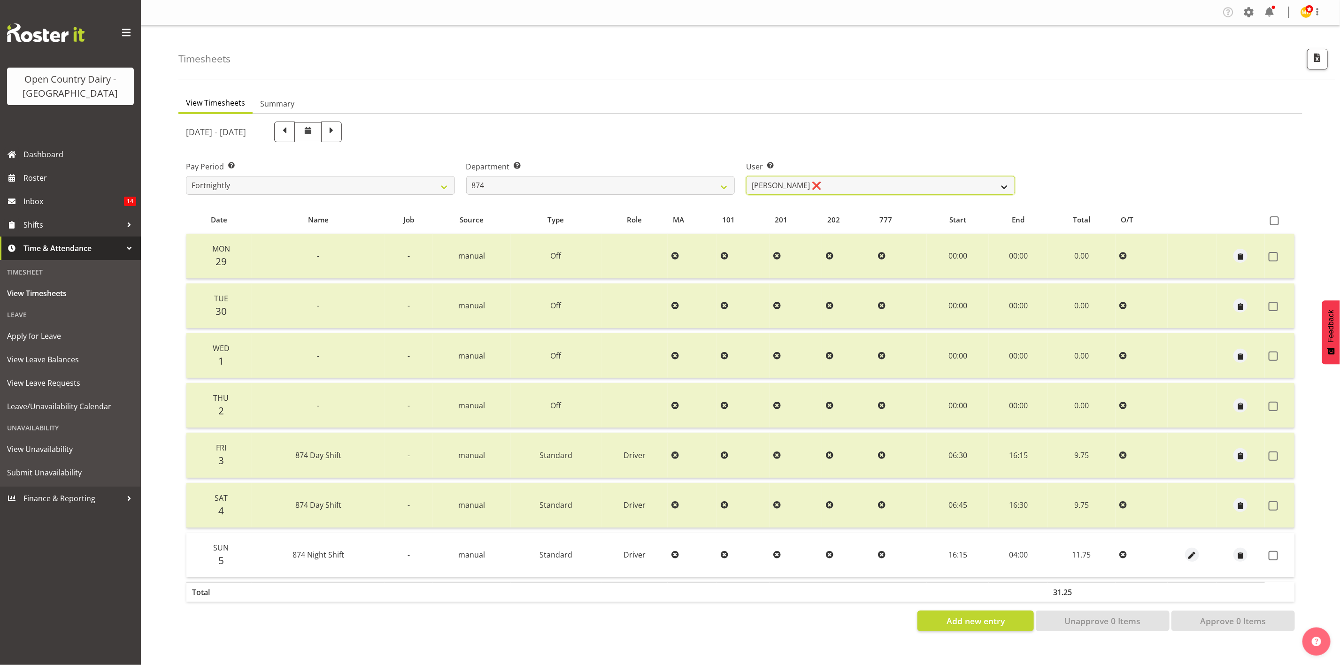
click at [877, 177] on select "Annette Parker ✔ Christopher McRae ✔ Patrick Stenton ❌ Rachel Carpenter ❌" at bounding box center [880, 185] width 269 height 19
click at [746, 176] on select "Annette Parker ✔ Christopher McRae ✔ Patrick Stenton ❌ Rachel Carpenter ❌" at bounding box center [880, 185] width 269 height 19
click at [1116, 554] on span at bounding box center [1273, 555] width 9 height 9
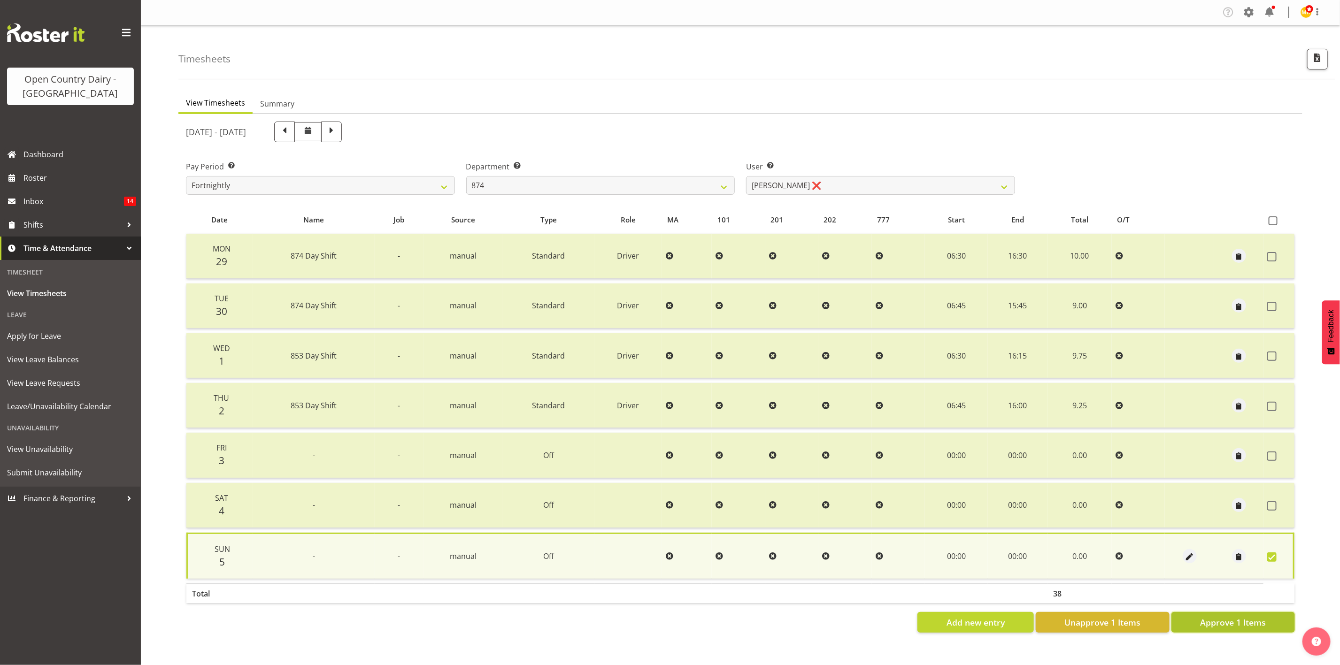
click at [1116, 554] on button "Approve 1 Items" at bounding box center [1232, 622] width 123 height 21
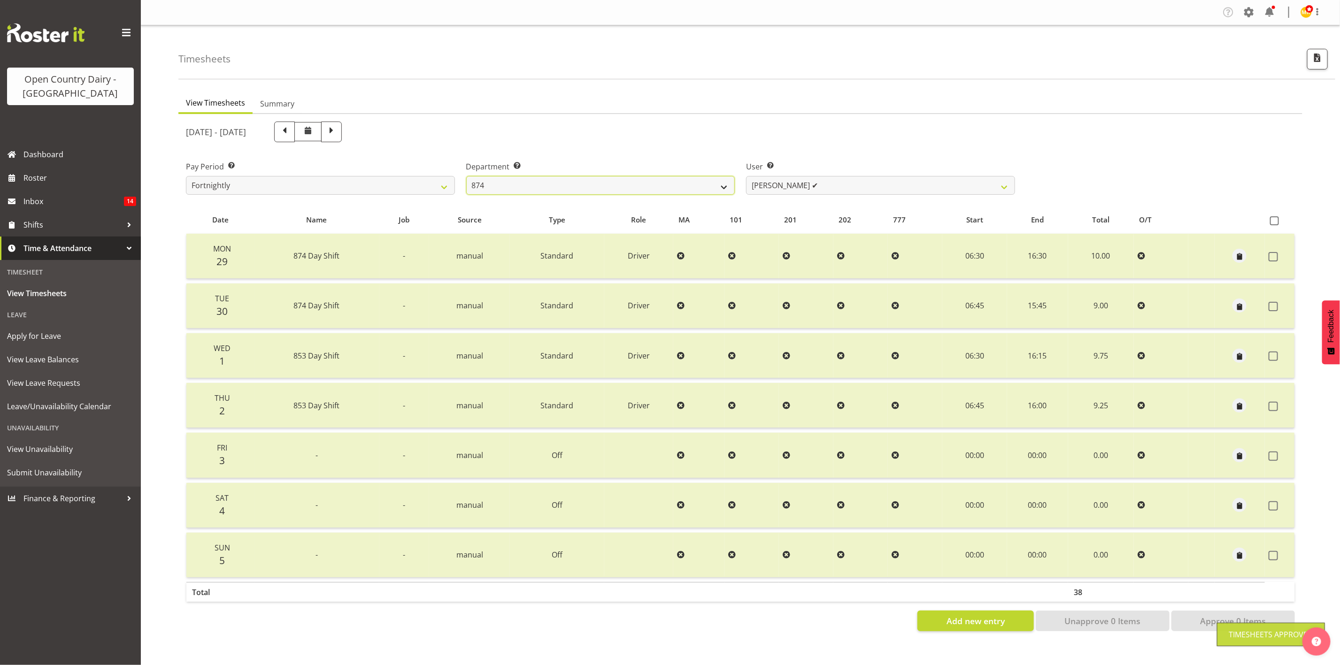
click at [624, 190] on select "734 735 736 737 738 739 851 853 854 855 856 858 861 862 865 867-9032 868 869 87…" at bounding box center [600, 185] width 269 height 19
click at [466, 176] on select "734 735 736 737 738 739 851 853 854 855 856 858 861 862 865 867-9032 868 869 87…" at bounding box center [600, 185] width 269 height 19
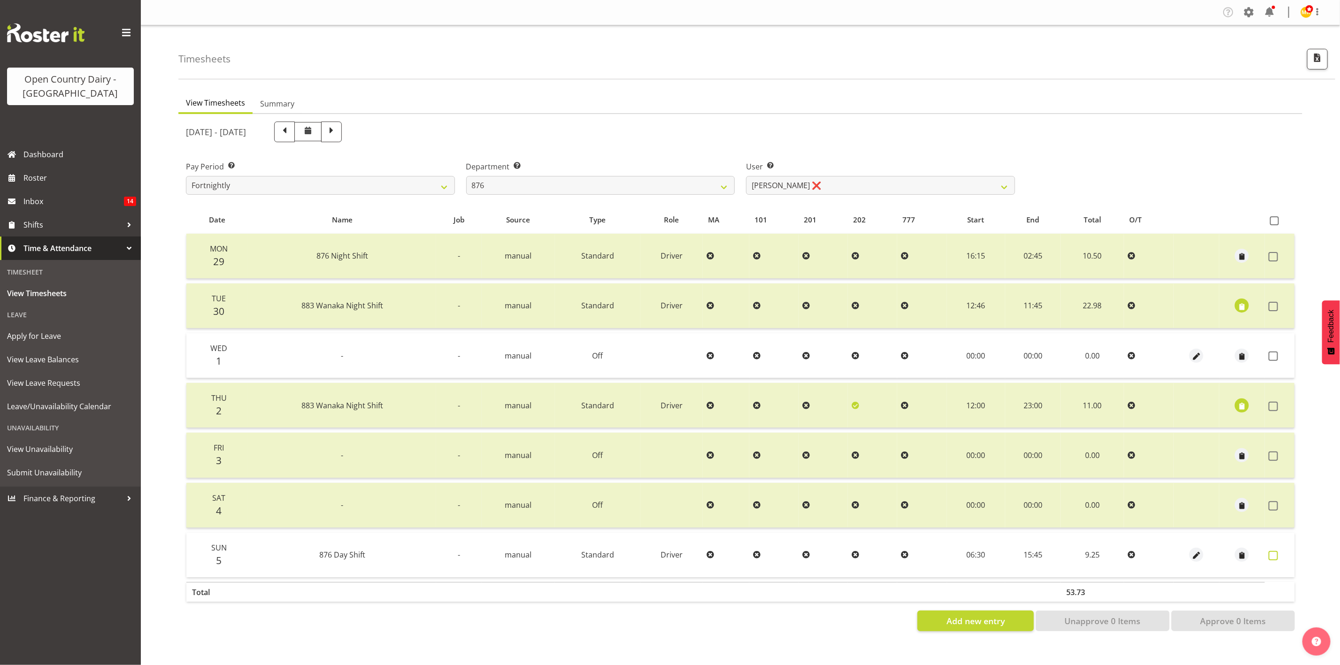
click at [1116, 551] on span at bounding box center [1273, 555] width 9 height 9
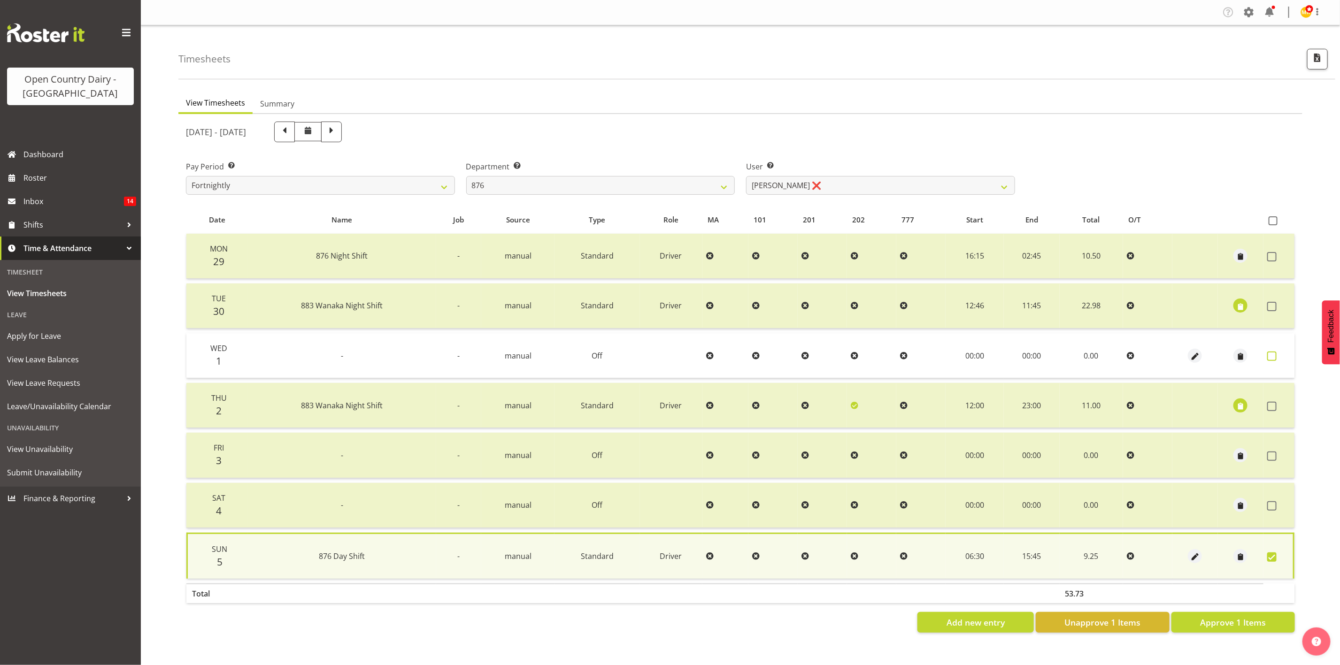
click at [1116, 352] on span at bounding box center [1271, 356] width 9 height 9
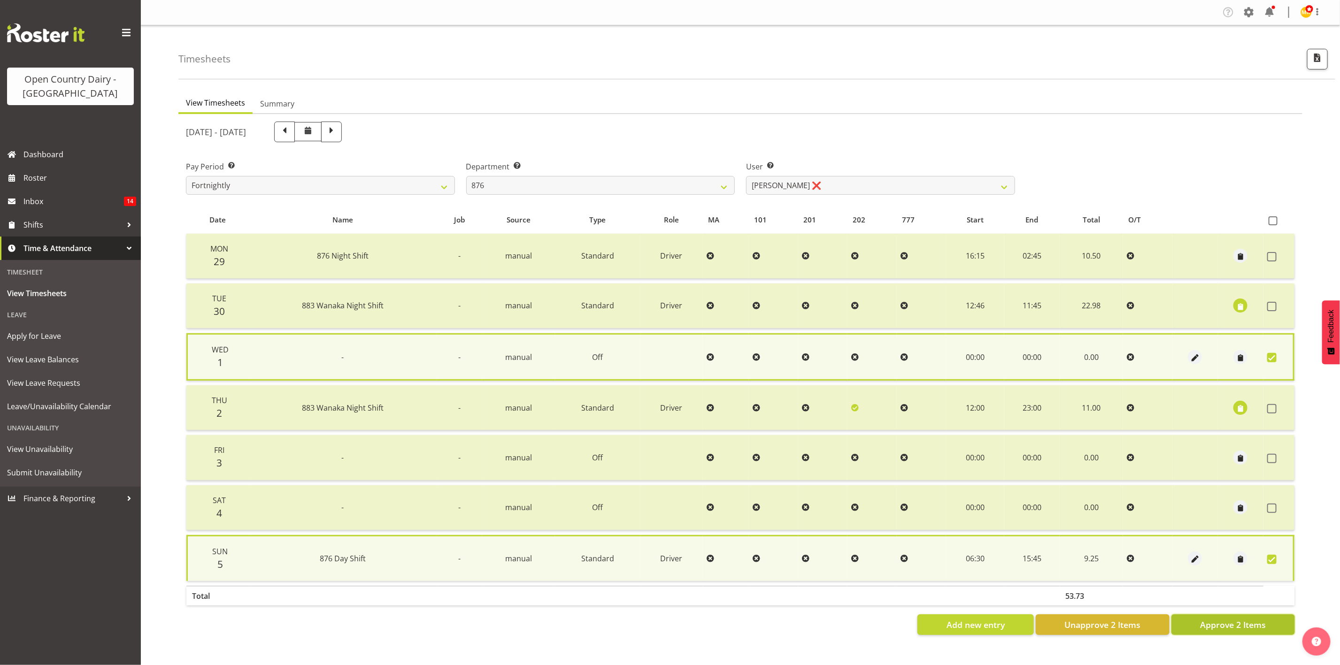
click at [1116, 554] on span "Approve 2 Items" at bounding box center [1233, 625] width 66 height 12
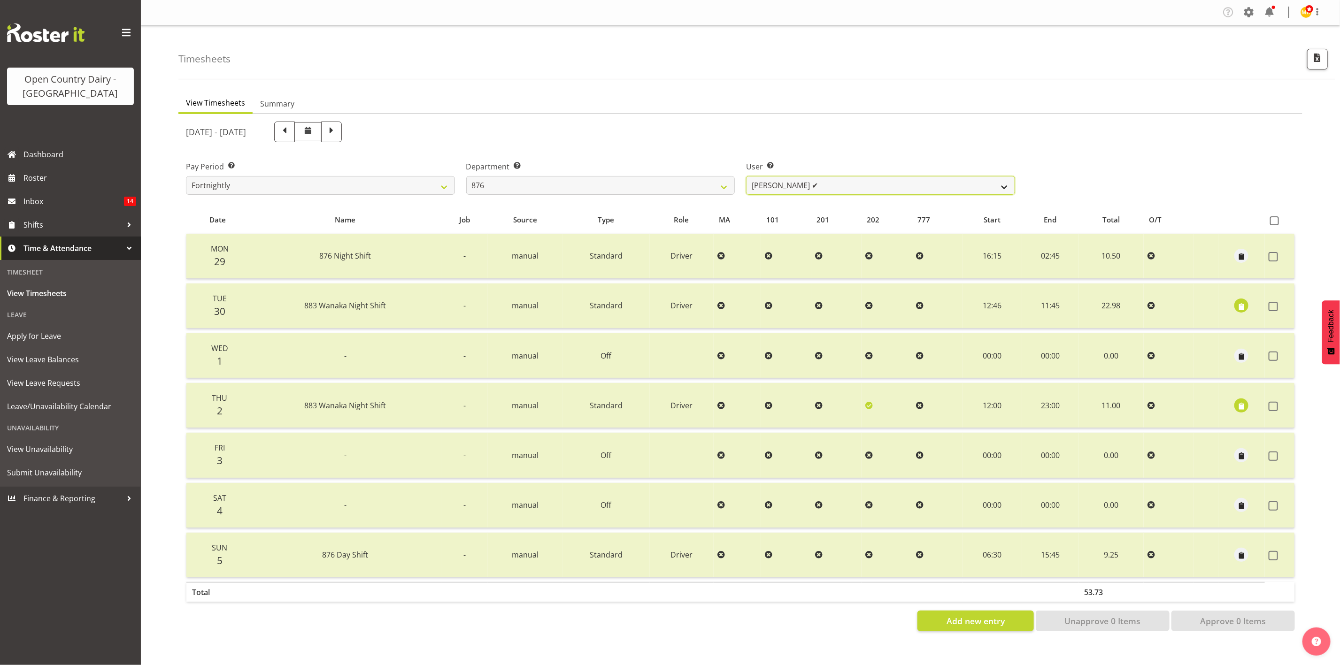
click at [754, 183] on select "Dean Henderson ✔ Ian Barbour ❌ John Graham ❌ Tom Rahl ❌" at bounding box center [880, 185] width 269 height 19
click at [746, 176] on select "Dean Henderson ✔ Ian Barbour ❌ John Graham ❌ Tom Rahl ❌" at bounding box center [880, 185] width 269 height 19
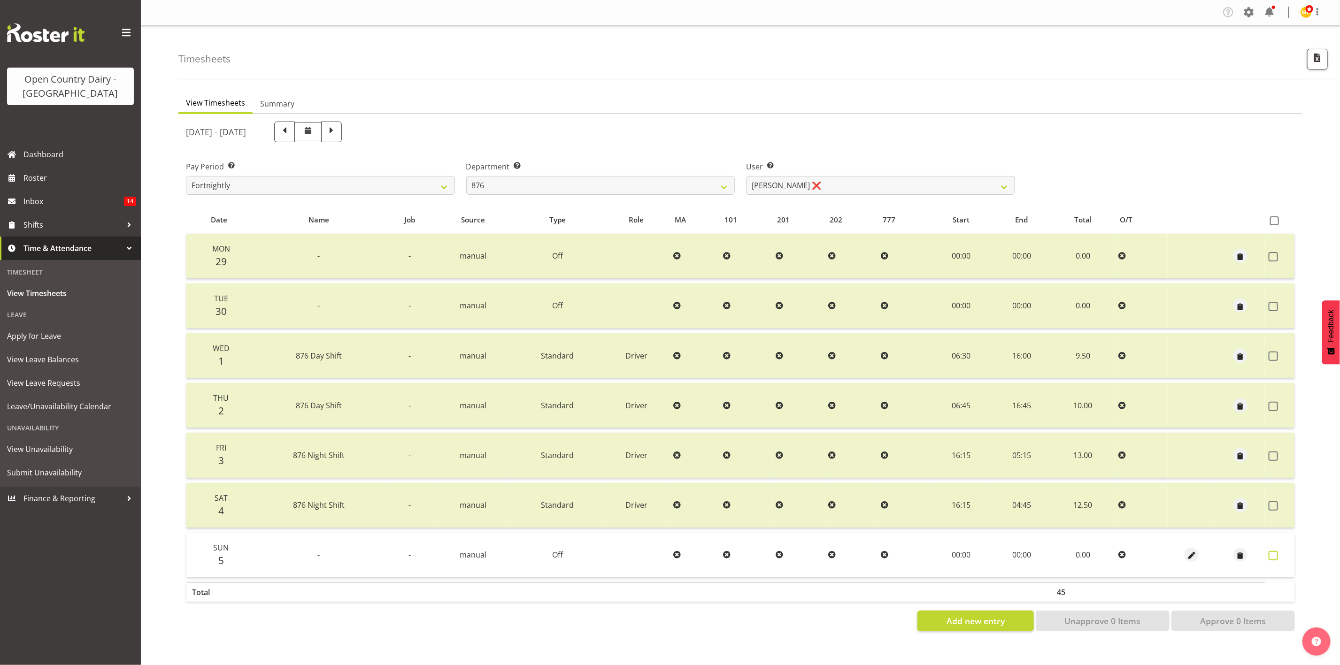
click at [1116, 551] on span at bounding box center [1273, 555] width 9 height 9
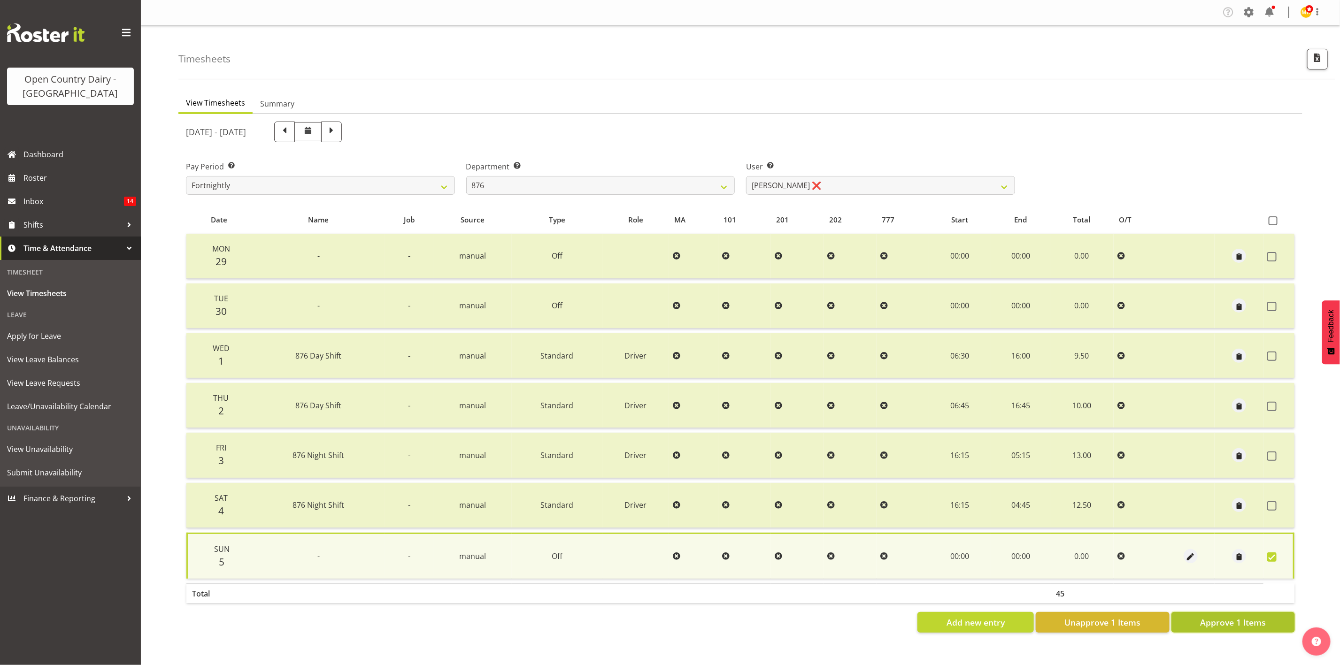
click at [1116, 554] on button "Approve 1 Items" at bounding box center [1232, 622] width 123 height 21
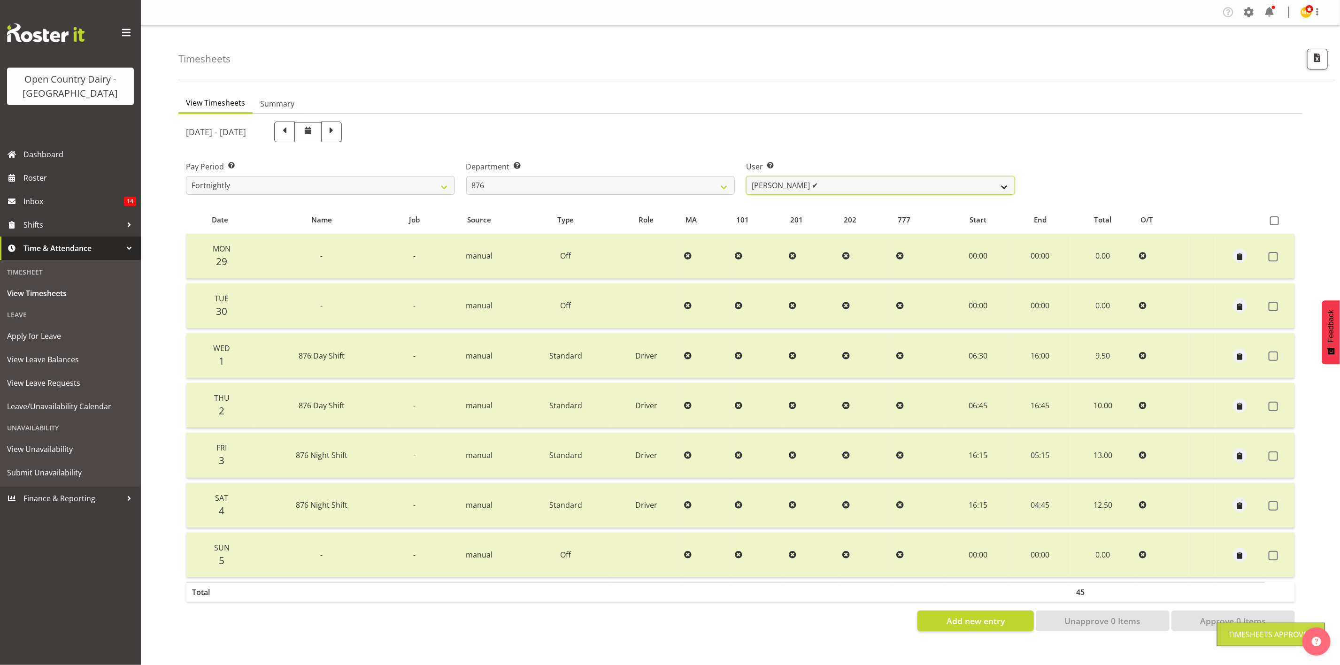
click at [771, 185] on select "Dean Henderson ✔ Ian Barbour ✔ John Graham ❌ Tom Rahl ❌" at bounding box center [880, 185] width 269 height 19
click at [746, 176] on select "Dean Henderson ✔ Ian Barbour ✔ John Graham ❌ Tom Rahl ❌" at bounding box center [880, 185] width 269 height 19
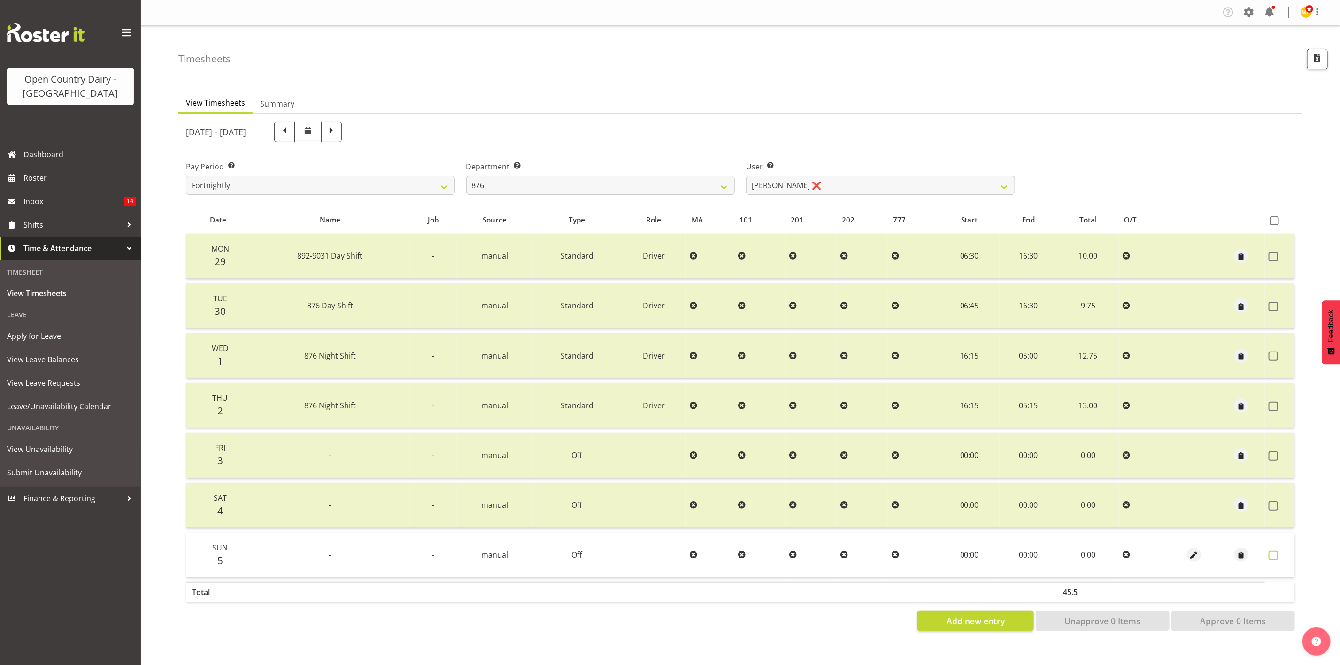
click at [1116, 554] on label at bounding box center [1276, 555] width 15 height 9
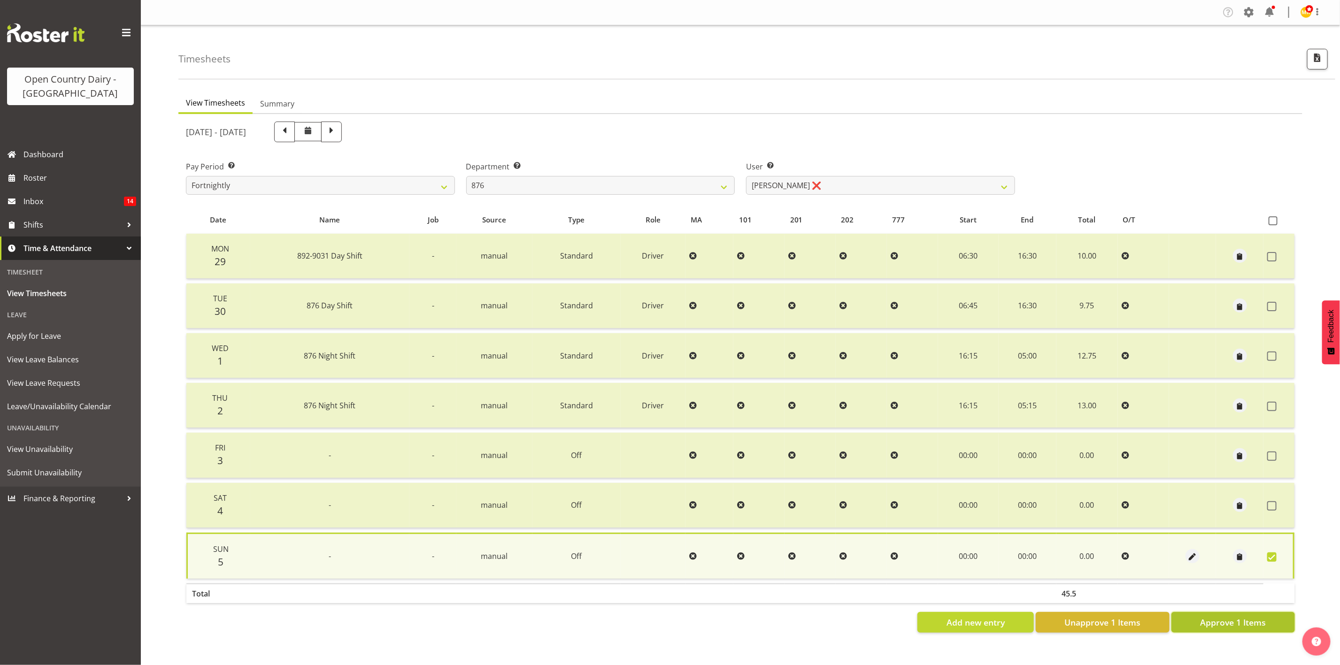
click at [1116, 554] on button "Approve 1 Items" at bounding box center [1232, 622] width 123 height 21
click at [1116, 554] on div "Add new entry Unapprove 1 Items Approve 1 Items" at bounding box center [740, 622] width 1109 height 21
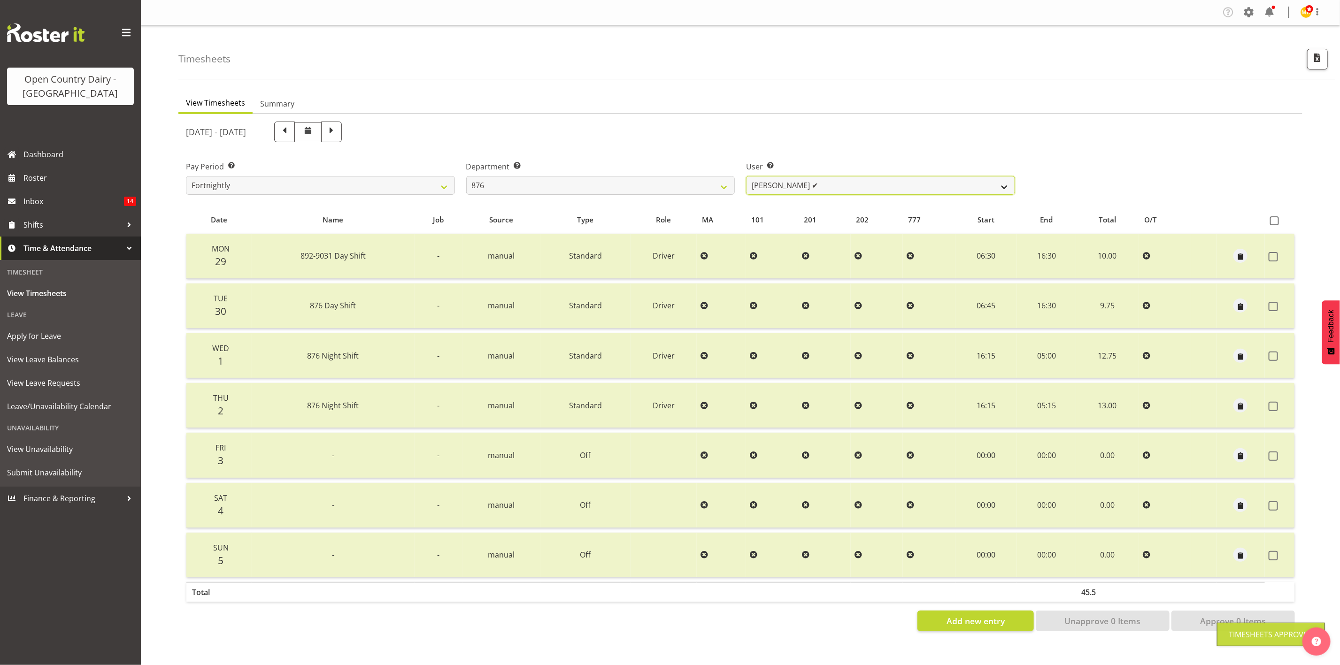
click at [813, 183] on select "Dean Henderson ✔ Ian Barbour ✔ John Graham ✔ Tom Rahl ❌" at bounding box center [880, 185] width 269 height 19
click at [746, 176] on select "Dean Henderson ✔ Ian Barbour ✔ John Graham ✔ Tom Rahl ❌" at bounding box center [880, 185] width 269 height 19
drag, startPoint x: 796, startPoint y: 185, endPoint x: 796, endPoint y: 192, distance: 6.6
click at [796, 185] on select "Dean Henderson ✔ Ian Barbour ✔ John Graham ✔ Tom Rahl ❌" at bounding box center [880, 185] width 269 height 19
click at [746, 176] on select "Dean Henderson ✔ Ian Barbour ✔ John Graham ✔ Tom Rahl ❌" at bounding box center [880, 185] width 269 height 19
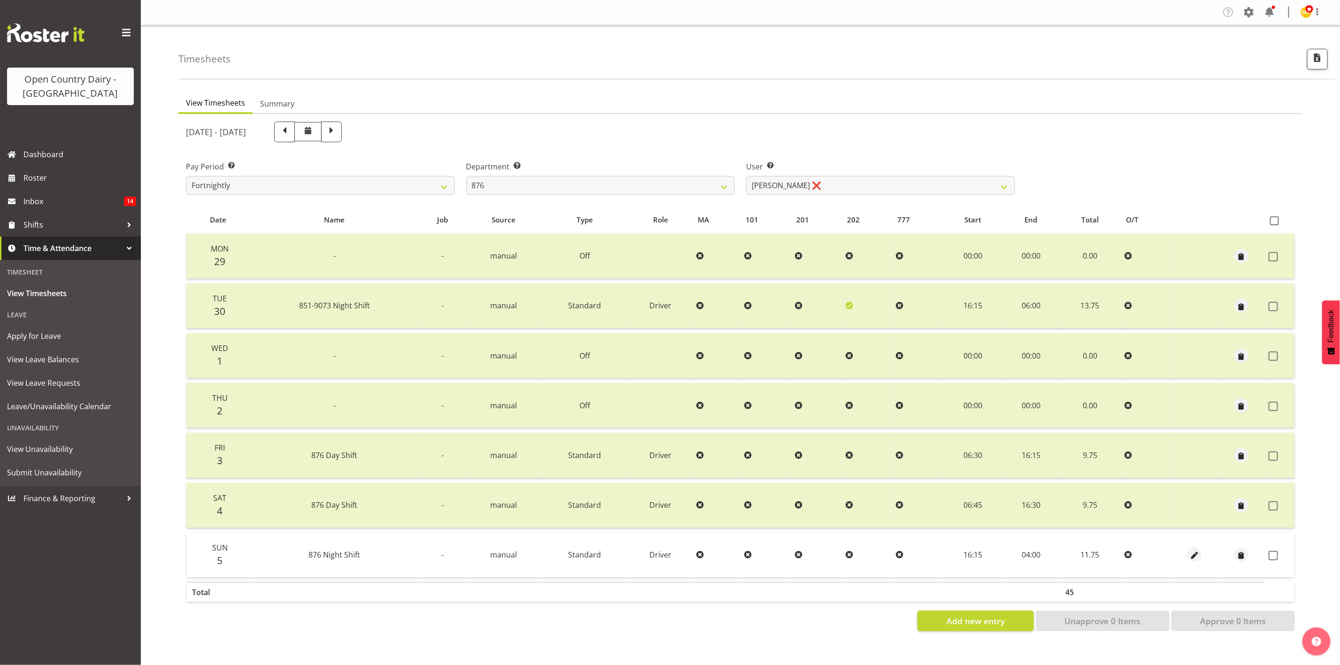
click at [785, 195] on div "User Select user. Note: This is filtered down by the previous two drop-down ite…" at bounding box center [880, 174] width 280 height 53
click at [785, 171] on label "User Select user. Note: This is filtered down by the previous two drop-down ite…" at bounding box center [880, 166] width 269 height 11
click at [786, 181] on select "Dean Henderson ✔ Ian Barbour ✔ John Graham ✔ Tom Rahl ❌" at bounding box center [880, 185] width 269 height 19
click at [681, 186] on select "734 735 736 737 738 739 851 853 854 855 856 858 861 862 865 867-9032 868 869 87…" at bounding box center [600, 185] width 269 height 19
click at [466, 176] on select "734 735 736 737 738 739 851 853 854 855 856 858 861 862 865 867-9032 868 869 87…" at bounding box center [600, 185] width 269 height 19
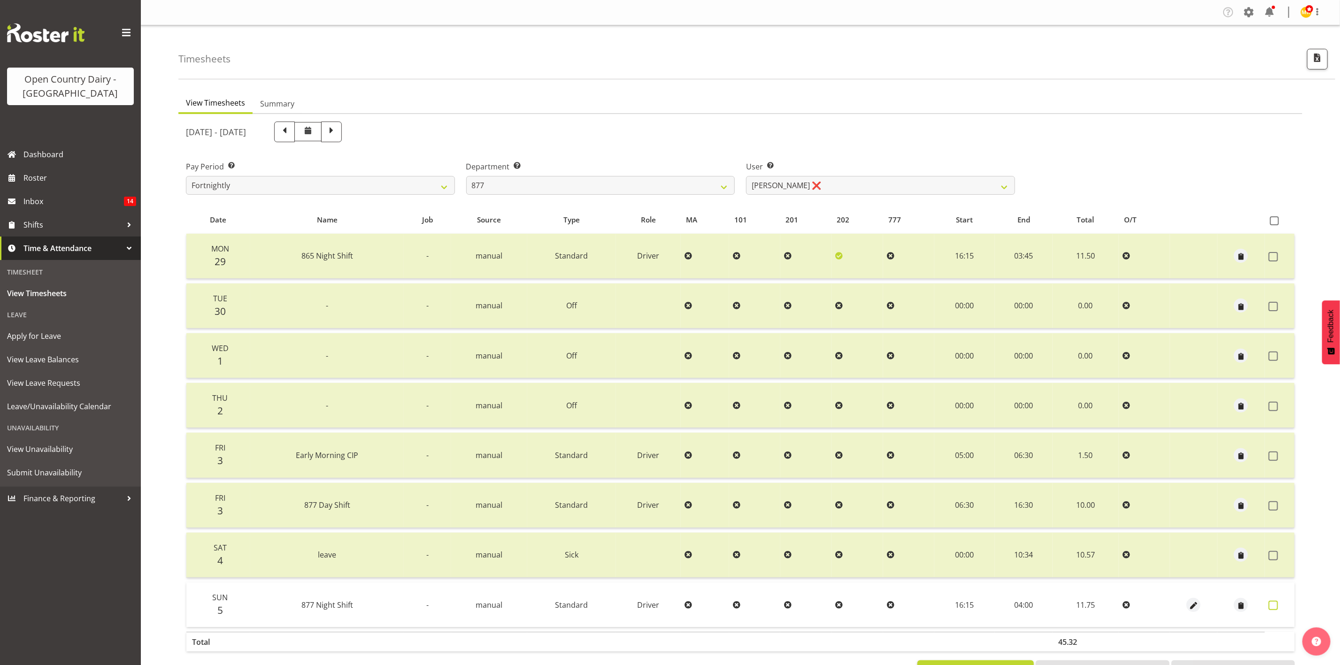
click at [1116, 554] on span at bounding box center [1273, 605] width 9 height 9
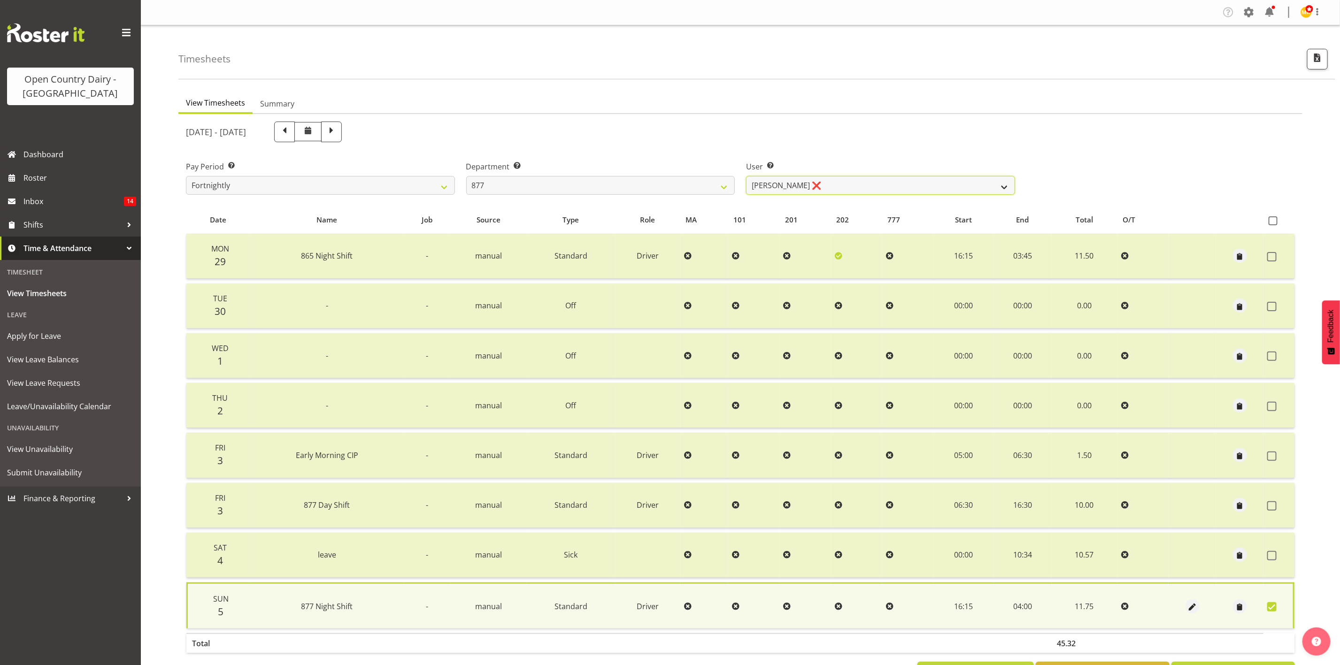
click at [827, 189] on select "Barry Shields ❌ Callum Wells ❌ Helen Bull ❌ Jase Preston ❌" at bounding box center [880, 185] width 269 height 19
click at [746, 176] on select "Barry Shields ❌ Callum Wells ❌ Helen Bull ❌ Jase Preston ❌" at bounding box center [880, 185] width 269 height 19
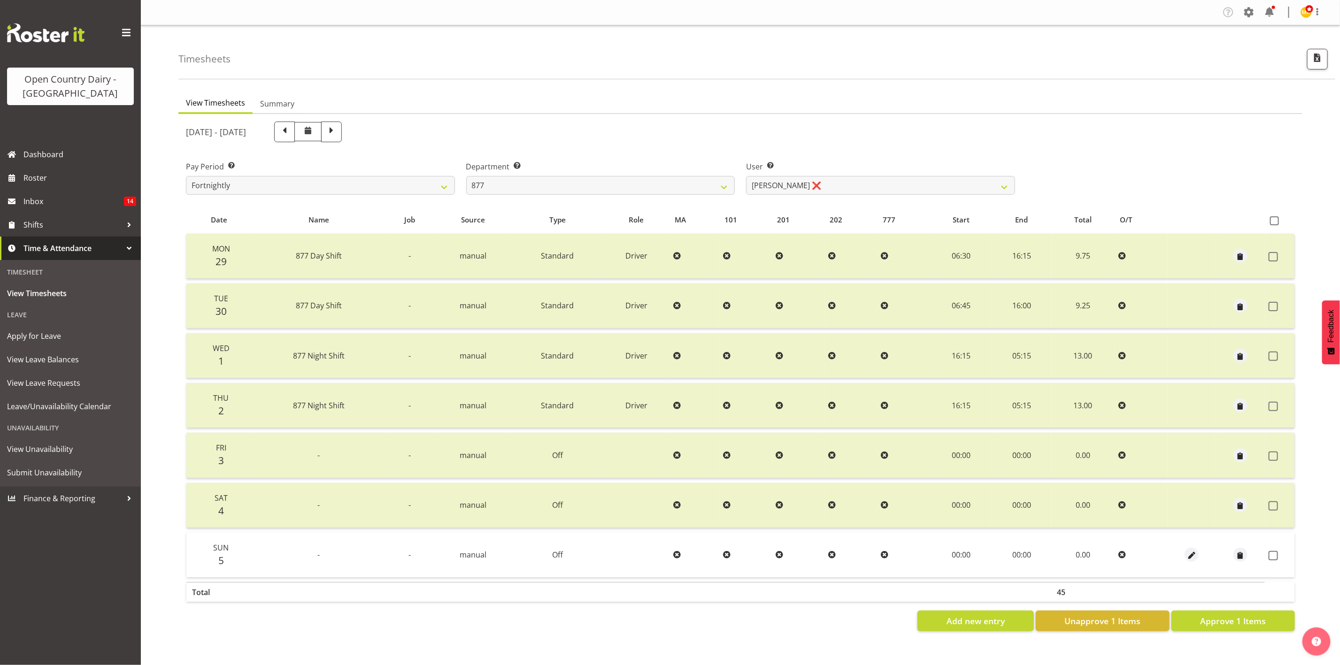
click at [1116, 554] on td at bounding box center [1280, 555] width 30 height 45
click at [1116, 553] on span at bounding box center [1273, 555] width 9 height 9
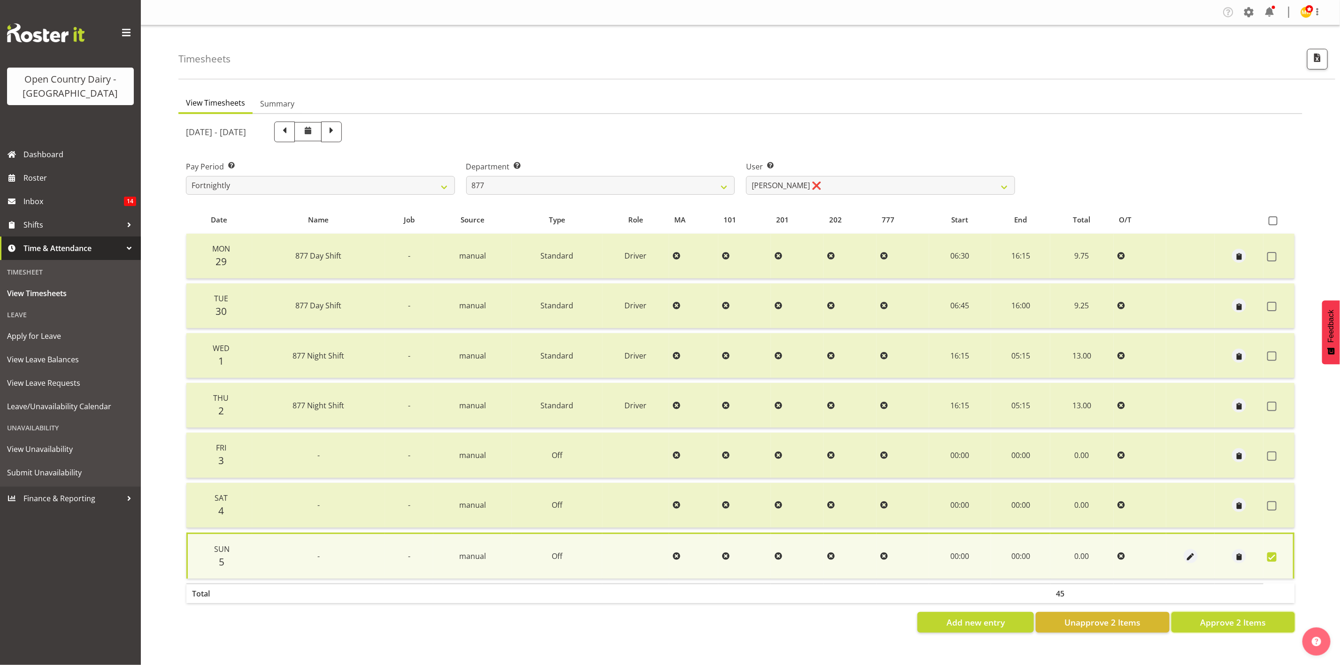
click at [1116, 554] on button "Approve 2 Items" at bounding box center [1232, 622] width 123 height 21
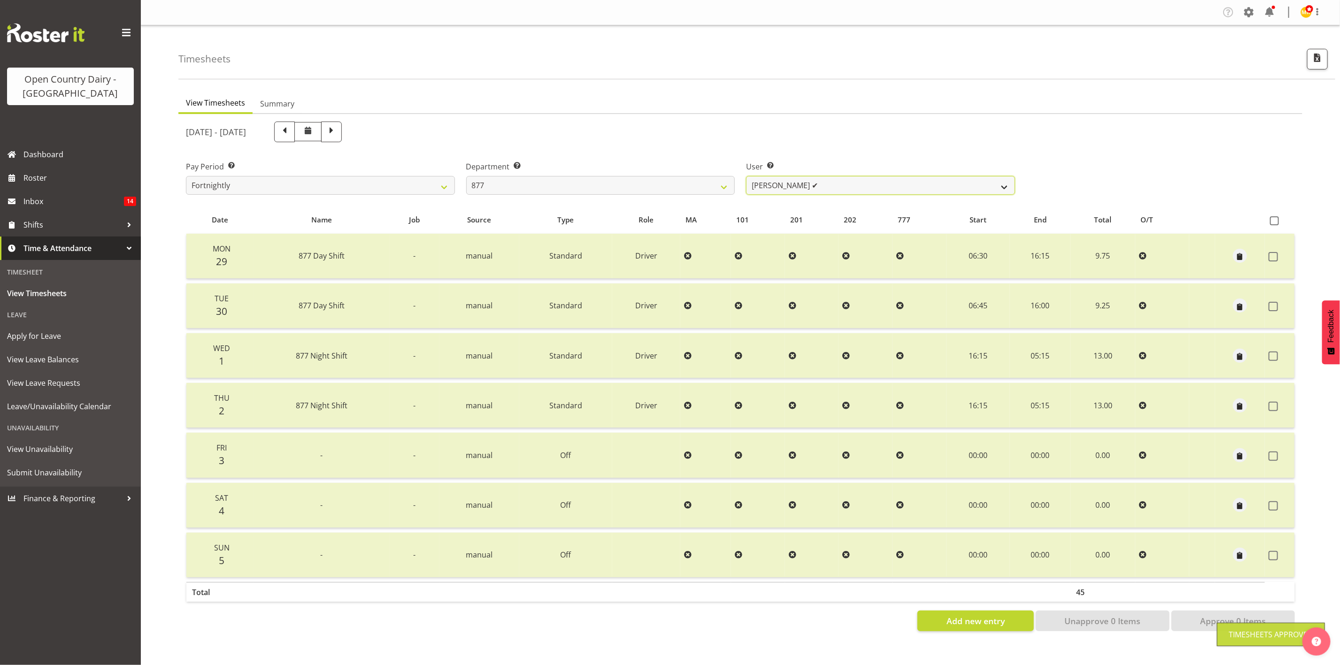
click at [794, 185] on select "Barry Shields ❌ Callum Wells ✔ Helen Bull ❌ Jase Preston ❌" at bounding box center [880, 185] width 269 height 19
click at [746, 176] on select "Barry Shields ❌ Callum Wells ✔ Helen Bull ❌ Jase Preston ❌" at bounding box center [880, 185] width 269 height 19
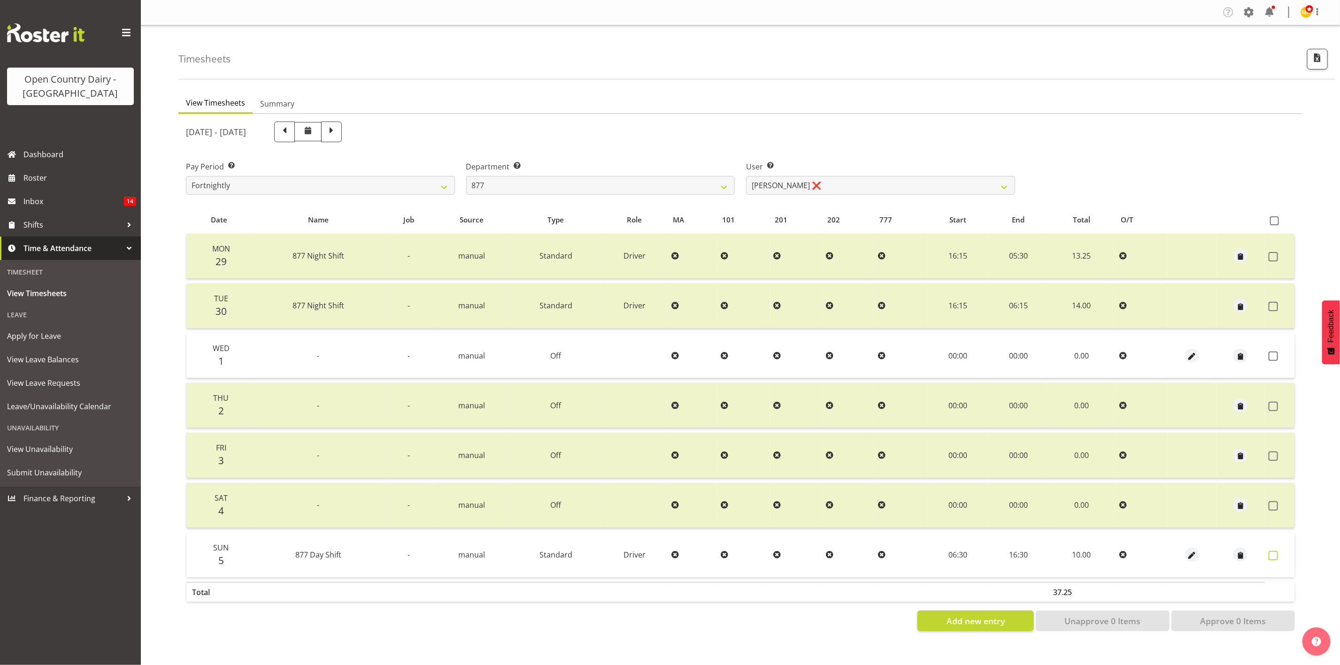
click at [1116, 551] on label at bounding box center [1276, 555] width 15 height 9
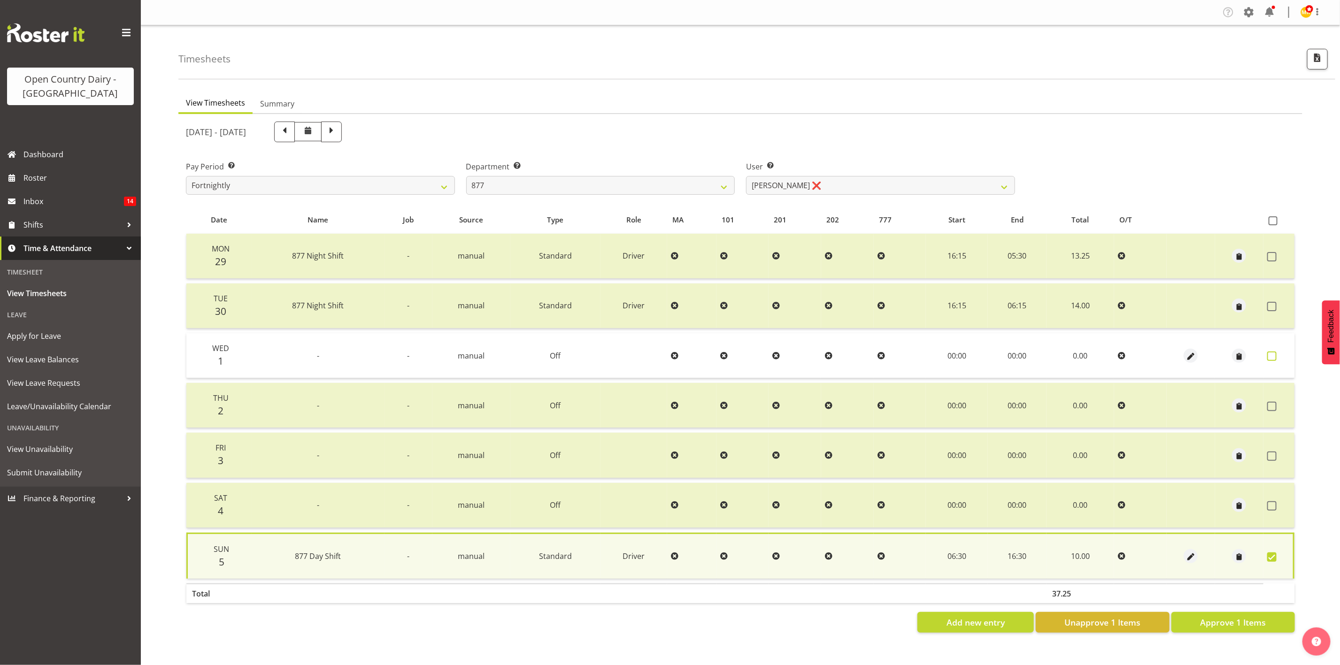
click at [1116, 355] on span at bounding box center [1271, 356] width 9 height 9
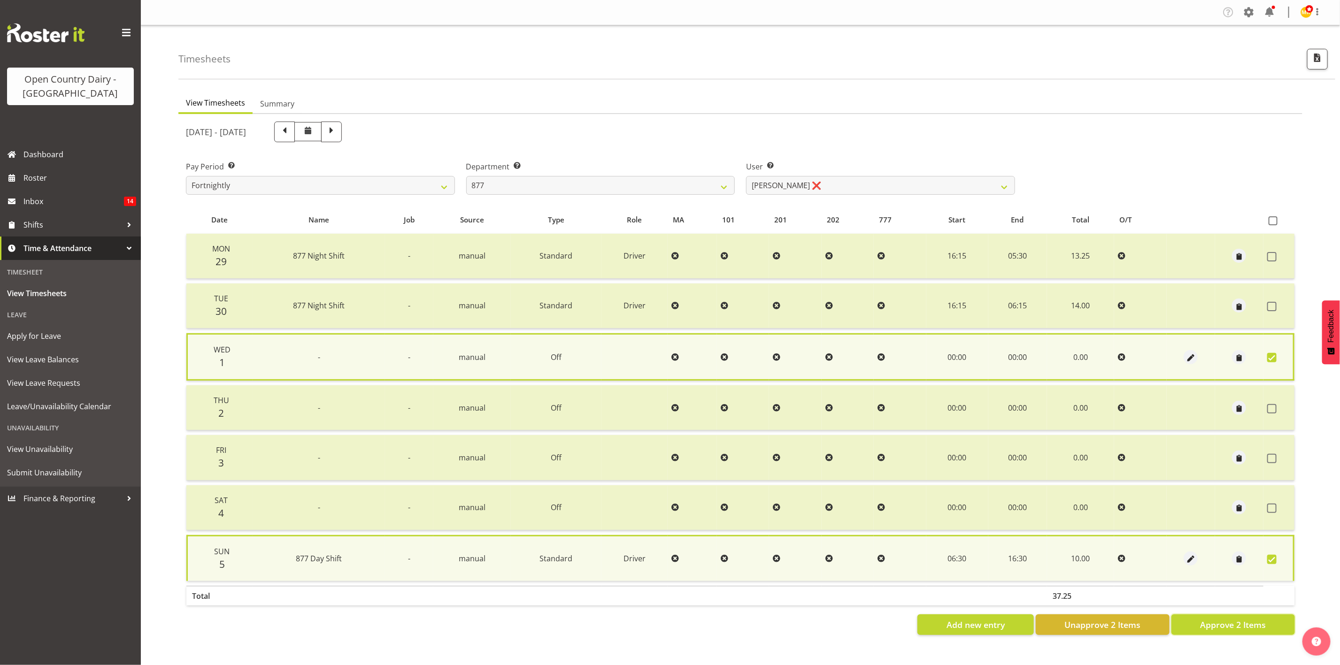
click at [1116, 554] on span "Approve 2 Items" at bounding box center [1233, 625] width 66 height 12
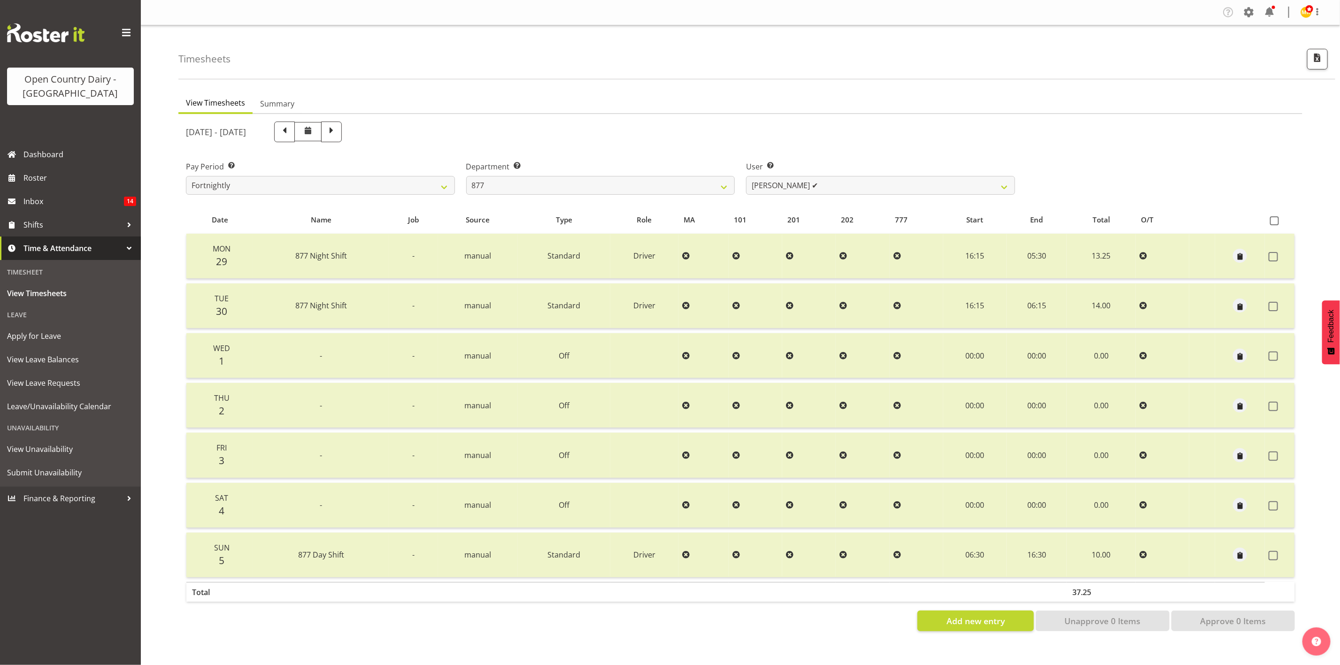
click at [854, 196] on div "User Select user. Note: This is filtered down by the previous two drop-down ite…" at bounding box center [880, 174] width 280 height 53
click at [837, 181] on select "Barry Shields ❌ Callum Wells ✔ Helen Bull ✔ Jase Preston ❌" at bounding box center [880, 185] width 269 height 19
click at [746, 176] on select "Barry Shields ❌ Callum Wells ✔ Helen Bull ✔ Jase Preston ❌" at bounding box center [880, 185] width 269 height 19
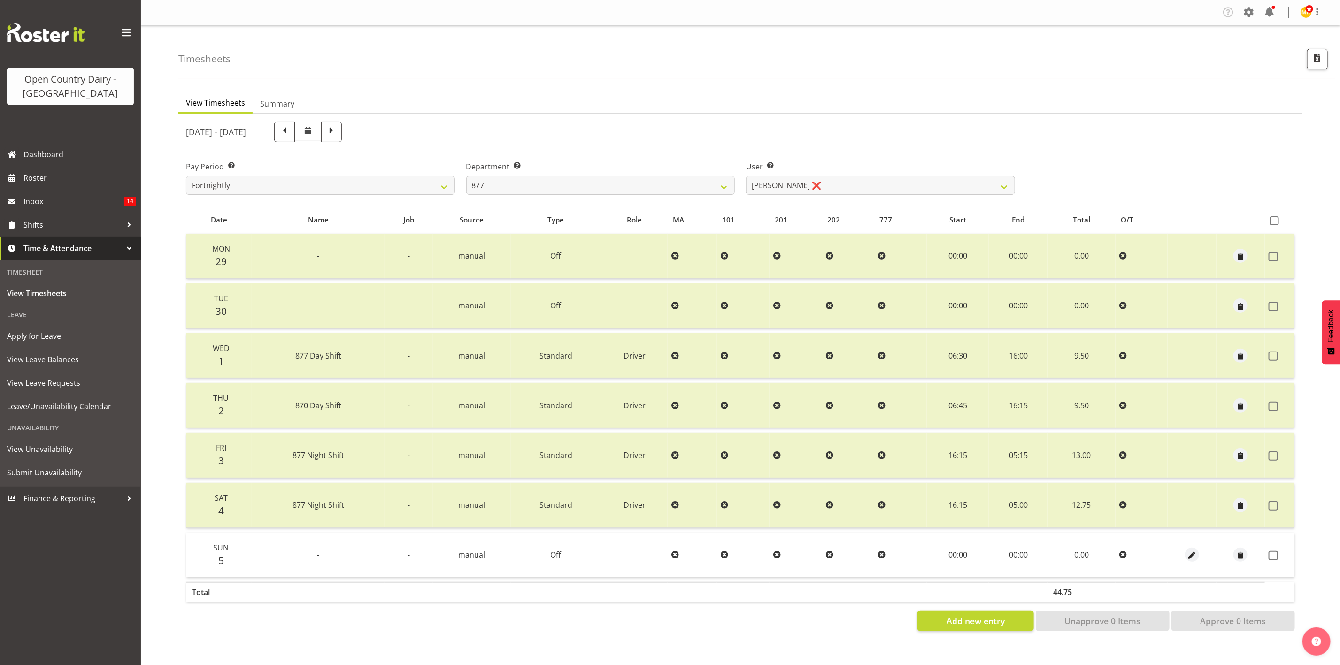
click at [1116, 548] on td at bounding box center [1280, 555] width 30 height 45
click at [1116, 554] on span at bounding box center [1273, 555] width 9 height 9
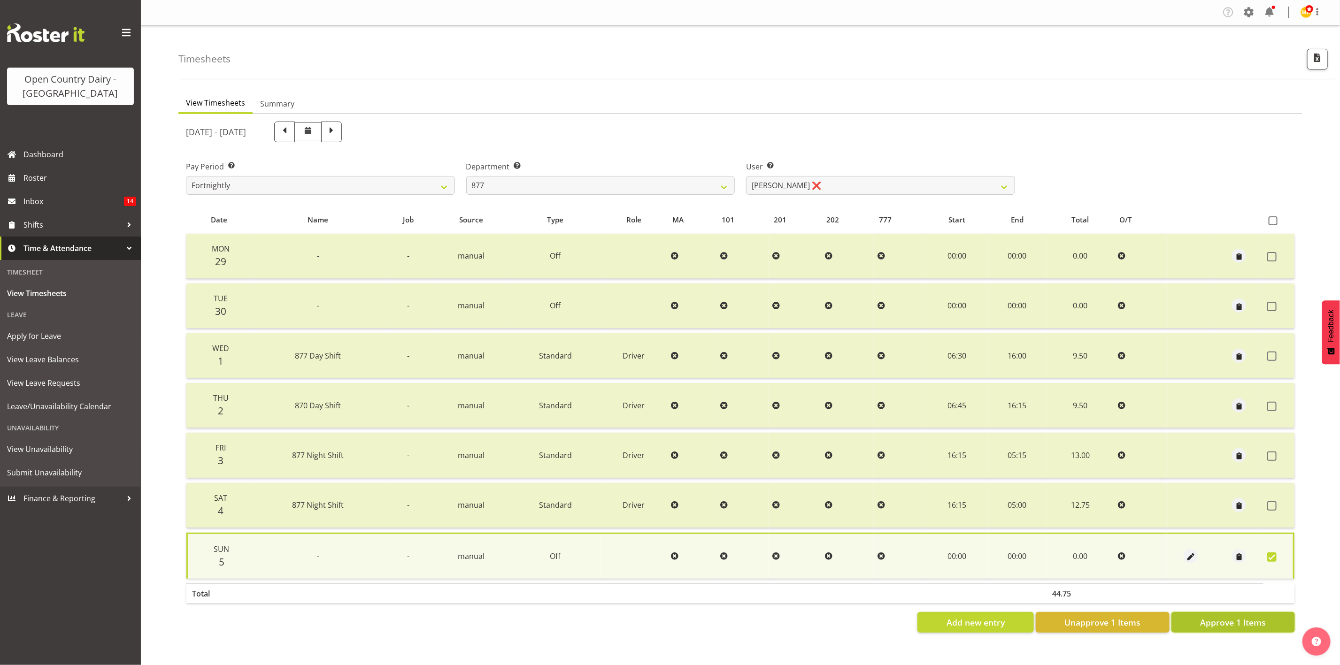
click at [1116, 554] on button "Approve 1 Items" at bounding box center [1232, 622] width 123 height 21
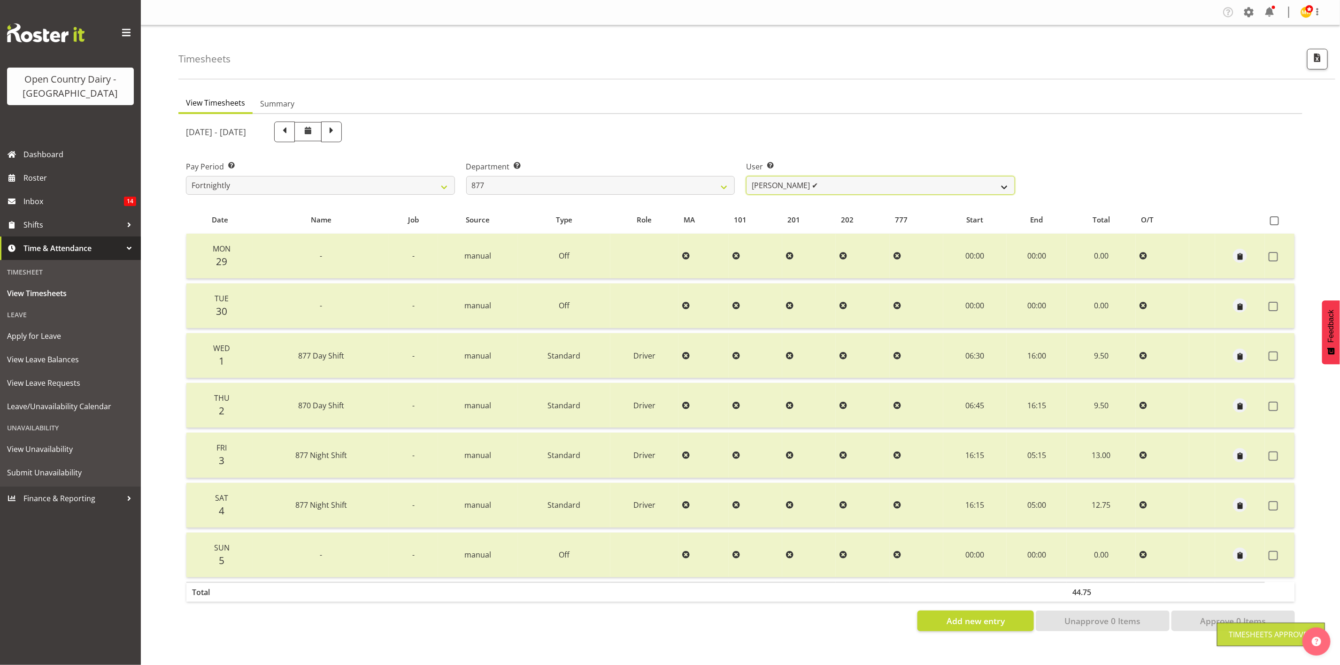
click at [848, 184] on select "Barry Shields ❌ Callum Wells ✔ Helen Bull ✔ Jase Preston ✔" at bounding box center [880, 185] width 269 height 19
click at [701, 182] on select "734 735 736 737 738 739 851 853 854 855 856 858 861 862 865 867-9032 868 869 87…" at bounding box center [600, 185] width 269 height 19
click at [466, 176] on select "734 735 736 737 738 739 851 853 854 855 856 858 861 862 865 867-9032 868 869 87…" at bounding box center [600, 185] width 269 height 19
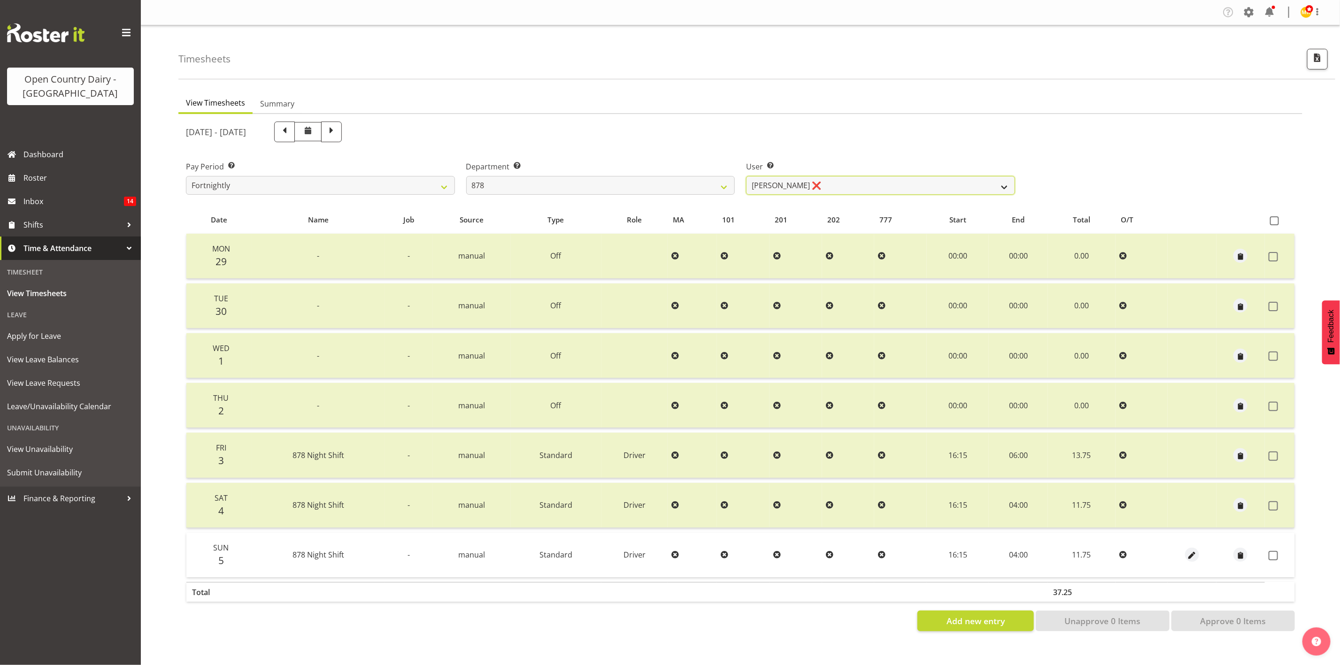
click at [935, 186] on select "Athol Warnock ❌ Dean Tither ❌ Joshua Treymane ❌ Vinkie Botha ❌" at bounding box center [880, 185] width 269 height 19
click at [746, 176] on select "Athol Warnock ❌ Dean Tither ❌ Joshua Treymane ❌ Vinkie Botha ❌" at bounding box center [880, 185] width 269 height 19
click at [1116, 554] on td at bounding box center [1280, 555] width 30 height 45
click at [1116, 552] on span at bounding box center [1273, 555] width 9 height 9
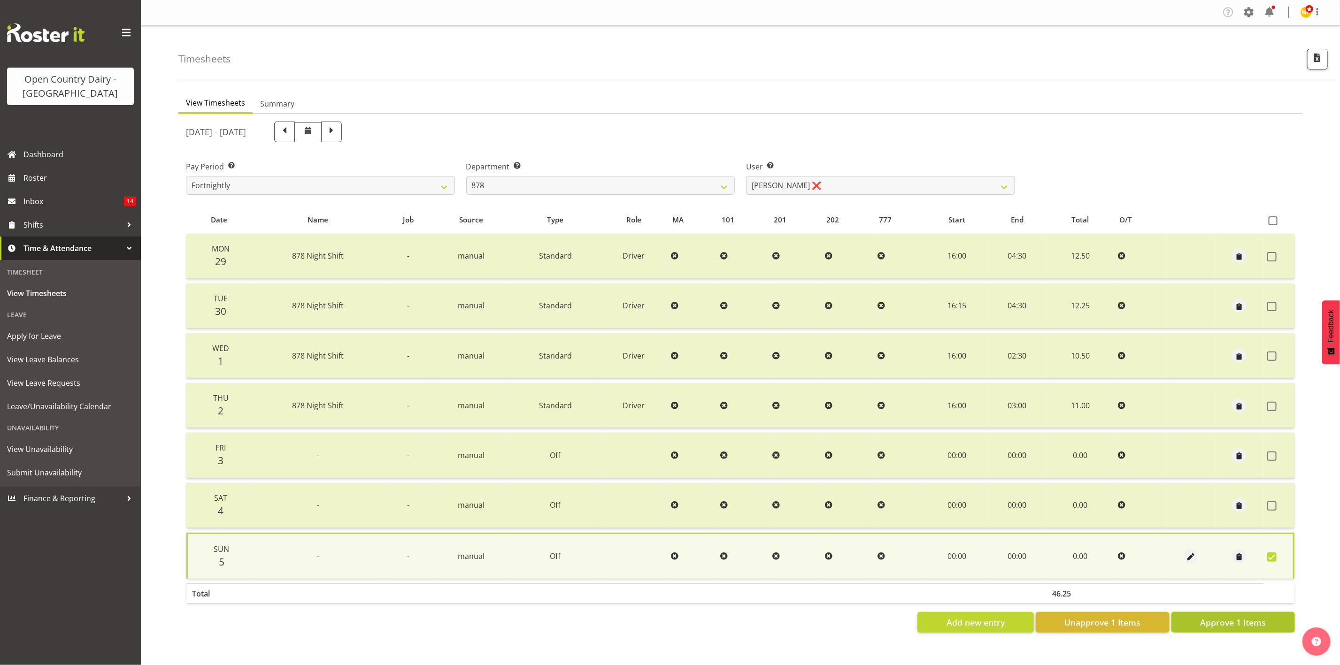
click at [1116, 554] on span "Approve 1 Items" at bounding box center [1233, 622] width 66 height 12
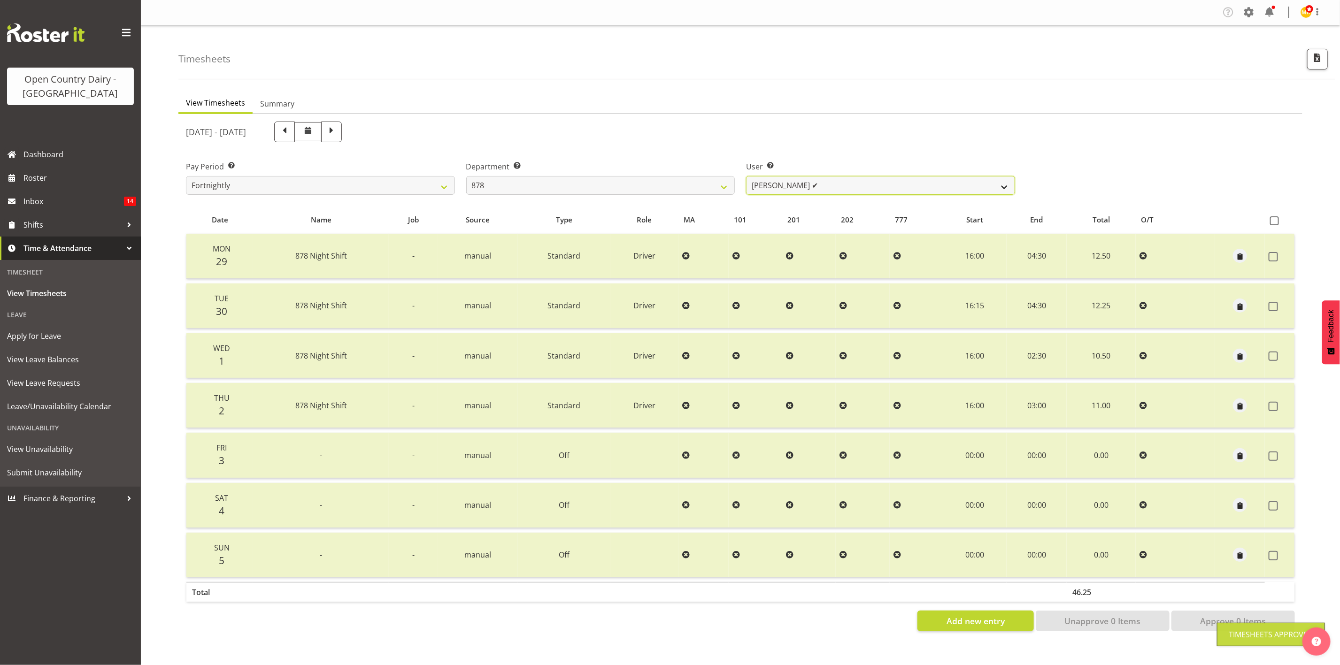
click at [797, 185] on select "Athol Warnock ❌ Dean Tither ✔ Joshua Treymane ❌ Vinkie Botha ❌" at bounding box center [880, 185] width 269 height 19
click at [746, 176] on select "Athol Warnock ❌ Dean Tither ✔ Joshua Treymane ❌ Vinkie Botha ❌" at bounding box center [880, 185] width 269 height 19
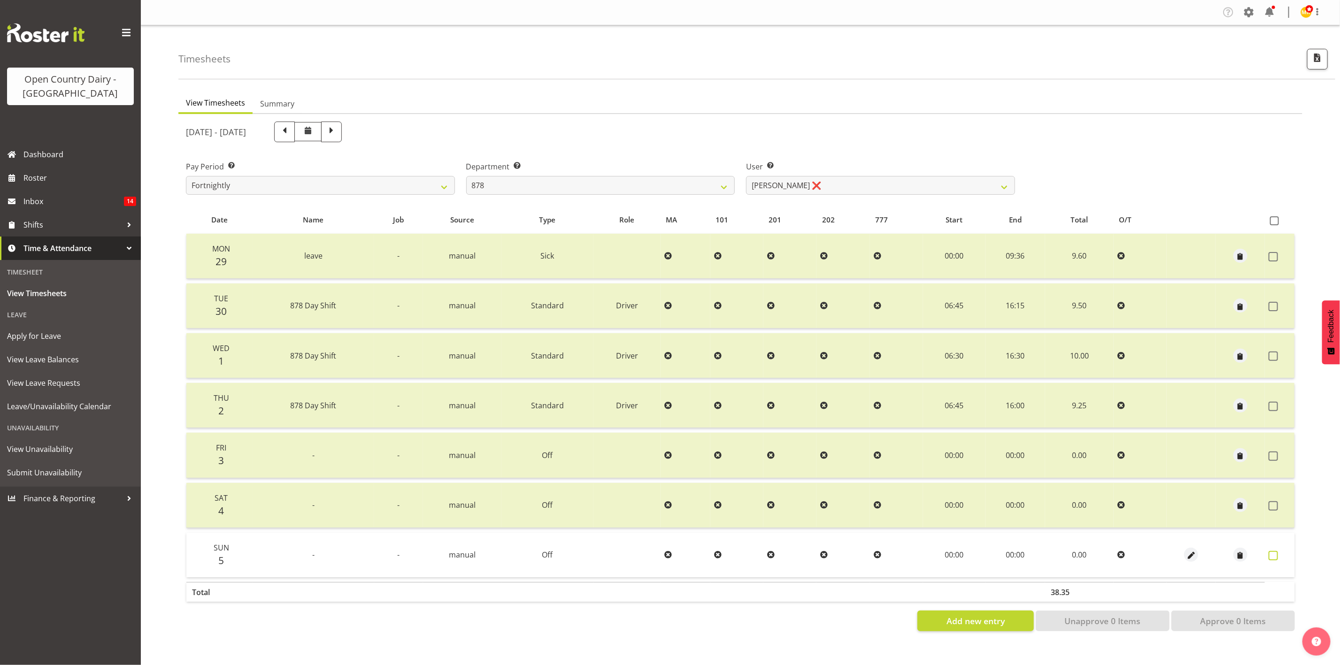
click at [1116, 554] on span at bounding box center [1273, 555] width 9 height 9
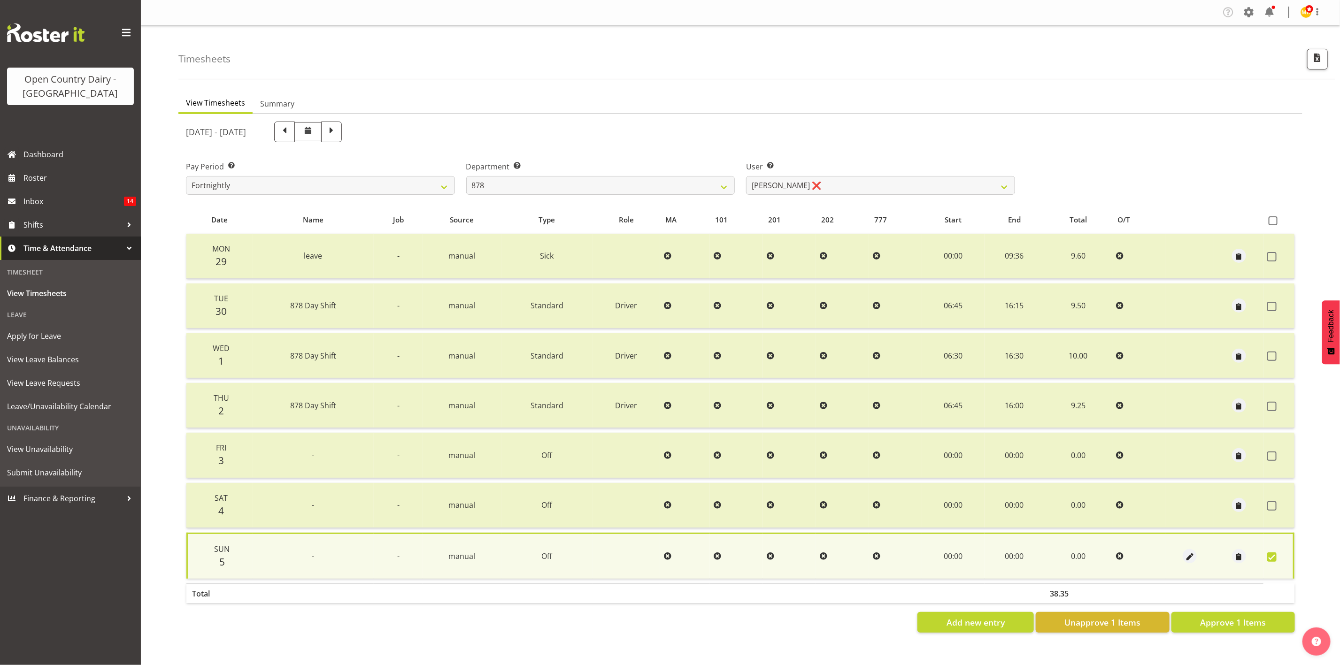
click at [1116, 554] on table "Date Name Job Source Type Role MA 101 201 202 777 Start End Total O/T Mon 29 le…" at bounding box center [740, 407] width 1109 height 402
click at [1116, 554] on span "Approve 1 Items" at bounding box center [1233, 622] width 66 height 12
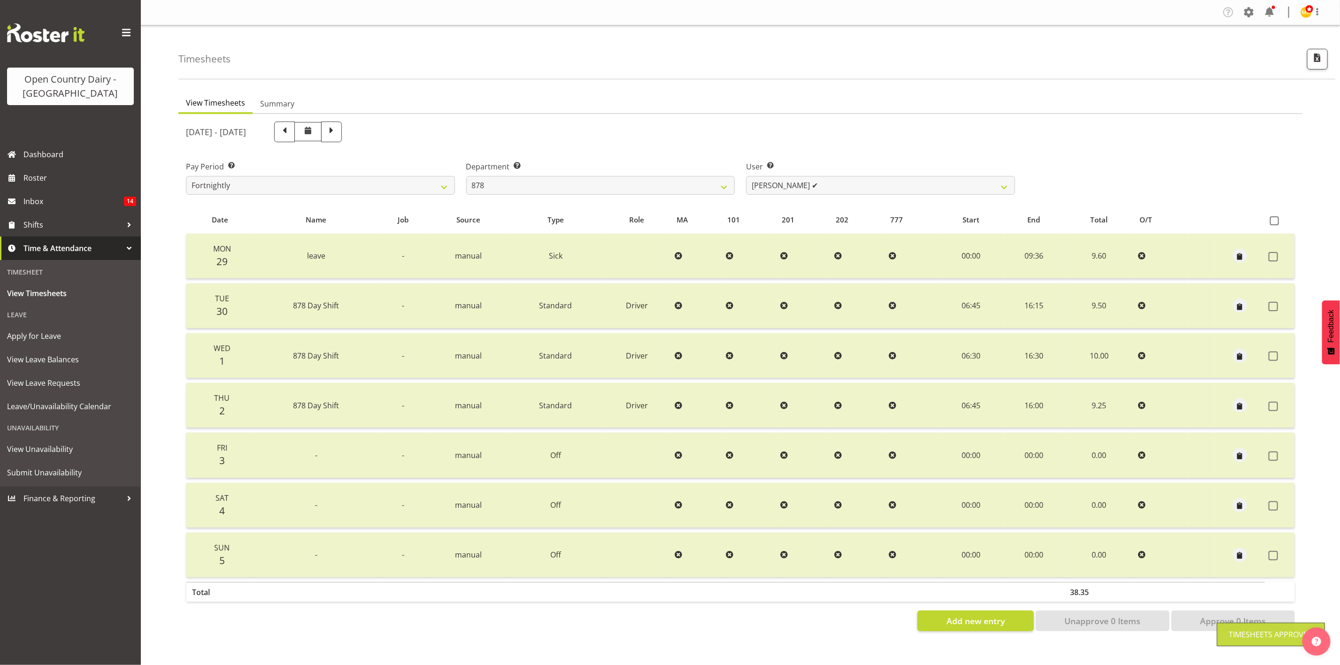
click at [847, 189] on div "September 29th - October 5th 2025 Pay Period Select which pay period you would …" at bounding box center [740, 374] width 1109 height 516
click at [839, 192] on select "Athol Warnock ❌ Dean Tither ✔ Joshua Treymane ✔ Vinkie Botha ❌" at bounding box center [880, 185] width 269 height 19
click at [746, 176] on select "Athol Warnock ❌ Dean Tither ✔ Joshua Treymane ✔ Vinkie Botha ❌" at bounding box center [880, 185] width 269 height 19
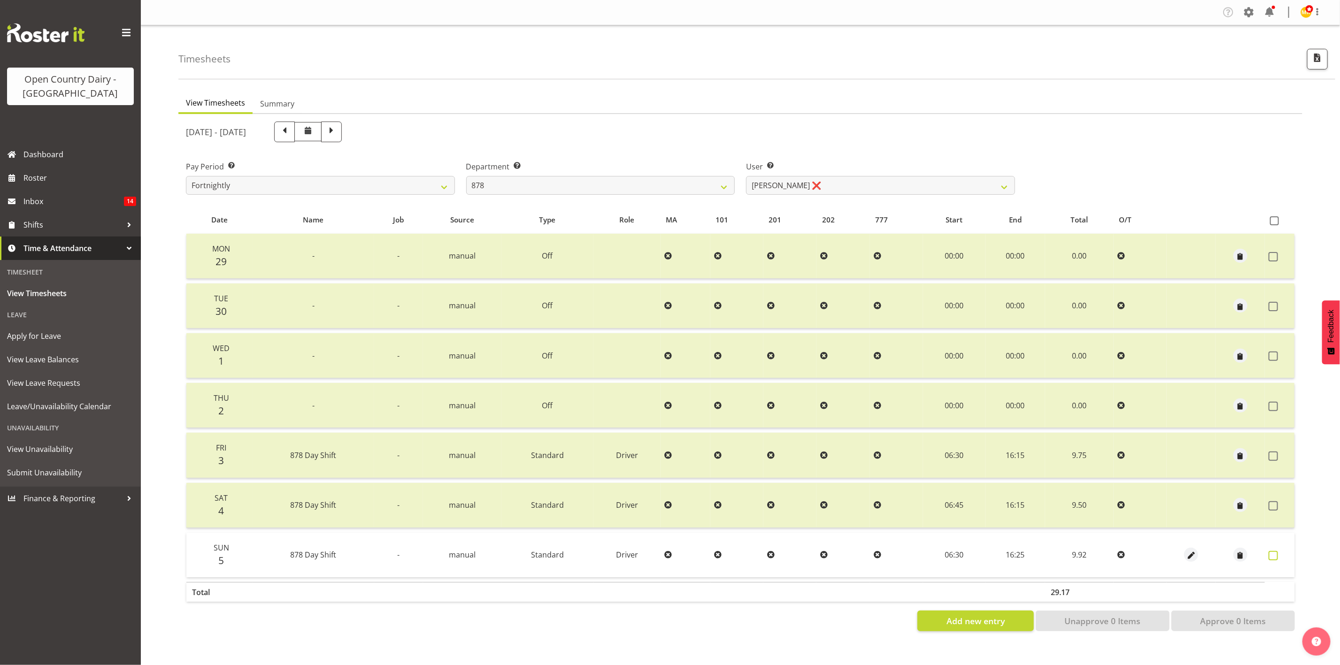
click at [1116, 553] on span at bounding box center [1273, 555] width 9 height 9
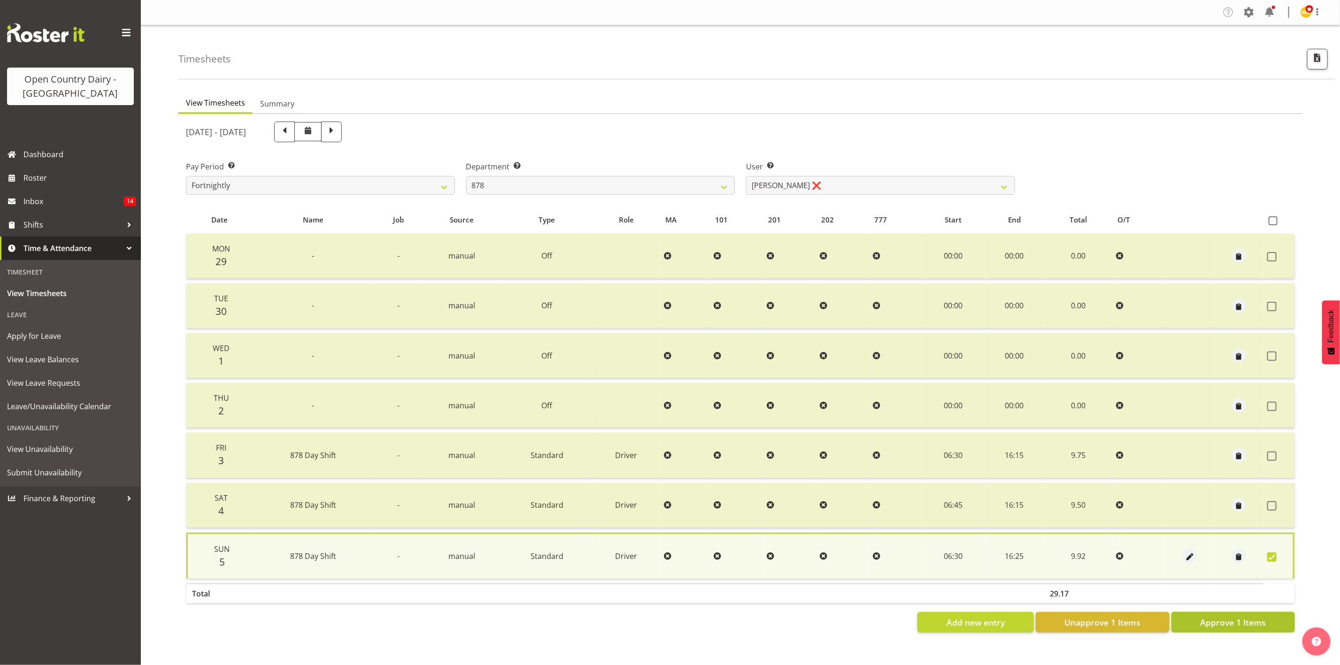
click at [1116, 554] on button "Approve 1 Items" at bounding box center [1232, 622] width 123 height 21
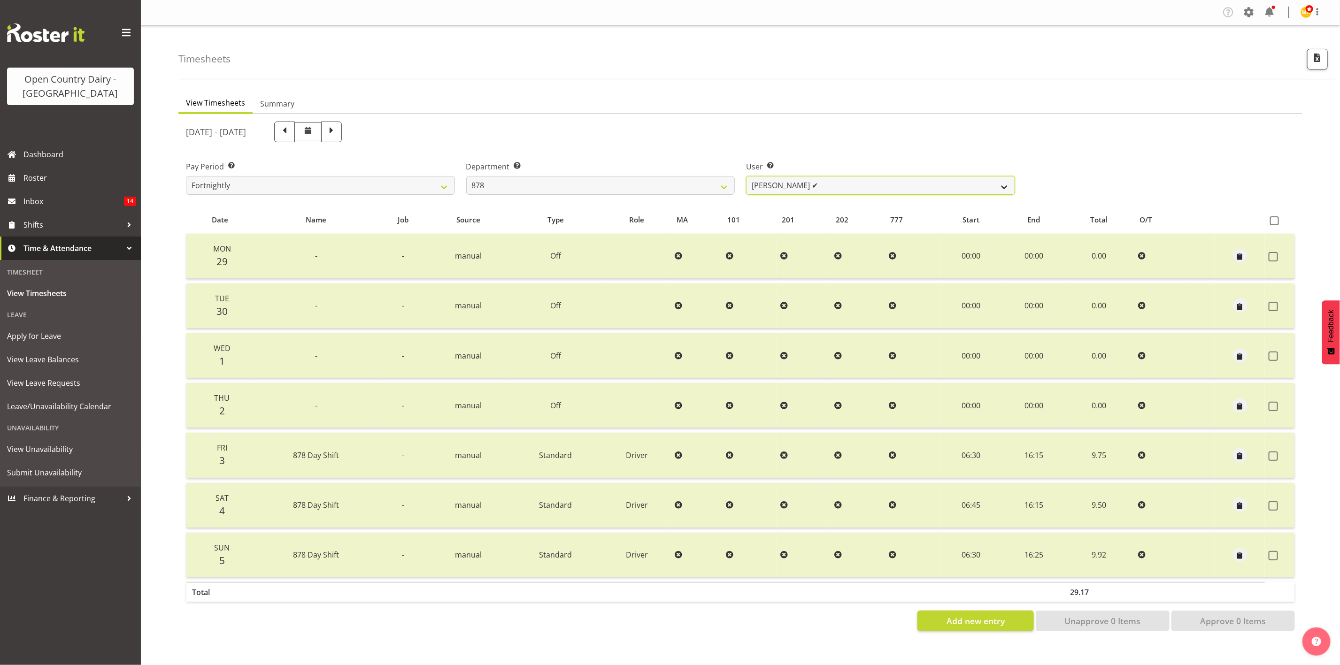
click at [810, 190] on select "Athol Warnock ❌ Dean Tither ✔ Joshua Treymane ✔ Vinkie Botha ✔" at bounding box center [880, 185] width 269 height 19
click at [713, 181] on select "734 735 736 737 738 739 851 853 854 855 856 858 861 862 865 867-9032 868 869 87…" at bounding box center [600, 185] width 269 height 19
click at [466, 176] on select "734 735 736 737 738 739 851 853 854 855 856 858 861 862 865 867-9032 868 869 87…" at bounding box center [600, 185] width 269 height 19
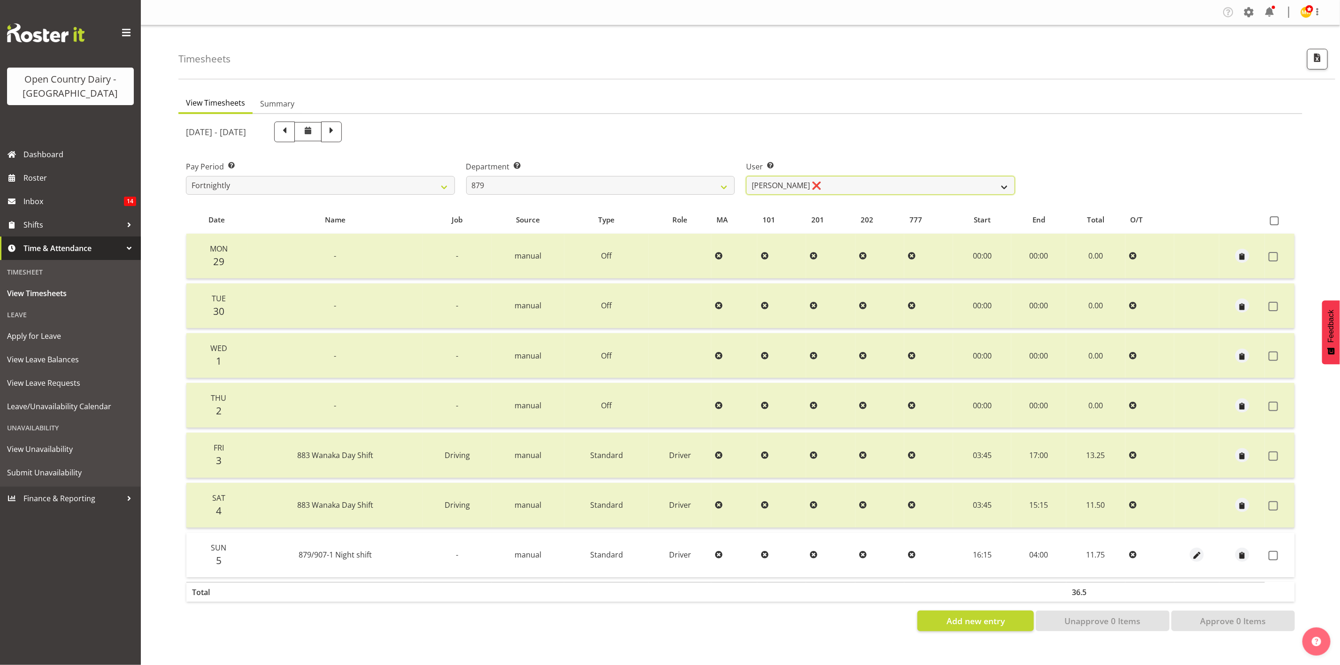
click at [820, 192] on select "Bryan Windle ❌ John Dalton ❌ Rodney Hamilton ❌ Tony Corr ❌" at bounding box center [880, 185] width 269 height 19
click at [746, 176] on select "Bryan Windle ❌ John Dalton ❌ Rodney Hamilton ❌ Tony Corr ❌" at bounding box center [880, 185] width 269 height 19
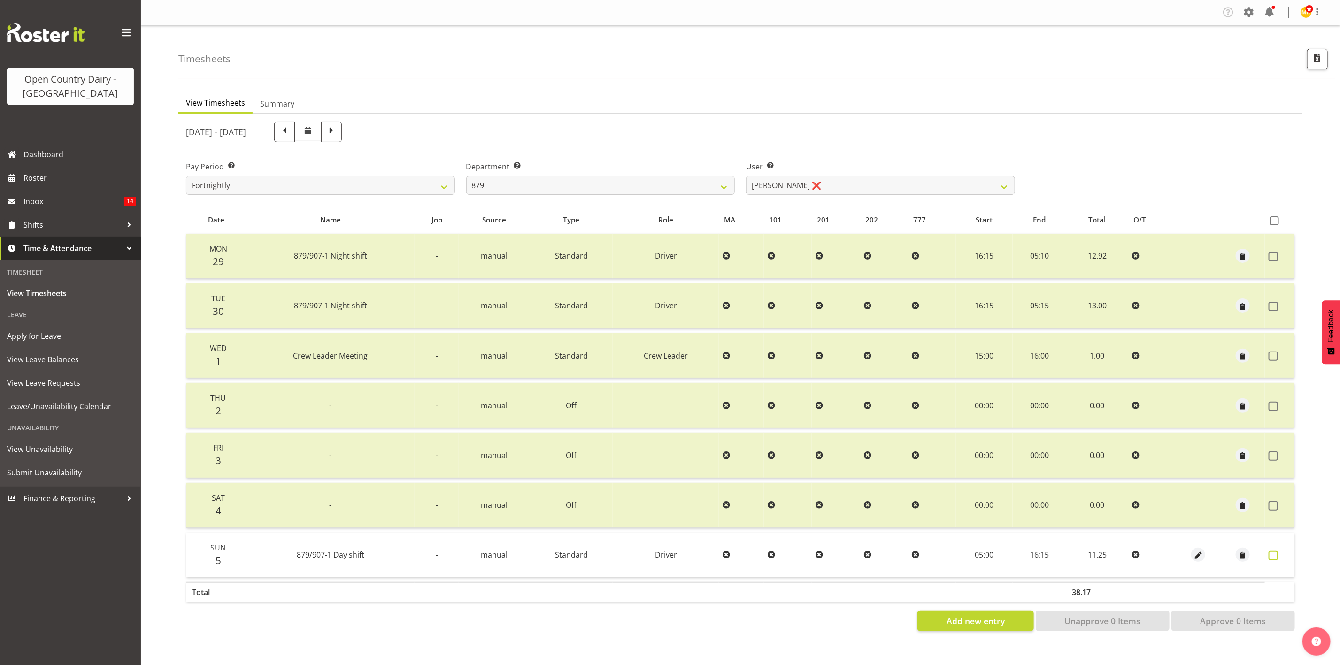
click at [1116, 554] on label at bounding box center [1276, 555] width 15 height 9
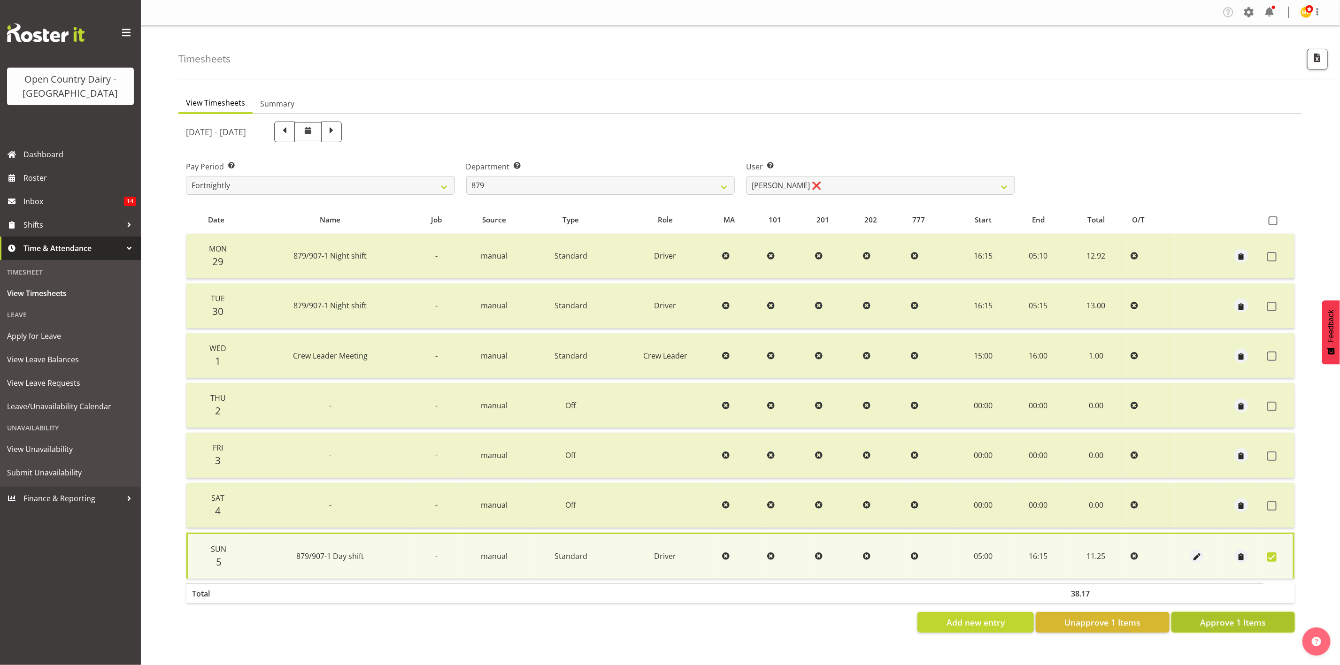
click at [1116, 554] on button "Approve 1 Items" at bounding box center [1232, 622] width 123 height 21
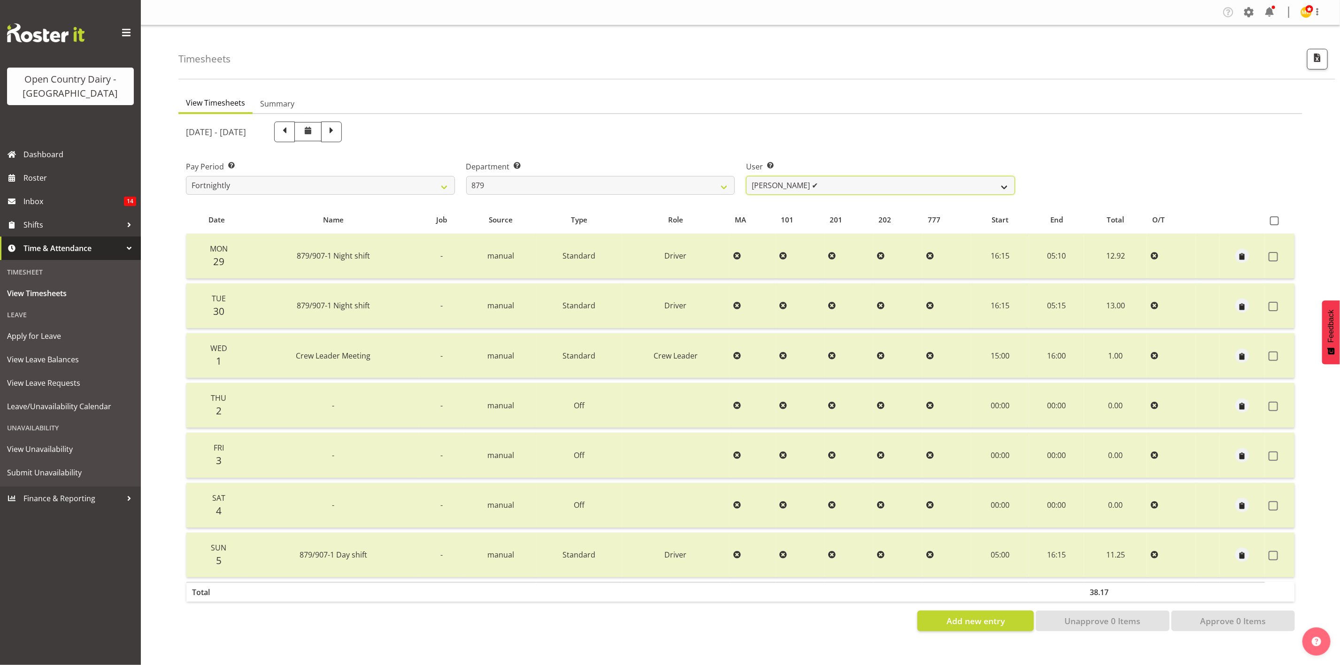
click at [903, 184] on select "Bryan Windle ❌ John Dalton ✔ Rodney Hamilton ❌ Tony Corr ❌" at bounding box center [880, 185] width 269 height 19
click at [746, 176] on select "Bryan Windle ❌ John Dalton ✔ Rodney Hamilton ❌ Tony Corr ❌" at bounding box center [880, 185] width 269 height 19
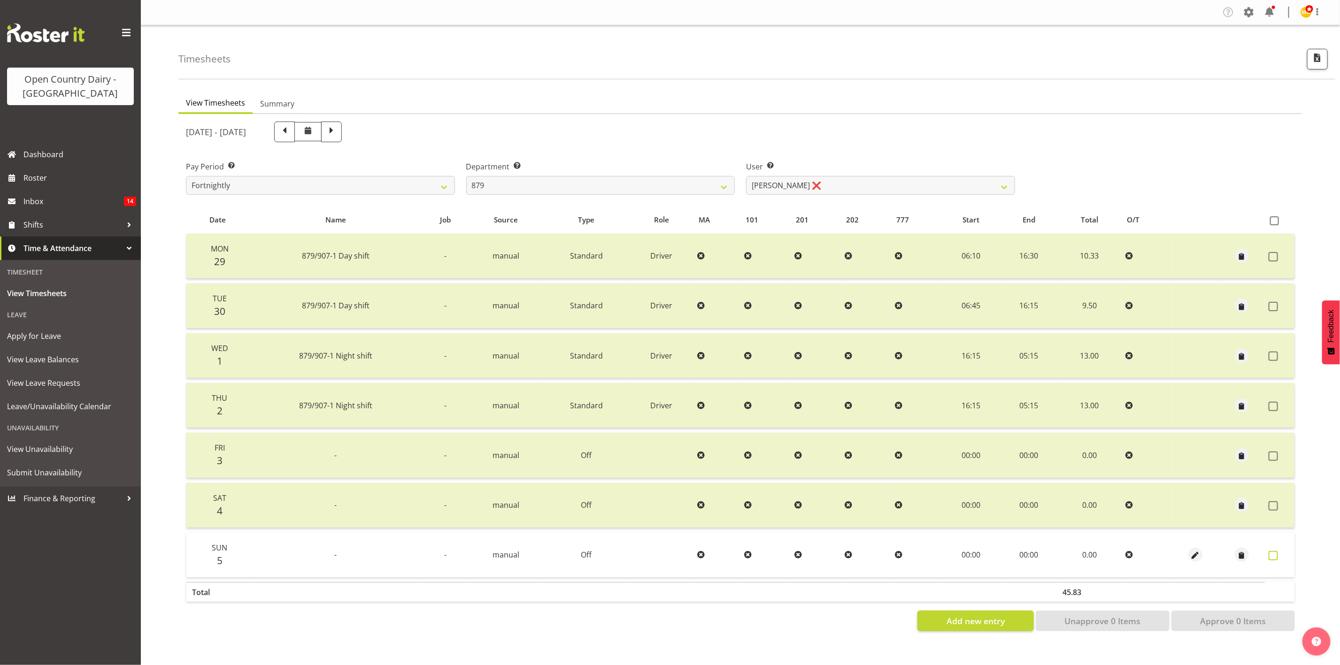
click at [1116, 554] on span at bounding box center [1273, 555] width 9 height 9
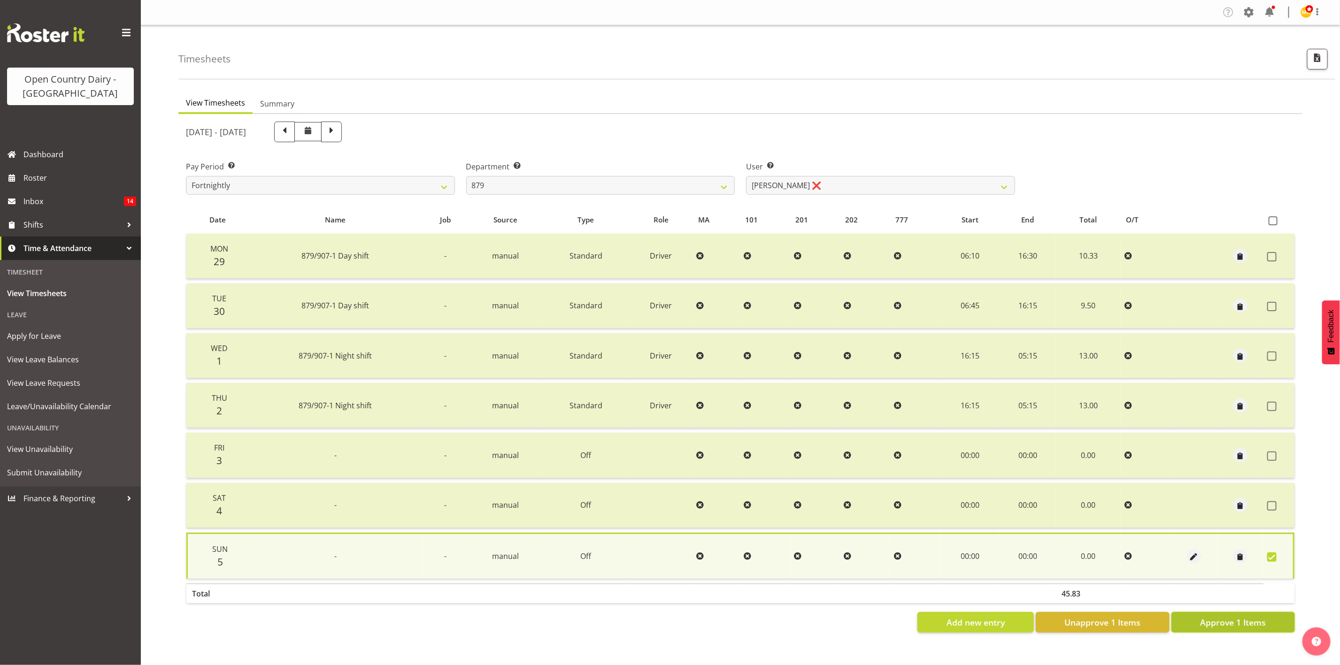
click at [1116, 554] on button "Approve 1 Items" at bounding box center [1232, 622] width 123 height 21
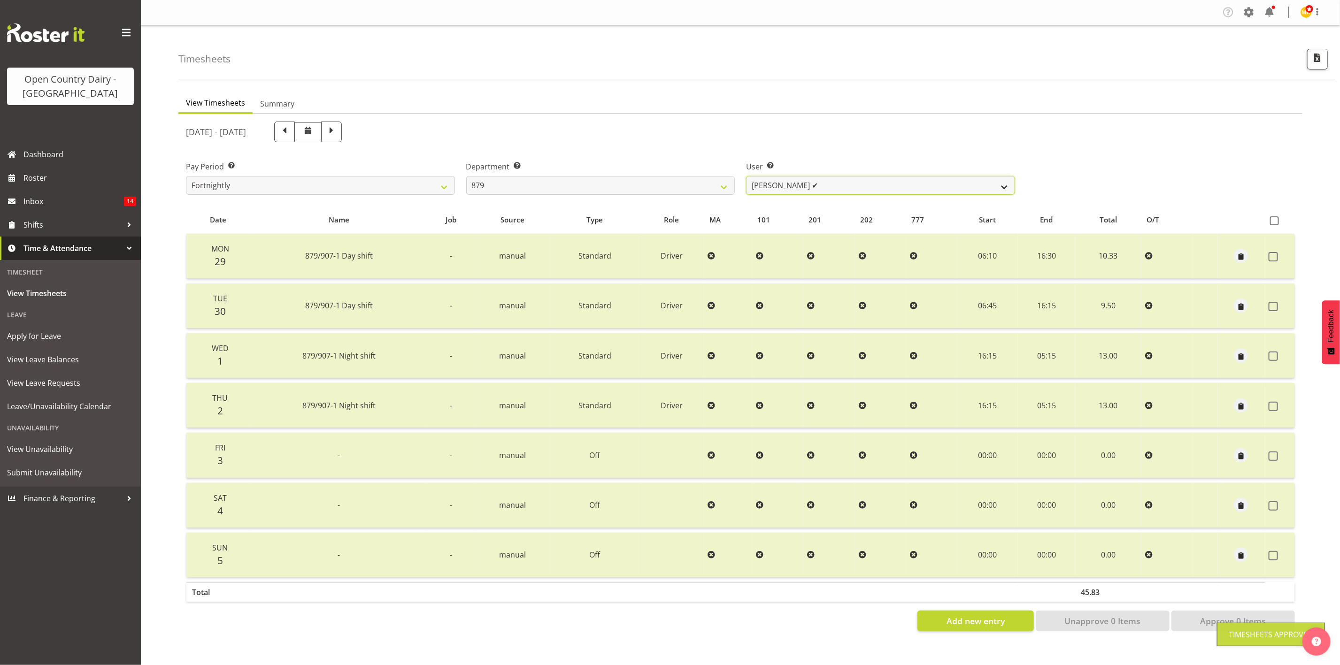
click at [894, 185] on select "Bryan Windle ❌ John Dalton ✔ Rodney Hamilton ✔ Tony Corr ❌" at bounding box center [880, 185] width 269 height 19
click at [746, 176] on select "Bryan Windle ❌ John Dalton ✔ Rodney Hamilton ✔ Tony Corr ❌" at bounding box center [880, 185] width 269 height 19
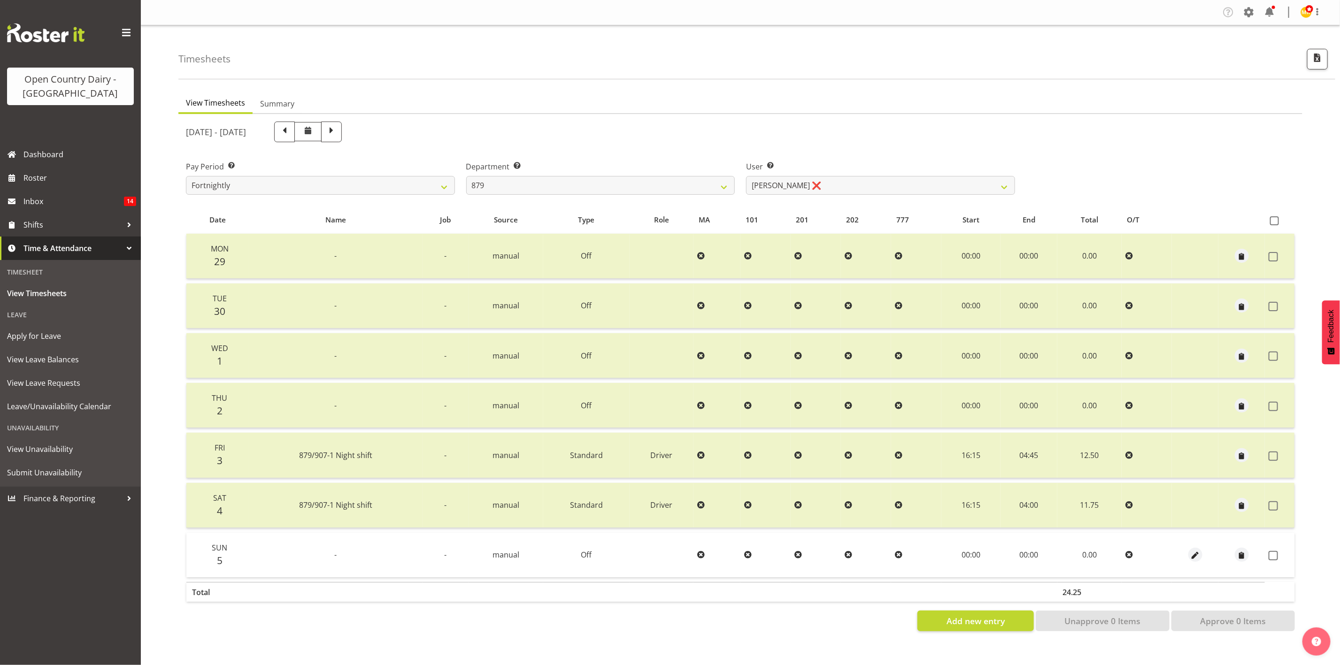
click at [1116, 554] on td at bounding box center [1280, 555] width 30 height 45
drag, startPoint x: 1277, startPoint y: 554, endPoint x: 1276, endPoint y: 583, distance: 29.1
click at [1116, 554] on span at bounding box center [1273, 555] width 9 height 9
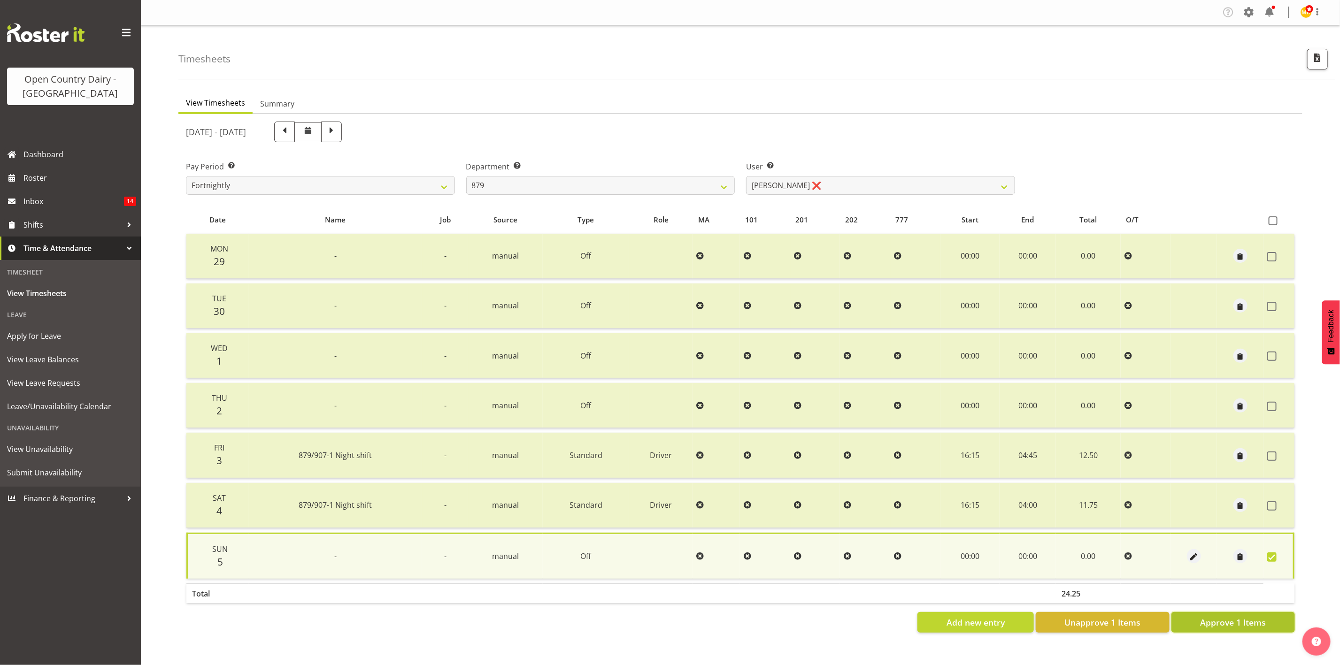
click at [1116, 554] on button "Approve 1 Items" at bounding box center [1232, 622] width 123 height 21
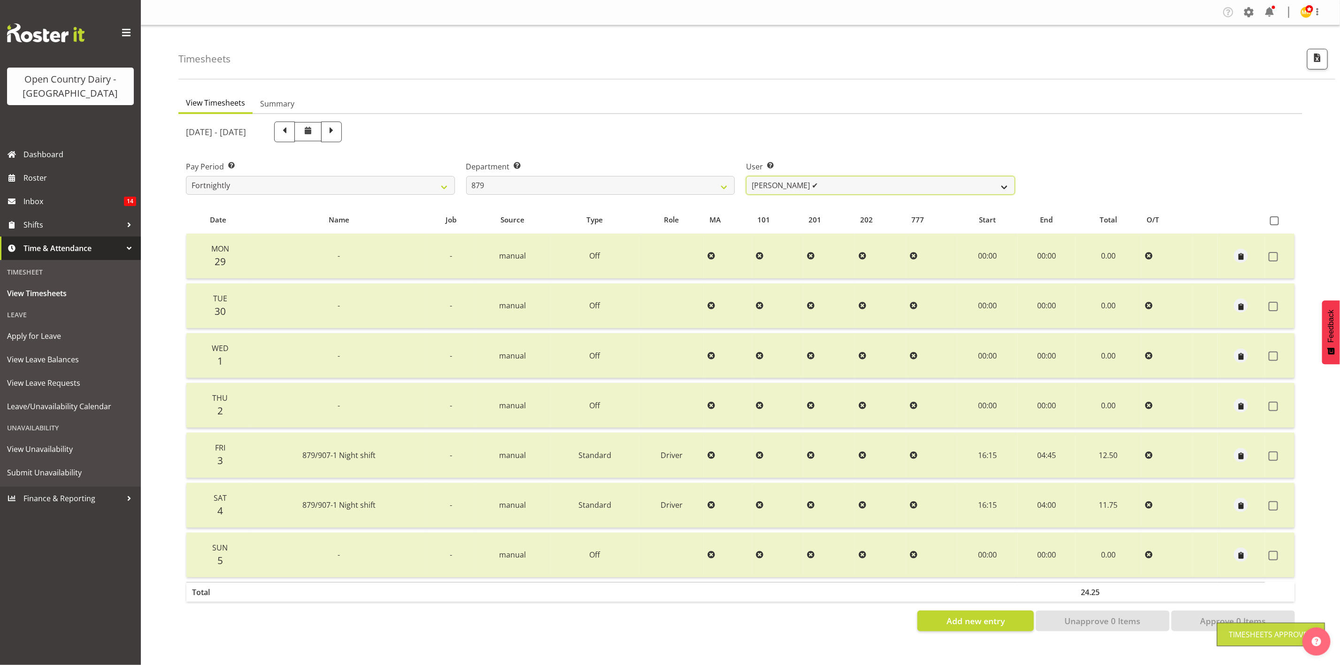
drag, startPoint x: 937, startPoint y: 180, endPoint x: 941, endPoint y: 185, distance: 6.6
click at [937, 180] on select "Bryan Windle ❌ John Dalton ✔ Rodney Hamilton ✔ Tony Corr ✔" at bounding box center [880, 185] width 269 height 19
click at [673, 185] on select "734 735 736 737 738 739 851 853 854 855 856 858 861 862 865 867-9032 868 869 87…" at bounding box center [600, 185] width 269 height 19
click at [466, 176] on select "734 735 736 737 738 739 851 853 854 855 856 858 861 862 865 867-9032 868 869 87…" at bounding box center [600, 185] width 269 height 19
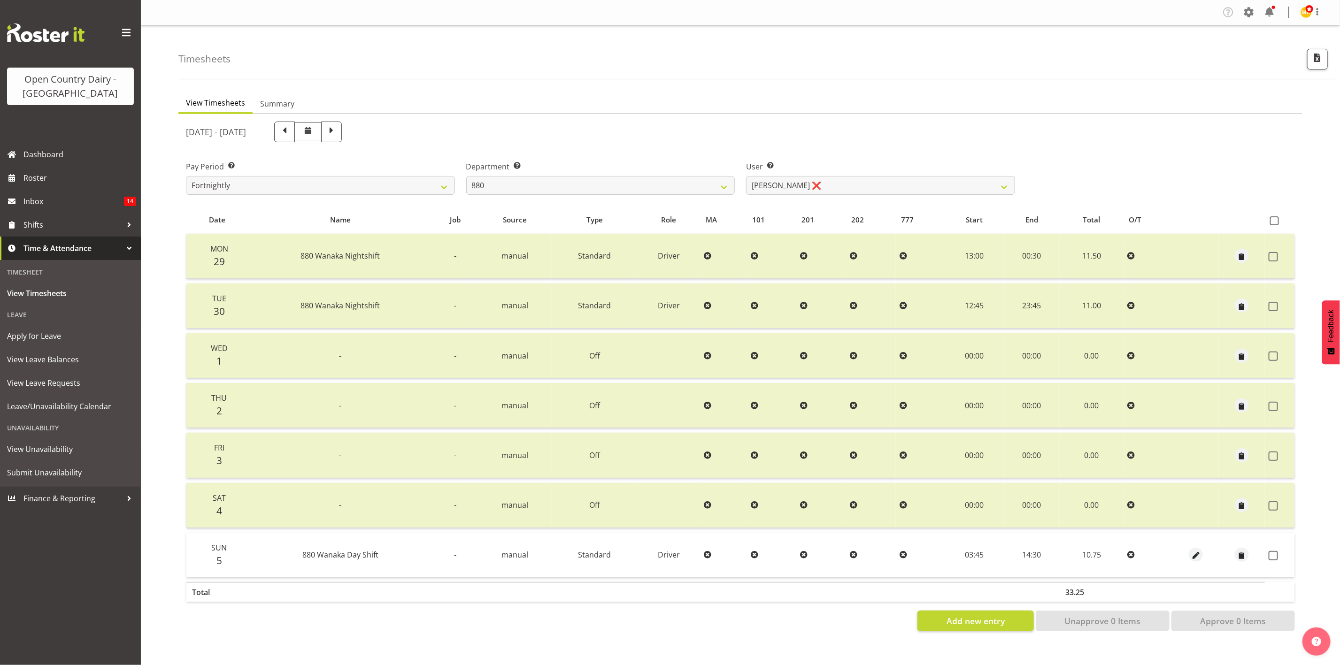
click at [1116, 554] on td at bounding box center [1280, 555] width 30 height 45
click at [1116, 554] on span at bounding box center [1273, 555] width 9 height 9
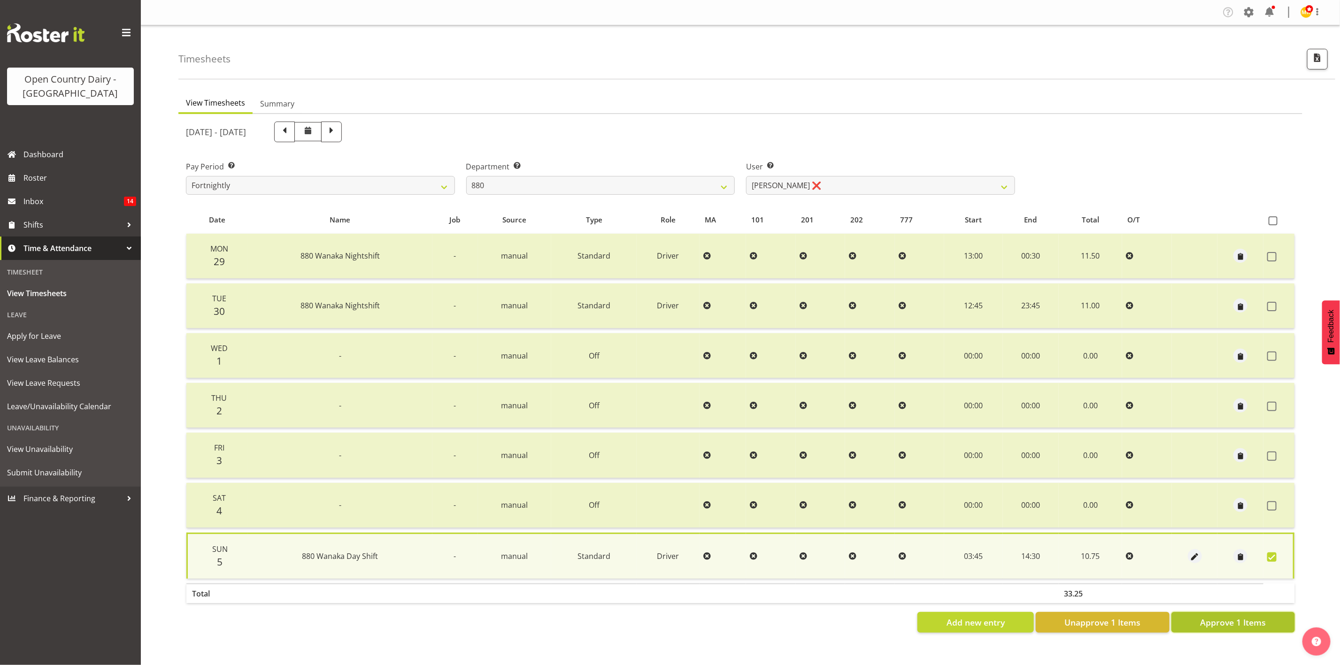
click at [1116, 554] on span "Approve 1 Items" at bounding box center [1233, 622] width 66 height 12
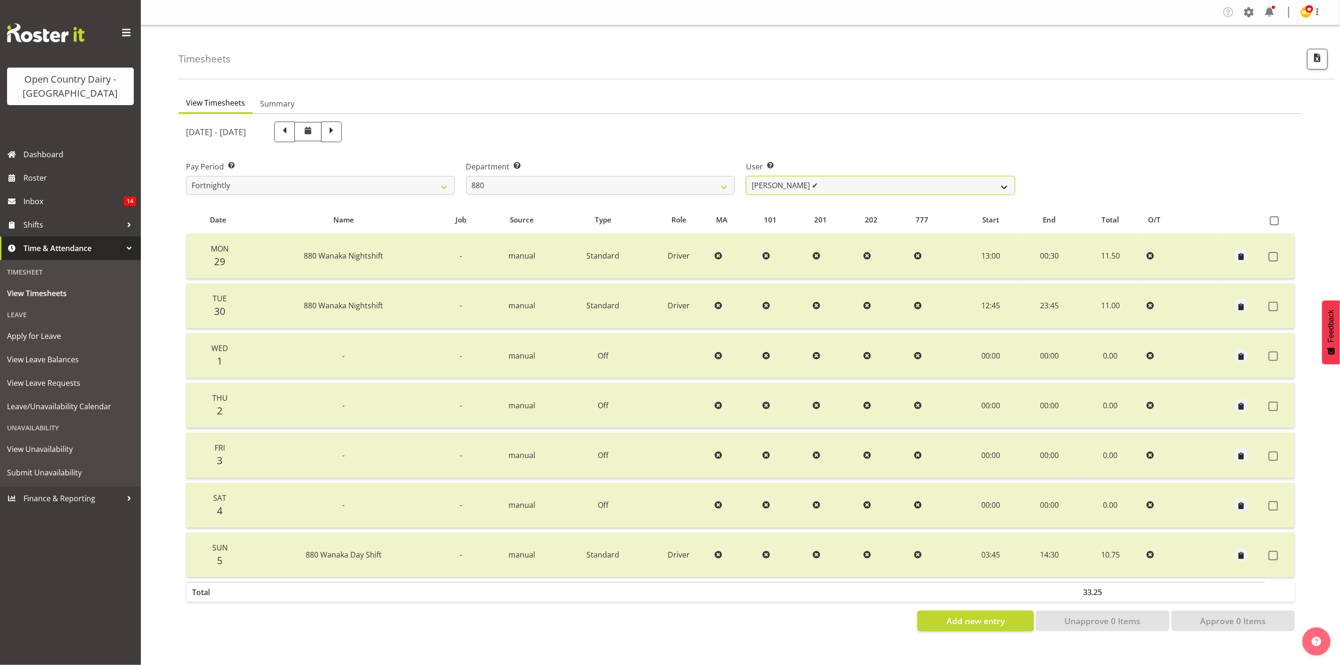
click at [844, 187] on select "Andrew Poole ✔ Philip Shanks ❌ Shaun McNaught ❌ Tania Unahi ❌" at bounding box center [880, 185] width 269 height 19
click at [746, 176] on select "Andrew Poole ✔ Philip Shanks ❌ Shaun McNaught ❌ Tania Unahi ❌" at bounding box center [880, 185] width 269 height 19
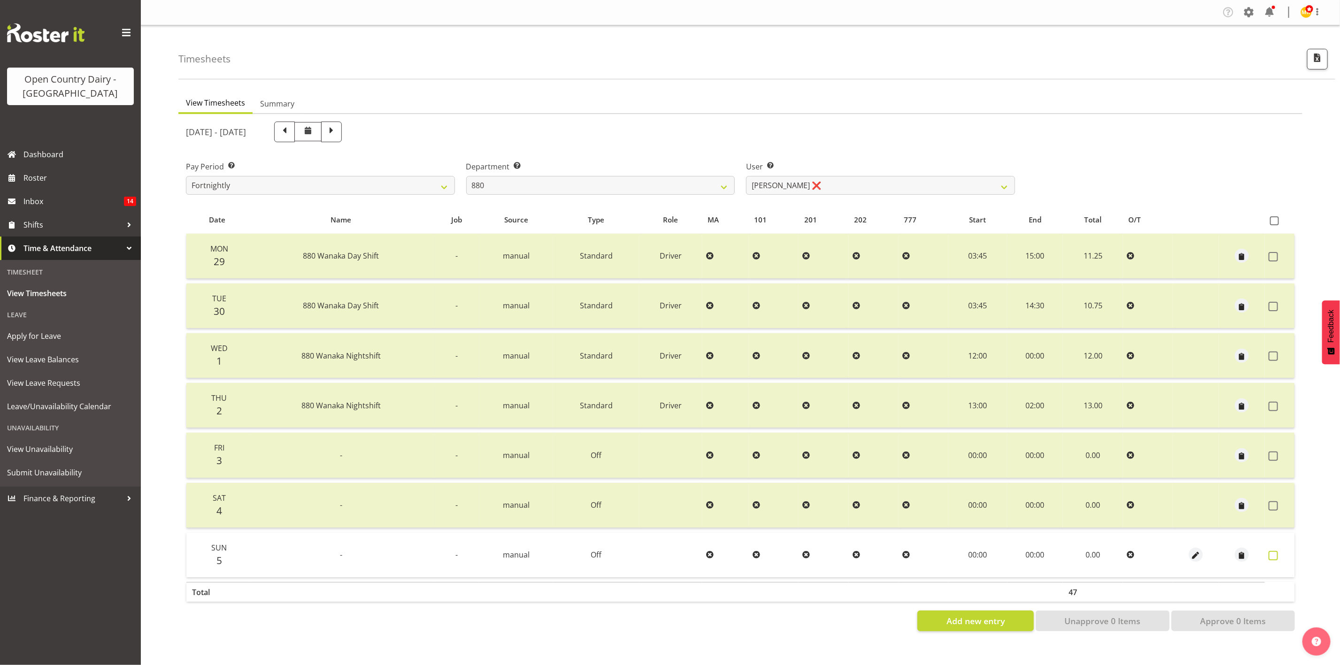
click at [1116, 554] on span at bounding box center [1273, 555] width 9 height 9
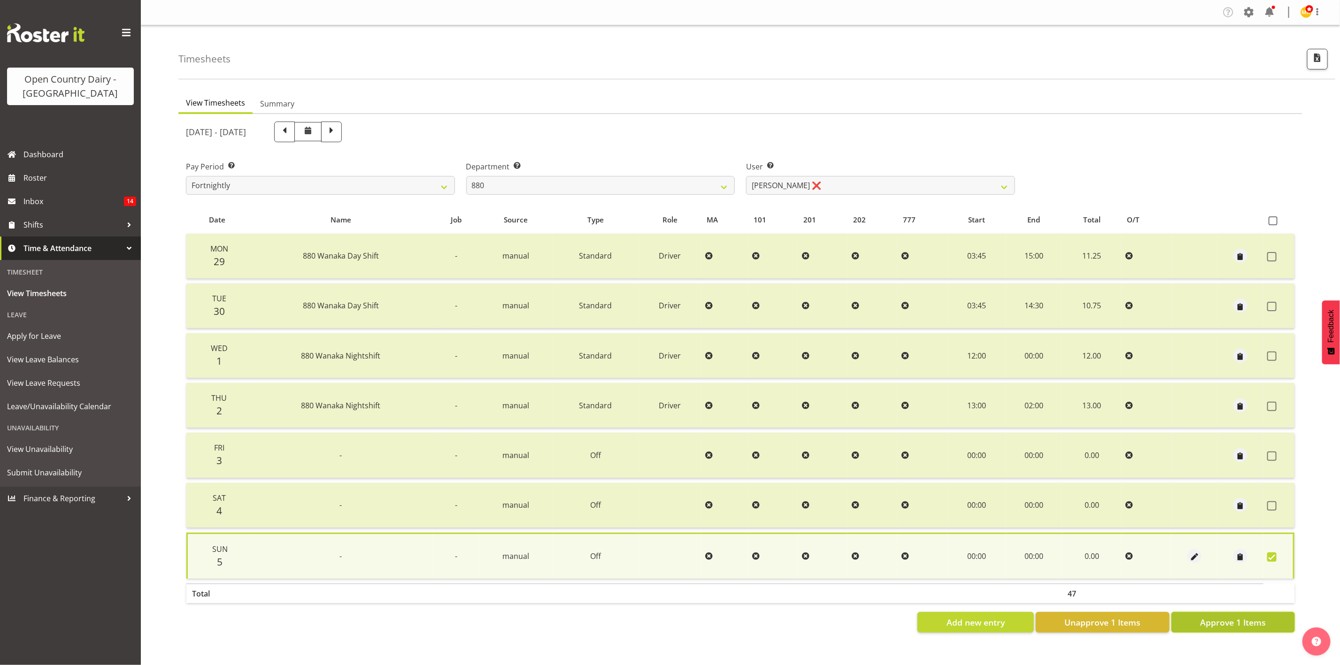
click at [1116, 554] on button "Approve 1 Items" at bounding box center [1232, 622] width 123 height 21
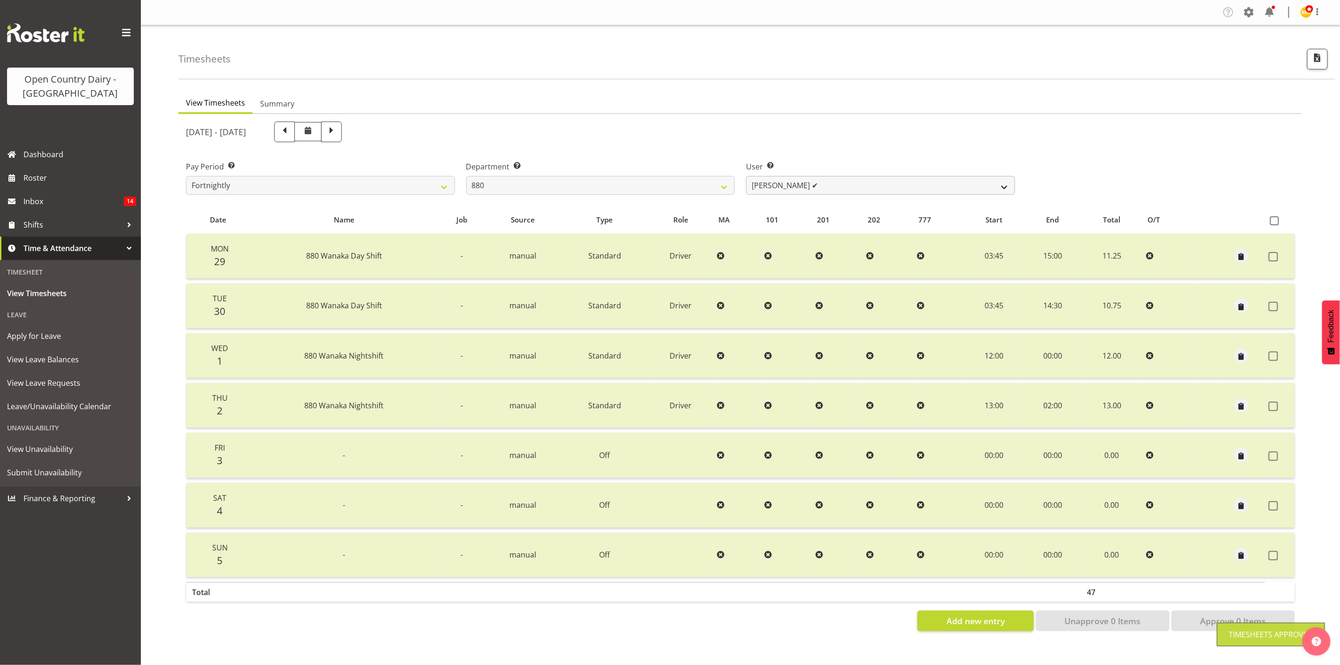
click at [806, 178] on div "September 29th - October 5th 2025 Pay Period Select which pay period you would …" at bounding box center [740, 374] width 1109 height 516
click at [807, 186] on select "Andrew Poole ✔ Philip Shanks ✔ Shaun McNaught ❌ Tania Unahi ❌" at bounding box center [880, 185] width 269 height 19
click at [746, 176] on select "Andrew Poole ✔ Philip Shanks ✔ Shaun McNaught ❌ Tania Unahi ❌" at bounding box center [880, 185] width 269 height 19
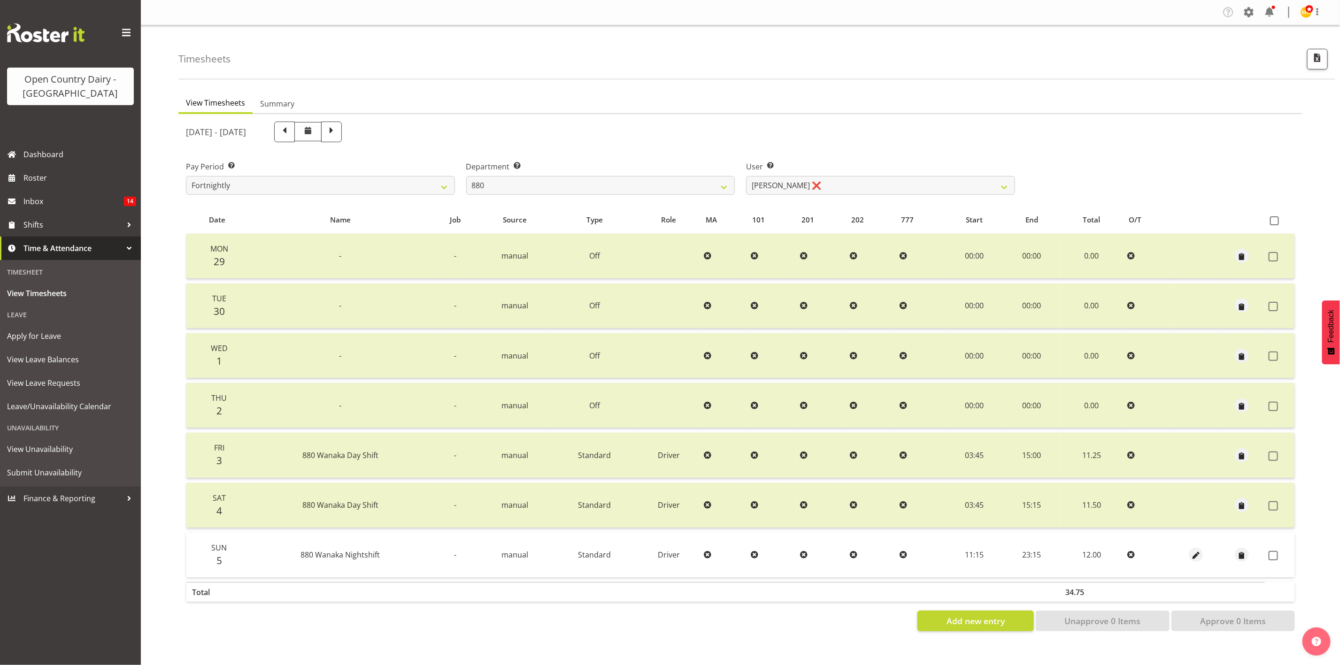
click at [1116, 554] on td at bounding box center [1242, 555] width 46 height 45
click at [1116, 554] on label at bounding box center [1276, 555] width 15 height 9
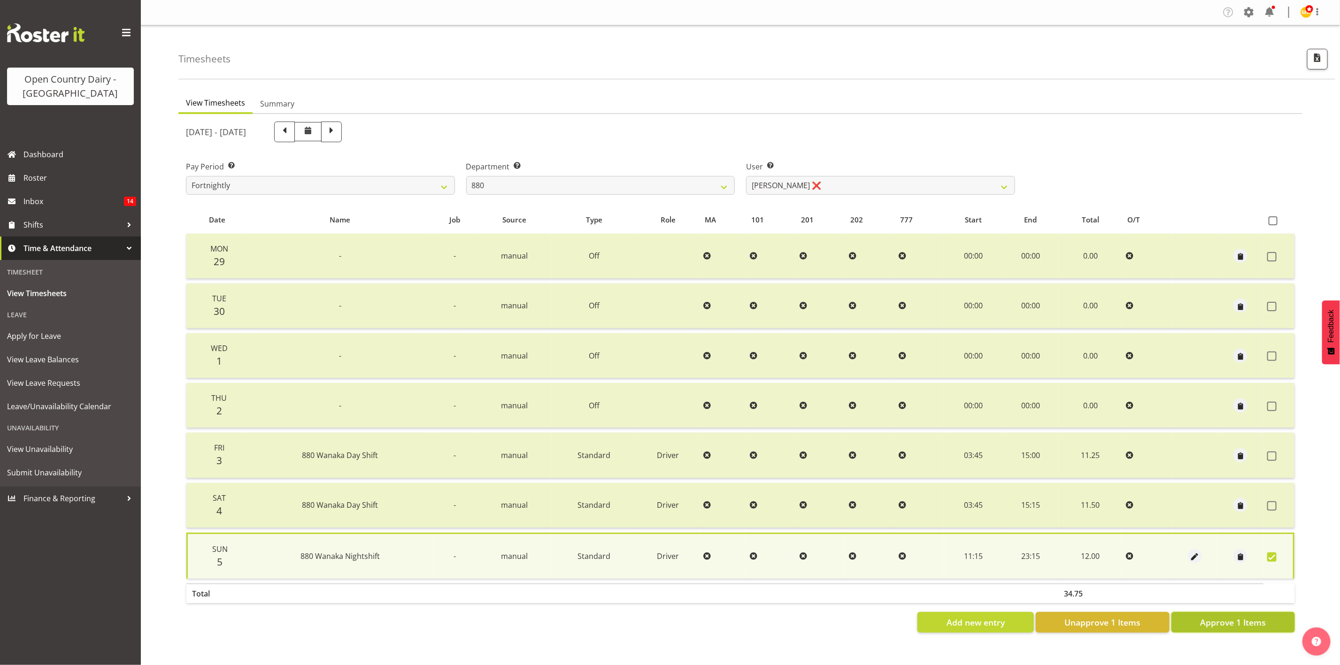
click at [1116, 554] on span "Approve 1 Items" at bounding box center [1233, 622] width 66 height 12
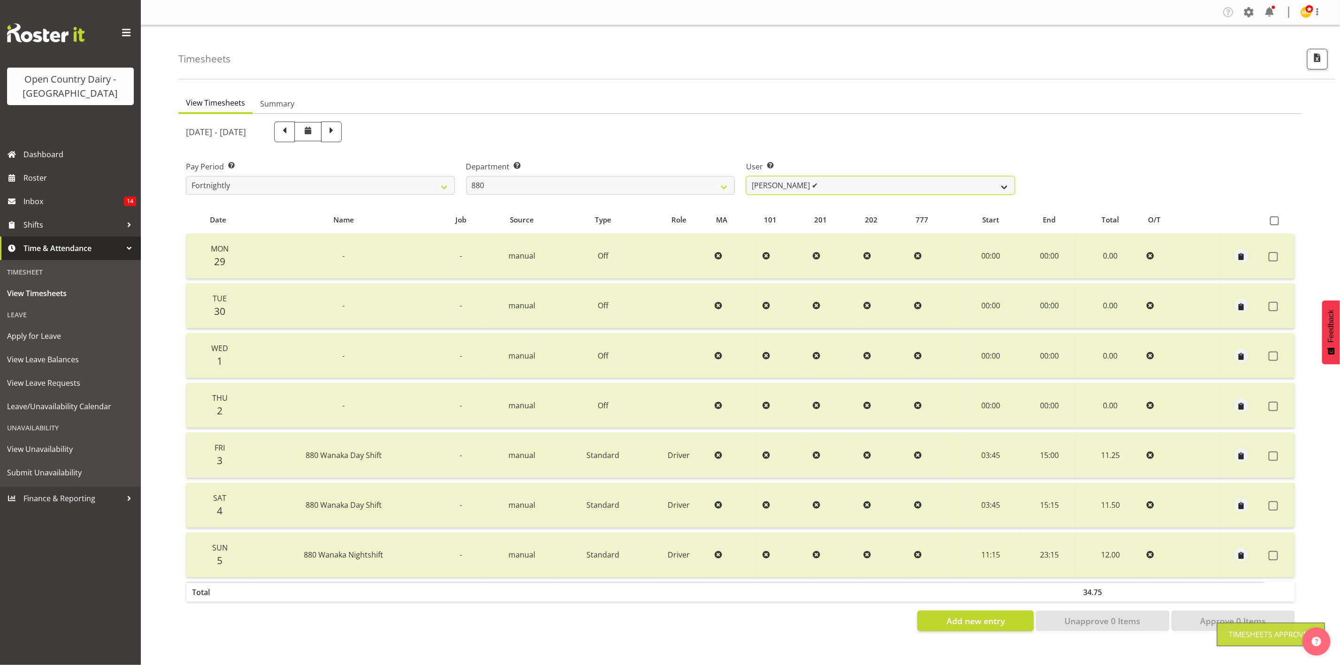
click at [879, 180] on select "Andrew Poole ✔ Philip Shanks ✔ Shaun McNaught ✔ Tania Unahi ❌" at bounding box center [880, 185] width 269 height 19
click at [746, 176] on select "Andrew Poole ✔ Philip Shanks ✔ Shaun McNaught ✔ Tania Unahi ❌" at bounding box center [880, 185] width 269 height 19
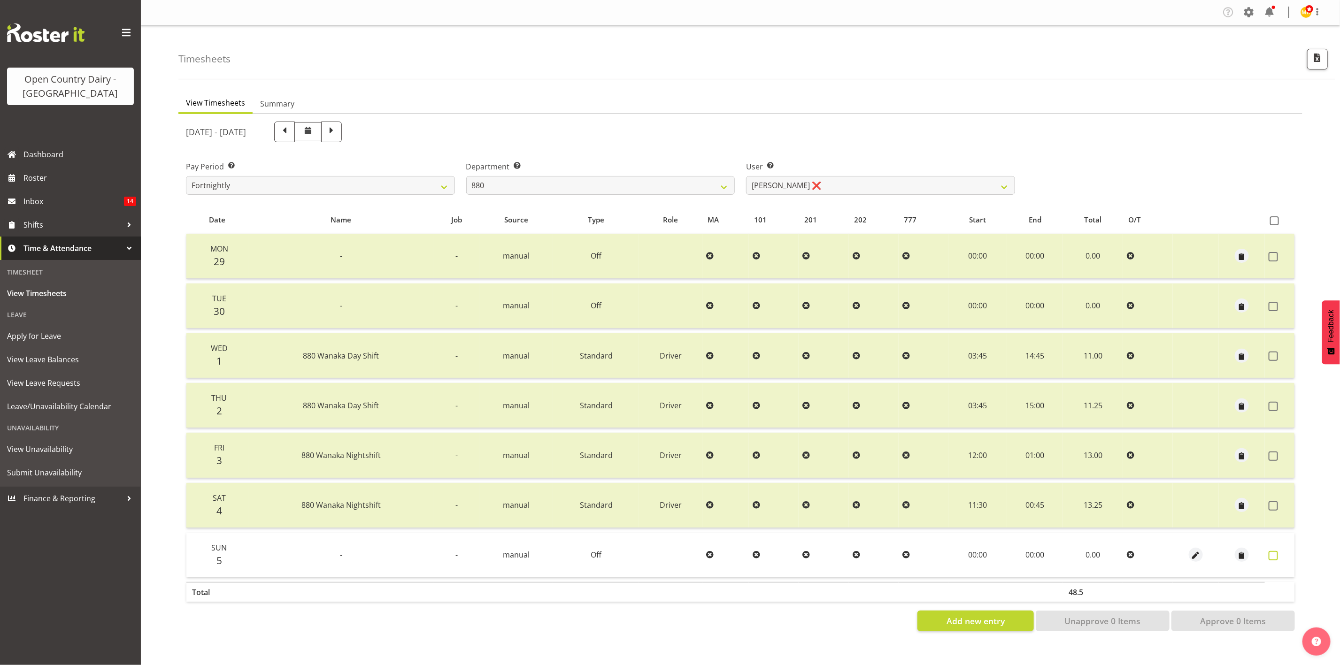
click at [1116, 554] on span at bounding box center [1273, 555] width 9 height 9
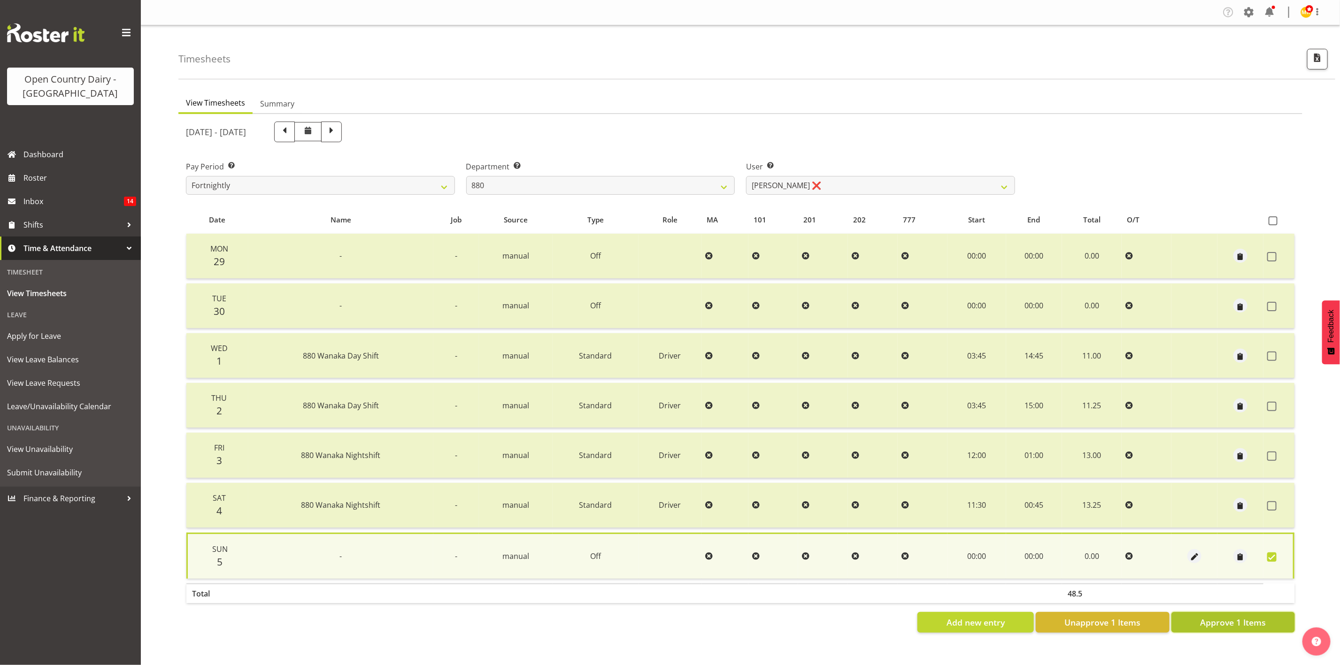
click at [1116, 554] on button "Approve 1 Items" at bounding box center [1232, 622] width 123 height 21
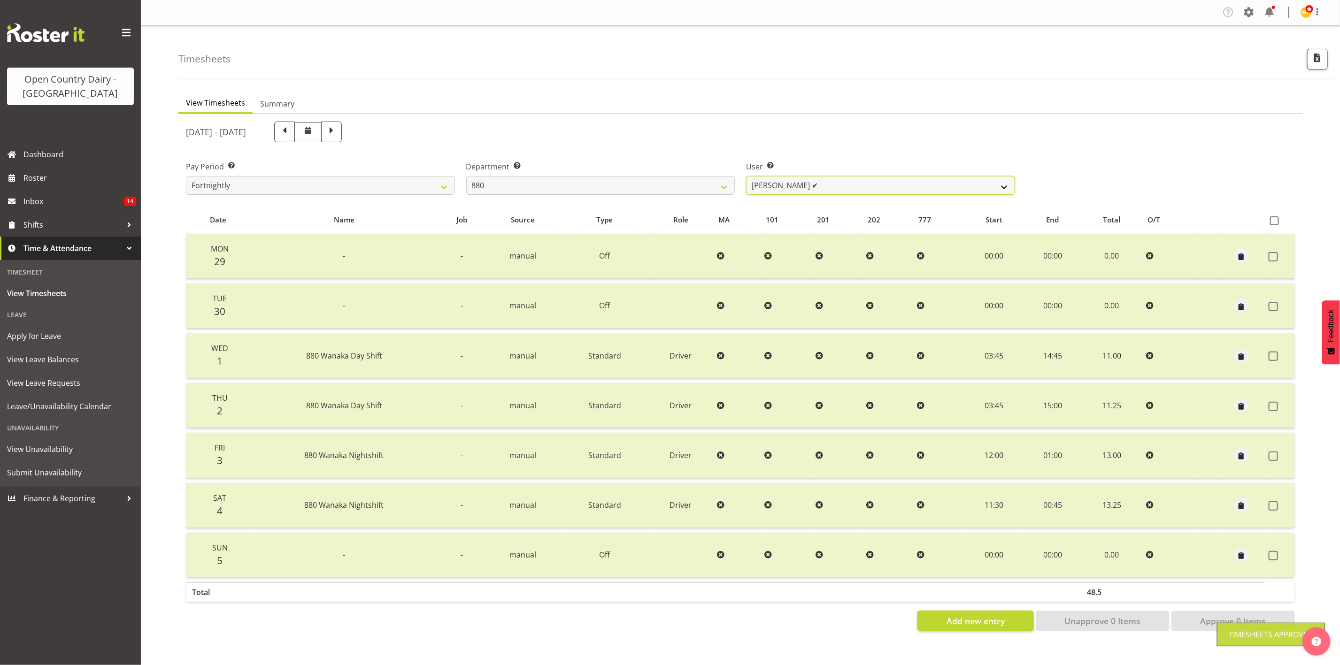
click at [832, 180] on select "Andrew Poole ✔ Philip Shanks ✔ Shaun McNaught ✔ Tania Unahi ✔" at bounding box center [880, 185] width 269 height 19
click at [700, 185] on select "734 735 736 737 738 739 851 853 854 855 856 858 861 862 865 867-9032 868 869 87…" at bounding box center [600, 185] width 269 height 19
click at [466, 176] on select "734 735 736 737 738 739 851 853 854 855 856 858 861 862 865 867-9032 868 869 87…" at bounding box center [600, 185] width 269 height 19
drag, startPoint x: 670, startPoint y: 182, endPoint x: 669, endPoint y: 192, distance: 9.5
click at [670, 182] on select "734 735 736 737 738 739 851 853 854 855 856 858 861 862 865 867-9032 868 869 87…" at bounding box center [600, 185] width 269 height 19
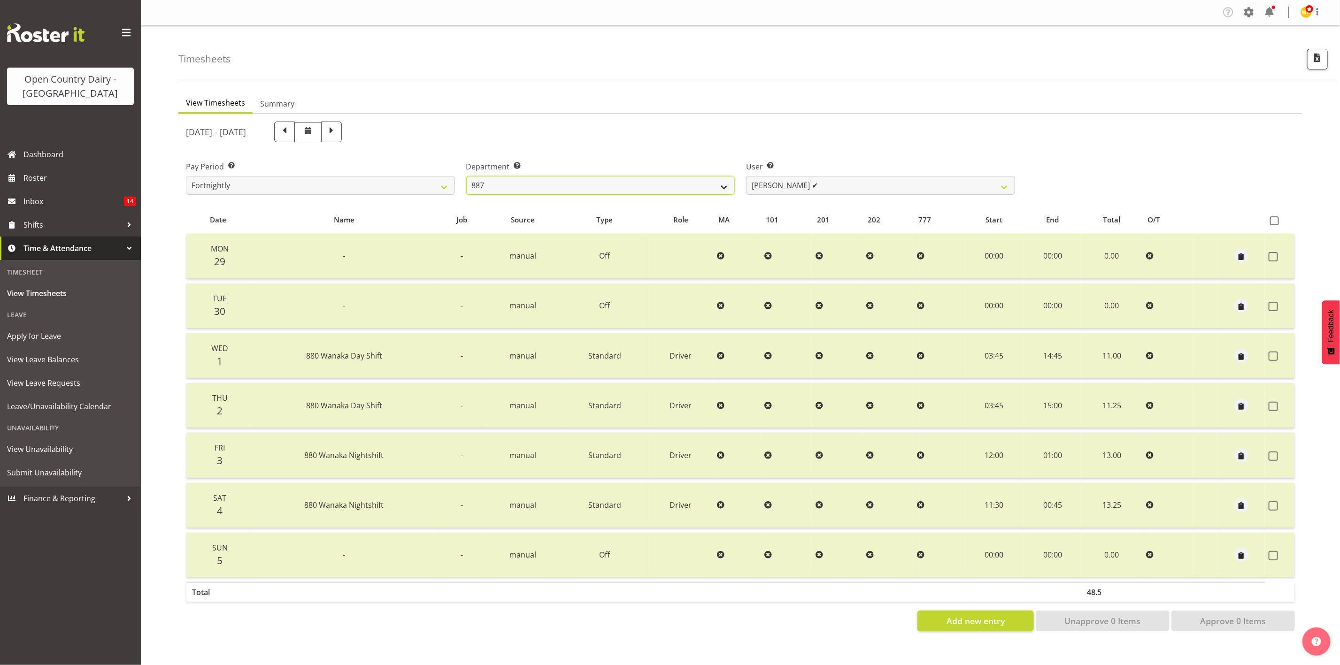
click at [466, 176] on select "734 735 736 737 738 739 851 853 854 855 856 858 861 862 865 867-9032 868 869 87…" at bounding box center [600, 185] width 269 height 19
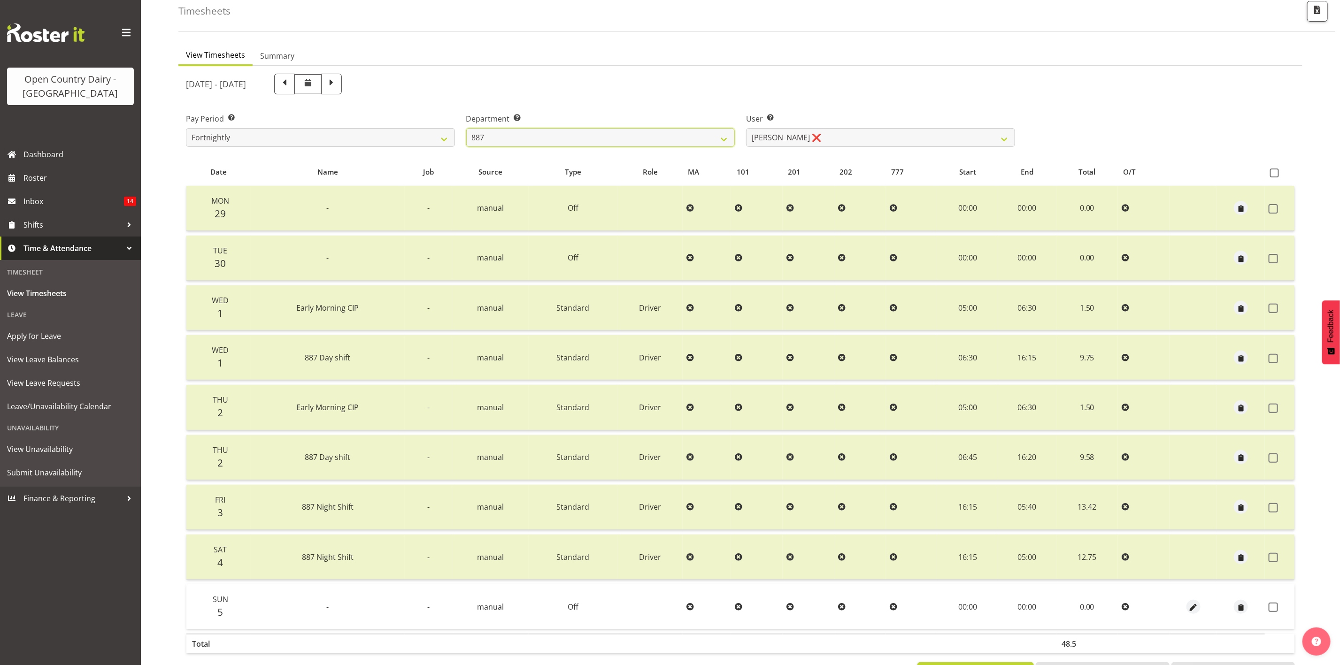
scroll to position [88, 0]
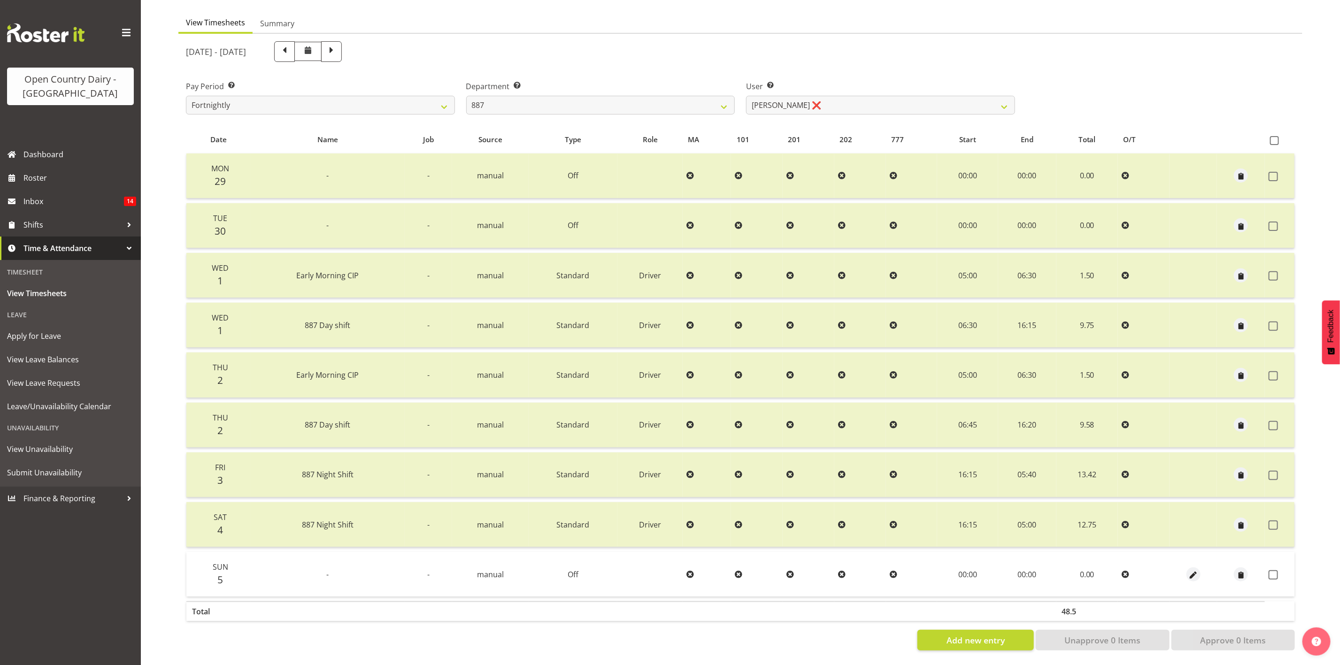
drag, startPoint x: 1272, startPoint y: 558, endPoint x: 1274, endPoint y: 571, distance: 13.3
click at [1116, 554] on td at bounding box center [1280, 574] width 30 height 45
click at [1116, 554] on span at bounding box center [1273, 574] width 9 height 9
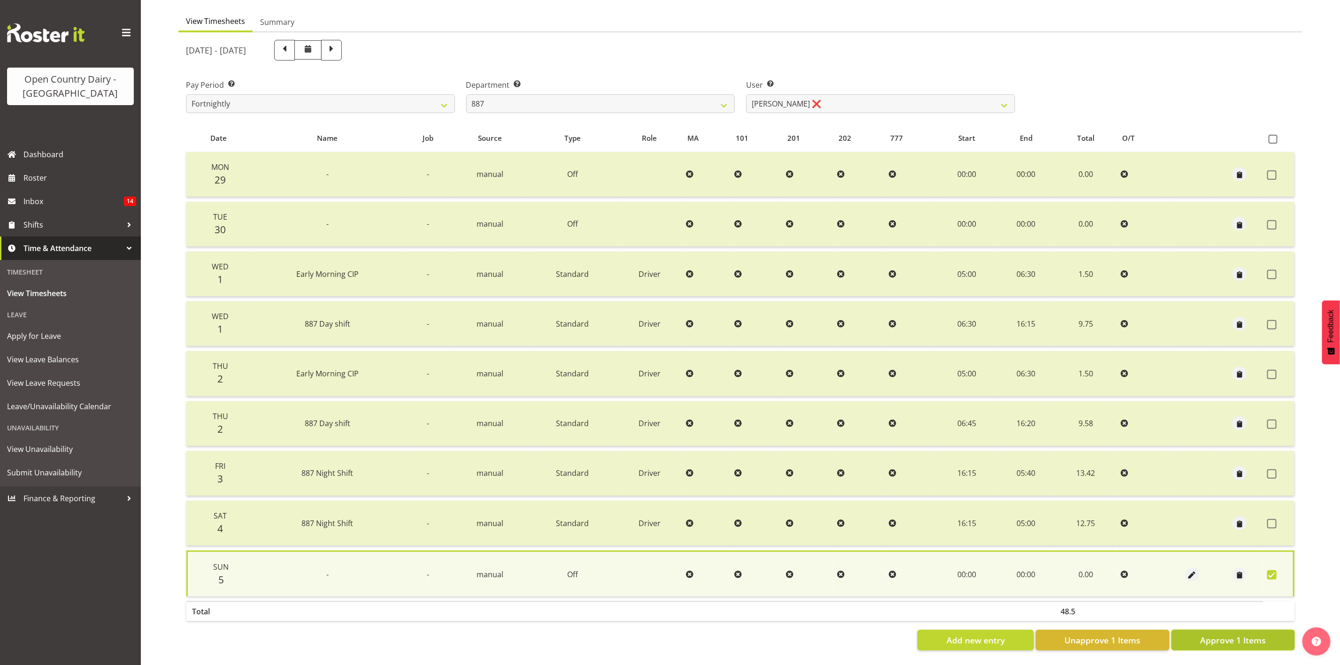
click at [1116, 554] on span "Approve 1 Items" at bounding box center [1233, 640] width 66 height 12
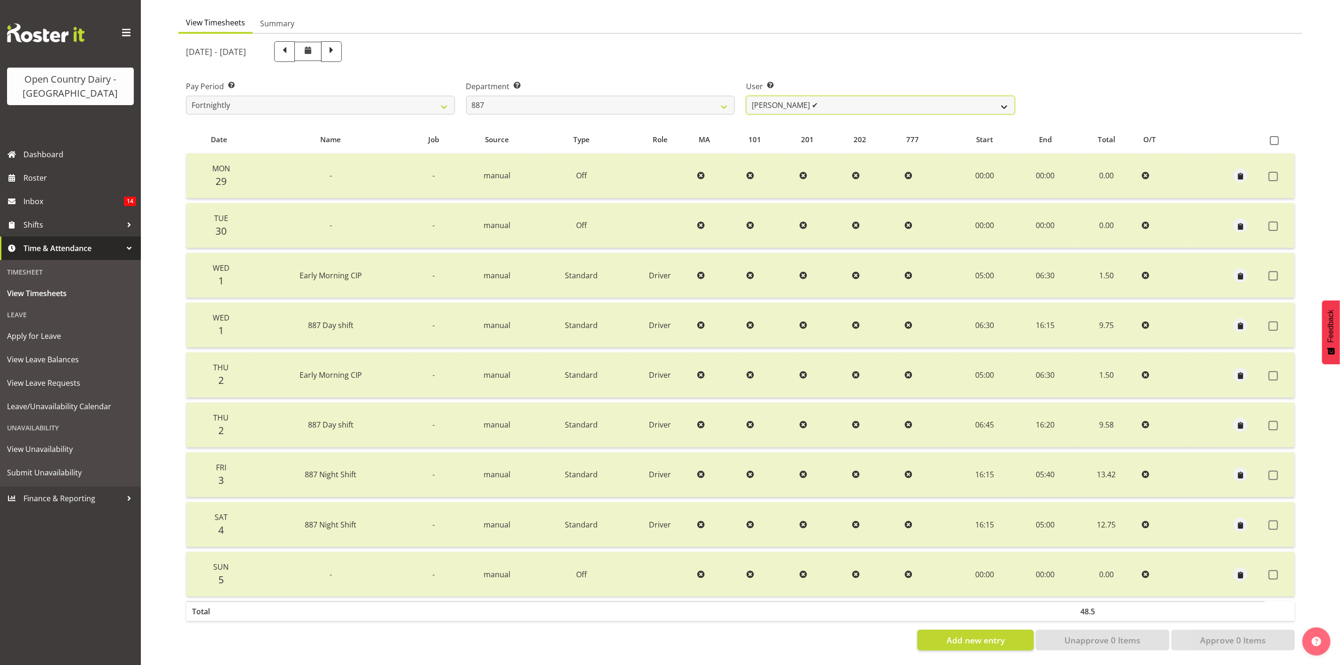
click at [774, 101] on select "Andrew Muir ✔ Bruce Spencer ❌ Neville Hoatten ❌ Warren Tempelman ❌" at bounding box center [880, 105] width 269 height 19
click at [746, 96] on select "Andrew Muir ✔ Bruce Spencer ❌ Neville Hoatten ❌ Warren Tempelman ❌" at bounding box center [880, 105] width 269 height 19
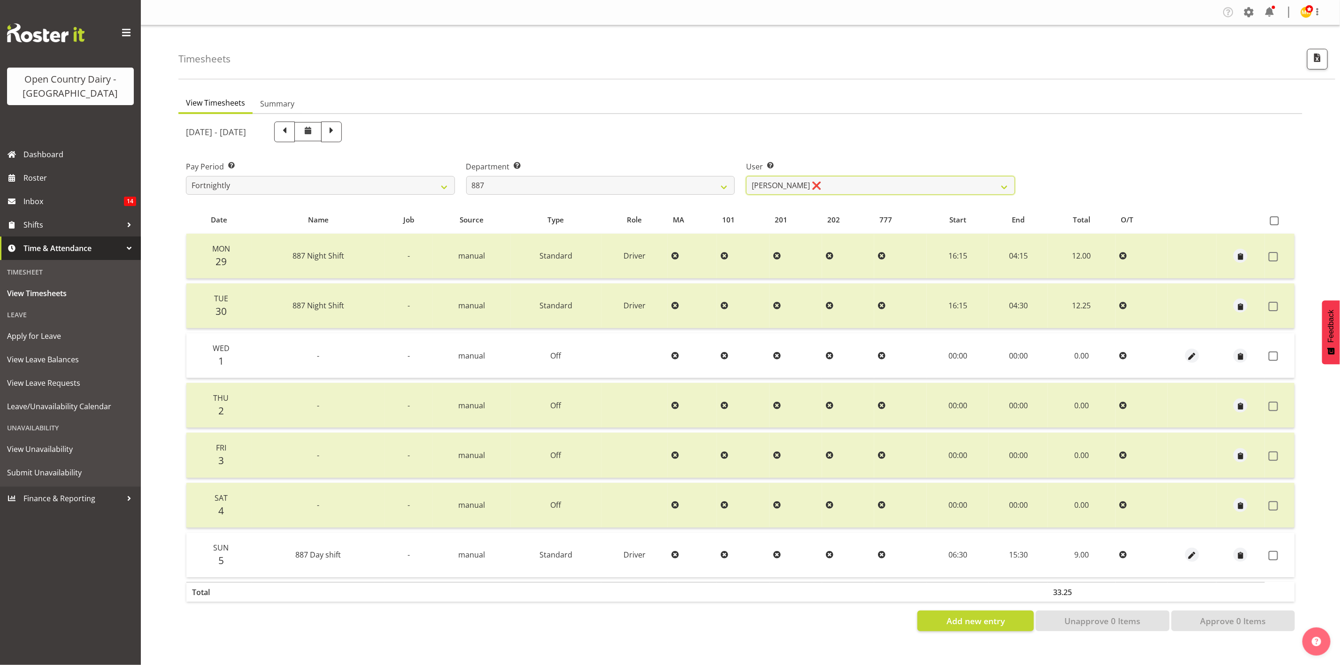
scroll to position [0, 0]
drag, startPoint x: 1280, startPoint y: 553, endPoint x: 1277, endPoint y: 543, distance: 10.6
click at [1116, 553] on label at bounding box center [1276, 555] width 15 height 9
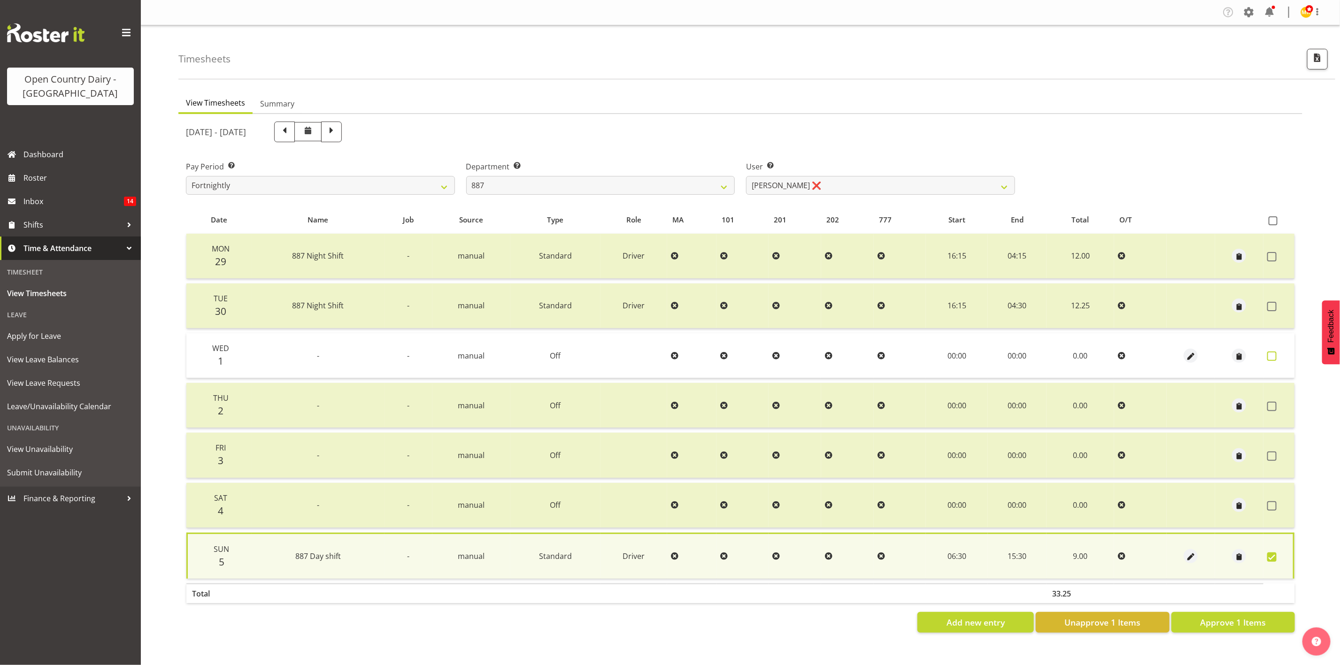
click at [1116, 354] on span at bounding box center [1271, 356] width 9 height 9
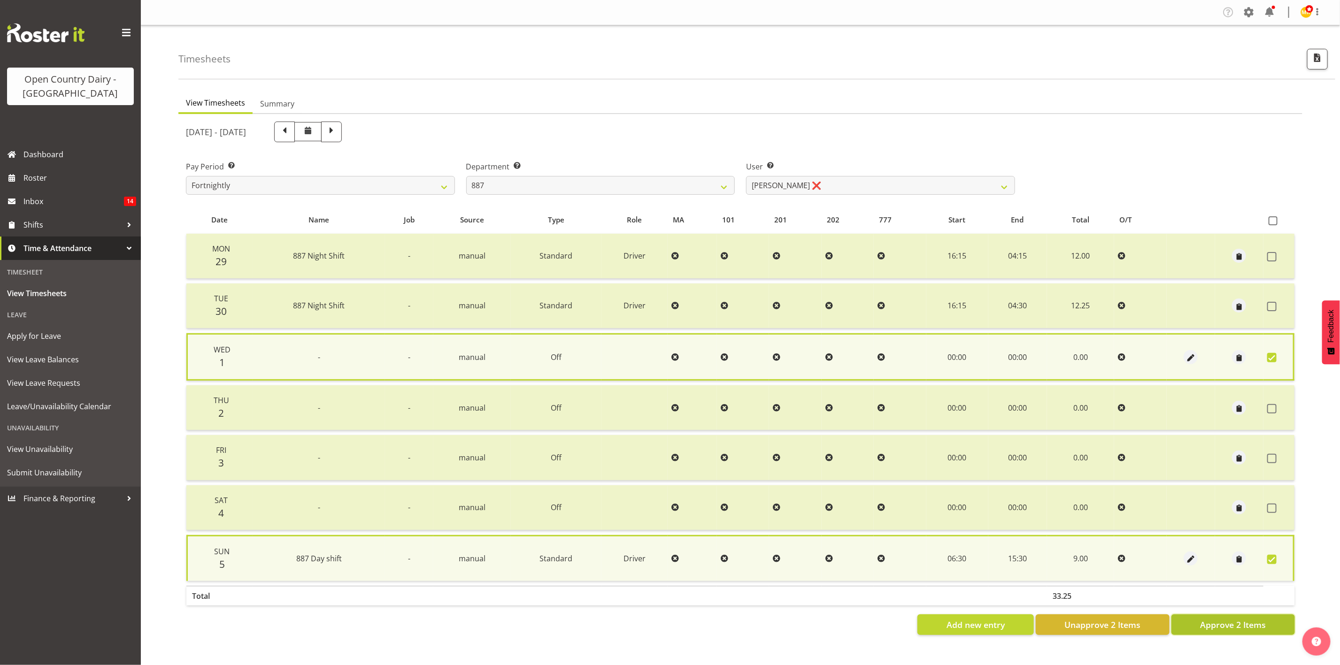
click at [1116, 554] on span "Approve 2 Items" at bounding box center [1233, 625] width 66 height 12
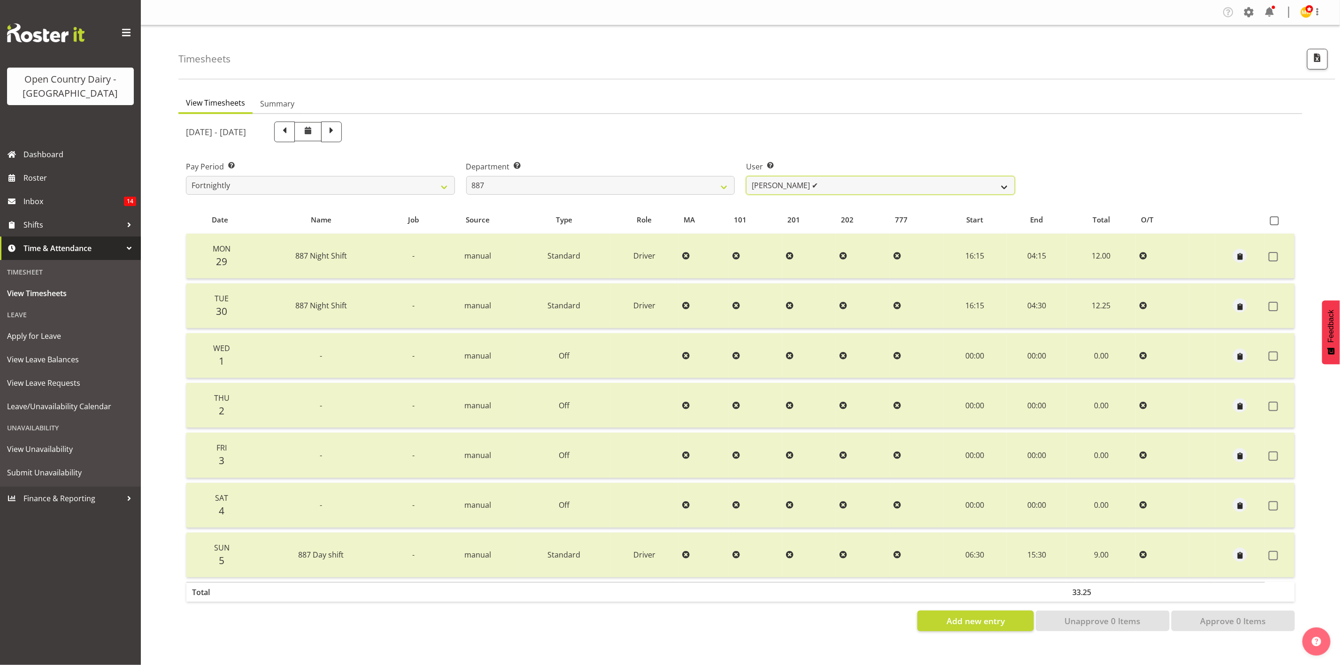
click at [784, 186] on select "Andrew Muir ✔ Bruce Spencer ✔ Neville Hoatten ❌ Warren Tempelman ❌" at bounding box center [880, 185] width 269 height 19
click at [746, 176] on select "Andrew Muir ✔ Bruce Spencer ✔ Neville Hoatten ❌ Warren Tempelman ❌" at bounding box center [880, 185] width 269 height 19
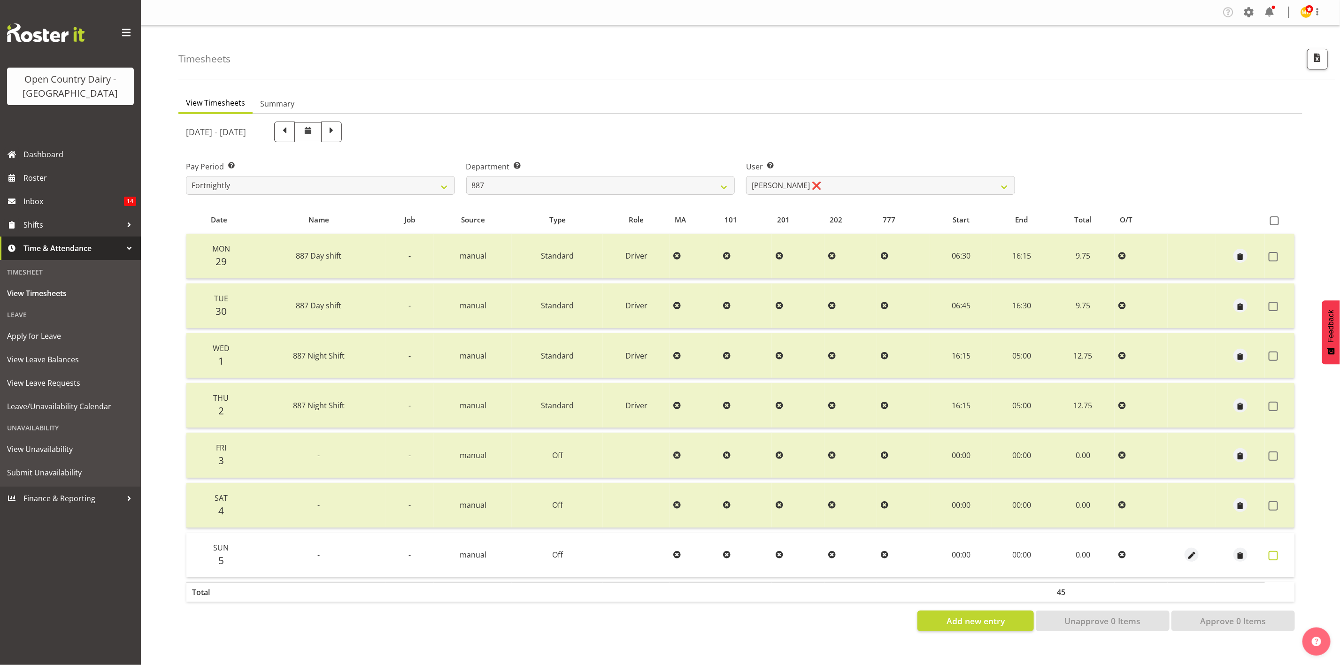
click at [1116, 551] on span at bounding box center [1273, 555] width 9 height 9
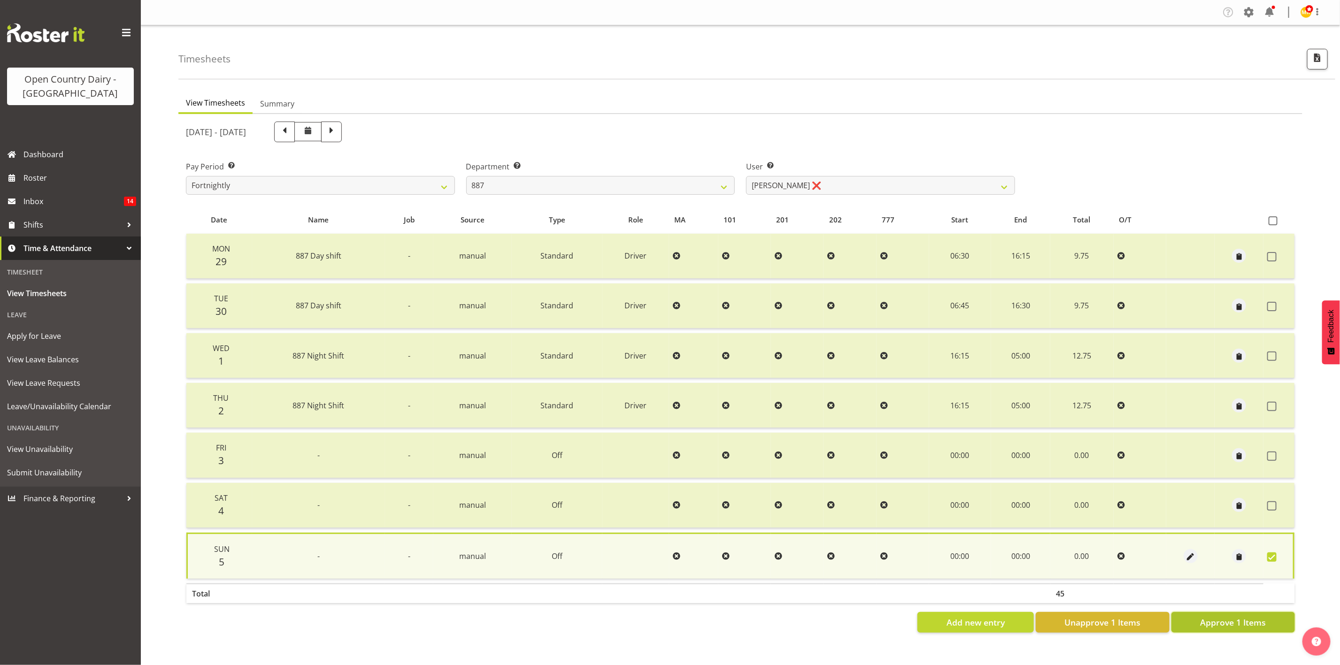
click at [1116, 554] on span "Approve 1 Items" at bounding box center [1233, 622] width 66 height 12
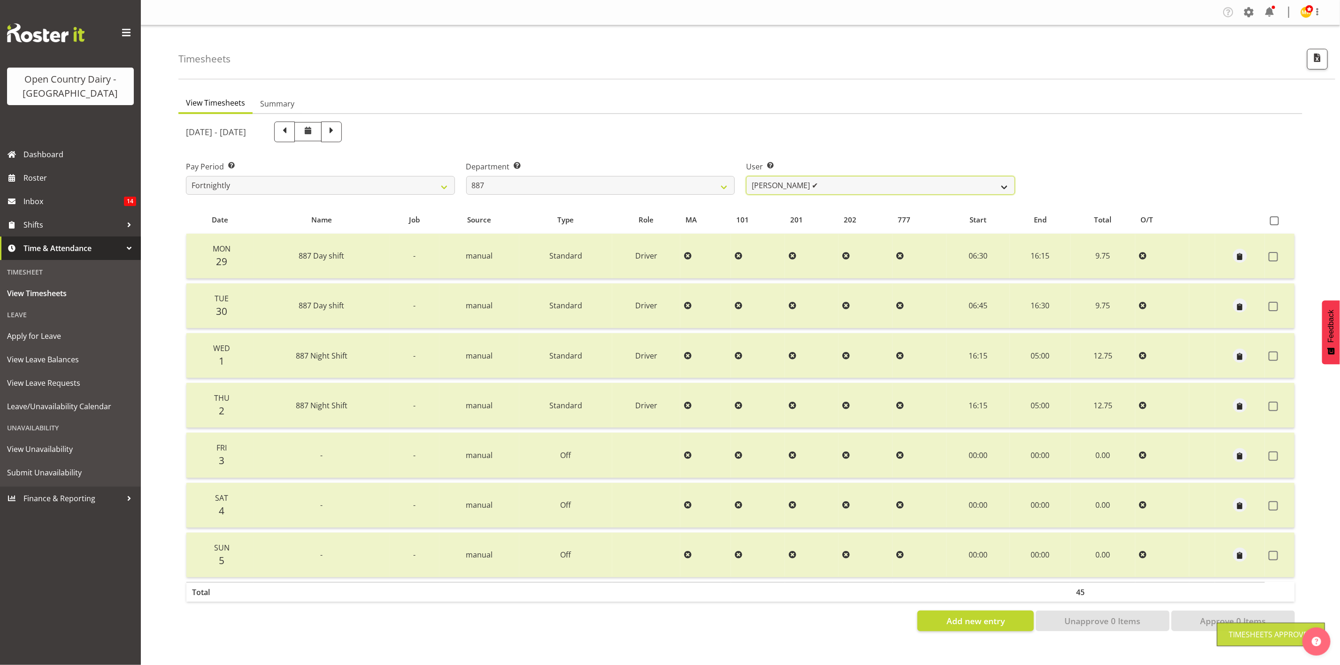
click at [806, 187] on select "Andrew Muir ✔ Bruce Spencer ✔ Neville Hoatten ✔ Warren Tempelman ❌" at bounding box center [880, 185] width 269 height 19
click at [746, 176] on select "Andrew Muir ✔ Bruce Spencer ✔ Neville Hoatten ✔ Warren Tempelman ❌" at bounding box center [880, 185] width 269 height 19
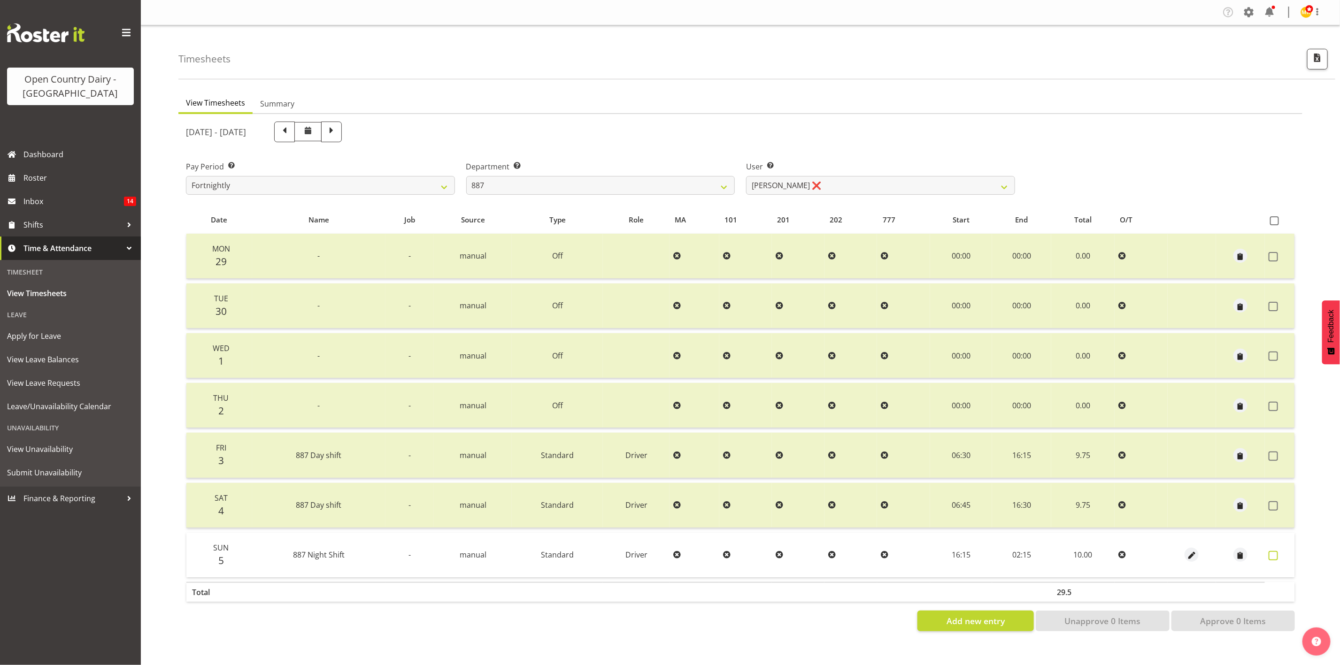
click at [1116, 554] on span at bounding box center [1273, 555] width 9 height 9
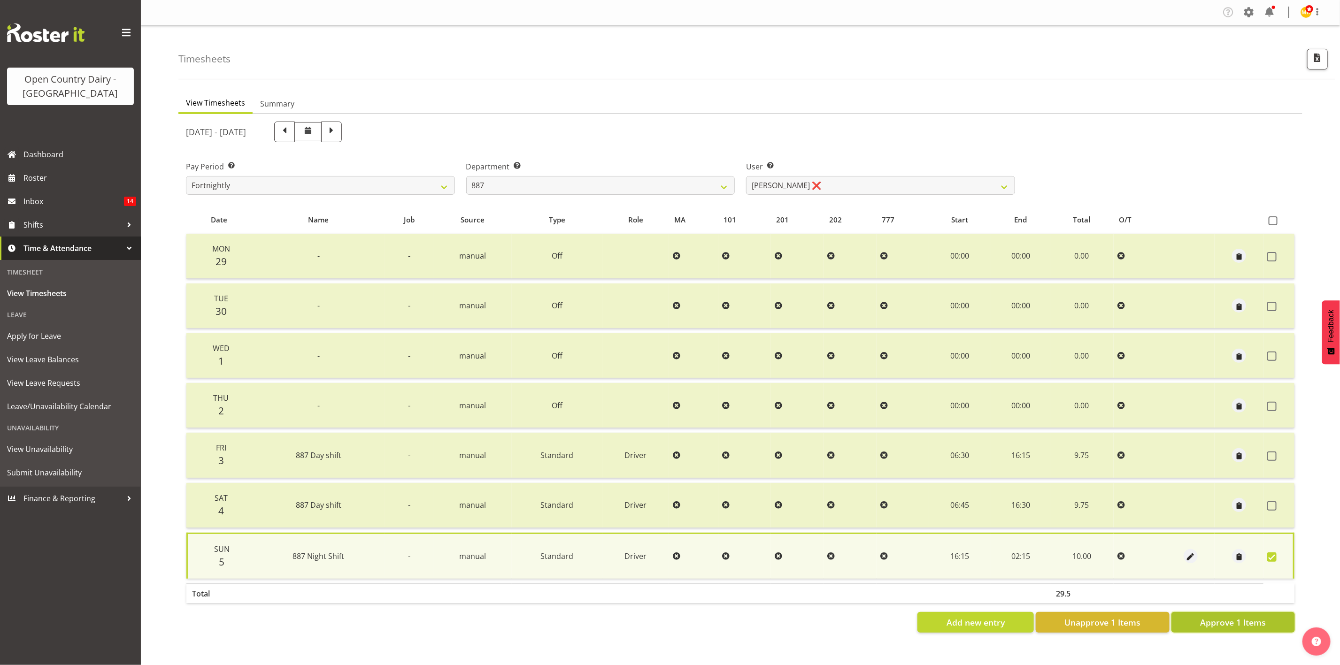
click at [1116, 554] on span "Approve 1 Items" at bounding box center [1233, 622] width 66 height 12
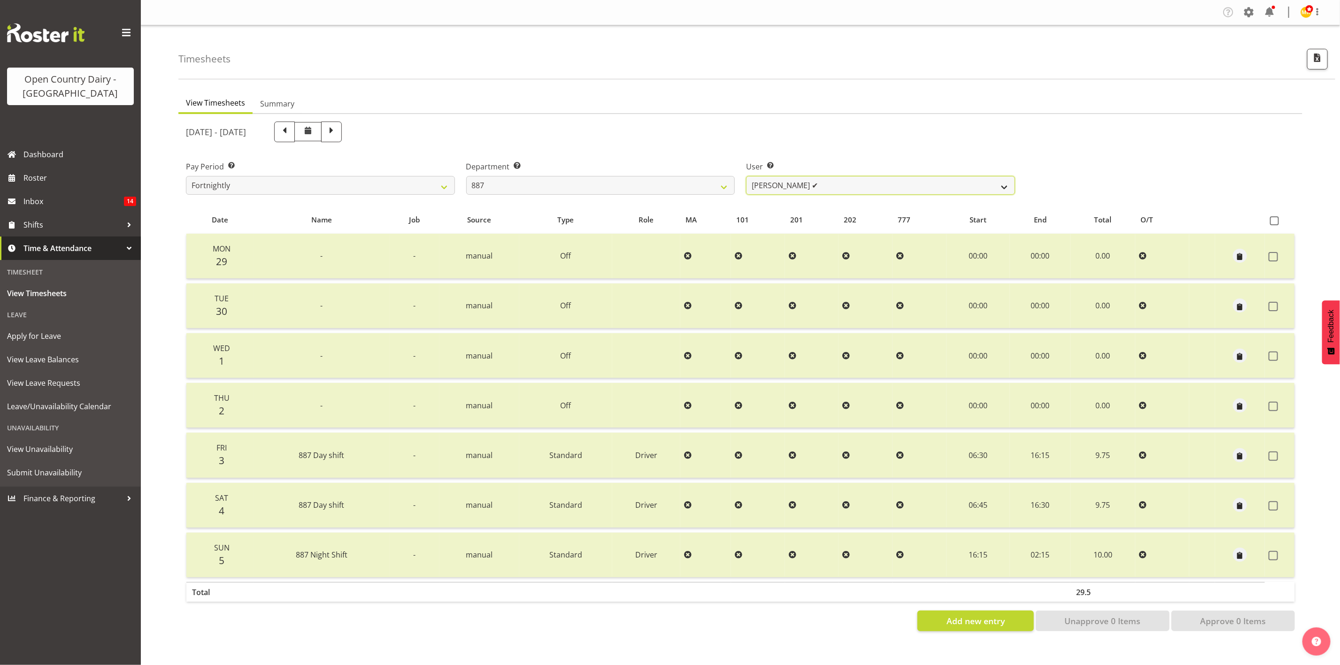
click at [781, 177] on select "Andrew Muir ✔ Bruce Spencer ✔ Neville Hoatten ✔ Warren Tempelman ✔" at bounding box center [880, 185] width 269 height 19
click at [696, 185] on select "734 735 736 737 738 739 851 853 854 855 856 858 861 862 865 867-9032 868 869 87…" at bounding box center [600, 185] width 269 height 19
click at [466, 176] on select "734 735 736 737 738 739 851 853 854 855 856 858 861 862 865 867-9032 868 869 87…" at bounding box center [600, 185] width 269 height 19
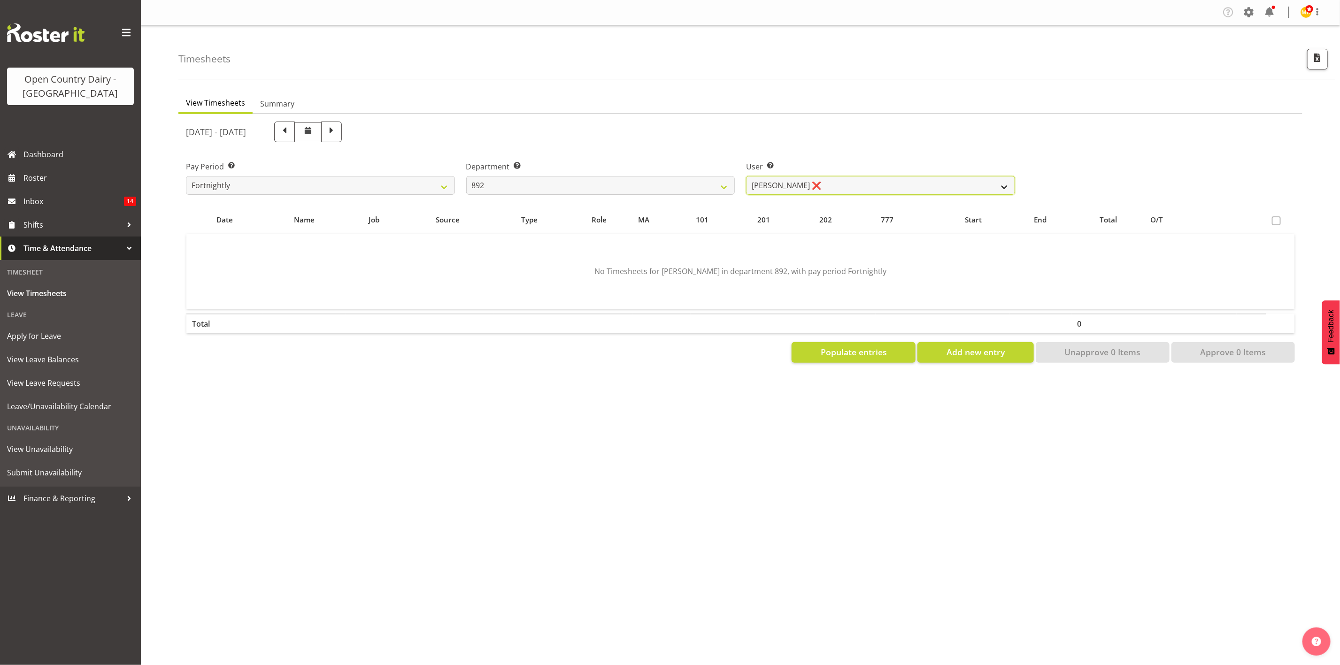
click at [831, 193] on select "Brittany Willis ❌ Danny Davies ✔ David McKenzie ❌ Josh Winship ❌ Reece Calvert ❌" at bounding box center [880, 185] width 269 height 19
click at [746, 176] on select "Brittany Willis ❌ Danny Davies ✔ David McKenzie ❌ Josh Winship ❌ Reece Calvert ❌" at bounding box center [880, 185] width 269 height 19
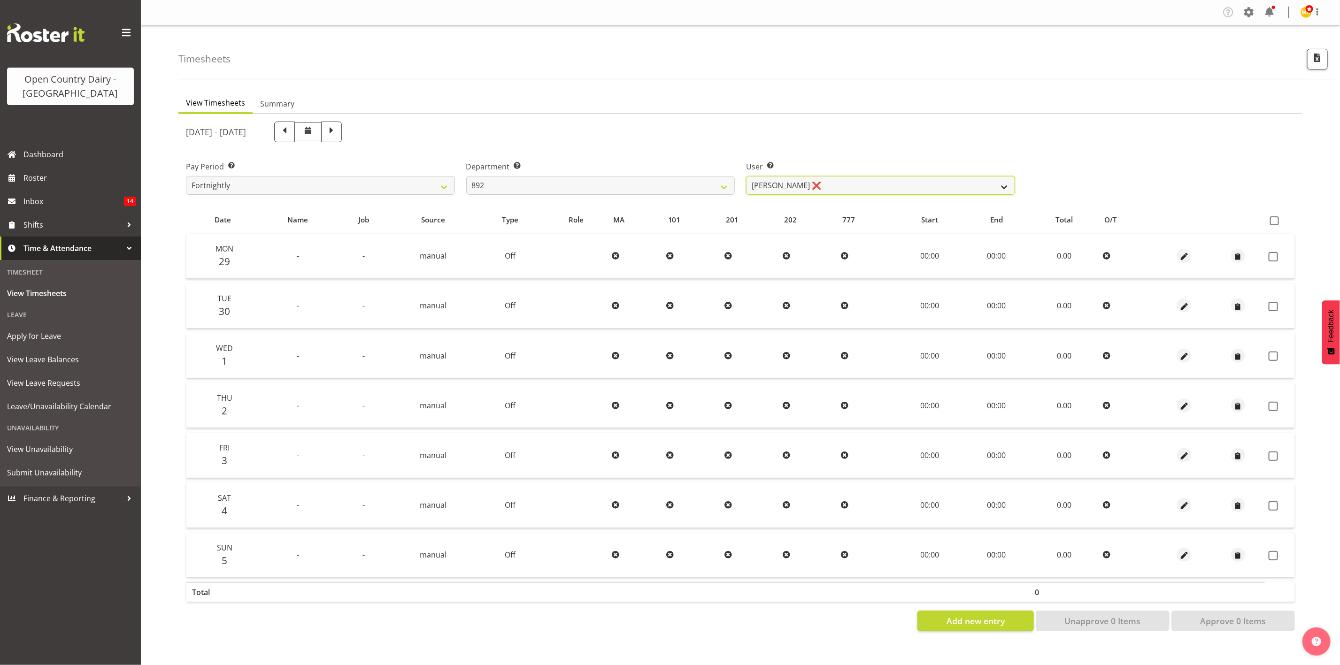
click at [806, 178] on select "Brittany Willis ❌ Danny Davies ✔ David McKenzie ❌ Josh Winship ❌ Reece Calvert ❌" at bounding box center [880, 185] width 269 height 19
click at [746, 176] on select "Brittany Willis ❌ Danny Davies ✔ David McKenzie ❌ Josh Winship ❌ Reece Calvert ❌" at bounding box center [880, 185] width 269 height 19
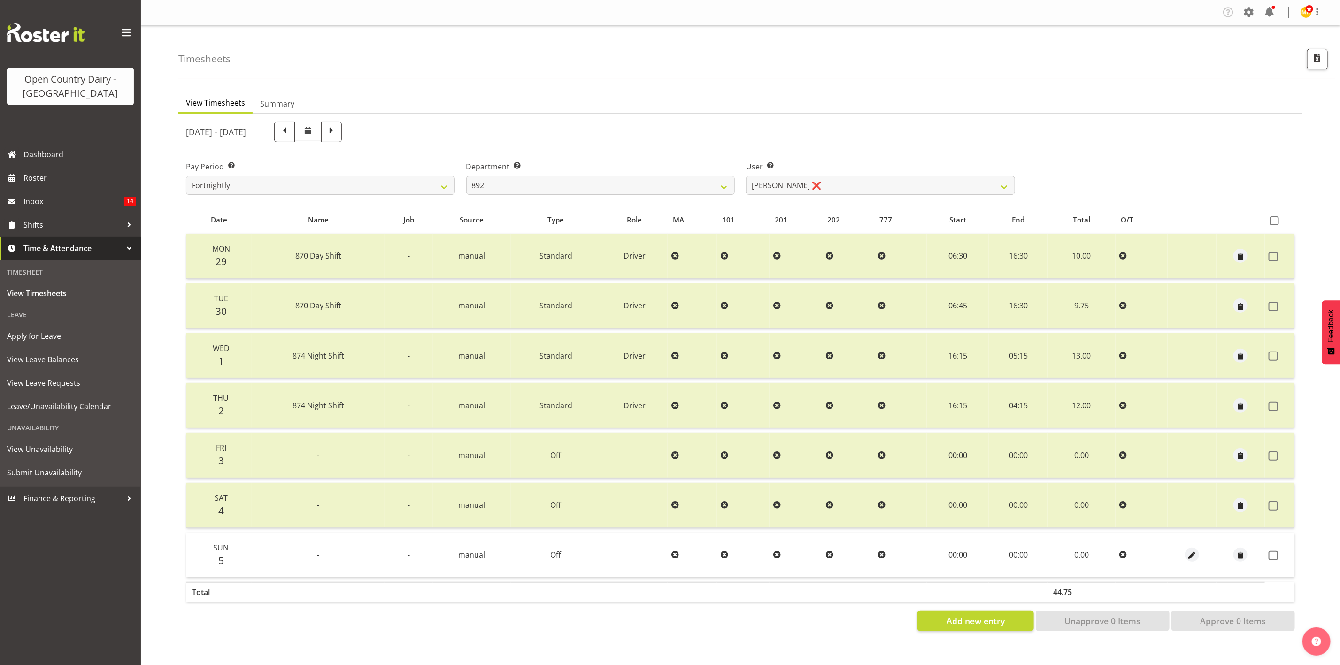
click at [1116, 547] on td at bounding box center [1280, 555] width 30 height 45
click at [1116, 552] on span at bounding box center [1273, 555] width 9 height 9
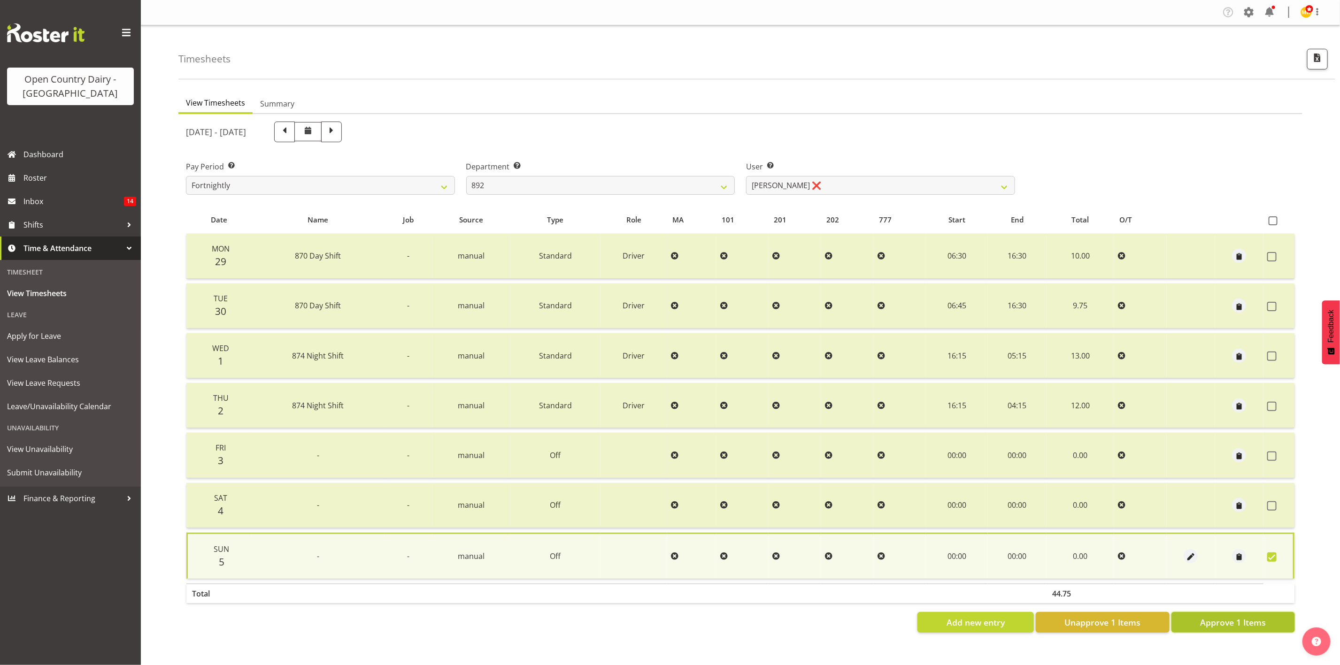
click at [1116, 554] on button "Approve 1 Items" at bounding box center [1232, 622] width 123 height 21
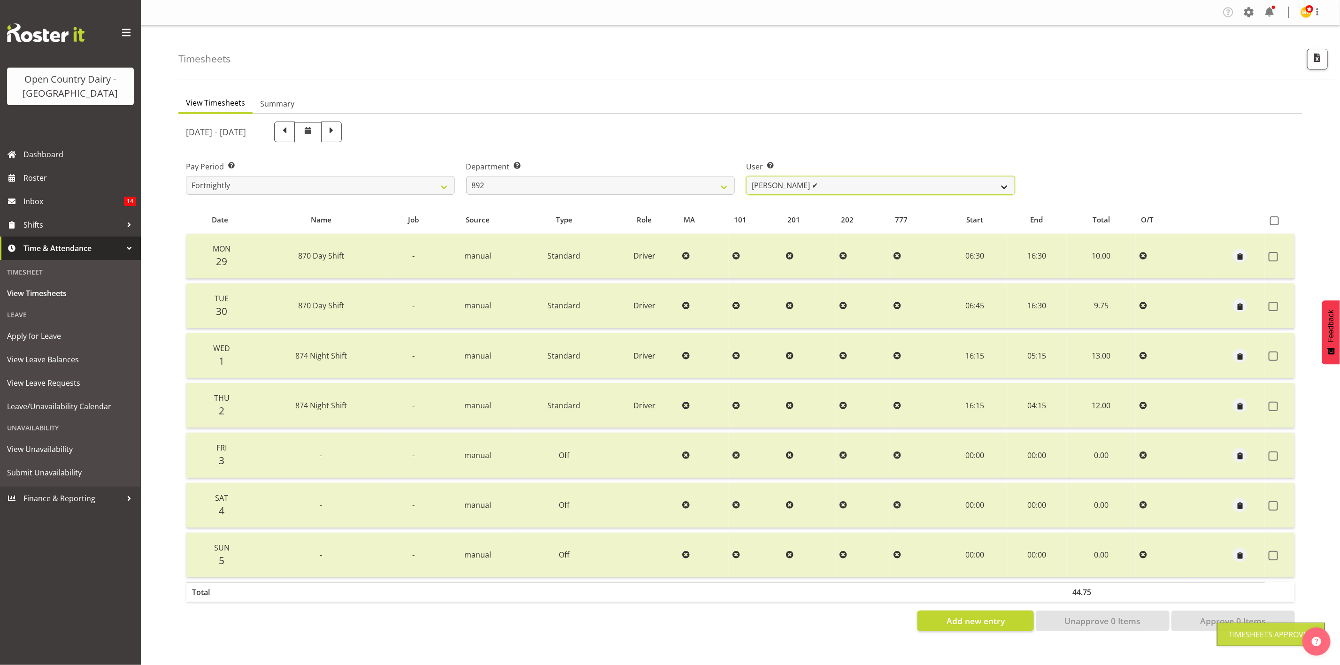
click at [906, 182] on select "Brittany Willis ❌ Danny Davies ✔ David McKenzie ❌ Josh Winship ✔ Reece Calvert ❌" at bounding box center [880, 185] width 269 height 19
click at [746, 176] on select "Brittany Willis ❌ Danny Davies ✔ David McKenzie ❌ Josh Winship ✔ Reece Calvert ❌" at bounding box center [880, 185] width 269 height 19
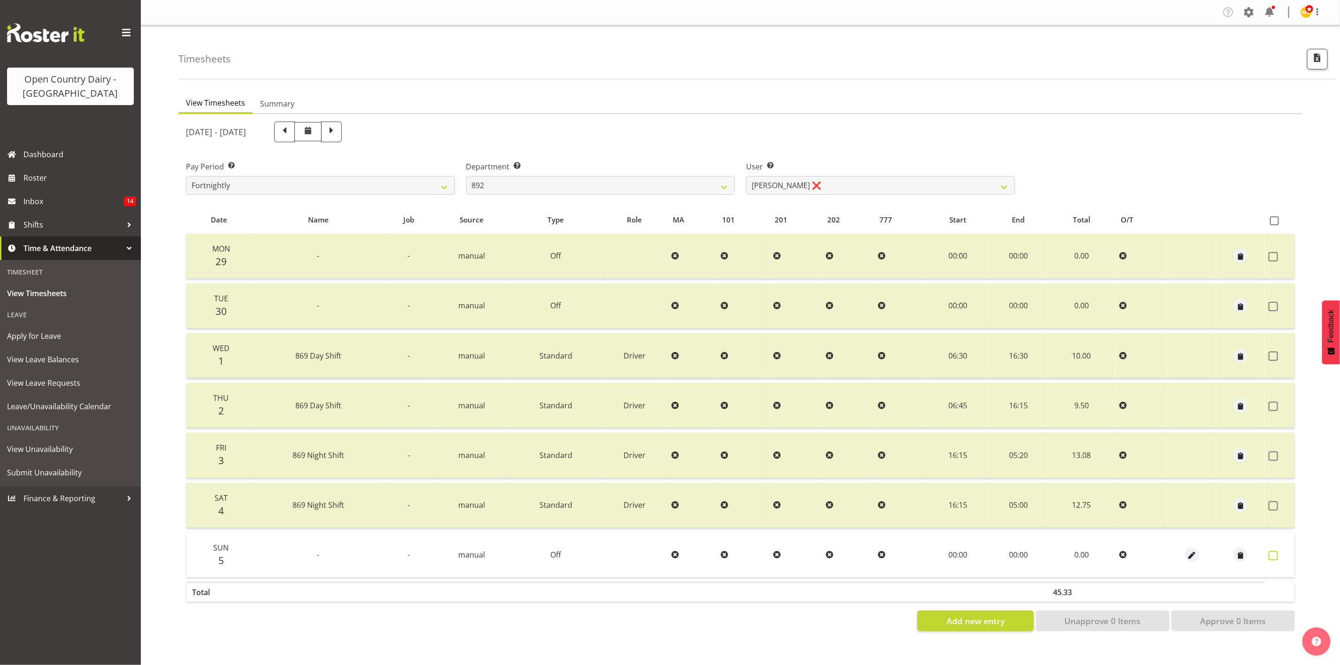
click at [1116, 554] on label at bounding box center [1276, 555] width 15 height 9
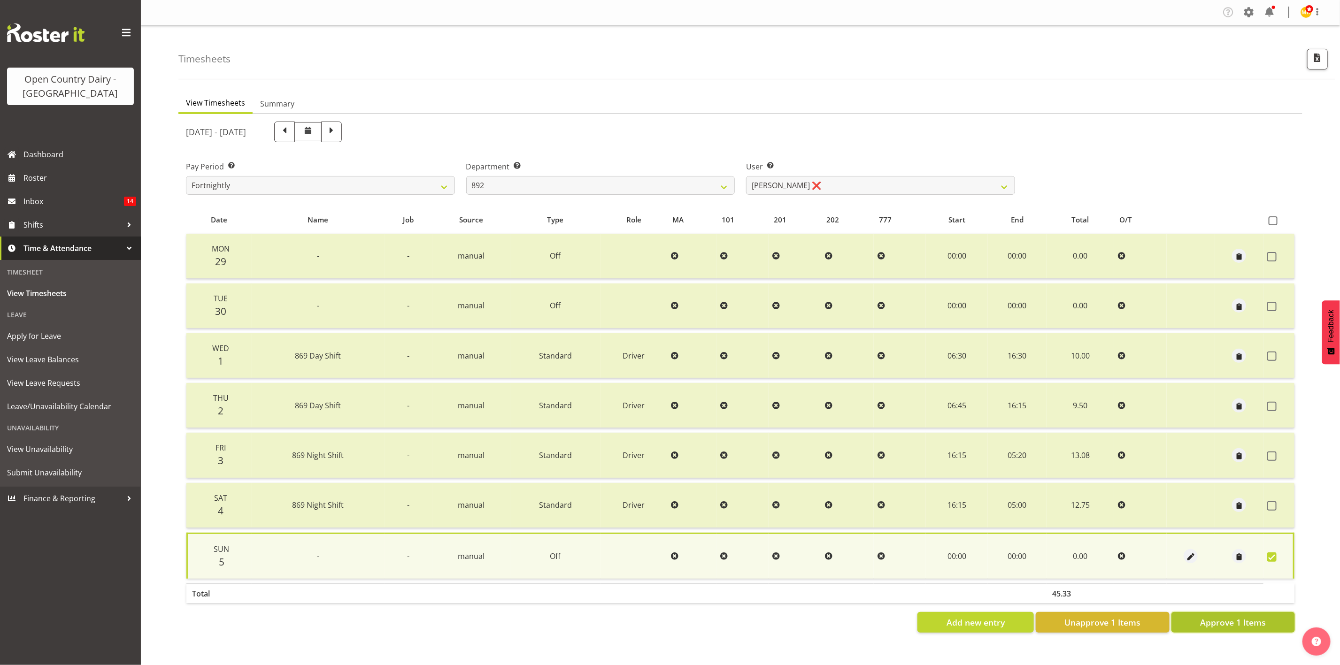
click at [1116, 554] on span "Approve 1 Items" at bounding box center [1233, 622] width 66 height 12
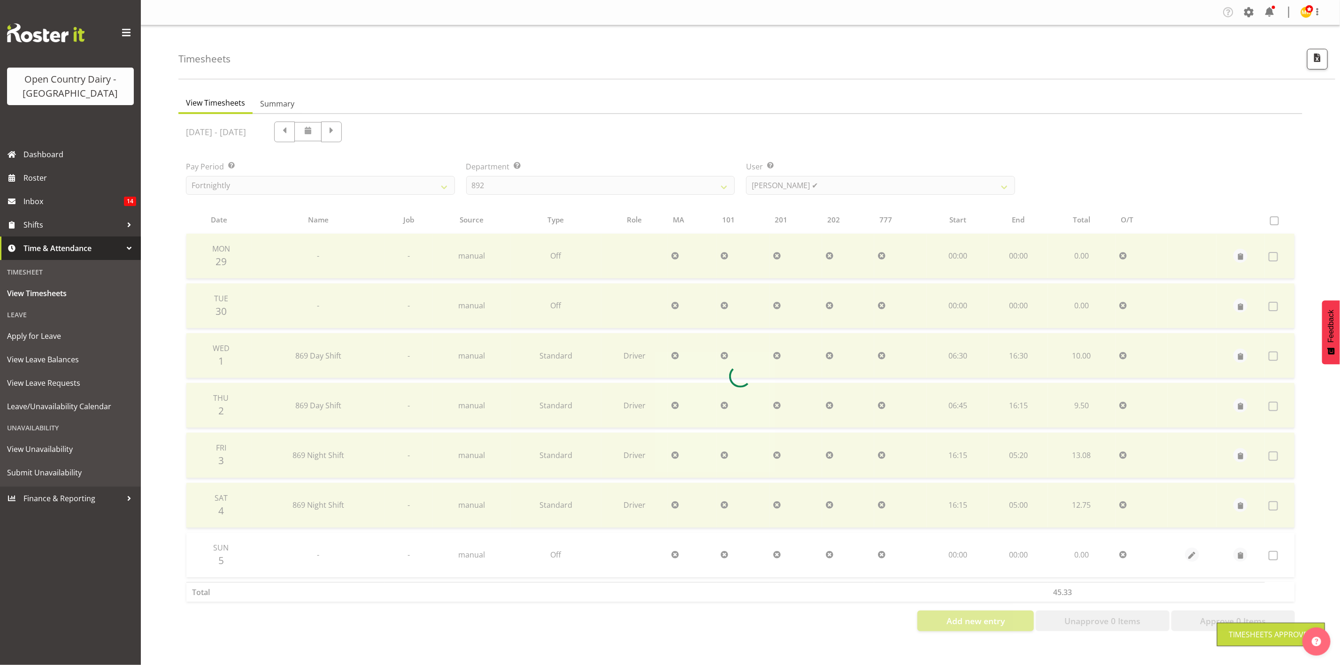
click at [845, 186] on div "September 29th - October 5th 2025 Pay Period Select which pay period you would …" at bounding box center [740, 374] width 1109 height 516
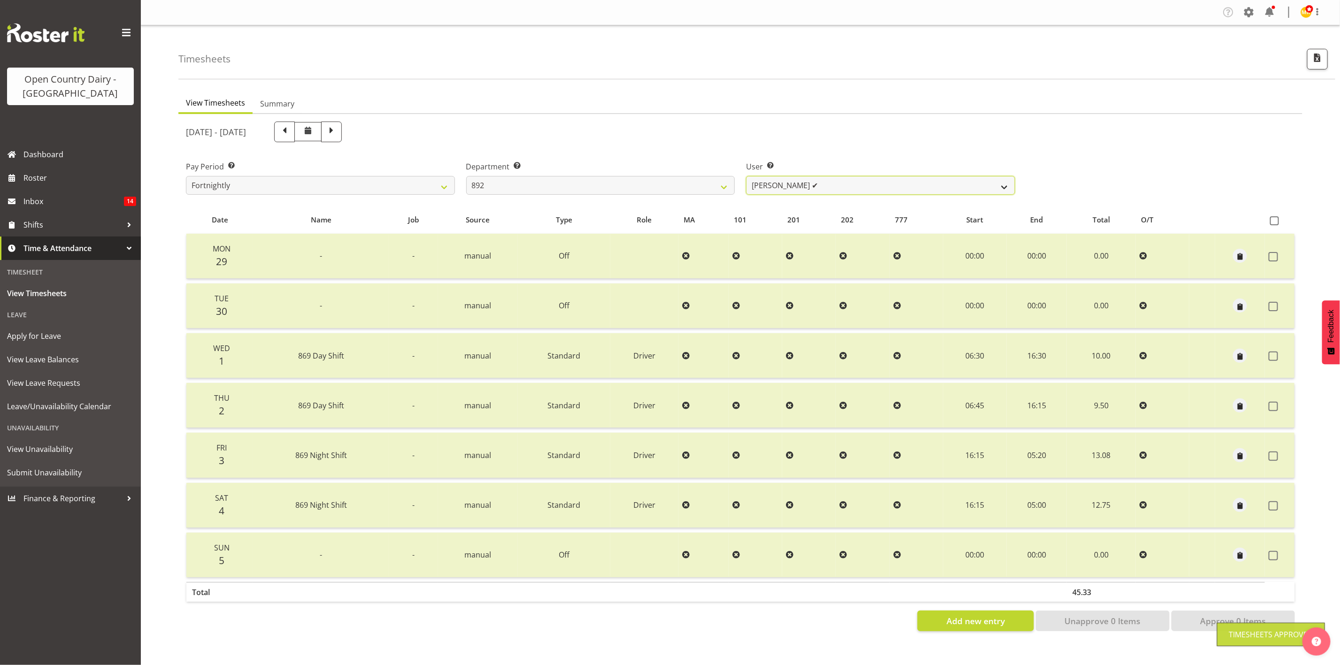
click at [845, 186] on select "Brittany Willis ❌ Danny Davies ✔ David McKenzie ❌ Josh Winship ✔ Reece Calvert ✔" at bounding box center [880, 185] width 269 height 19
click at [746, 176] on select "Brittany Willis ❌ Danny Davies ✔ David McKenzie ❌ Josh Winship ✔ Reece Calvert ✔" at bounding box center [880, 185] width 269 height 19
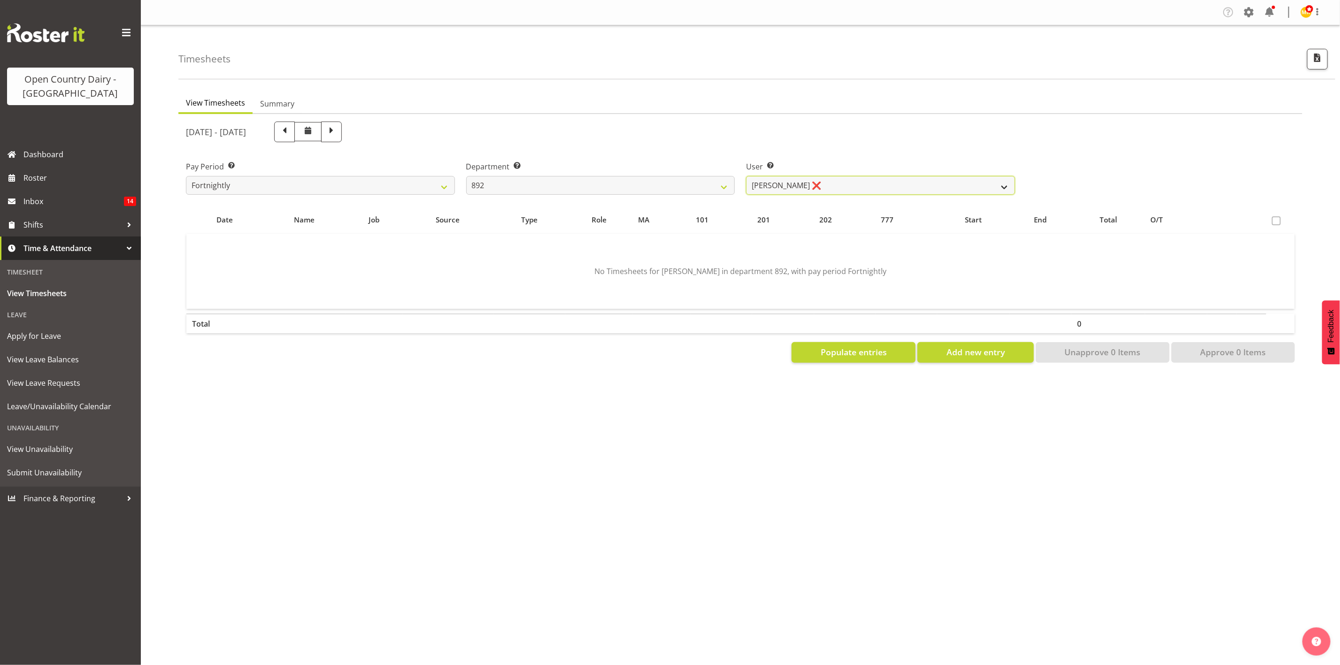
click at [824, 187] on select "Brittany Willis ❌ Danny Davies ✔ David McKenzie ❌ Josh Winship ✔ Reece Calvert ✔" at bounding box center [880, 185] width 269 height 19
click at [712, 185] on select "734 735 736 737 738 739 851 853 854 855 856 858 861 862 865 867-9032 868 869 87…" at bounding box center [600, 185] width 269 height 19
click at [466, 176] on select "734 735 736 737 738 739 851 853 854 855 856 858 861 862 865 867-9032 868 869 87…" at bounding box center [600, 185] width 269 height 19
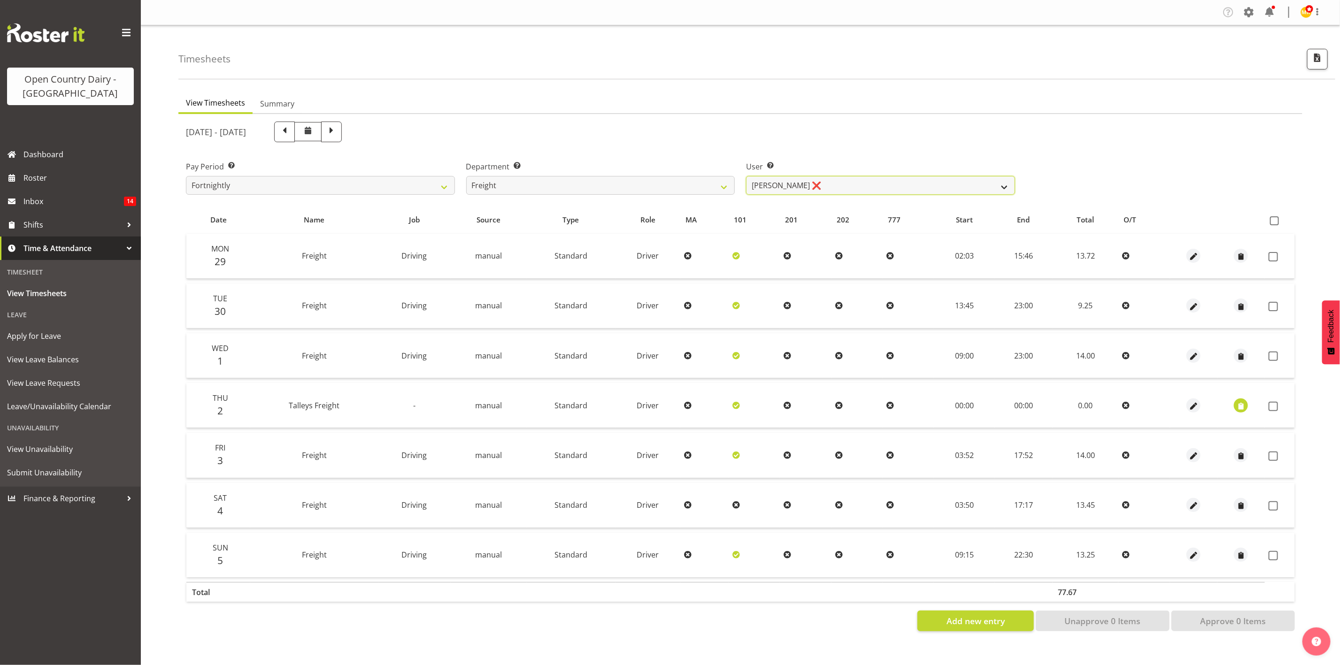
click at [899, 184] on select "Andy Earnshaw ❌ Arthur Jelley ❌ Blair Symon ❌ Brett (Spotty) McMurdo ❌ Cindy Ir…" at bounding box center [880, 185] width 269 height 19
click at [746, 176] on select "Andy Earnshaw ❌ Arthur Jelley ❌ Blair Symon ❌ Brett (Spotty) McMurdo ❌ Cindy Ir…" at bounding box center [880, 185] width 269 height 19
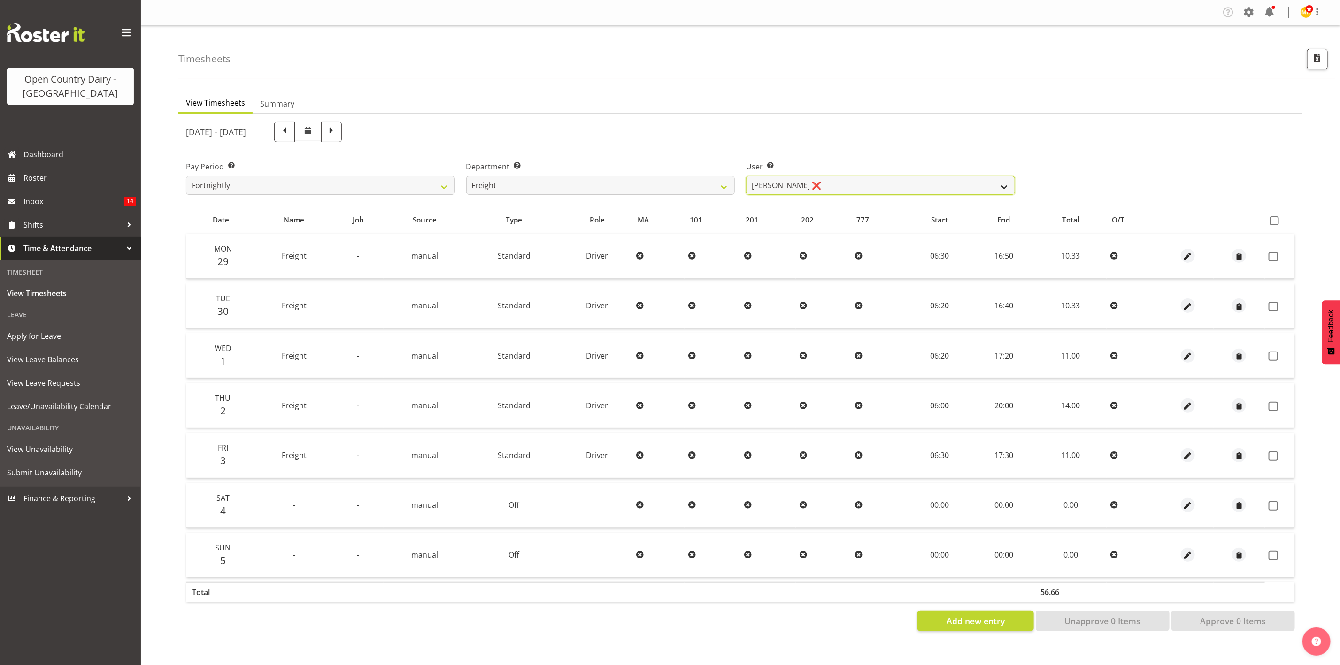
click at [895, 182] on select "Andy Earnshaw ❌ Arthur Jelley ❌ Blair Symon ❌ Brett (Spotty) McMurdo ❌ Cindy Ir…" at bounding box center [880, 185] width 269 height 19
click at [746, 176] on select "Andy Earnshaw ❌ Arthur Jelley ❌ Blair Symon ❌ Brett (Spotty) McMurdo ❌ Cindy Ir…" at bounding box center [880, 185] width 269 height 19
click at [910, 176] on select "Andy Earnshaw ❌ Arthur Jelley ❌ Blair Symon ❌ Brett (Spotty) McMurdo ❌ Cindy Ir…" at bounding box center [880, 185] width 269 height 19
click at [885, 151] on div "User Select user. Note: This is filtered down by the previous two drop-down ite…" at bounding box center [880, 174] width 280 height 53
click at [749, 186] on select "Andy Earnshaw ❌ Arthur Jelley ❌ Blair Symon ❌ Brett (Spotty) McMurdo ❌ Cindy Ir…" at bounding box center [880, 185] width 269 height 19
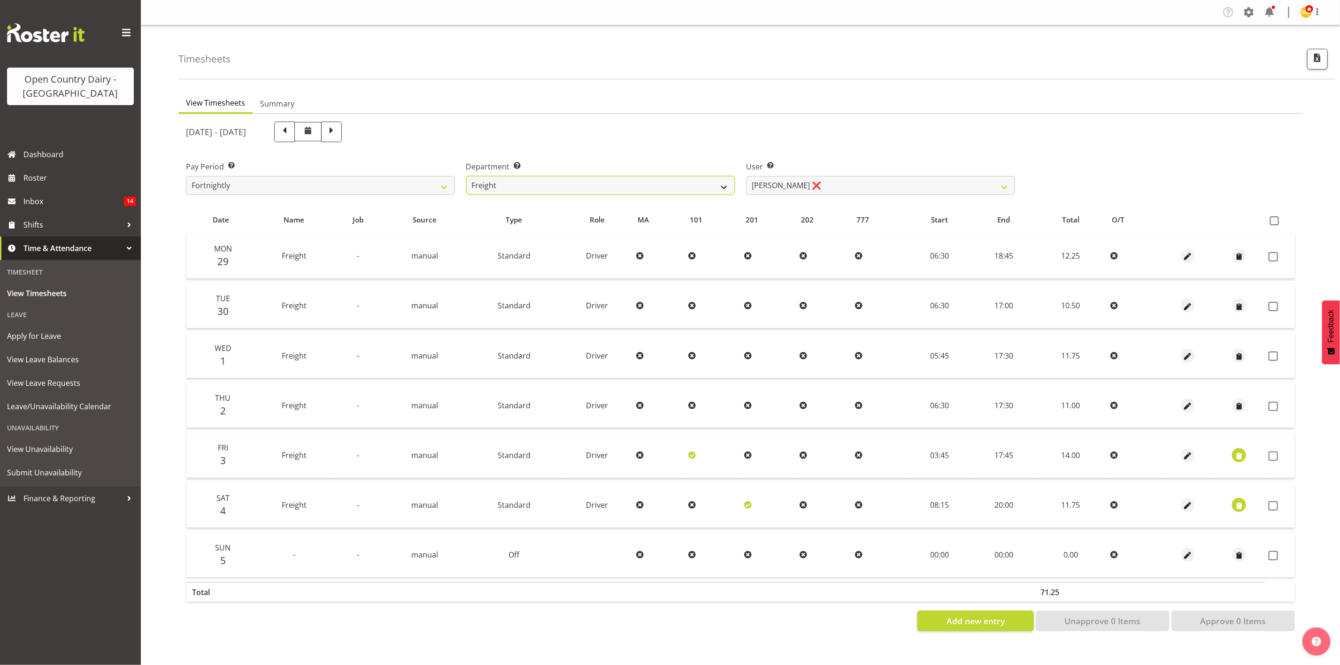
click at [720, 186] on select "734 735 736 737 738 739 851 853 854 855 856 858 861 862 865 867-9032 868 869 87…" at bounding box center [600, 185] width 269 height 19
click at [697, 188] on select "734 735 736 737 738 739 851 853 854 855 856 858 861 862 865 867-9032 868 869 87…" at bounding box center [600, 185] width 269 height 19
click at [466, 176] on select "734 735 736 737 738 739 851 853 854 855 856 858 861 862 865 867-9032 868 869 87…" at bounding box center [600, 185] width 269 height 19
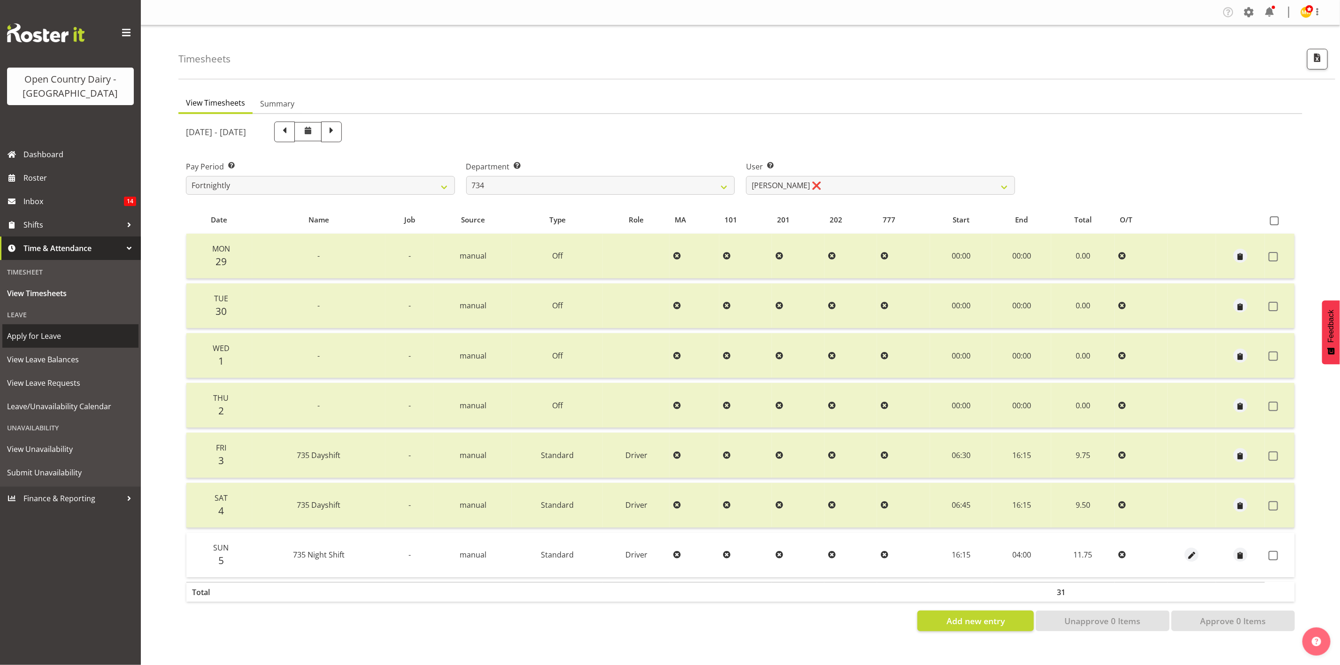
click at [55, 341] on span "Apply for Leave" at bounding box center [70, 336] width 127 height 14
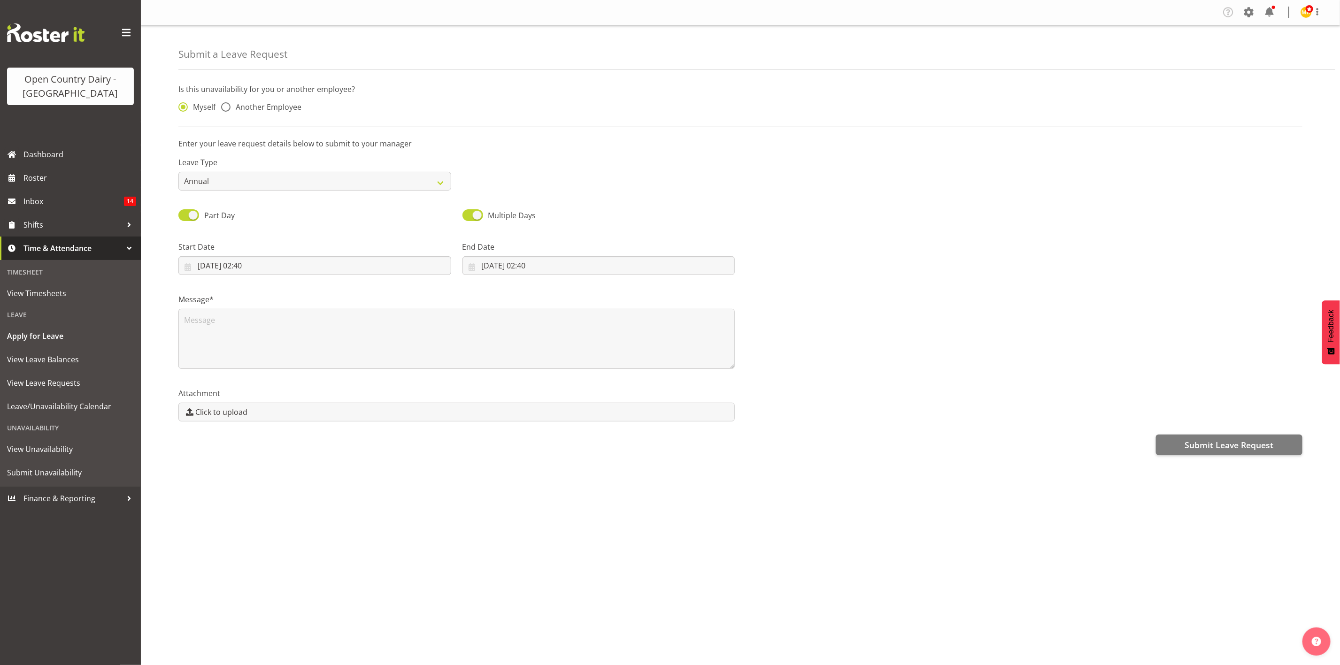
click at [260, 99] on div "Myself Another Employee" at bounding box center [315, 104] width 284 height 31
click at [260, 105] on span "Another Employee" at bounding box center [266, 106] width 71 height 9
click at [227, 105] on input "Another Employee" at bounding box center [224, 107] width 6 height 6
radio input "true"
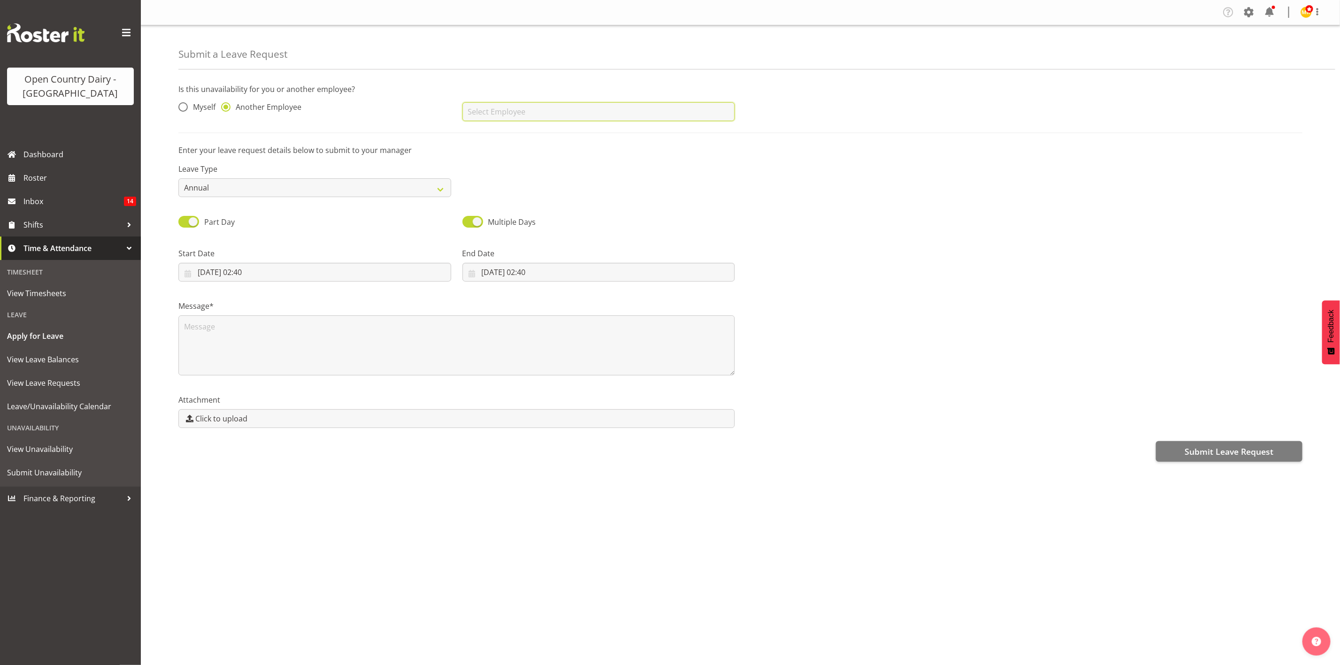
click at [534, 112] on input "text" at bounding box center [598, 111] width 273 height 19
click at [541, 137] on link "[PERSON_NAME]" at bounding box center [598, 135] width 273 height 17
type input "[PERSON_NAME]"
click at [400, 188] on select "Annual Sick Leave Without Pay Bereavement Domestic Violence Parental Jury Servi…" at bounding box center [314, 187] width 273 height 19
select select "Sick"
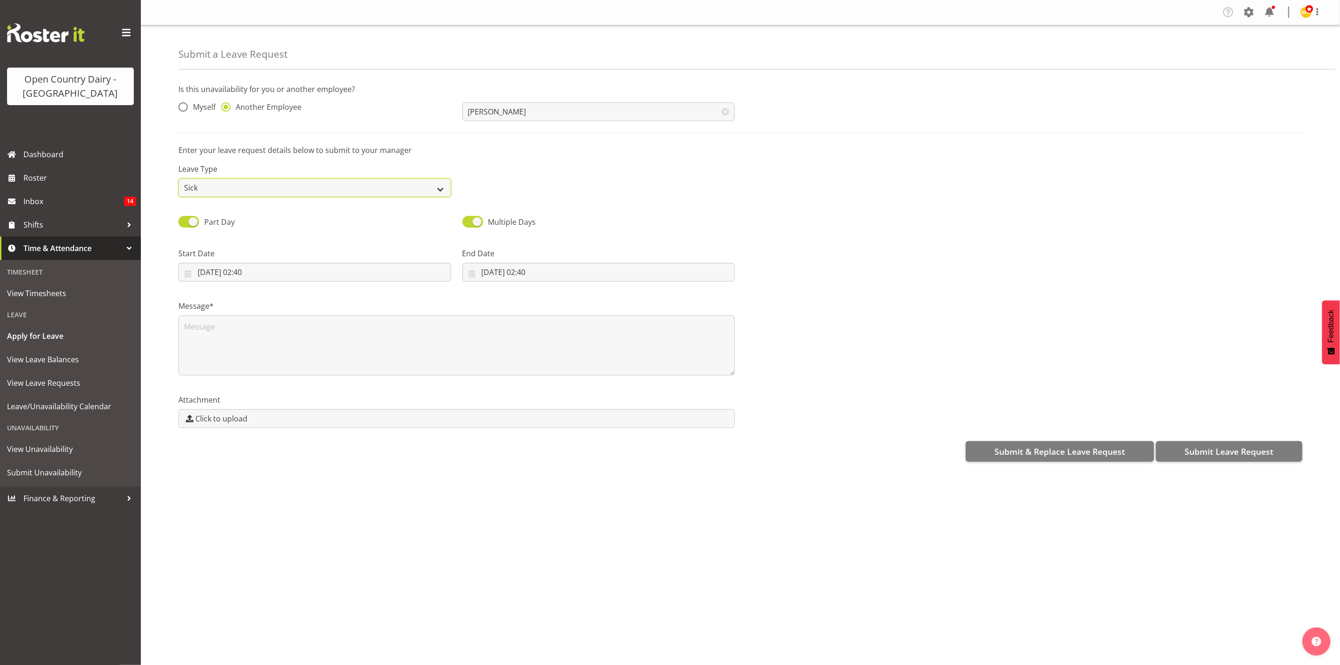
click at [178, 178] on select "Annual Sick Leave Without Pay Bereavement Domestic Violence Parental Jury Servi…" at bounding box center [314, 187] width 273 height 19
drag, startPoint x: 294, startPoint y: 282, endPoint x: 292, endPoint y: 273, distance: 8.8
click at [293, 278] on input "06/10/2025, 02:40" at bounding box center [314, 272] width 273 height 19
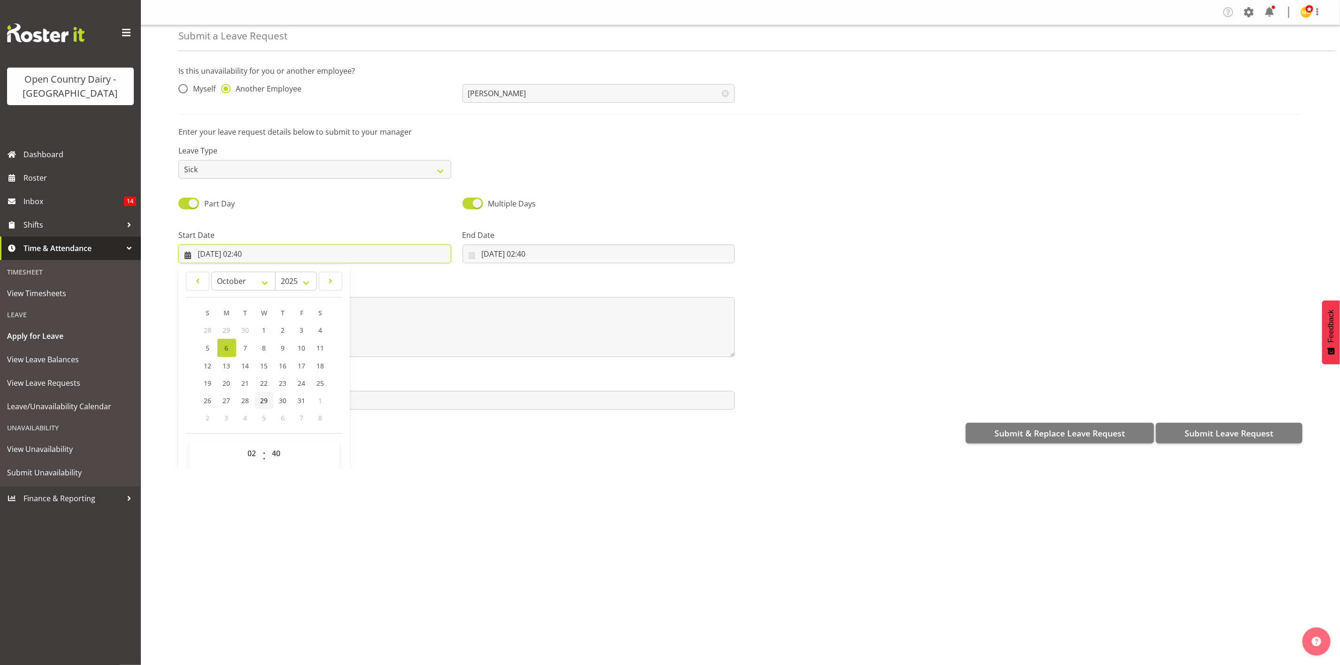
scroll to position [28, 0]
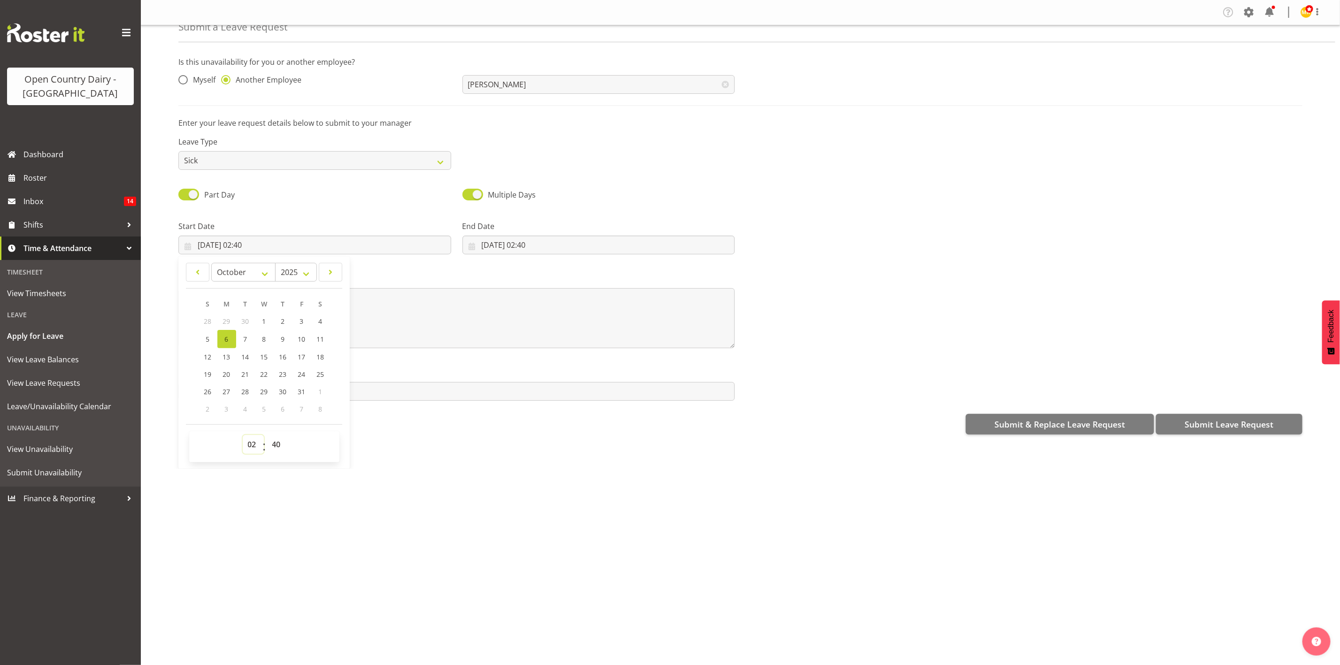
drag, startPoint x: 252, startPoint y: 444, endPoint x: 252, endPoint y: 439, distance: 5.2
click at [252, 444] on select "00 01 02 03 04 05 06 07 08 09 10 11 12 13 14 15 16 17 18 19 20 21 22 23" at bounding box center [253, 444] width 21 height 19
select select "16"
click at [243, 435] on select "00 01 02 03 04 05 06 07 08 09 10 11 12 13 14 15 16 17 18 19 20 21 22 23" at bounding box center [253, 444] width 21 height 19
type input "06/10/2025, 16:40"
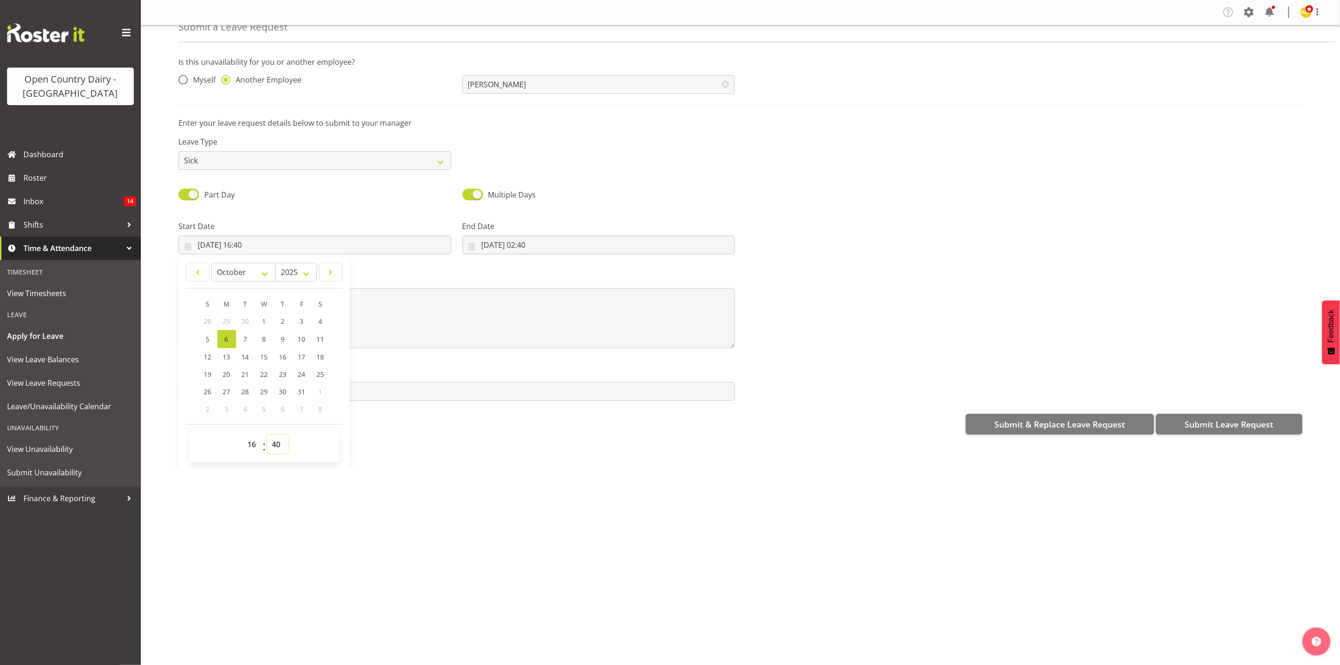
click at [276, 445] on select "00 01 02 03 04 05 06 07 08 09 10 11 12 13 14 15 16 17 18 19 20 21 22 23 24 25 2…" at bounding box center [277, 444] width 21 height 19
select select "15"
click at [268, 435] on select "00 01 02 03 04 05 06 07 08 09 10 11 12 13 14 15 16 17 18 19 20 21 22 23 24 25 2…" at bounding box center [277, 444] width 21 height 19
type input "06/10/2025, 16:15"
click at [492, 254] on input "06/10/2025, 02:40" at bounding box center [598, 245] width 273 height 19
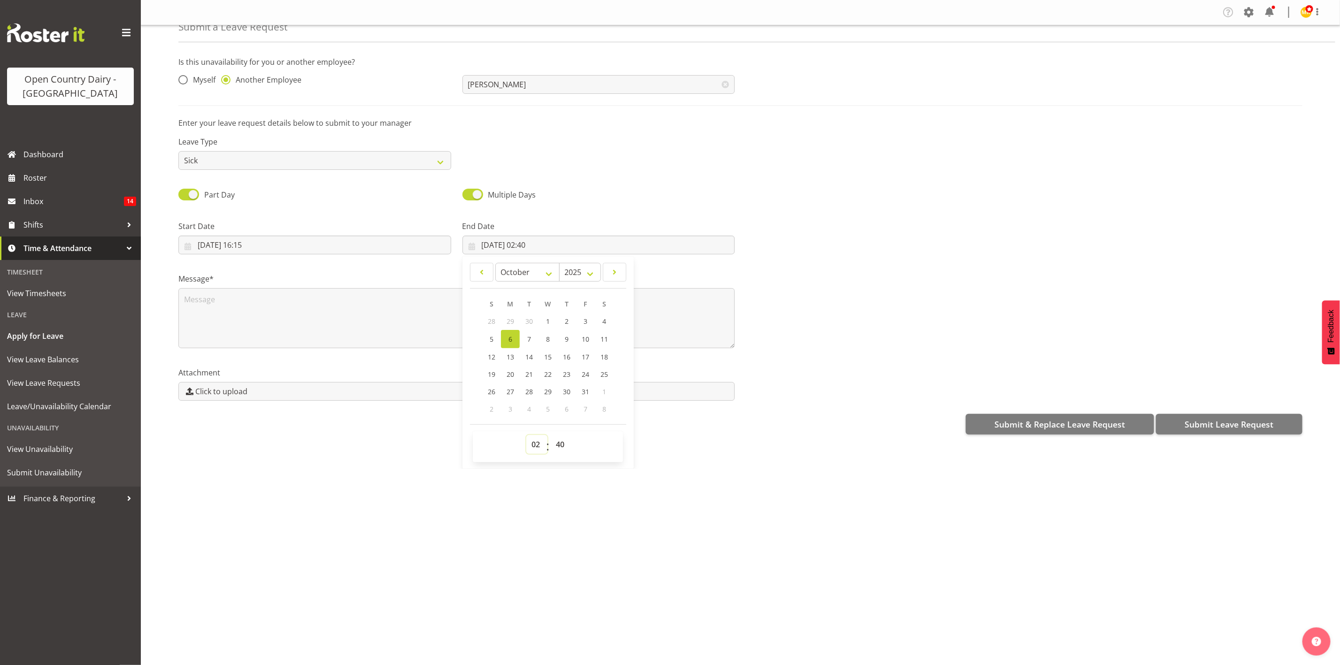
click at [528, 448] on select "00 01 02 03 04 05 06 07 08 09 10 11 12 13 14 15 16 17 18 19 20 21 22 23" at bounding box center [536, 444] width 21 height 19
select select "4"
click at [526, 435] on select "00 01 02 03 04 05 06 07 08 09 10 11 12 13 14 15 16 17 18 19 20 21 22 23" at bounding box center [536, 444] width 21 height 19
type input "06/10/2025, 04:40"
click at [560, 437] on select "00 01 02 03 04 05 06 07 08 09 10 11 12 13 14 15 16 17 18 19 20 21 22 23 24 25 2…" at bounding box center [561, 444] width 21 height 19
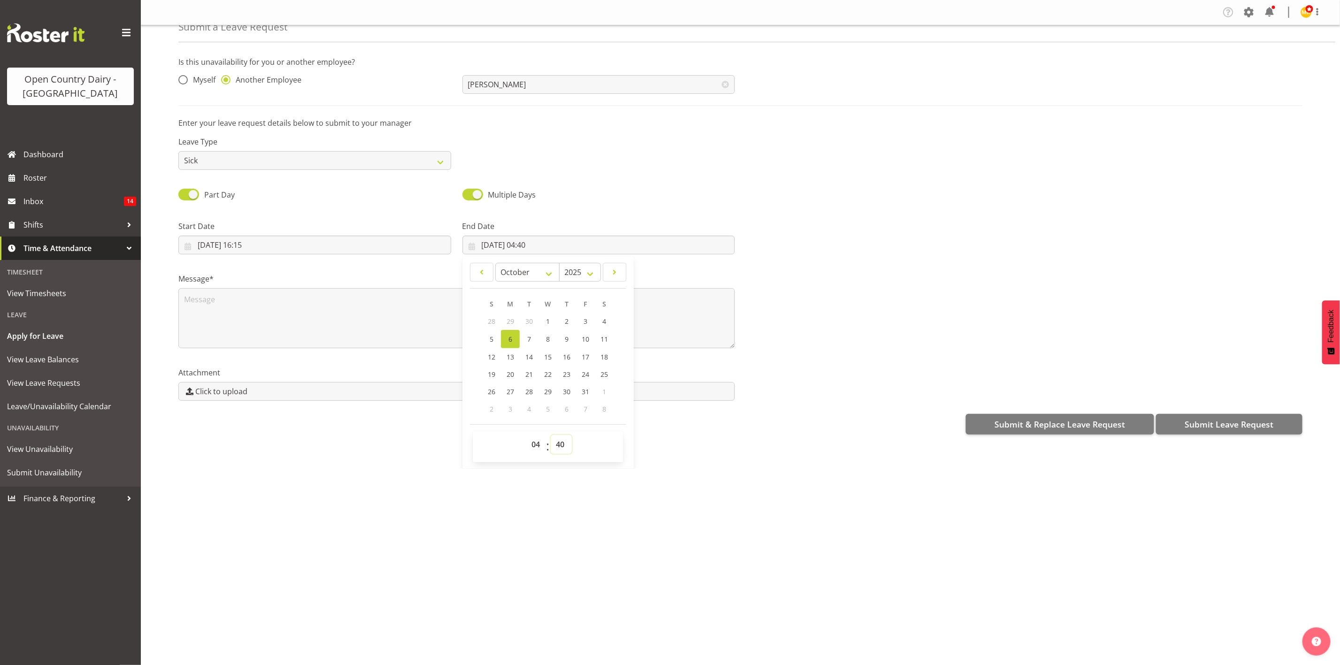
select select "0"
click at [551, 435] on select "00 01 02 03 04 05 06 07 08 09 10 11 12 13 14 15 16 17 18 19 20 21 22 23 24 25 2…" at bounding box center [561, 444] width 21 height 19
type input "[DATE] 04:00"
click at [348, 326] on textarea at bounding box center [456, 318] width 556 height 60
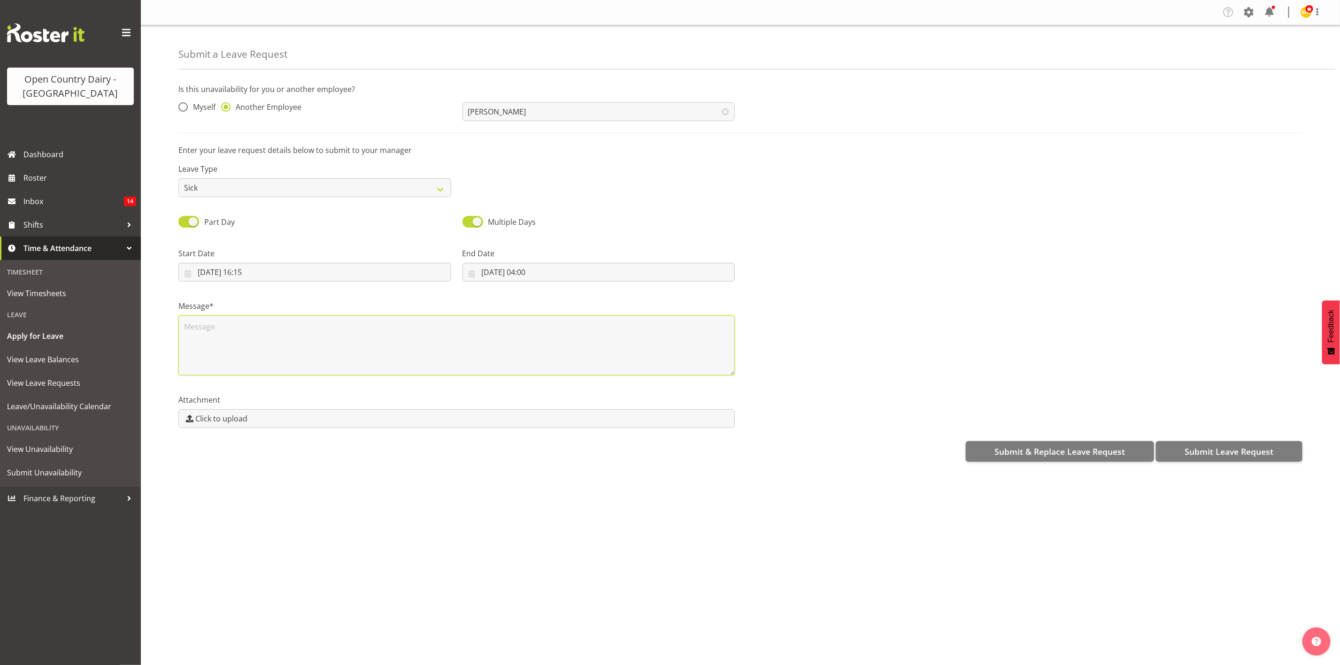
scroll to position [0, 0]
click at [490, 338] on textarea at bounding box center [456, 346] width 556 height 60
type textarea "v"
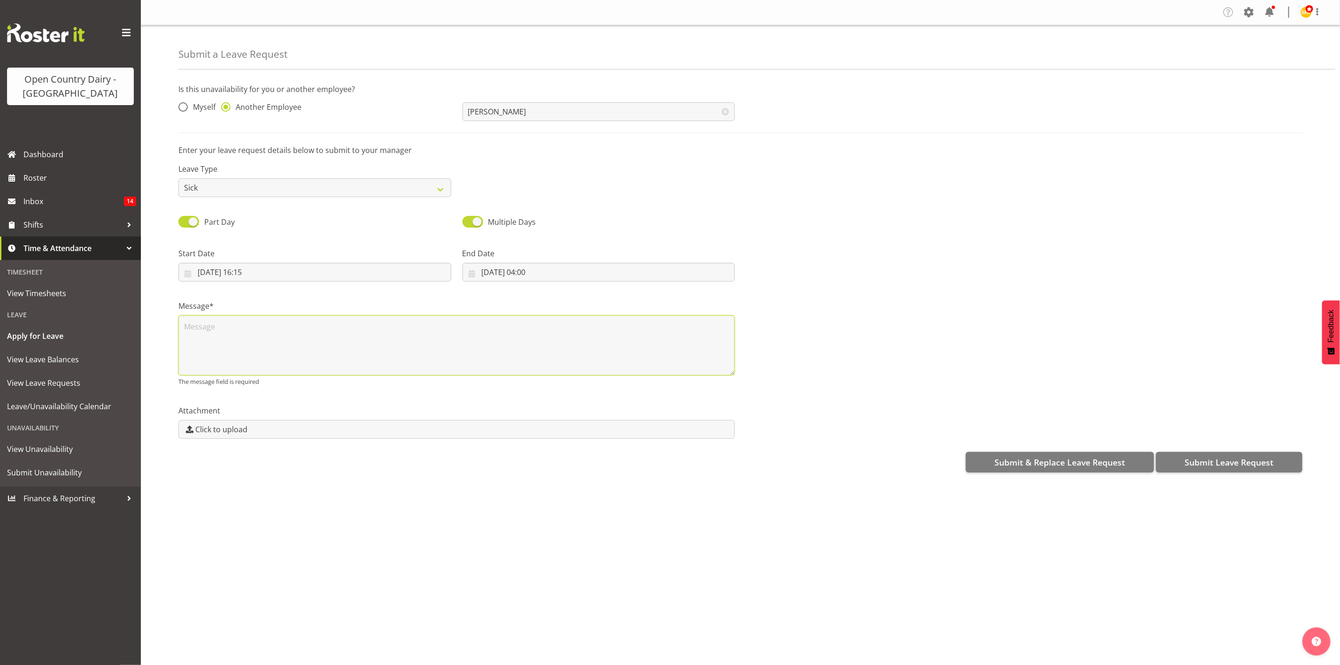
click at [516, 362] on textarea at bounding box center [456, 346] width 556 height 60
paste textarea "warren t has called in sick for tommorow night as he was alrerady not feeling w…"
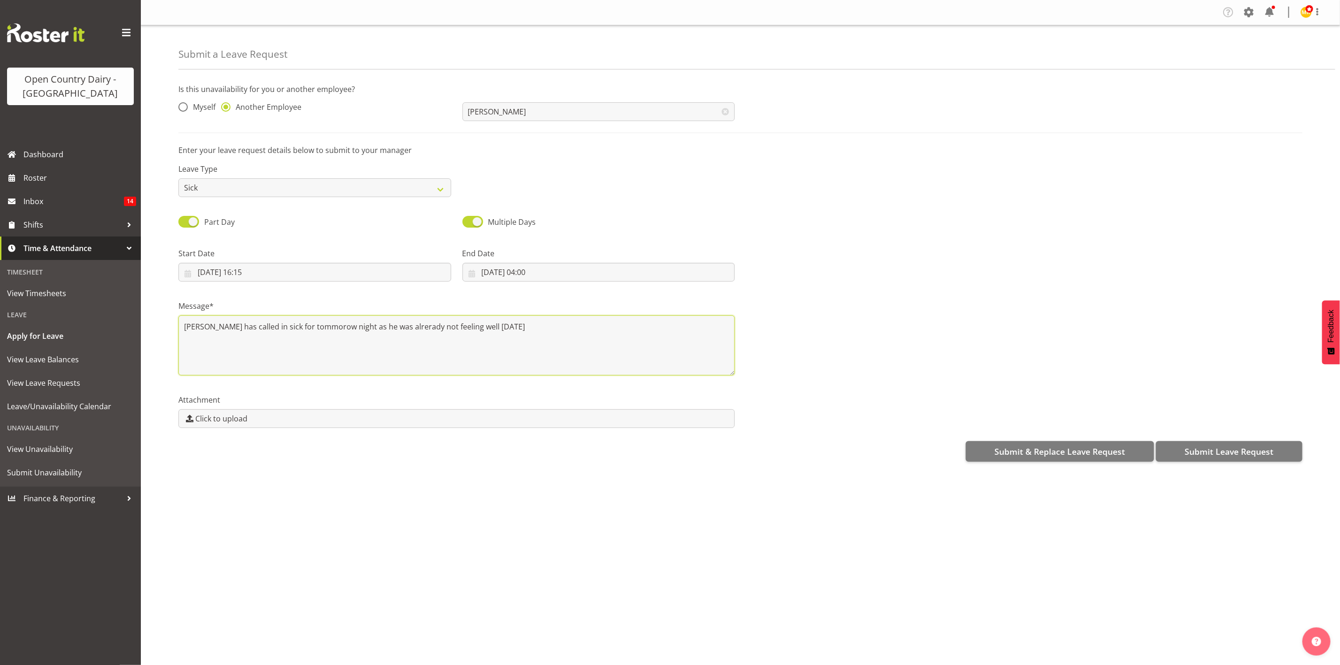
click at [318, 325] on textarea "warren t has called in sick for tommorow night as he was alrerady not feeling w…" at bounding box center [456, 346] width 556 height 60
drag, startPoint x: 492, startPoint y: 328, endPoint x: 185, endPoint y: 331, distance: 307.1
click at [185, 331] on textarea "warren t has called in sick for tomorrow night as he was already not feeling we…" at bounding box center [456, 346] width 556 height 60
click at [637, 365] on textarea "warren t has called in sick for tomorrow night as he was already not feeling we…" at bounding box center [456, 346] width 556 height 60
type textarea "warren t has called in sick for tomorrow night as he was already not feeling we…"
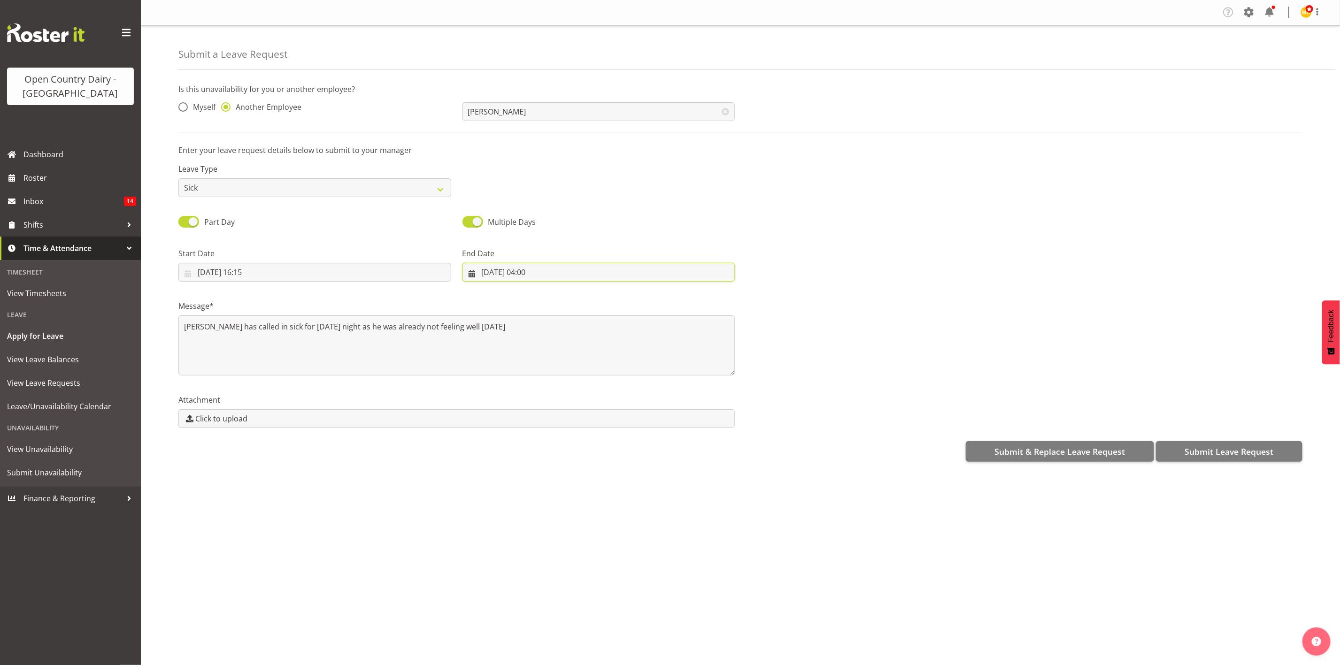
click at [491, 275] on input "[DATE] 04:00" at bounding box center [598, 272] width 273 height 19
click at [525, 361] on link "7" at bounding box center [529, 366] width 19 height 18
type input "07/10/2025, 04:00"
click at [861, 291] on div "Message* warren t has called in sick for tomorrow night as he was already not f…" at bounding box center [740, 334] width 1135 height 94
click at [1211, 449] on span "Submit Leave Request" at bounding box center [1229, 452] width 89 height 12
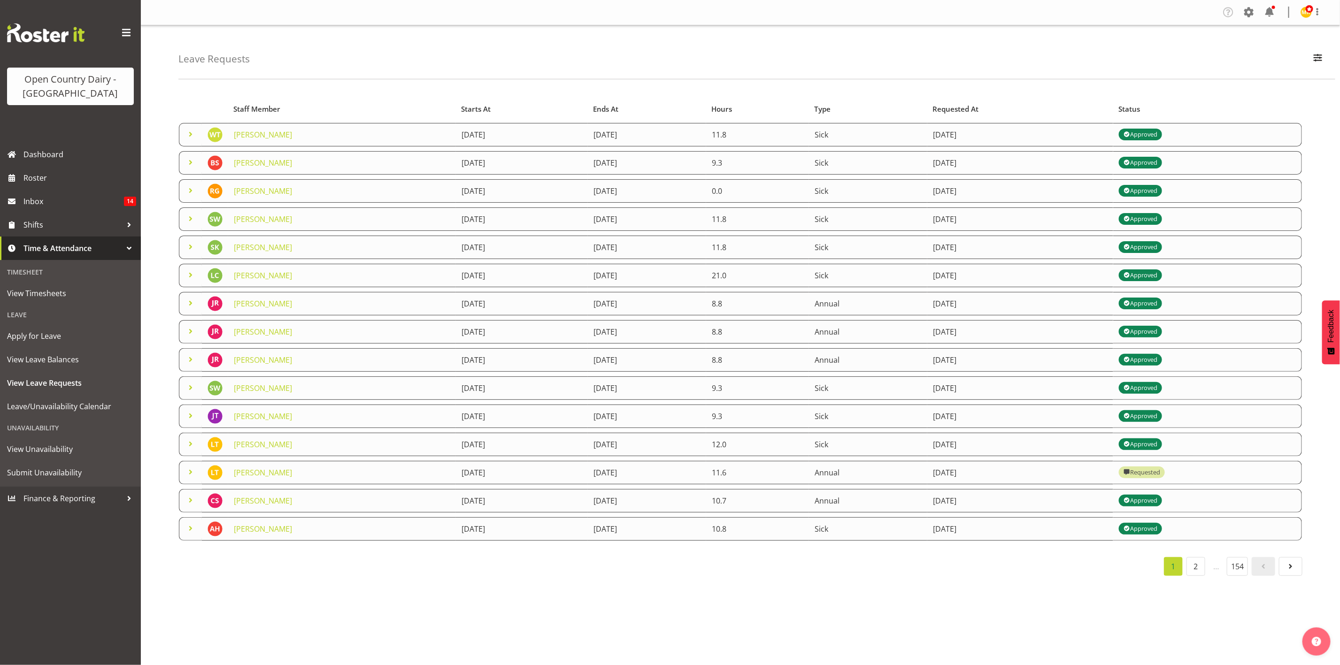
click at [417, 90] on div "Starts At Type Requested At Status Staff Member Starts At Ends At Hours Type Re…" at bounding box center [759, 334] width 1162 height 497
click at [40, 179] on span "Roster" at bounding box center [79, 178] width 113 height 14
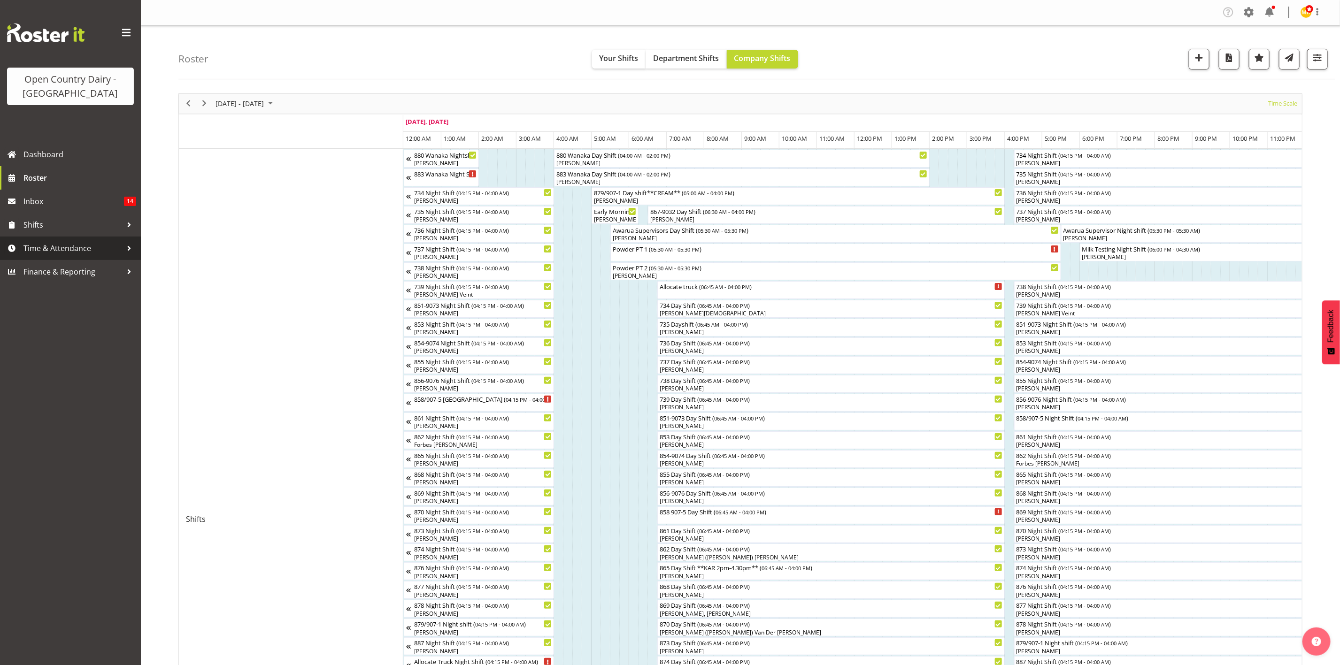
click at [128, 245] on div at bounding box center [129, 248] width 14 height 14
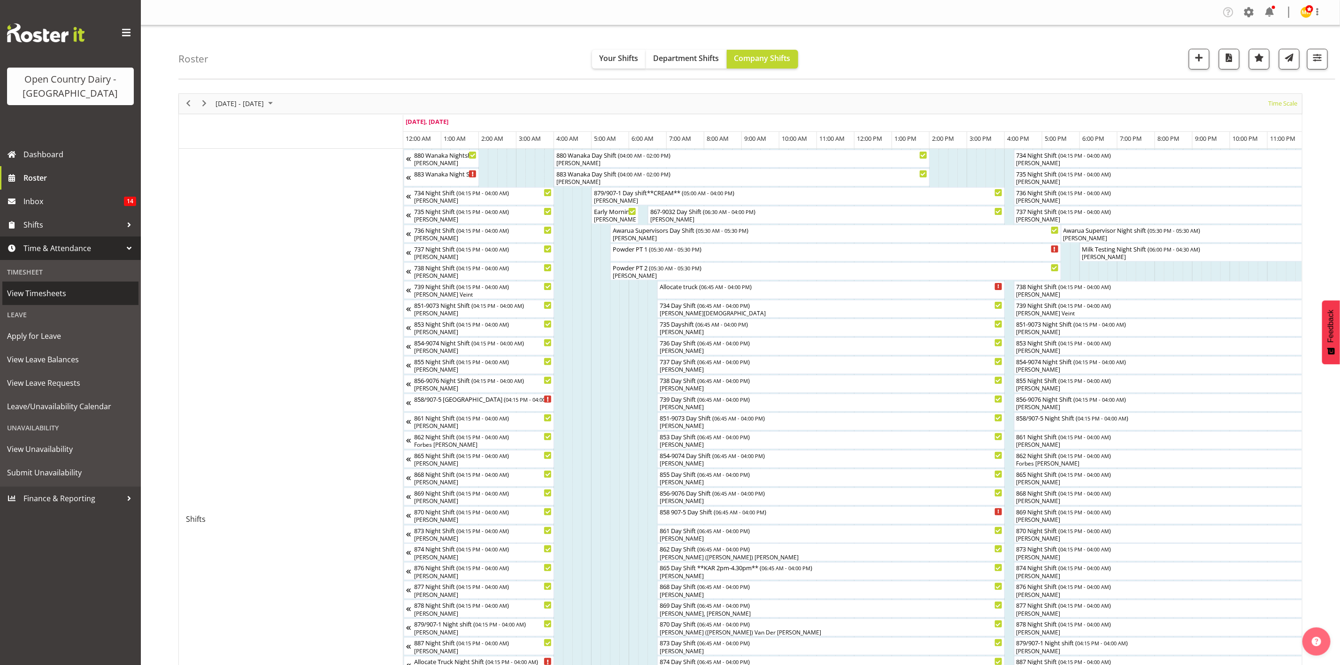
click at [80, 297] on span "View Timesheets" at bounding box center [70, 293] width 127 height 14
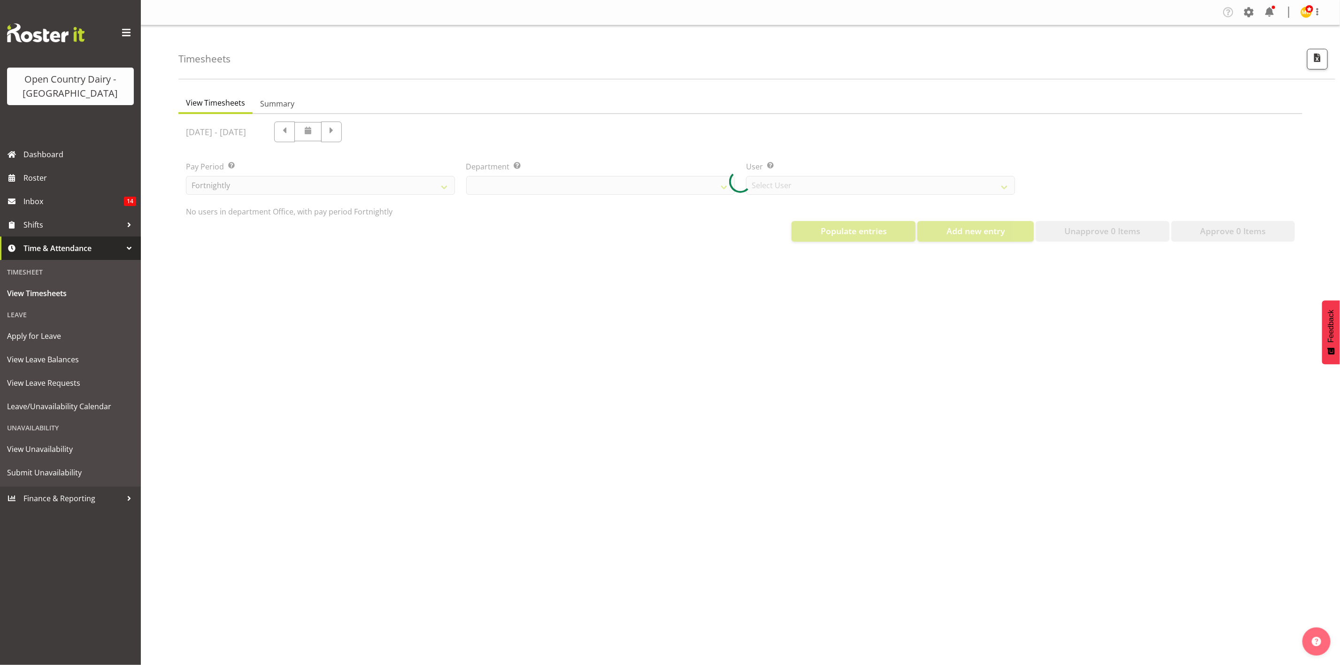
click at [652, 187] on div at bounding box center [740, 181] width 1124 height 135
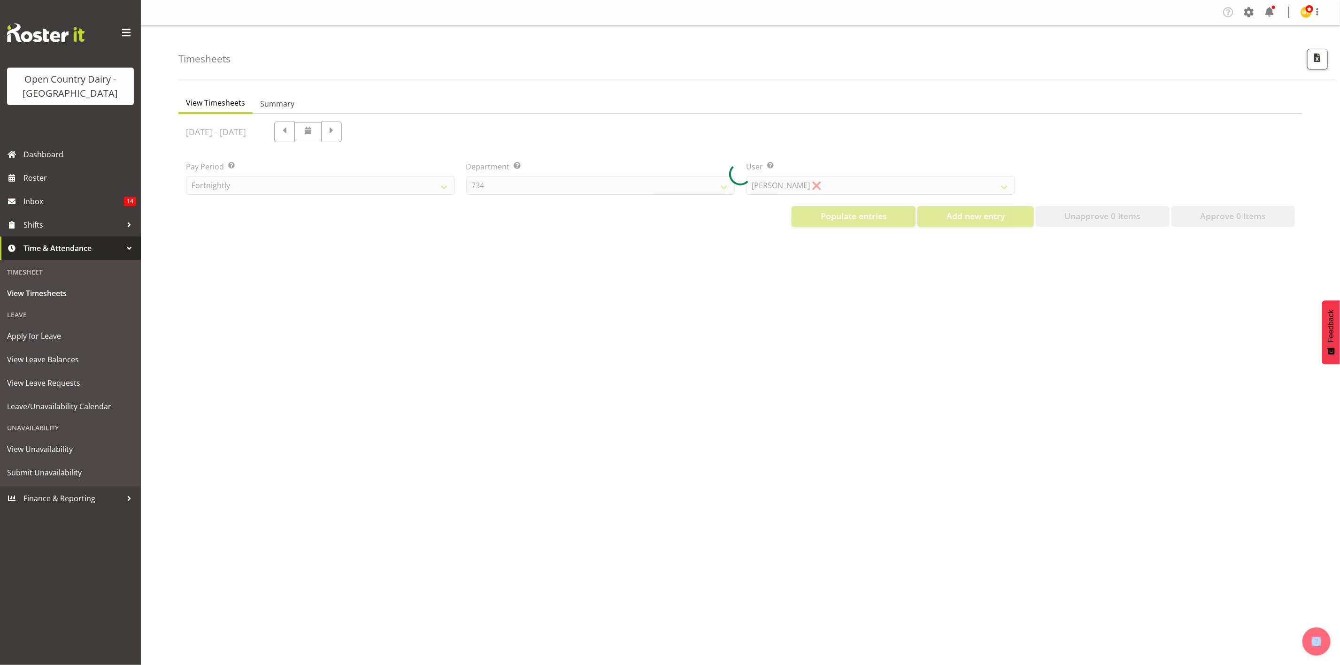
select select "699"
select select "8449"
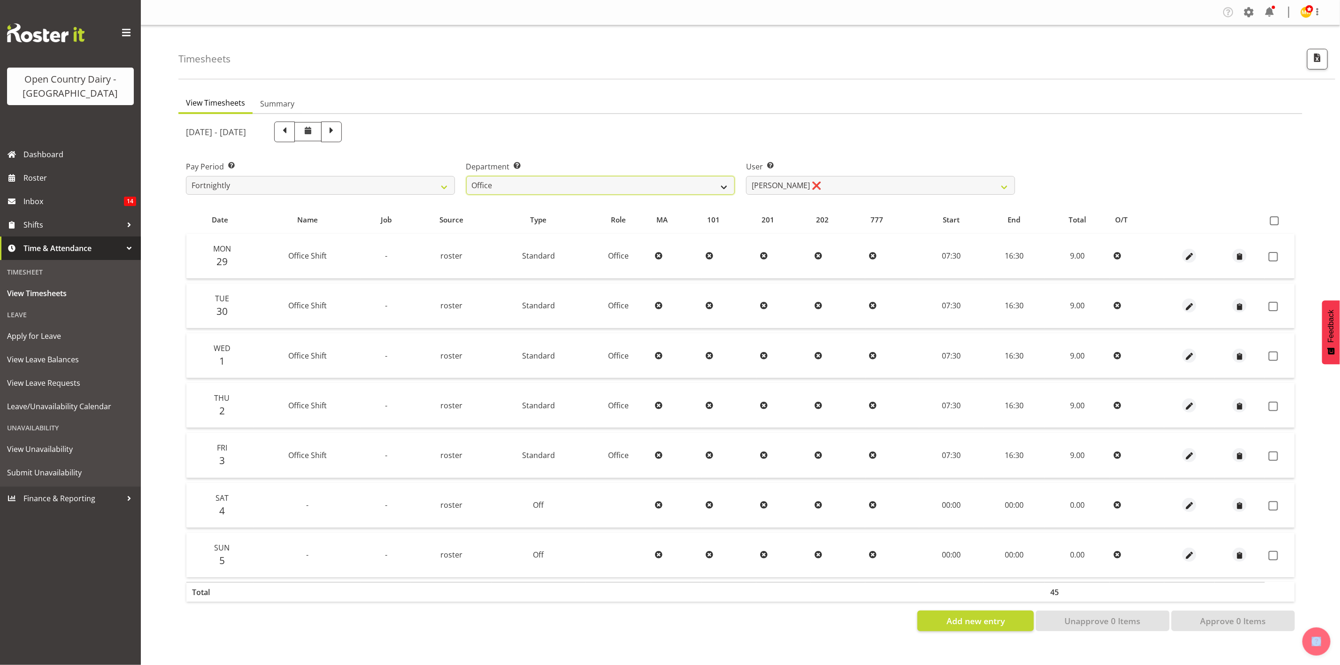
click at [652, 187] on select "734 735 736 737 738 739 851 853 854 855 856 858 861 862 865 867-9032 868 869 87…" at bounding box center [600, 185] width 269 height 19
click at [466, 176] on select "734 735 736 737 738 739 851 853 854 855 856 858 861 862 865 867-9032 868 869 87…" at bounding box center [600, 185] width 269 height 19
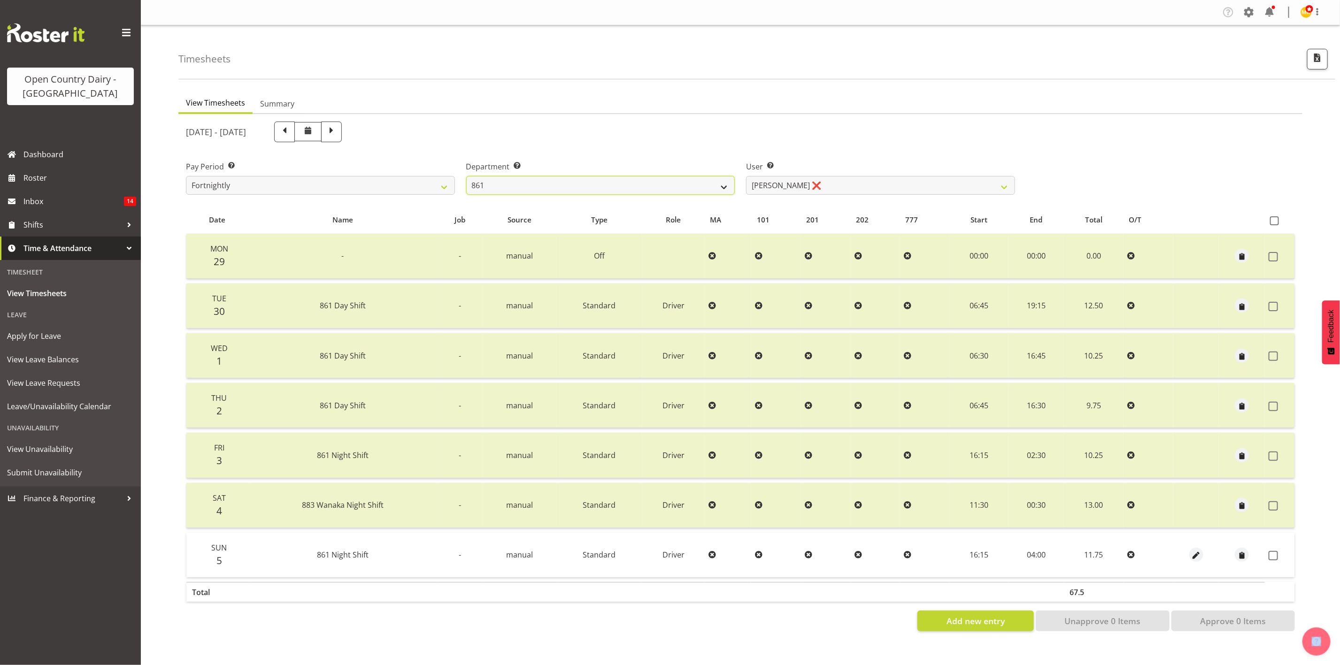
drag, startPoint x: 720, startPoint y: 185, endPoint x: 696, endPoint y: 193, distance: 24.8
click at [720, 185] on select "734 735 736 737 738 739 851 853 854 855 856 858 861 862 865 867-9032 868 869 87…" at bounding box center [600, 185] width 269 height 19
select select "905"
click at [466, 176] on select "734 735 736 737 738 739 851 853 854 855 856 858 861 862 865 867-9032 868 869 87…" at bounding box center [600, 185] width 269 height 19
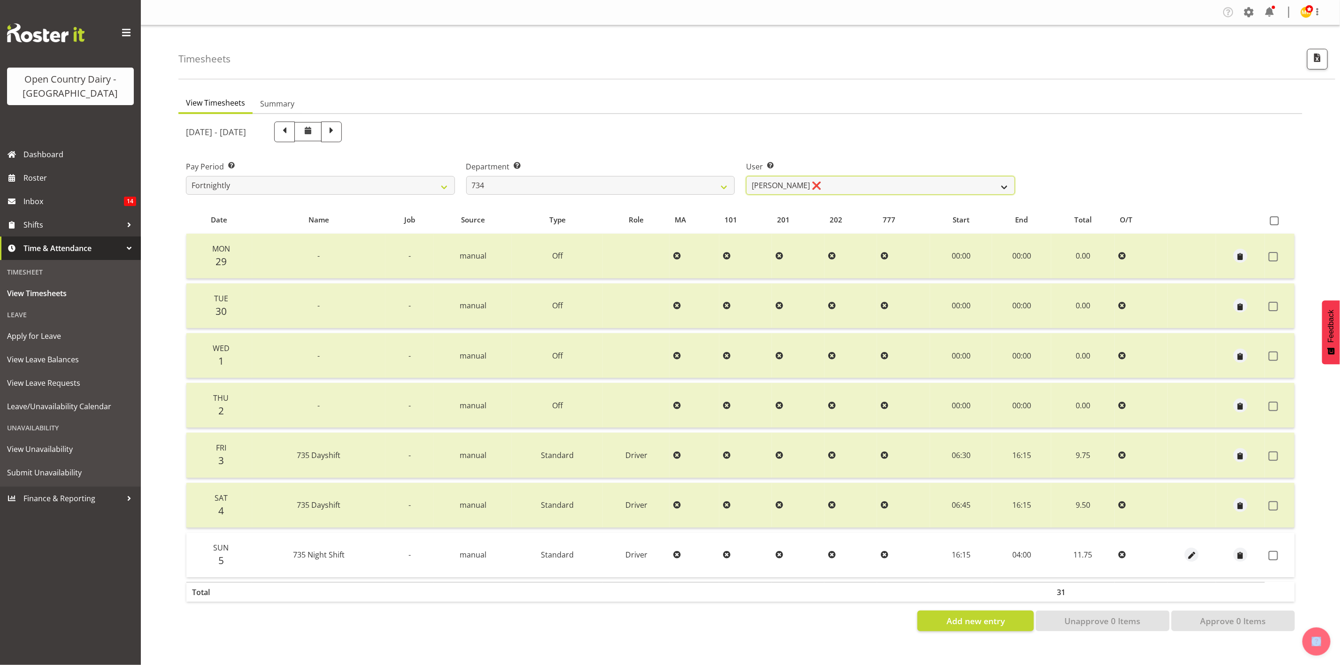
click at [916, 189] on select "Justin Spicer ❌ Ryan Thompson ❌ Tracey Chittock ❌ Zachary Shanks ❌" at bounding box center [880, 185] width 269 height 19
select select "11220"
click at [746, 176] on select "Justin Spicer ❌ Ryan Thompson ❌ Tracey Chittock ❌ Zachary Shanks ❌" at bounding box center [880, 185] width 269 height 19
click at [1270, 557] on span at bounding box center [1273, 555] width 9 height 9
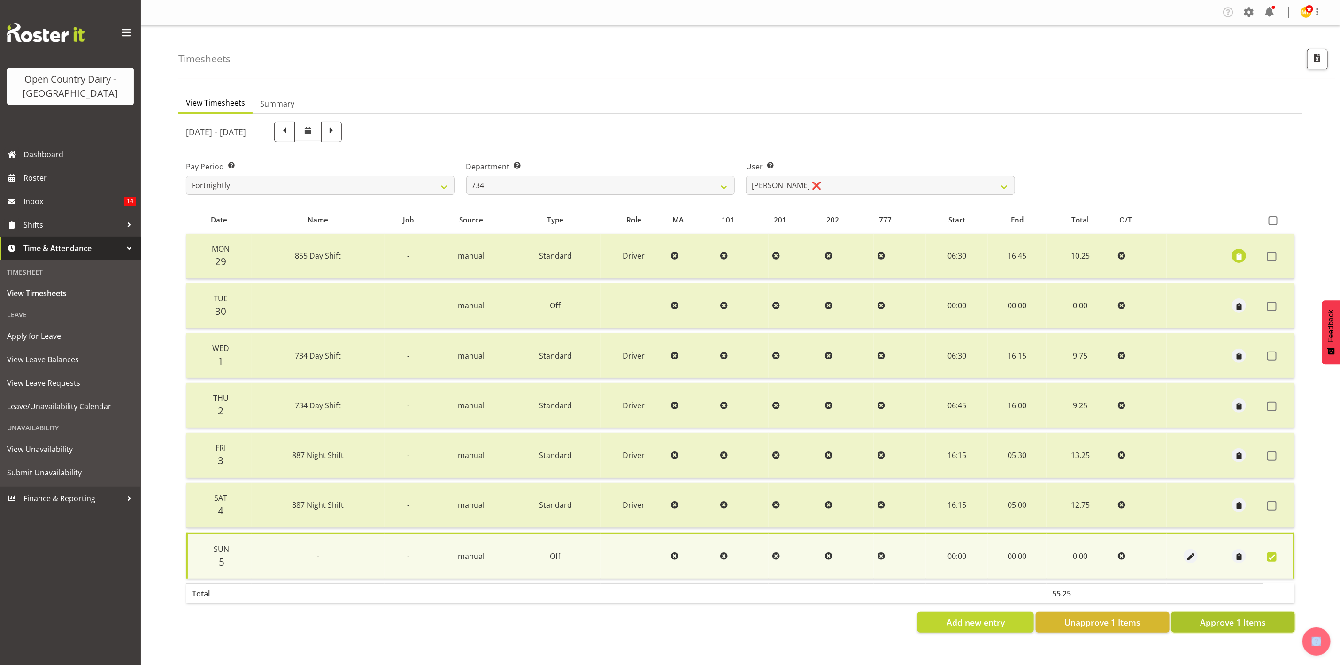
click at [1255, 620] on span "Approve 1 Items" at bounding box center [1233, 622] width 66 height 12
checkbox input "false"
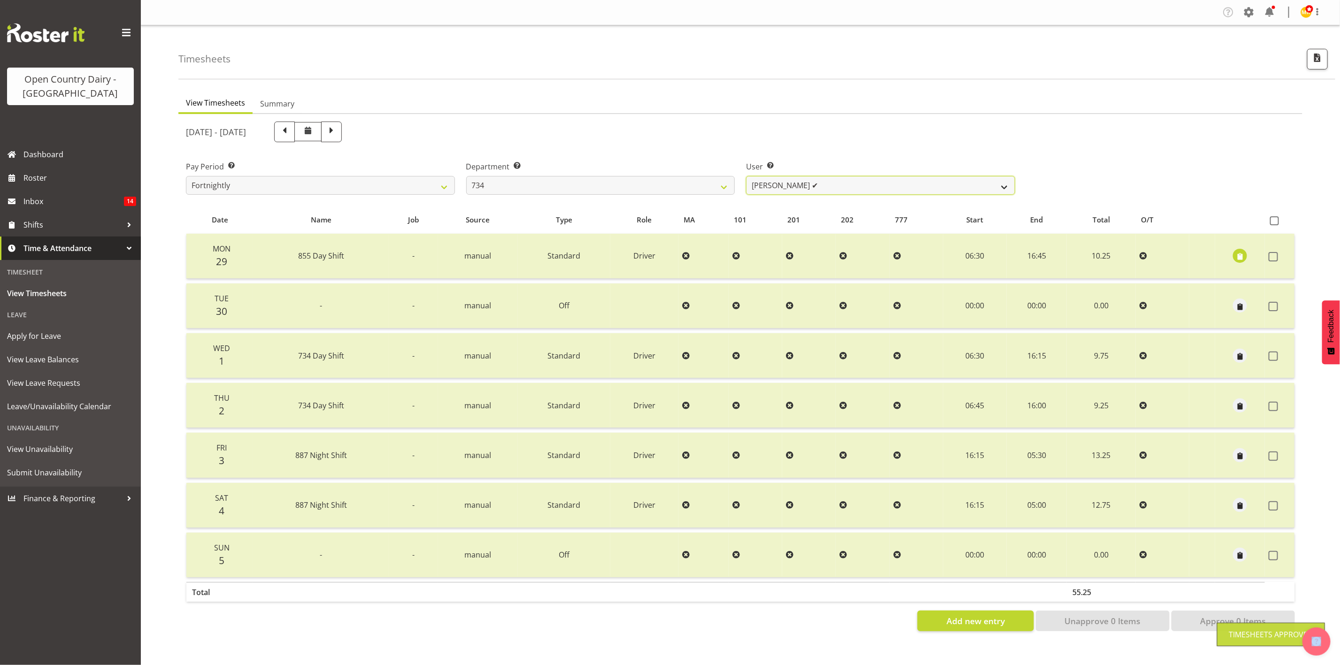
click at [861, 185] on select "Justin Spicer ❌ Ryan Thompson ✔ Tracey Chittock ❌ Zachary Shanks ❌" at bounding box center [880, 185] width 269 height 19
select select "9998"
click at [746, 176] on select "Justin Spicer ❌ Ryan Thompson ✔ Tracey Chittock ❌ Zachary Shanks ❌" at bounding box center [880, 185] width 269 height 19
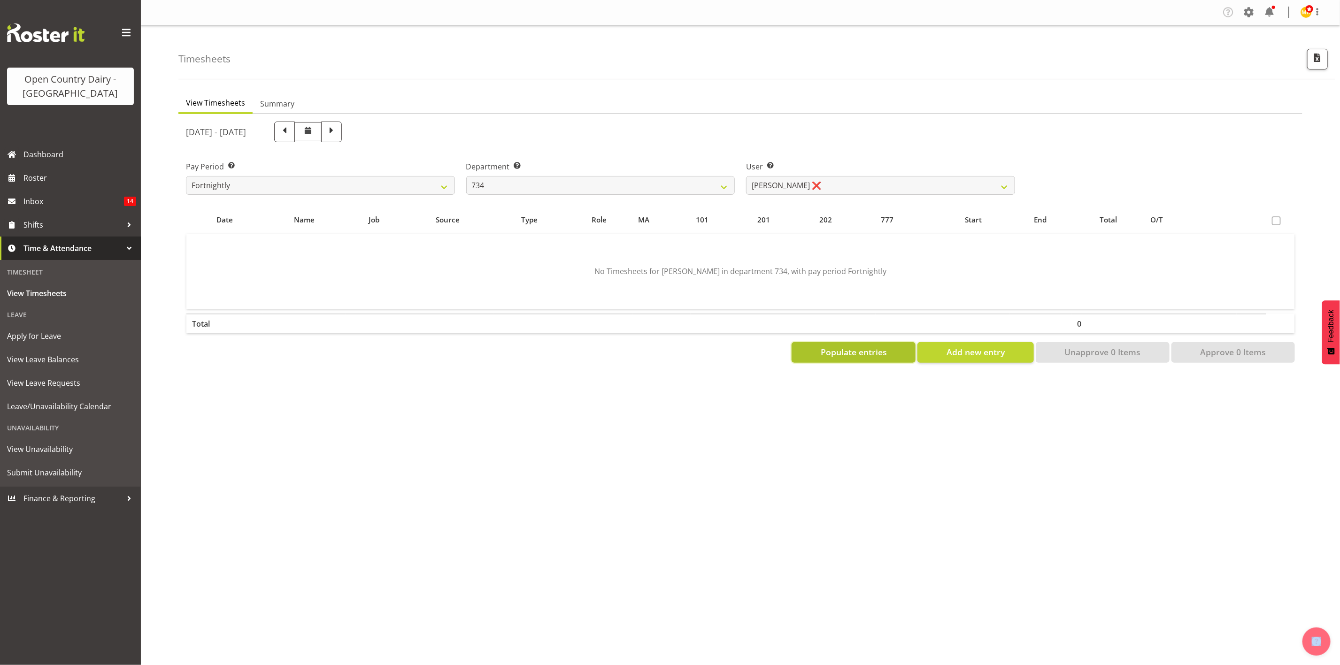
click at [854, 346] on span "Populate entries" at bounding box center [854, 352] width 66 height 12
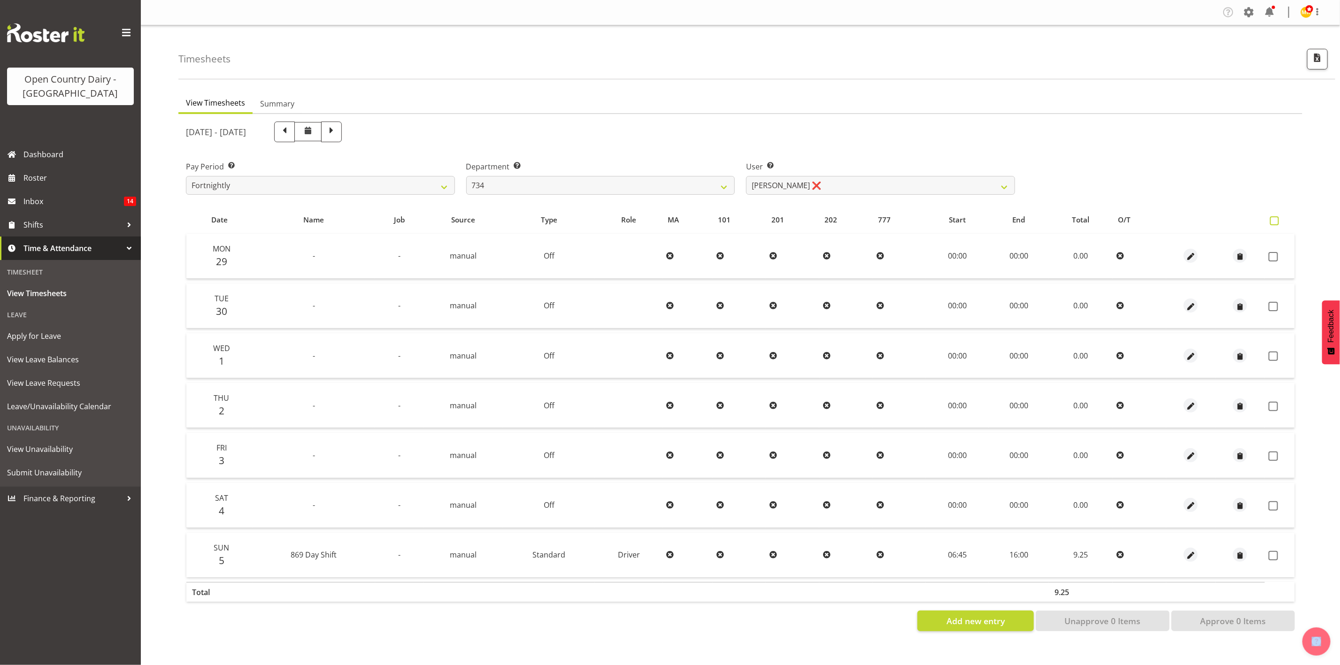
click at [1278, 220] on span at bounding box center [1274, 220] width 9 height 9
click at [1276, 220] on input "checkbox" at bounding box center [1273, 221] width 6 height 6
checkbox input "true"
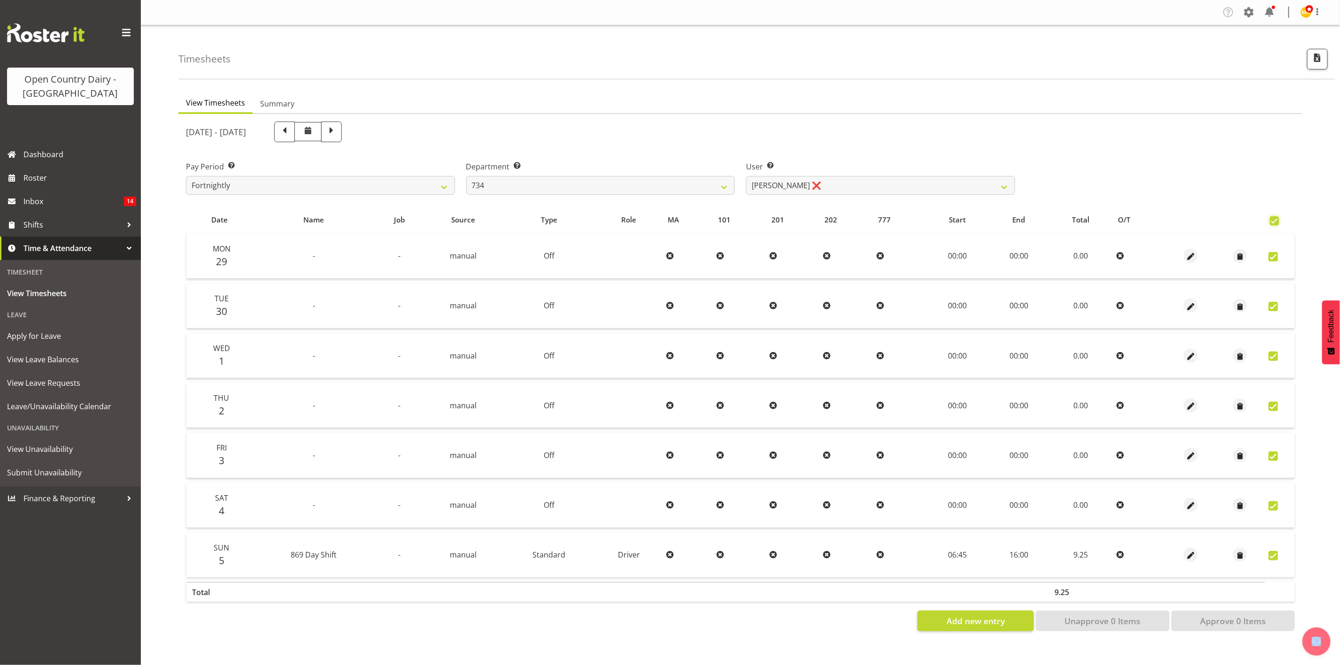
checkbox input "true"
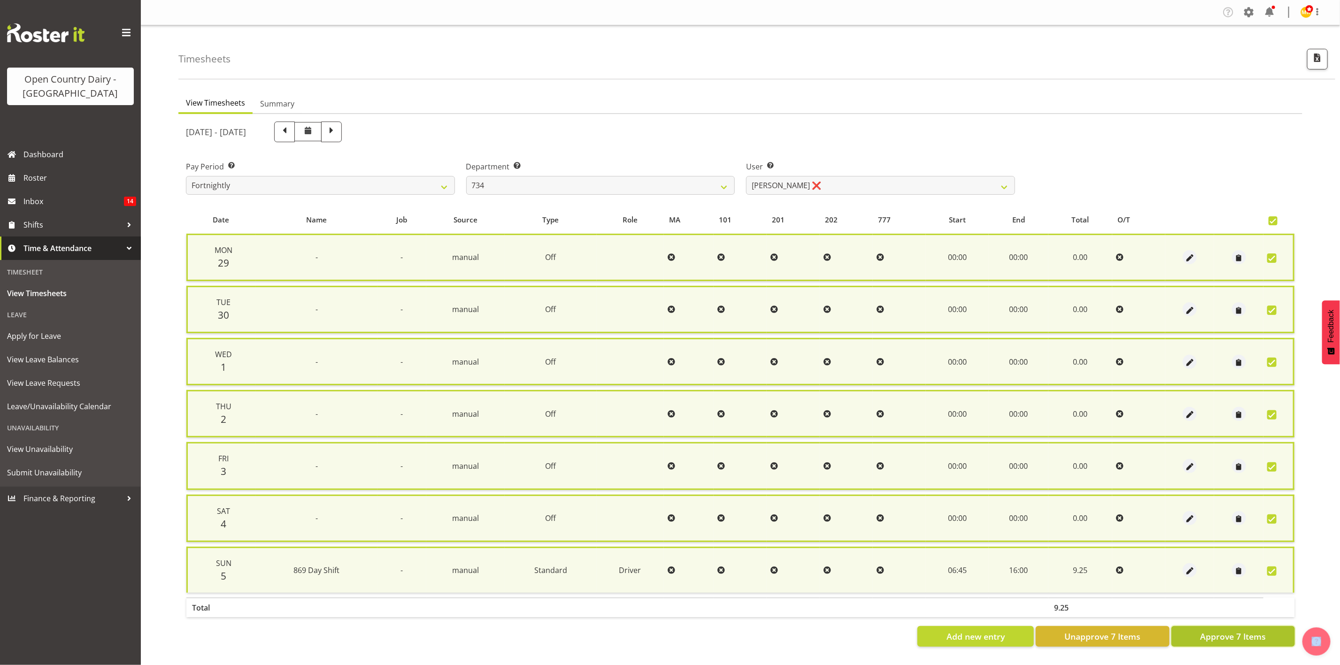
click at [1218, 631] on span "Approve 7 Items" at bounding box center [1233, 637] width 66 height 12
checkbox input "false"
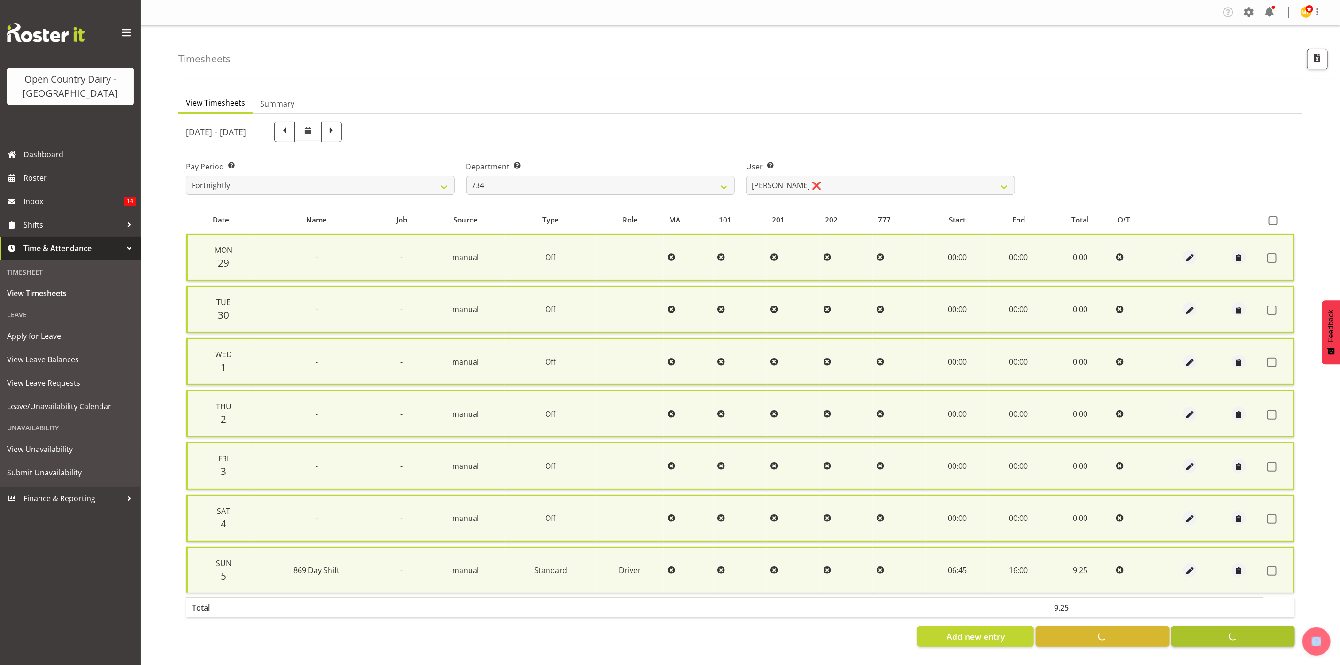
checkbox input "false"
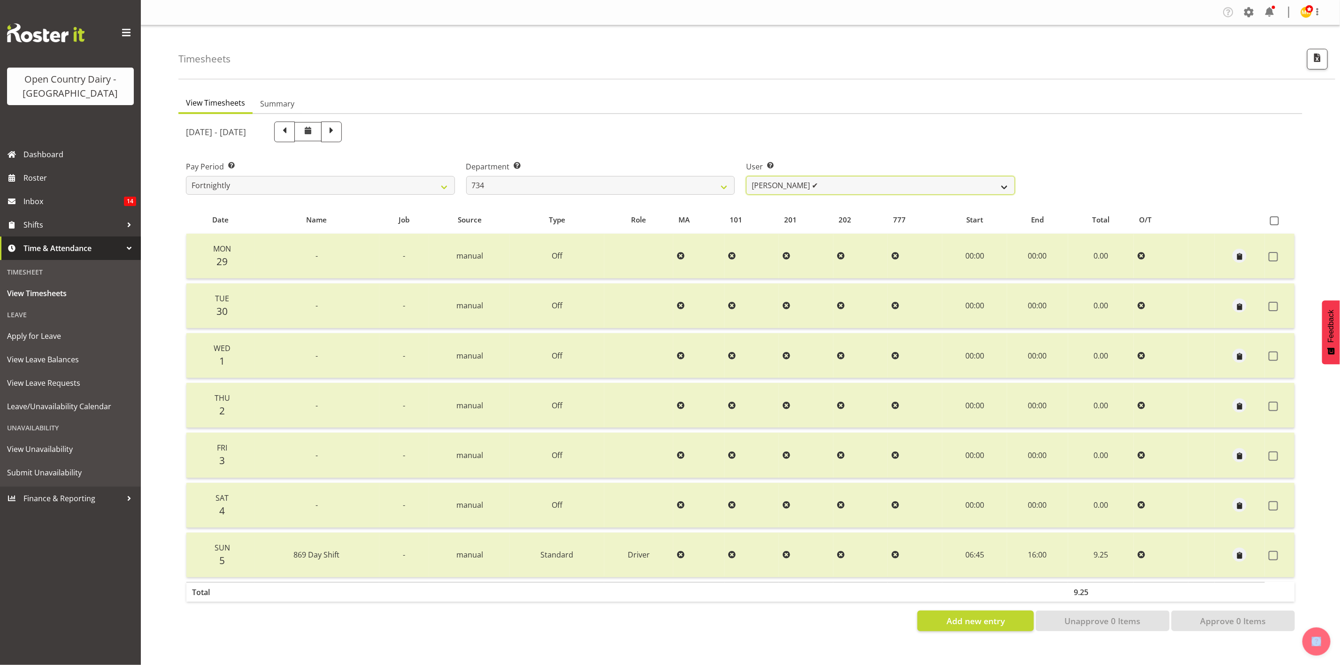
click at [821, 181] on select "Justin Spicer ❌ Ryan Thompson ✔ Tracey Chittock ✔ Zachary Shanks ❌" at bounding box center [880, 185] width 269 height 19
select select "7493"
click at [746, 176] on select "Justin Spicer ❌ Ryan Thompson ✔ Tracey Chittock ✔ Zachary Shanks ❌" at bounding box center [880, 185] width 269 height 19
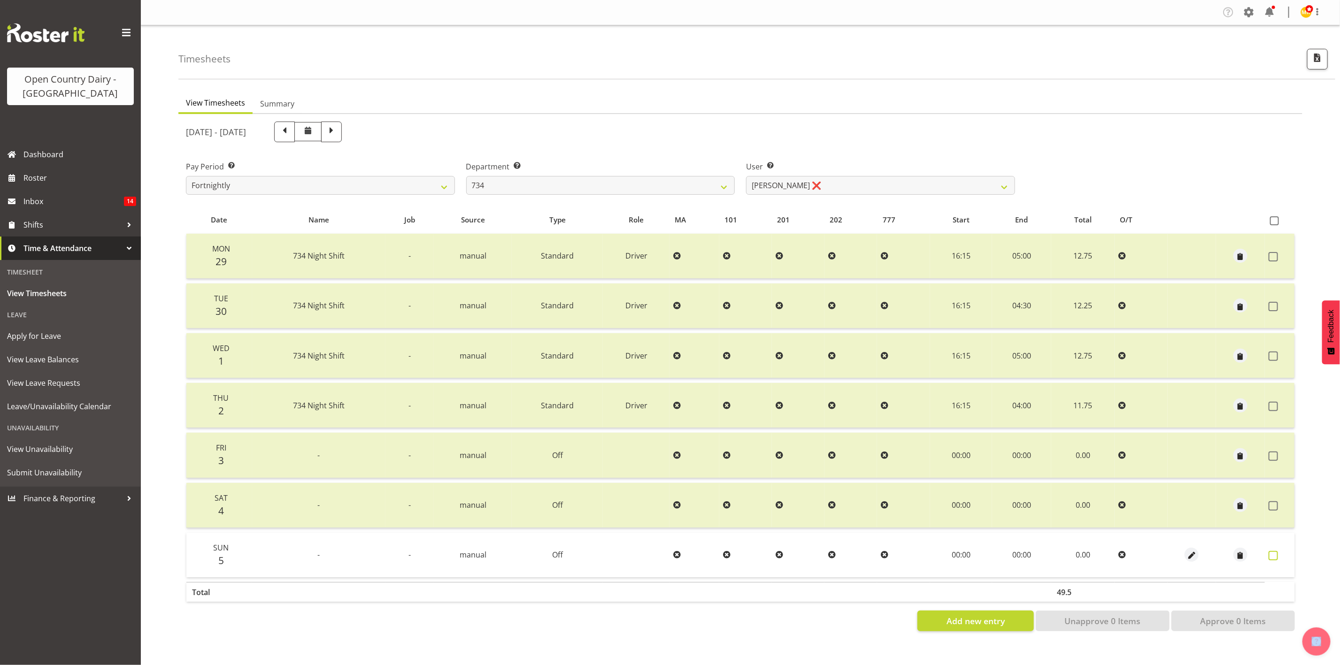
click at [1272, 554] on span at bounding box center [1273, 555] width 9 height 9
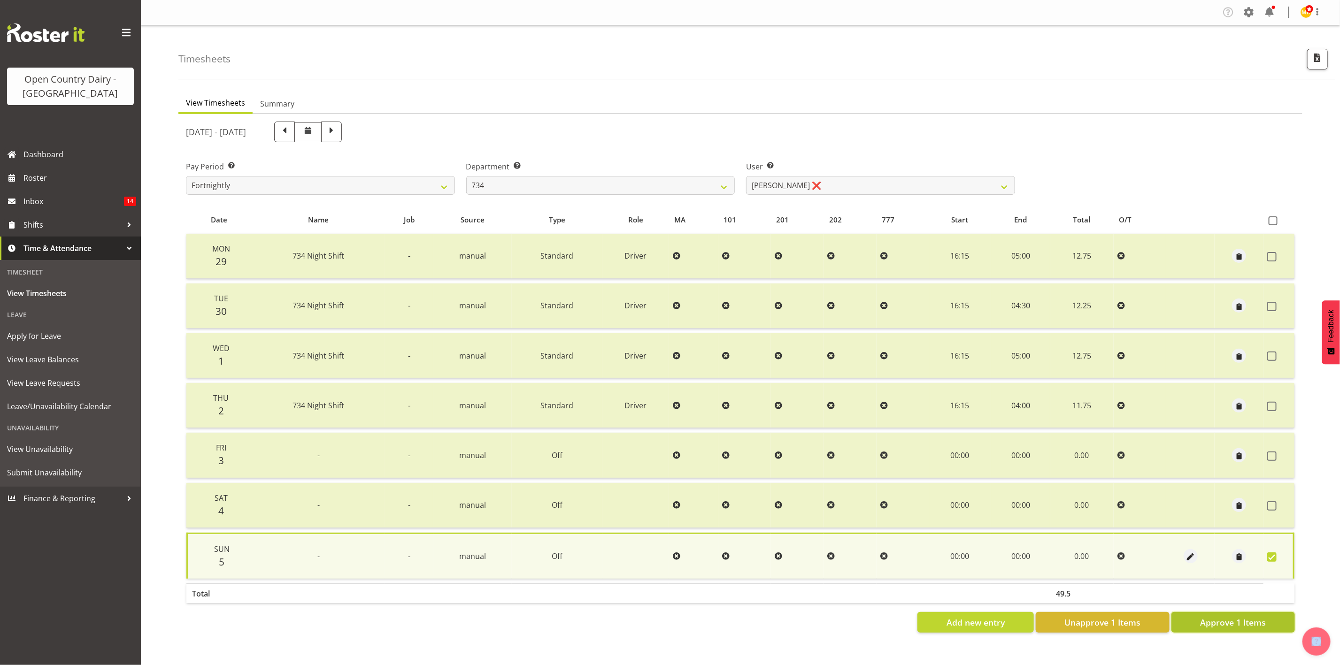
click at [1263, 623] on span "Approve 1 Items" at bounding box center [1233, 622] width 66 height 12
checkbox input "false"
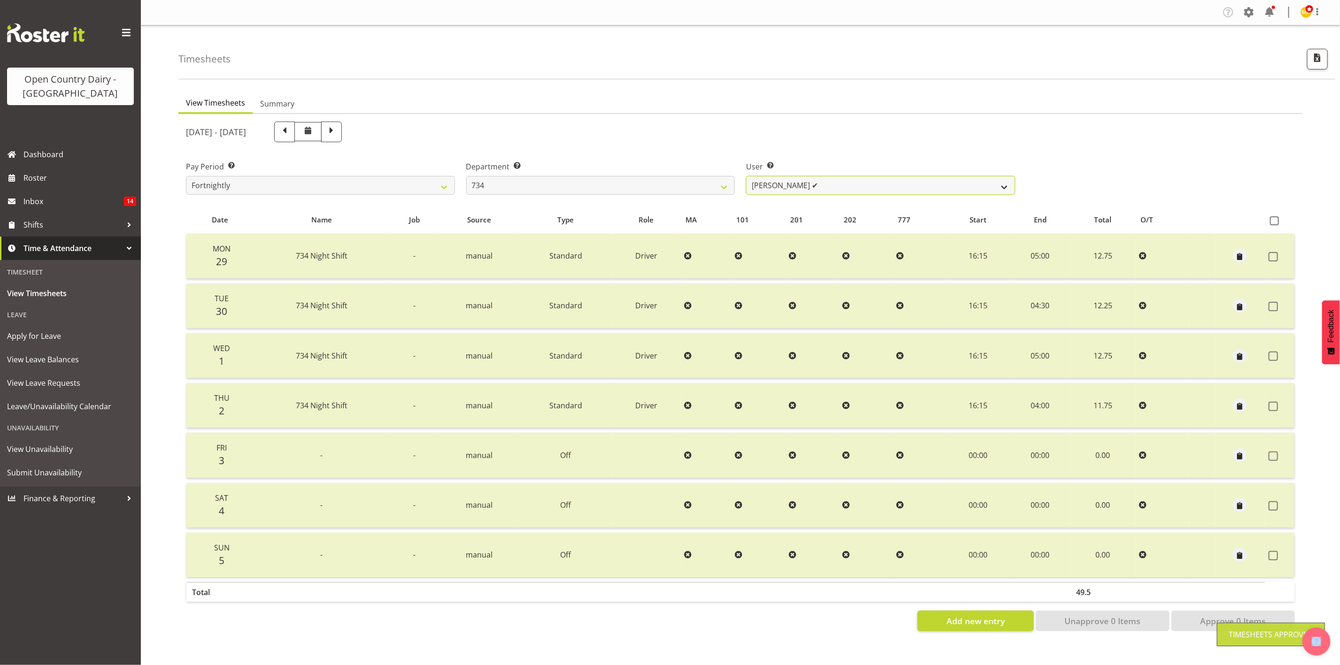
click at [813, 179] on select "Justin Spicer ❌ Ryan Thompson ✔ Tracey Chittock ✔ Zachary Shanks ✔" at bounding box center [880, 185] width 269 height 19
click at [742, 177] on div "User Select user. Note: This is filtered down by the previous two drop-down ite…" at bounding box center [880, 174] width 280 height 53
click at [736, 185] on div "Department Select which department you would like to view. 734 735 736 737 738 …" at bounding box center [601, 174] width 280 height 53
click at [710, 186] on select "734 735 736 737 738 739 851 853 854 855 856 858 861 862 865 867-9032 868 869 87…" at bounding box center [600, 185] width 269 height 19
select select "909"
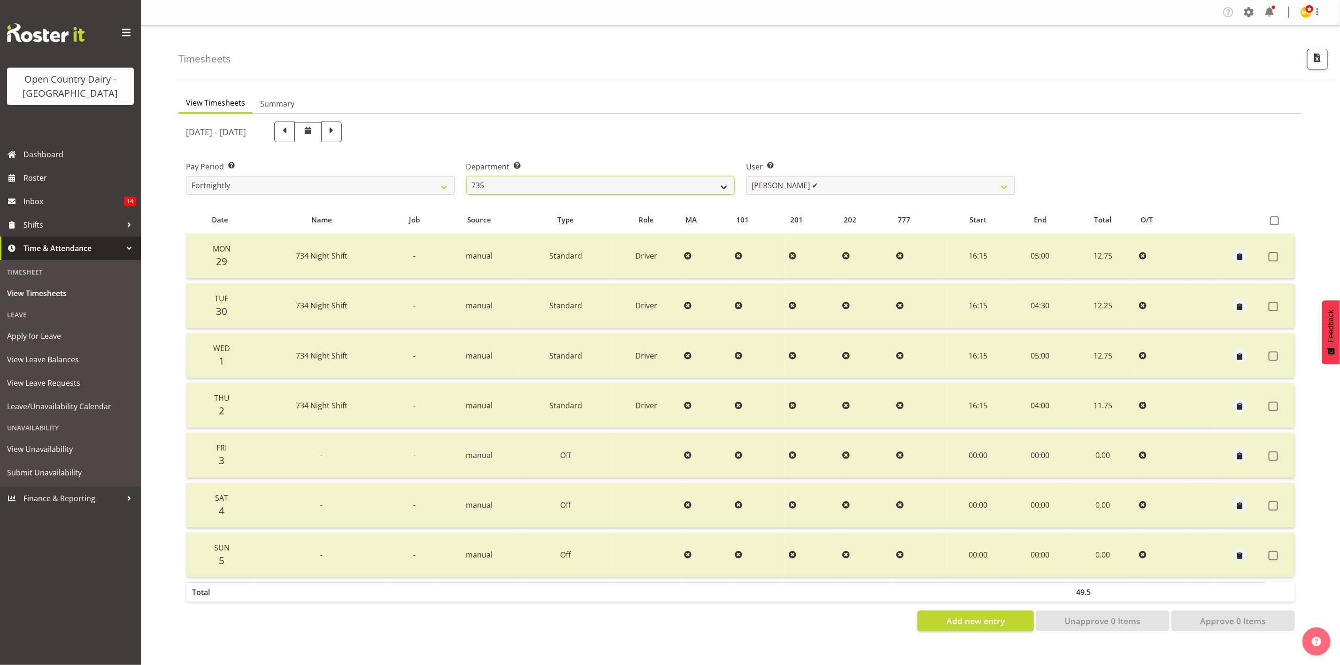
click at [466, 176] on select "734 735 736 737 738 739 851 853 854 855 856 858 861 862 865 867-9032 868 869 87…" at bounding box center [600, 185] width 269 height 19
select select "7397"
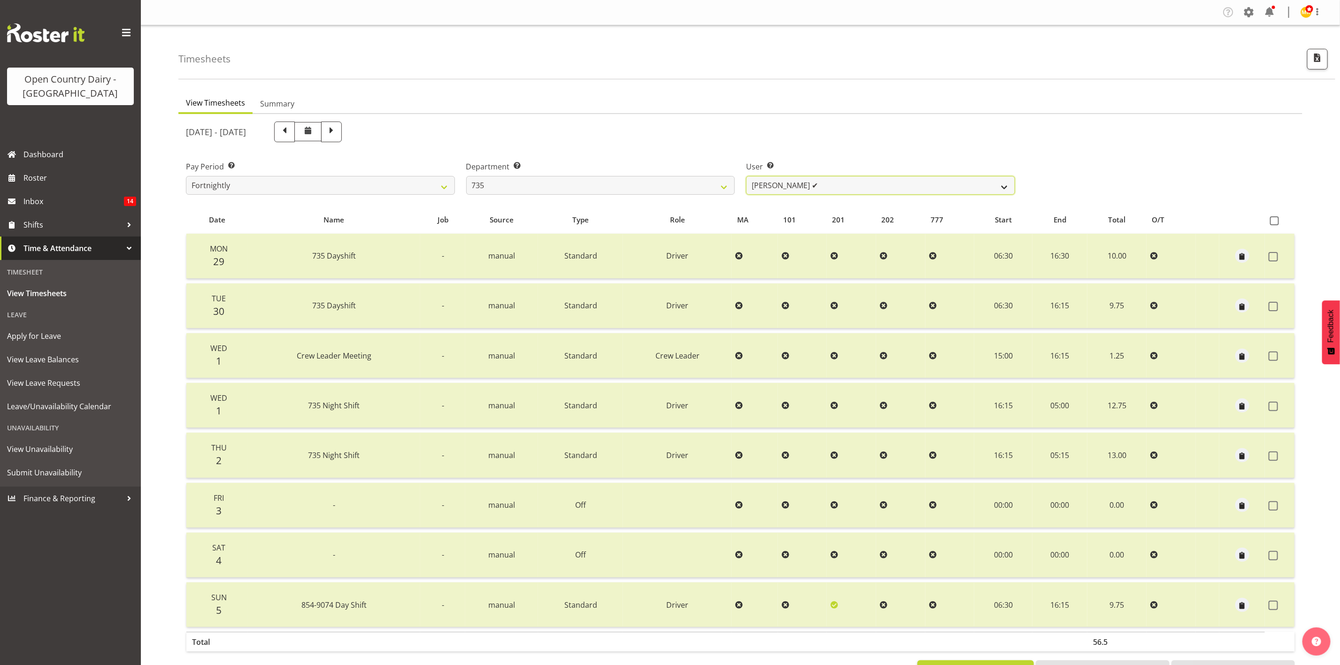
drag, startPoint x: 792, startPoint y: 184, endPoint x: 765, endPoint y: 186, distance: 26.4
click at [792, 184] on select "Brian Neas ✔ Cherie Williams ❌ Christopher Sutherland ✔ Stuart Craig ✔" at bounding box center [880, 185] width 269 height 19
click at [724, 183] on select "734 735 736 737 738 739 851 853 854 855 856 858 861 862 865 867-9032 868 869 87…" at bounding box center [600, 185] width 269 height 19
click at [466, 176] on select "734 735 736 737 738 739 851 853 854 855 856 858 861 862 865 867-9032 868 869 87…" at bounding box center [600, 185] width 269 height 19
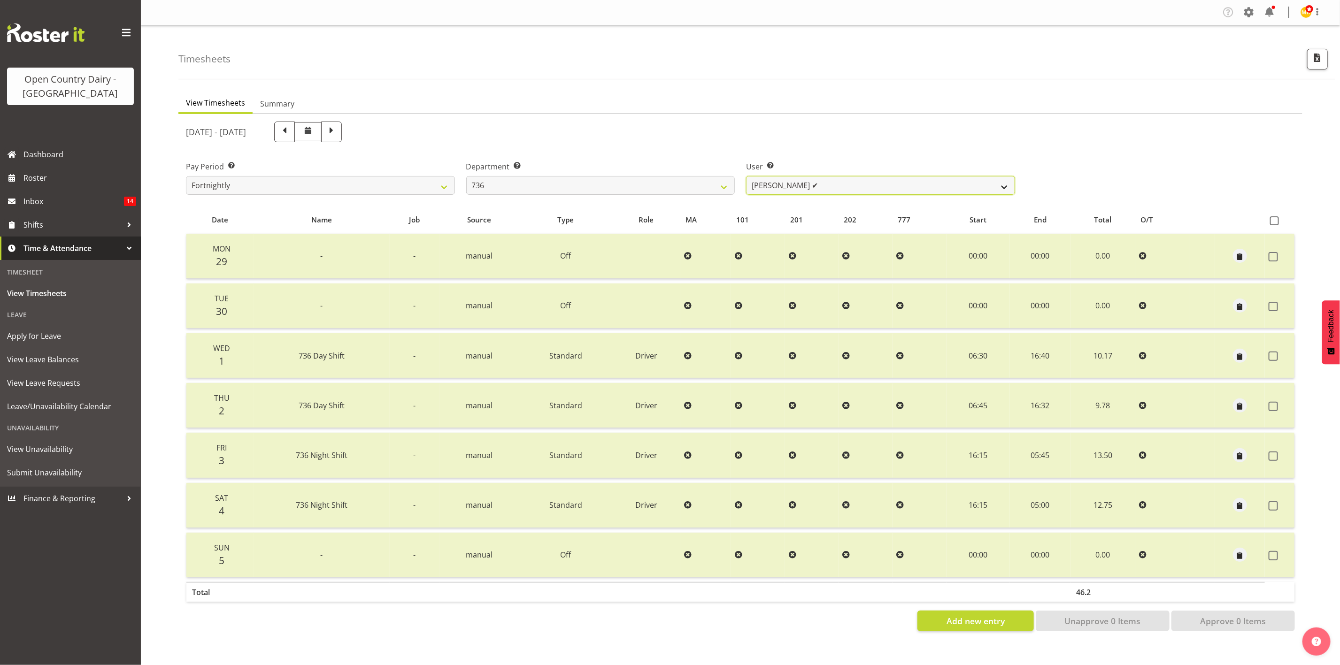
click at [777, 185] on select "Andy Van Brecht ✔ Gavin Hamilton ✔ Jamie Seaton ❌ Kerrod Ward ✔" at bounding box center [880, 185] width 269 height 19
click at [708, 184] on select "734 735 736 737 738 739 851 853 854 855 856 858 861 862 865 867-9032 868 869 87…" at bounding box center [600, 185] width 269 height 19
select select "903"
click at [466, 176] on select "734 735 736 737 738 739 851 853 854 855 856 858 861 862 865 867-9032 868 869 87…" at bounding box center [600, 185] width 269 height 19
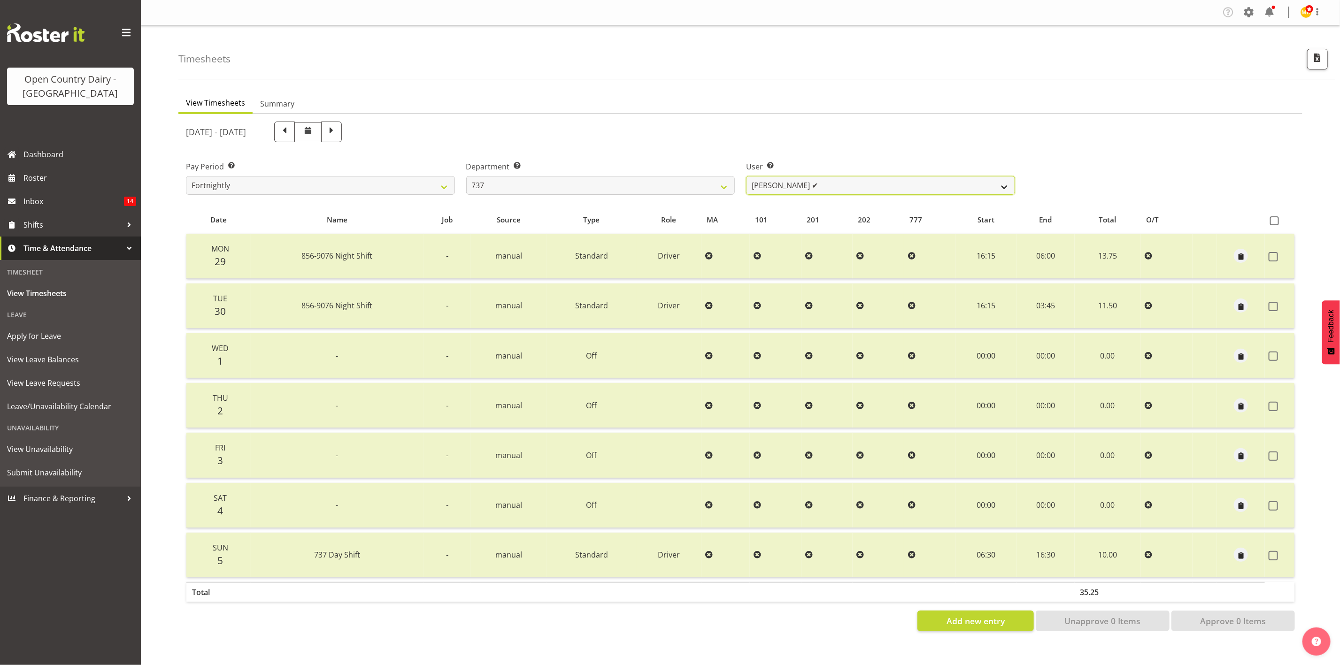
drag, startPoint x: 850, startPoint y: 184, endPoint x: 817, endPoint y: 180, distance: 32.6
click at [850, 184] on select "Andrew Crawford ✔ Ashley Bragg ✔ Jack Townley ❌ Richard Turnbull ✔" at bounding box center [880, 185] width 269 height 19
click at [617, 178] on select "734 735 736 737 738 739 851 853 854 855 856 858 861 862 865 867-9032 868 869 87…" at bounding box center [600, 185] width 269 height 19
click at [899, 186] on select "Andrew Crawford ✔ Ashley Bragg ✔ Jack Townley ❌ Richard Turnbull ✔" at bounding box center [880, 185] width 269 height 19
select select "11648"
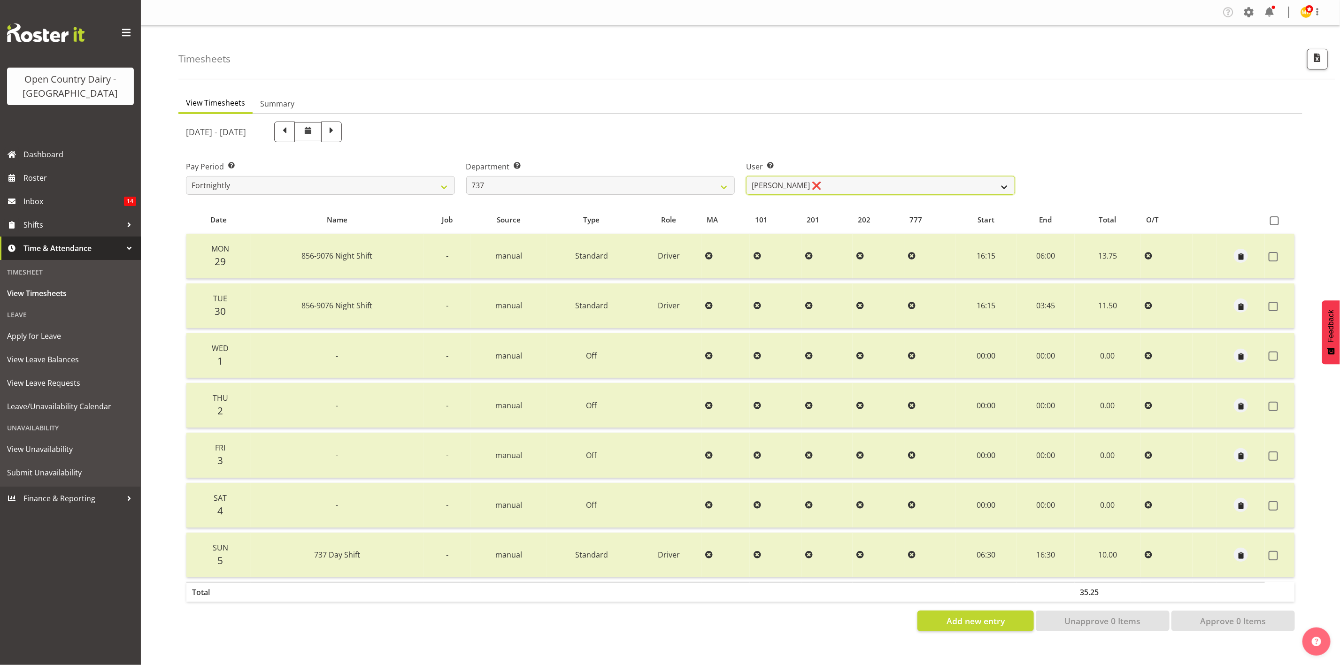
click at [746, 176] on select "Andrew Crawford ✔ Ashley Bragg ✔ Jack Townley ❌ Richard Turnbull ✔" at bounding box center [880, 185] width 269 height 19
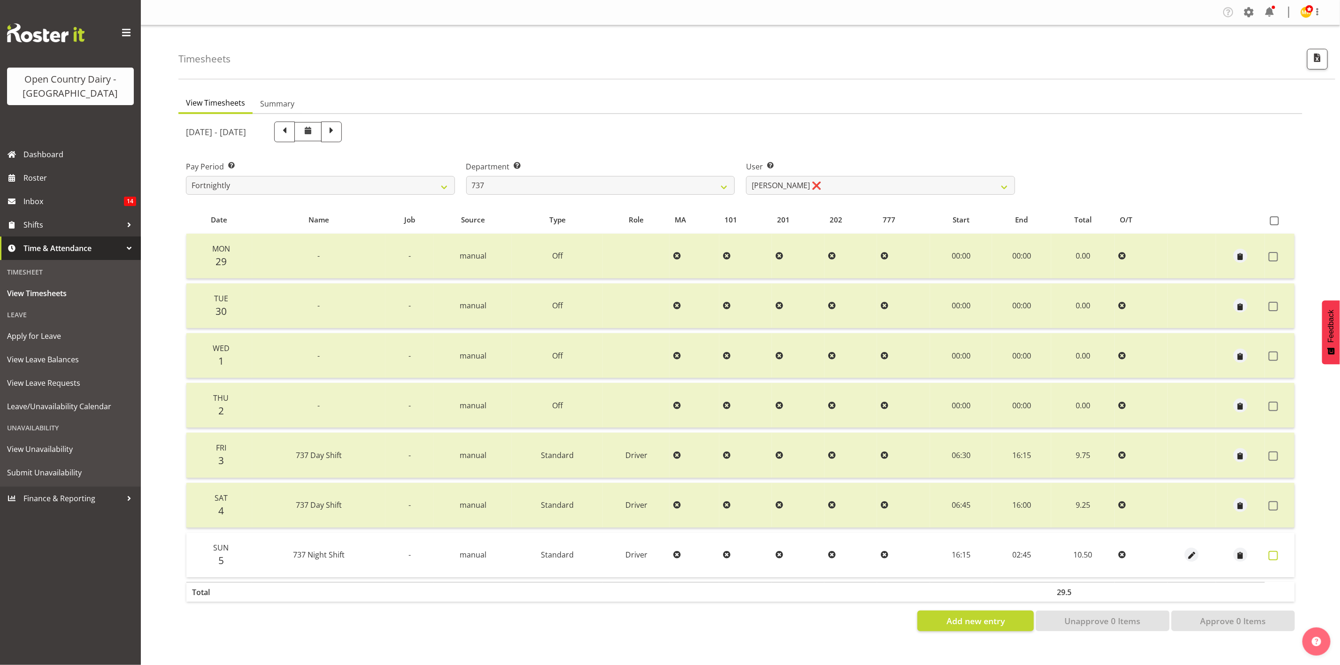
click at [1278, 551] on label at bounding box center [1276, 555] width 15 height 9
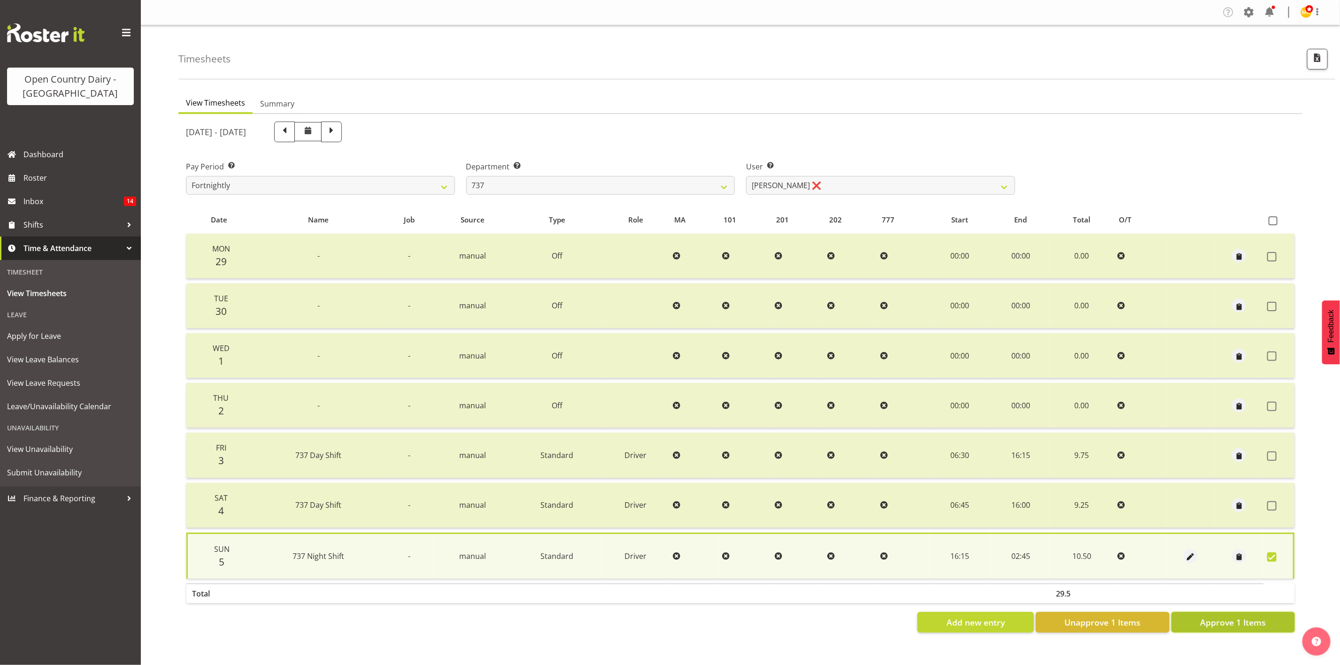
click at [1258, 616] on span "Approve 1 Items" at bounding box center [1233, 622] width 66 height 12
checkbox input "false"
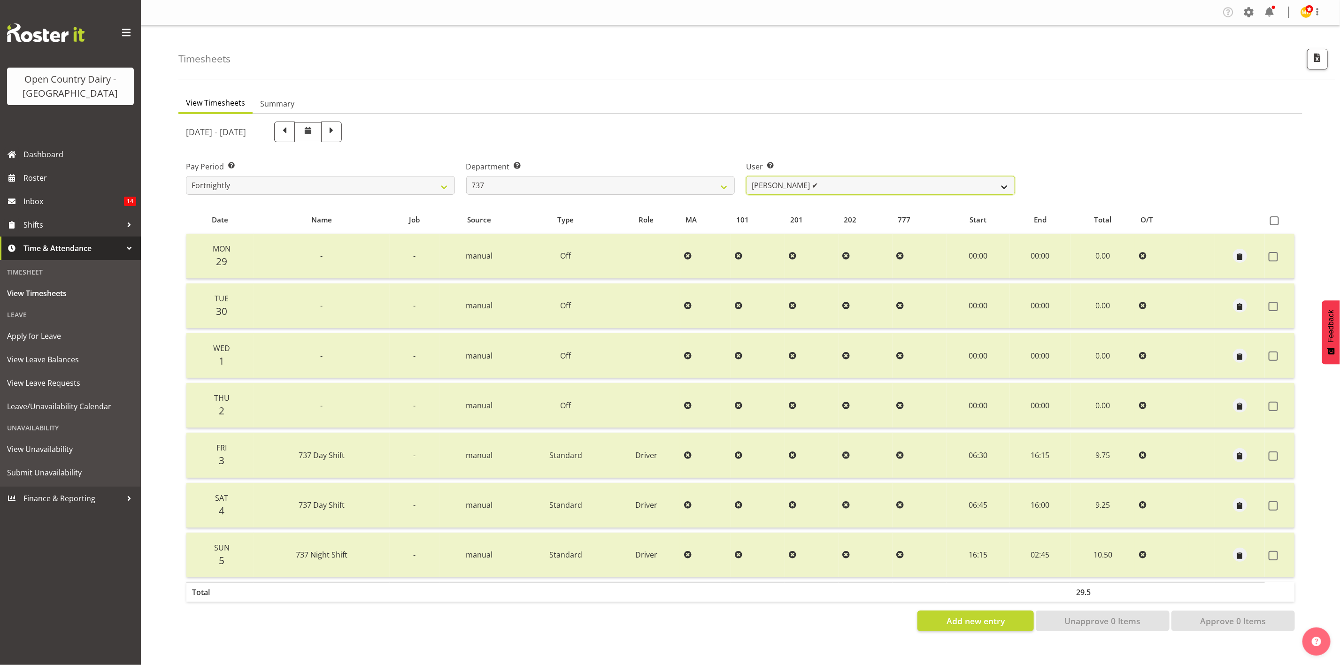
click at [908, 179] on select "Andrew Crawford ✔ Ashley Bragg ✔ Jack Townley ✔ Richard Turnbull ✔" at bounding box center [880, 185] width 269 height 19
click at [641, 191] on select "734 735 736 737 738 739 851 853 854 855 856 858 861 862 865 867-9032 868 869 87…" at bounding box center [600, 185] width 269 height 19
select select "904"
click at [466, 176] on select "734 735 736 737 738 739 851 853 854 855 856 858 861 862 865 867-9032 868 869 87…" at bounding box center [600, 185] width 269 height 19
select select "10055"
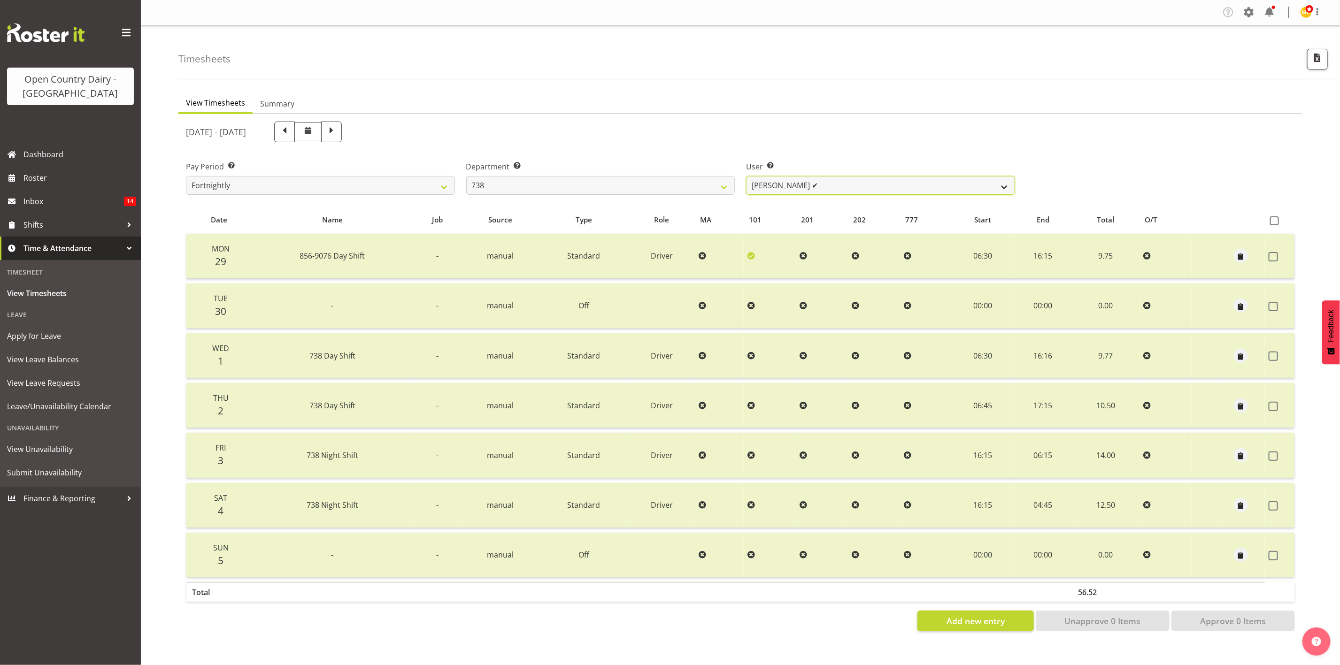
click at [927, 187] on select "Christopher Gamble ✔ Marcy Tuuta ✔ Raymond Campbell ✔ Tama Irvine ❌" at bounding box center [880, 185] width 269 height 19
click at [716, 180] on select "734 735 736 737 738 739 851 853 854 855 856 858 861 862 865 867-9032 868 869 87…" at bounding box center [600, 185] width 269 height 19
click at [466, 176] on select "734 735 736 737 738 739 851 853 854 855 856 858 861 862 865 867-9032 868 869 87…" at bounding box center [600, 185] width 269 height 19
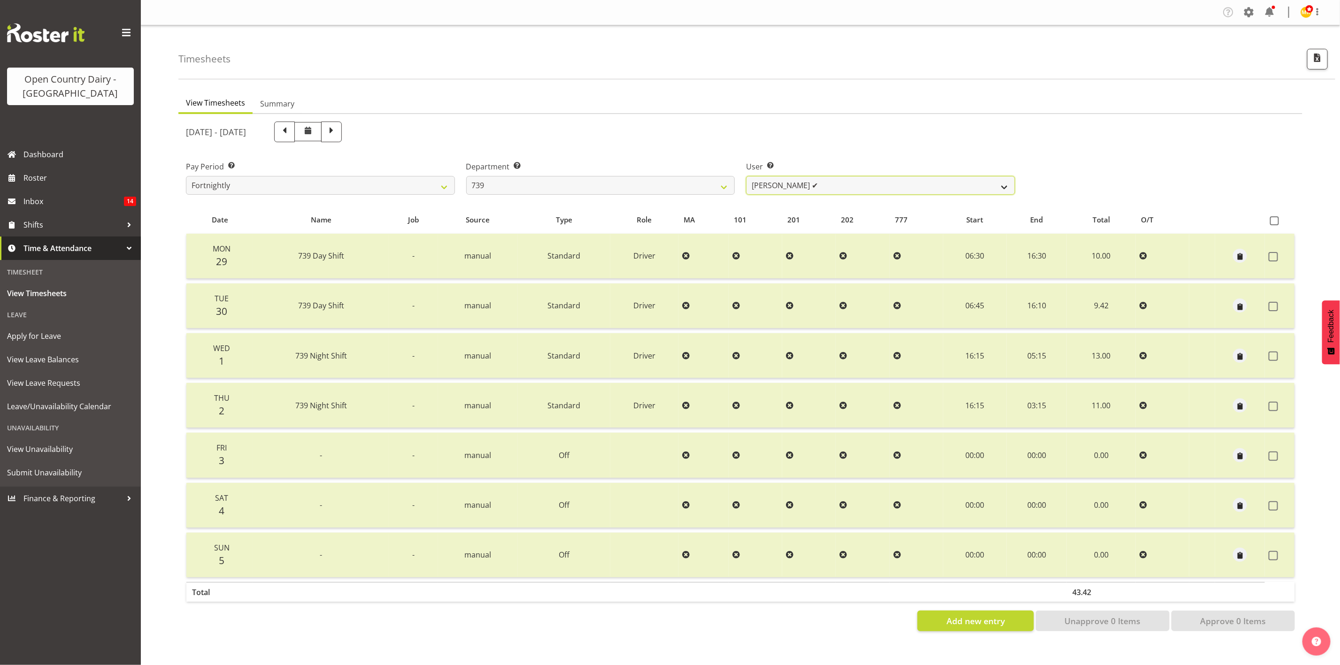
drag, startPoint x: 839, startPoint y: 182, endPoint x: 817, endPoint y: 185, distance: 21.7
click at [839, 182] on select "Erika McNaught ✔ Rachel Fletcher ✔ Rick Murphy ✔ Tish Veint ❌" at bounding box center [880, 185] width 269 height 19
click at [663, 182] on select "734 735 736 737 738 739 851 853 854 855 856 858 861 862 865 867-9032 868 869 87…" at bounding box center [600, 185] width 269 height 19
click at [466, 176] on select "734 735 736 737 738 739 851 853 854 855 856 858 861 862 865 867-9032 868 869 87…" at bounding box center [600, 185] width 269 height 19
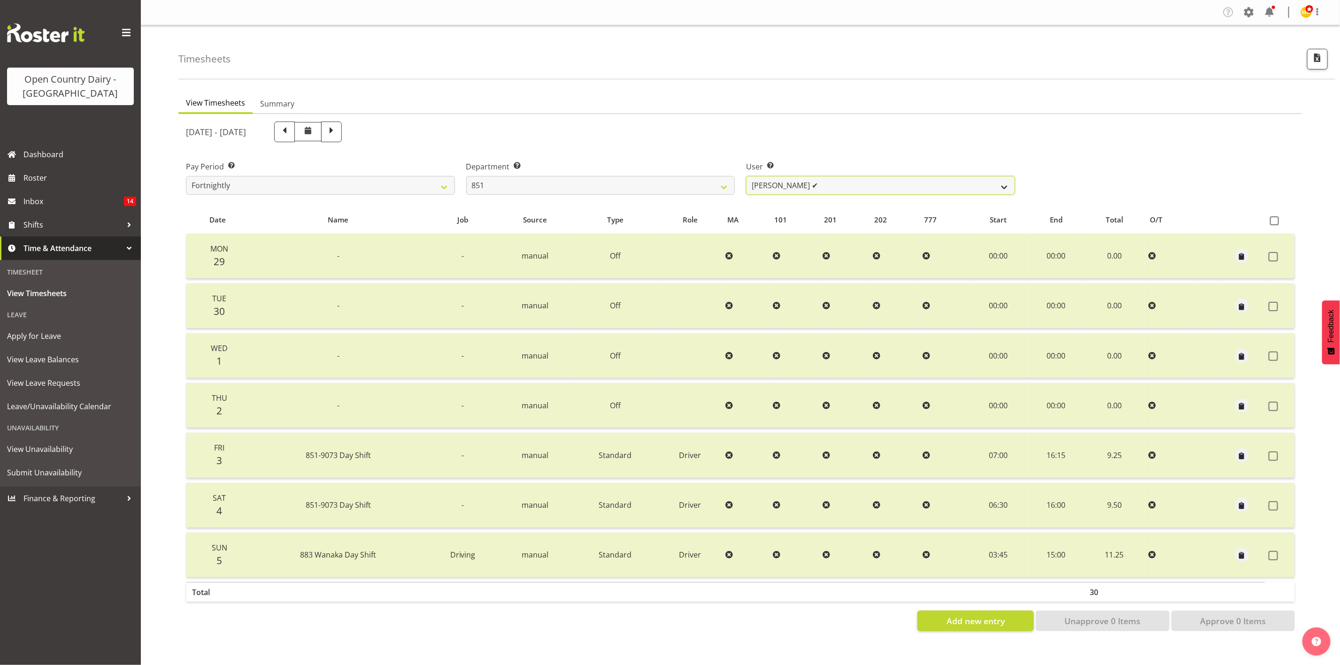
click at [811, 190] on select "Hayden Batt ✔ Martin Black ❌ Stacey Wilson ❌" at bounding box center [880, 185] width 269 height 19
click at [659, 193] on select "734 735 736 737 738 739 851 853 854 855 856 858 861 862 865 867-9032 868 869 87…" at bounding box center [600, 185] width 269 height 19
click at [466, 176] on select "734 735 736 737 738 739 851 853 854 855 856 858 861 862 865 867-9032 868 869 87…" at bounding box center [600, 185] width 269 height 19
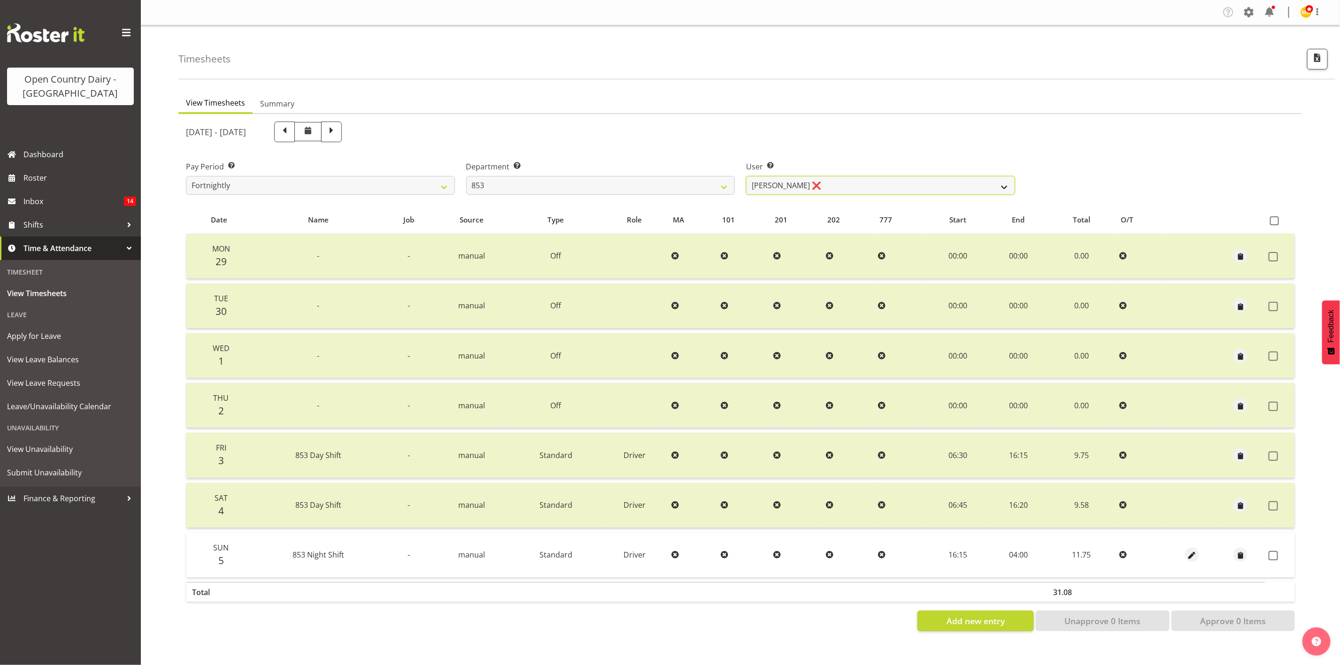
click at [843, 182] on select "Christiaan Botha ❌ Kevin Stuck ✔ Marty Powell ✔ Sean O'Neill ✔" at bounding box center [880, 185] width 269 height 19
click at [655, 179] on select "734 735 736 737 738 739 851 853 854 855 856 858 861 862 865 867-9032 868 869 87…" at bounding box center [600, 185] width 269 height 19
click at [466, 176] on select "734 735 736 737 738 739 851 853 854 855 856 858 861 862 865 867-9032 868 869 87…" at bounding box center [600, 185] width 269 height 19
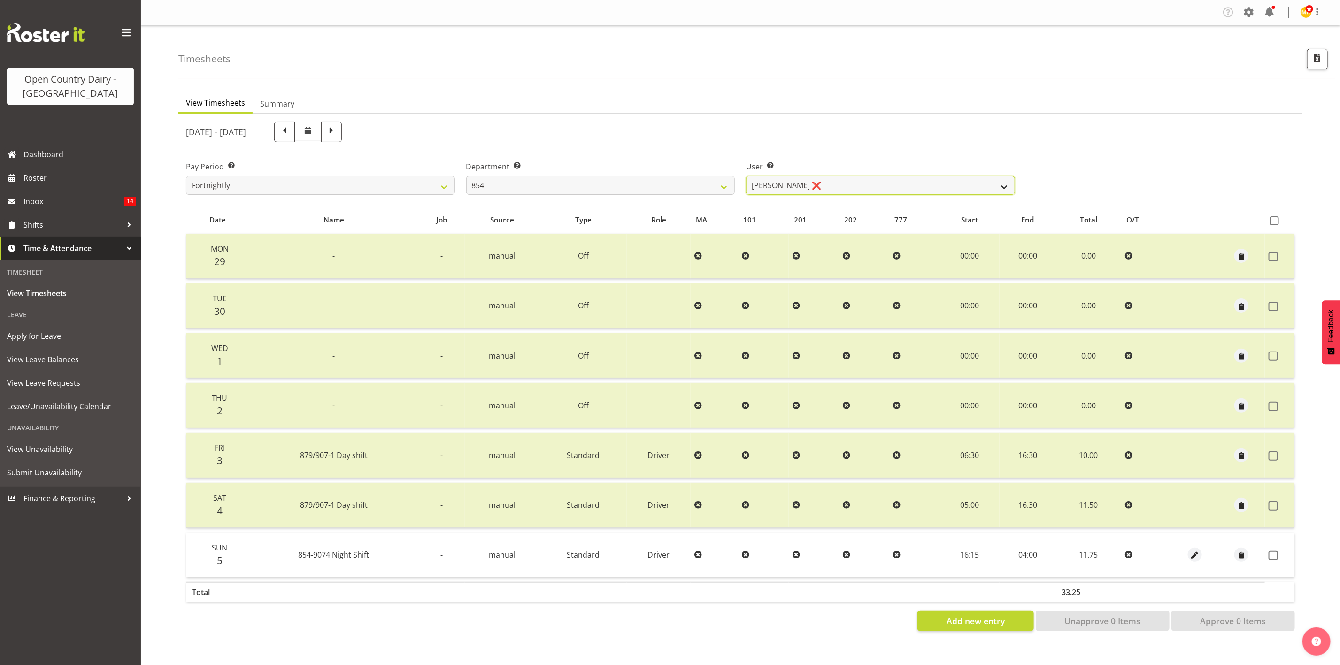
click at [811, 187] on select "Carl Johnstone ❌ John Rook ✔ Karl Nicol ✔ Raymond George ✔" at bounding box center [880, 185] width 269 height 19
click at [672, 184] on select "734 735 736 737 738 739 851 853 854 855 856 858 861 862 865 867-9032 868 869 87…" at bounding box center [600, 185] width 269 height 19
click at [466, 176] on select "734 735 736 737 738 739 851 853 854 855 856 858 861 862 865 867-9032 868 869 87…" at bounding box center [600, 185] width 269 height 19
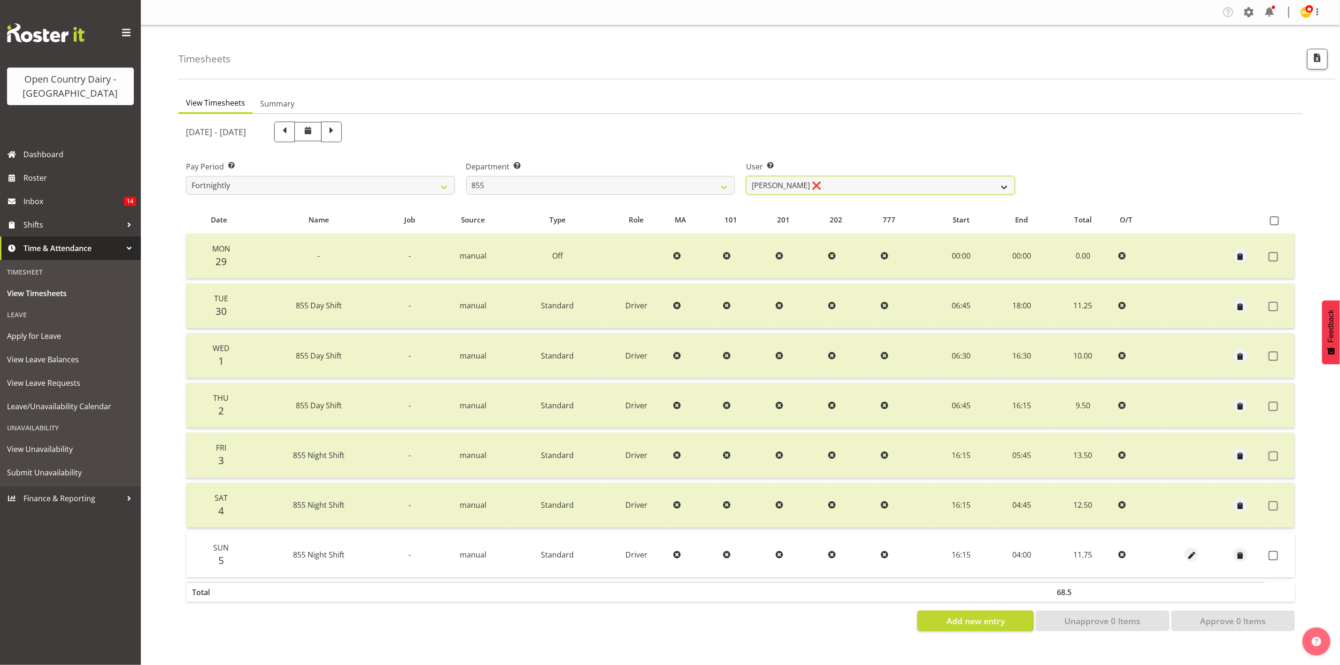
click at [797, 187] on select "Leon Harrison ❌ Nathan Vincent ❌ Wayne Jukes ✔" at bounding box center [880, 185] width 269 height 19
click at [723, 183] on select "734 735 736 737 738 739 851 853 854 855 856 858 861 862 865 867-9032 868 869 87…" at bounding box center [600, 185] width 269 height 19
click at [792, 189] on select "Leon Harrison ❌ Nathan Vincent ❌ Wayne Jukes ✔" at bounding box center [880, 185] width 269 height 19
click at [691, 181] on select "734 735 736 737 738 739 851 853 854 855 856 858 861 862 865 867-9032 868 869 87…" at bounding box center [600, 185] width 269 height 19
click at [466, 176] on select "734 735 736 737 738 739 851 853 854 855 856 858 861 862 865 867-9032 868 869 87…" at bounding box center [600, 185] width 269 height 19
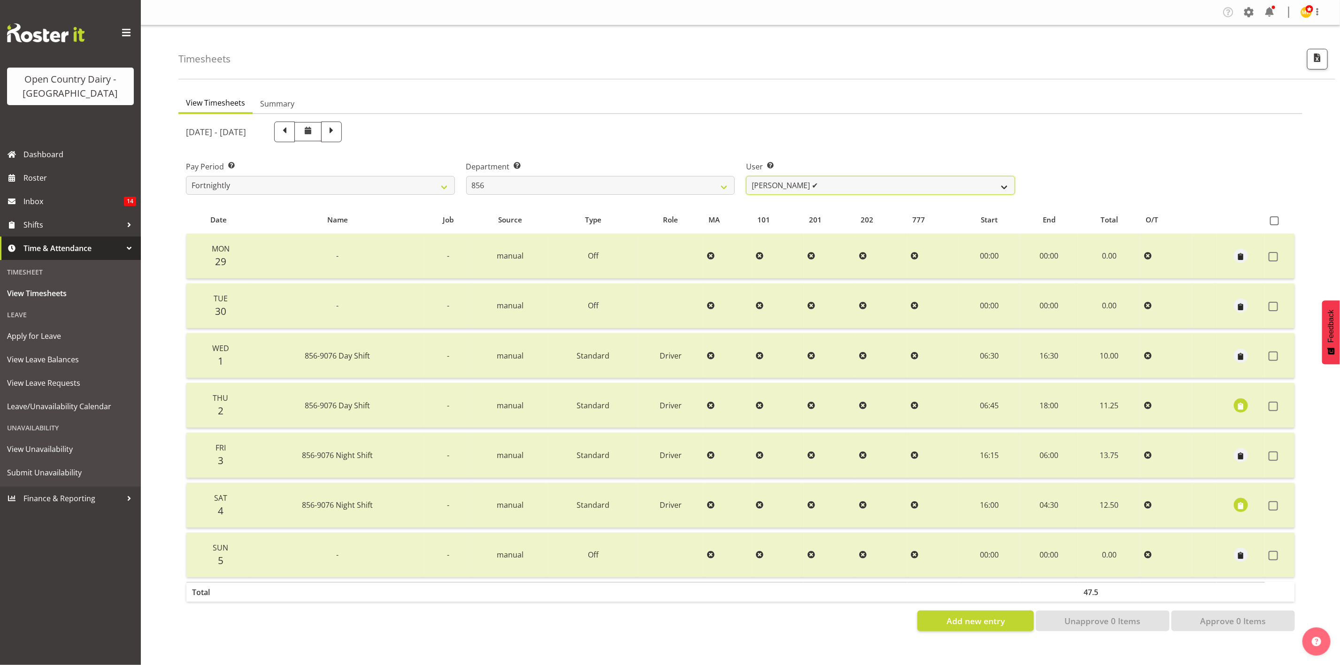
click at [805, 192] on select "Bradley Parkhill ✔ James Matheson ✔ Jason Vercoe ❌ Tony Lee ✔" at bounding box center [880, 185] width 269 height 19
click at [682, 182] on select "734 735 736 737 738 739 851 853 854 855 856 858 861 862 865 867-9032 868 869 87…" at bounding box center [600, 185] width 269 height 19
select select "783"
click at [466, 176] on select "734 735 736 737 738 739 851 853 854 855 856 858 861 862 865 867-9032 868 869 87…" at bounding box center [600, 185] width 269 height 19
click at [803, 186] on select "Anthony Shaw ✔ Liam Bellman ✔ Neil Peters ❌" at bounding box center [880, 185] width 269 height 19
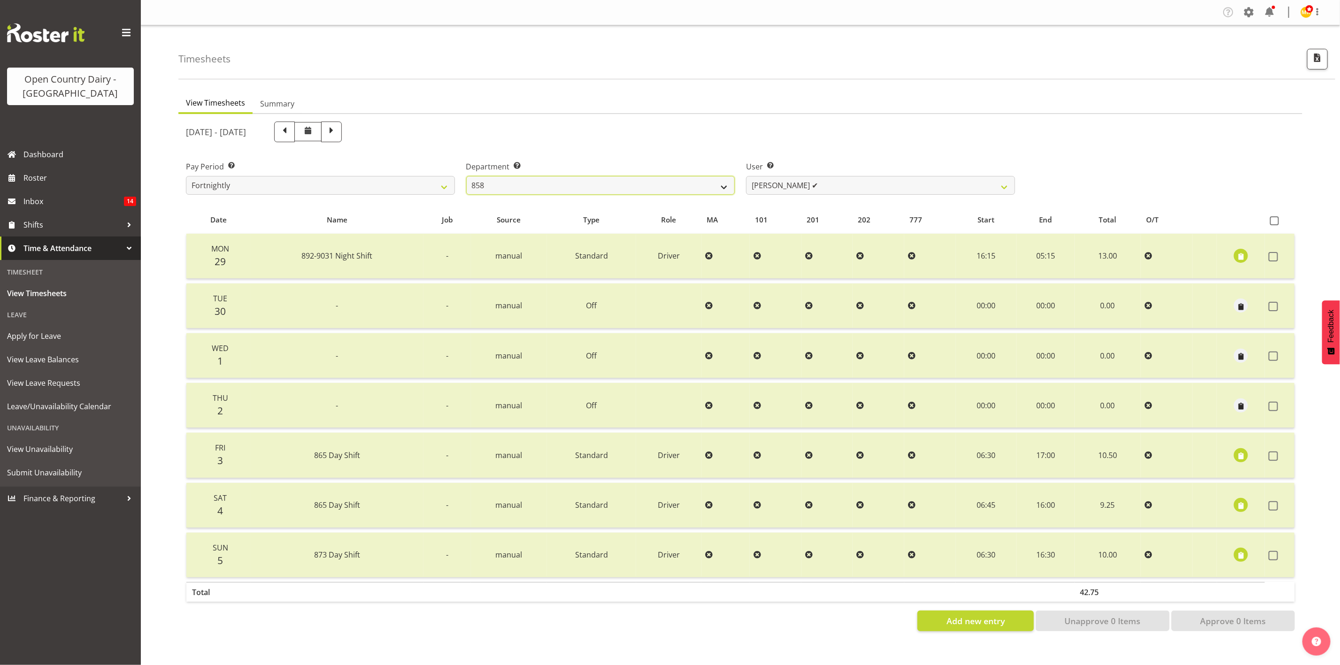
click at [684, 186] on select "734 735 736 737 738 739 851 853 854 855 856 858 861 862 865 867-9032 868 869 87…" at bounding box center [600, 185] width 269 height 19
click at [830, 182] on select "Anthony Shaw ✔ Liam Bellman ✔ Neil Peters ❌" at bounding box center [880, 185] width 269 height 19
select select "7456"
click at [746, 176] on select "Anthony Shaw ✔ Liam Bellman ✔ Neil Peters ❌" at bounding box center [880, 185] width 269 height 19
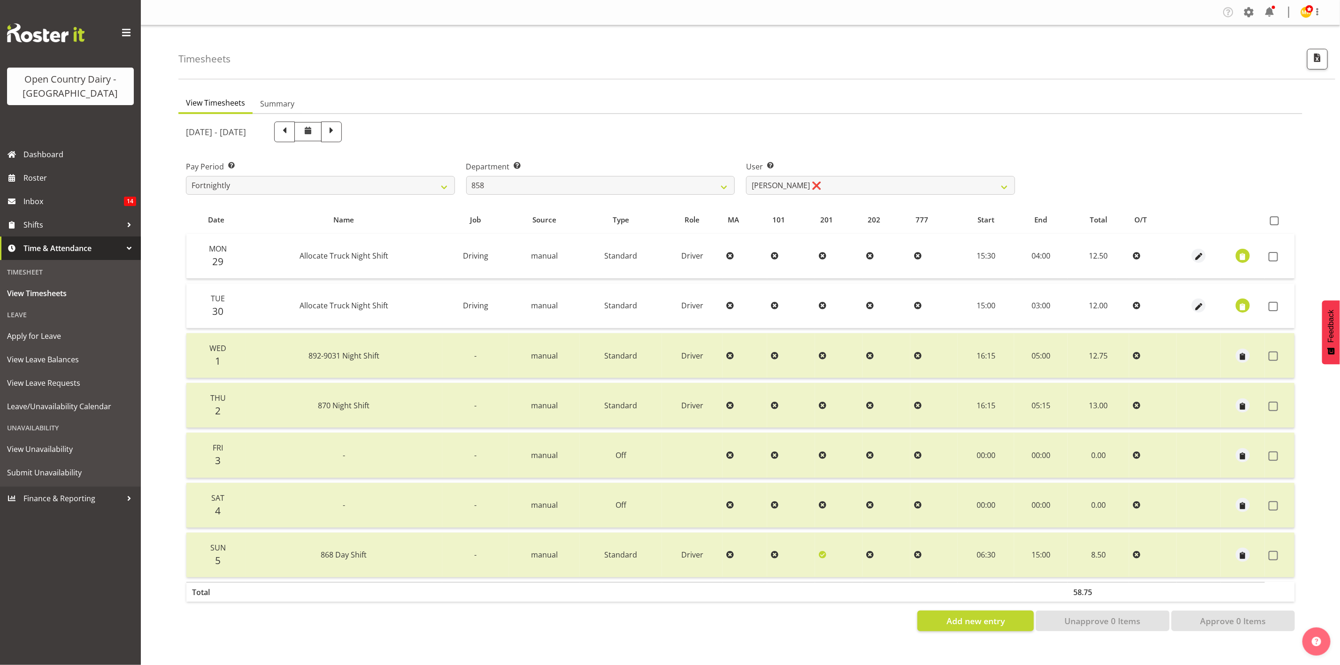
click at [917, 169] on label "User Select user. Note: This is filtered down by the previous two drop-down ite…" at bounding box center [880, 166] width 269 height 11
click at [1241, 252] on span "button" at bounding box center [1243, 257] width 11 height 11
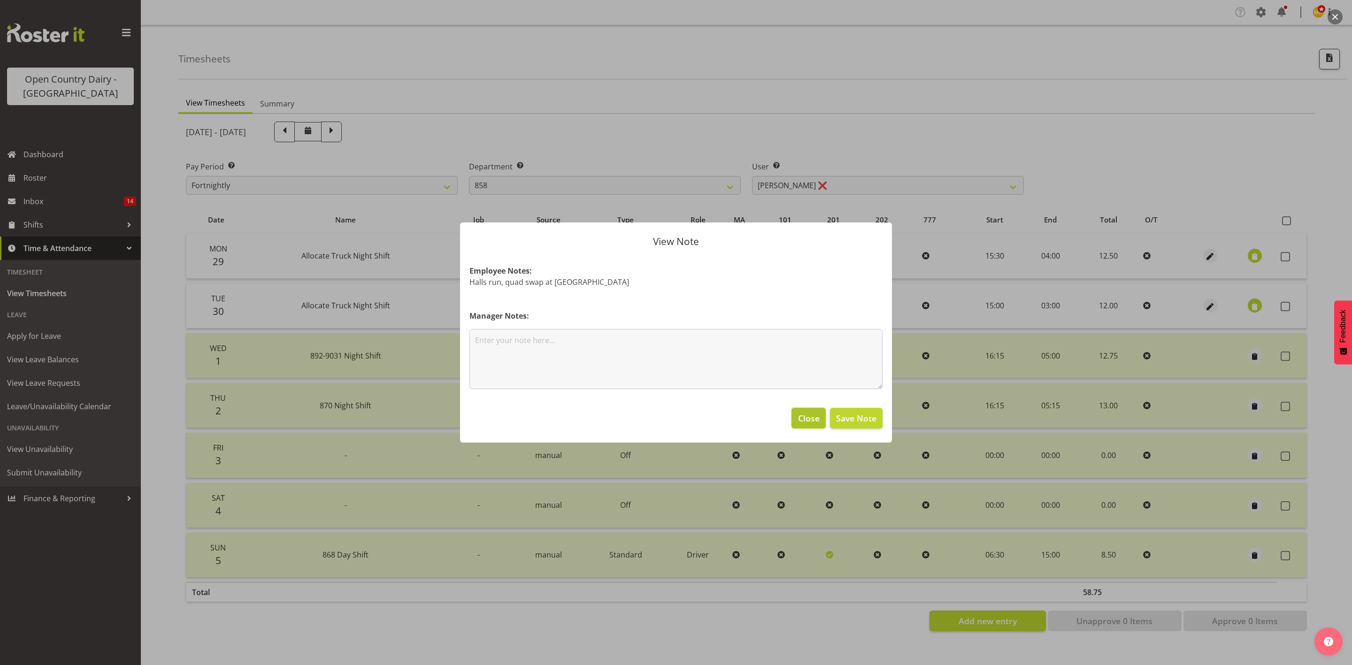
click at [809, 417] on span "Close" at bounding box center [809, 418] width 22 height 12
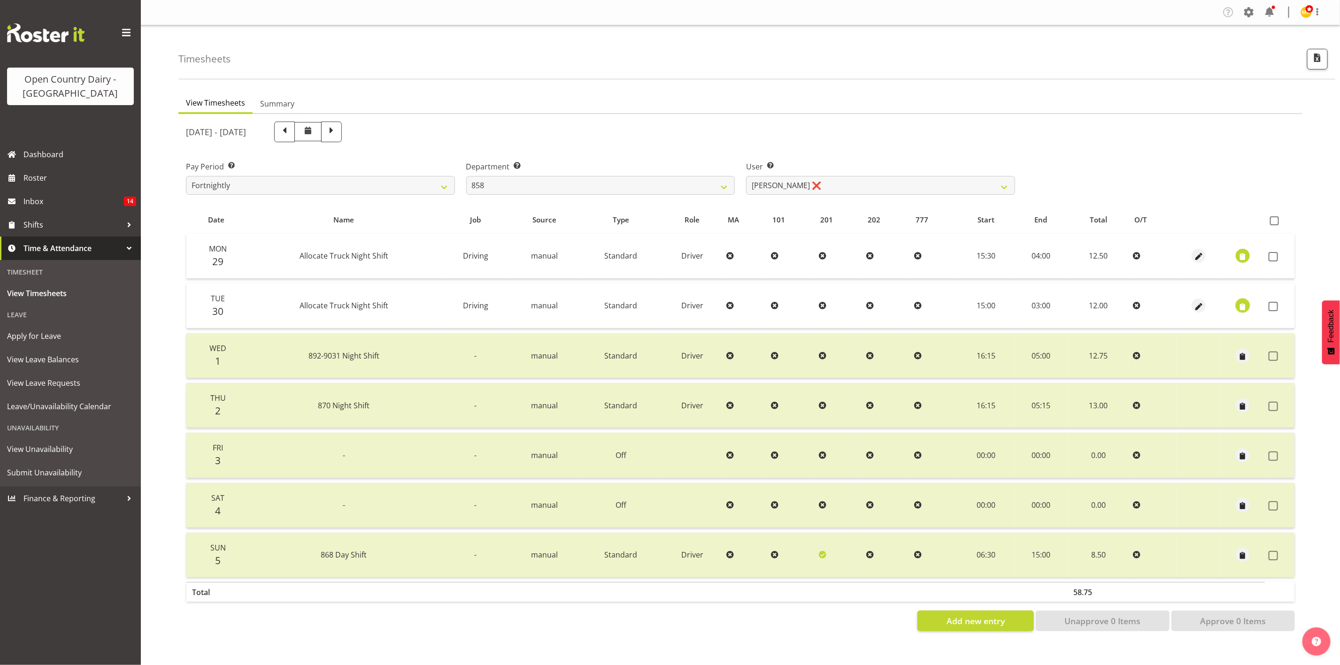
click at [1239, 302] on span "button" at bounding box center [1243, 306] width 11 height 11
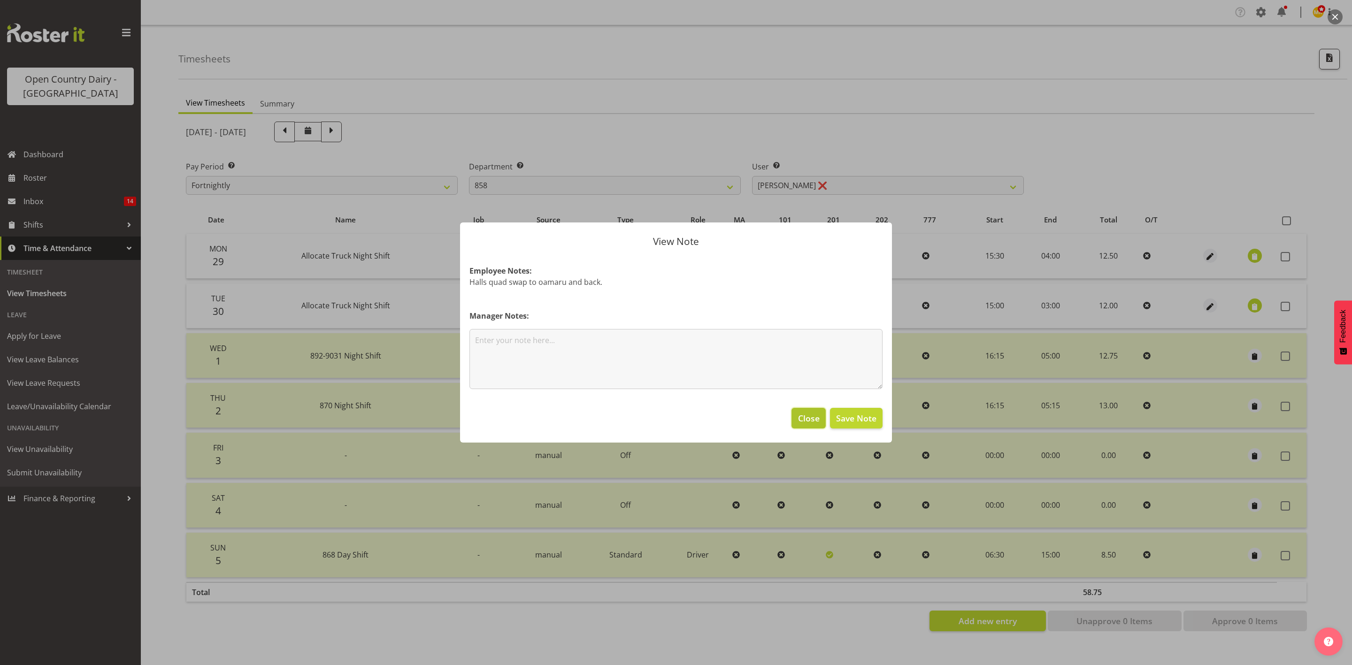
click at [809, 425] on button "Close" at bounding box center [809, 418] width 34 height 21
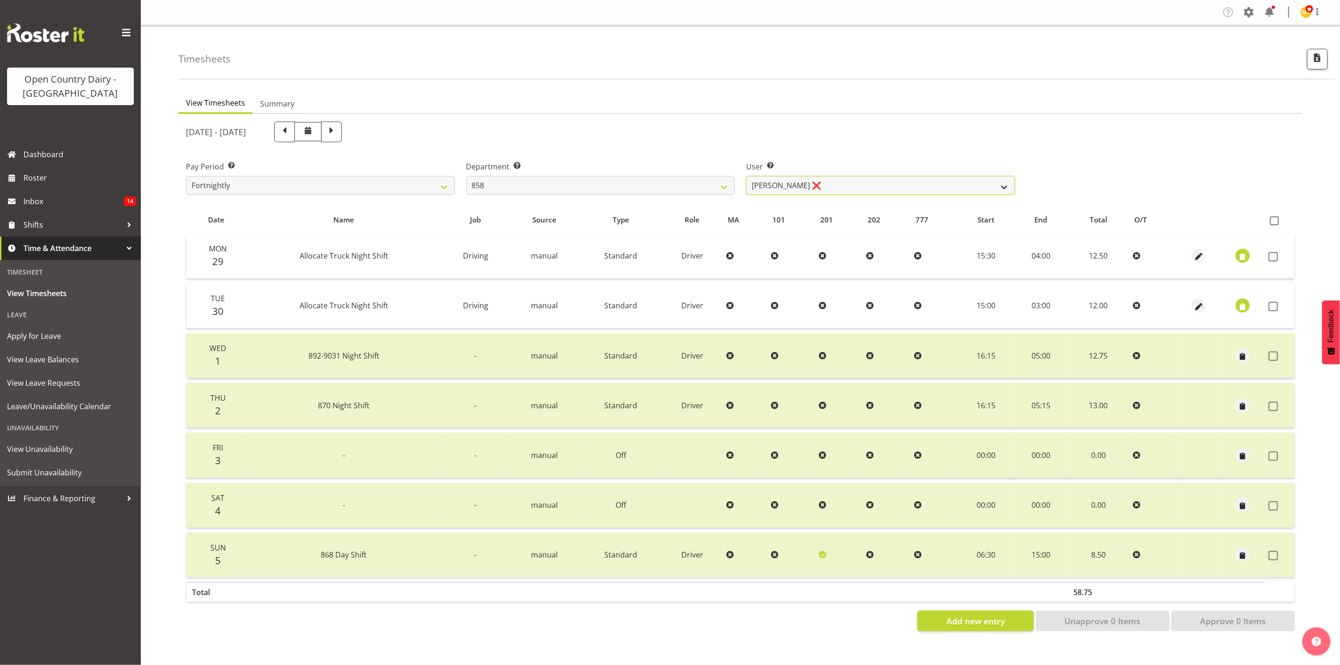
click at [757, 189] on select "Anthony Shaw ✔ Liam Bellman ✔ Neil Peters ❌" at bounding box center [880, 185] width 269 height 19
click at [703, 185] on select "734 735 736 737 738 739 851 853 854 855 856 858 861 862 865 867-9032 868 869 87…" at bounding box center [600, 185] width 269 height 19
select select "675"
click at [466, 176] on select "734 735 736 737 738 739 851 853 854 855 856 858 861 862 865 867-9032 868 869 87…" at bounding box center [600, 185] width 269 height 19
select select "7389"
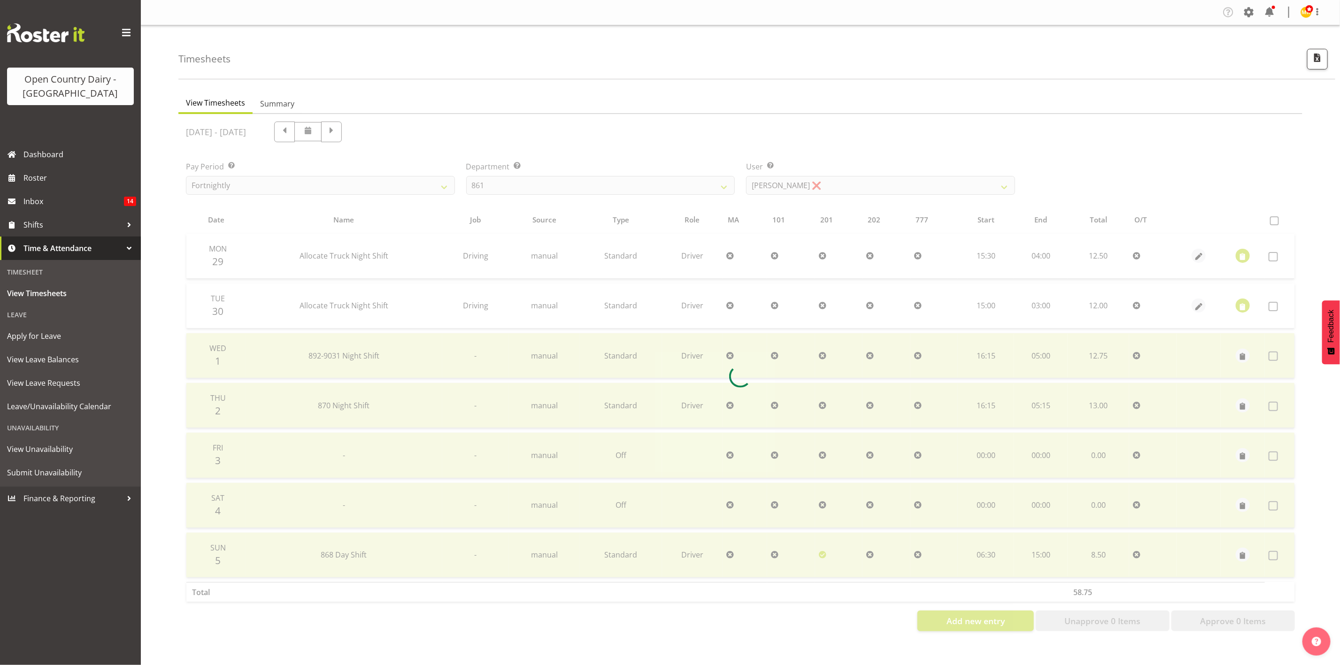
click at [804, 186] on div at bounding box center [740, 376] width 1124 height 525
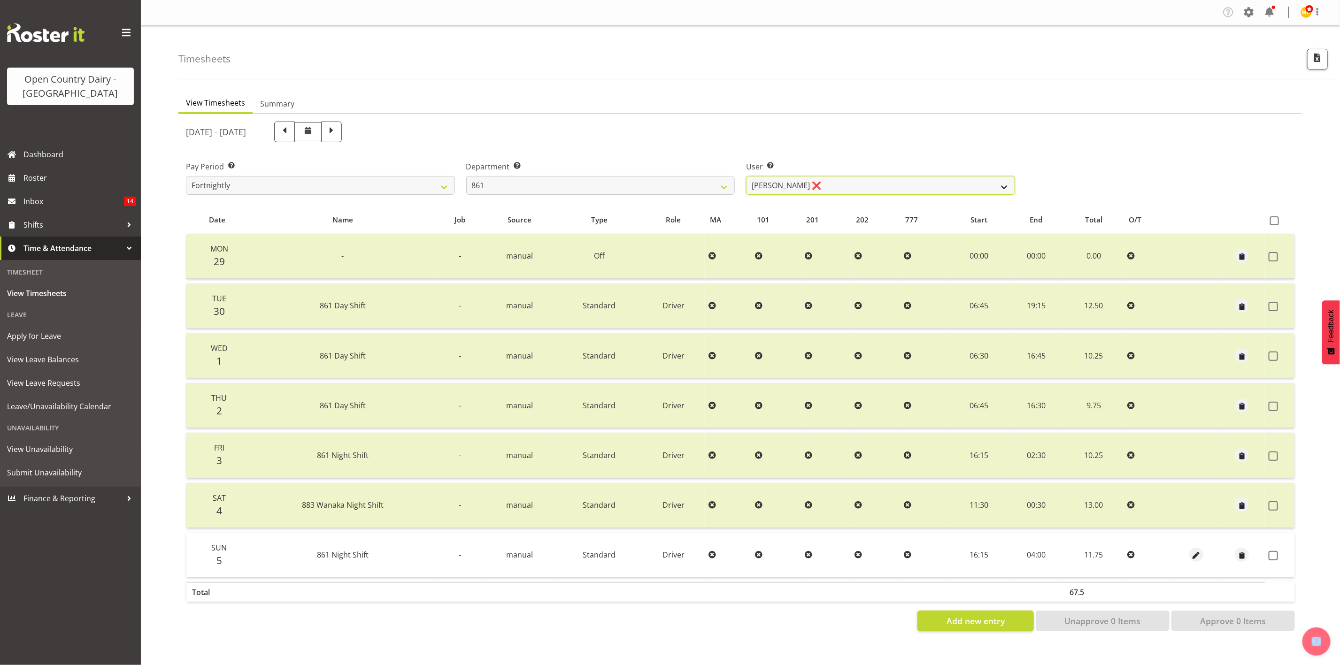
drag, startPoint x: 804, startPoint y: 186, endPoint x: 789, endPoint y: 184, distance: 15.3
click at [804, 186] on select "Barry McIntosh ❌ Matthew Welland ✔ Philip Peek ✔" at bounding box center [880, 185] width 269 height 19
click at [727, 184] on select "734 735 736 737 738 739 851 853 854 855 856 858 861 862 865 867-9032 868 869 87…" at bounding box center [600, 185] width 269 height 19
click at [466, 176] on select "734 735 736 737 738 739 851 853 854 855 856 858 861 862 865 867-9032 868 869 87…" at bounding box center [600, 185] width 269 height 19
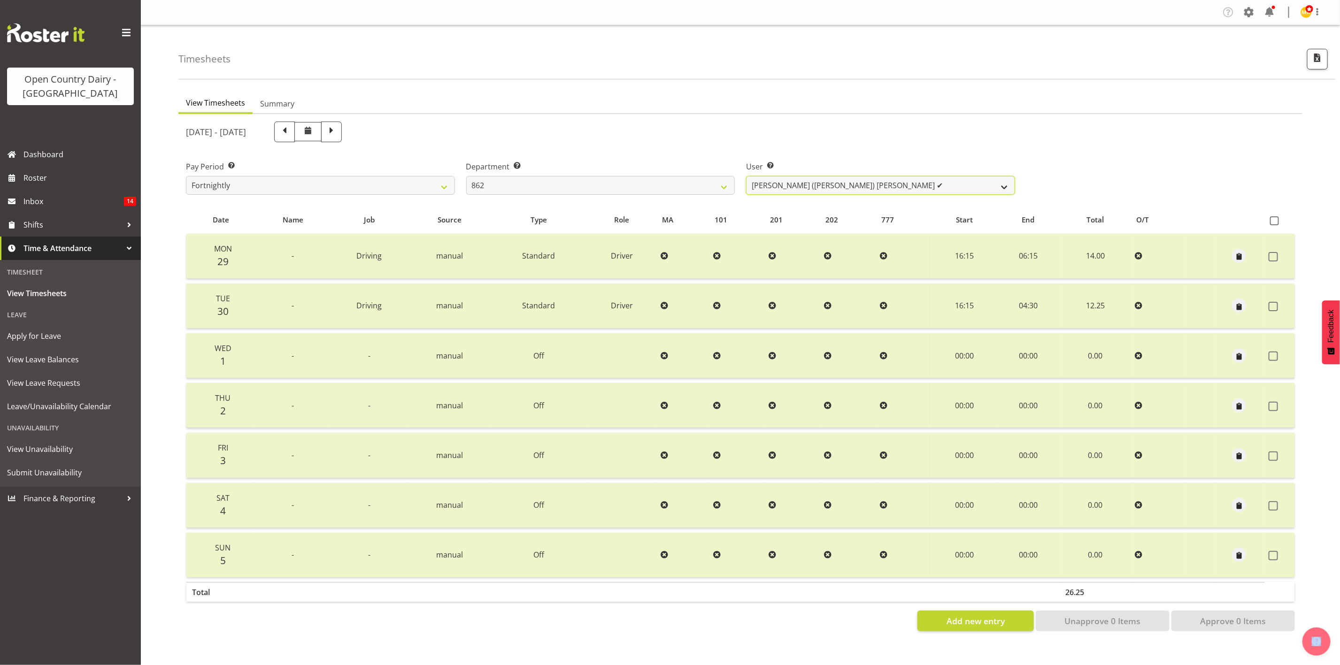
drag, startPoint x: 820, startPoint y: 182, endPoint x: 786, endPoint y: 180, distance: 34.3
click at [820, 182] on select "Bennie (David) Smith ✔ Colin Schwarz ✔ Forbes O'Reilly ❌ Tracy Inder ✔" at bounding box center [880, 185] width 269 height 19
click at [728, 181] on select "734 735 736 737 738 739 851 853 854 855 856 858 861 862 865 867-9032 868 869 87…" at bounding box center [600, 185] width 269 height 19
click at [466, 176] on select "734 735 736 737 738 739 851 853 854 855 856 858 861 862 865 867-9032 868 869 87…" at bounding box center [600, 185] width 269 height 19
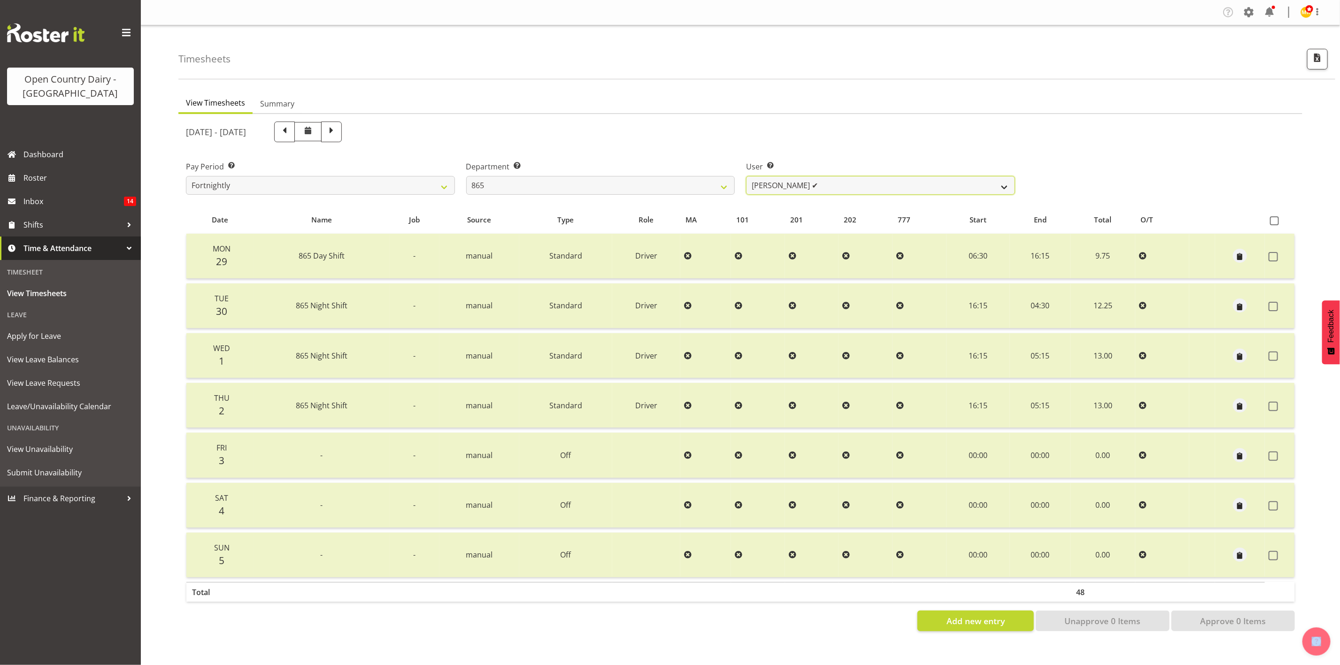
drag, startPoint x: 851, startPoint y: 190, endPoint x: 831, endPoint y: 189, distance: 19.7
click at [851, 190] on select "Flavio Ferraz ✔ George Courtney ❌ Steffan Kennard ✔" at bounding box center [880, 185] width 269 height 19
click at [729, 186] on select "734 735 736 737 738 739 851 853 854 855 856 858 861 862 865 867-9032 868 869 87…" at bounding box center [600, 185] width 269 height 19
click at [466, 176] on select "734 735 736 737 738 739 851 853 854 855 856 858 861 862 865 867-9032 868 869 87…" at bounding box center [600, 185] width 269 height 19
drag, startPoint x: 727, startPoint y: 188, endPoint x: 721, endPoint y: 192, distance: 7.4
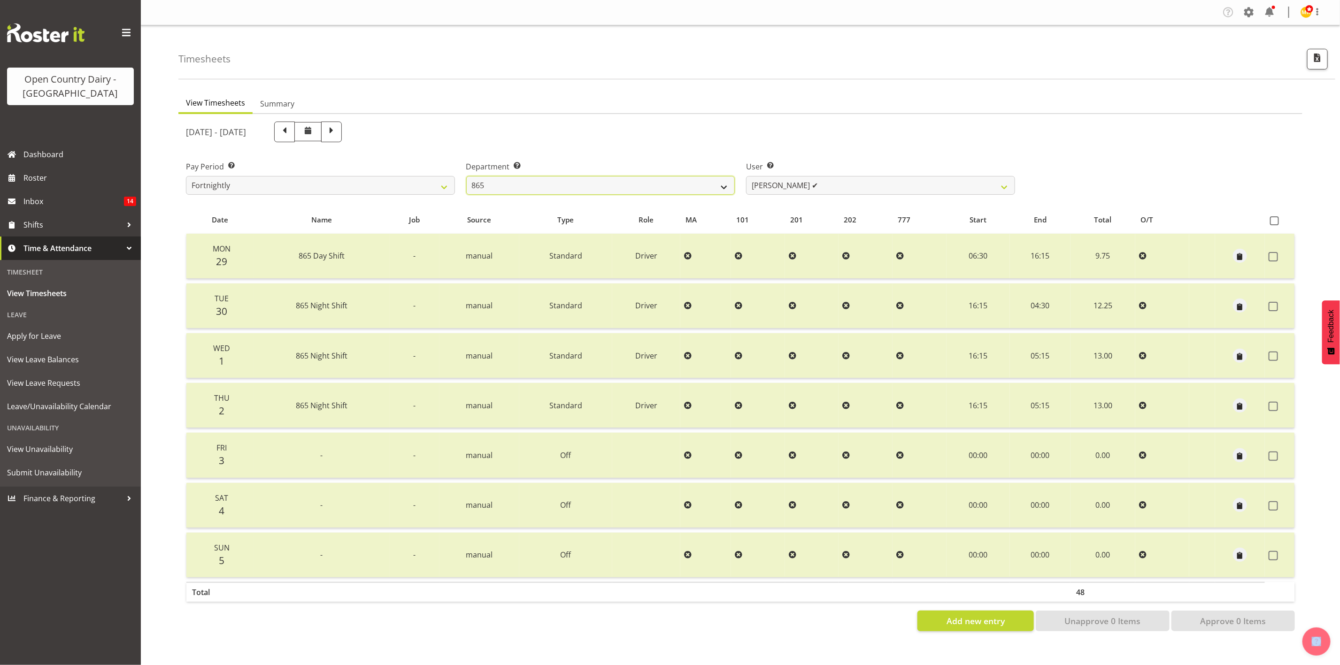
click at [727, 188] on select "734 735 736 737 738 739 851 853 854 855 856 858 861 862 865 867-9032 868 869 87…" at bounding box center [600, 185] width 269 height 19
click at [466, 176] on select "734 735 736 737 738 739 851 853 854 855 856 858 861 862 865 867-9032 868 869 87…" at bounding box center [600, 185] width 269 height 19
drag, startPoint x: 816, startPoint y: 188, endPoint x: 809, endPoint y: 189, distance: 7.1
click at [816, 188] on select "Gert (Gerry) Van Der Berg ✔ Glenn Tither ✔ Jason Gough ✔ Richard Aitken ❌" at bounding box center [880, 185] width 269 height 19
click at [715, 184] on select "734 735 736 737 738 739 851 853 854 855 856 858 861 862 865 867-9032 868 869 87…" at bounding box center [600, 185] width 269 height 19
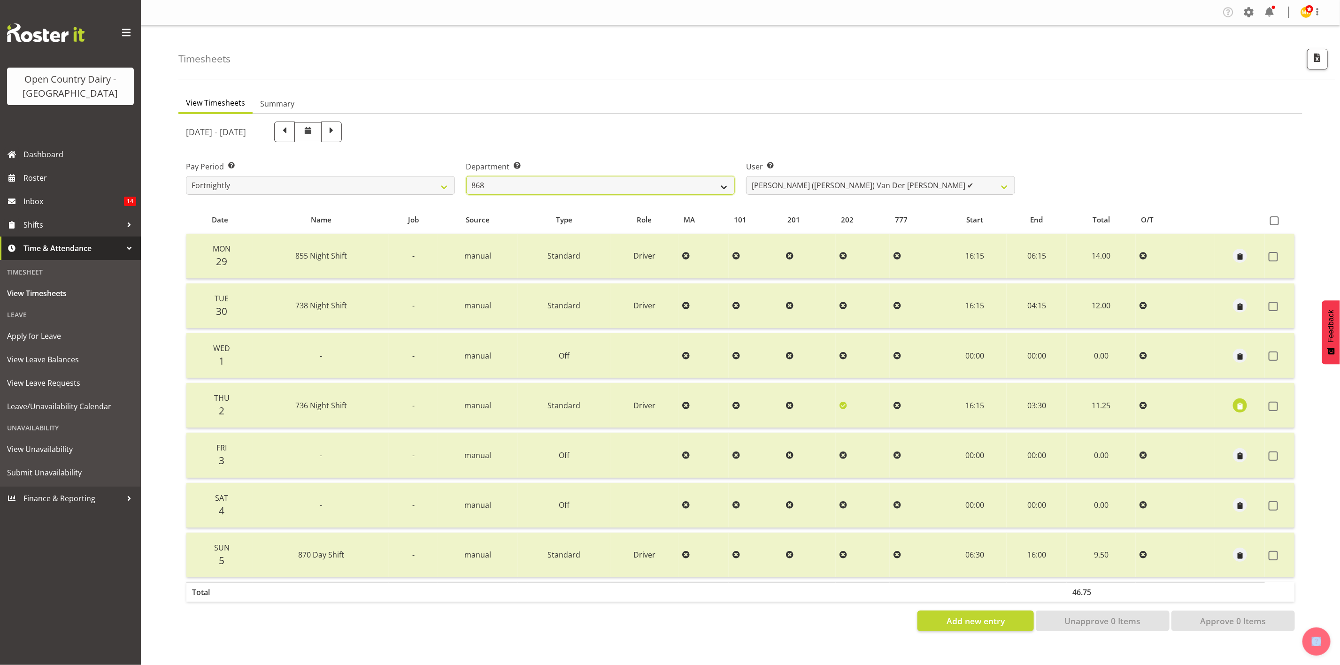
click at [466, 176] on select "734 735 736 737 738 739 851 853 854 855 856 858 861 862 865 867-9032 868 869 87…" at bounding box center [600, 185] width 269 height 19
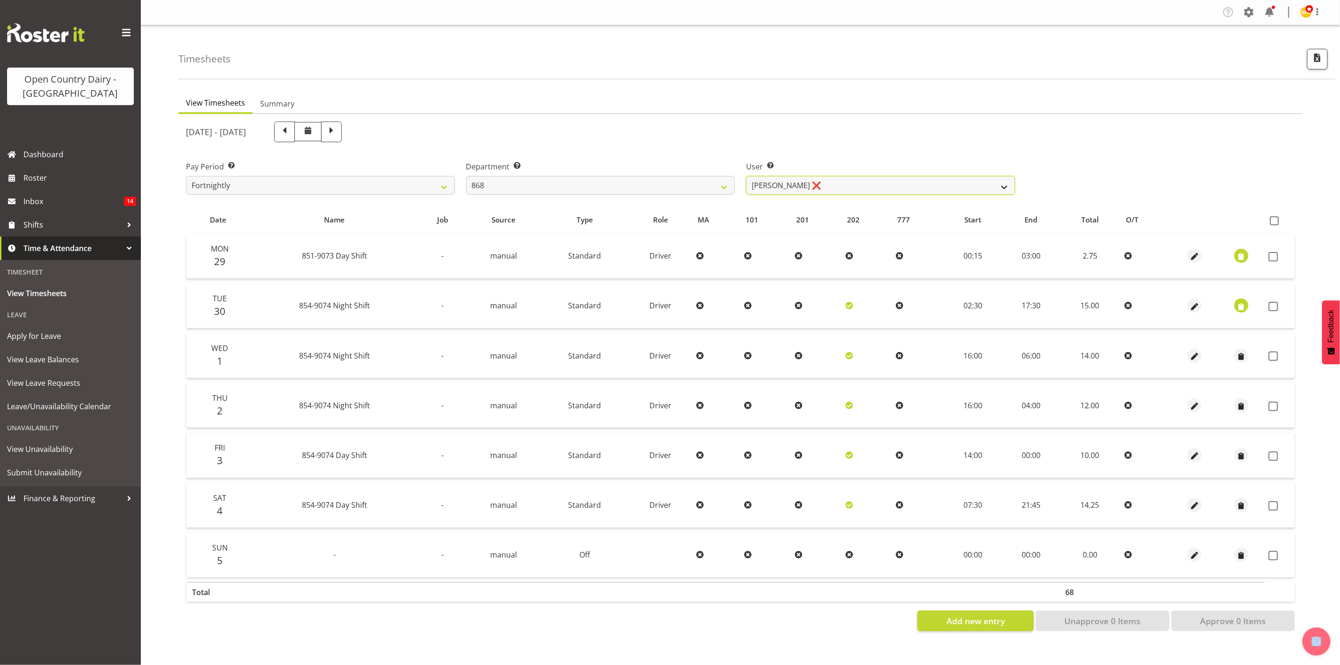
click at [846, 185] on select "Alan Rolton ❌ Cassidy Williams ✔ Christopher McIver ❌ Darin Ayling ✔" at bounding box center [880, 185] width 269 height 19
click at [612, 186] on select "734 735 736 737 738 739 851 853 854 855 856 858 861 862 865 867-9032 868 869 87…" at bounding box center [600, 185] width 269 height 19
click at [466, 176] on select "734 735 736 737 738 739 851 853 854 855 856 858 861 862 865 867-9032 868 869 87…" at bounding box center [600, 185] width 269 height 19
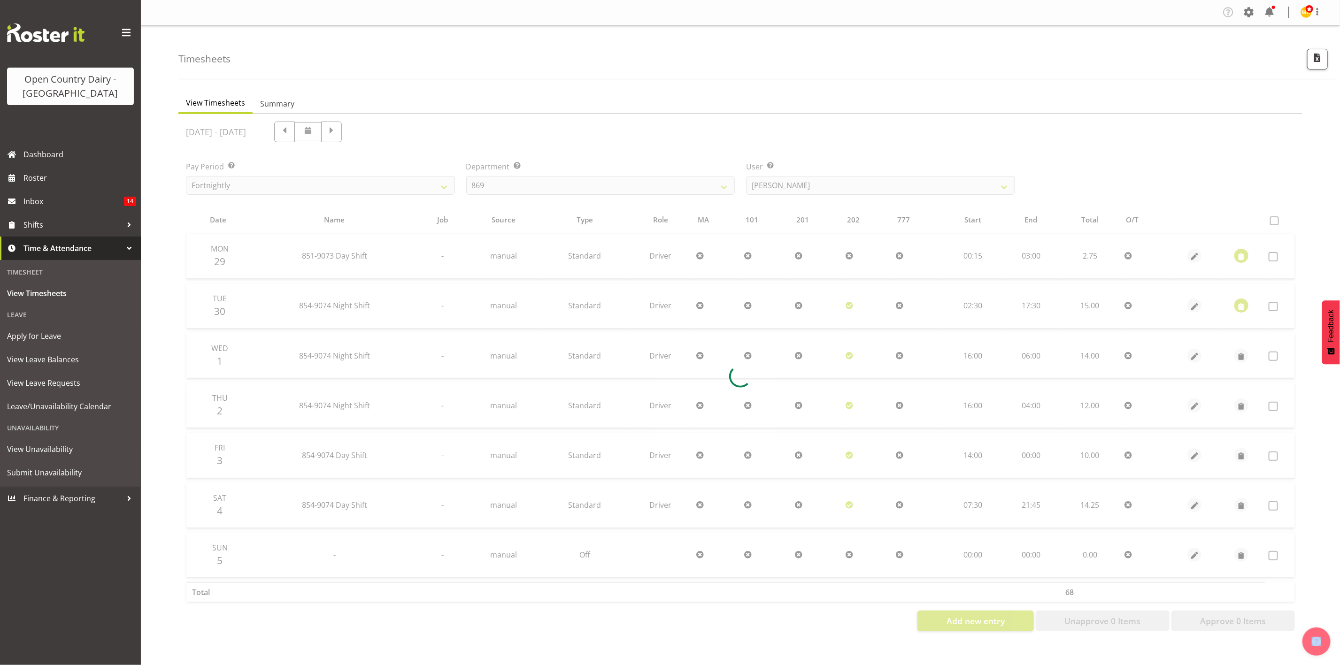
click at [778, 183] on div at bounding box center [740, 376] width 1124 height 525
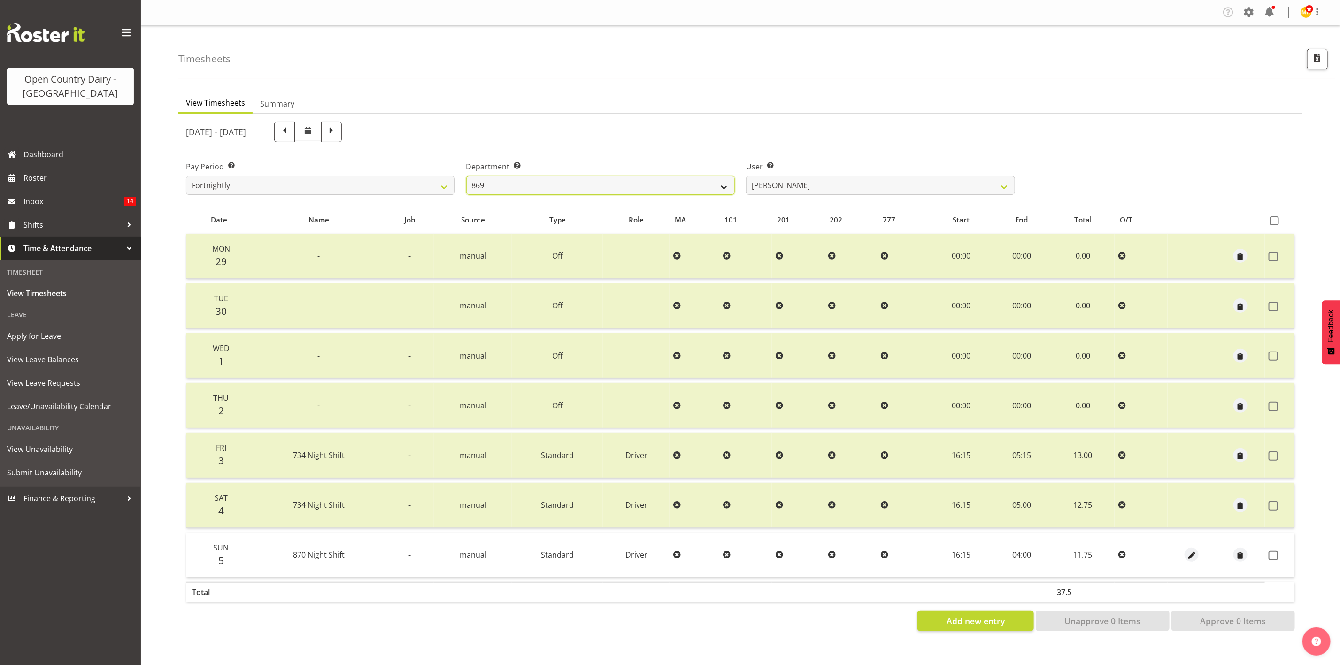
click at [556, 189] on select "734 735 736 737 738 739 851 853 854 855 856 858 861 862 865 867-9032 868 869 87…" at bounding box center [600, 185] width 269 height 19
select select "675"
click at [466, 176] on select "734 735 736 737 738 739 851 853 854 855 856 858 861 862 865 867-9032 868 869 87…" at bounding box center [600, 185] width 269 height 19
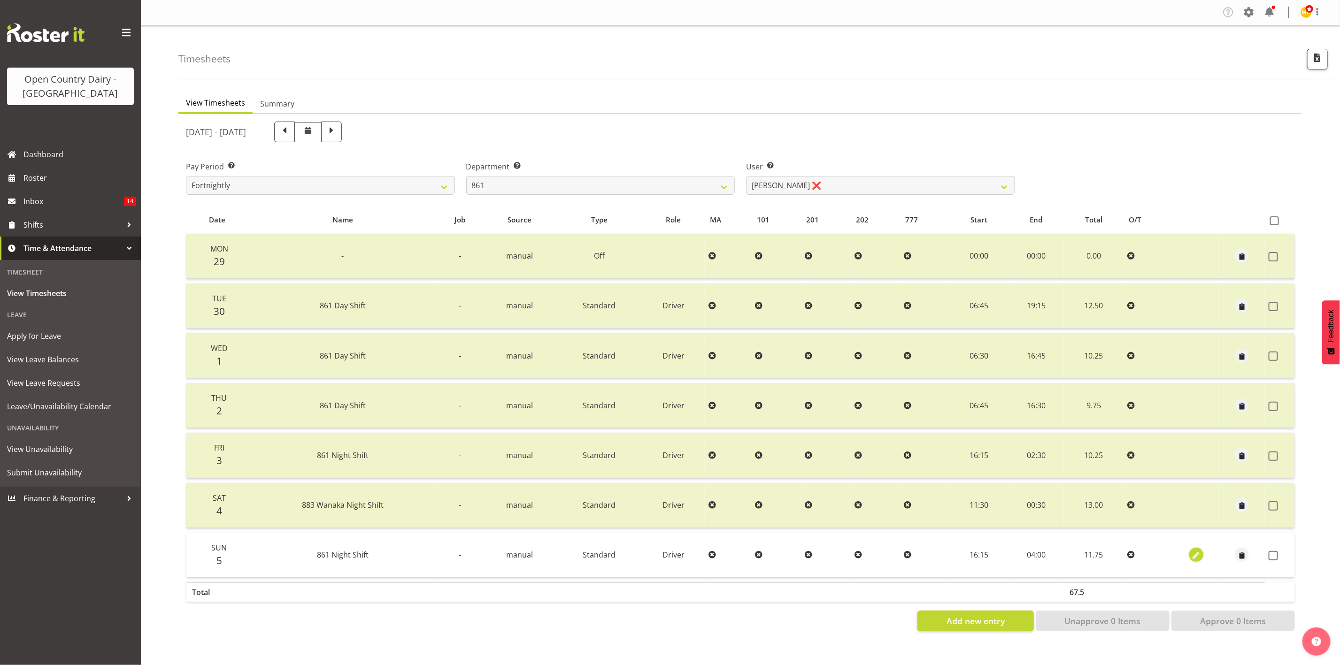
click at [1192, 554] on span "button" at bounding box center [1196, 556] width 11 height 11
select select "Standard"
select select "9"
select select "2025"
select select "4"
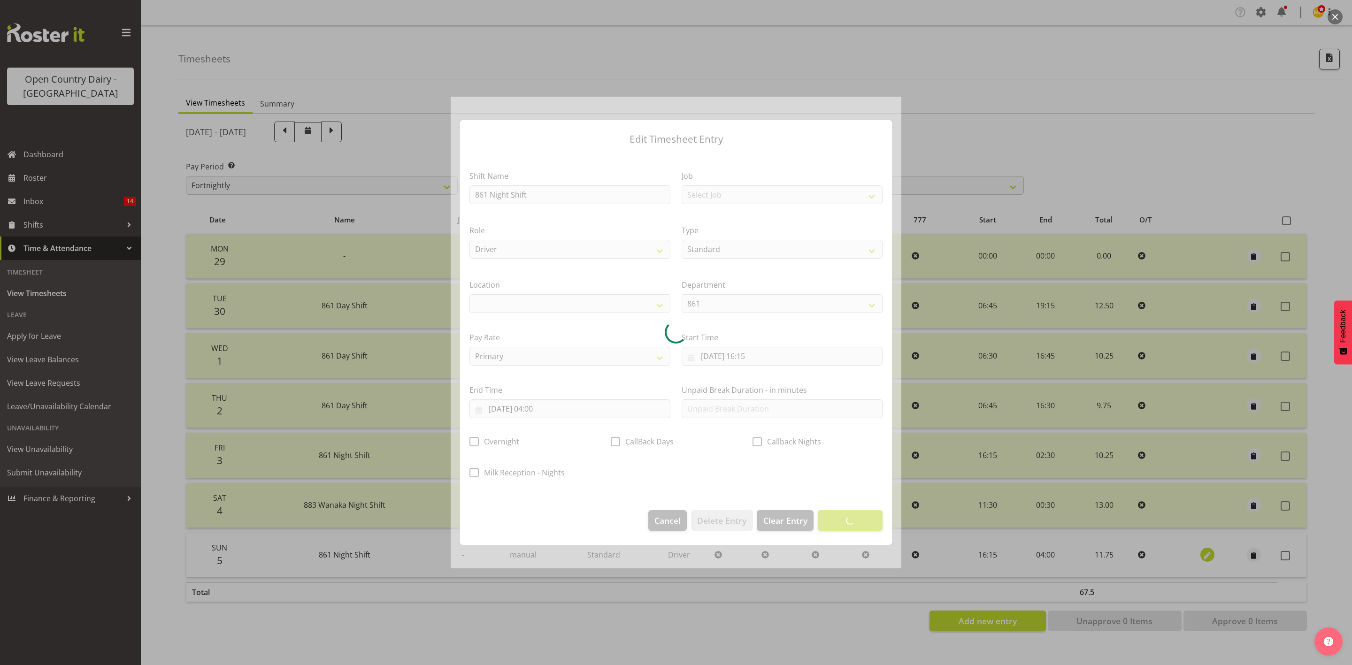
select select
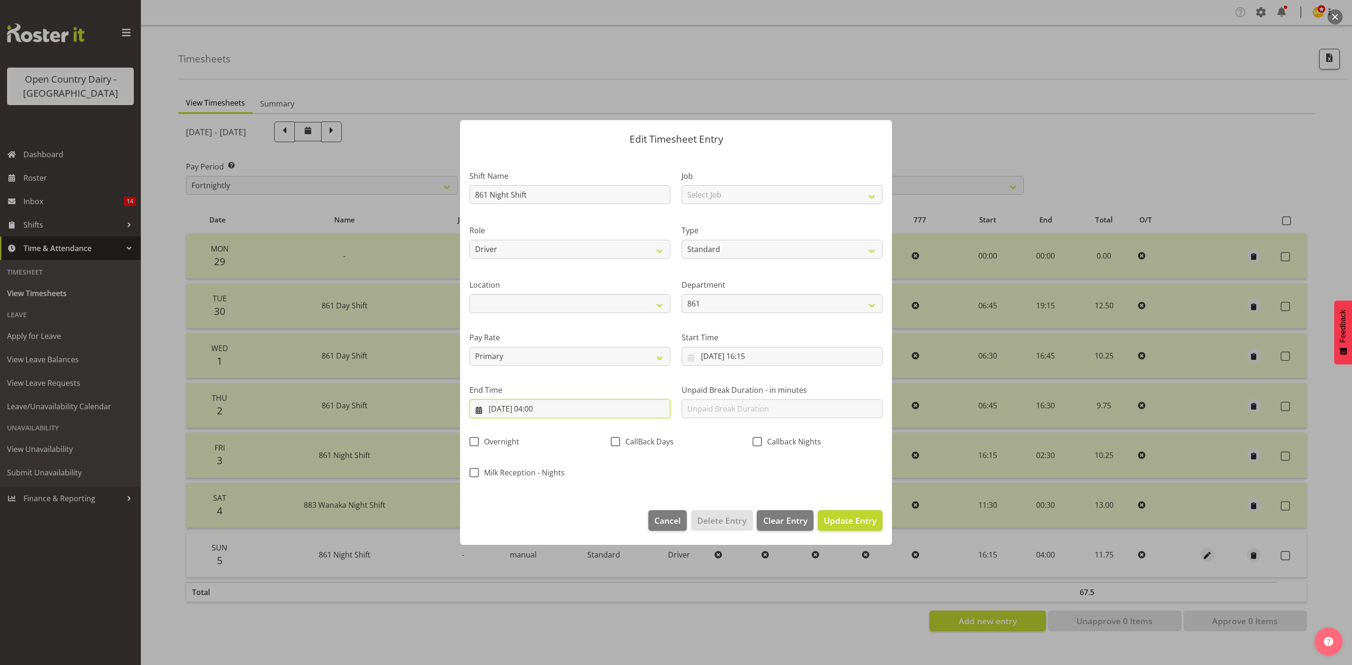
click at [537, 406] on input "06/10/2025, 04:00" at bounding box center [569, 409] width 201 height 19
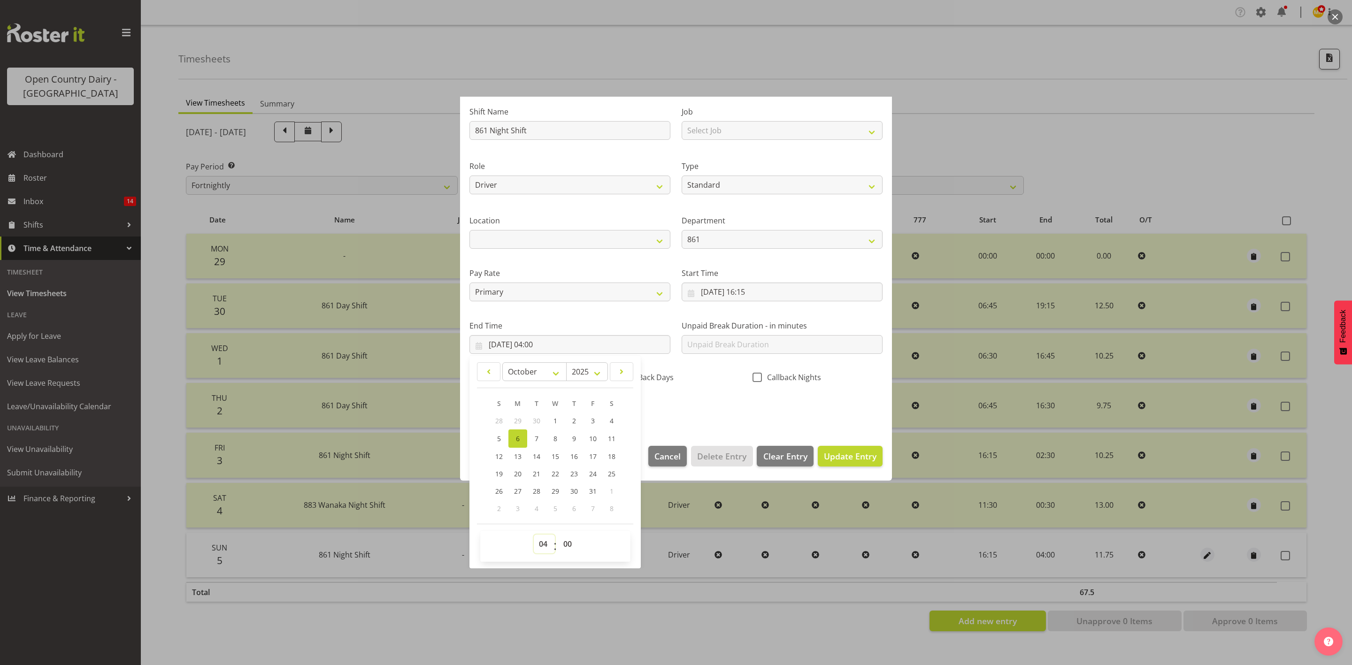
click at [538, 549] on select "00 01 02 03 04 05 06 07 08 09 10 11 12 13 14 15 16 17 18 19 20 21 22 23" at bounding box center [544, 544] width 21 height 19
drag, startPoint x: 548, startPoint y: 548, endPoint x: 548, endPoint y: 537, distance: 11.7
click at [548, 548] on select "00 01 02 03 04 05 06 07 08 09 10 11 12 13 14 15 16 17 18 19 20 21 22 23" at bounding box center [544, 544] width 21 height 19
select select "3"
click at [534, 535] on select "00 01 02 03 04 05 06 07 08 09 10 11 12 13 14 15 16 17 18 19 20 21 22 23" at bounding box center [544, 544] width 21 height 19
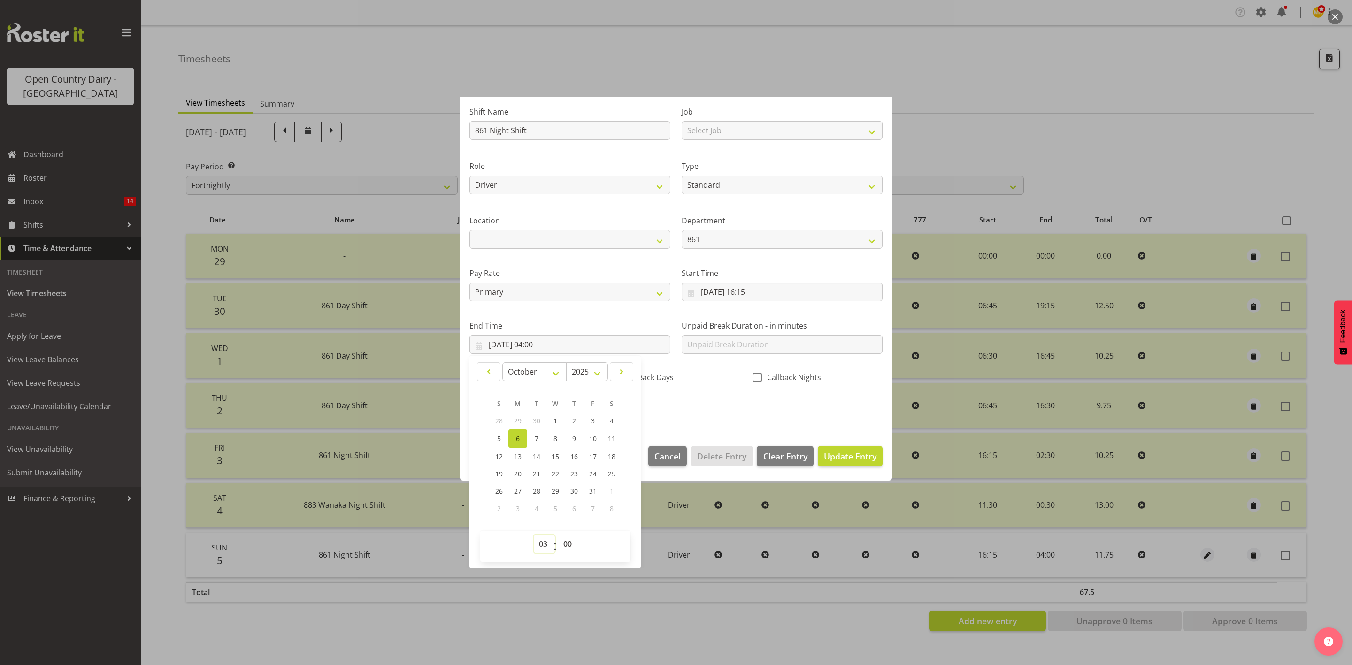
type input "06/10/2025, 03:00"
click at [747, 389] on div "Callback Nights" at bounding box center [817, 375] width 141 height 31
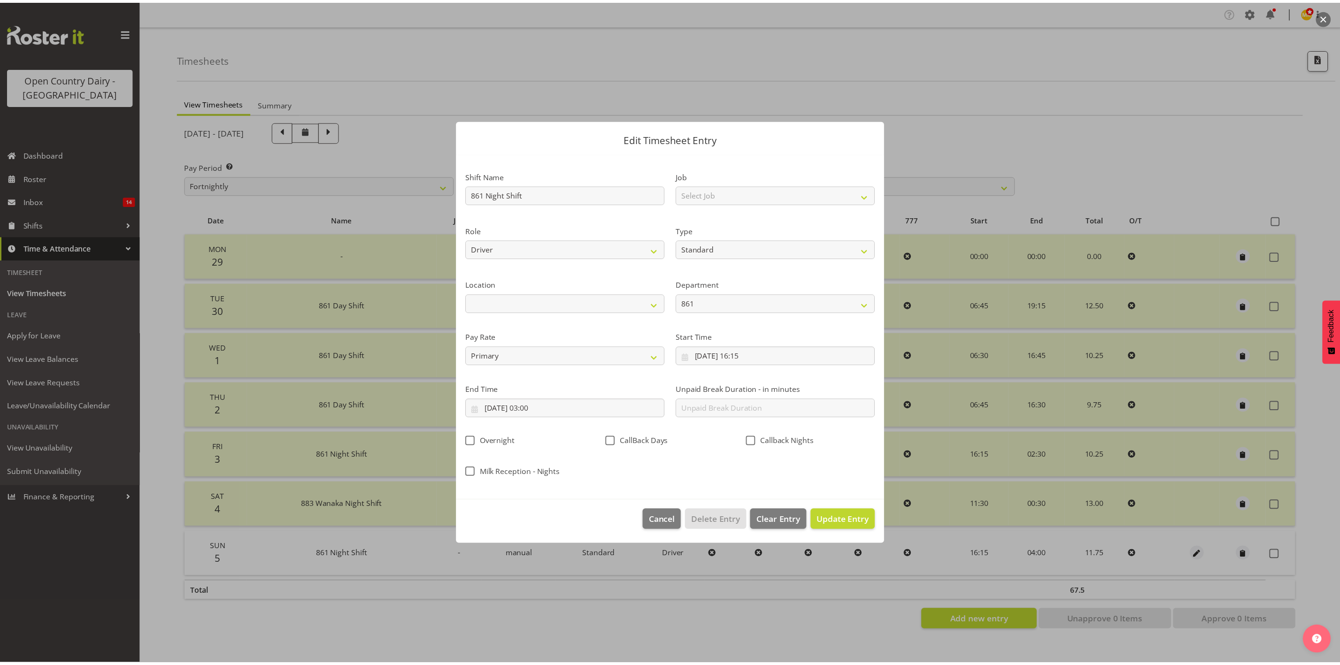
scroll to position [0, 0]
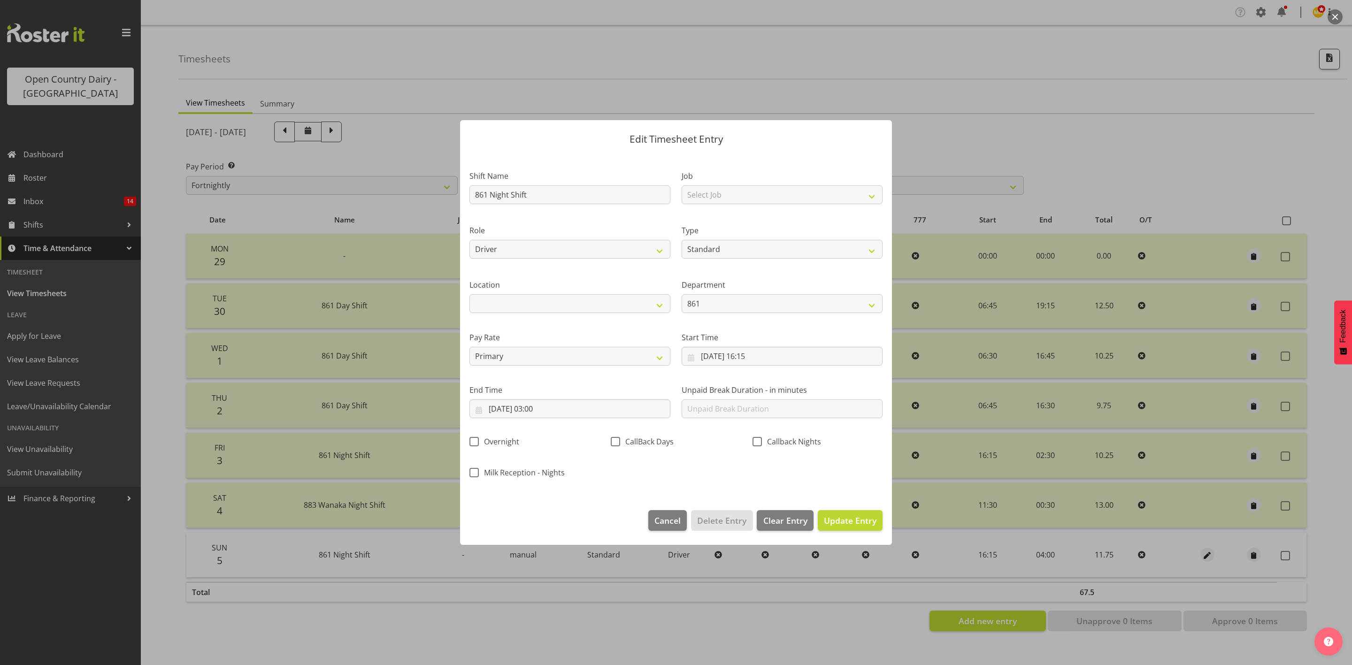
drag, startPoint x: 841, startPoint y: 534, endPoint x: 850, endPoint y: 521, distance: 15.9
click at [841, 533] on footer "Cancel Delete Entry Clear Entry Update Entry" at bounding box center [676, 523] width 432 height 44
click at [850, 521] on span "Update Entry" at bounding box center [850, 520] width 53 height 11
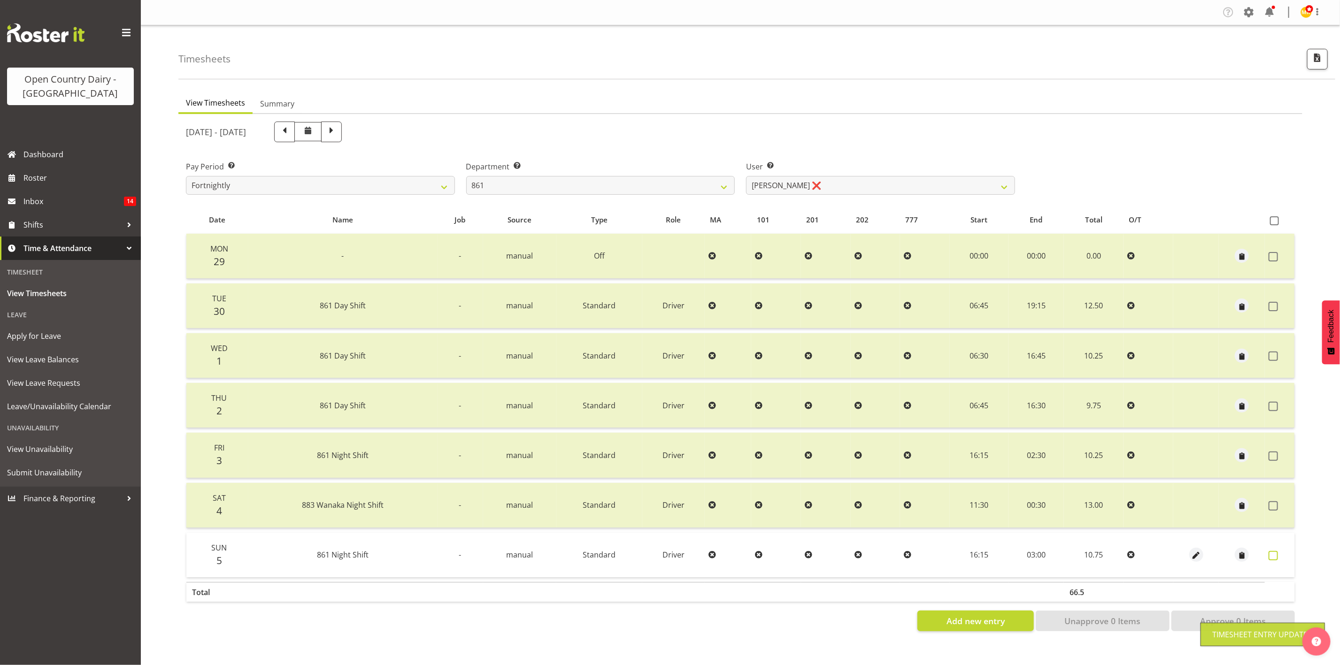
click at [1273, 551] on span at bounding box center [1273, 555] width 9 height 9
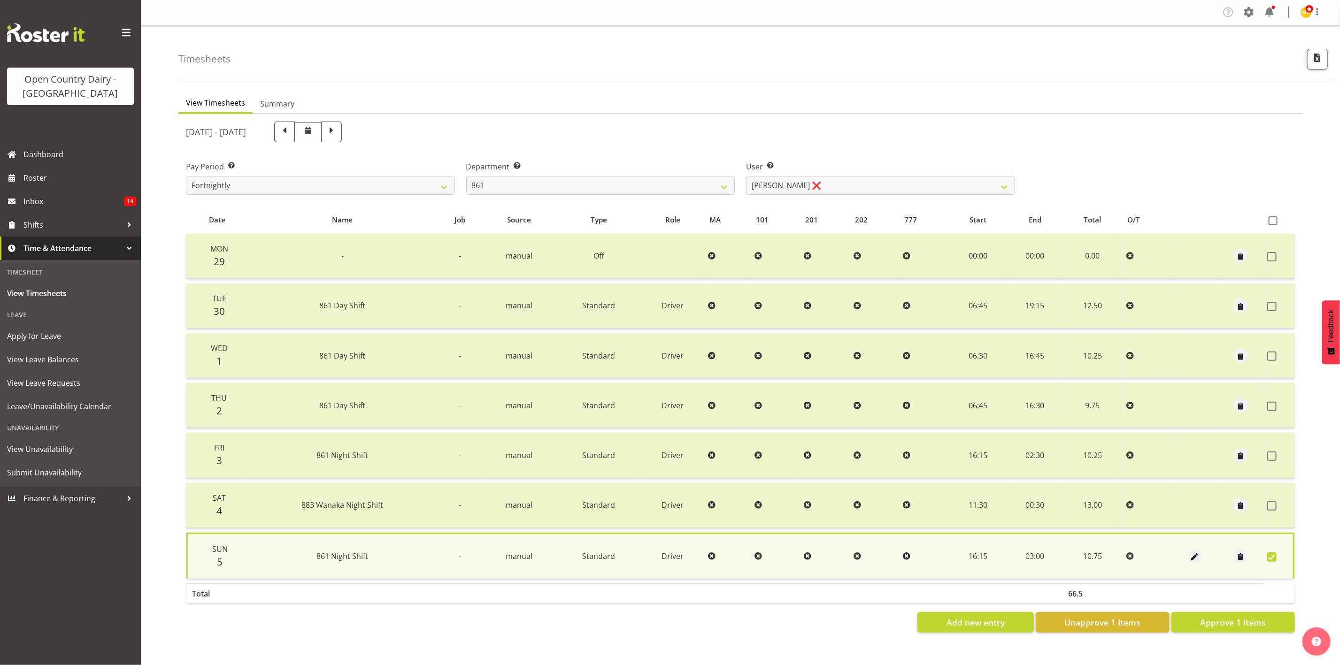
click at [1157, 134] on div "September 29th - October 5th 2025" at bounding box center [740, 132] width 1120 height 32
click at [1265, 616] on span "Approve 1 Items" at bounding box center [1233, 622] width 66 height 12
checkbox input "false"
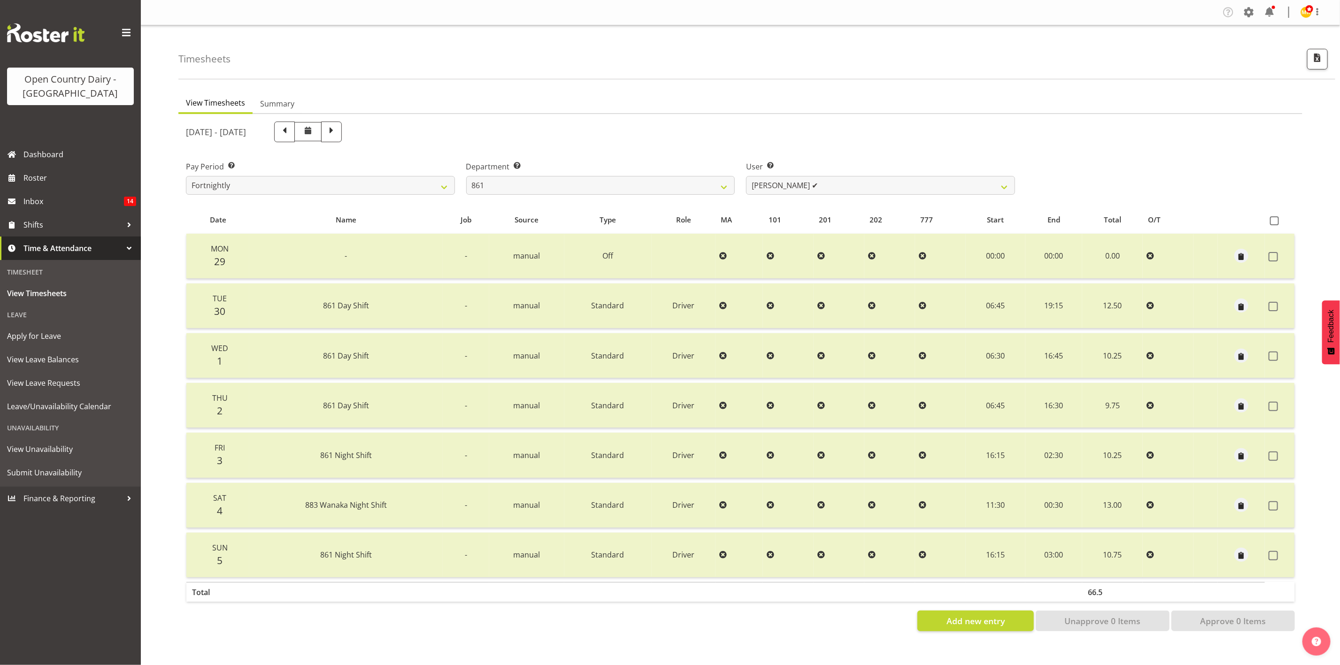
click at [968, 159] on div "User Select user. Note: This is filtered down by the previous two drop-down ite…" at bounding box center [880, 174] width 280 height 53
click at [618, 192] on select "734 735 736 737 738 739 851 853 854 855 856 858 861 862 865 867-9032 868 869 87…" at bounding box center [600, 185] width 269 height 19
click at [466, 176] on select "734 735 736 737 738 739 851 853 854 855 856 858 861 862 865 867-9032 868 869 87…" at bounding box center [600, 185] width 269 height 19
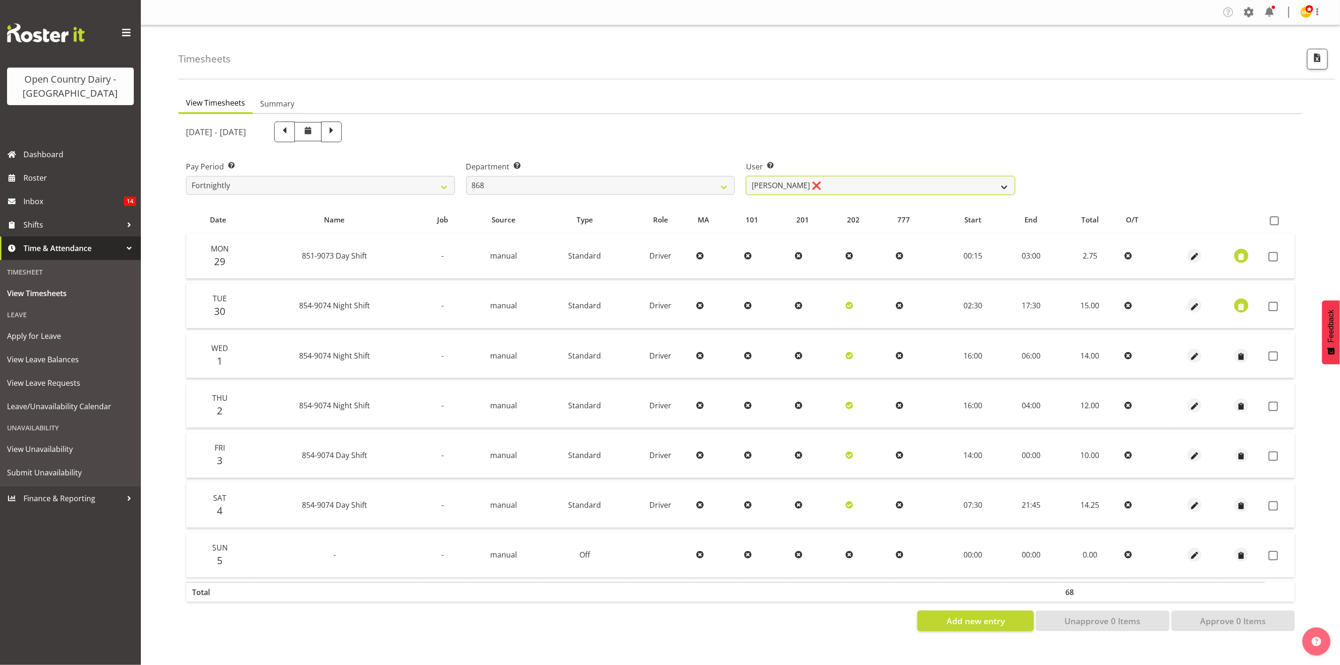
click at [812, 185] on select "Alan Rolton ❌ Cassidy Williams ✔ Christopher McIver ❌ Darin Ayling ✔" at bounding box center [880, 185] width 269 height 19
click at [670, 186] on select "734 735 736 737 738 739 851 853 854 855 856 858 861 862 865 867-9032 868 869 87…" at bounding box center [600, 185] width 269 height 19
click at [466, 176] on select "734 735 736 737 738 739 851 853 854 855 856 858 861 862 865 867-9032 868 869 87…" at bounding box center [600, 185] width 269 height 19
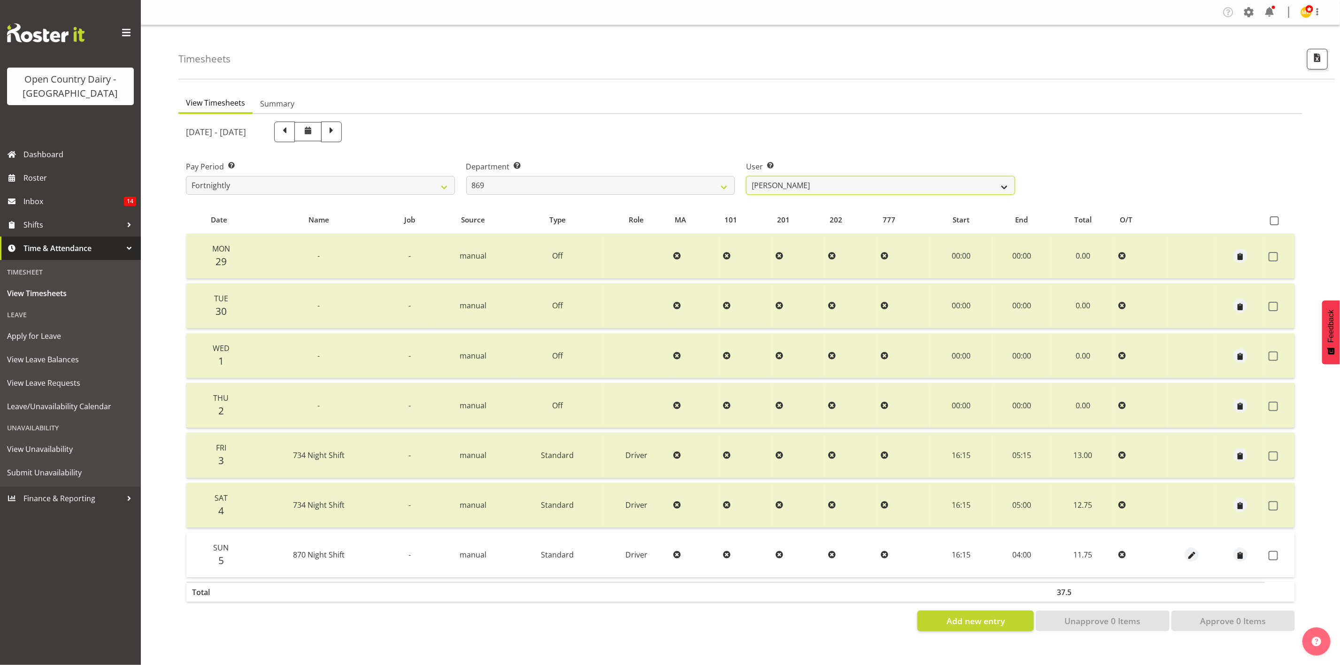
drag, startPoint x: 786, startPoint y: 179, endPoint x: 765, endPoint y: 184, distance: 21.1
click at [786, 179] on select "Barry O'Donnell ❌ Barry Johnston ✔ Jason Soper ❌ Peter Wieczorek ✔" at bounding box center [880, 185] width 269 height 19
click at [676, 180] on select "734 735 736 737 738 739 851 853 854 855 856 858 861 862 865 867-9032 868 869 87…" at bounding box center [600, 185] width 269 height 19
click at [466, 176] on select "734 735 736 737 738 739 851 853 854 855 856 858 861 862 865 867-9032 868 869 87…" at bounding box center [600, 185] width 269 height 19
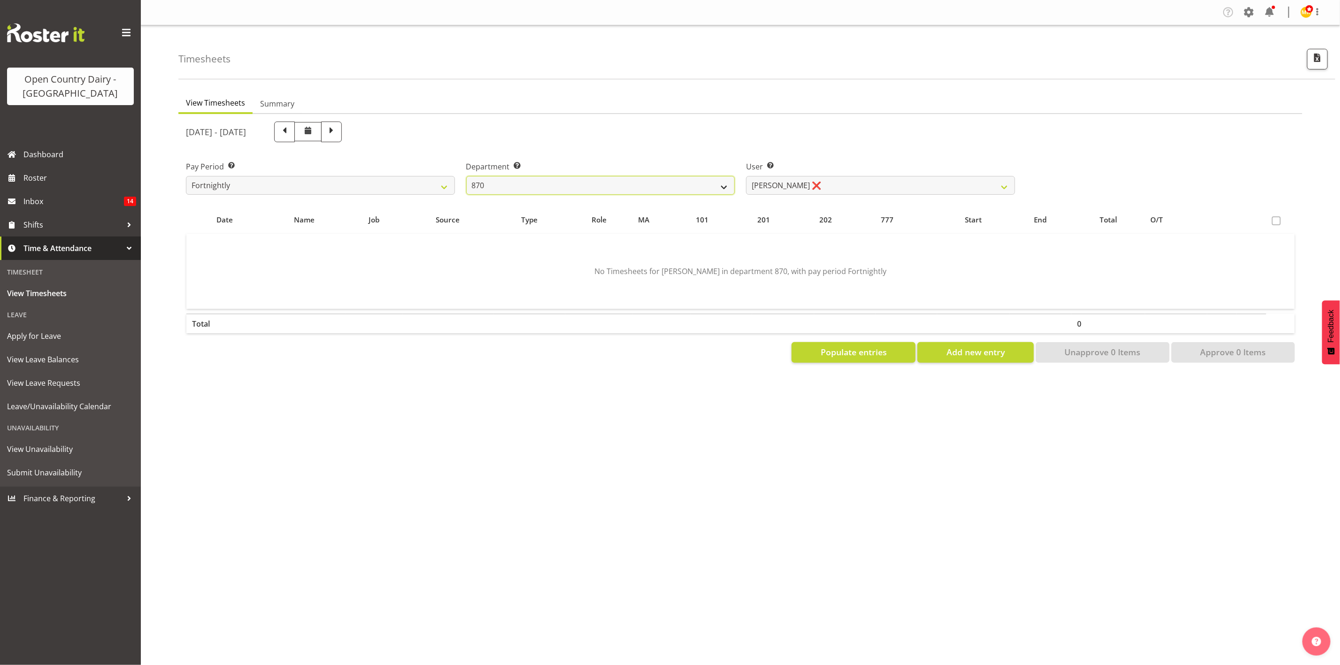
click at [667, 186] on select "734 735 736 737 738 739 851 853 854 855 856 858 861 862 865 867-9032 868 869 87…" at bounding box center [600, 185] width 269 height 19
click at [466, 176] on select "734 735 736 737 738 739 851 853 854 855 856 858 861 862 865 867-9032 868 869 87…" at bounding box center [600, 185] width 269 height 19
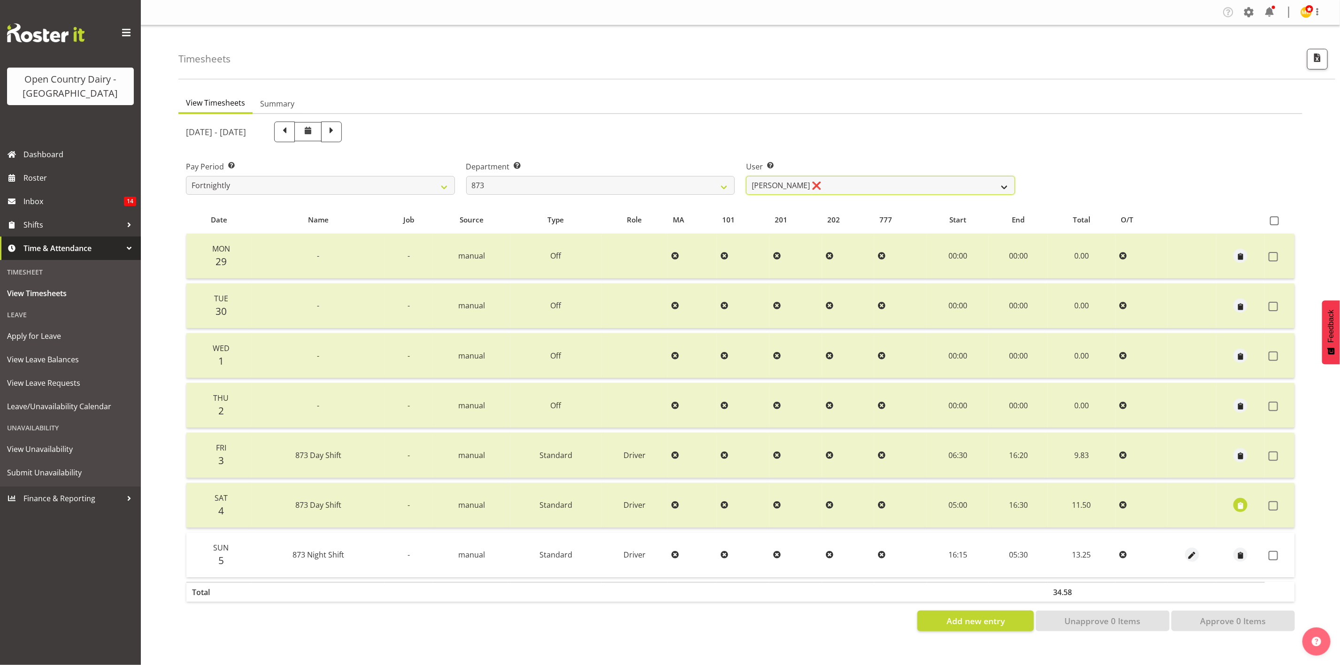
drag, startPoint x: 782, startPoint y: 183, endPoint x: 752, endPoint y: 184, distance: 30.1
click at [782, 183] on select "Andrew Henderson ❌ Ricky Popham ✔ Stacy MacAskill ✔ Trish Nicol ✔" at bounding box center [880, 185] width 269 height 19
click at [658, 179] on select "734 735 736 737 738 739 851 853 854 855 856 858 861 862 865 867-9032 868 869 87…" at bounding box center [600, 185] width 269 height 19
click at [466, 176] on select "734 735 736 737 738 739 851 853 854 855 856 858 861 862 865 867-9032 868 869 87…" at bounding box center [600, 185] width 269 height 19
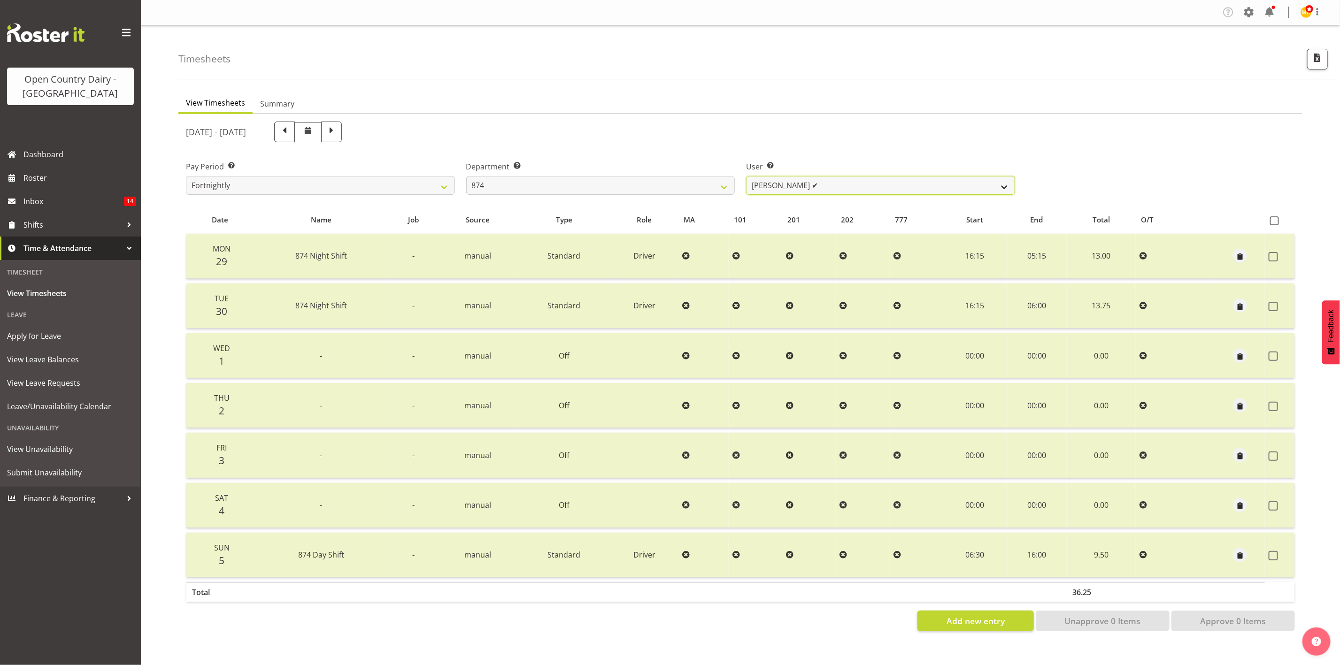
click at [830, 185] on select "Annette Parker ✔ Christopher McRae ✔ Patrick Stenton ❌ Rachel Carpenter ✔" at bounding box center [880, 185] width 269 height 19
click at [623, 189] on select "734 735 736 737 738 739 851 853 854 855 856 858 861 862 865 867-9032 868 869 87…" at bounding box center [600, 185] width 269 height 19
click at [466, 176] on select "734 735 736 737 738 739 851 853 854 855 856 858 861 862 865 867-9032 868 869 87…" at bounding box center [600, 185] width 269 height 19
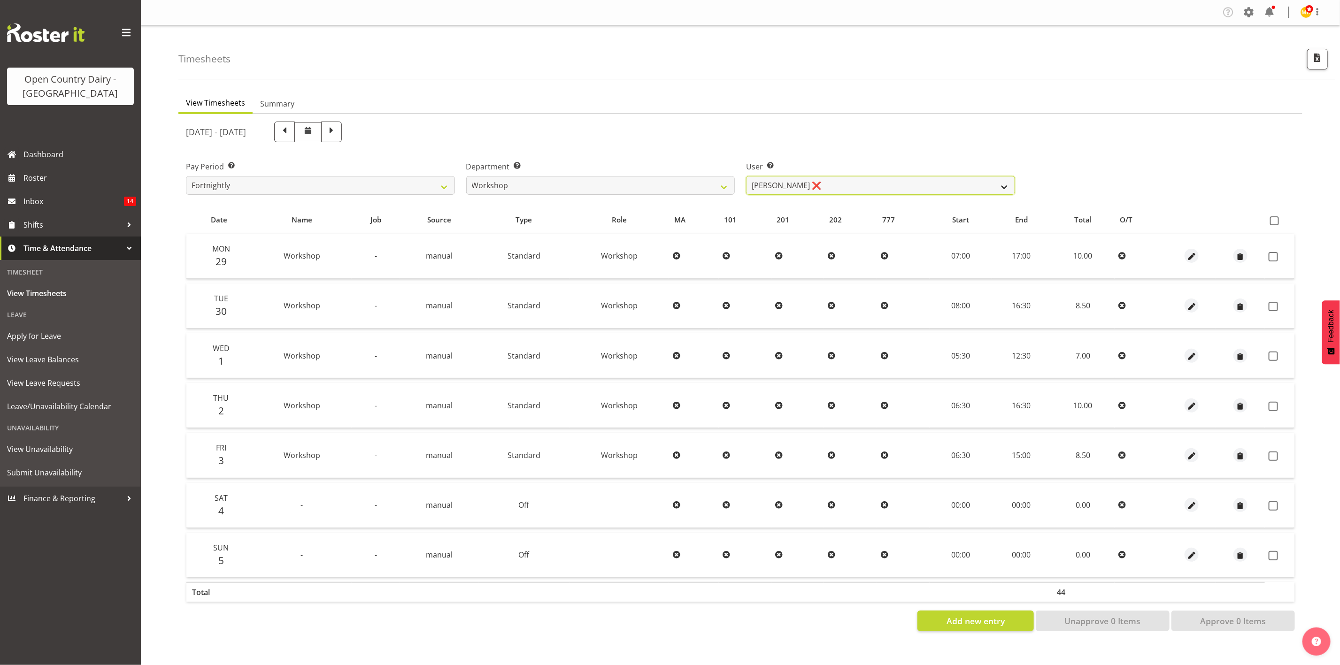
click at [806, 185] on select "Lorraine Dobbie ❌" at bounding box center [880, 185] width 269 height 19
click at [671, 189] on select "734 735 736 737 738 739 851 853 854 855 856 858 861 862 865 867-9032 868 869 87…" at bounding box center [600, 185] width 269 height 19
click at [466, 176] on select "734 735 736 737 738 739 851 853 854 855 856 858 861 862 865 867-9032 868 869 87…" at bounding box center [600, 185] width 269 height 19
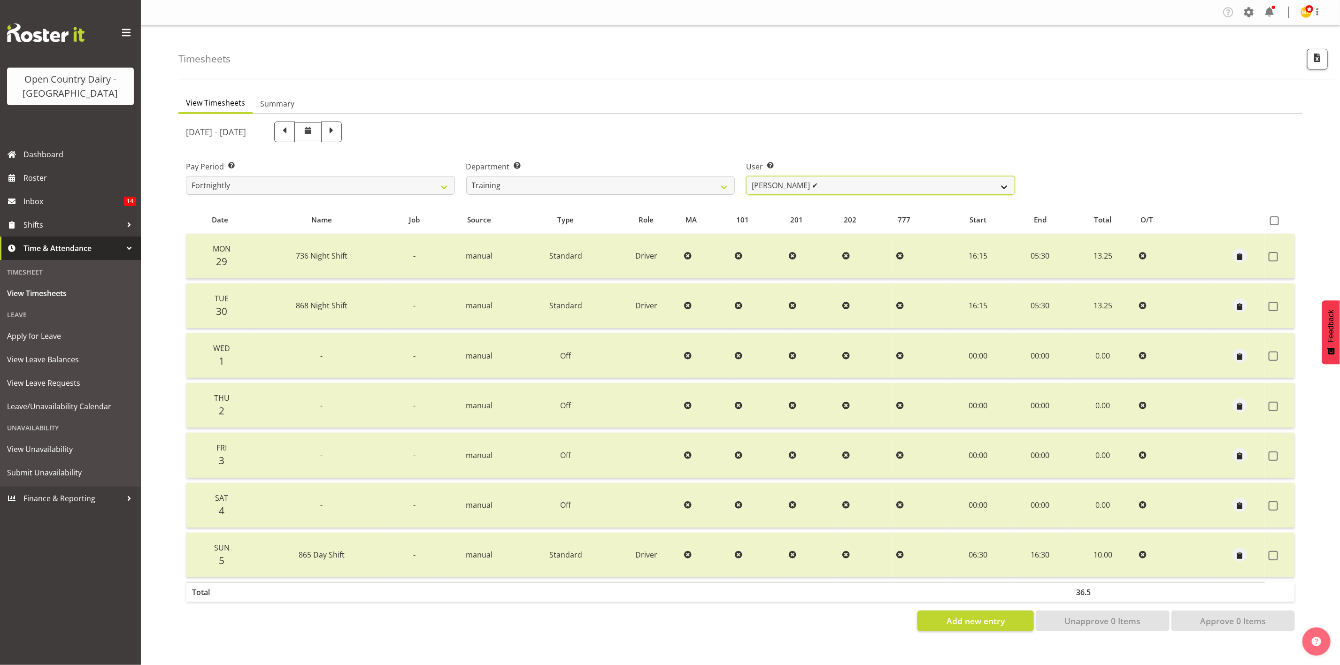
click at [765, 187] on select "Shiva Kumaran ✔" at bounding box center [880, 185] width 269 height 19
click at [668, 192] on select "734 735 736 737 738 739 851 853 854 855 856 858 861 862 865 867-9032 868 869 87…" at bounding box center [600, 185] width 269 height 19
click at [466, 176] on select "734 735 736 737 738 739 851 853 854 855 856 858 861 862 865 867-9032 868 869 87…" at bounding box center [600, 185] width 269 height 19
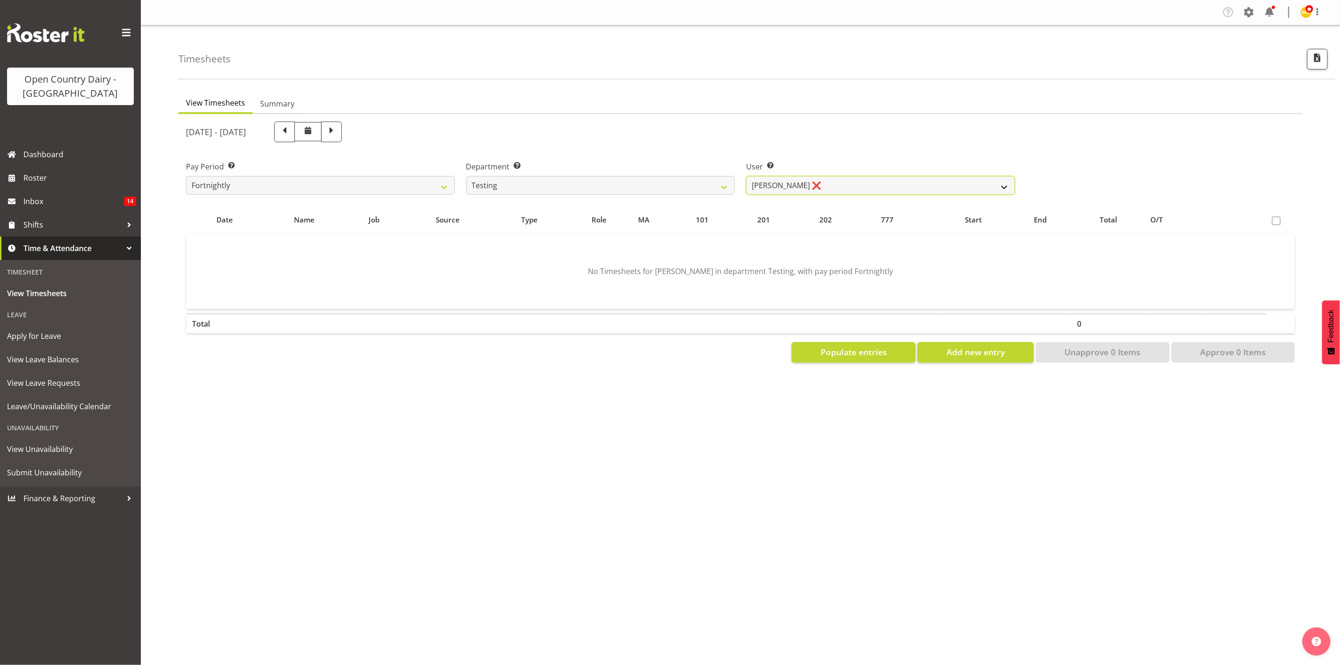
click at [803, 186] on select "Jane Fisher ❌ Joe Bloggs ❌ Milk Reception Awarua ❌ SMT Planning ❌ Tracey Rogan ❌" at bounding box center [880, 185] width 269 height 19
click at [689, 186] on select "734 735 736 737 738 739 851 853 854 855 856 858 861 862 865 867-9032 868 869 87…" at bounding box center [600, 185] width 269 height 19
select select "696"
click at [466, 176] on select "734 735 736 737 738 739 851 853 854 855 856 858 861 862 865 867-9032 868 869 87…" at bounding box center [600, 185] width 269 height 19
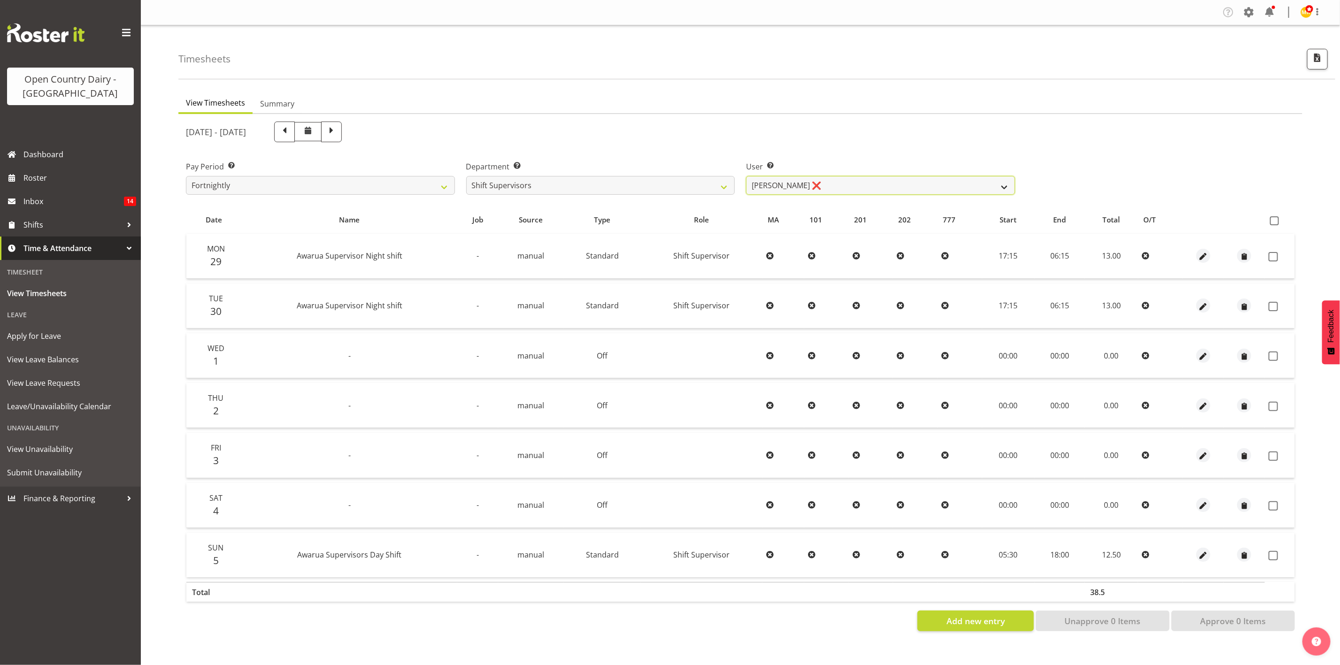
click at [786, 181] on select "Ethan Moore ❌ Leonna Turner ❌ Michael Straith ❌ Vishal Vadadoriya ❌" at bounding box center [880, 185] width 269 height 19
click at [746, 176] on select "Ethan Moore ❌ Leonna Turner ❌ Michael Straith ❌ Vishal Vadadoriya ❌" at bounding box center [880, 185] width 269 height 19
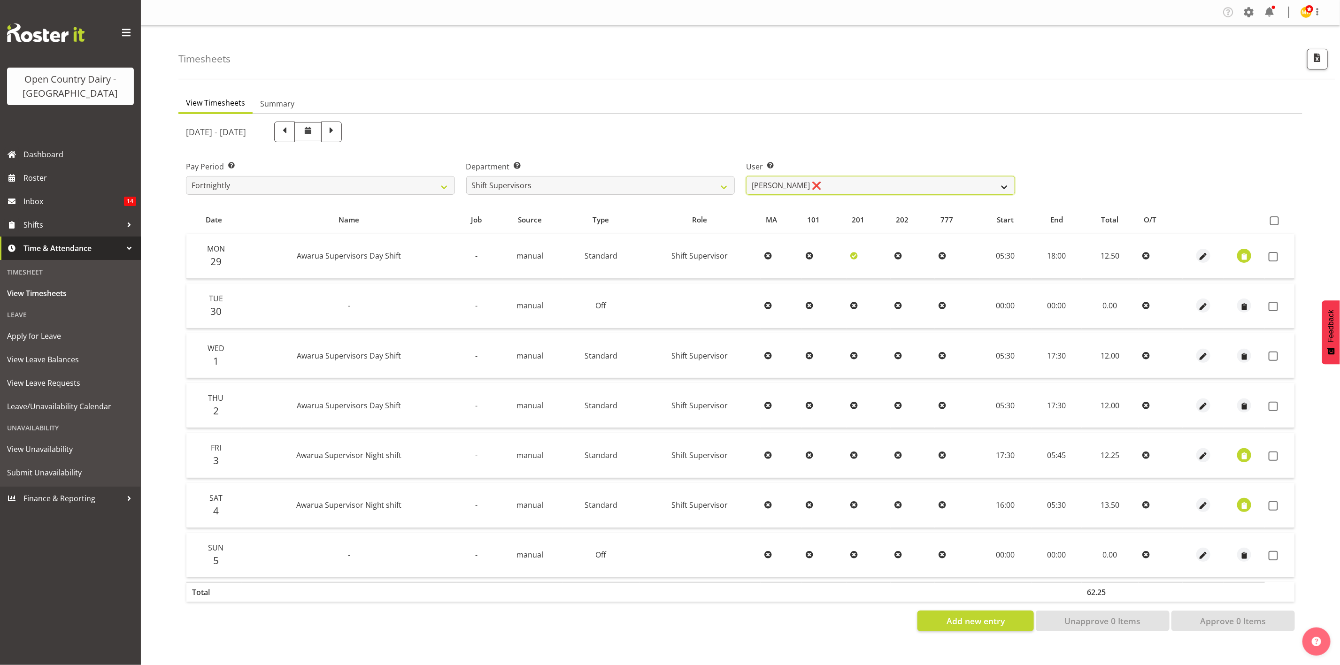
click at [795, 185] on select "Ethan Moore ❌ Leonna Turner ❌ Michael Straith ❌ Vishal Vadadoriya ❌" at bounding box center [880, 185] width 269 height 19
select select "7488"
click at [746, 176] on select "Ethan Moore ❌ Leonna Turner ❌ Michael Straith ❌ Vishal Vadadoriya ❌" at bounding box center [880, 185] width 269 height 19
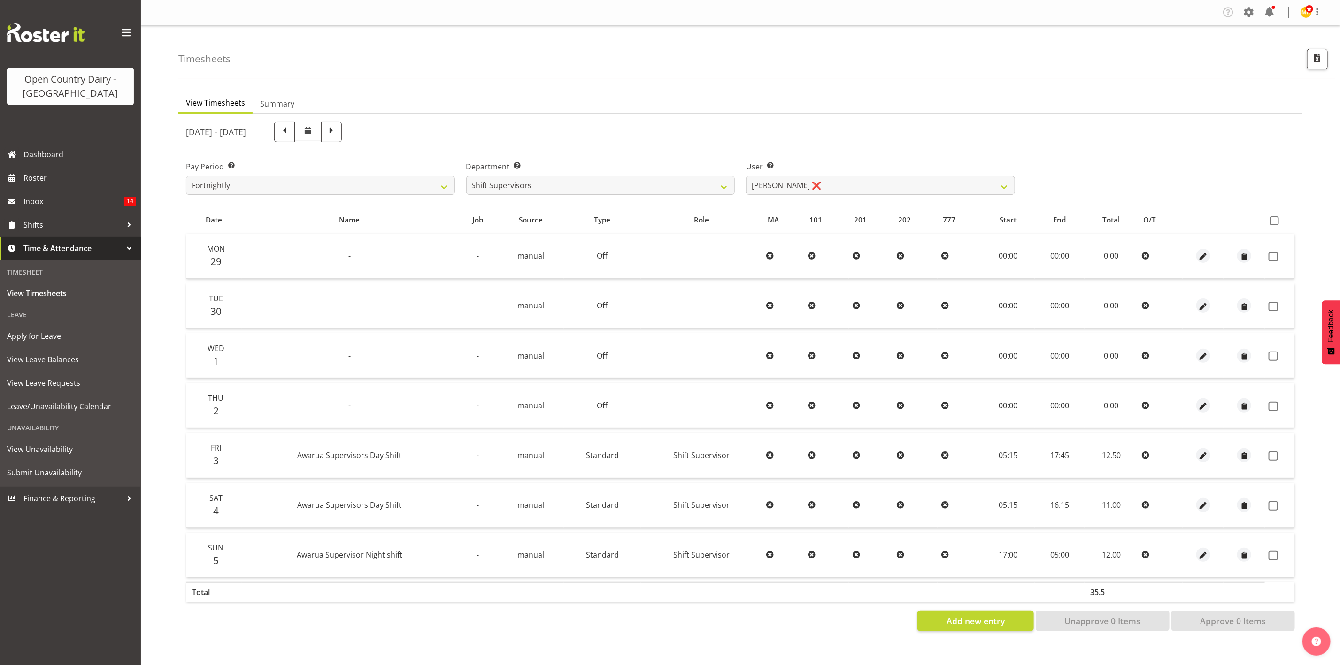
click at [725, 198] on div "Department Select which department you would like to view. 734 735 736 737 738 …" at bounding box center [601, 174] width 280 height 53
click at [727, 190] on select "734 735 736 737 738 739 851 853 854 855 856 858 861 862 865 867-9032 868 869 87…" at bounding box center [600, 185] width 269 height 19
click at [291, 132] on span at bounding box center [284, 131] width 12 height 12
select select
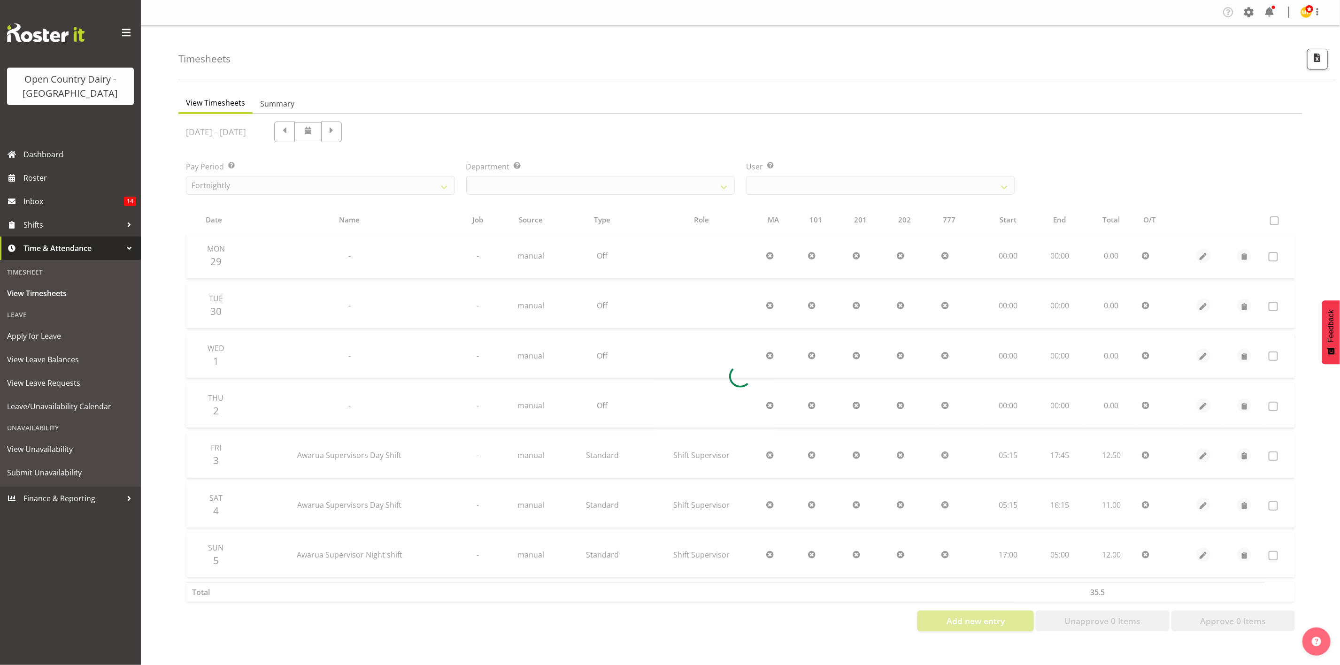
select select "696"
select select "7488"
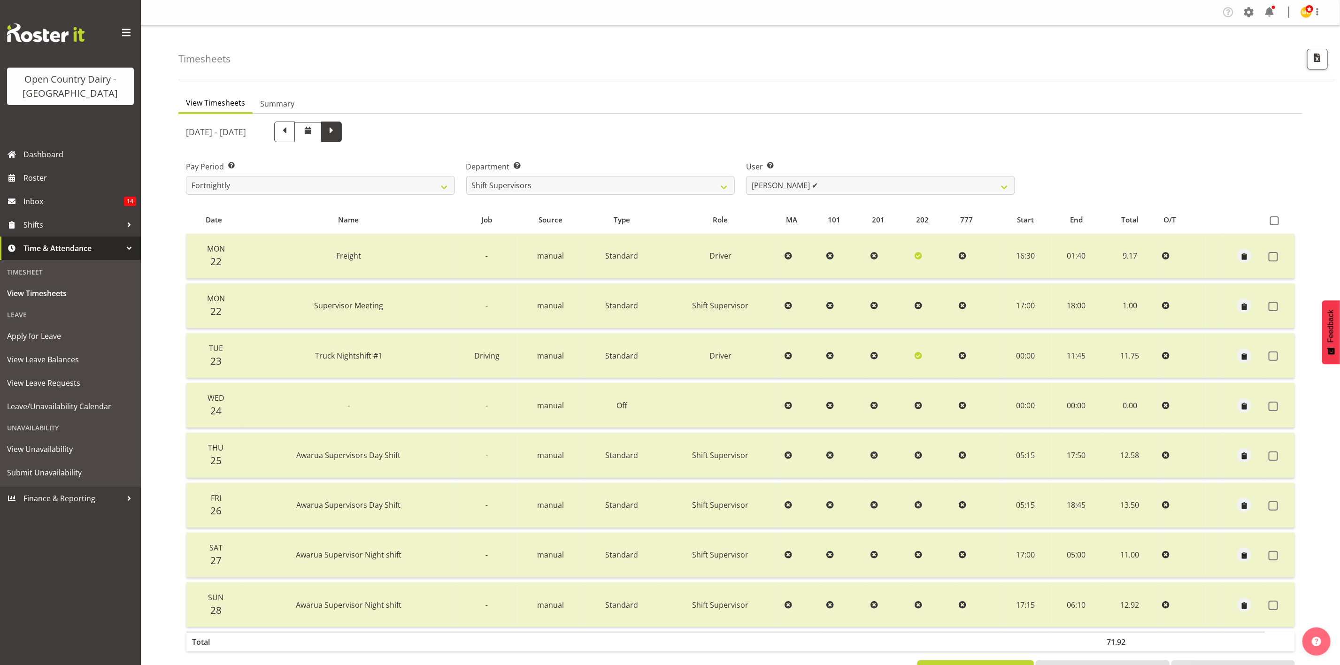
click at [338, 135] on span at bounding box center [331, 131] width 12 height 12
select select
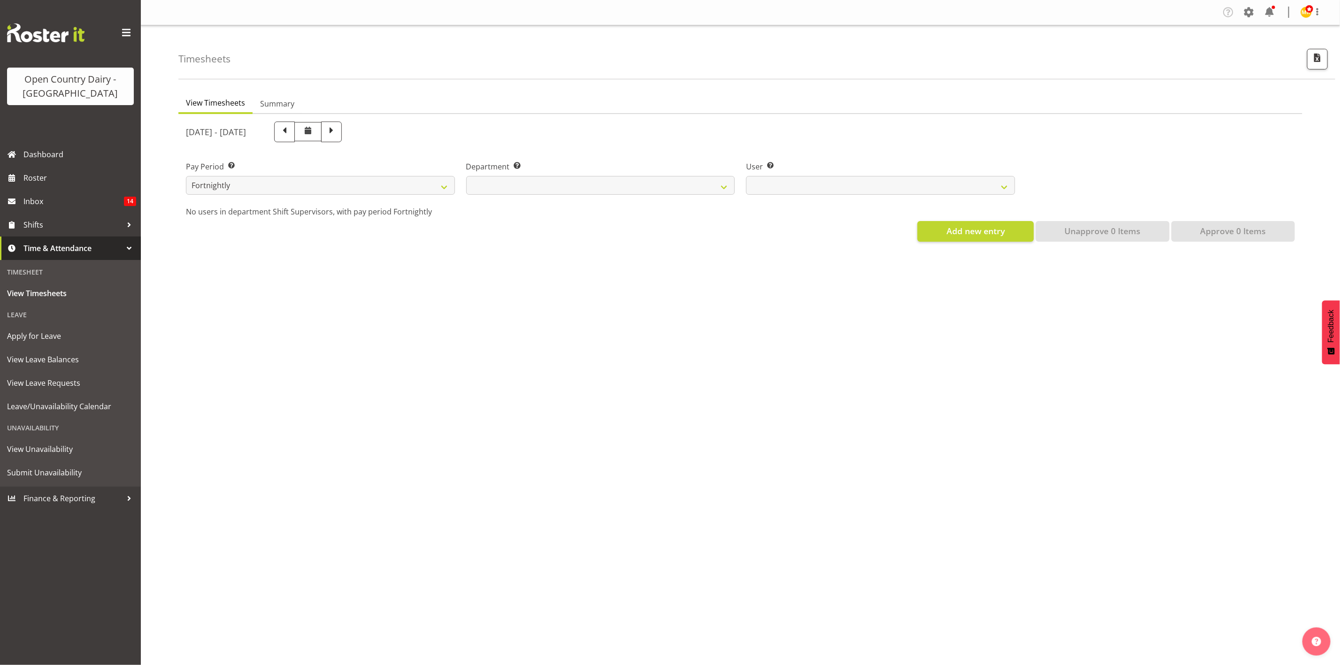
select select "696"
select select "7488"
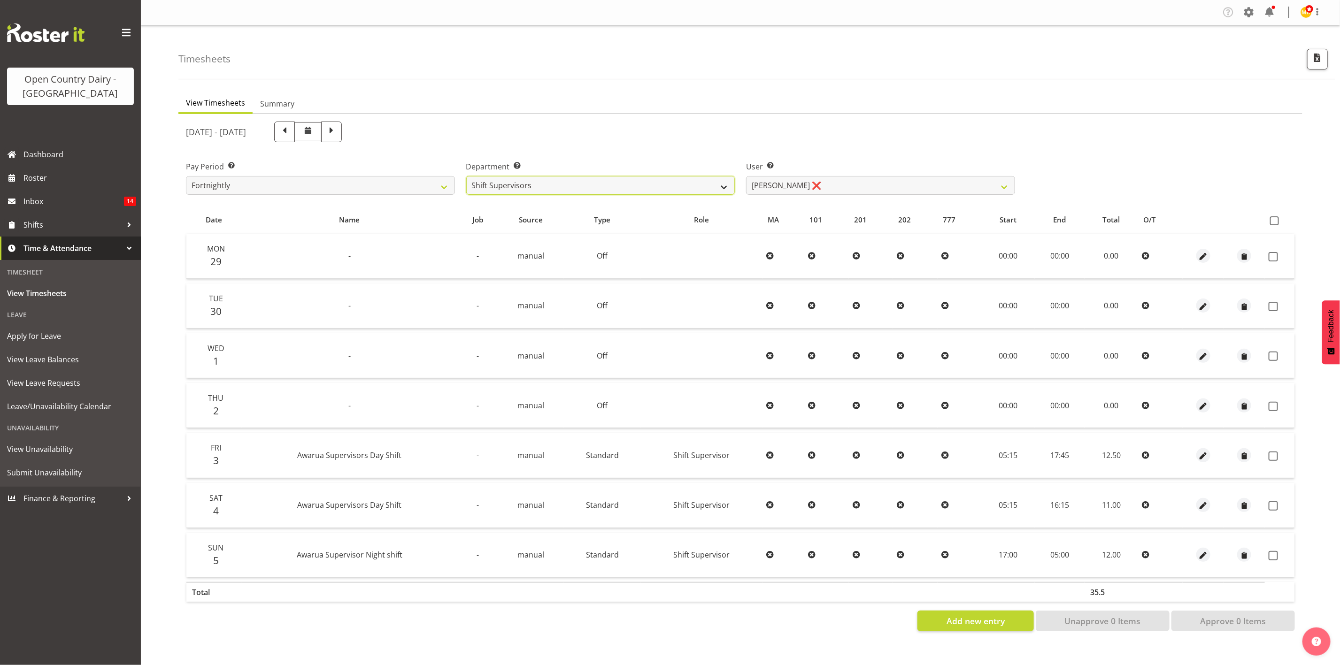
click at [672, 189] on select "734 735 736 737 738 739 851 853 854 855 856 858 861 862 865 867-9032 868 869 87…" at bounding box center [600, 185] width 269 height 19
click at [586, 100] on ul "View Timesheets Summary" at bounding box center [740, 103] width 1124 height 21
click at [51, 183] on span "Roster" at bounding box center [79, 178] width 113 height 14
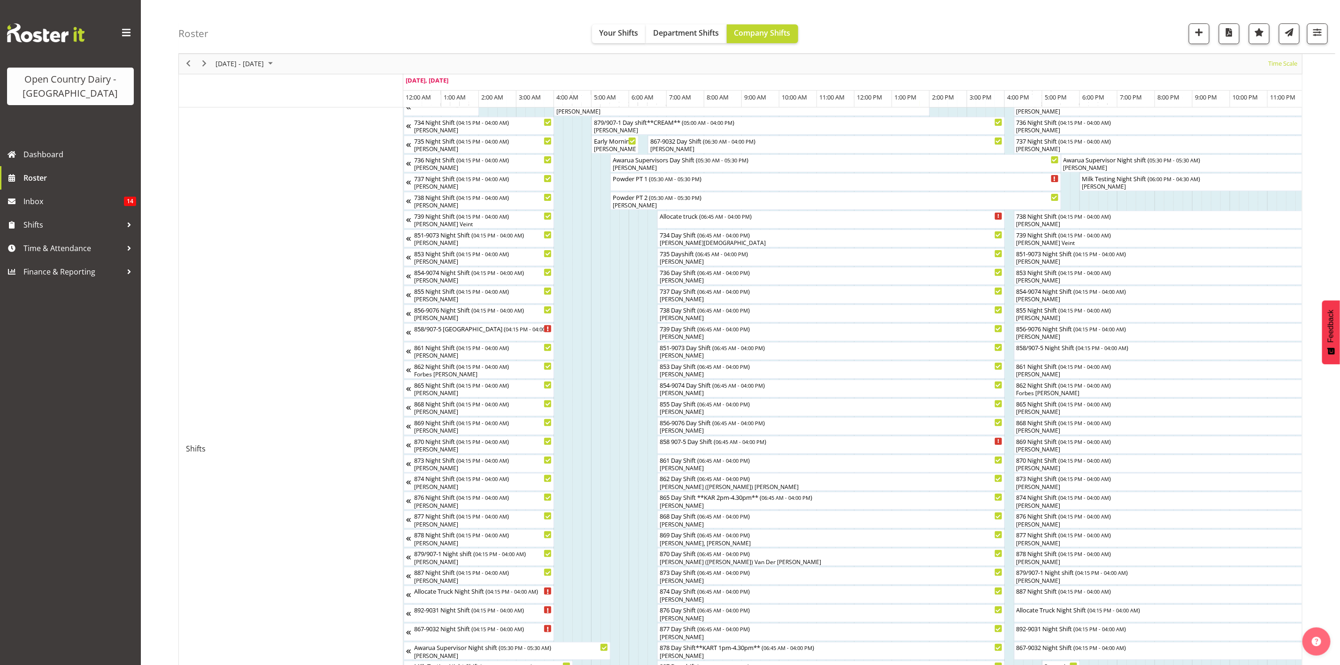
scroll to position [282, 0]
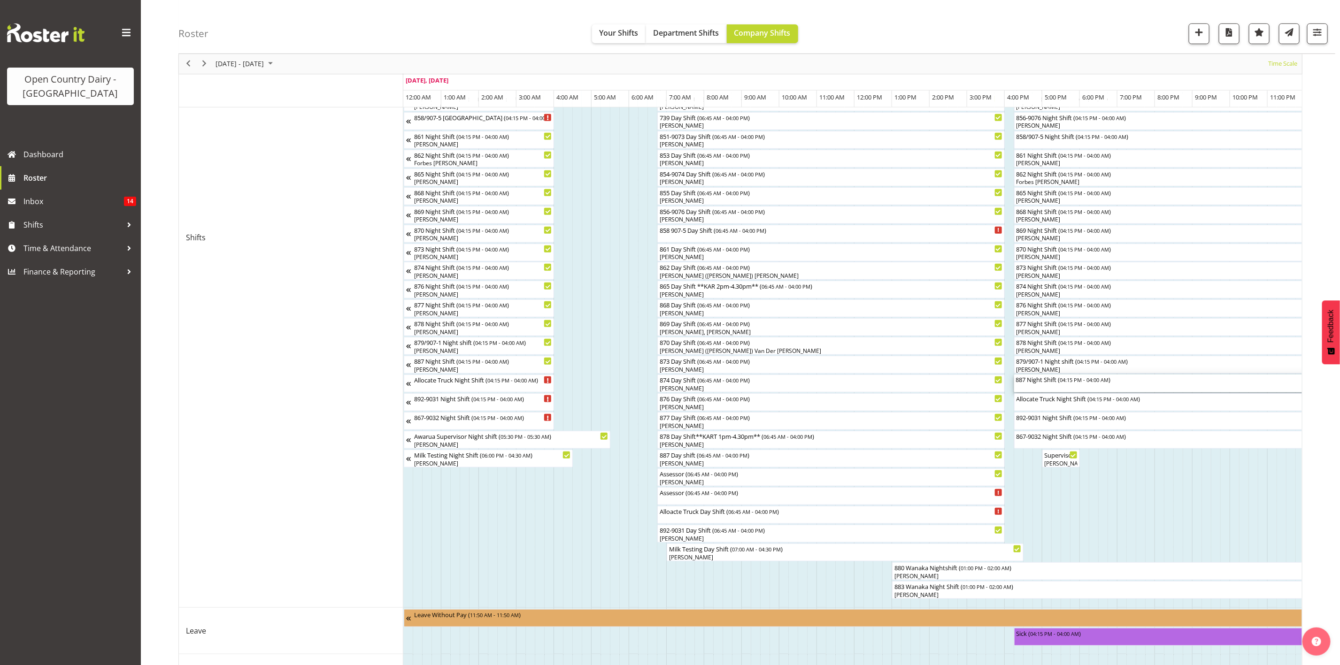
click at [1050, 387] on div "887 Night Shift ( 04:15 PM - 04:00 AM )" at bounding box center [1235, 384] width 438 height 18
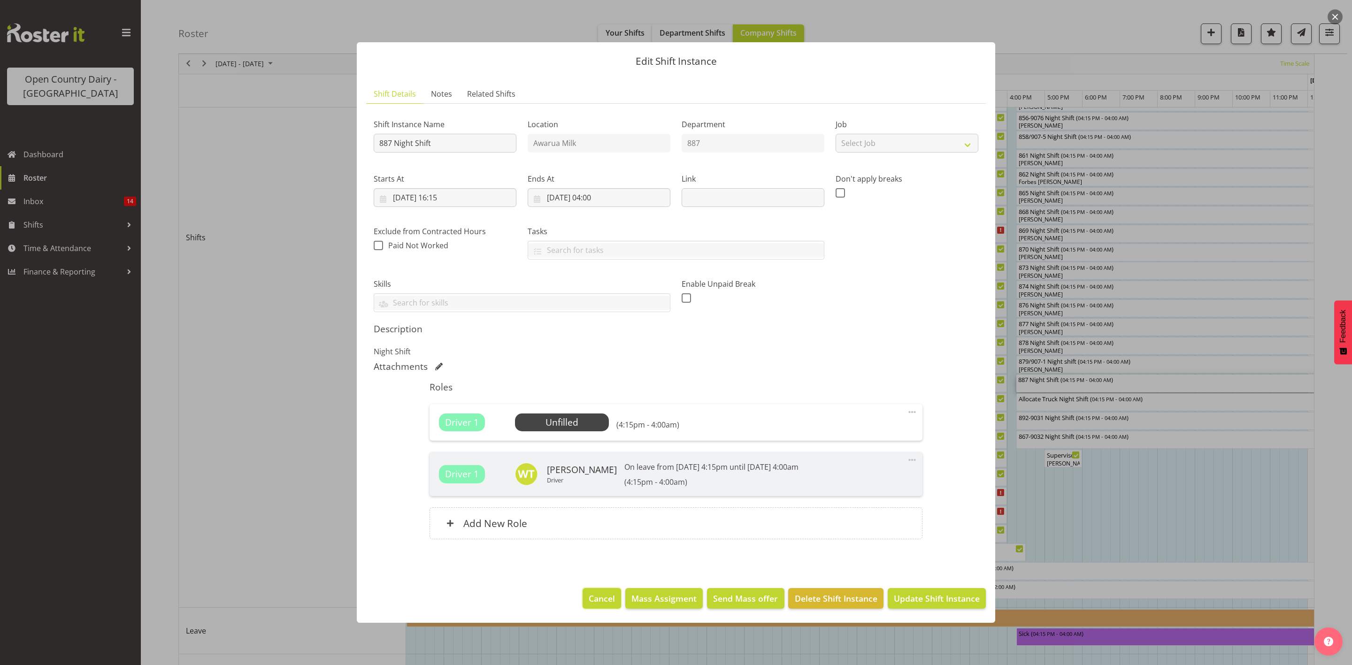
click at [604, 597] on span "Cancel" at bounding box center [602, 599] width 26 height 12
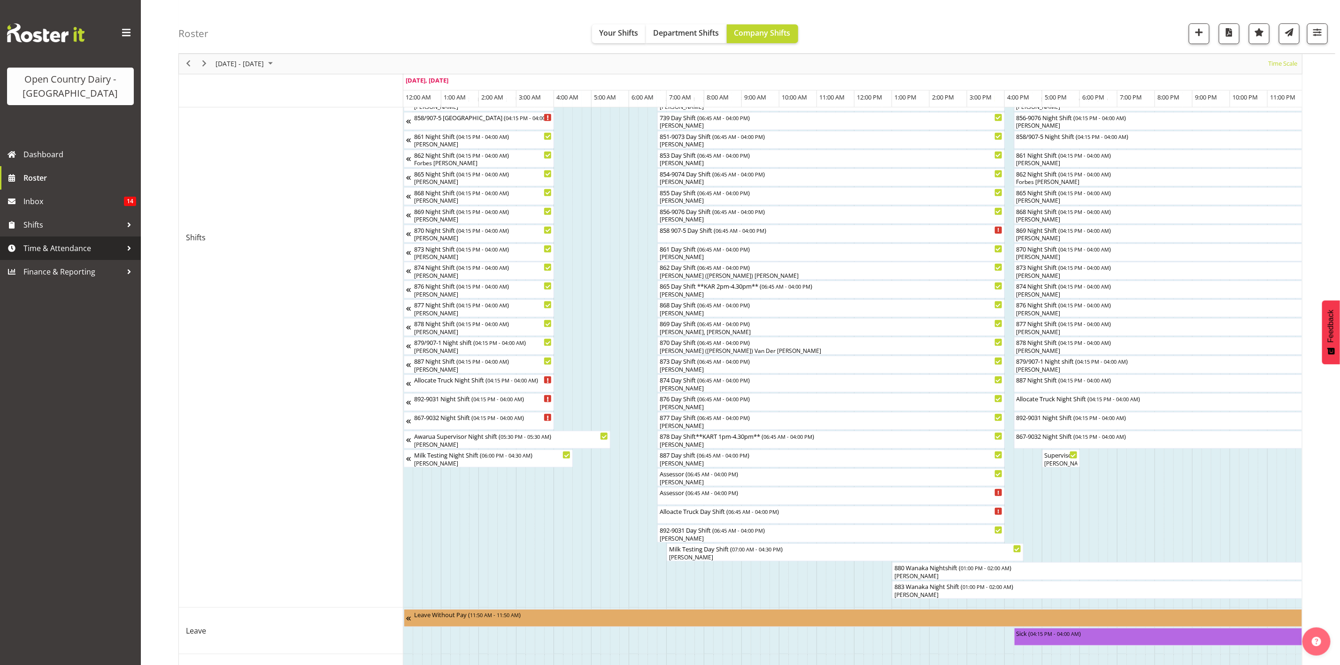
click at [53, 245] on span "Time & Attendance" at bounding box center [72, 248] width 99 height 14
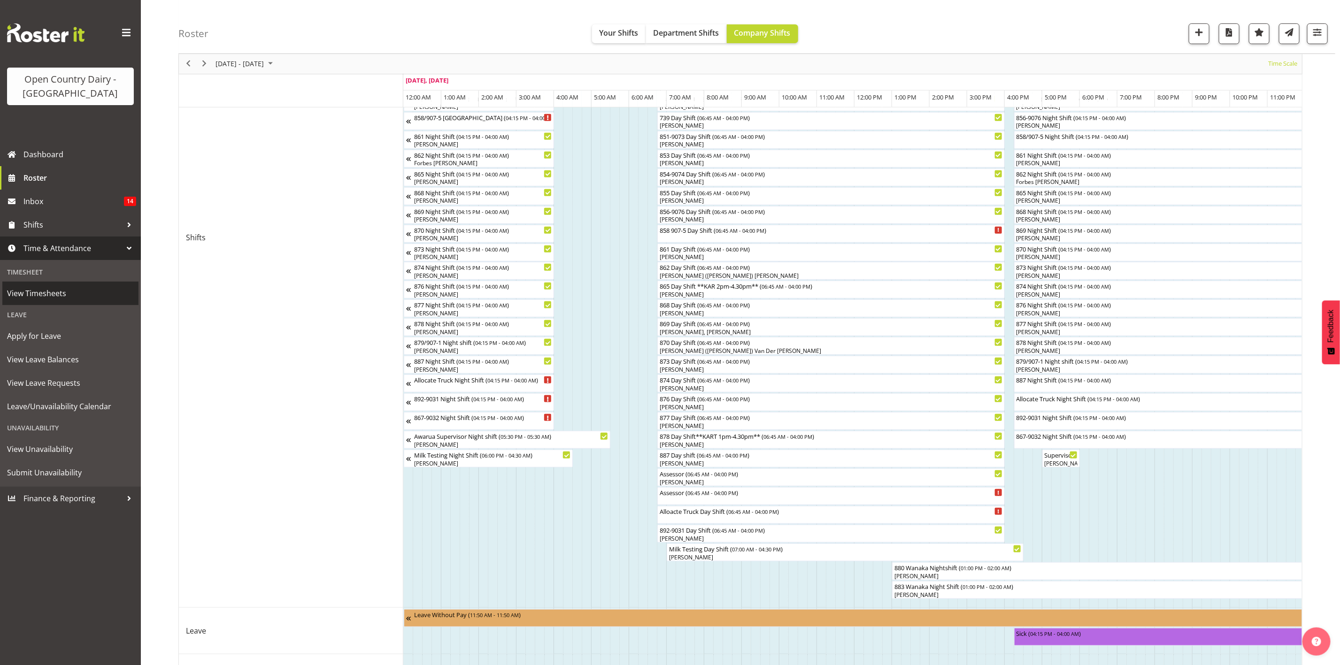
click at [56, 288] on span "View Timesheets" at bounding box center [70, 293] width 127 height 14
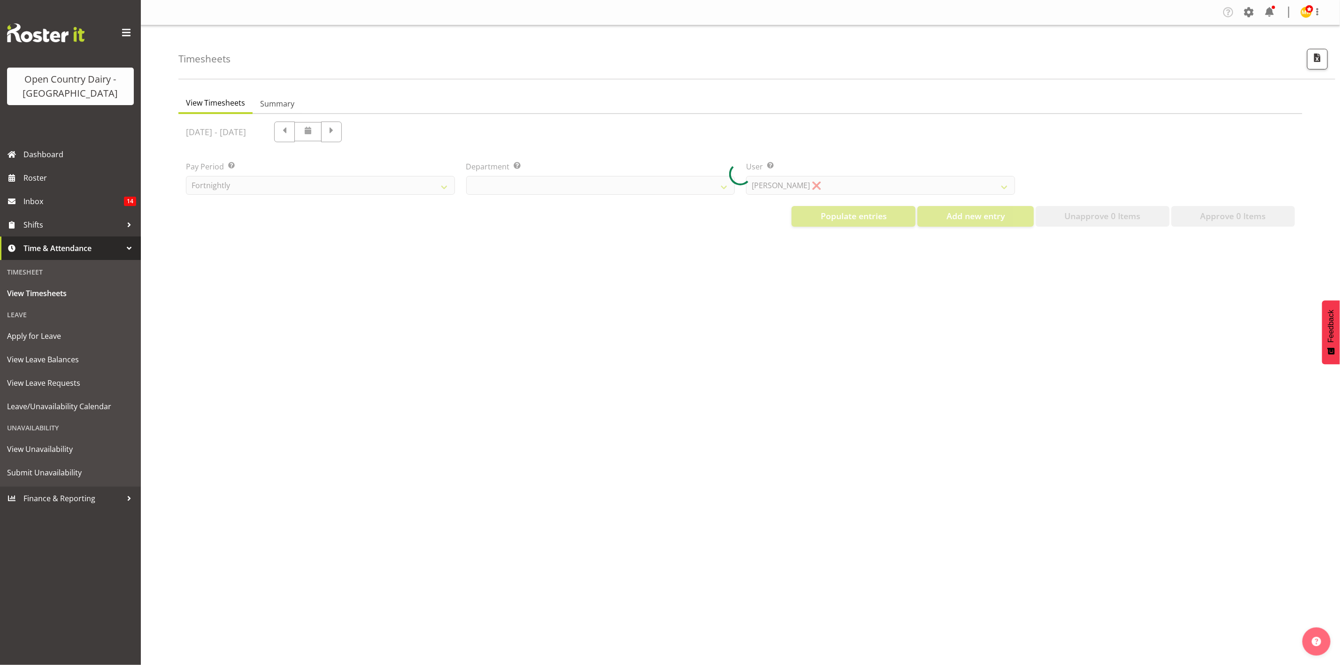
select select "699"
select select "8449"
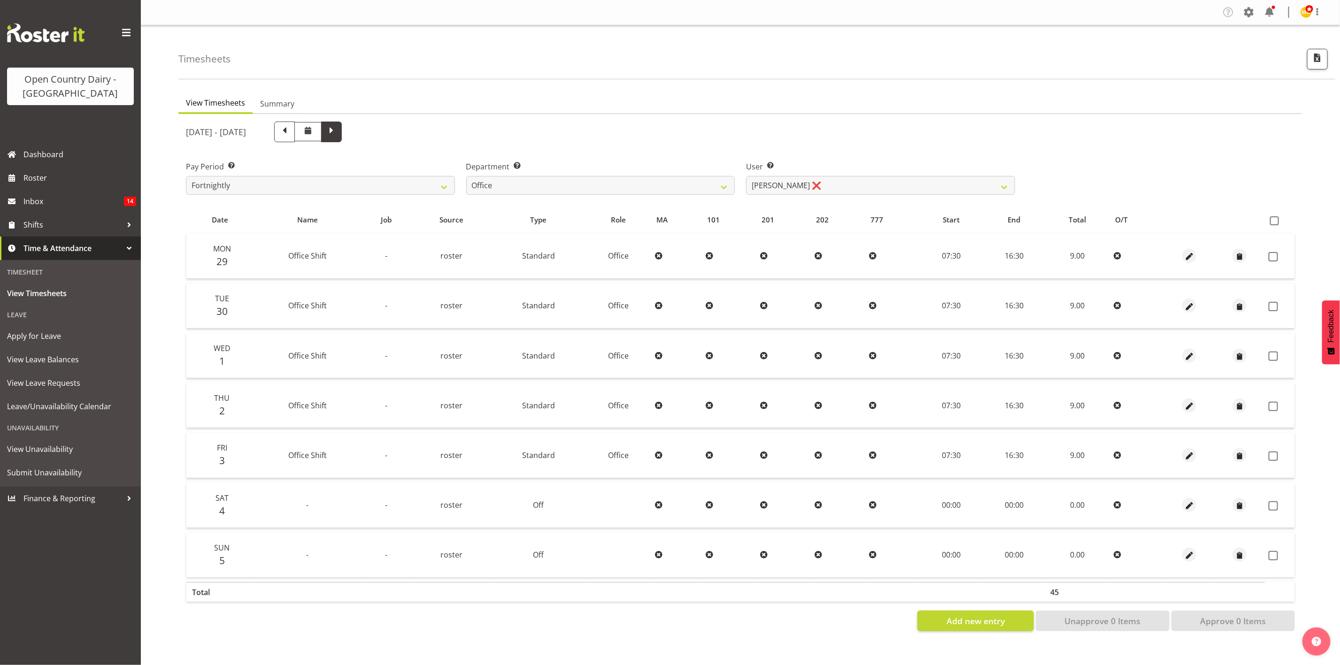
click at [338, 135] on span at bounding box center [331, 131] width 12 height 12
select select
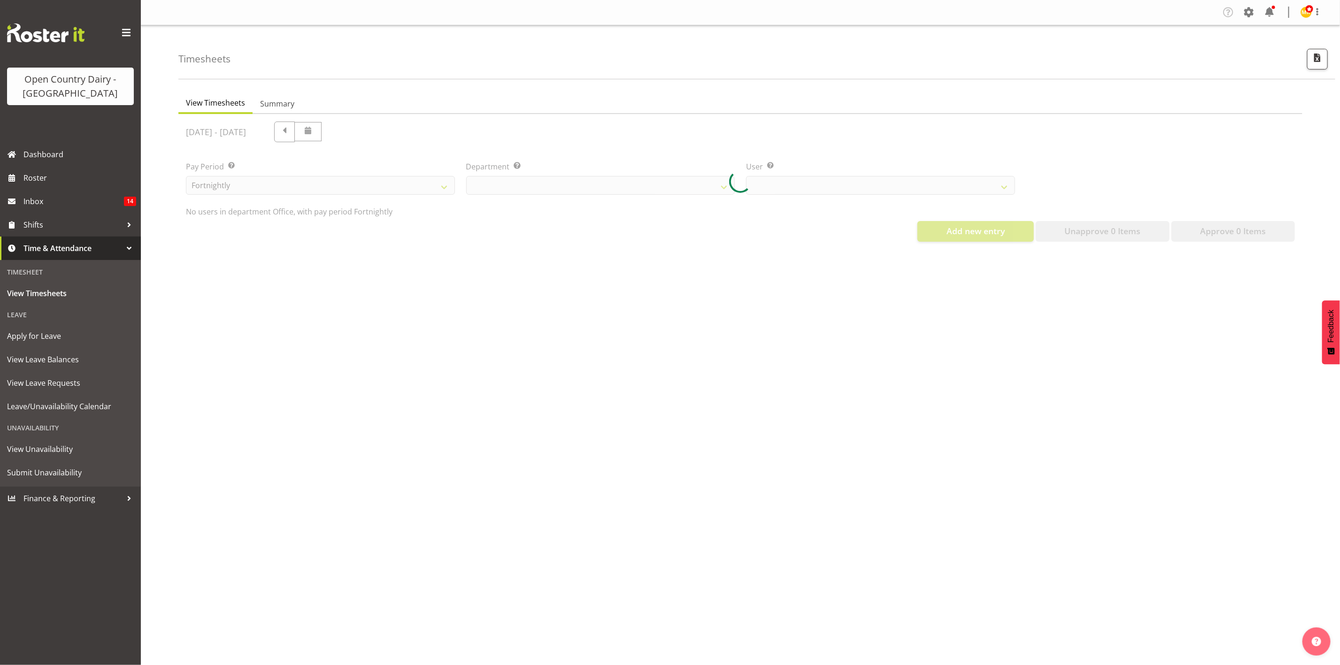
click at [344, 130] on div at bounding box center [740, 181] width 1124 height 135
select select "699"
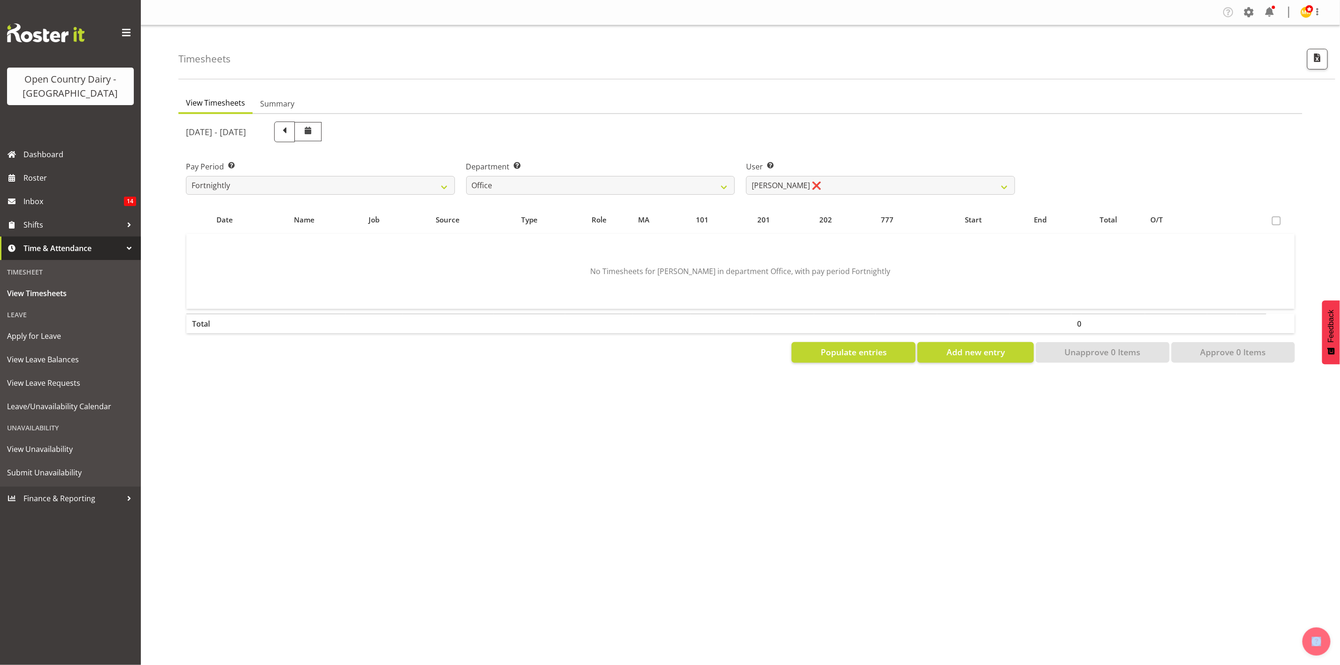
click at [291, 130] on span at bounding box center [284, 131] width 12 height 12
select select
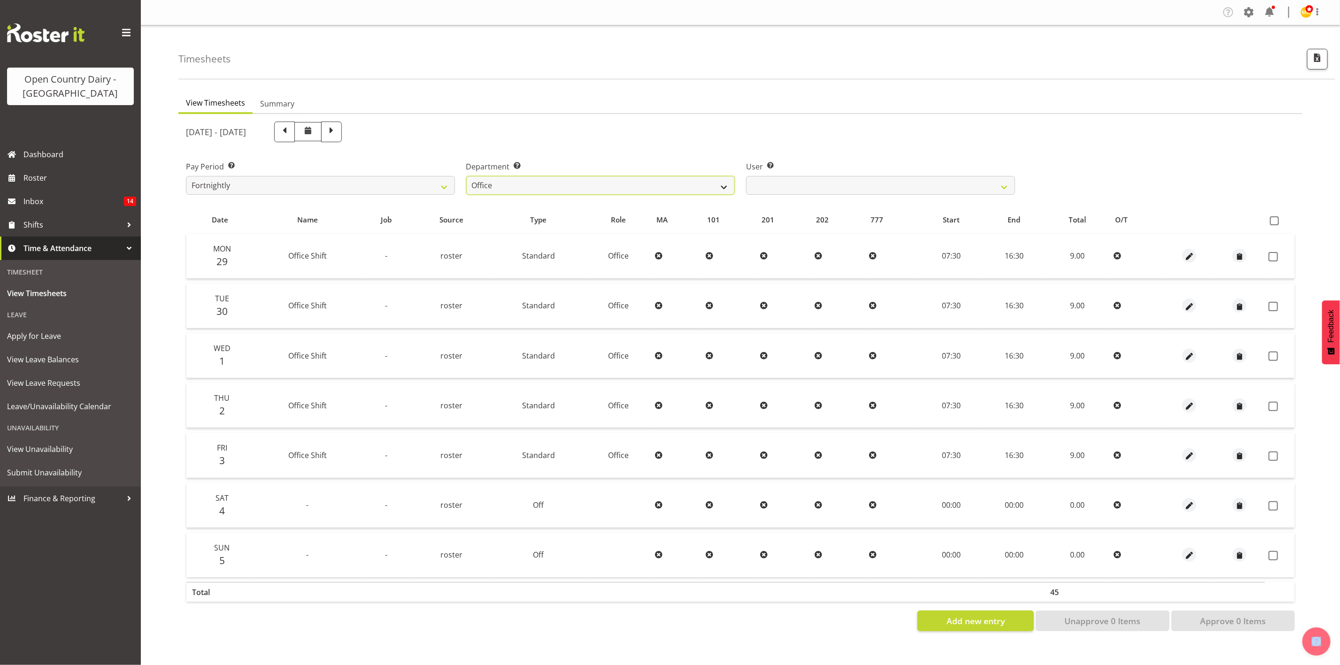
click at [645, 187] on select "734 735 736 737 738 739 851 853 854 855 856 858 861 862 865 867-9032 868 869 87…" at bounding box center [600, 185] width 269 height 19
select select "927"
click at [466, 176] on select "734 735 736 737 738 739 851 853 854 855 856 858 861 862 865 867-9032 868 869 87…" at bounding box center [600, 185] width 269 height 19
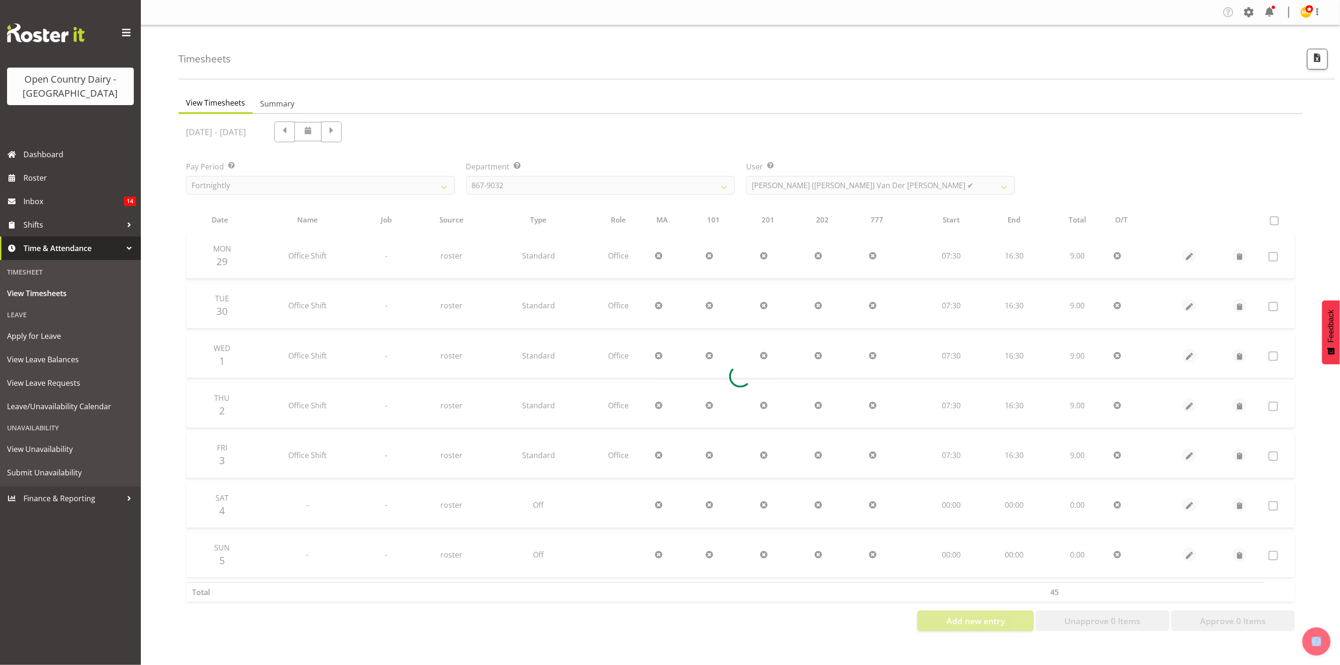
click at [815, 179] on div at bounding box center [740, 376] width 1124 height 525
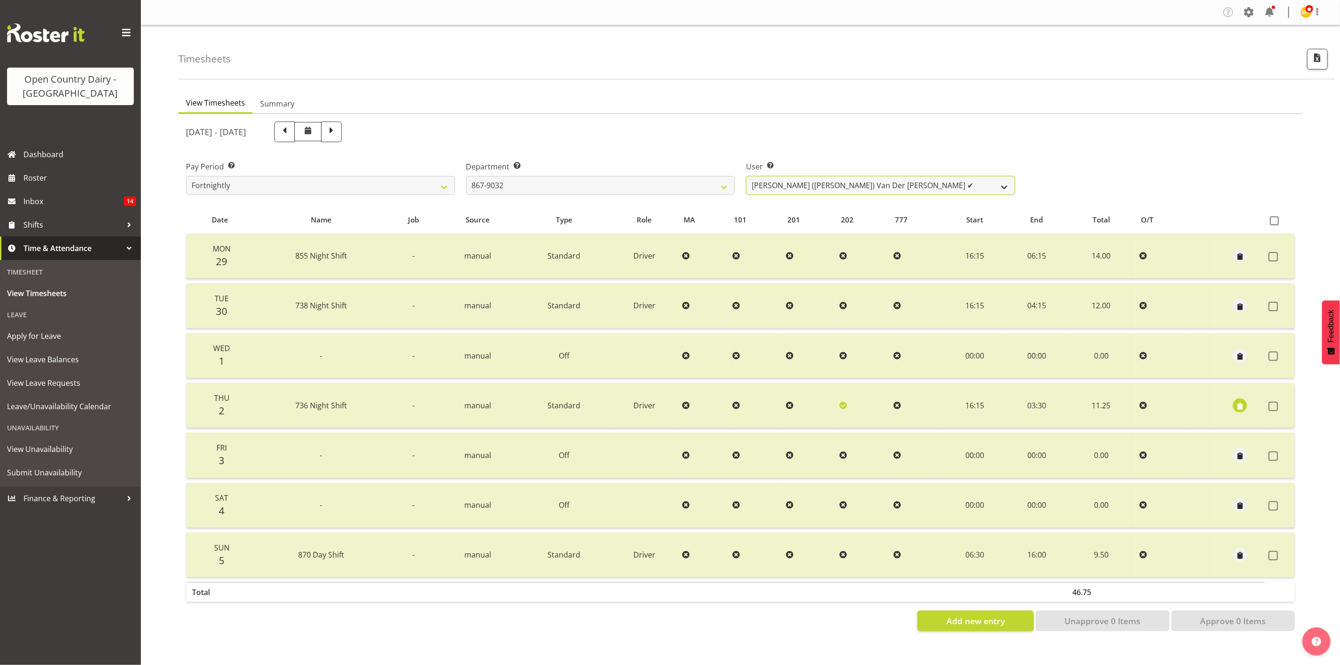
click at [815, 180] on select "Gert (Gerry) Van Der Berg ✔ Glenn Tither ✔ Jason Gough ✔ Richard Aitken ❌" at bounding box center [880, 185] width 269 height 19
select select "11799"
click at [746, 176] on select "Gert (Gerry) Van Der Berg ✔ Glenn Tither ✔ Jason Gough ✔ Richard Aitken ❌" at bounding box center [880, 185] width 269 height 19
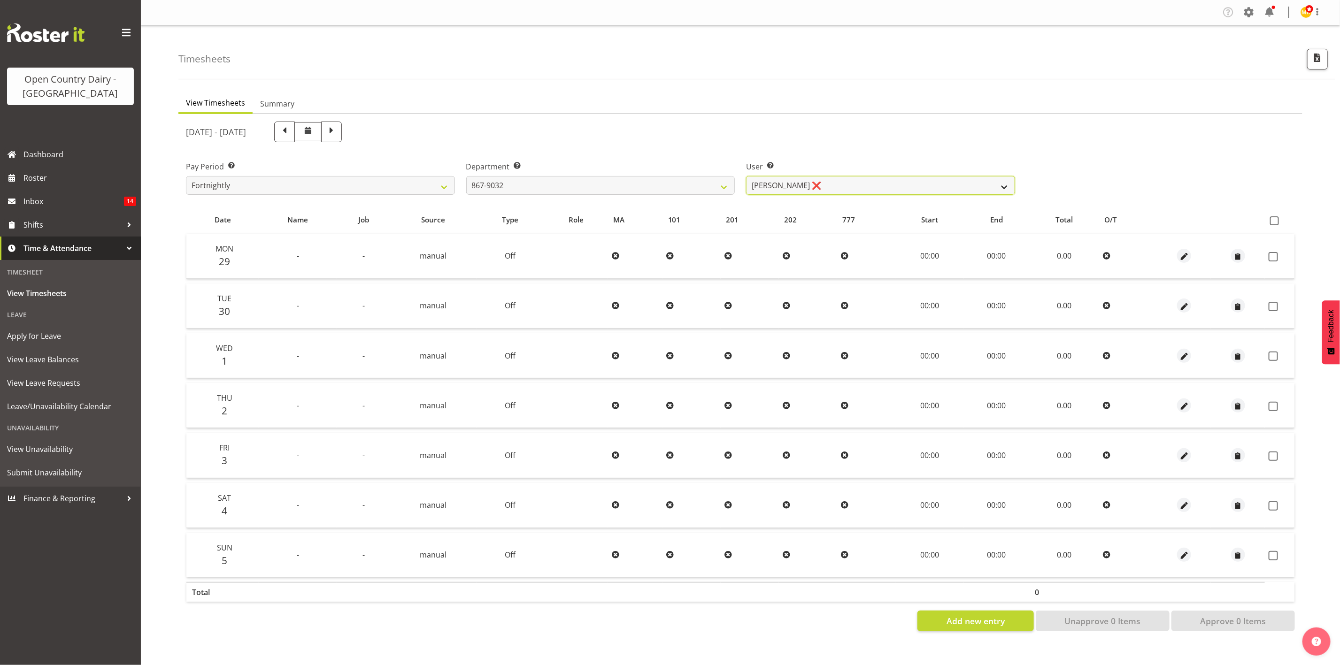
click at [970, 186] on select "Gert (Gerry) Van Der Berg ✔ Glenn Tither ✔ Jason Gough ✔ Richard Aitken ❌" at bounding box center [880, 185] width 269 height 19
click at [708, 186] on select "734 735 736 737 738 739 851 853 854 855 856 858 861 862 865 867-9032 868 869 87…" at bounding box center [600, 185] width 269 height 19
select select "692"
click at [466, 176] on select "734 735 736 737 738 739 851 853 854 855 856 858 861 862 865 867-9032 868 869 87…" at bounding box center [600, 185] width 269 height 19
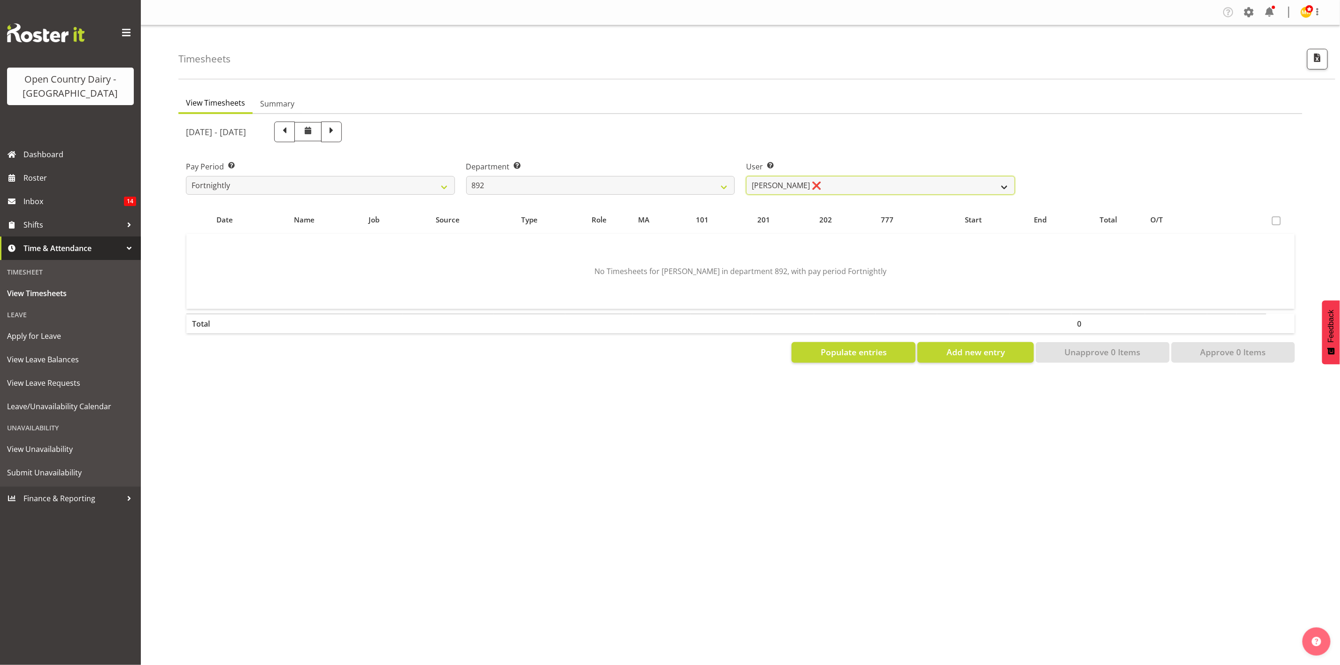
click at [881, 186] on select "Brittany Willis ❌ Danny Davies ✔ David McKenzie ❌ Josh Winship ✔ Reece Calvert ✔" at bounding box center [880, 185] width 269 height 19
select select "11651"
click at [746, 176] on select "Brittany Willis ❌ Danny Davies ✔ David McKenzie ❌ Josh Winship ✔ Reece Calvert ✔" at bounding box center [880, 185] width 269 height 19
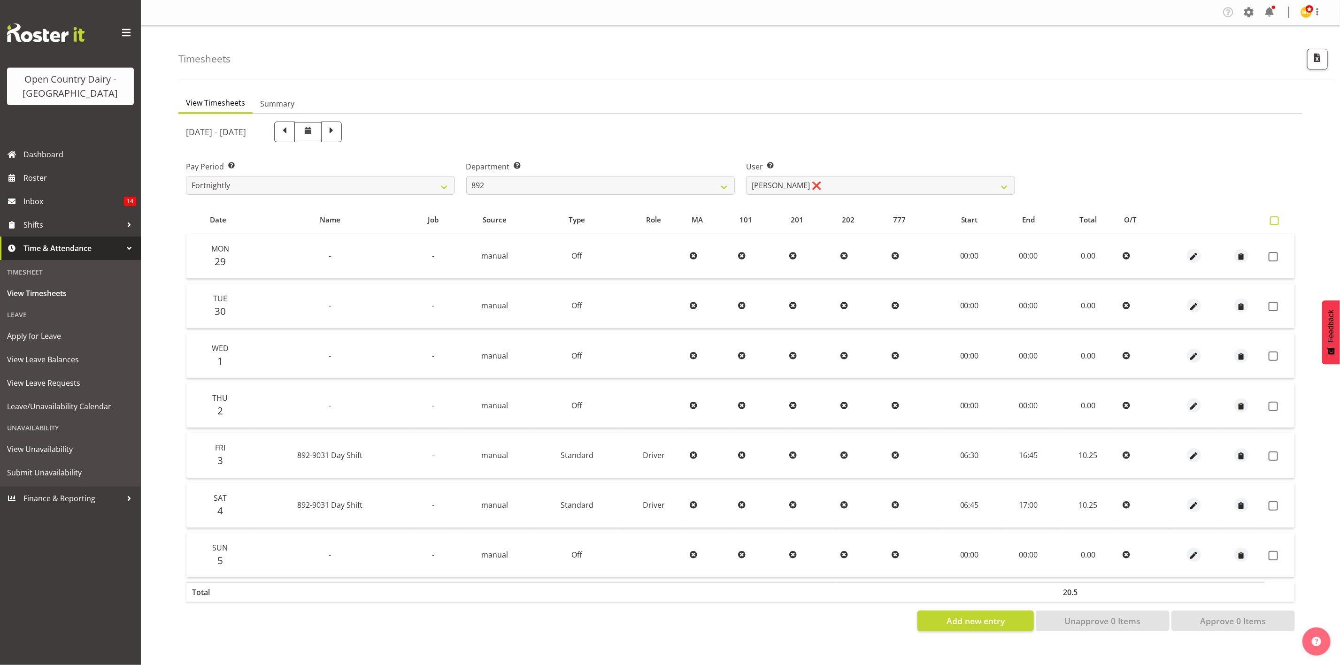
click at [1283, 218] on label at bounding box center [1277, 220] width 14 height 9
click at [1276, 218] on input "checkbox" at bounding box center [1273, 221] width 6 height 6
checkbox input "true"
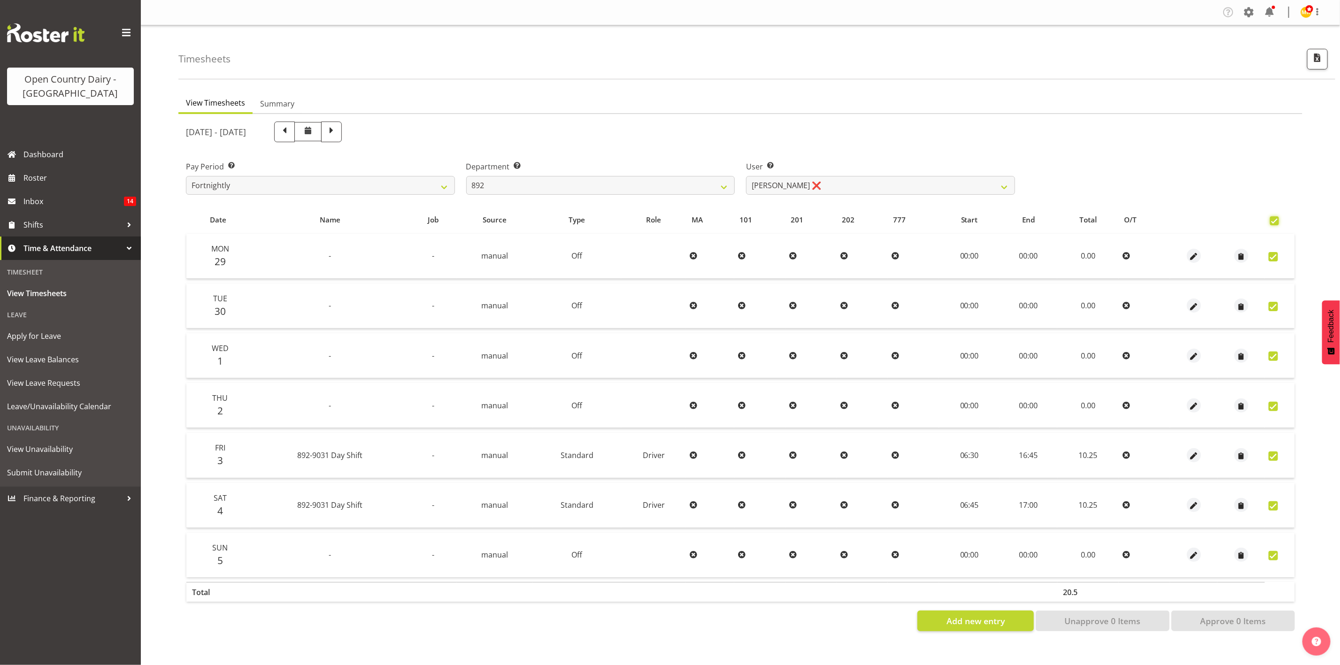
checkbox input "true"
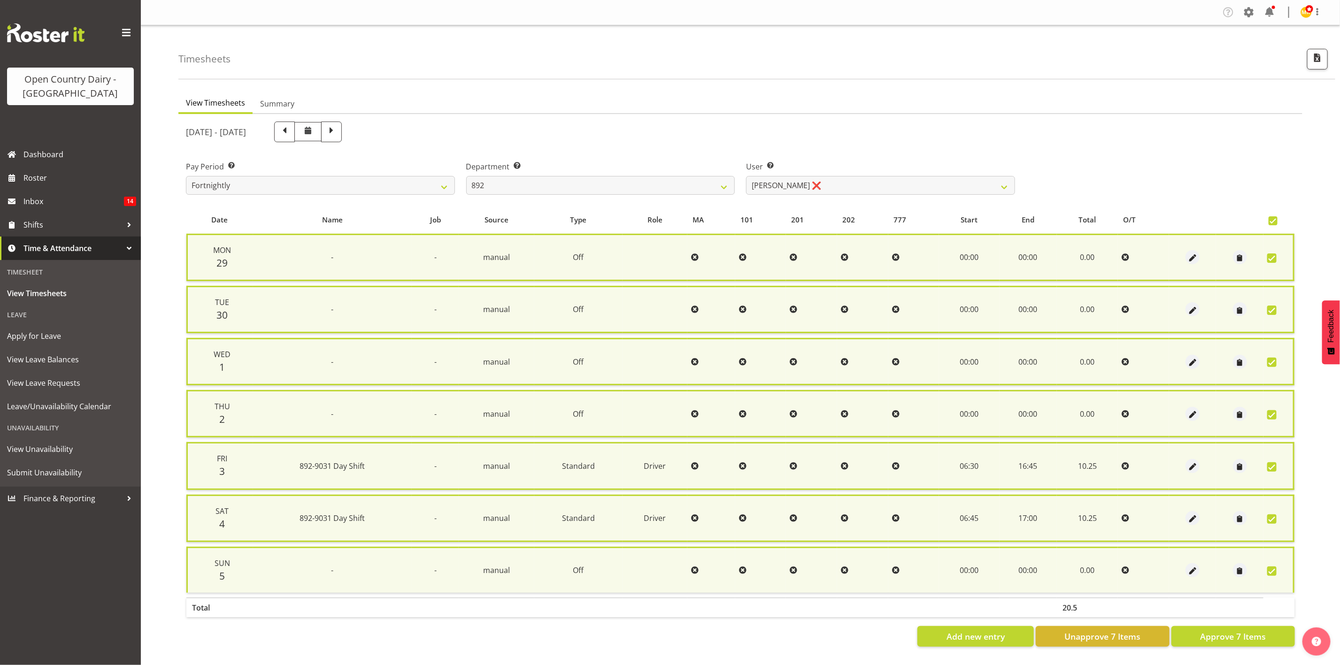
click at [1275, 567] on span at bounding box center [1271, 571] width 9 height 9
checkbox input "false"
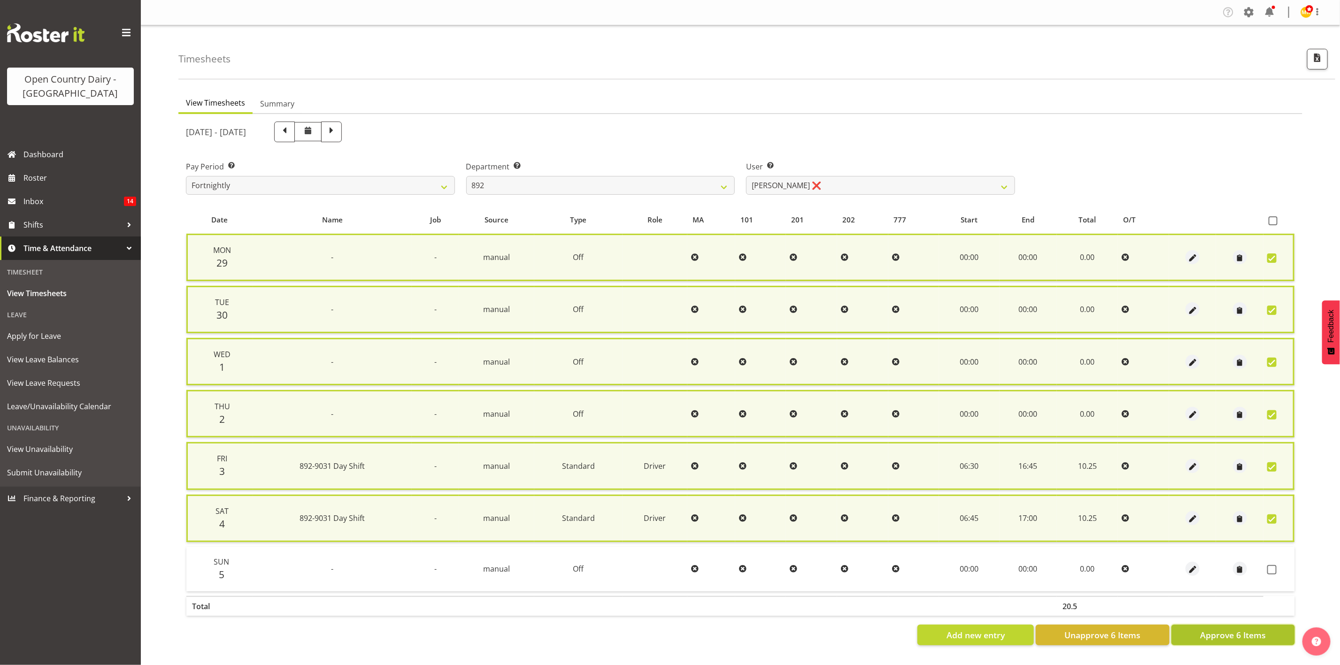
click at [1227, 630] on span "Approve 6 Items" at bounding box center [1233, 635] width 66 height 12
checkbox input "false"
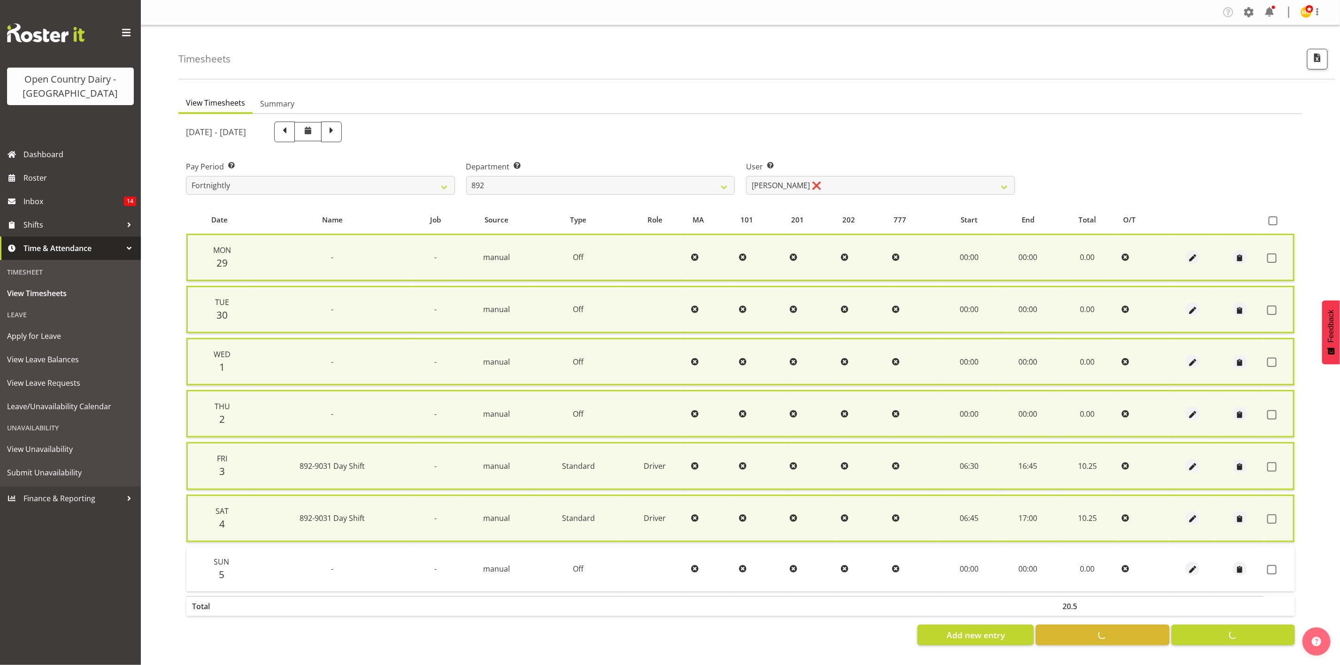
checkbox input "false"
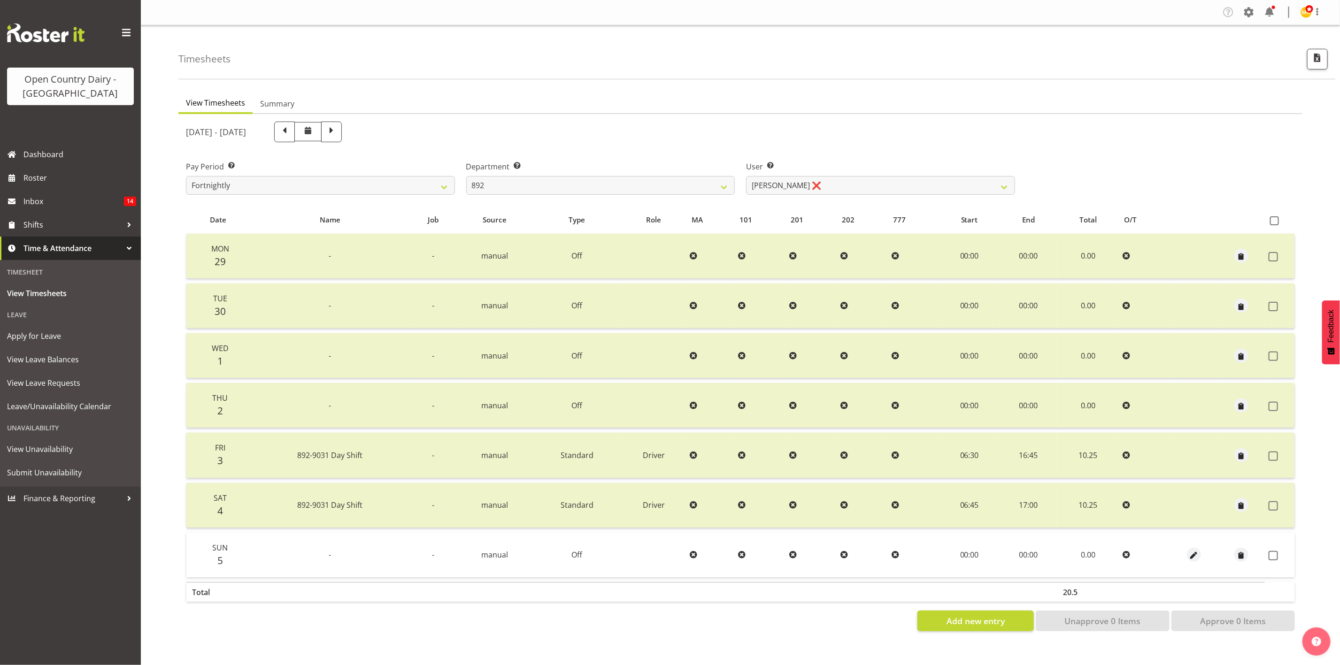
click at [668, 112] on ul "View Timesheets Summary" at bounding box center [740, 103] width 1124 height 21
click at [30, 177] on span "Roster" at bounding box center [79, 178] width 113 height 14
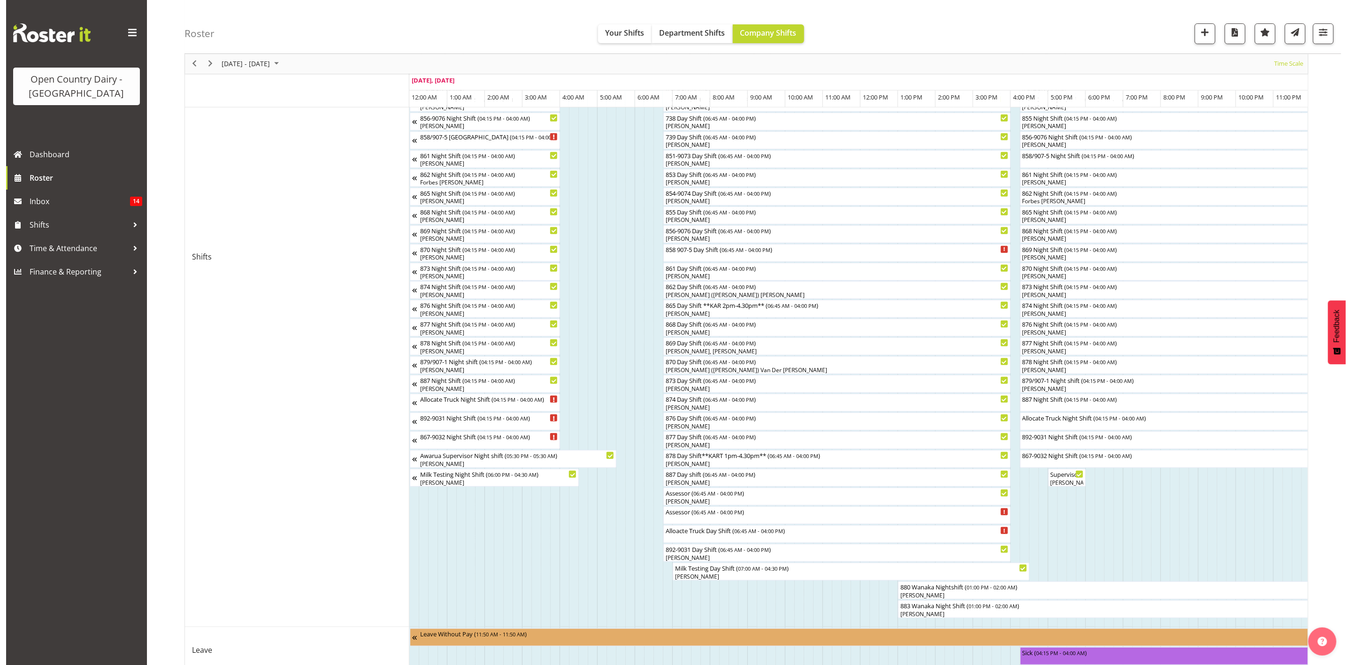
scroll to position [282, 0]
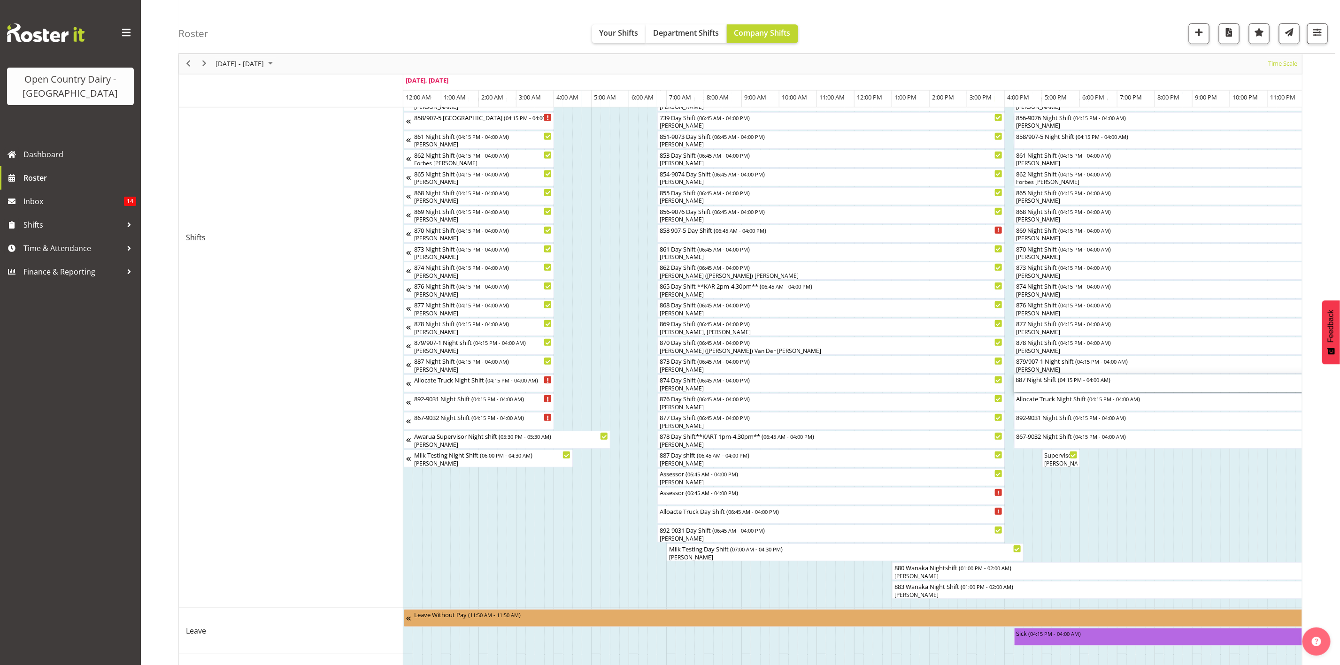
click at [1055, 379] on div "887 Night Shift ( 04:15 PM - 04:00 AM )" at bounding box center [1235, 379] width 438 height 9
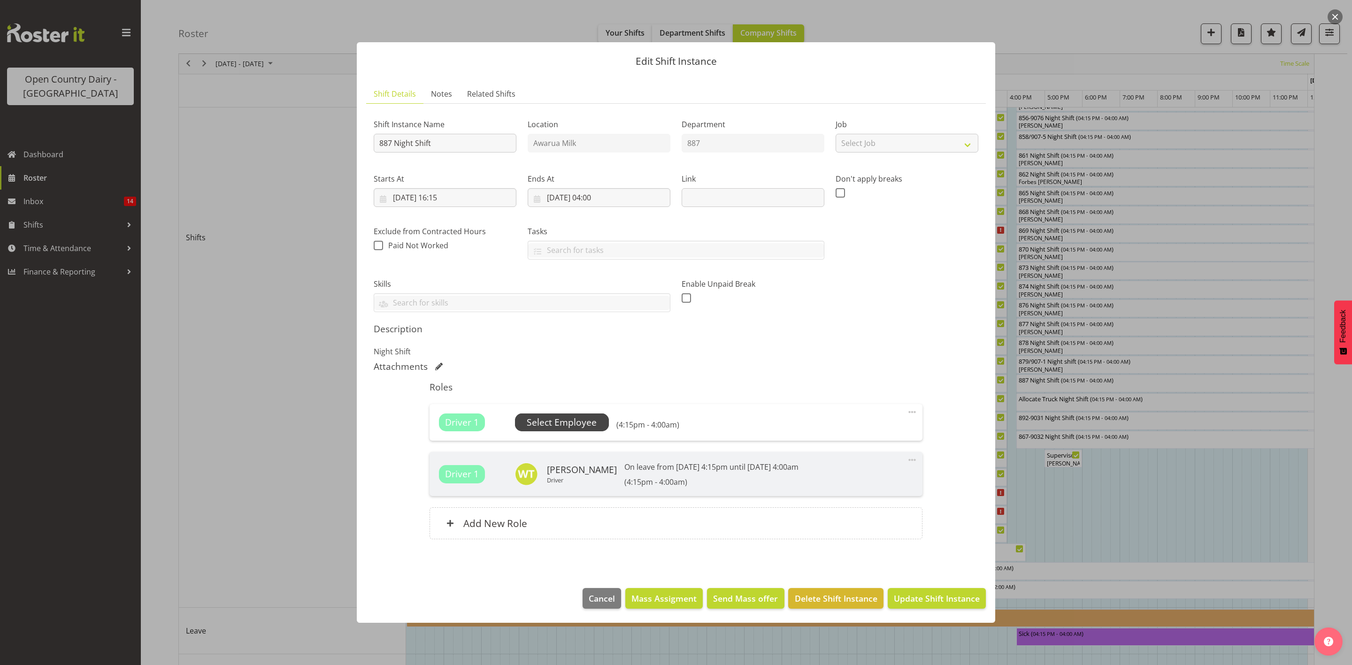
click at [602, 423] on span "Select Employee" at bounding box center [562, 423] width 94 height 18
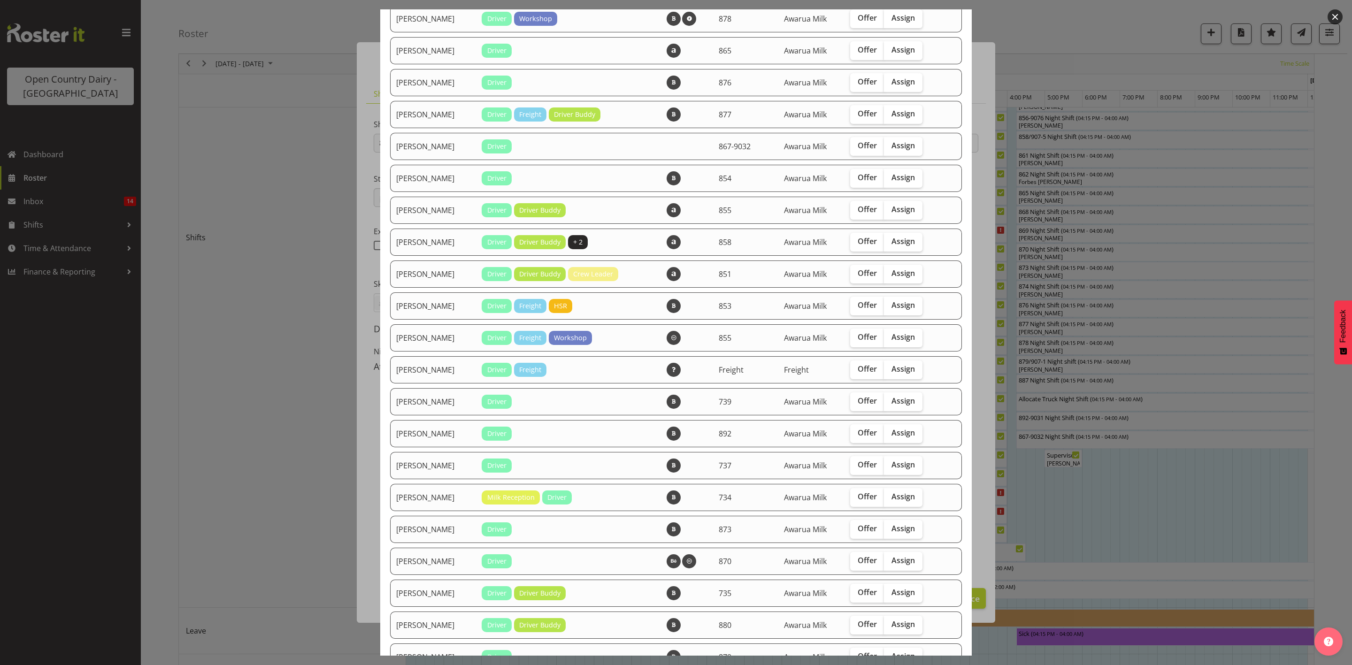
scroll to position [523, 0]
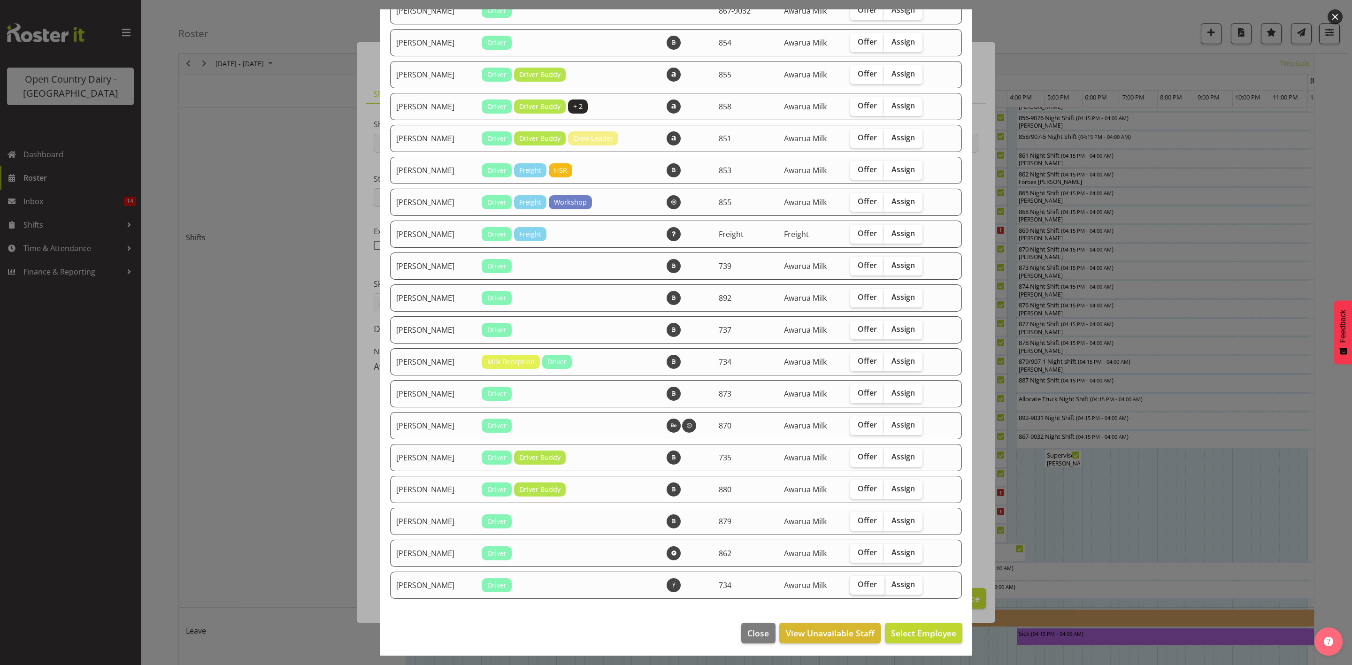
click at [861, 584] on span "Offer" at bounding box center [867, 584] width 19 height 9
click at [856, 584] on input "Offer" at bounding box center [853, 585] width 6 height 6
checkbox input "true"
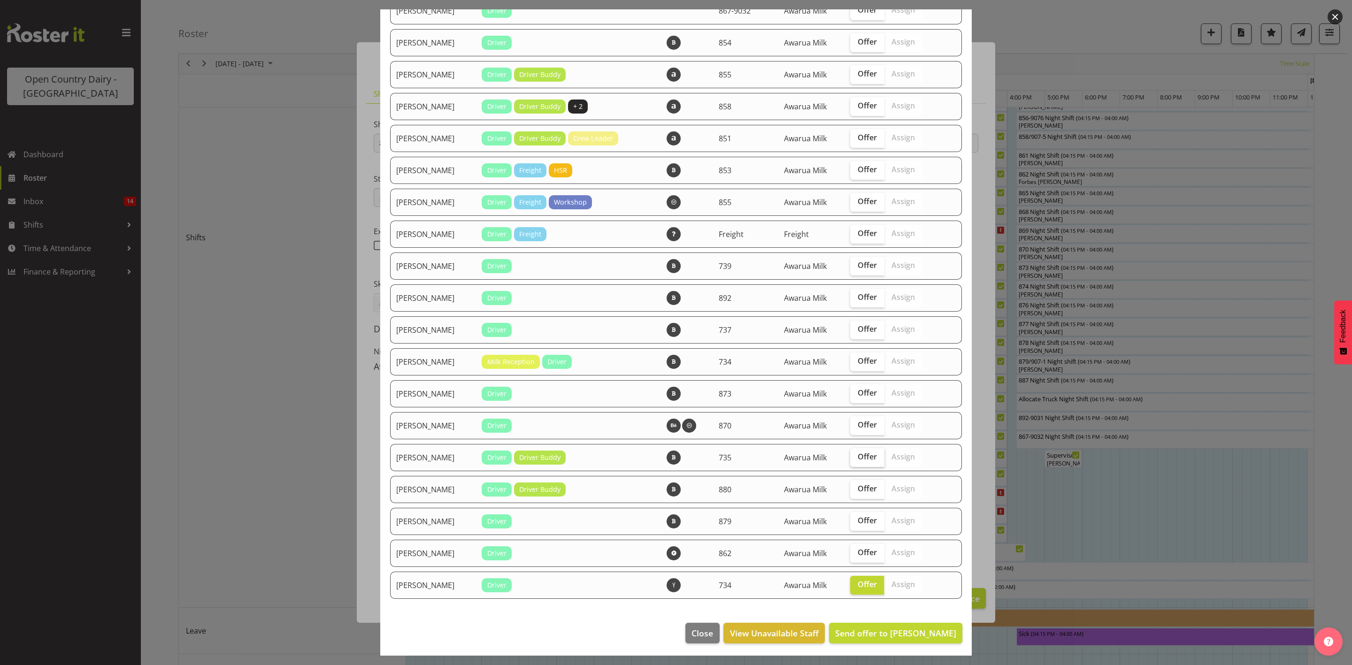
click at [868, 454] on span "Offer" at bounding box center [867, 456] width 19 height 9
click at [856, 454] on input "Offer" at bounding box center [853, 457] width 6 height 6
checkbox input "true"
click at [862, 386] on label "Offer" at bounding box center [867, 394] width 34 height 19
click at [856, 390] on input "Offer" at bounding box center [853, 393] width 6 height 6
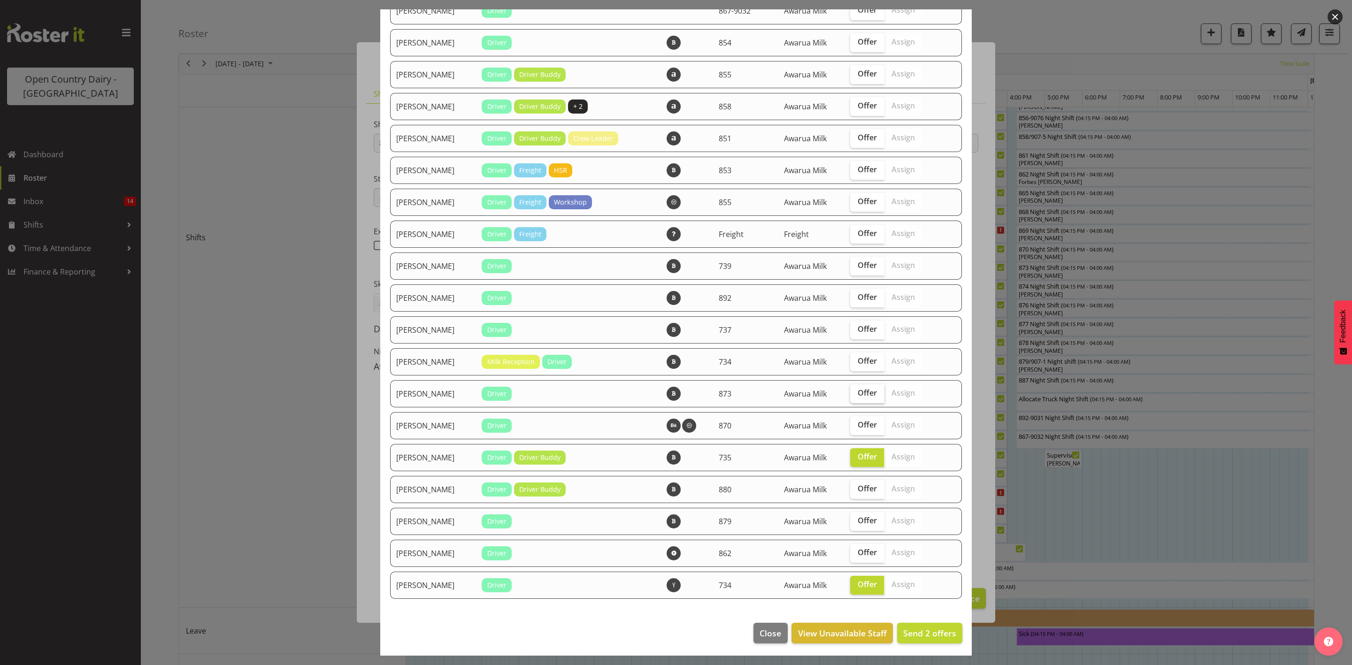
checkbox input "true"
click at [854, 322] on label "Offer" at bounding box center [867, 330] width 34 height 19
click at [854, 326] on input "Offer" at bounding box center [853, 329] width 6 height 6
checkbox input "true"
click at [858, 293] on span "Offer" at bounding box center [867, 296] width 19 height 9
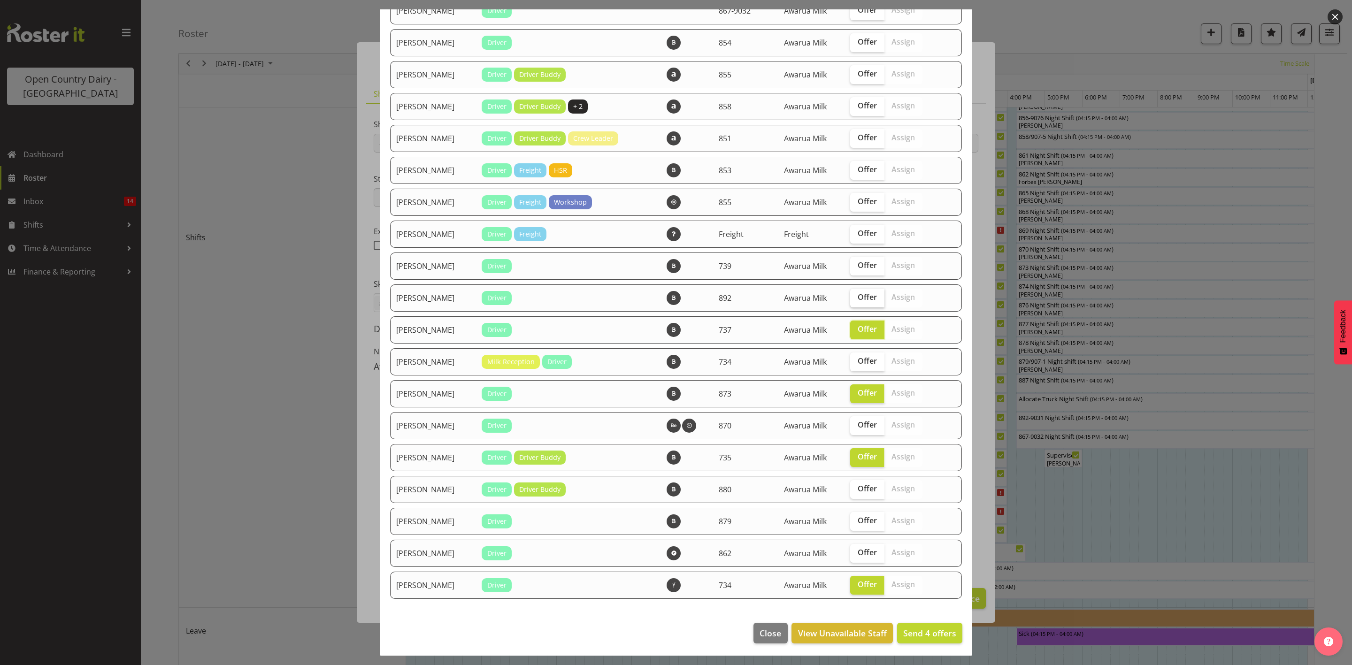
click at [856, 294] on input "Offer" at bounding box center [853, 297] width 6 height 6
checkbox input "true"
click at [861, 269] on label "Offer" at bounding box center [867, 266] width 34 height 19
click at [856, 269] on input "Offer" at bounding box center [853, 265] width 6 height 6
checkbox input "true"
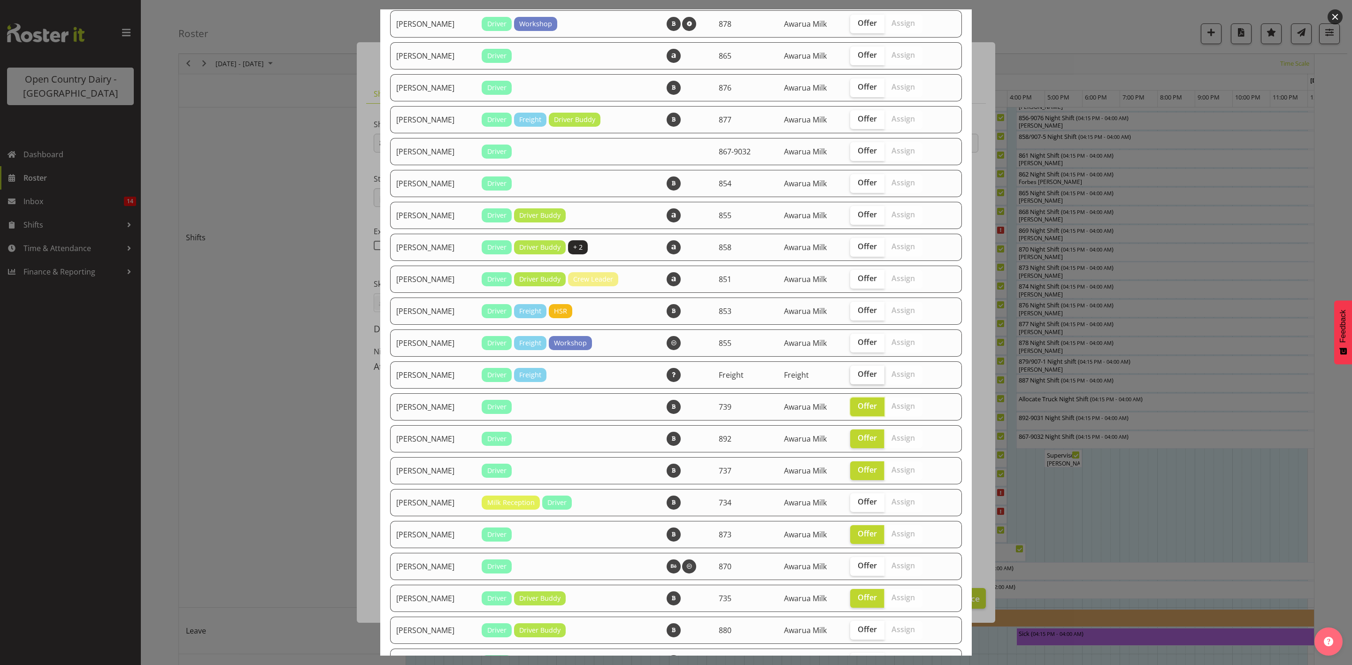
scroll to position [312, 0]
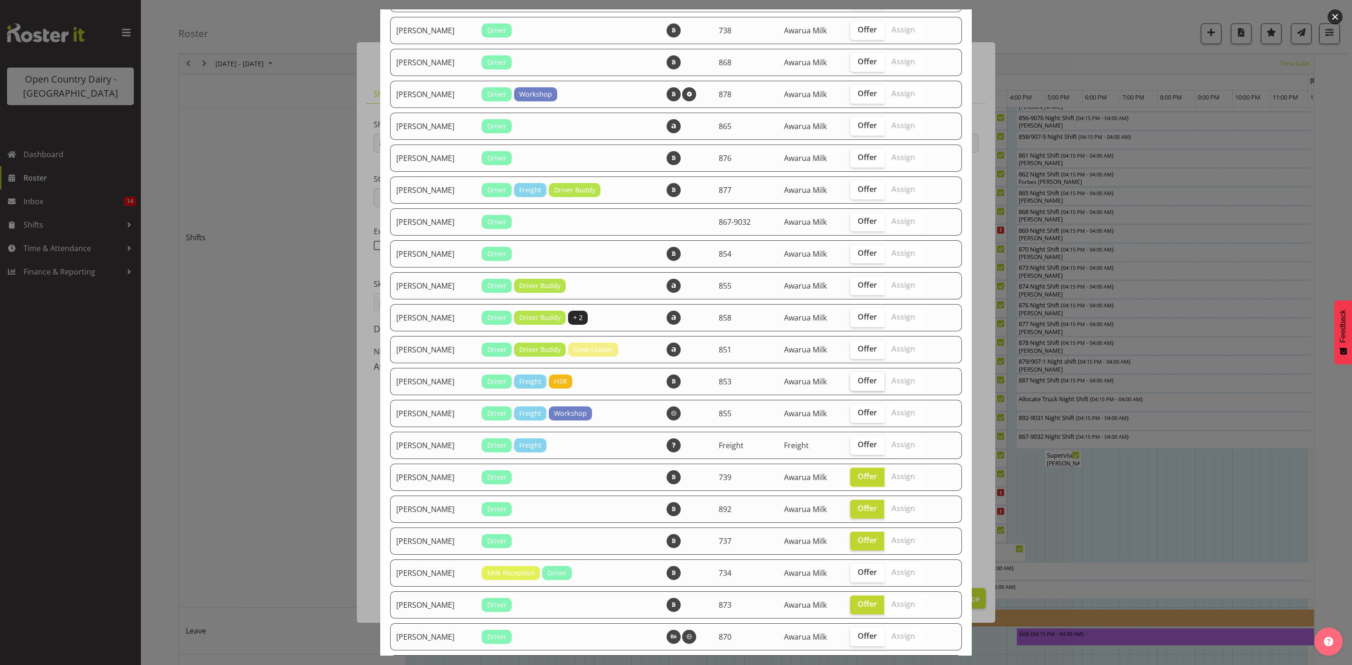
click at [867, 376] on span "Offer" at bounding box center [867, 380] width 19 height 9
click at [856, 378] on input "Offer" at bounding box center [853, 381] width 6 height 6
checkbox input "true"
click at [864, 346] on span "Offer" at bounding box center [867, 348] width 19 height 9
click at [856, 346] on input "Offer" at bounding box center [853, 349] width 6 height 6
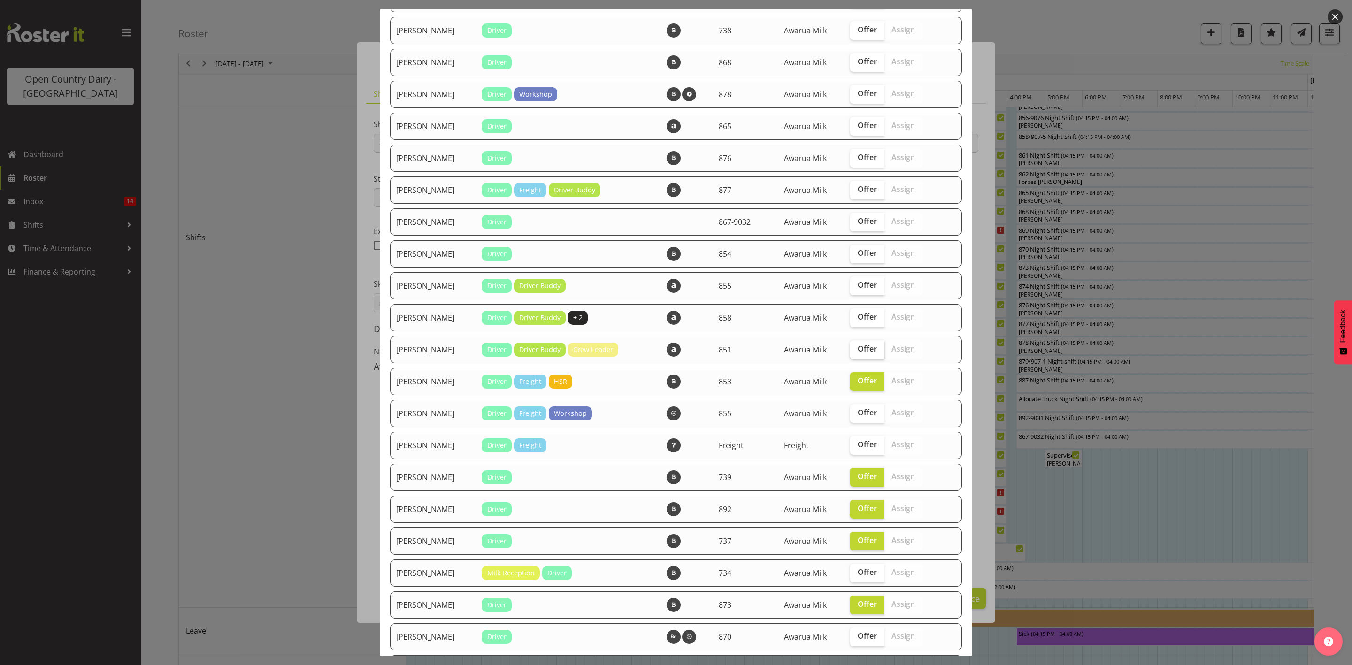
checkbox input "true"
click at [863, 315] on span "Offer" at bounding box center [867, 316] width 19 height 9
click at [856, 315] on input "Offer" at bounding box center [853, 317] width 6 height 6
click at [863, 315] on span "Offer" at bounding box center [867, 316] width 19 height 9
click at [856, 315] on input "Offer" at bounding box center [853, 317] width 6 height 6
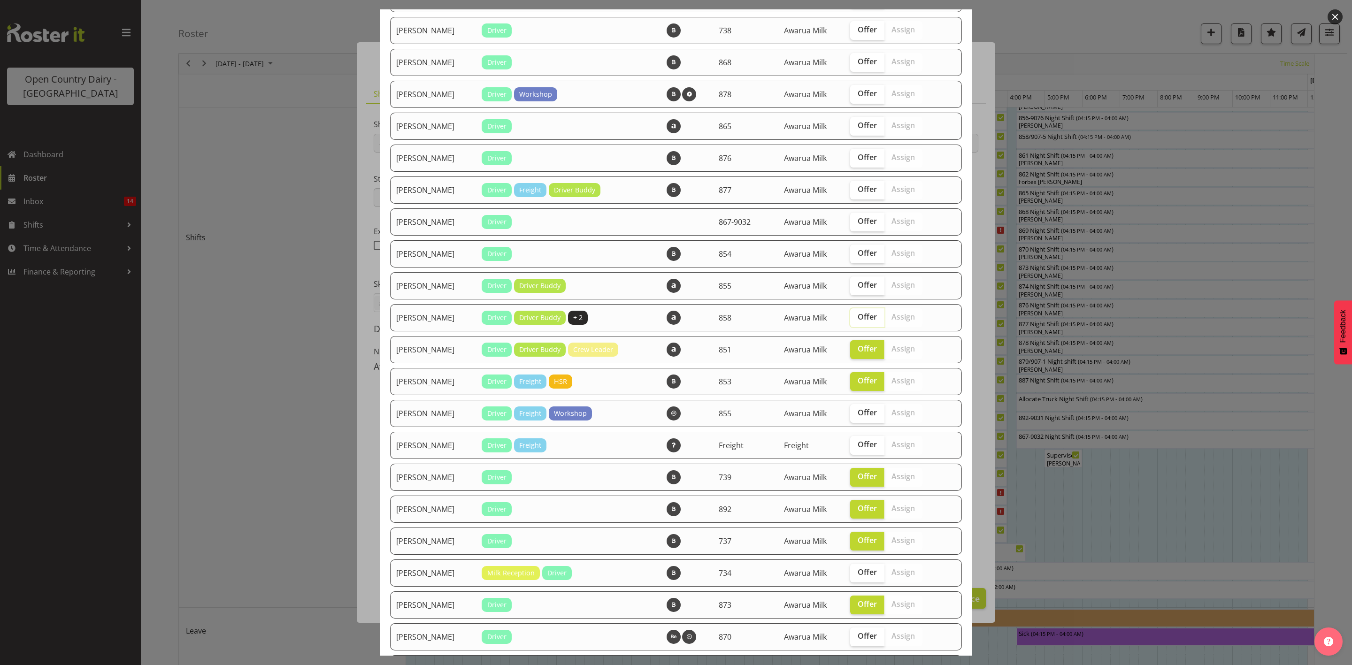
click at [863, 315] on span "Offer" at bounding box center [867, 316] width 19 height 9
click at [856, 315] on input "Offer" at bounding box center [853, 317] width 6 height 6
checkbox input "true"
click at [868, 282] on span "Offer" at bounding box center [867, 284] width 19 height 9
click at [856, 282] on input "Offer" at bounding box center [853, 285] width 6 height 6
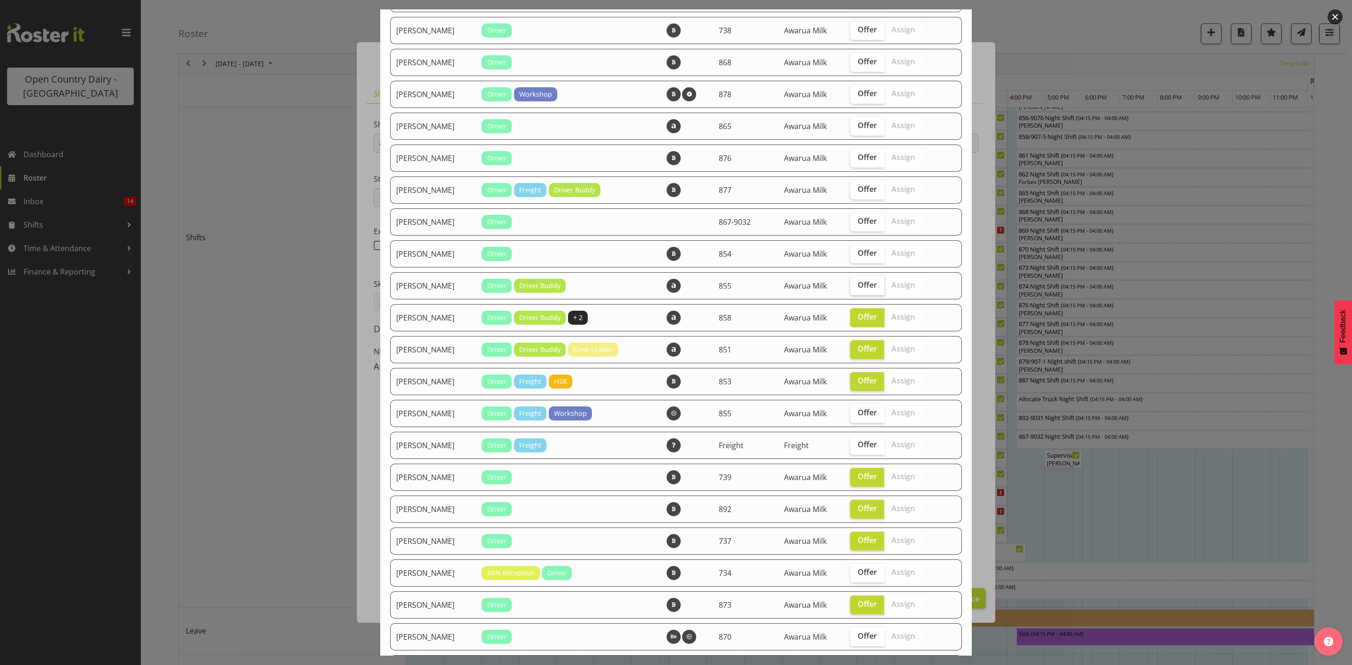
checkbox input "true"
click at [866, 251] on span "Offer" at bounding box center [867, 252] width 19 height 9
click at [856, 251] on input "Offer" at bounding box center [853, 253] width 6 height 6
checkbox input "true"
click at [858, 216] on span "Offer" at bounding box center [867, 220] width 19 height 9
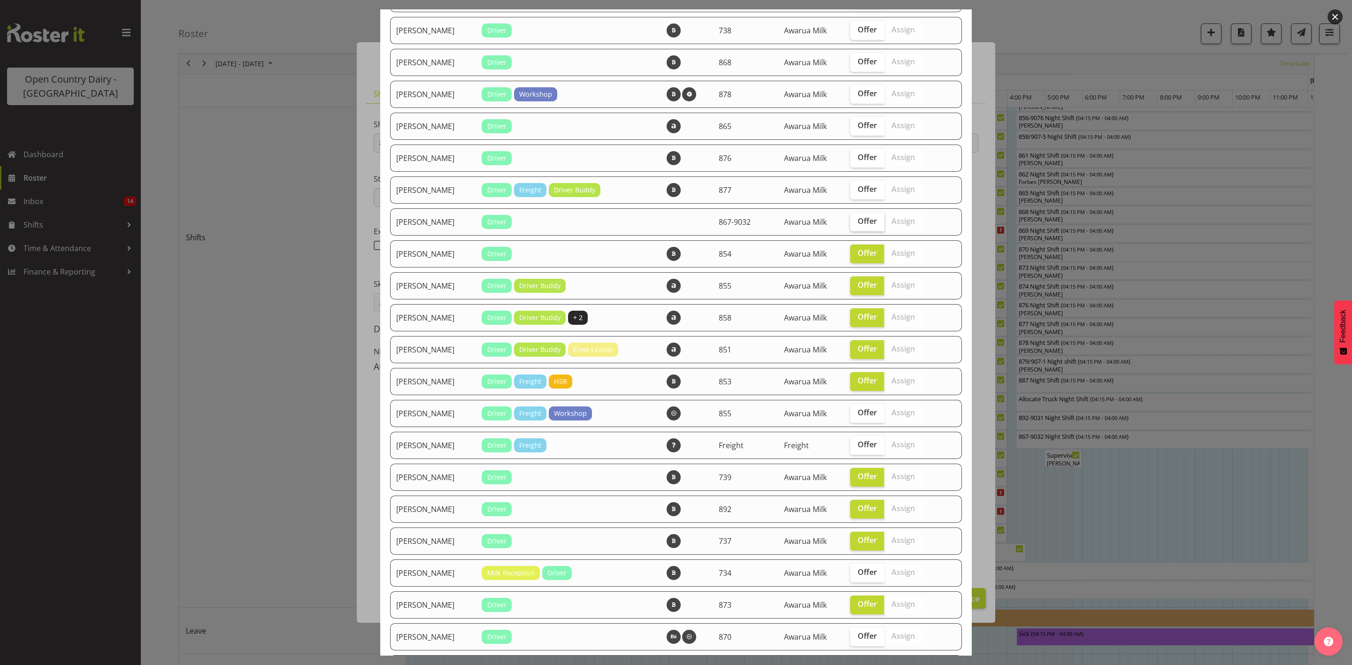
click at [851, 218] on input "Offer" at bounding box center [853, 221] width 6 height 6
checkbox input "true"
click at [858, 189] on span "Offer" at bounding box center [867, 189] width 19 height 9
click at [856, 189] on input "Offer" at bounding box center [853, 189] width 6 height 6
checkbox input "true"
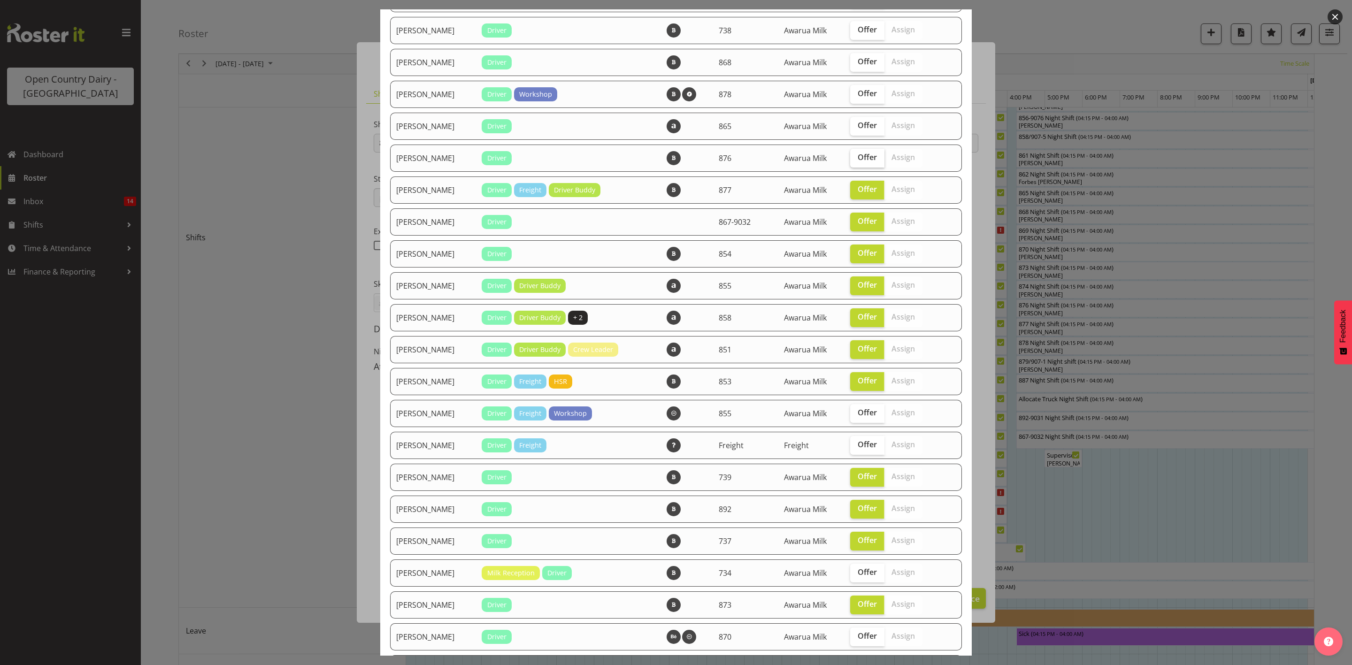
click at [858, 156] on span "Offer" at bounding box center [867, 157] width 19 height 9
click at [856, 156] on input "Offer" at bounding box center [853, 157] width 6 height 6
checkbox input "true"
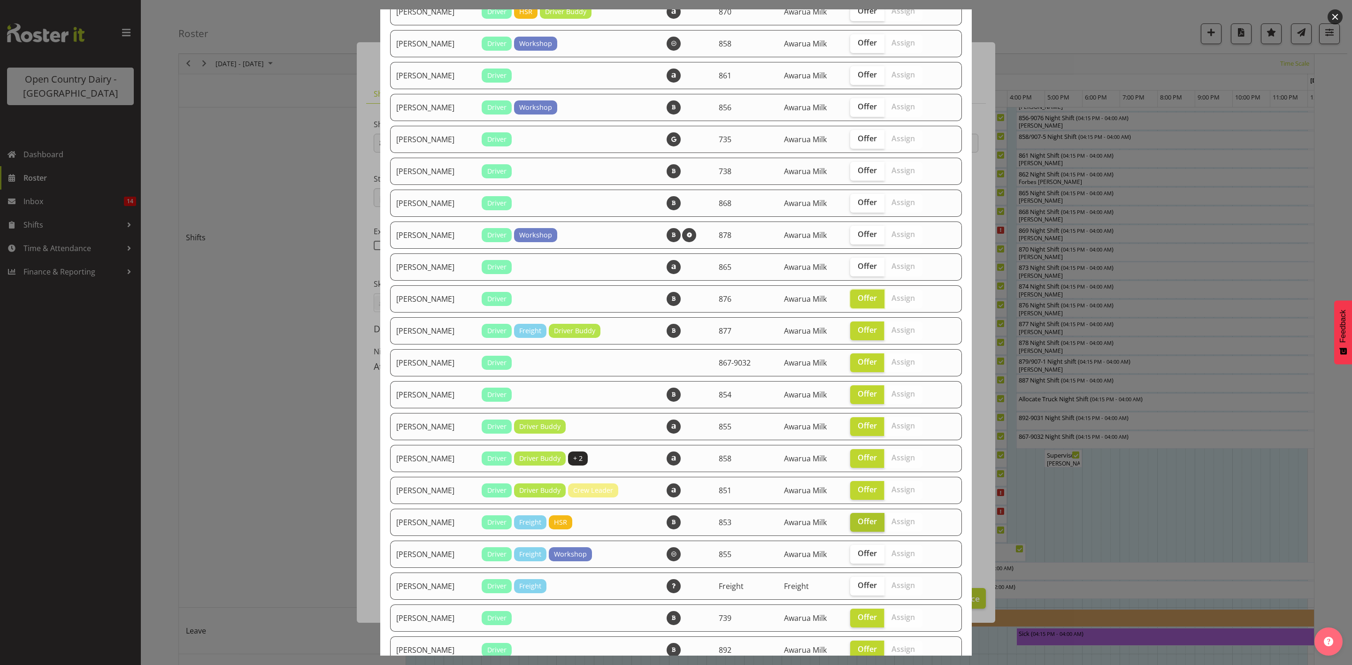
scroll to position [100, 0]
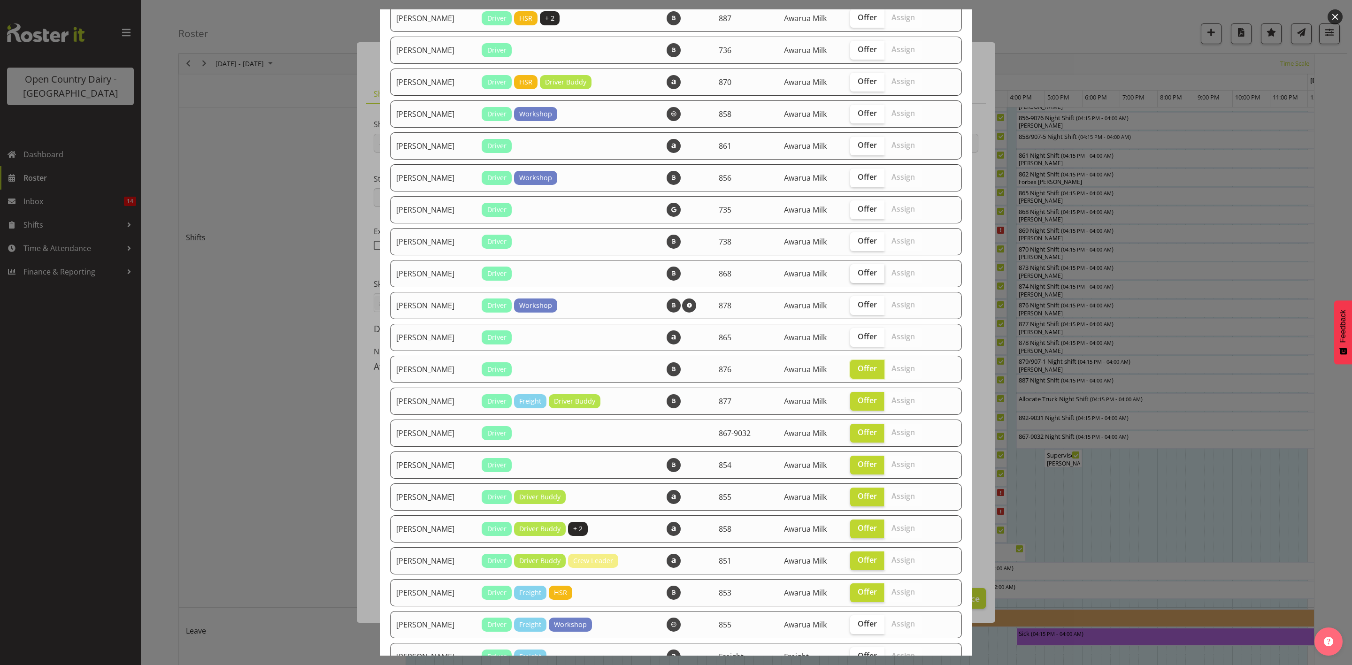
click at [858, 271] on span "Offer" at bounding box center [867, 272] width 19 height 9
click at [856, 271] on input "Offer" at bounding box center [853, 273] width 6 height 6
checkbox input "true"
click at [861, 332] on span "Offer" at bounding box center [867, 336] width 19 height 9
click at [856, 334] on input "Offer" at bounding box center [853, 337] width 6 height 6
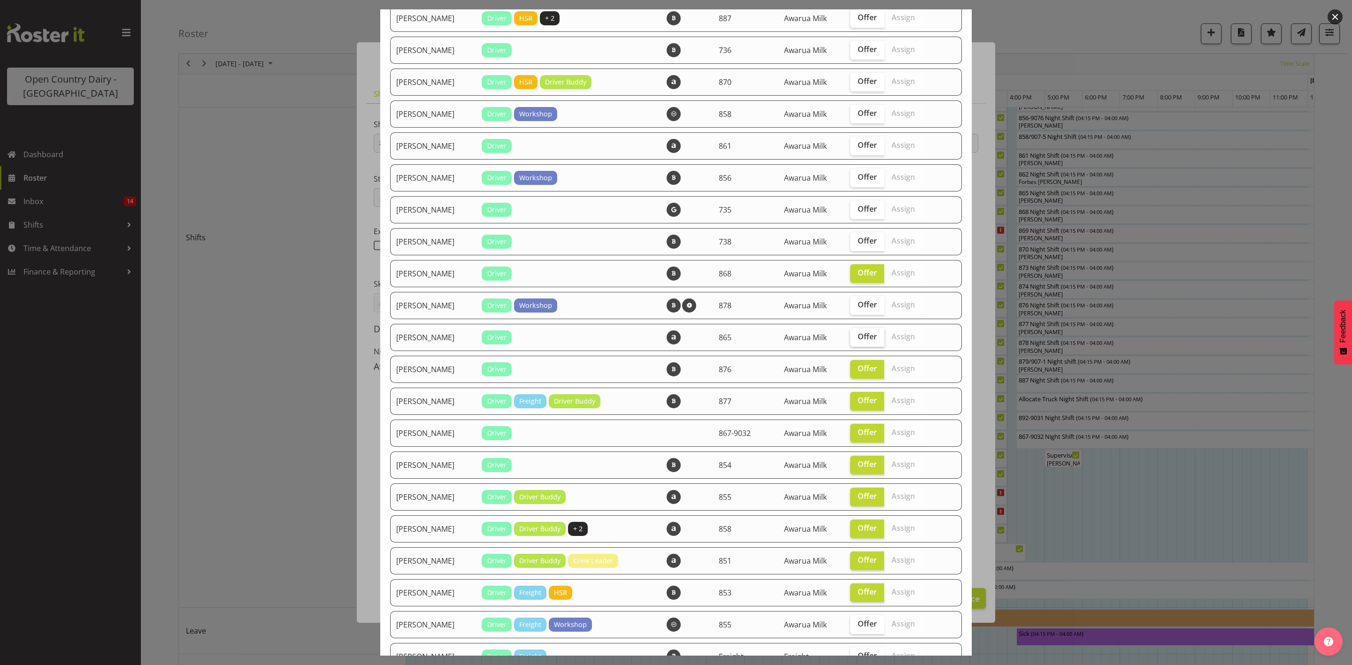
checkbox input "true"
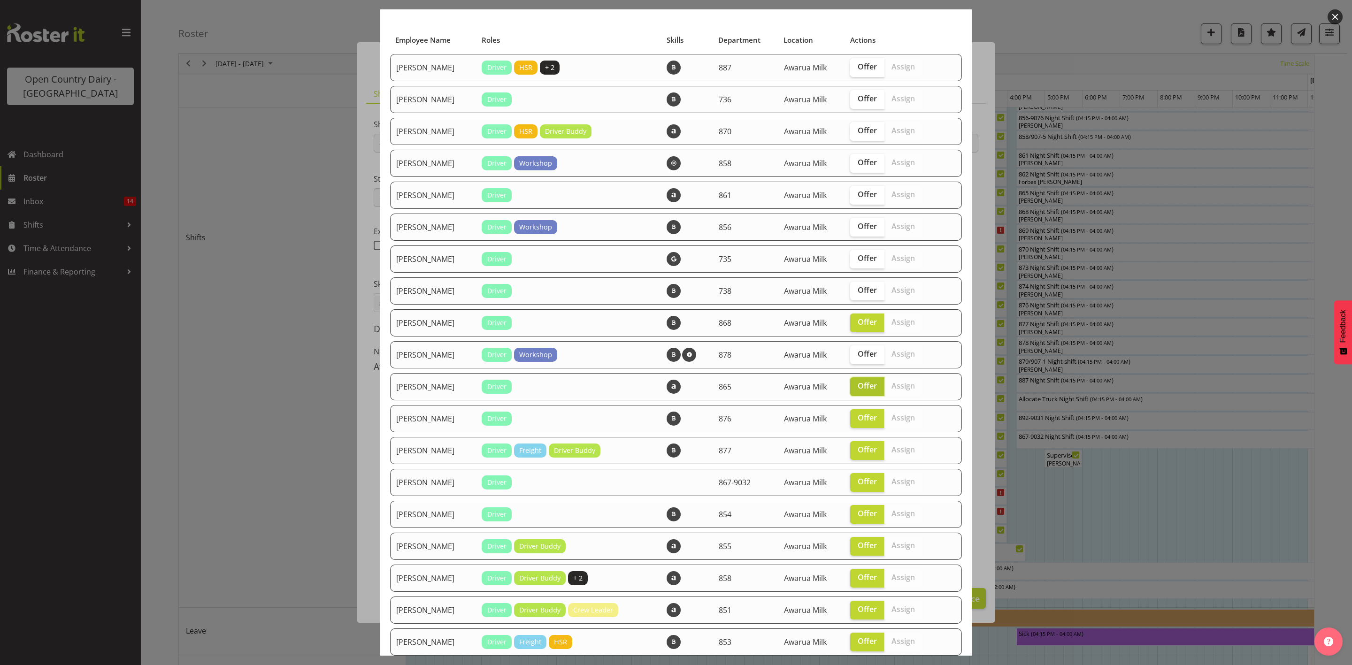
scroll to position [30, 0]
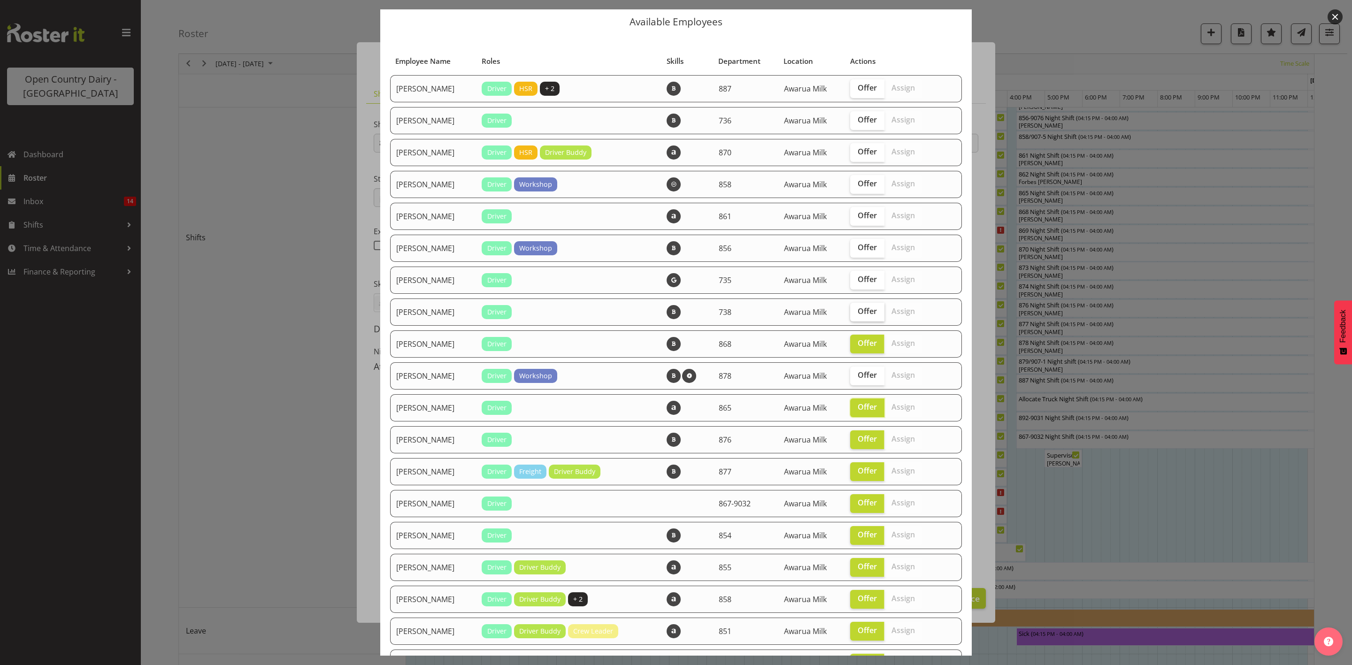
click at [859, 309] on span "Offer" at bounding box center [867, 311] width 19 height 9
click at [856, 309] on input "Offer" at bounding box center [853, 311] width 6 height 6
checkbox input "true"
click at [850, 245] on input "Offer" at bounding box center [853, 248] width 6 height 6
checkbox input "true"
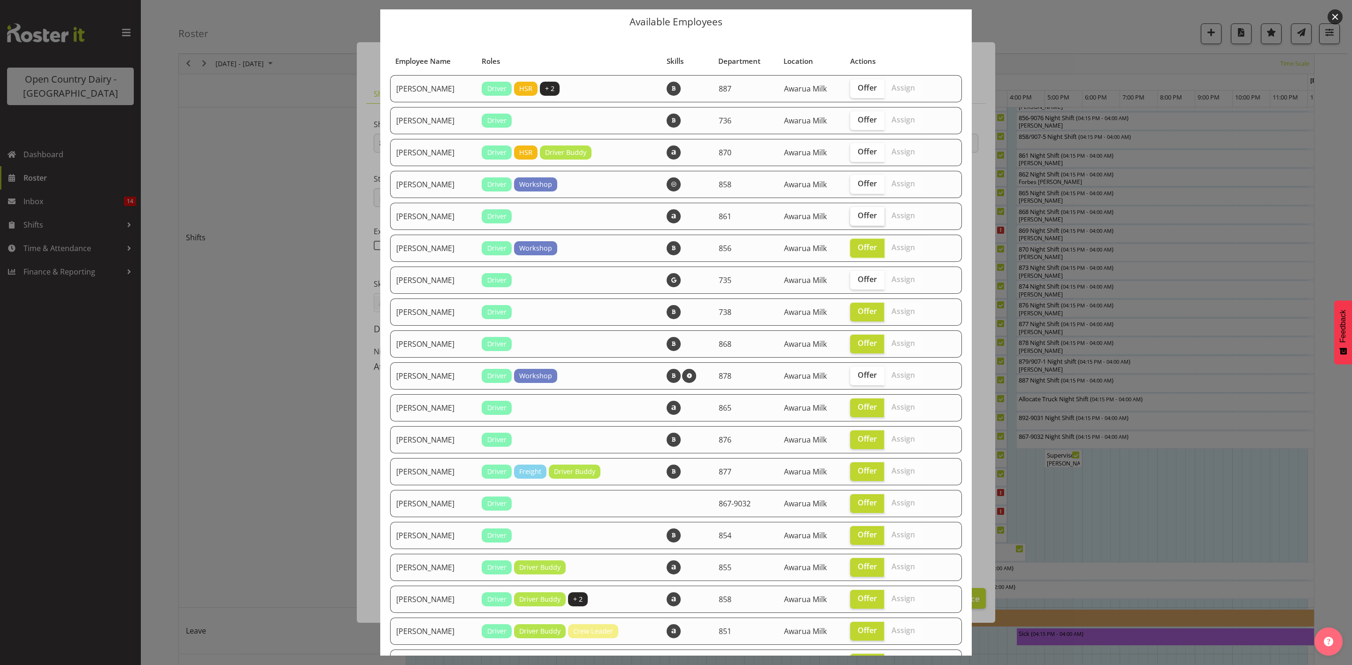
click at [852, 220] on label "Offer" at bounding box center [867, 216] width 34 height 19
click at [852, 219] on input "Offer" at bounding box center [853, 216] width 6 height 6
checkbox input "true"
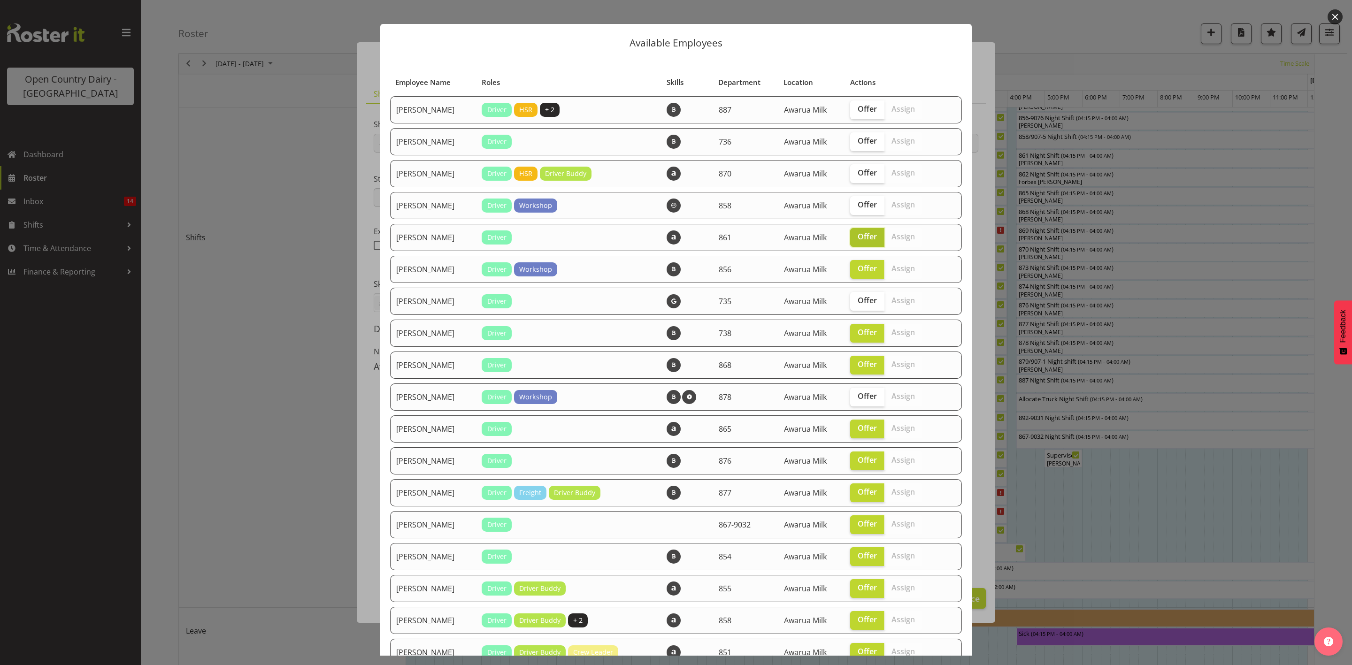
scroll to position [0, 0]
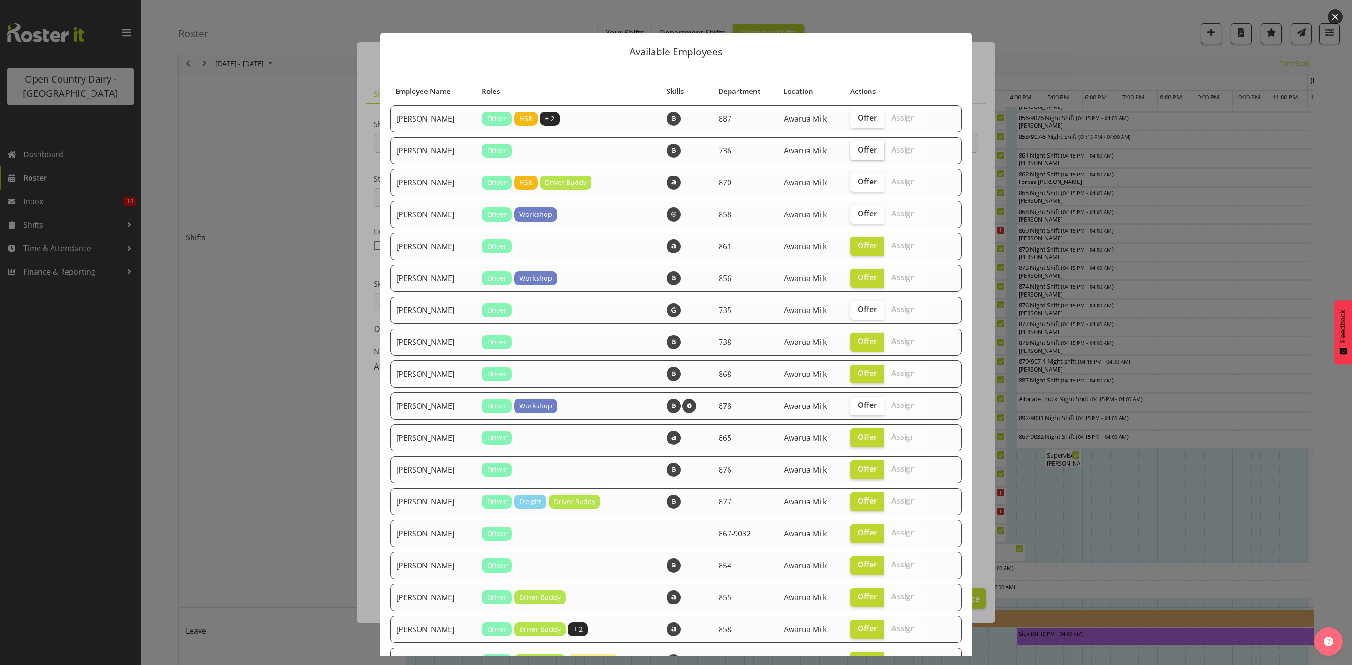
click at [866, 153] on span "Offer" at bounding box center [867, 149] width 19 height 9
click at [856, 153] on input "Offer" at bounding box center [853, 150] width 6 height 6
checkbox input "true"
click at [859, 114] on span "Offer" at bounding box center [867, 117] width 19 height 9
click at [856, 115] on input "Offer" at bounding box center [853, 118] width 6 height 6
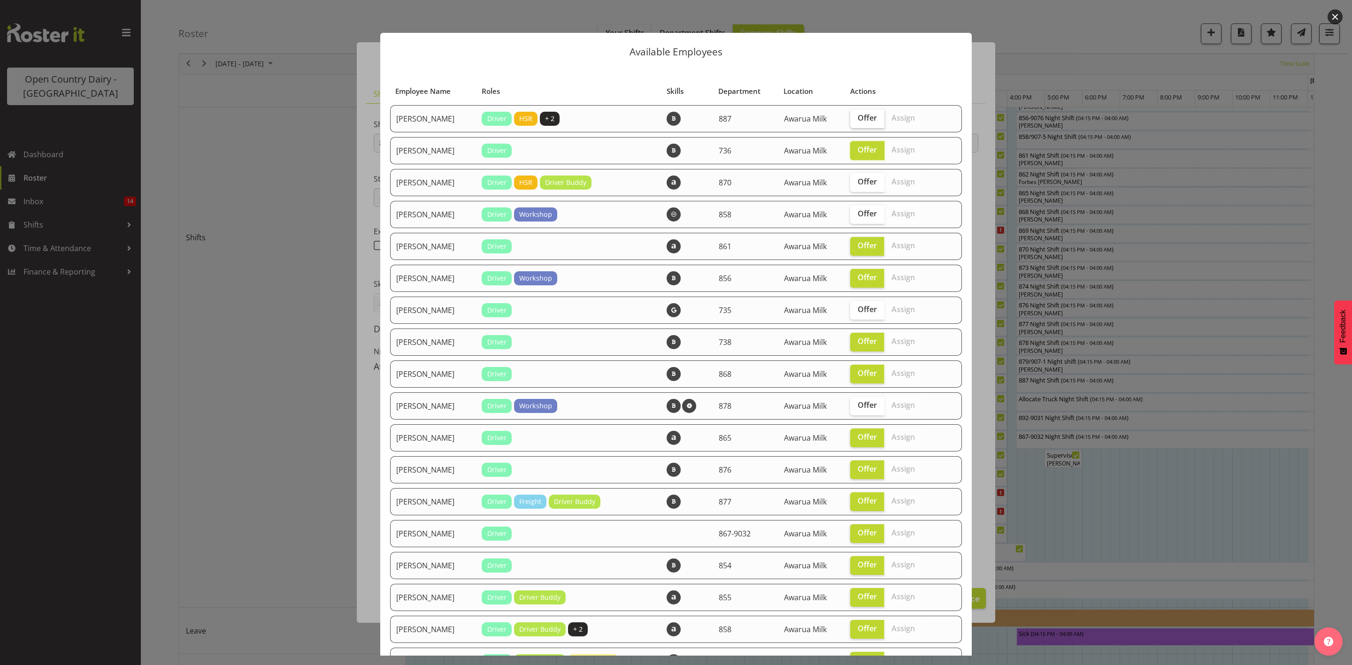
checkbox input "true"
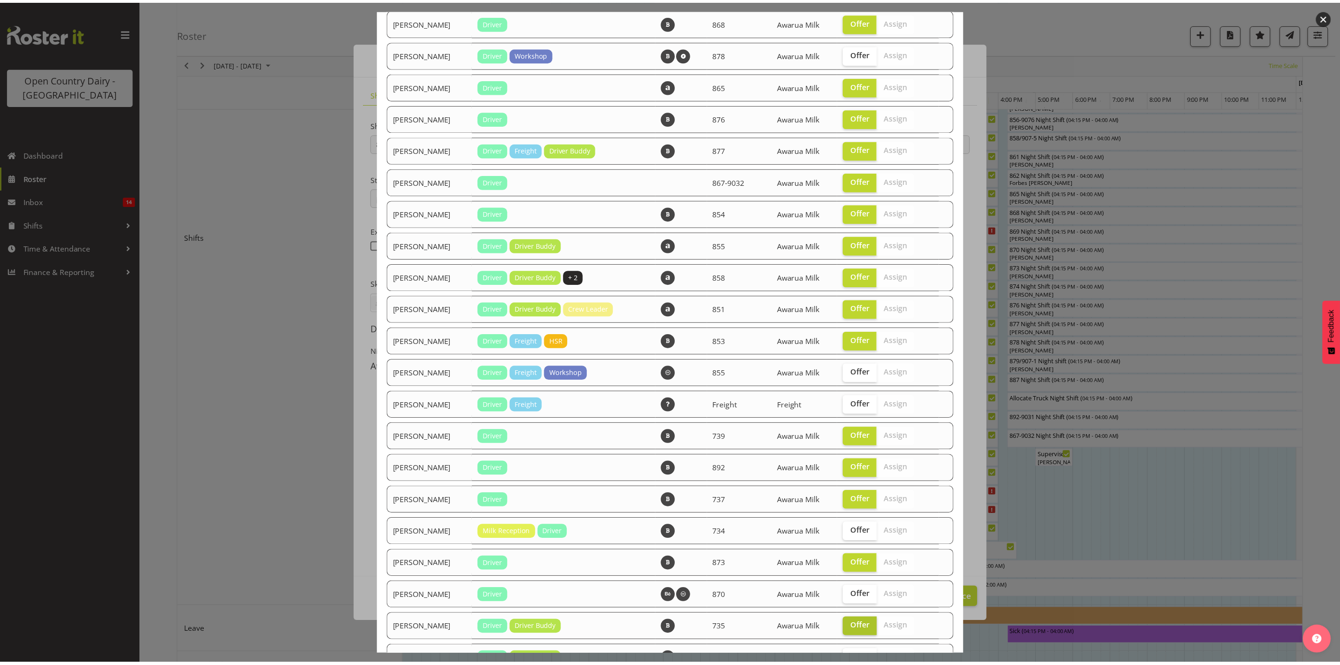
scroll to position [523, 0]
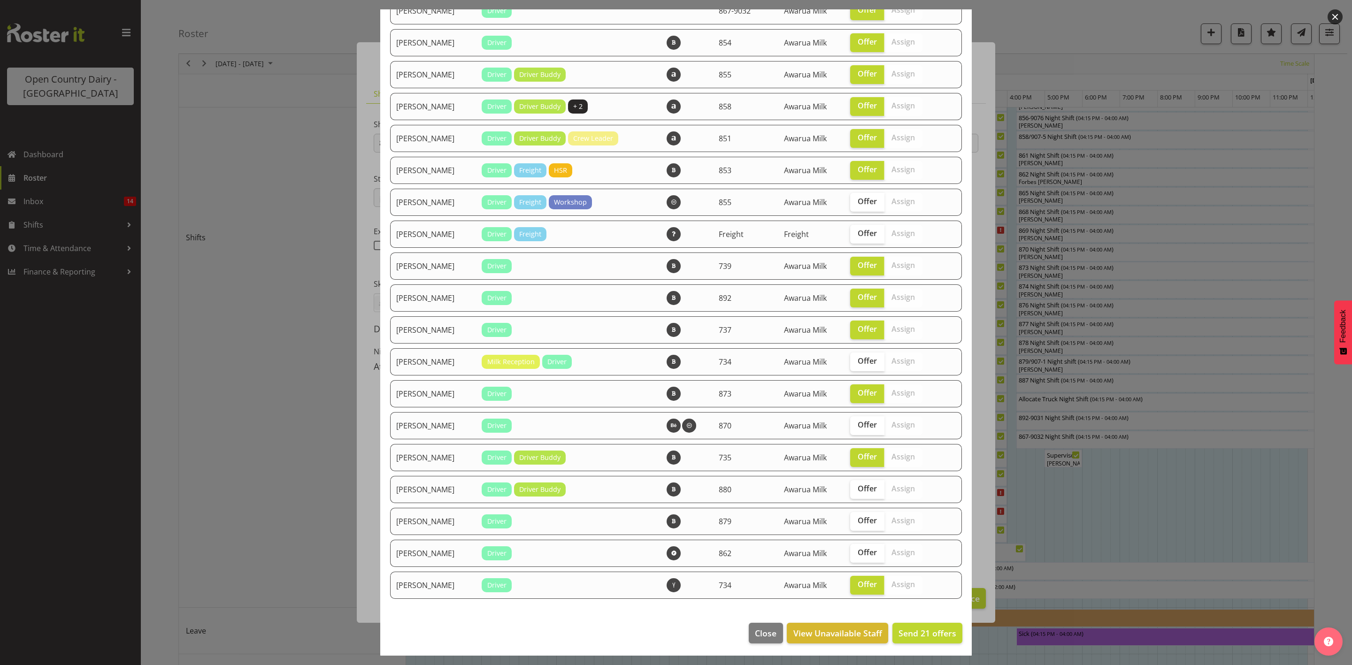
click at [916, 641] on footer "Close View Unavailable Staff Send 21 offers" at bounding box center [676, 636] width 592 height 44
click at [917, 635] on span "Send 21 offers" at bounding box center [928, 633] width 58 height 11
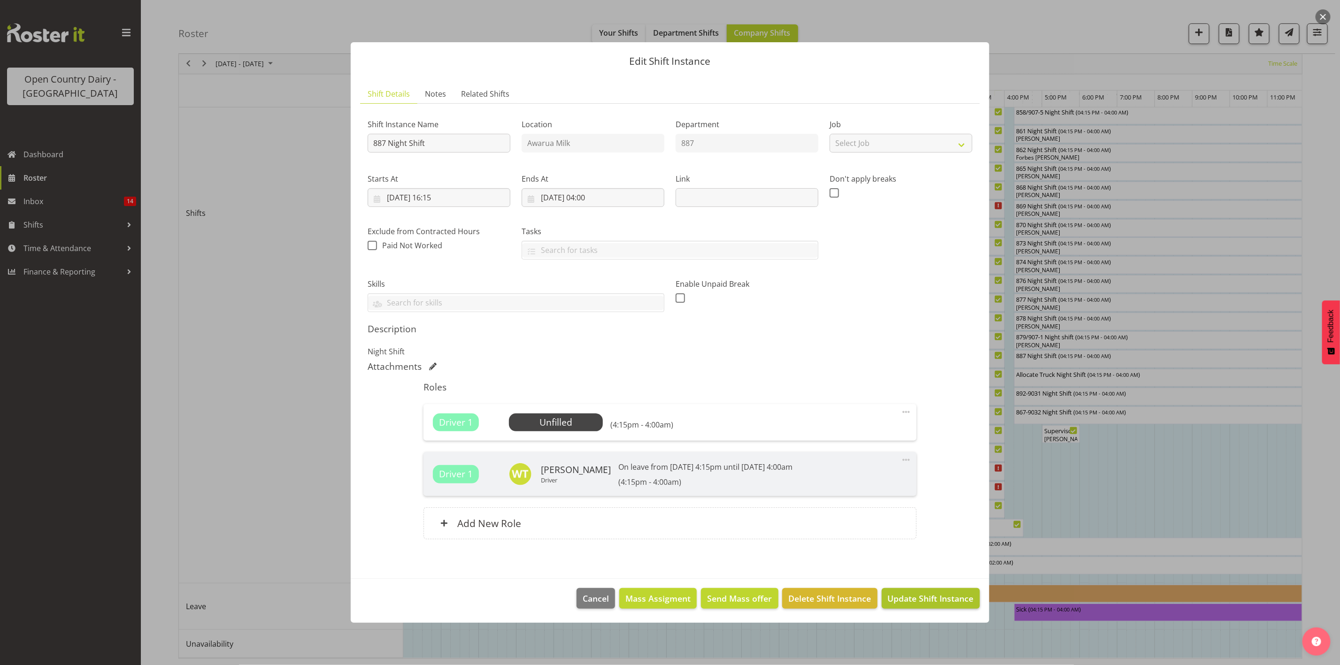
scroll to position [320, 0]
click at [924, 592] on button "Update Shift Instance" at bounding box center [931, 598] width 98 height 21
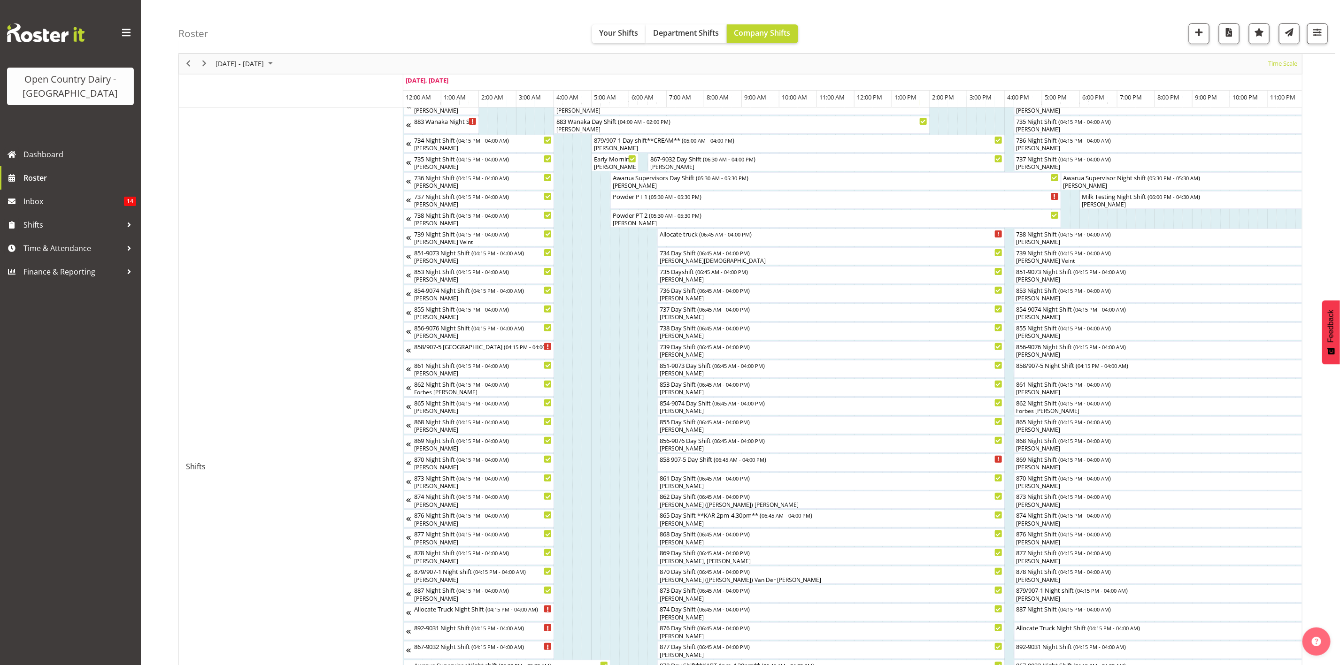
scroll to position [282, 0]
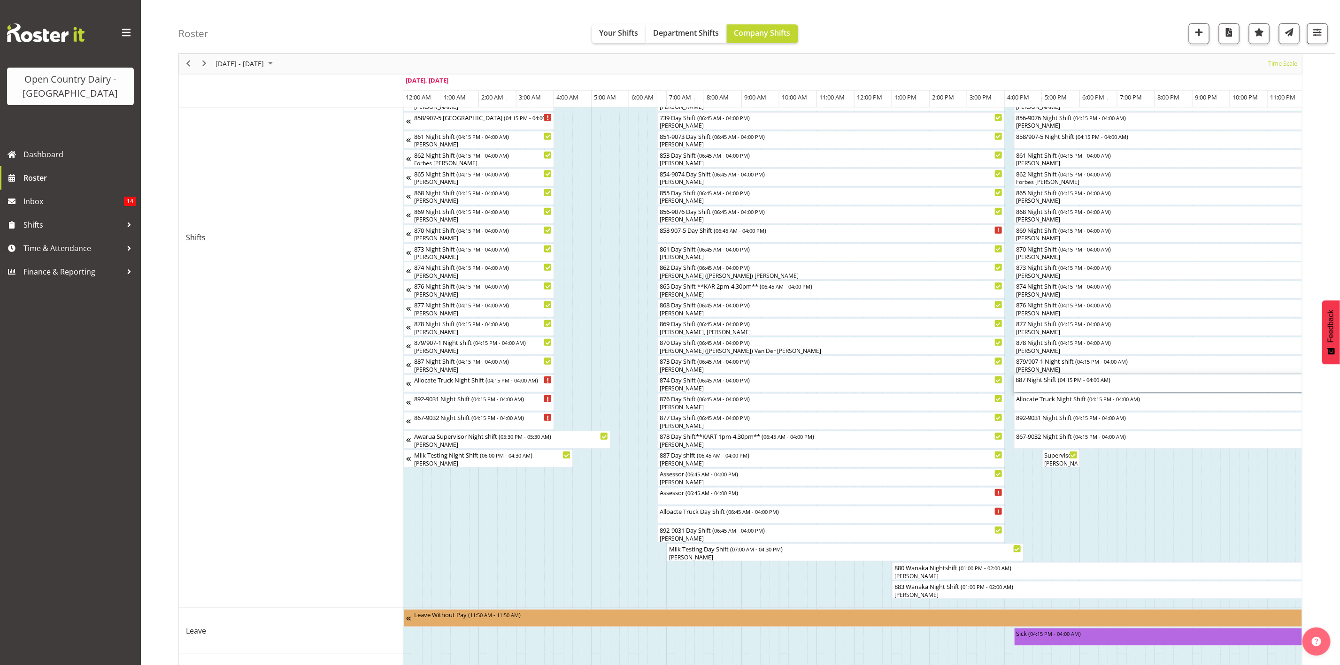
click at [1038, 388] on div "887 Night Shift ( 04:15 PM - 04:00 AM )" at bounding box center [1235, 384] width 438 height 18
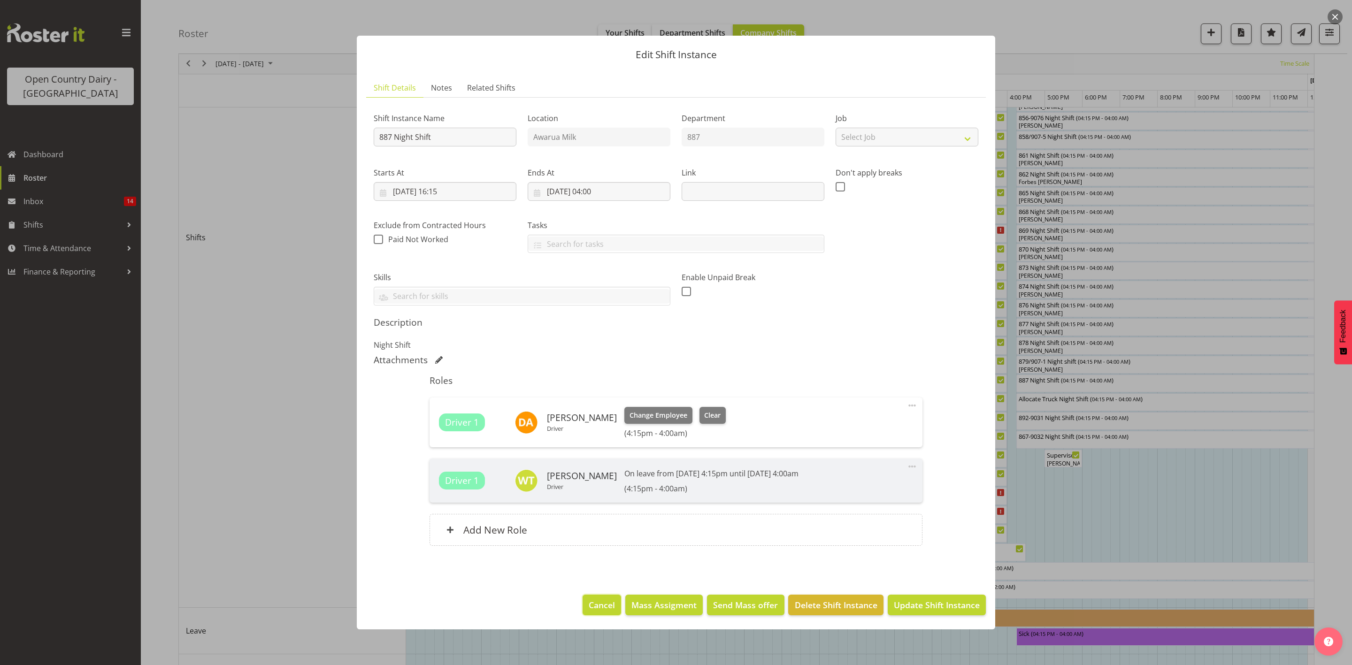
click at [599, 608] on span "Cancel" at bounding box center [602, 605] width 26 height 12
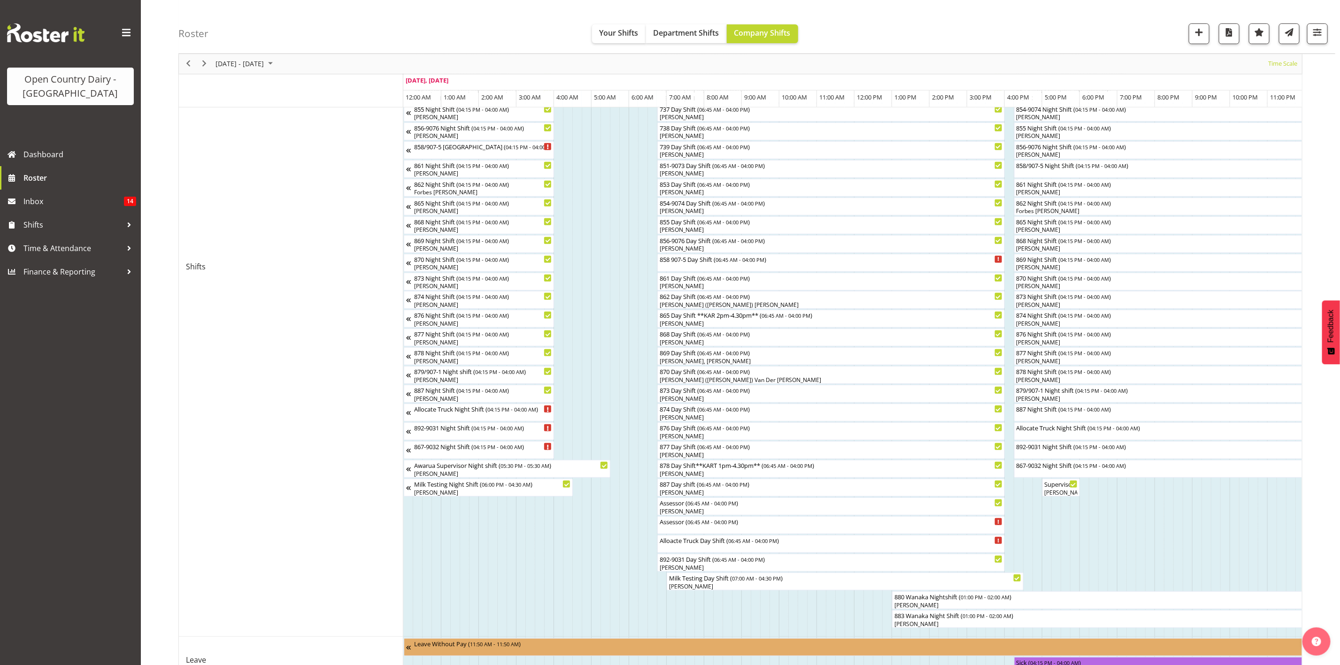
scroll to position [320, 0]
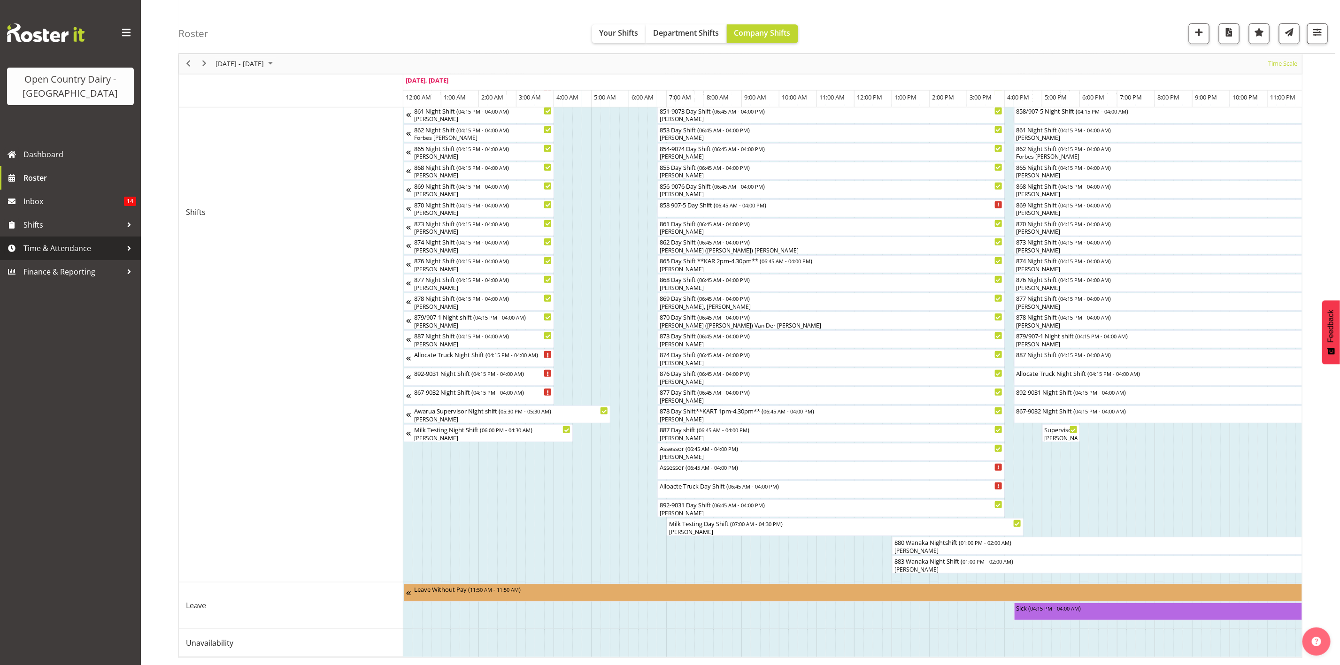
click at [53, 253] on span "Time & Attendance" at bounding box center [72, 248] width 99 height 14
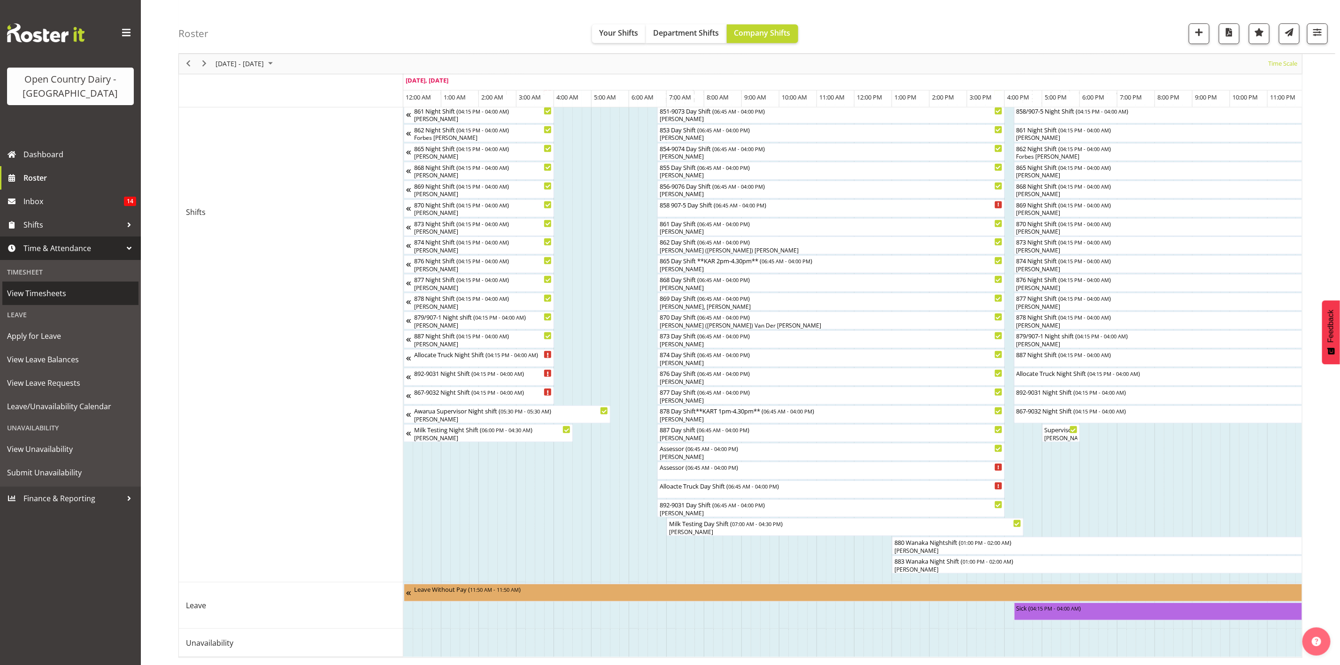
click at [97, 300] on link "View Timesheets" at bounding box center [70, 293] width 136 height 23
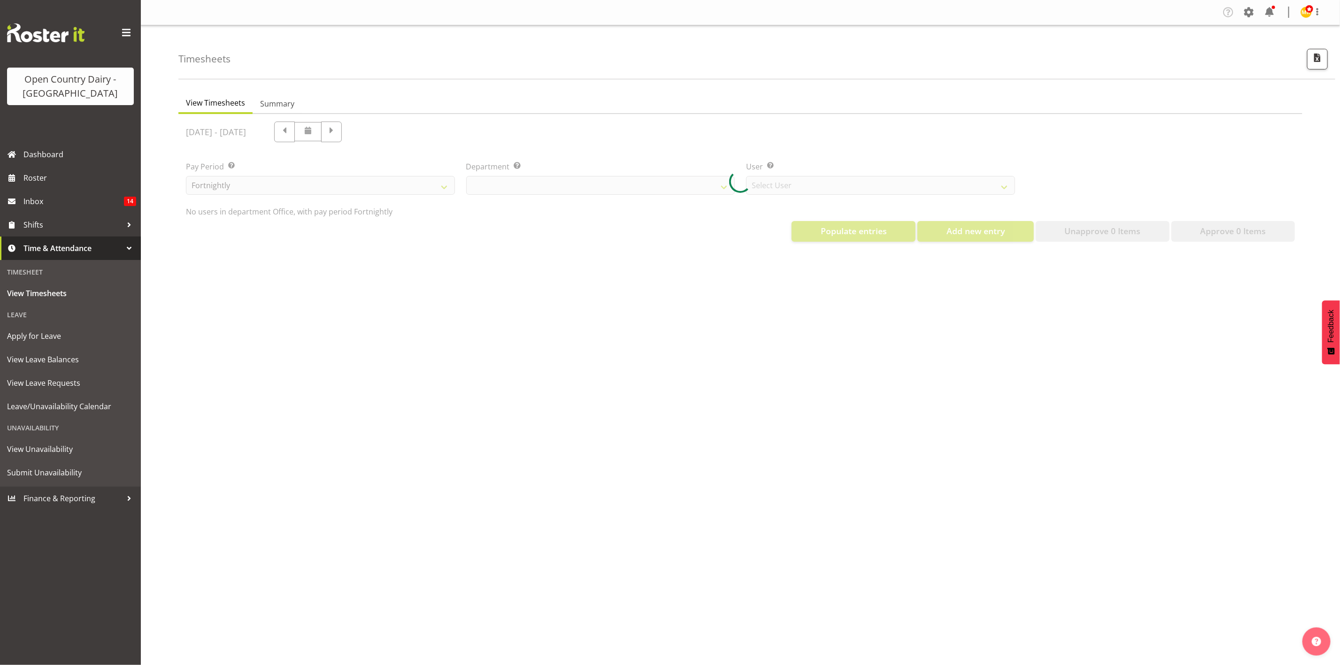
select select "699"
select select "8449"
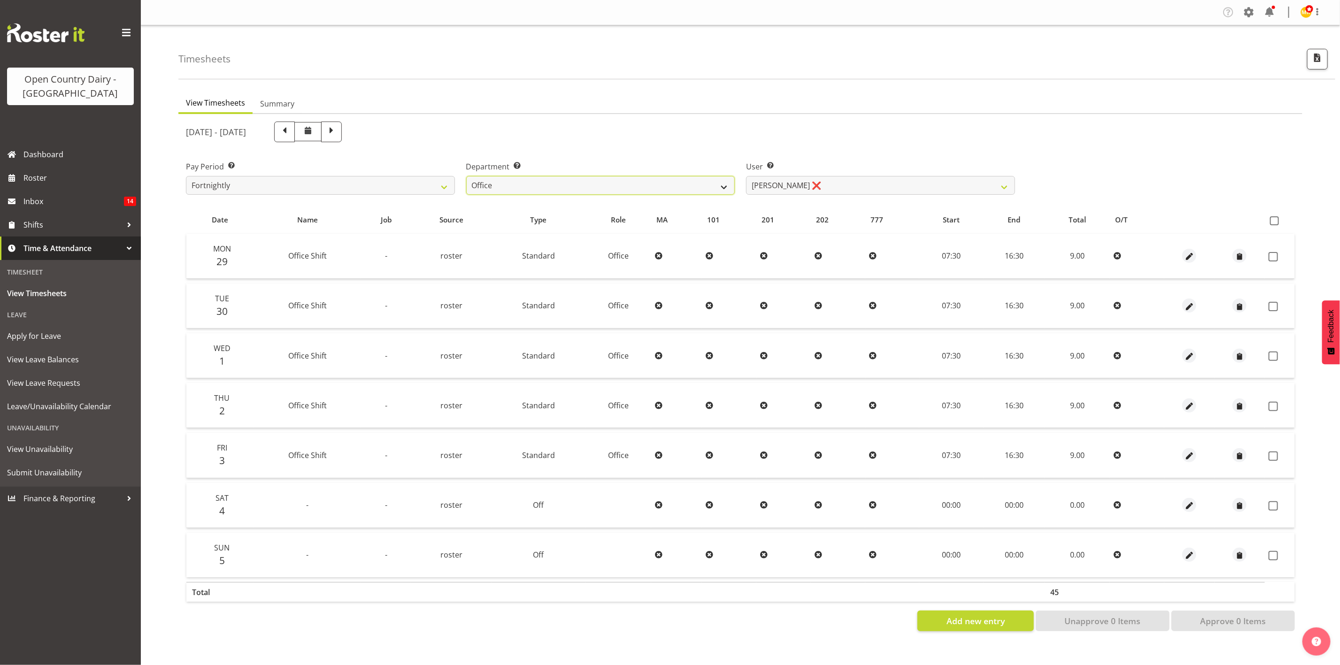
click at [520, 185] on select "734 735 736 737 738 739 851 853 854 855 856 858 861 862 865 867-9032 868 869 87…" at bounding box center [600, 185] width 269 height 19
select select "669"
click at [466, 176] on select "734 735 736 737 738 739 851 853 854 855 856 858 861 862 865 867-9032 868 869 87…" at bounding box center [600, 185] width 269 height 19
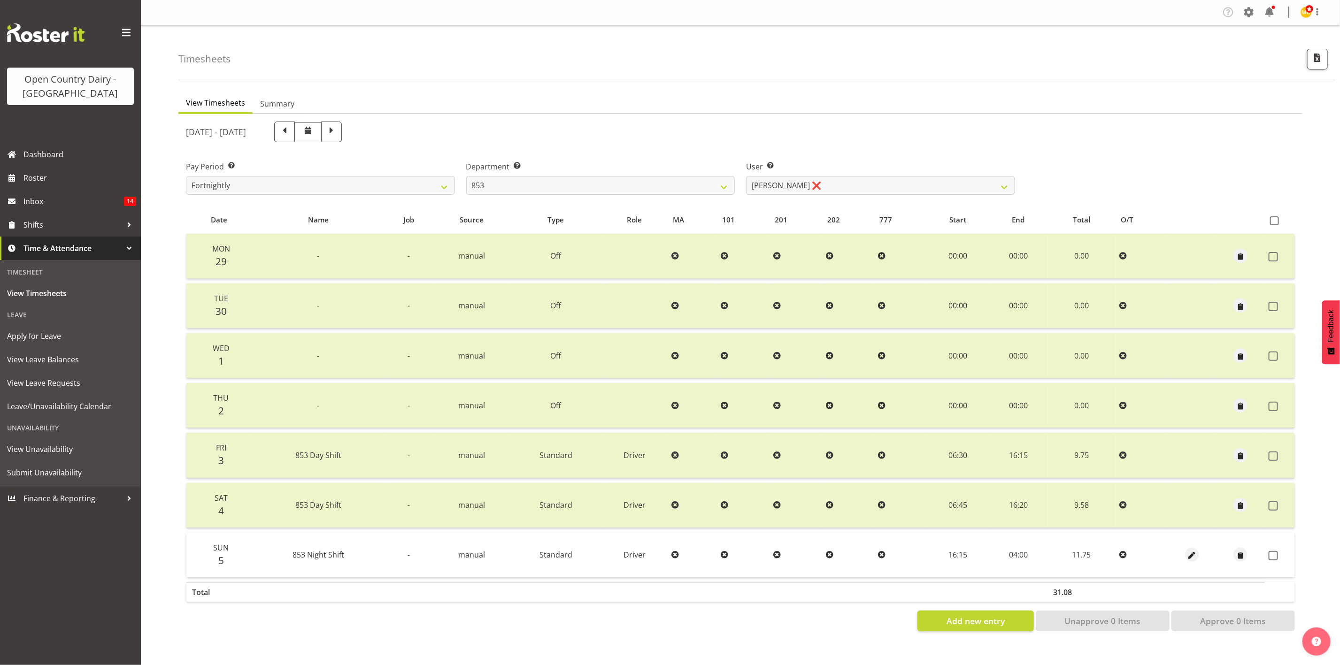
click at [1279, 558] on td at bounding box center [1280, 555] width 30 height 45
click at [1278, 554] on label at bounding box center [1276, 555] width 15 height 9
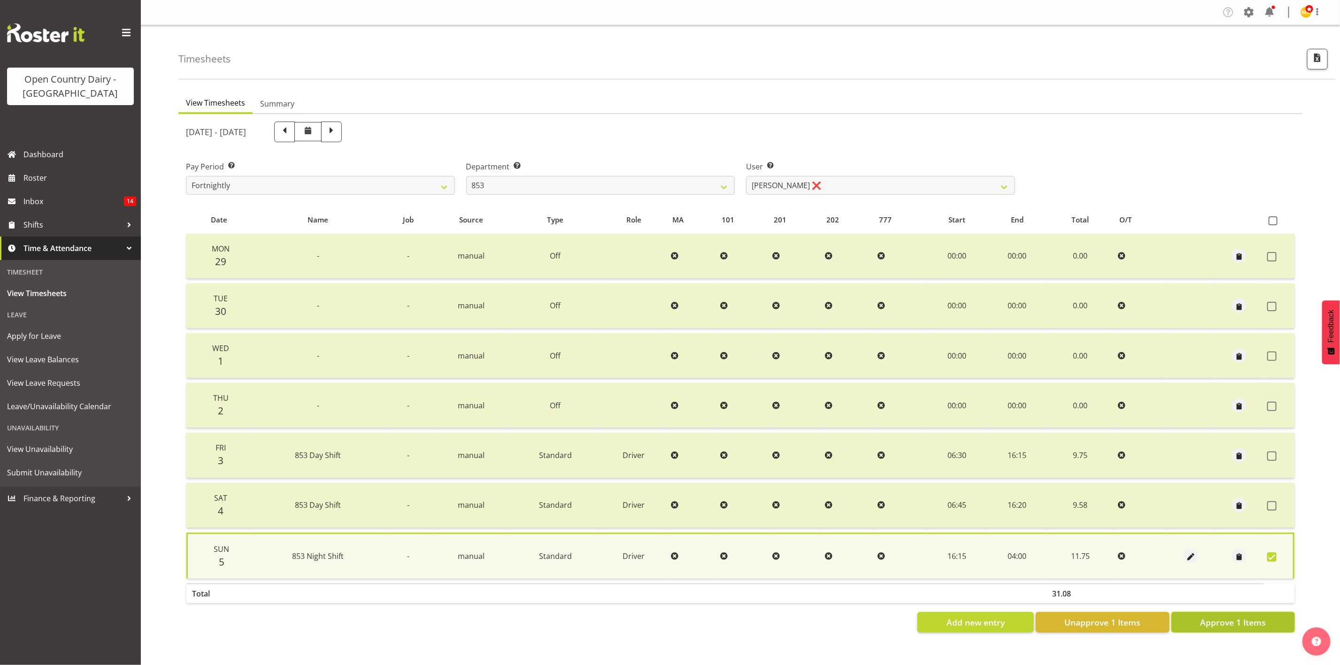
click at [1262, 618] on span "Approve 1 Items" at bounding box center [1233, 622] width 66 height 12
checkbox input "false"
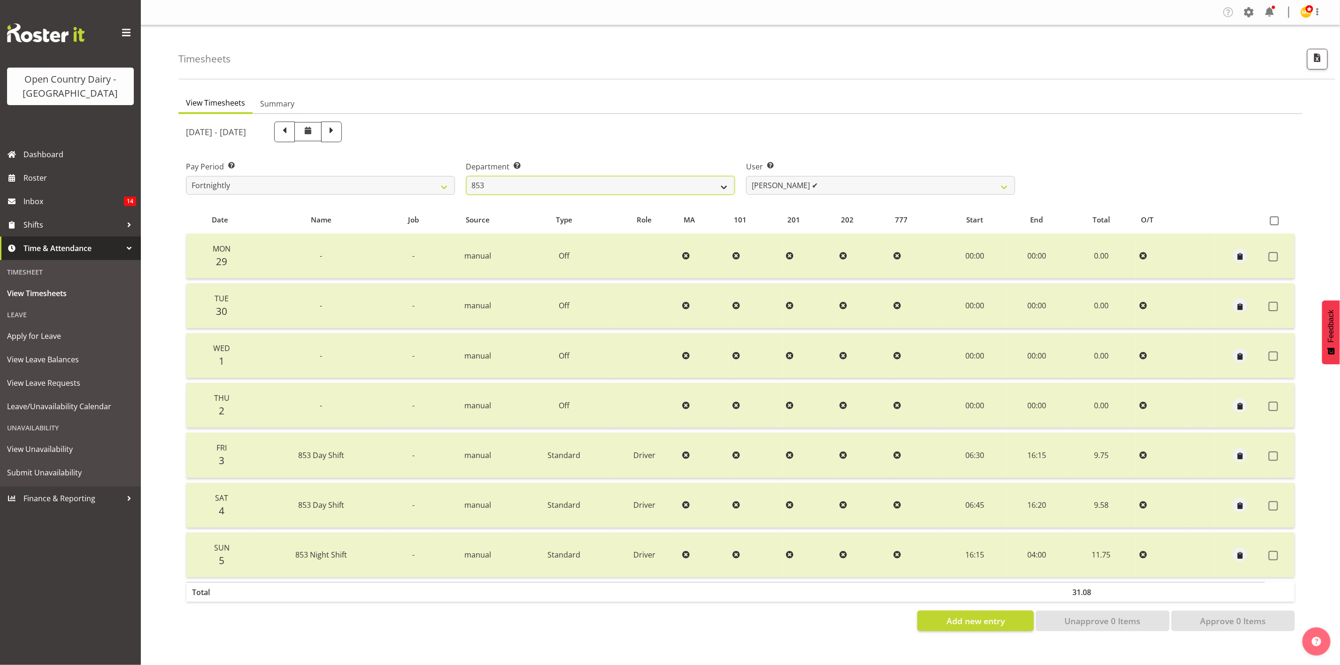
click at [548, 182] on select "734 735 736 737 738 739 851 853 854 855 856 858 861 862 865 867-9032 868 869 87…" at bounding box center [600, 185] width 269 height 19
select select "682"
click at [466, 176] on select "734 735 736 737 738 739 851 853 854 855 856 858 861 862 865 867-9032 868 869 87…" at bounding box center [600, 185] width 269 height 19
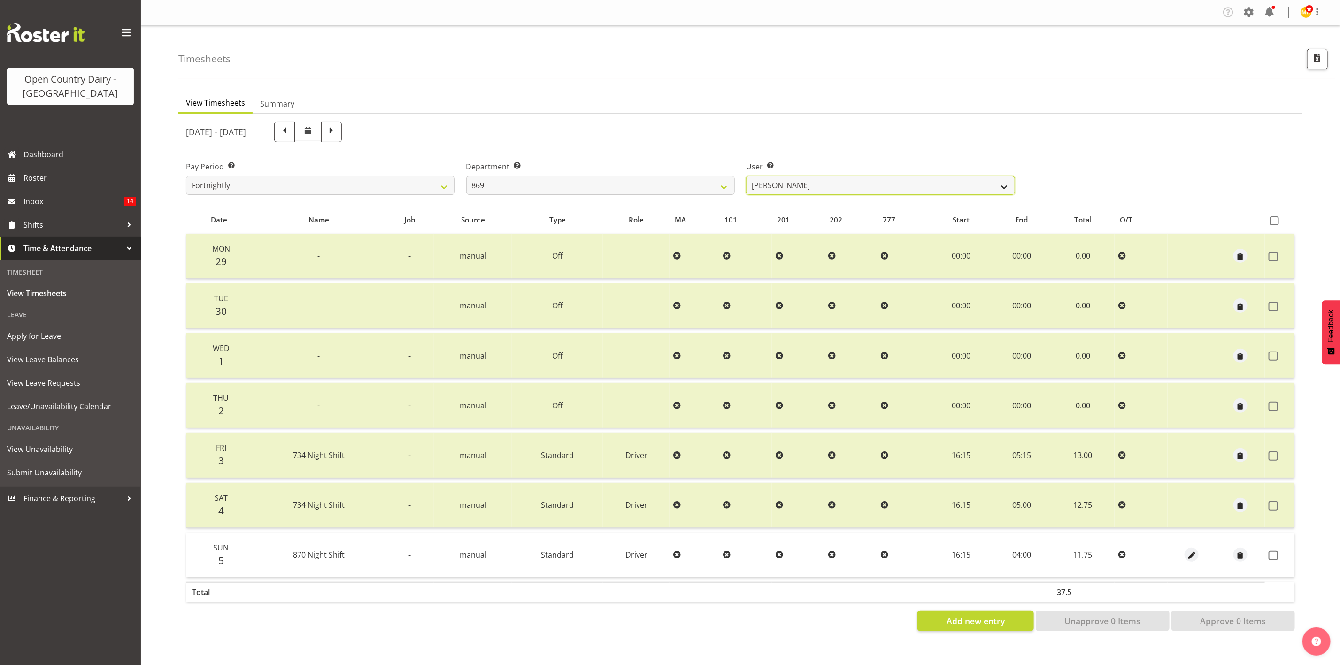
click at [944, 188] on select "[PERSON_NAME] ❌ [PERSON_NAME] ✔ [PERSON_NAME] ❌ [PERSON_NAME] ✔" at bounding box center [880, 185] width 269 height 19
select select "10302"
click at [746, 176] on select "[PERSON_NAME] ❌ [PERSON_NAME] ✔ [PERSON_NAME] ❌ [PERSON_NAME] ✔" at bounding box center [880, 185] width 269 height 19
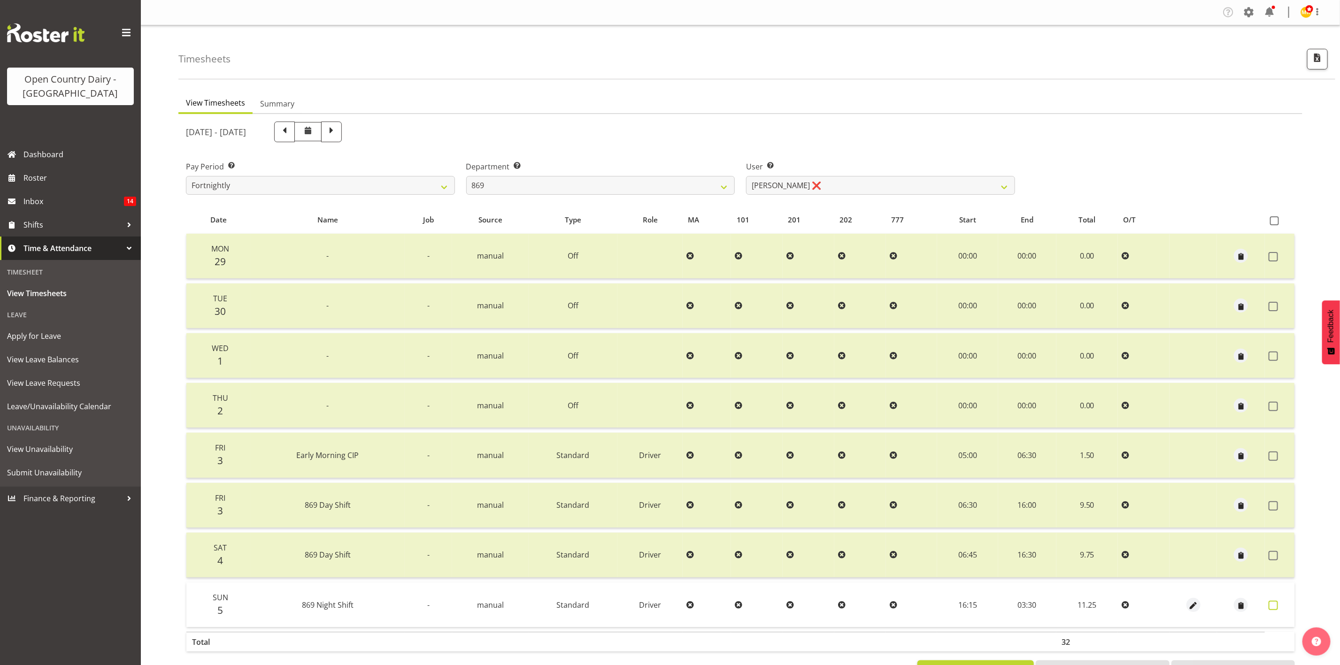
click at [1271, 601] on span at bounding box center [1273, 605] width 9 height 9
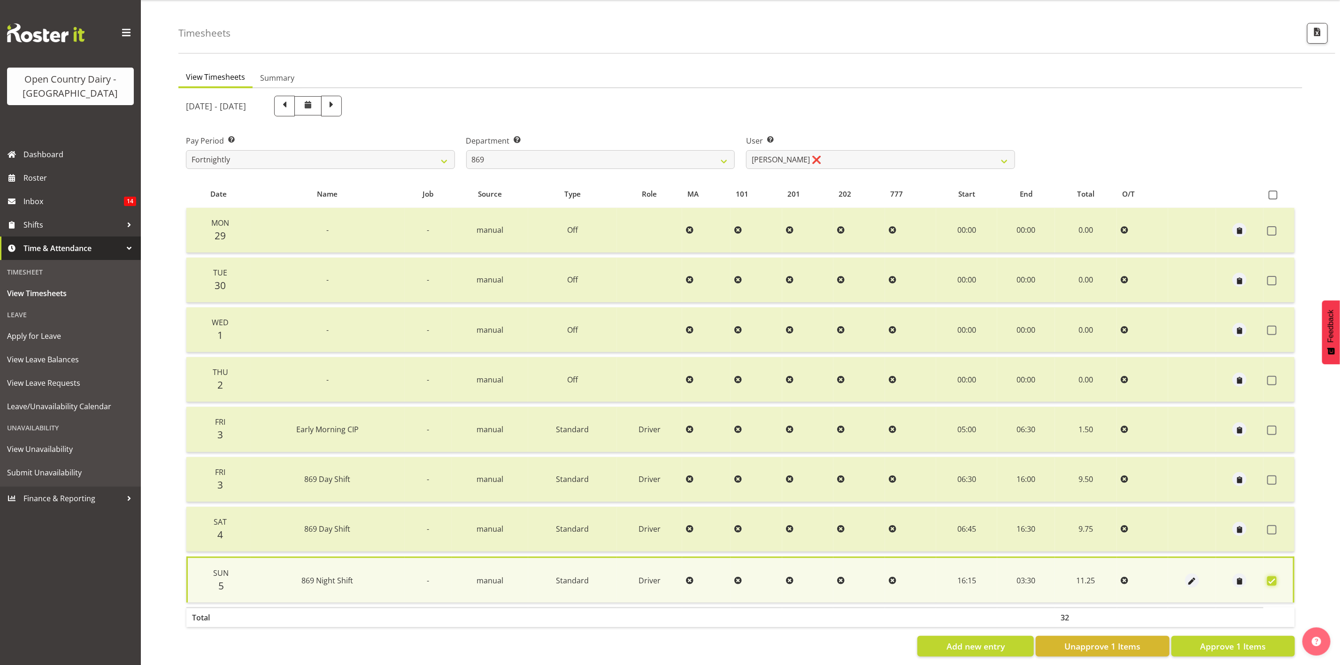
scroll to position [40, 0]
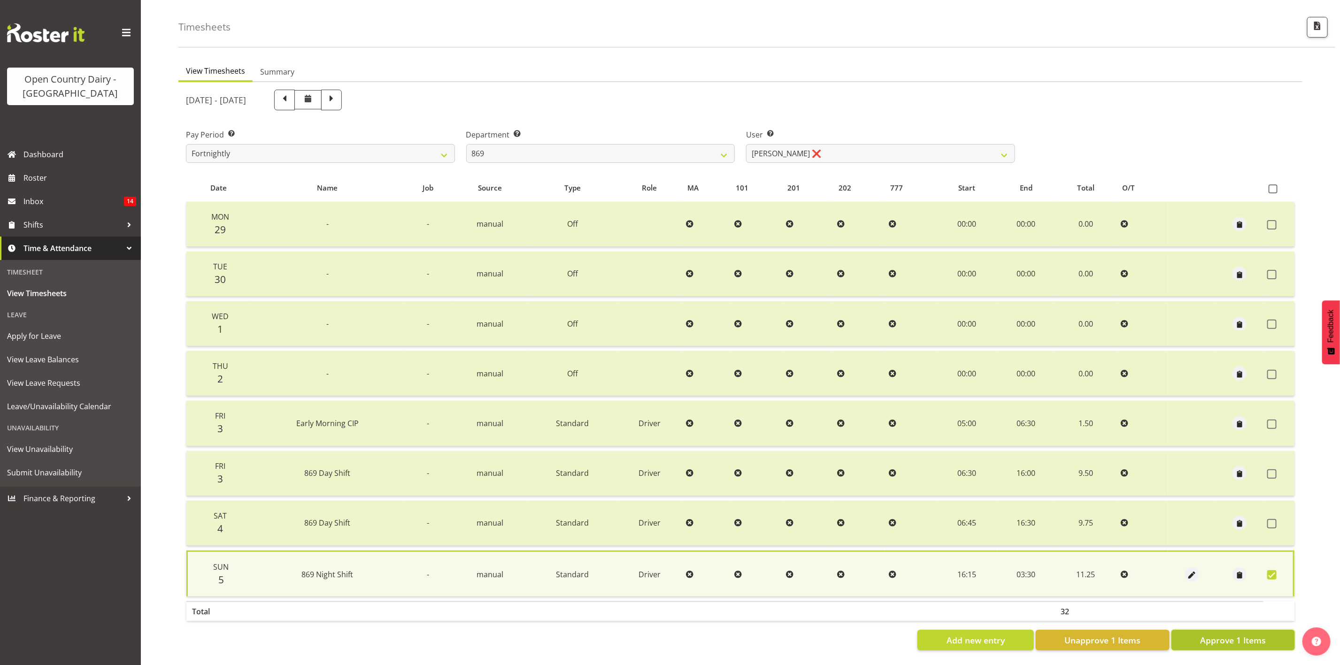
click at [1209, 634] on span "Approve 1 Items" at bounding box center [1233, 640] width 66 height 12
checkbox input "false"
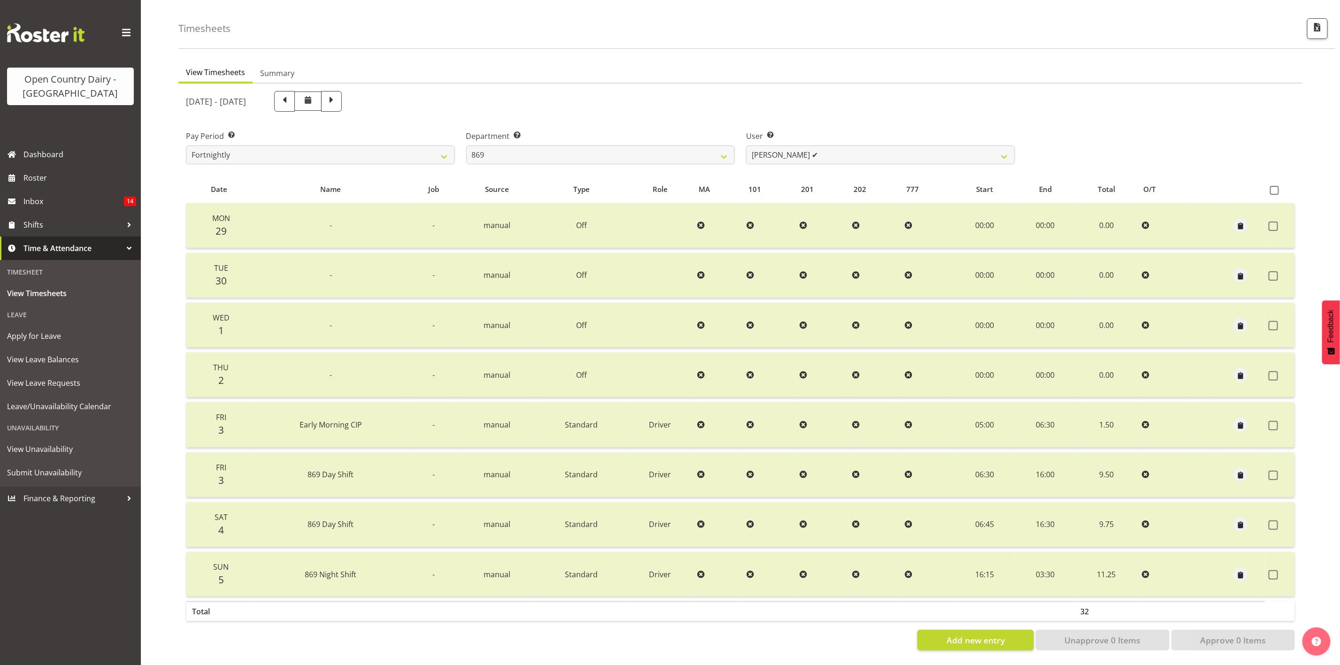
click at [603, 157] on div "Department Select which department you would like to view. 734 735 736 737 738 …" at bounding box center [601, 143] width 280 height 53
click at [603, 154] on select "734 735 736 737 738 739 851 853 854 855 856 858 861 862 865 867-9032 868 869 87…" at bounding box center [600, 155] width 269 height 19
select select "690"
click at [466, 146] on select "734 735 736 737 738 739 851 853 854 855 856 858 861 862 865 867-9032 868 869 87…" at bounding box center [600, 155] width 269 height 19
select select "9759"
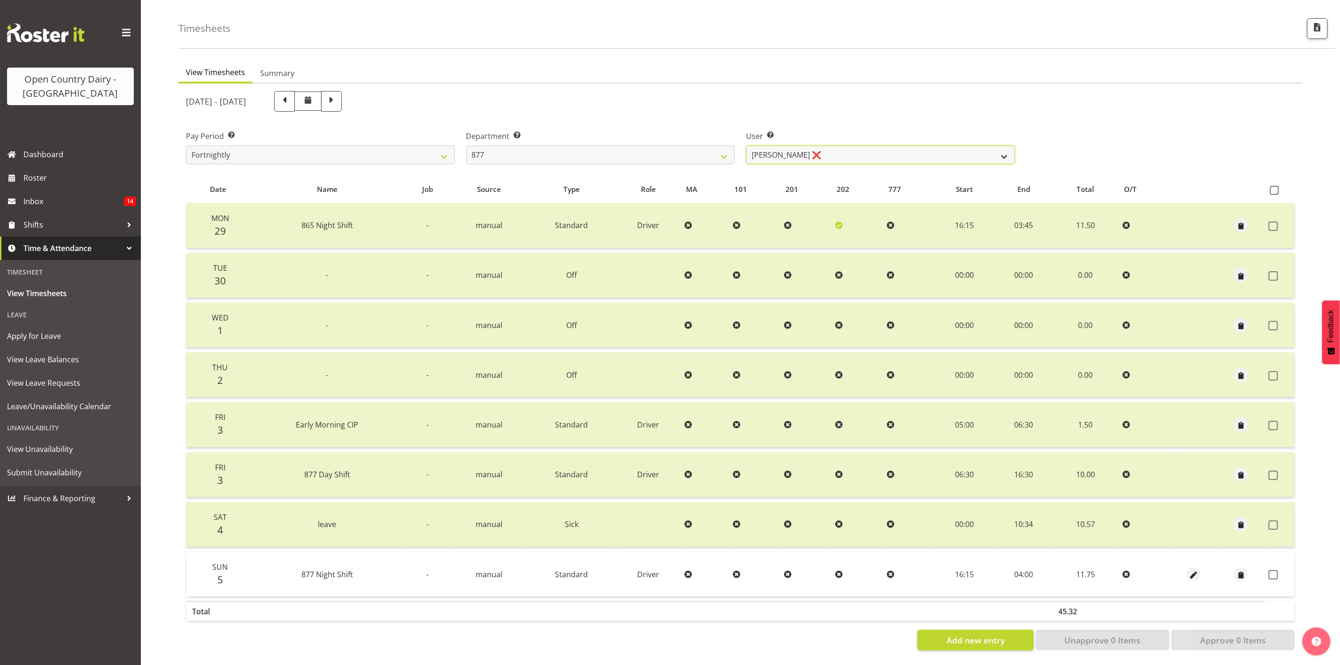
drag, startPoint x: 914, startPoint y: 146, endPoint x: 913, endPoint y: 151, distance: 4.8
click at [914, 146] on select "[PERSON_NAME] ❌ [PERSON_NAME] ✔ [PERSON_NAME] ✔ [PERSON_NAME][GEOGRAPHIC_DATA] ✔" at bounding box center [880, 155] width 269 height 19
click at [525, 146] on select "734 735 736 737 738 739 851 853 854 855 856 858 861 862 865 867-9032 868 869 87…" at bounding box center [600, 155] width 269 height 19
select select "689"
click at [466, 146] on select "734 735 736 737 738 739 851 853 854 855 856 858 861 862 865 867-9032 868 869 87…" at bounding box center [600, 155] width 269 height 19
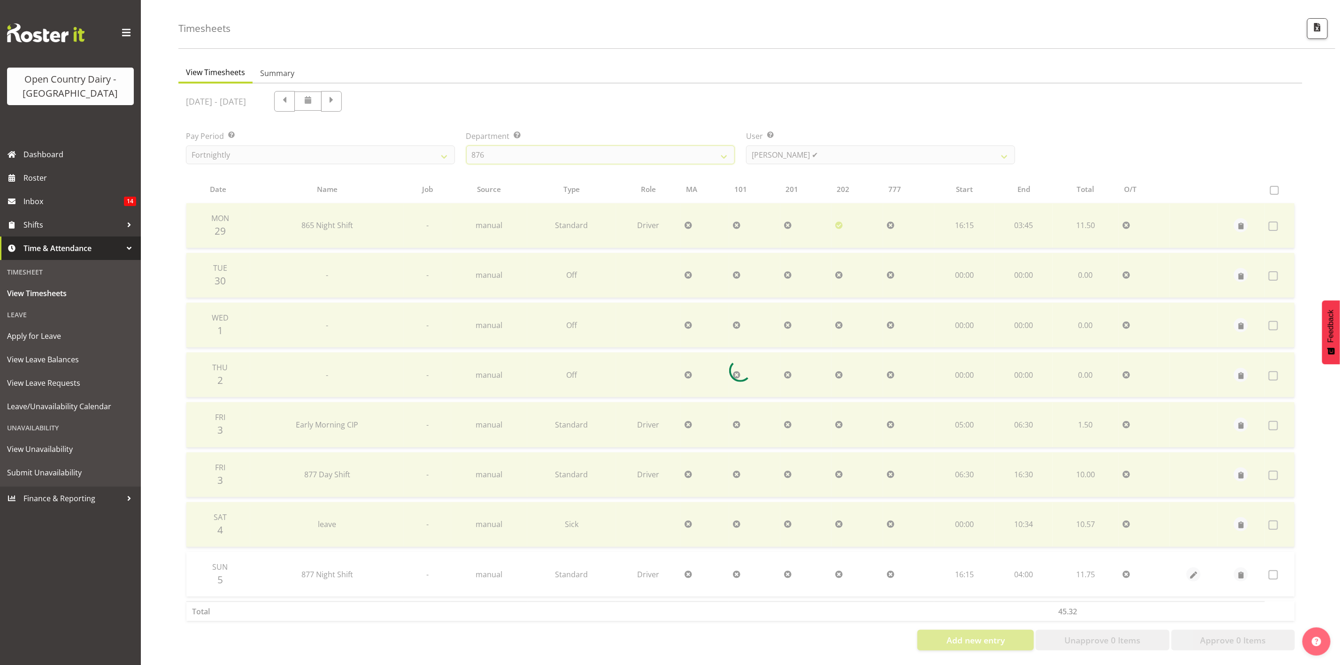
scroll to position [0, 0]
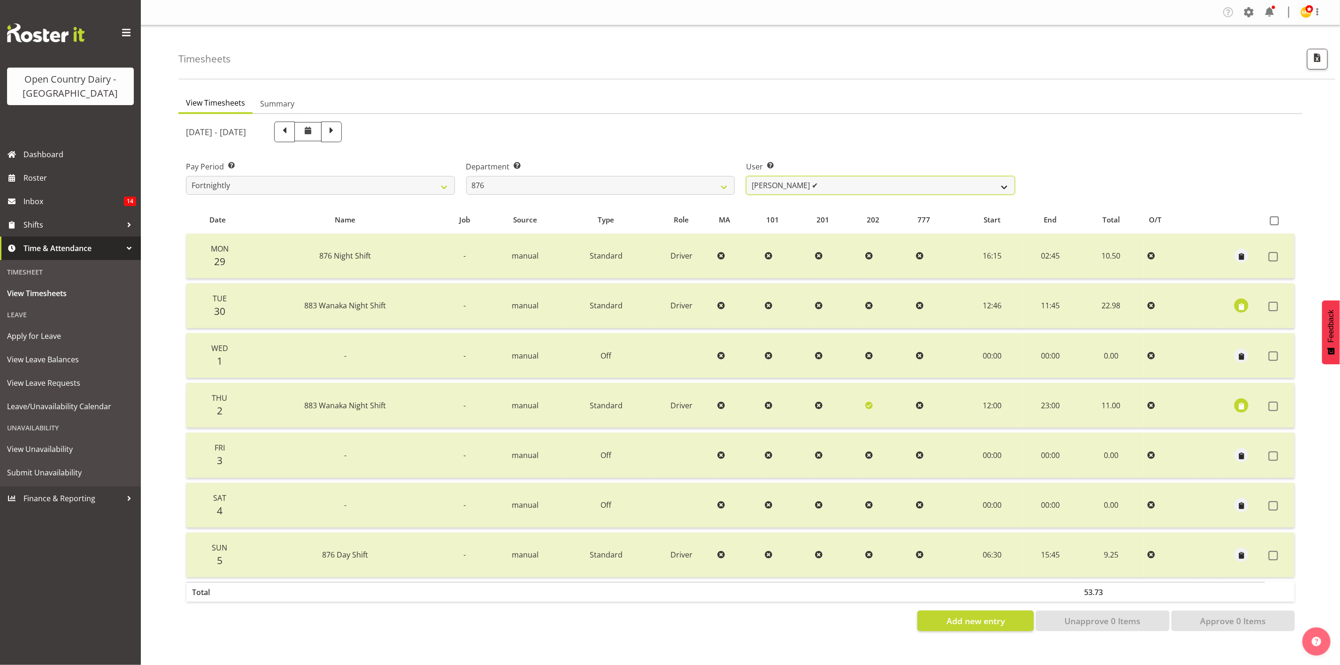
click at [785, 193] on select "[PERSON_NAME] ✔ [PERSON_NAME] ✔ [PERSON_NAME] ✔ [PERSON_NAME] ❌" at bounding box center [880, 185] width 269 height 19
click at [746, 176] on select "[PERSON_NAME] ✔ [PERSON_NAME] ✔ [PERSON_NAME] ✔ [PERSON_NAME] ❌" at bounding box center [880, 185] width 269 height 19
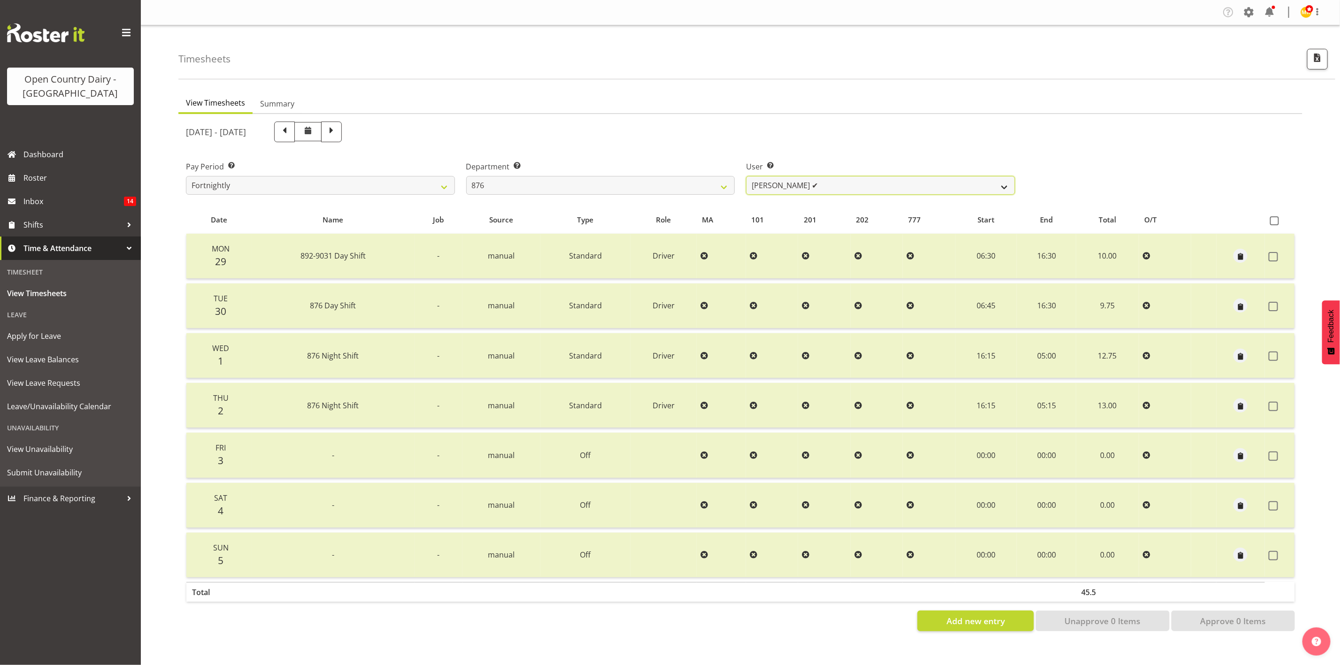
drag, startPoint x: 780, startPoint y: 182, endPoint x: 781, endPoint y: 192, distance: 9.4
click at [780, 182] on select "[PERSON_NAME] ✔ [PERSON_NAME] ✔ [PERSON_NAME] ✔ [PERSON_NAME] ❌" at bounding box center [880, 185] width 269 height 19
select select "9947"
click at [746, 176] on select "[PERSON_NAME] ✔ [PERSON_NAME] ✔ [PERSON_NAME] ✔ [PERSON_NAME] ❌" at bounding box center [880, 185] width 269 height 19
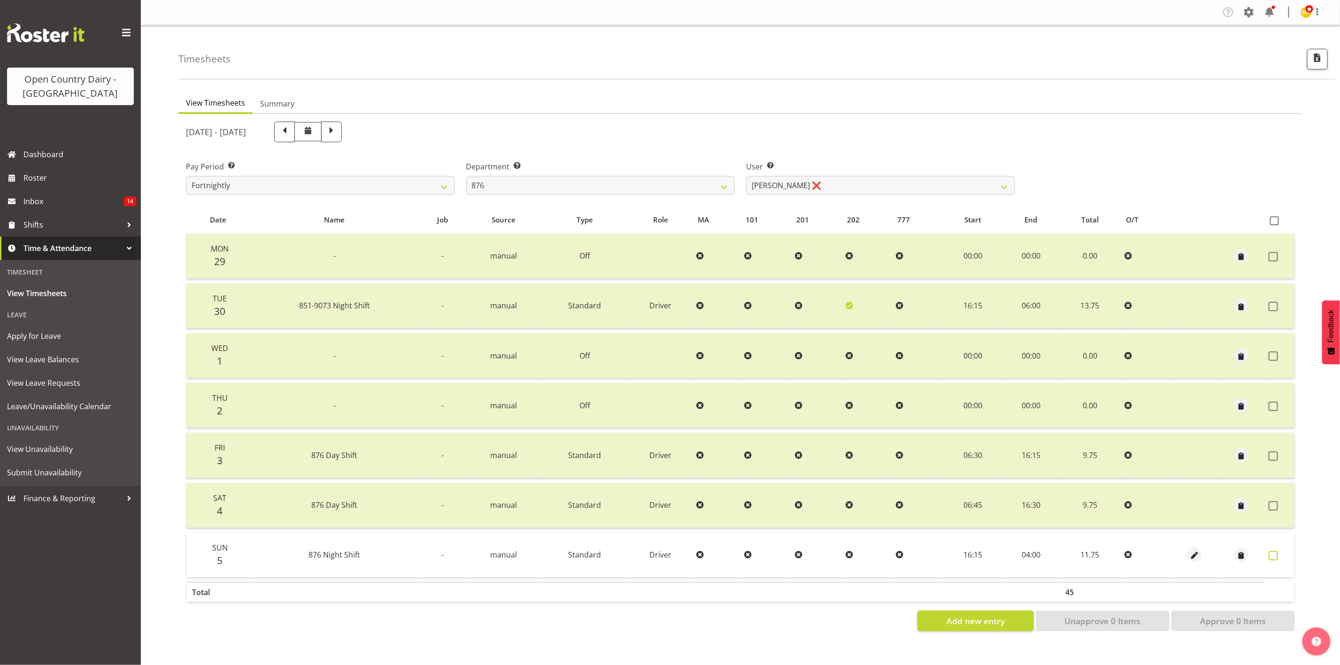
click at [1273, 551] on span at bounding box center [1273, 555] width 9 height 9
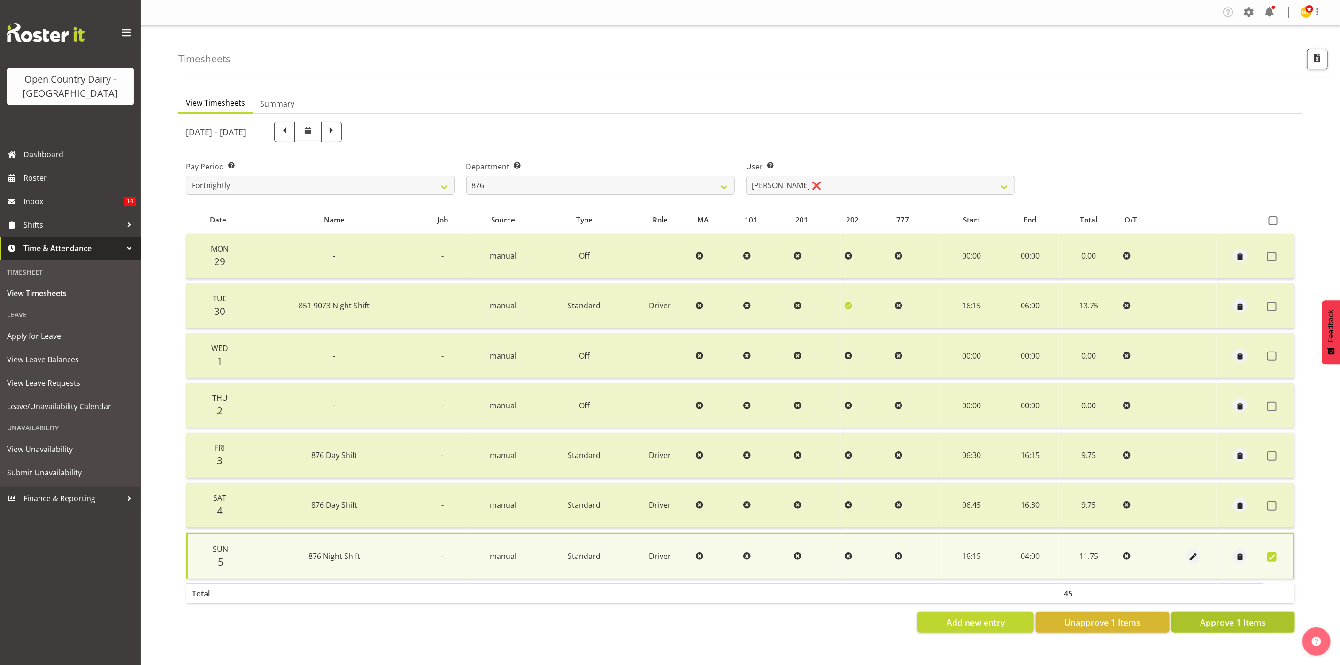
click at [1261, 620] on span "Approve 1 Items" at bounding box center [1233, 622] width 66 height 12
checkbox input "false"
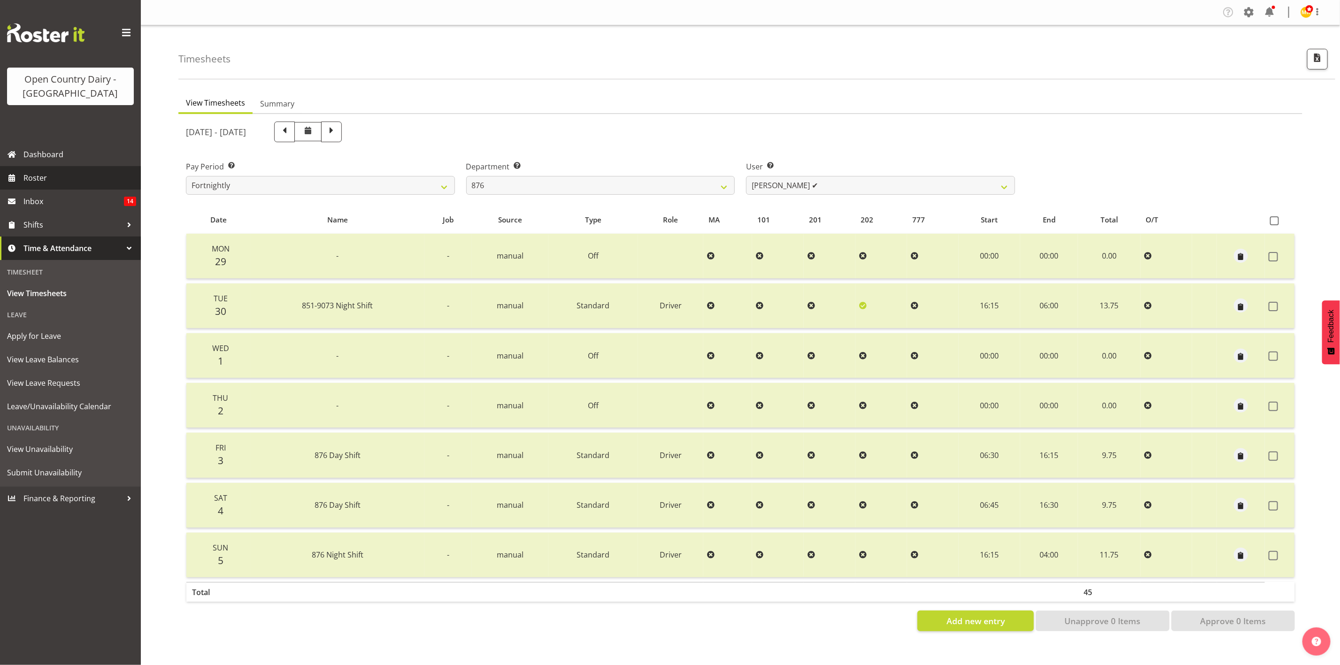
click at [47, 176] on span "Roster" at bounding box center [79, 178] width 113 height 14
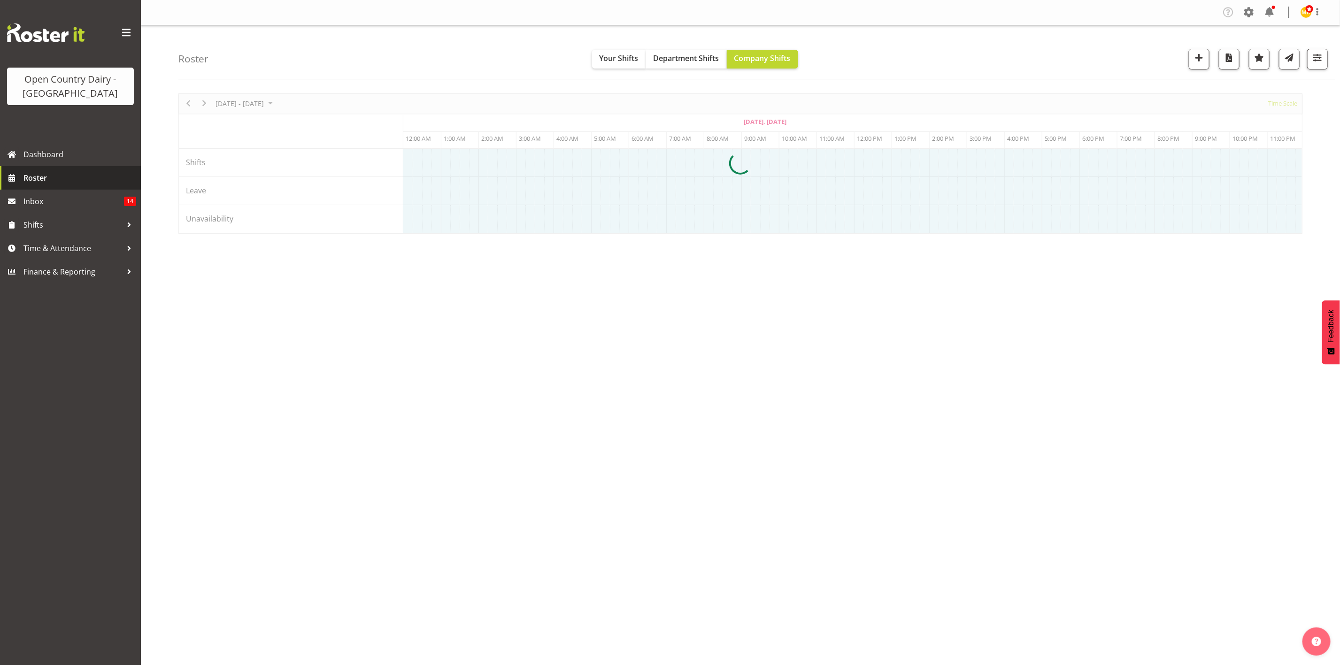
scroll to position [0, 338]
